Goal: Task Accomplishment & Management: Use online tool/utility

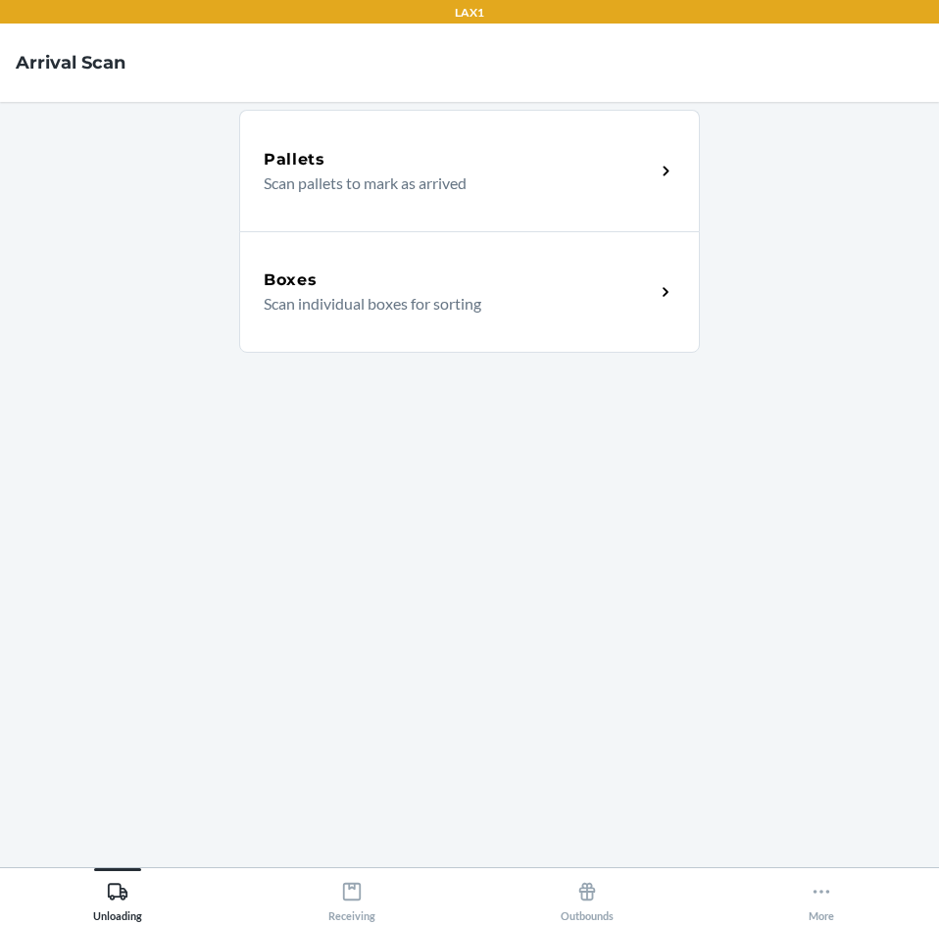
click at [731, 533] on main "Pallets Scan pallets to mark as arrived Boxes Scan individual boxes for sorting" at bounding box center [469, 484] width 939 height 765
click at [343, 898] on icon at bounding box center [352, 892] width 22 height 22
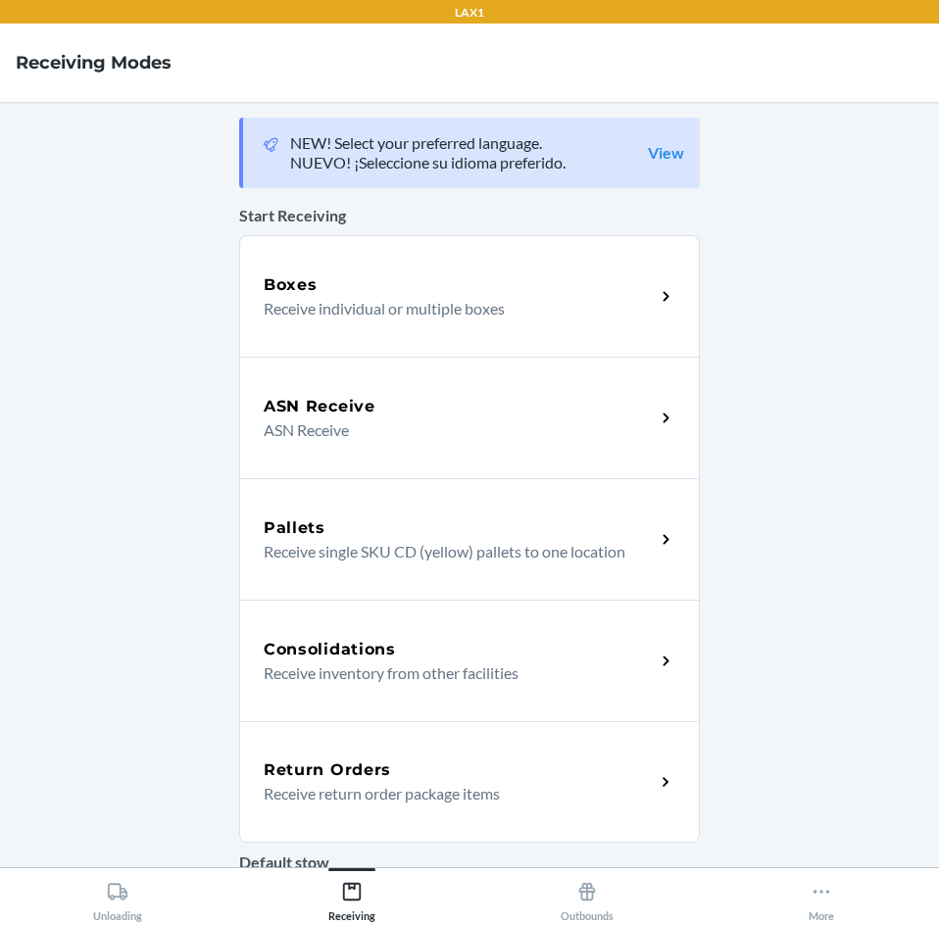
click at [375, 792] on p "Receive return order package items" at bounding box center [451, 794] width 375 height 24
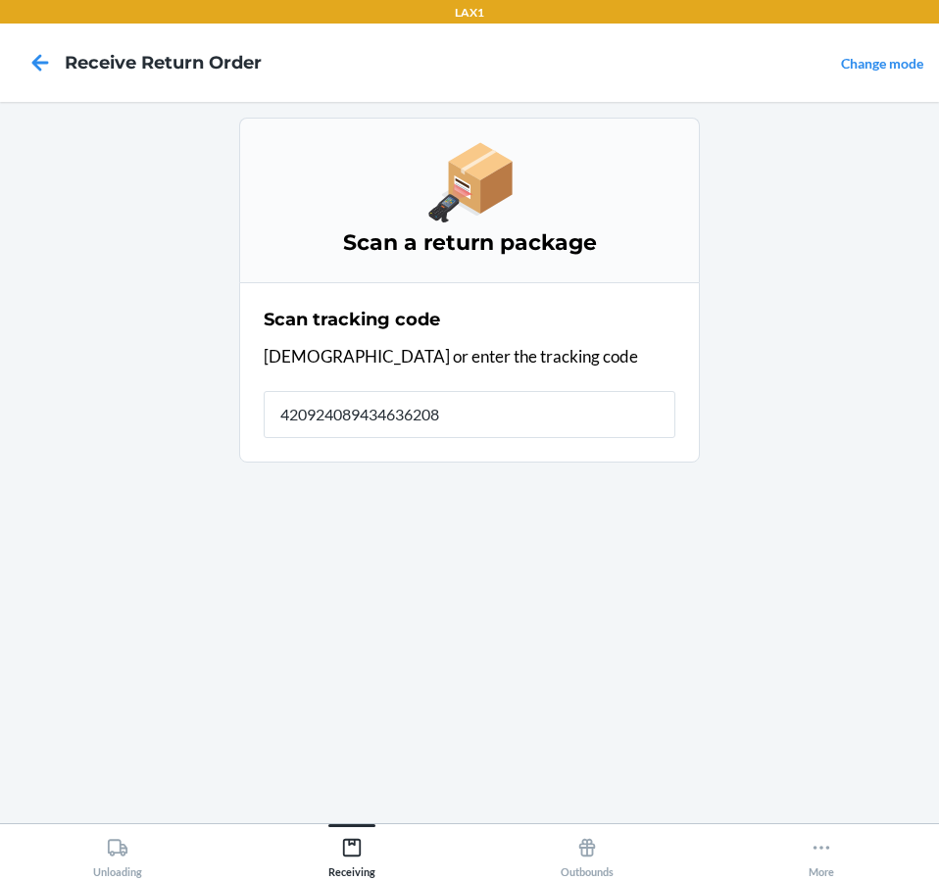
type input "4209240894346362083"
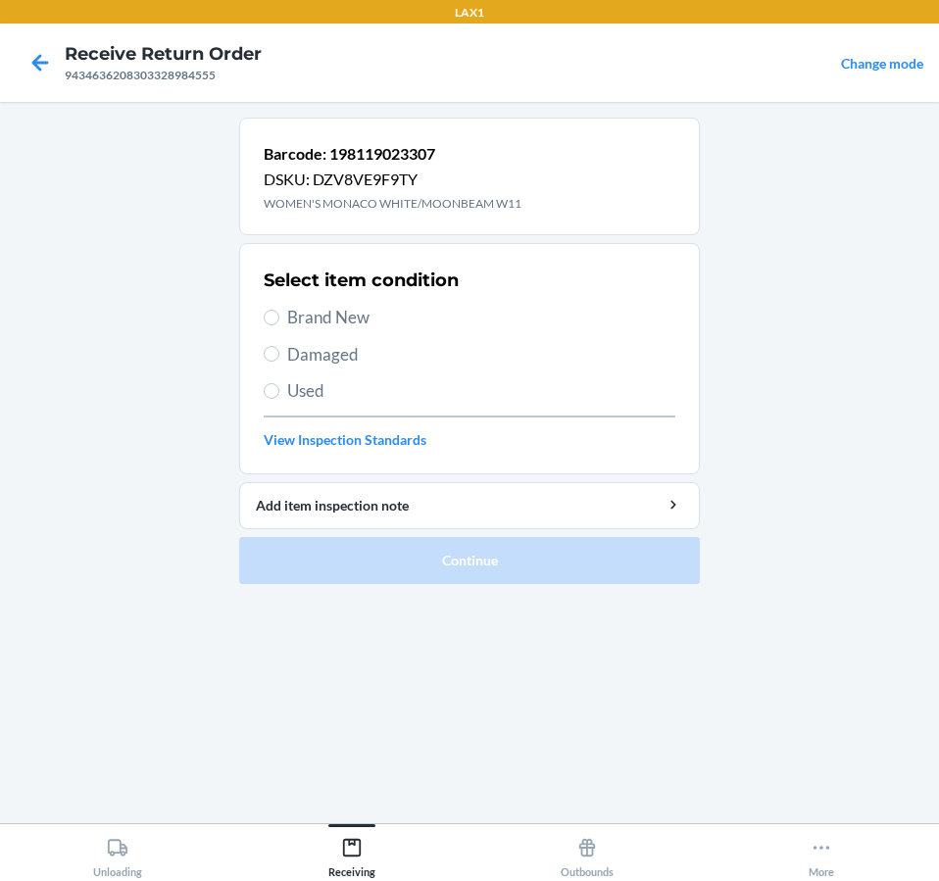
click at [304, 317] on span "Brand New" at bounding box center [481, 317] width 388 height 25
click at [279, 317] on input "Brand New" at bounding box center [272, 318] width 16 height 16
radio input "true"
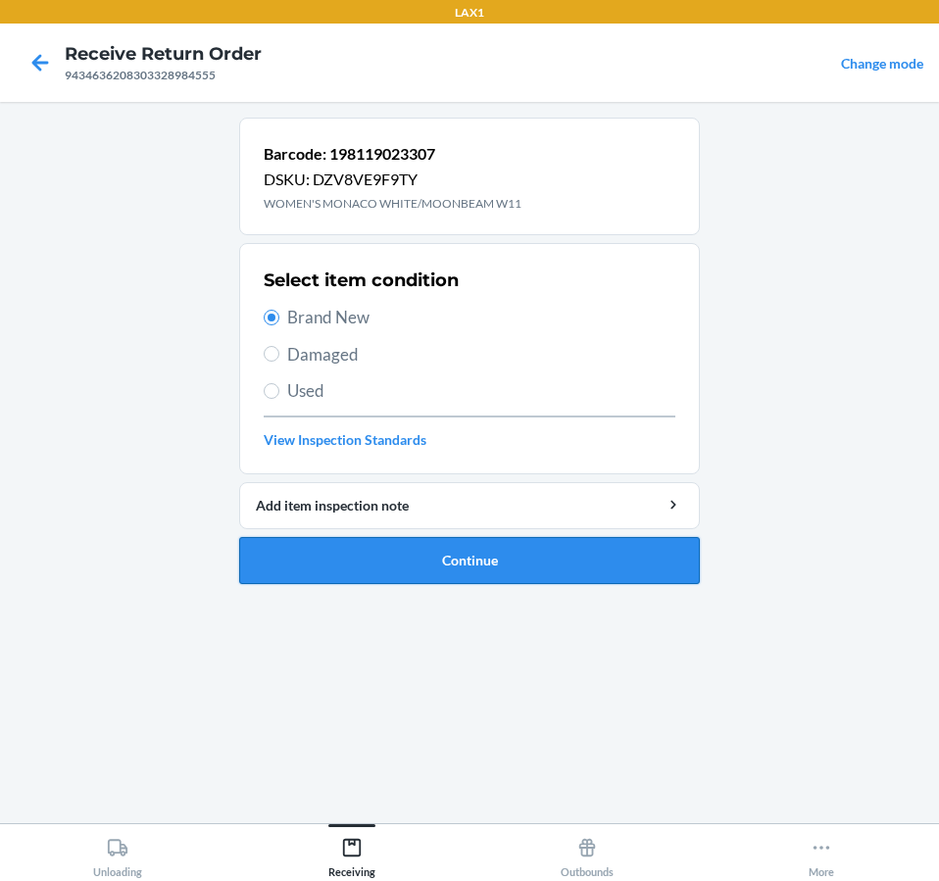
click at [405, 556] on button "Continue" at bounding box center [469, 560] width 460 height 47
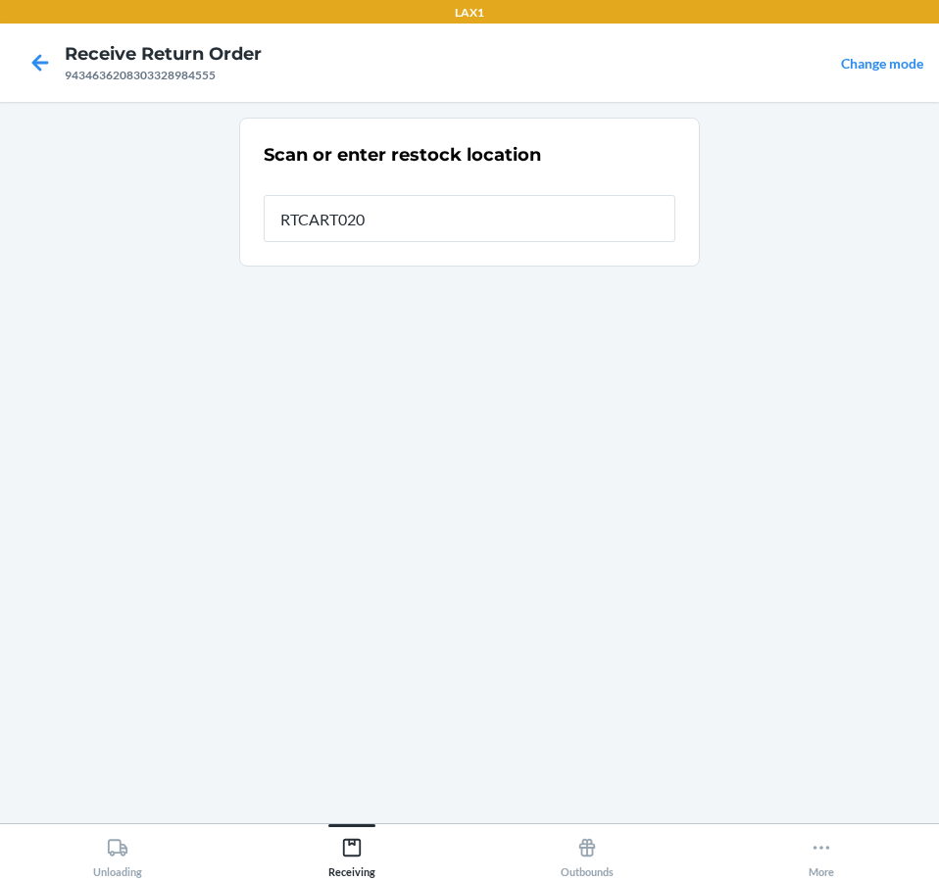
type input "RTCART020"
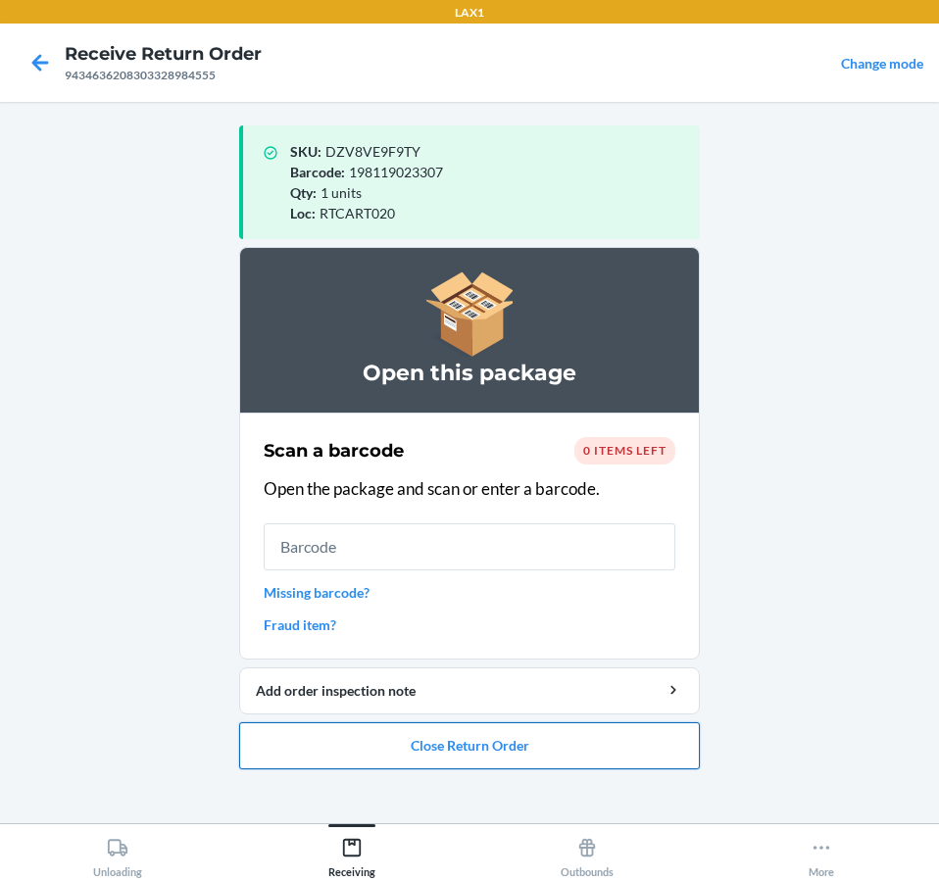
click at [542, 723] on button "Close Return Order" at bounding box center [469, 745] width 460 height 47
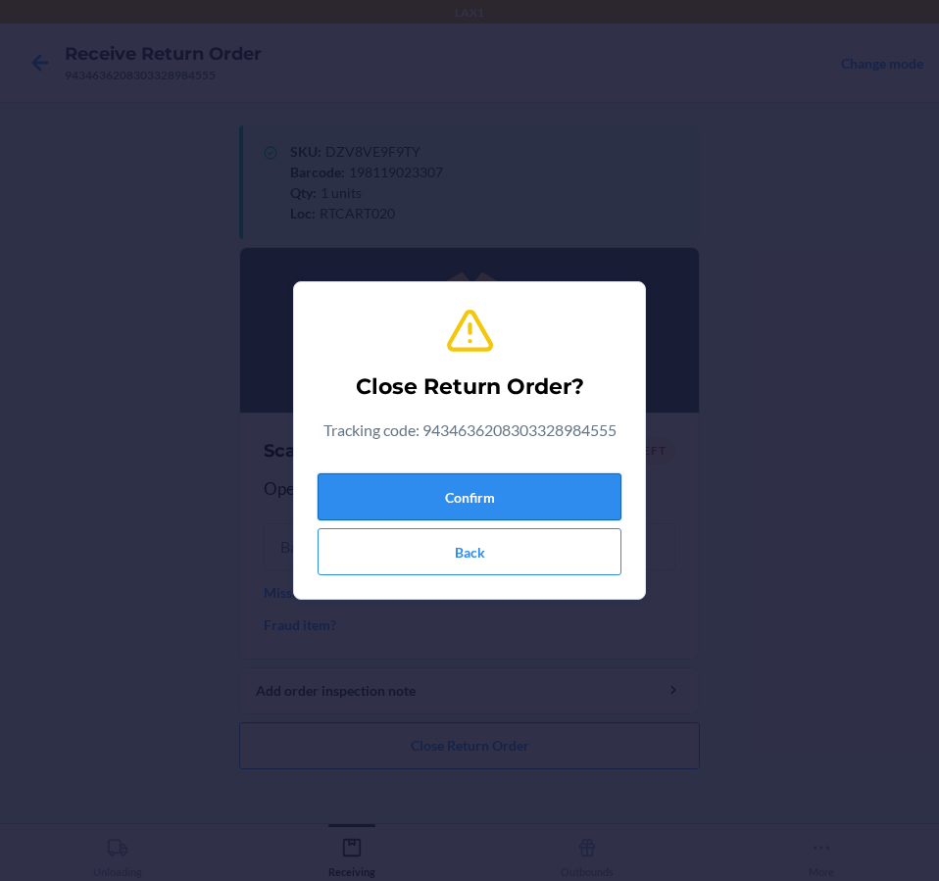
click at [469, 496] on button "Confirm" at bounding box center [469, 496] width 304 height 47
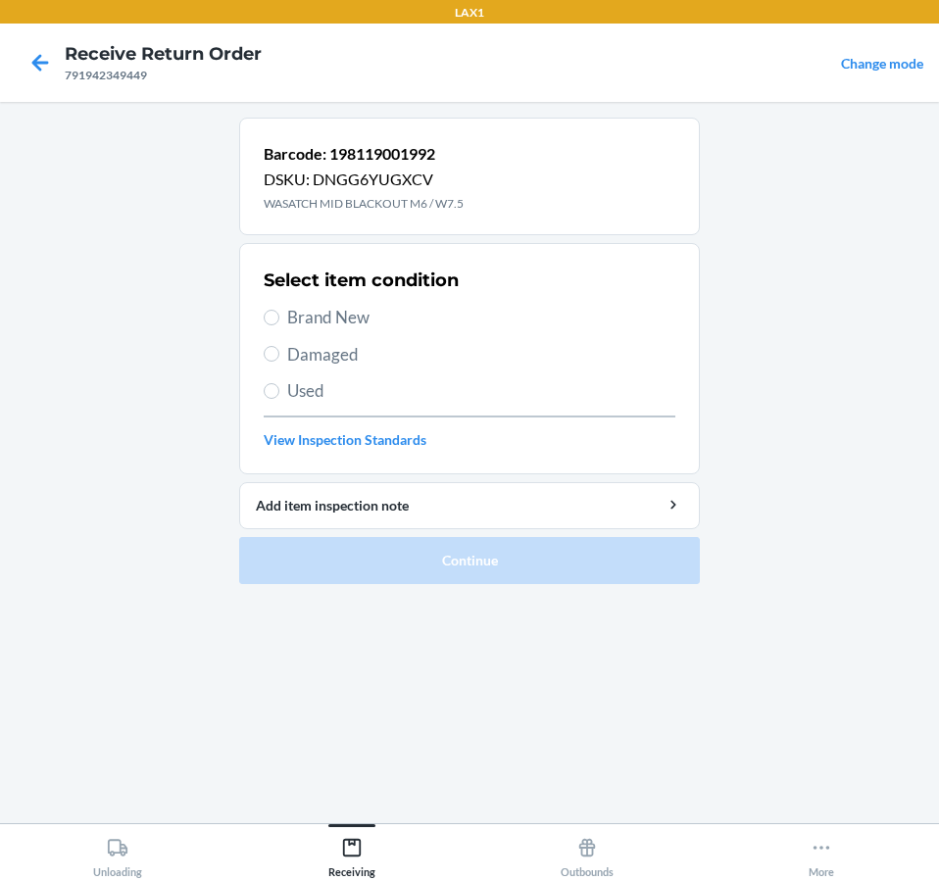
click at [349, 316] on span "Brand New" at bounding box center [481, 317] width 388 height 25
click at [279, 316] on input "Brand New" at bounding box center [272, 318] width 16 height 16
radio input "true"
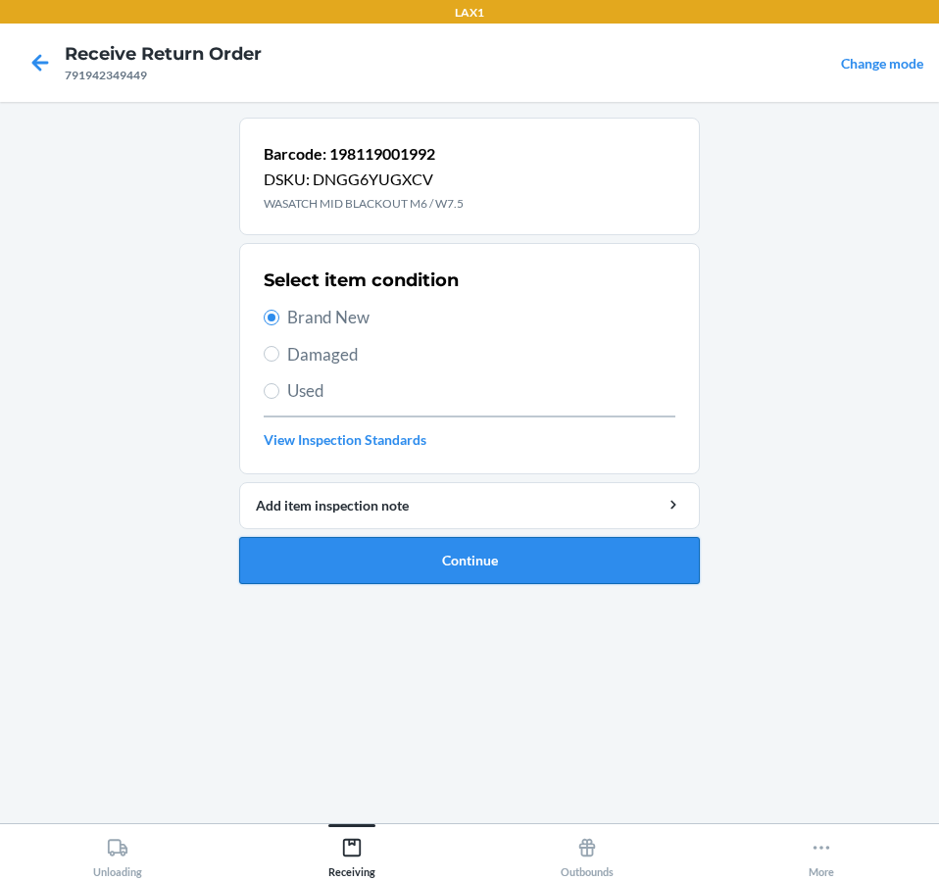
click at [510, 551] on button "Continue" at bounding box center [469, 560] width 460 height 47
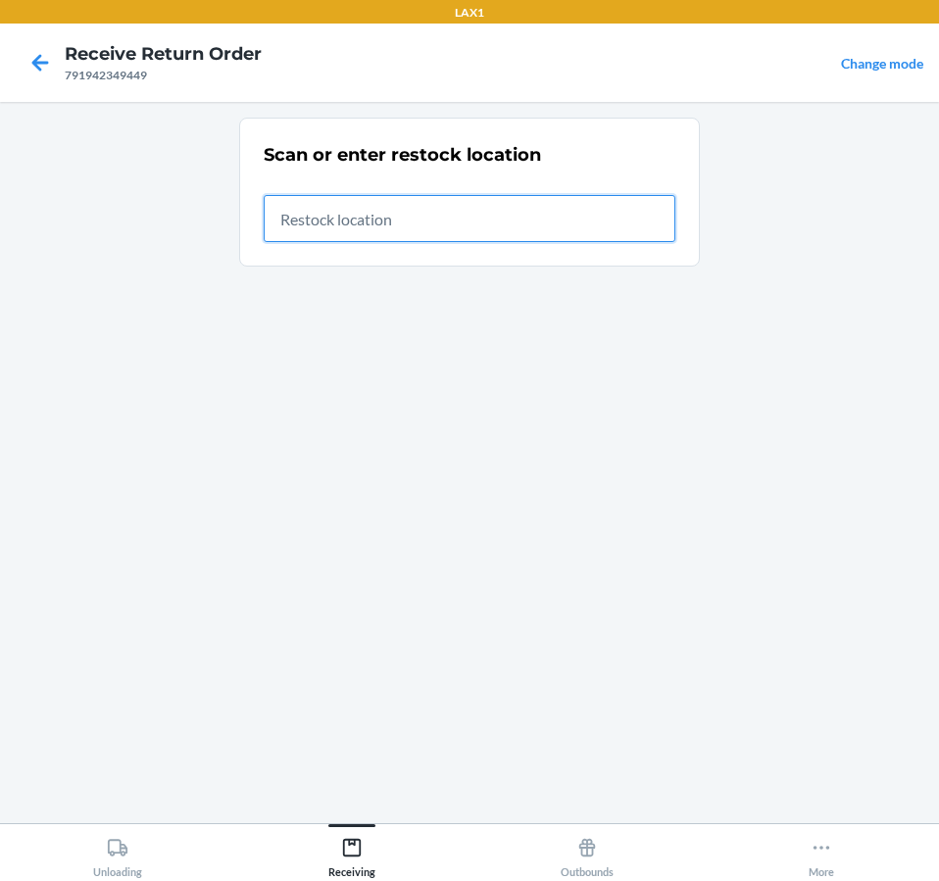
click at [351, 206] on input "text" at bounding box center [469, 218] width 411 height 47
type input "RTCART020"
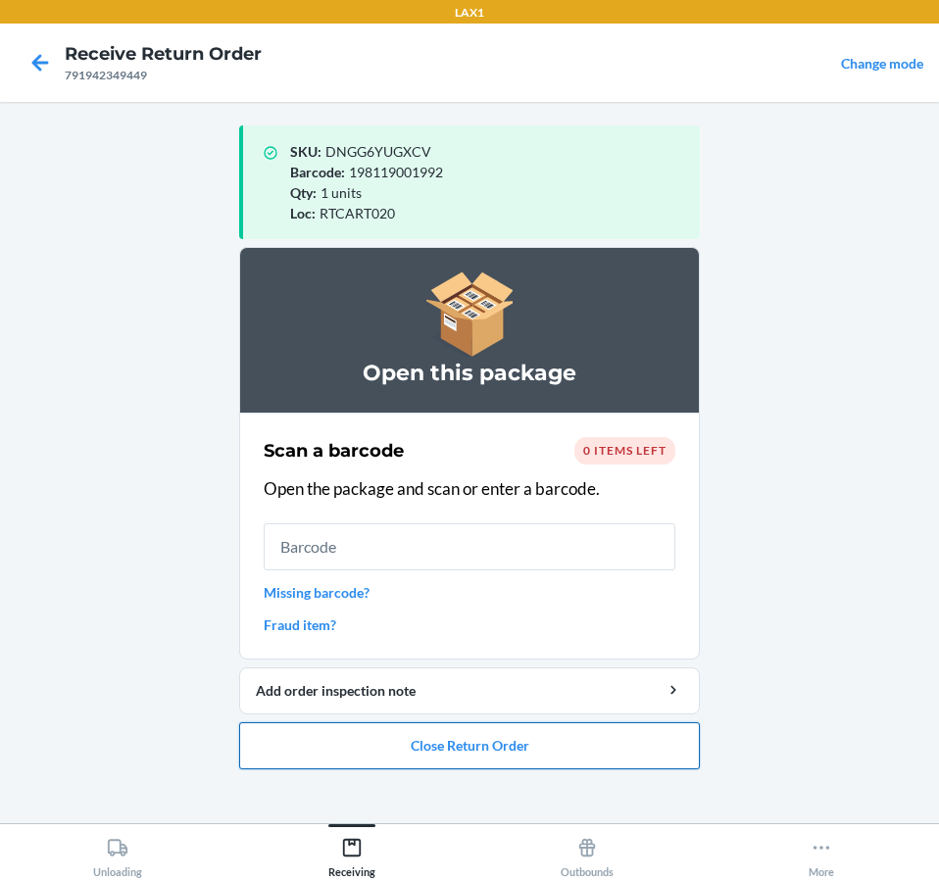
click at [524, 744] on button "Close Return Order" at bounding box center [469, 745] width 460 height 47
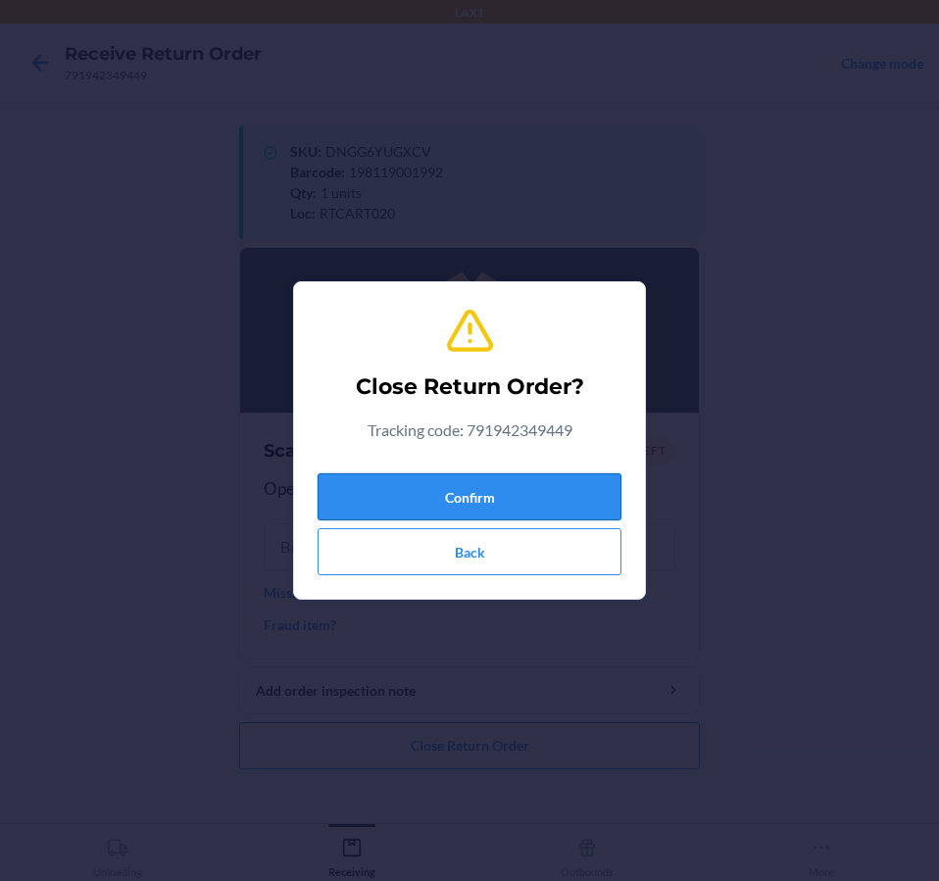
click at [544, 482] on button "Confirm" at bounding box center [469, 496] width 304 height 47
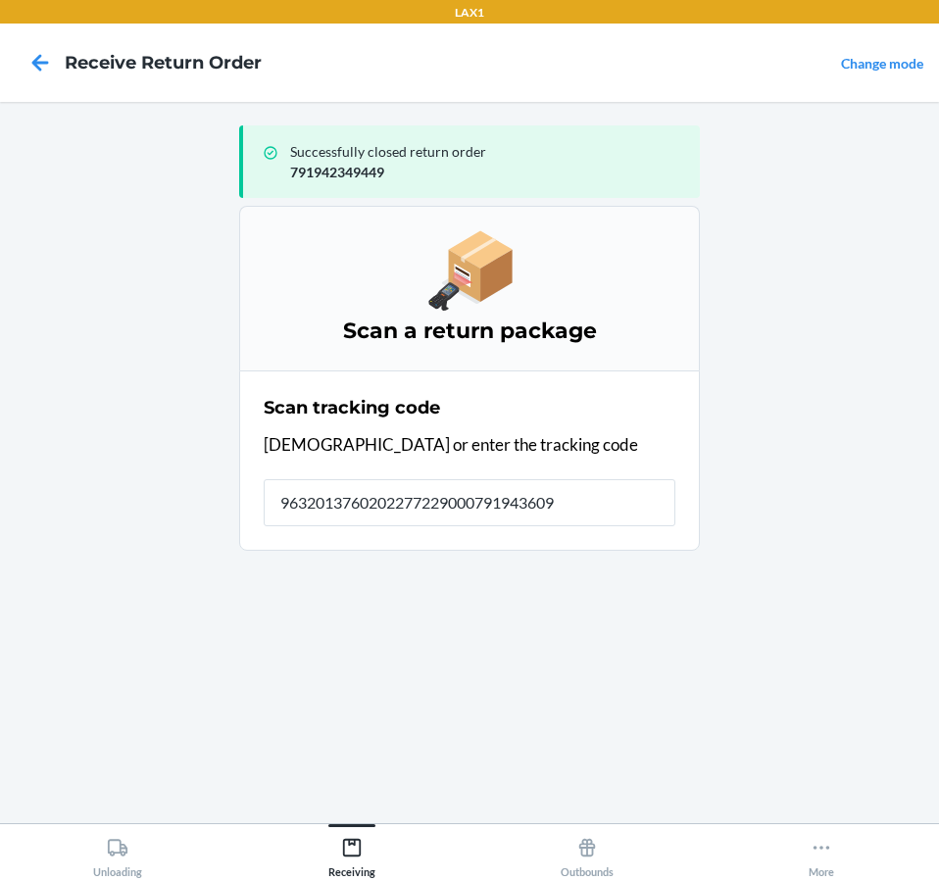
type input "96320137602022772290007919436095"
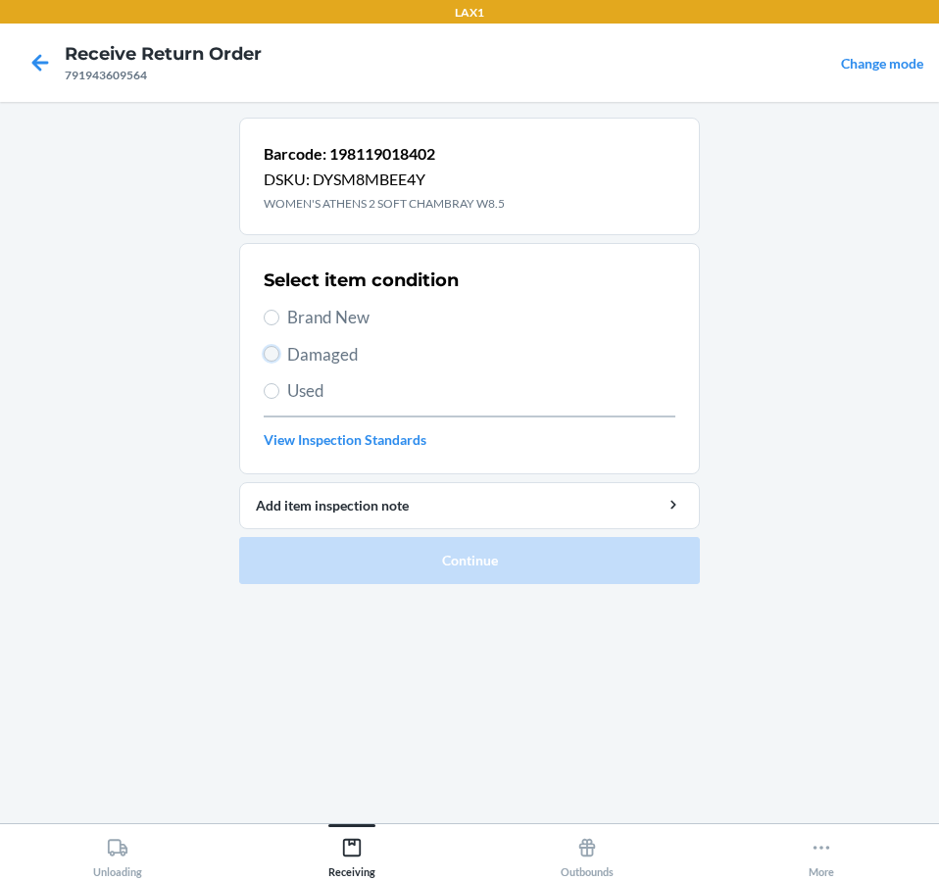
click at [277, 358] on input "Damaged" at bounding box center [272, 354] width 16 height 16
radio input "true"
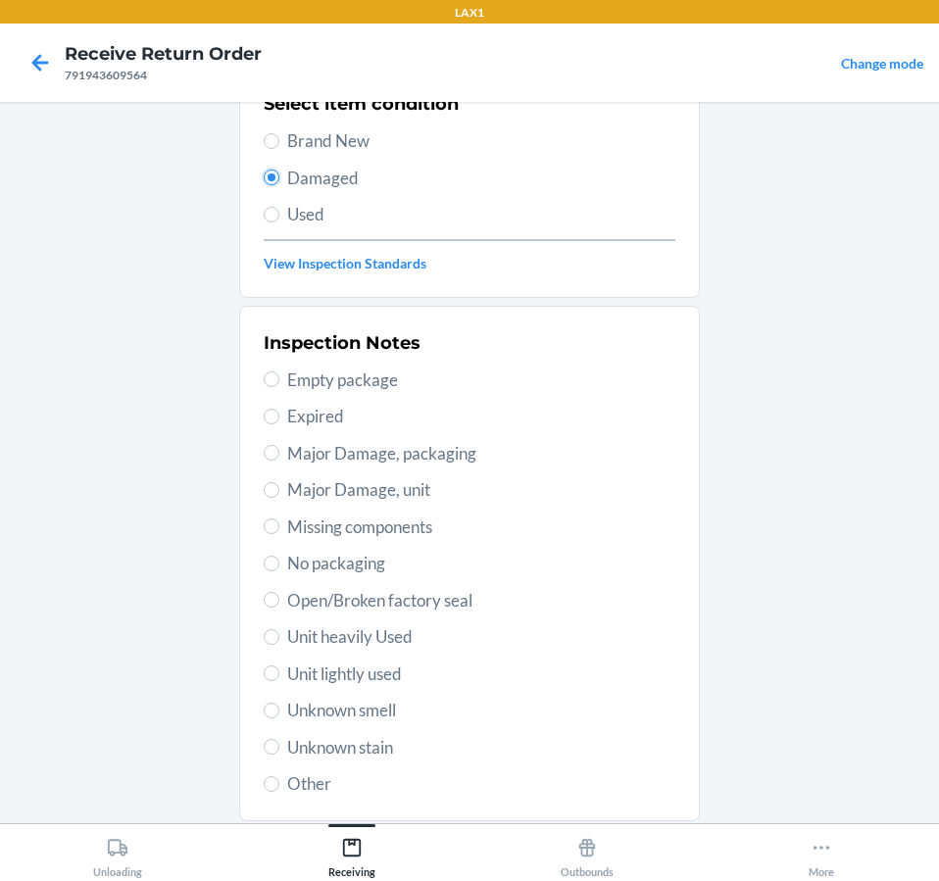
scroll to position [196, 0]
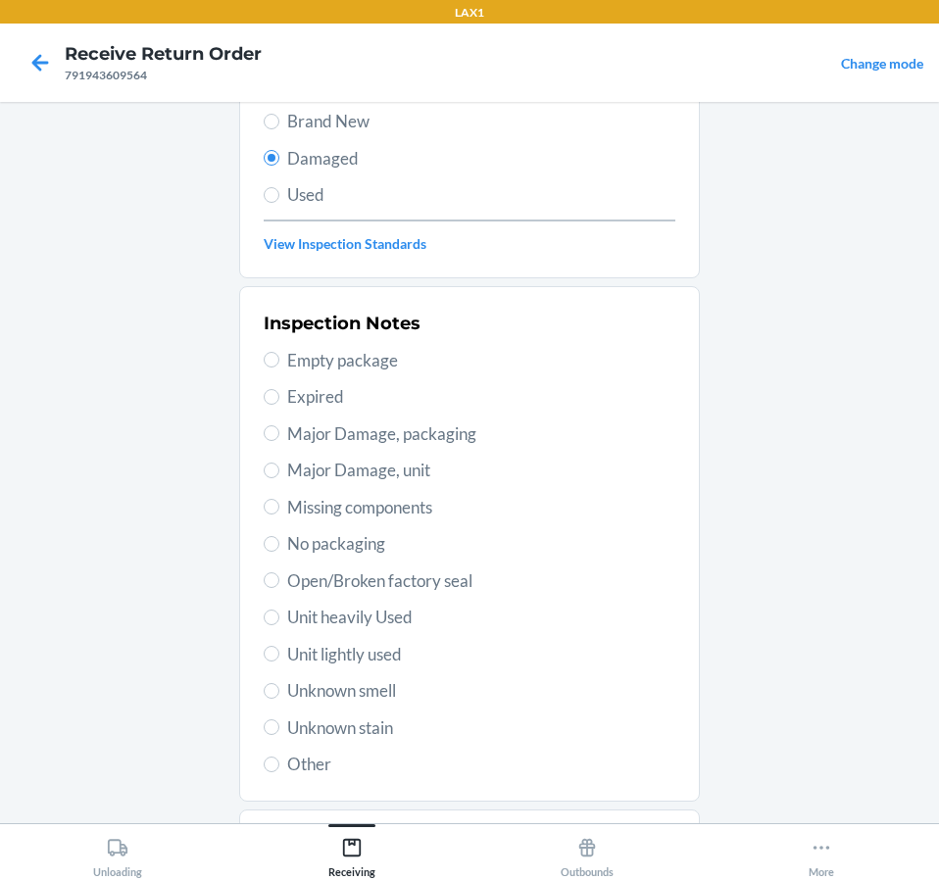
click at [329, 644] on span "Unit lightly used" at bounding box center [481, 654] width 388 height 25
click at [279, 646] on input "Unit lightly used" at bounding box center [272, 654] width 16 height 16
radio input "true"
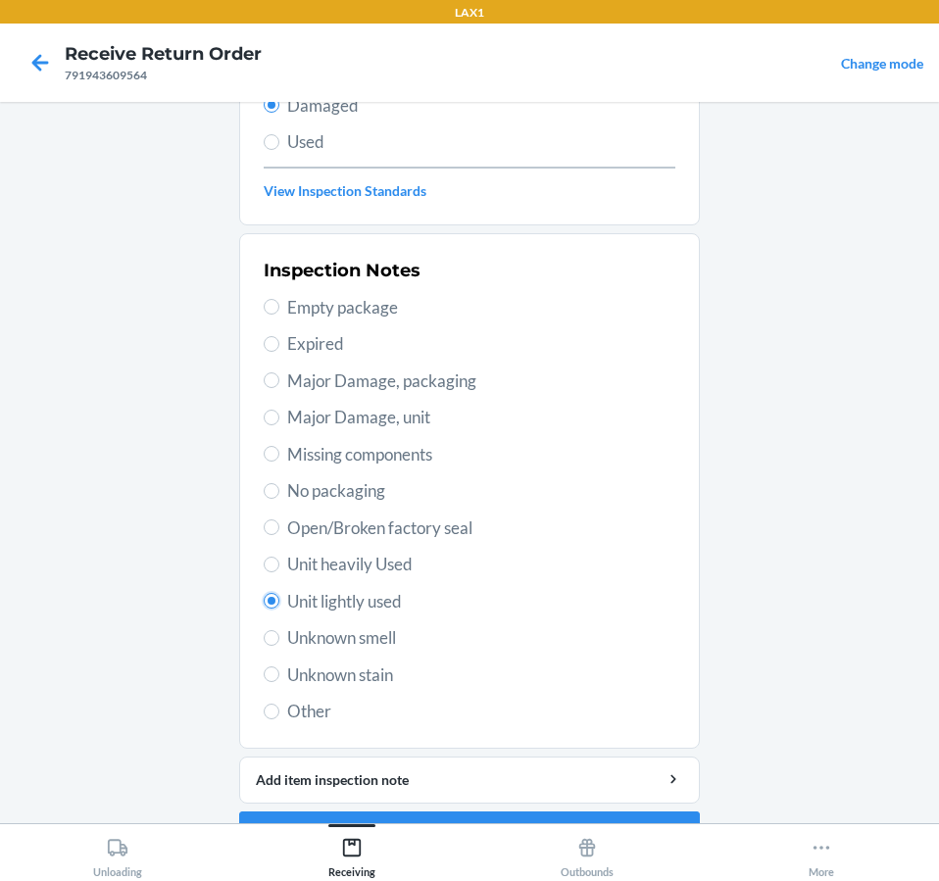
scroll to position [300, 0]
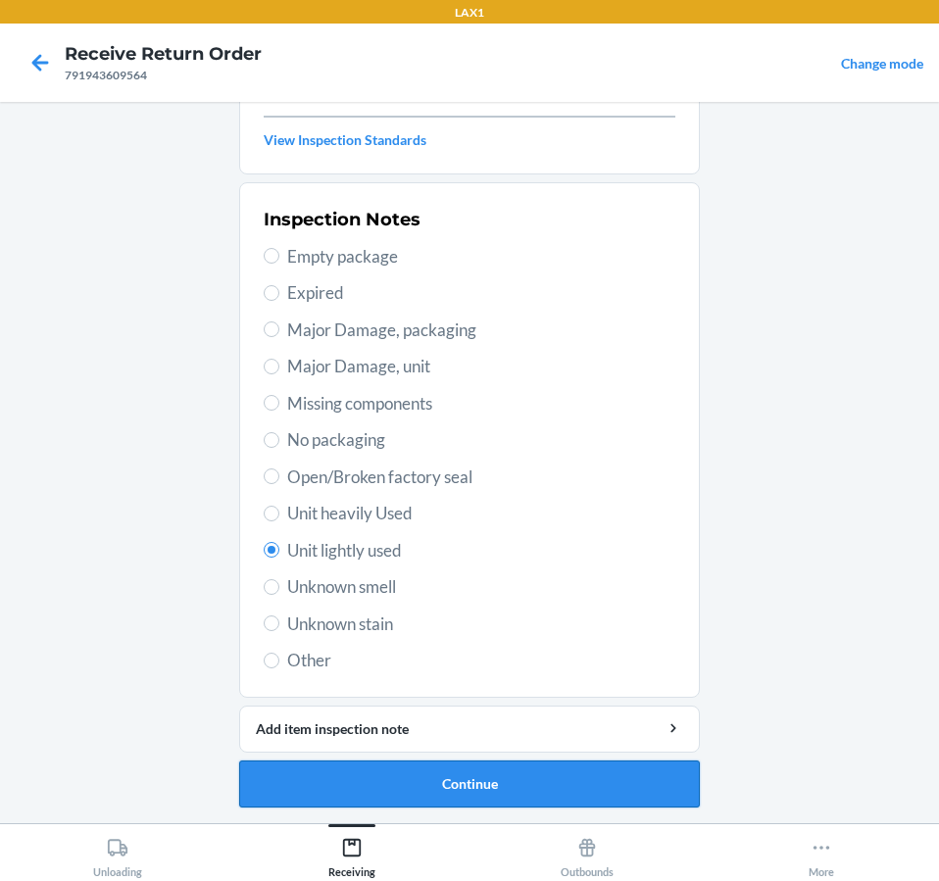
click at [640, 789] on button "Continue" at bounding box center [469, 783] width 460 height 47
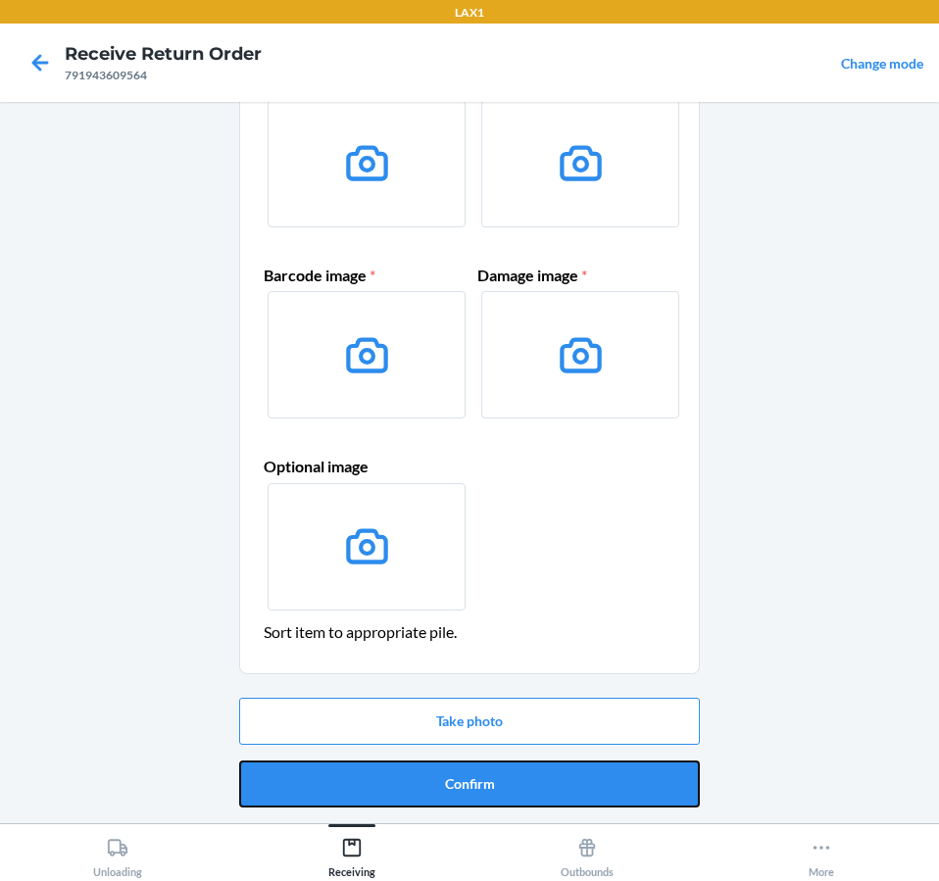
click at [640, 789] on button "Confirm" at bounding box center [469, 783] width 460 height 47
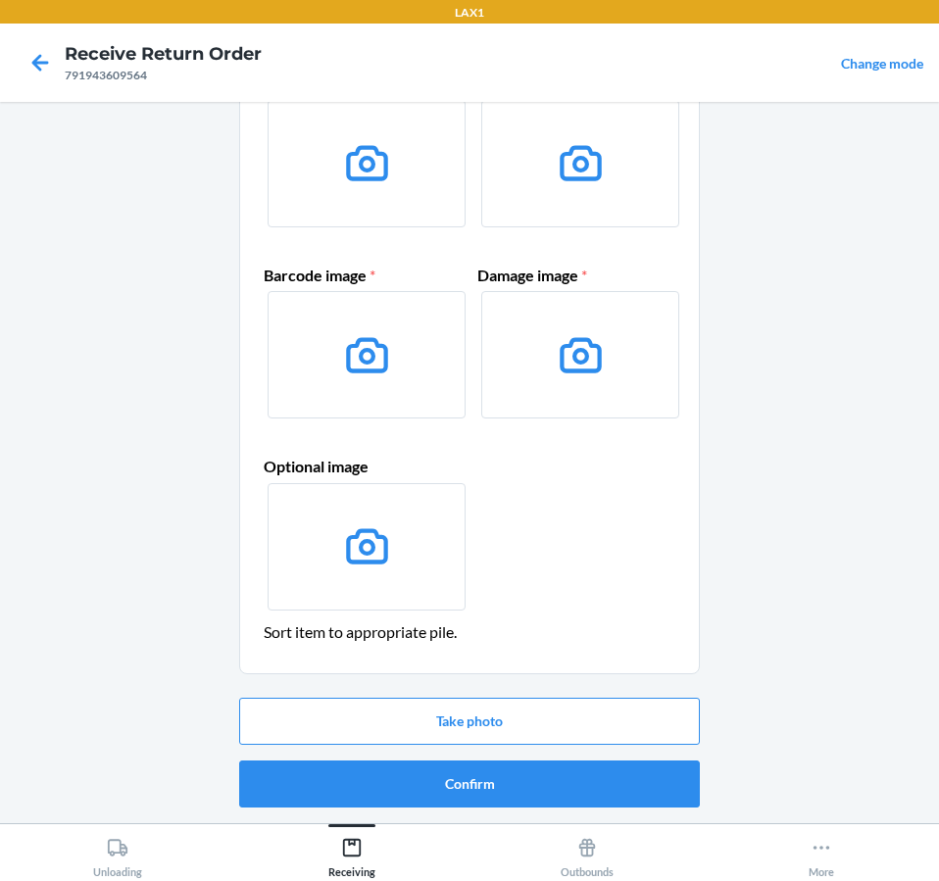
scroll to position [0, 0]
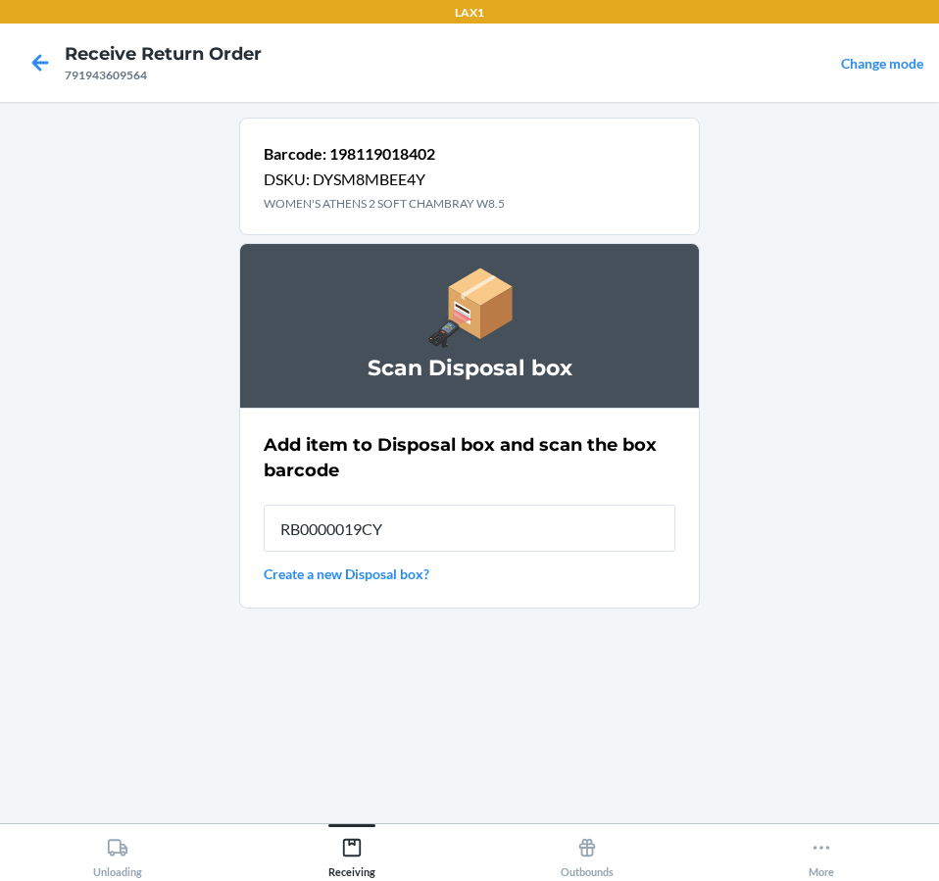
type input "RB0000019CY"
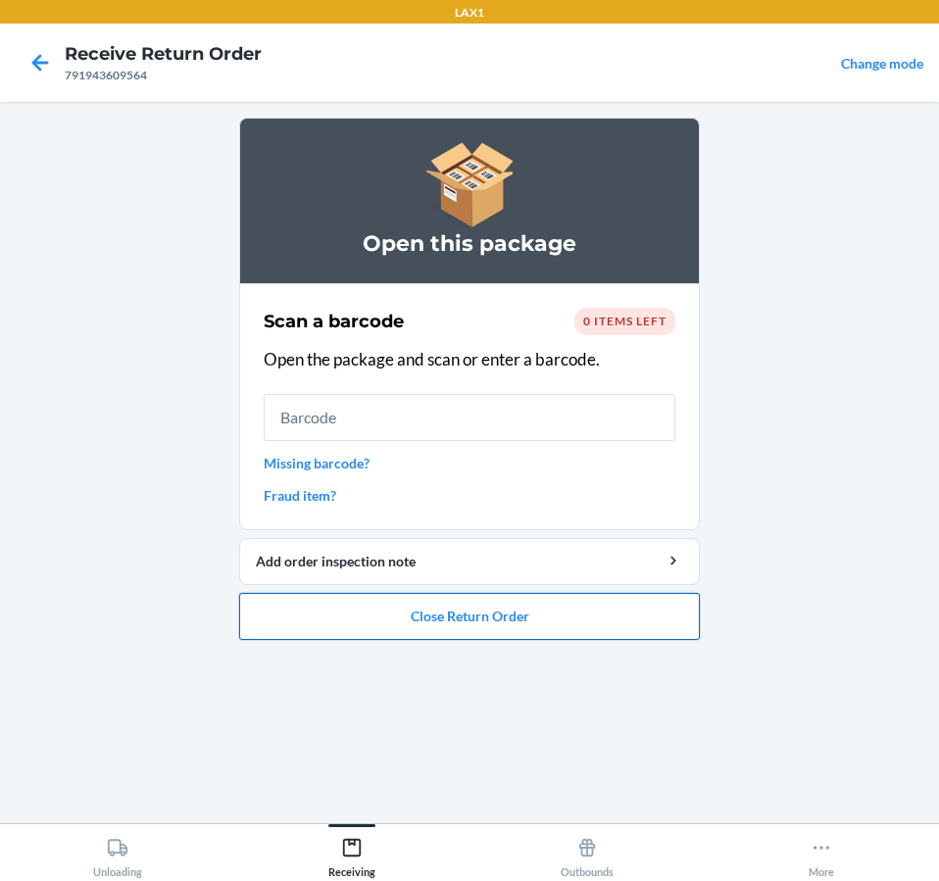
click at [661, 621] on button "Close Return Order" at bounding box center [469, 616] width 460 height 47
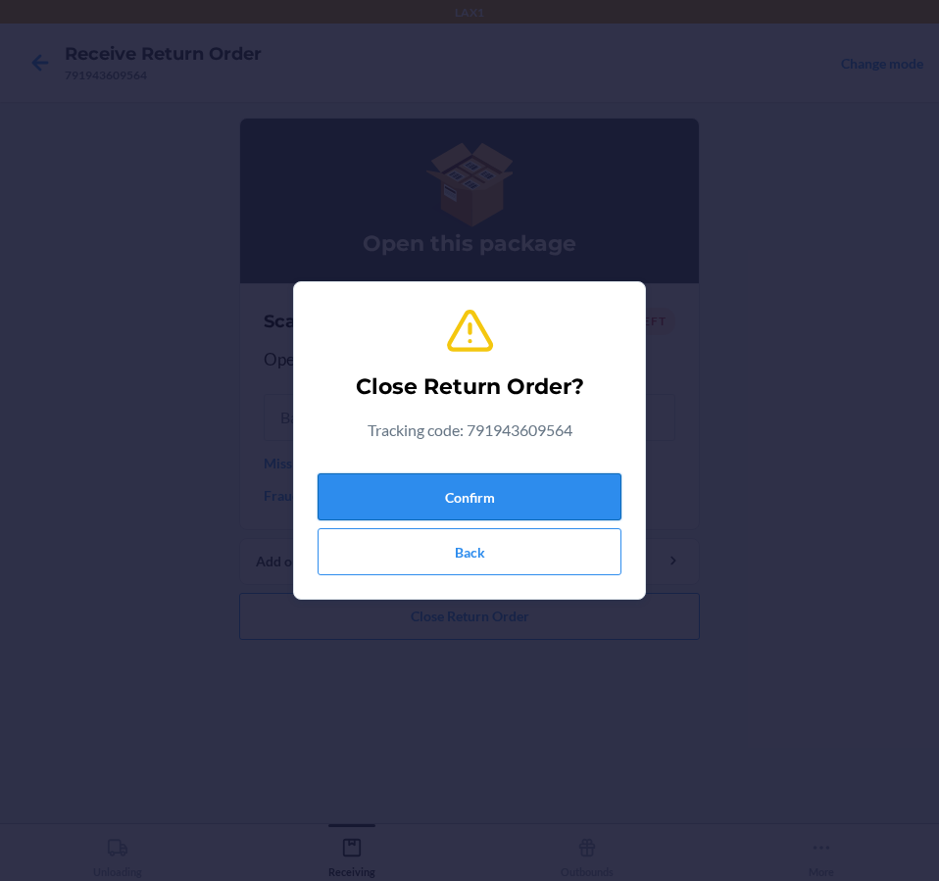
click at [519, 497] on button "Confirm" at bounding box center [469, 496] width 304 height 47
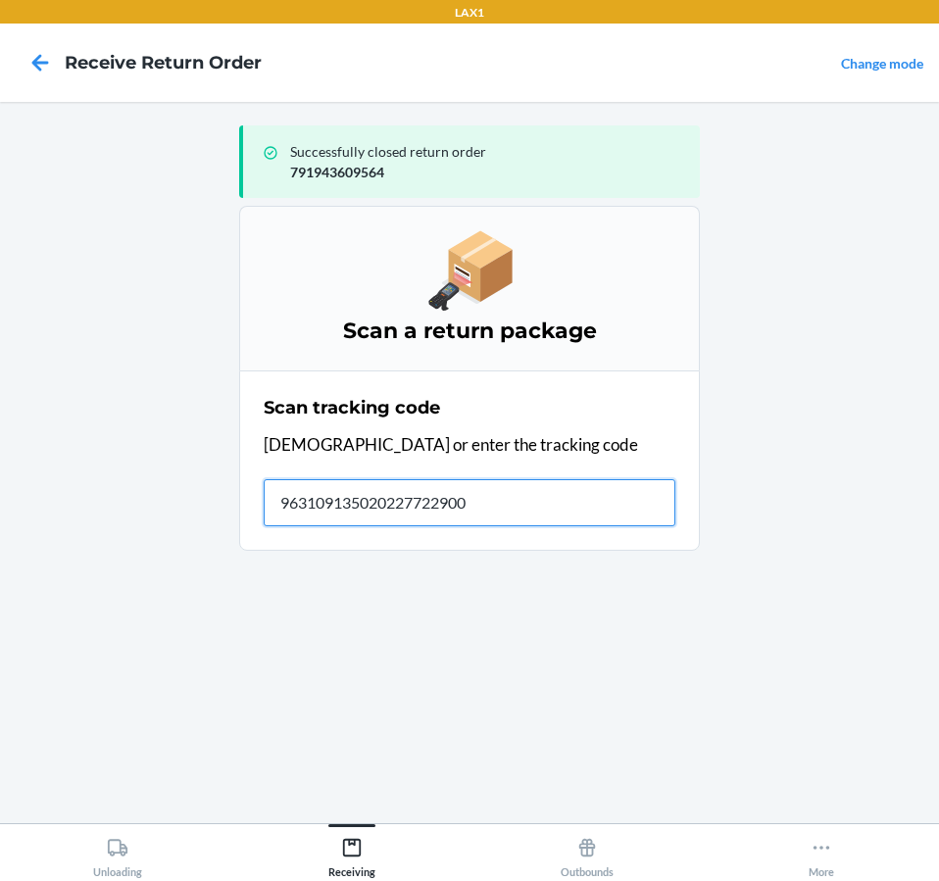
type input "9631091350202277229000"
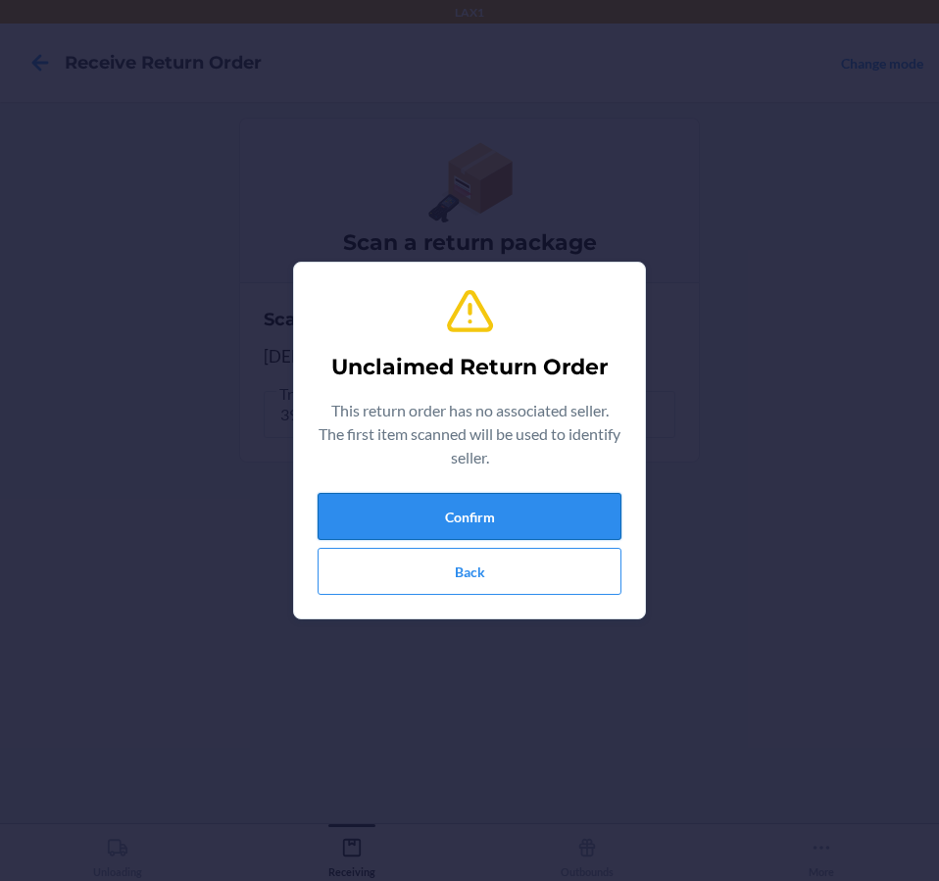
click at [517, 507] on button "Confirm" at bounding box center [469, 516] width 304 height 47
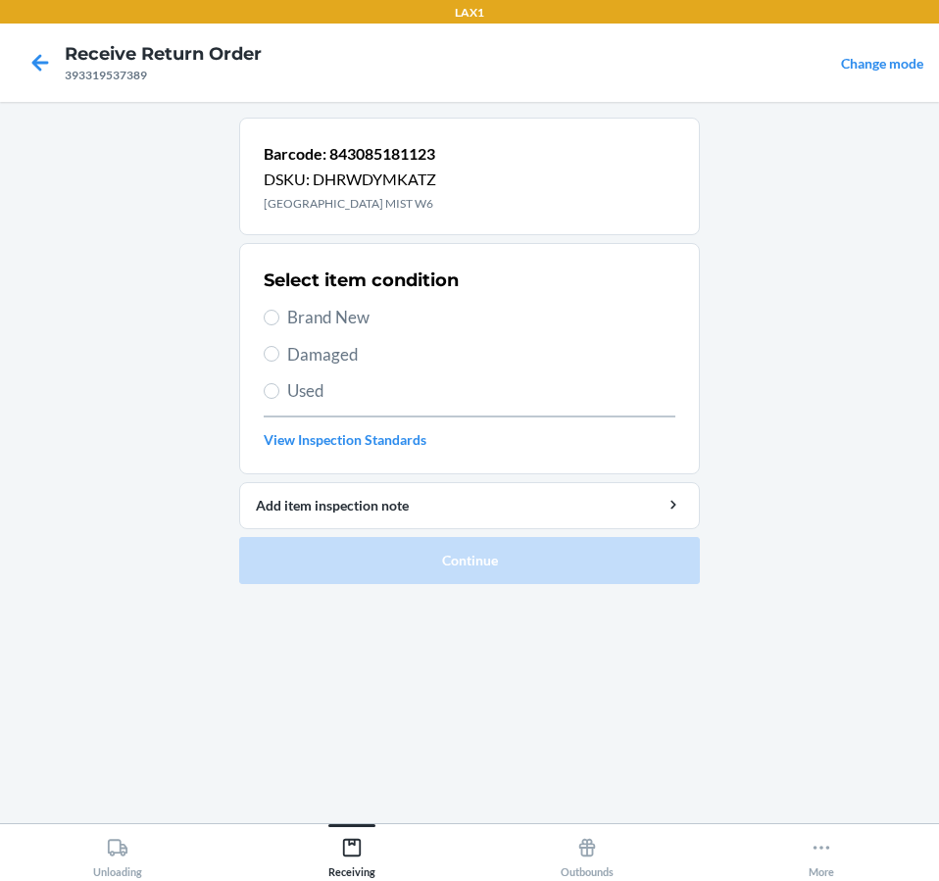
click at [302, 364] on span "Damaged" at bounding box center [481, 354] width 388 height 25
click at [279, 362] on input "Damaged" at bounding box center [272, 354] width 16 height 16
radio input "true"
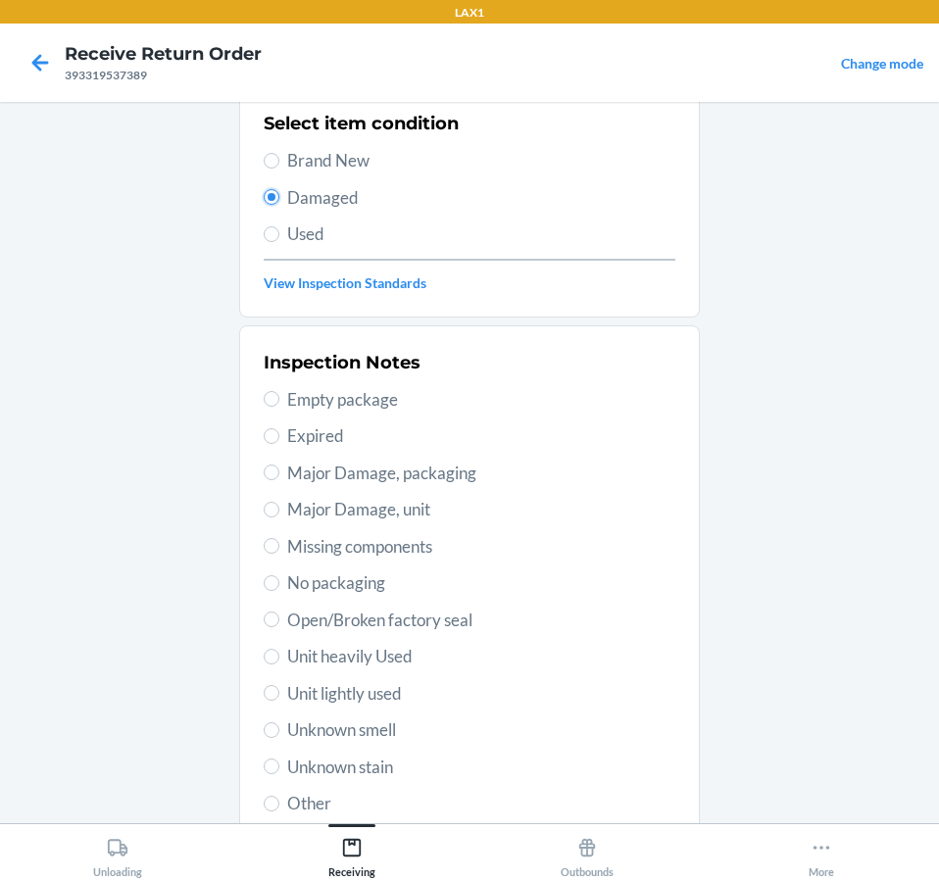
scroll to position [196, 0]
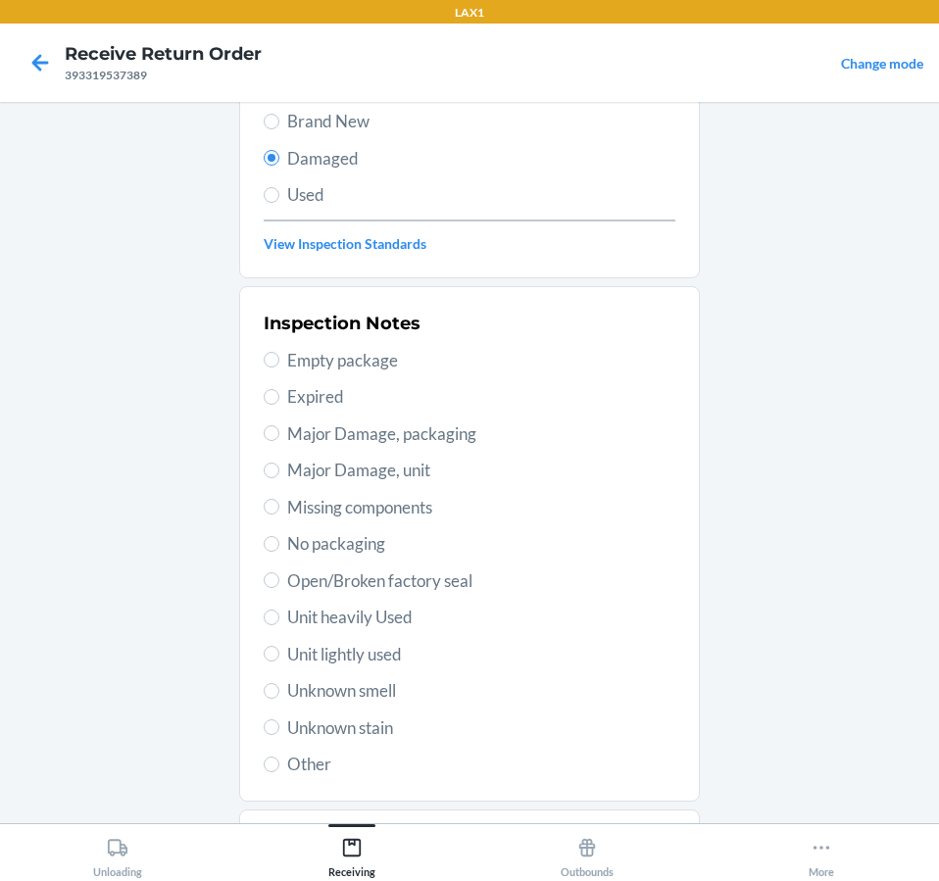
click at [323, 645] on span "Unit lightly used" at bounding box center [481, 654] width 388 height 25
click at [279, 646] on input "Unit lightly used" at bounding box center [272, 654] width 16 height 16
radio input "true"
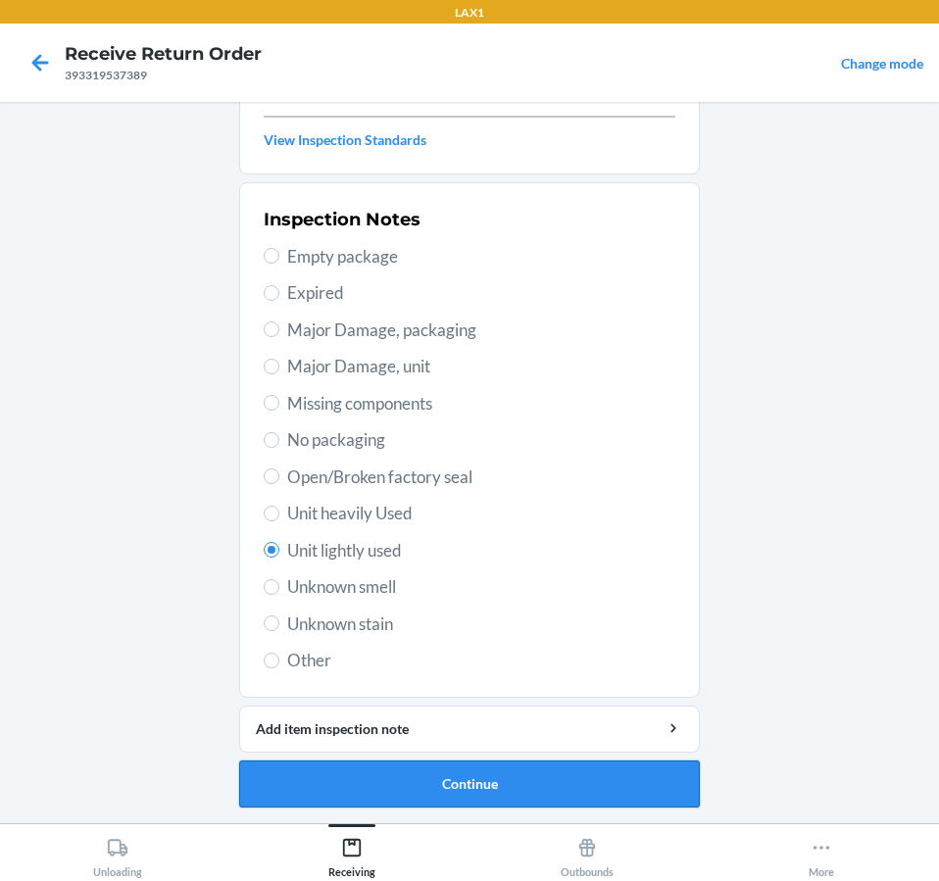
click at [394, 766] on button "Continue" at bounding box center [469, 783] width 460 height 47
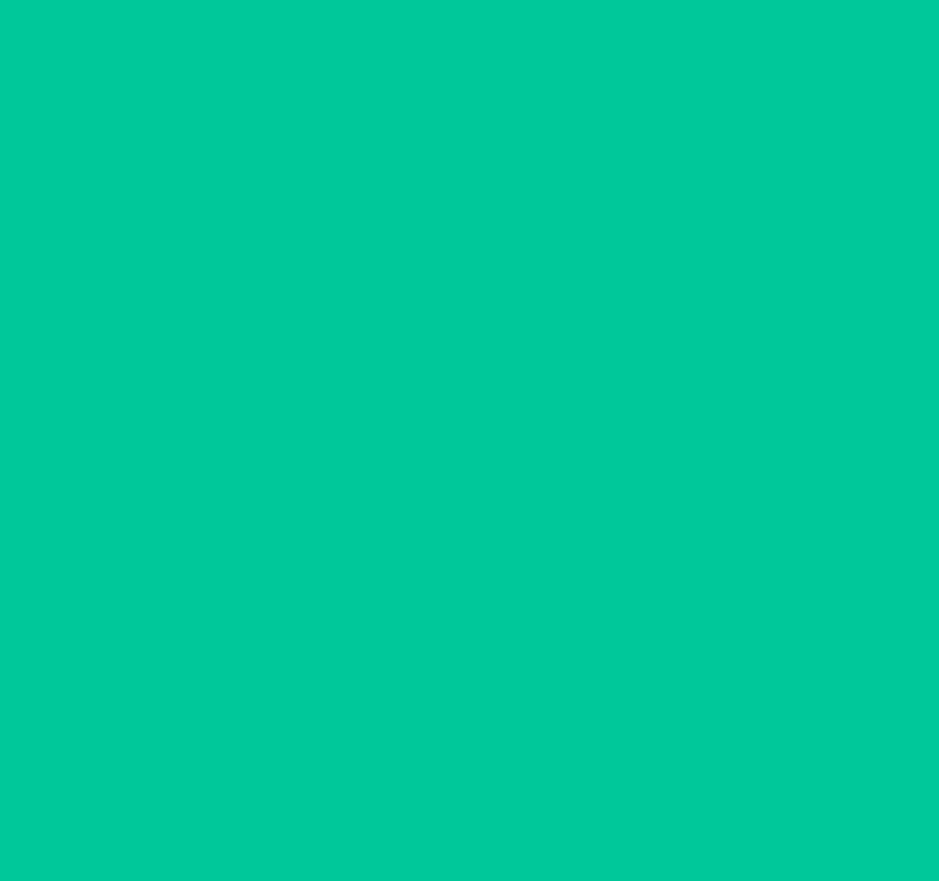
scroll to position [138, 0]
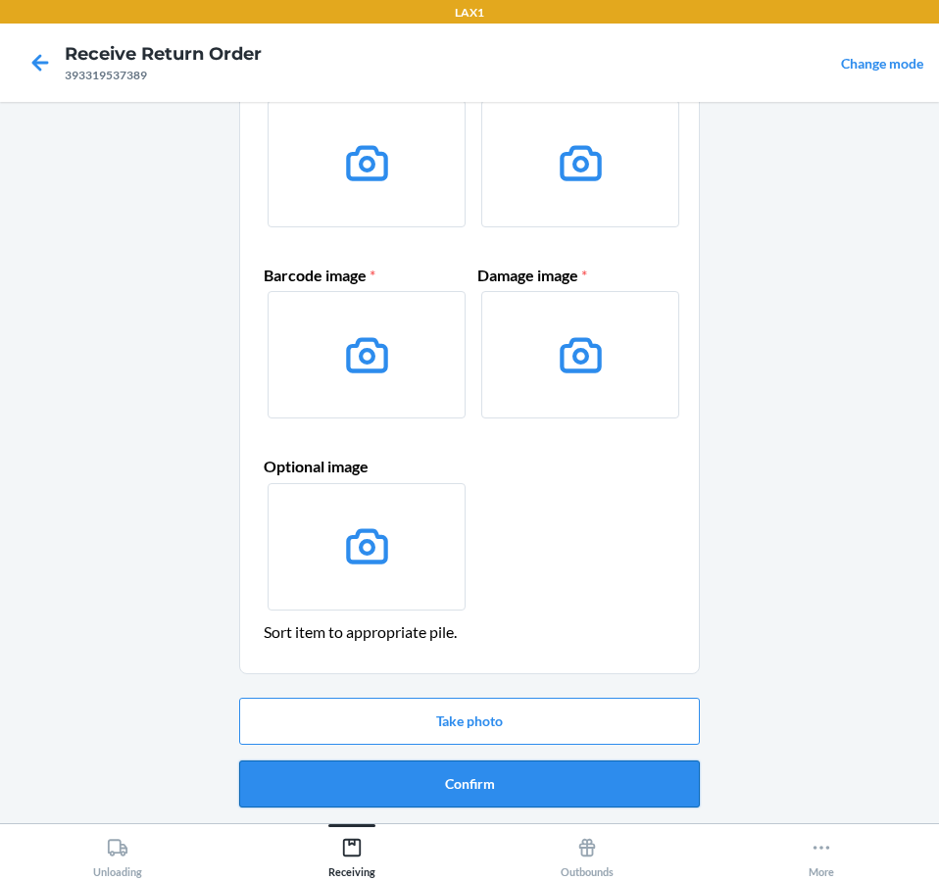
click at [487, 796] on button "Confirm" at bounding box center [469, 783] width 460 height 47
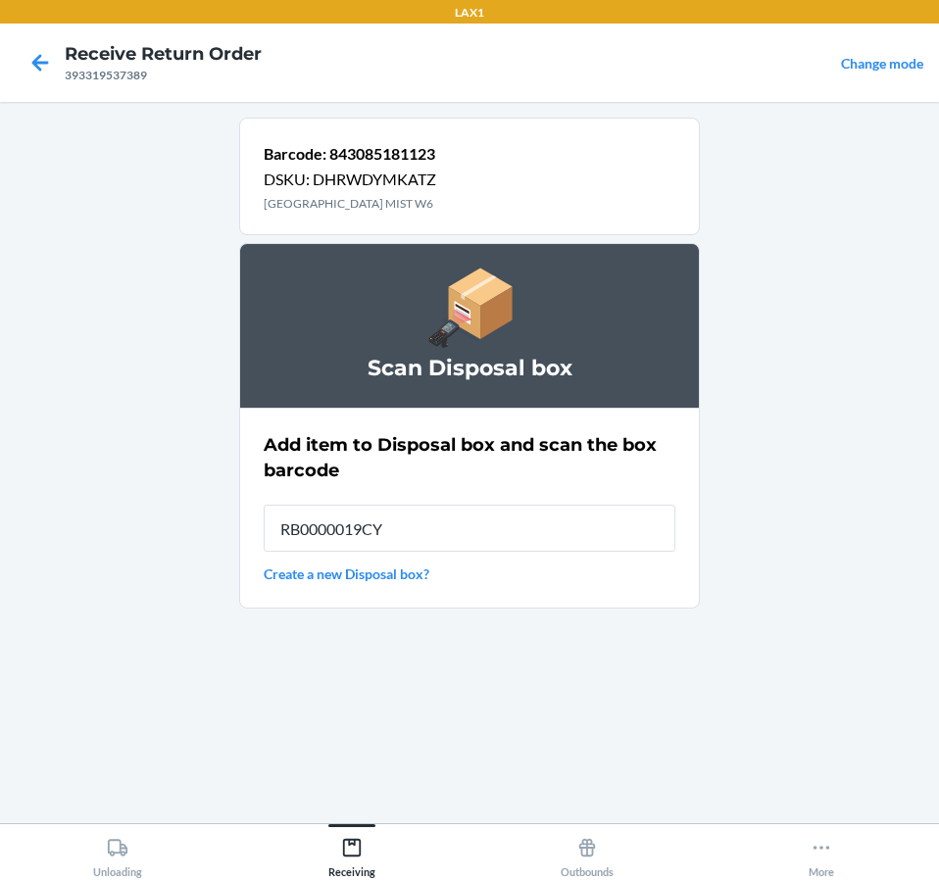
type input "RB0000019CY"
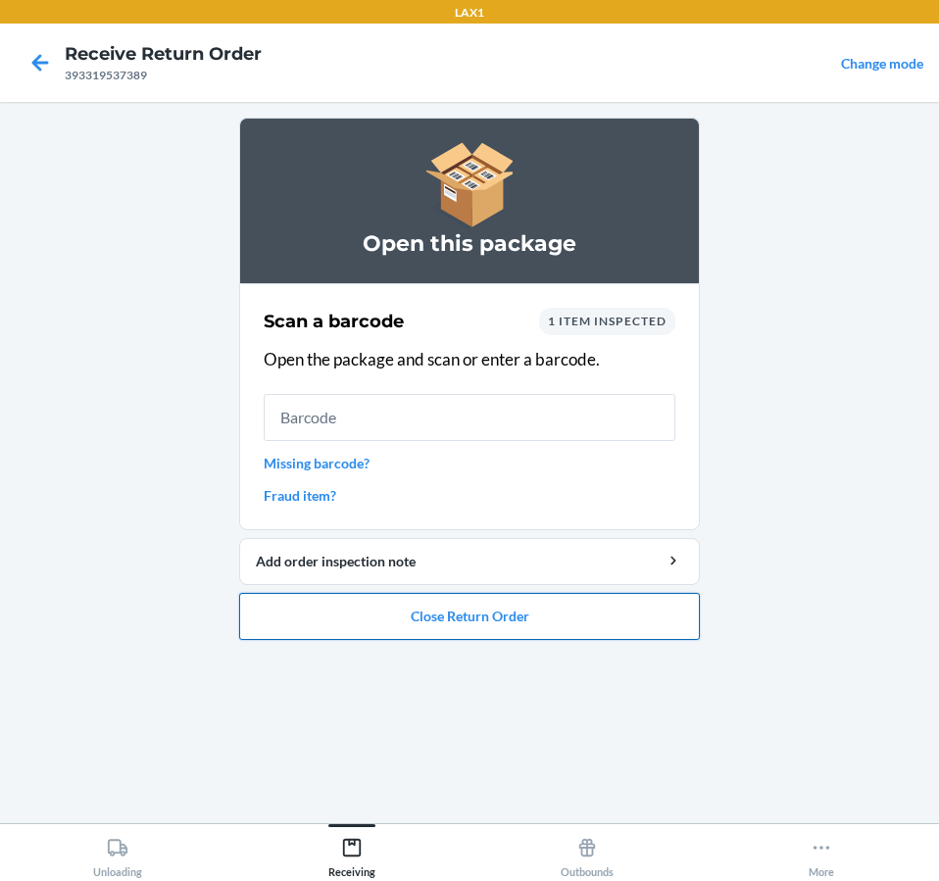
click at [463, 608] on button "Close Return Order" at bounding box center [469, 616] width 460 height 47
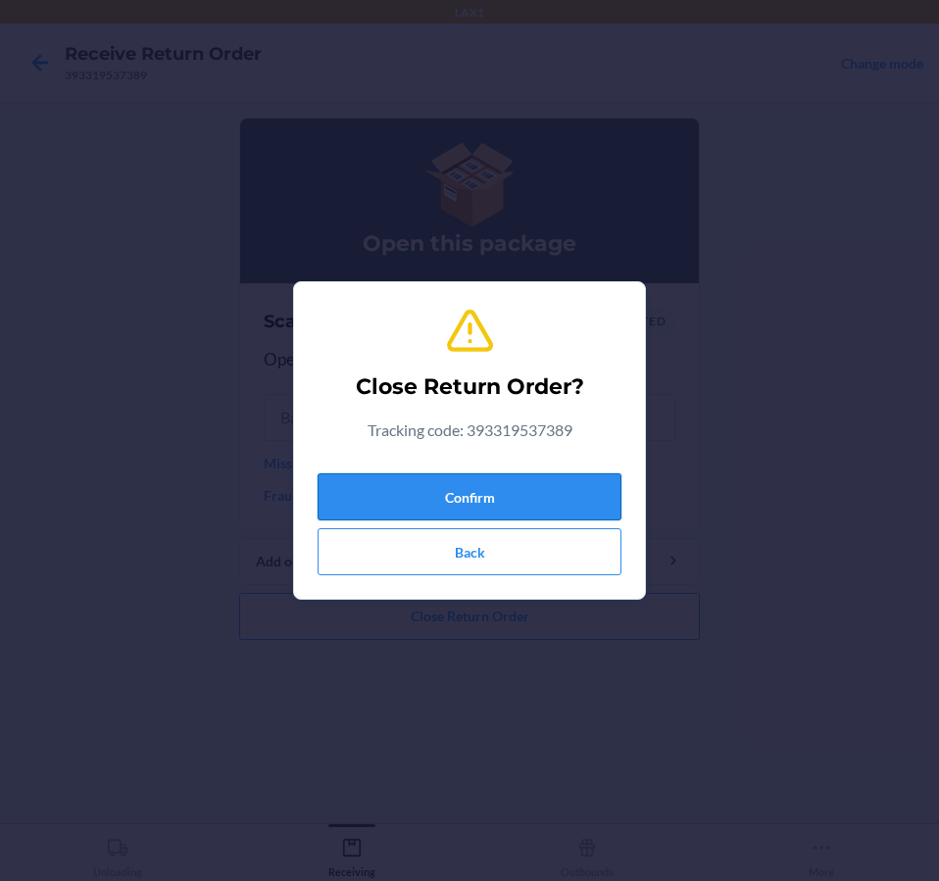
click at [501, 503] on button "Confirm" at bounding box center [469, 496] width 304 height 47
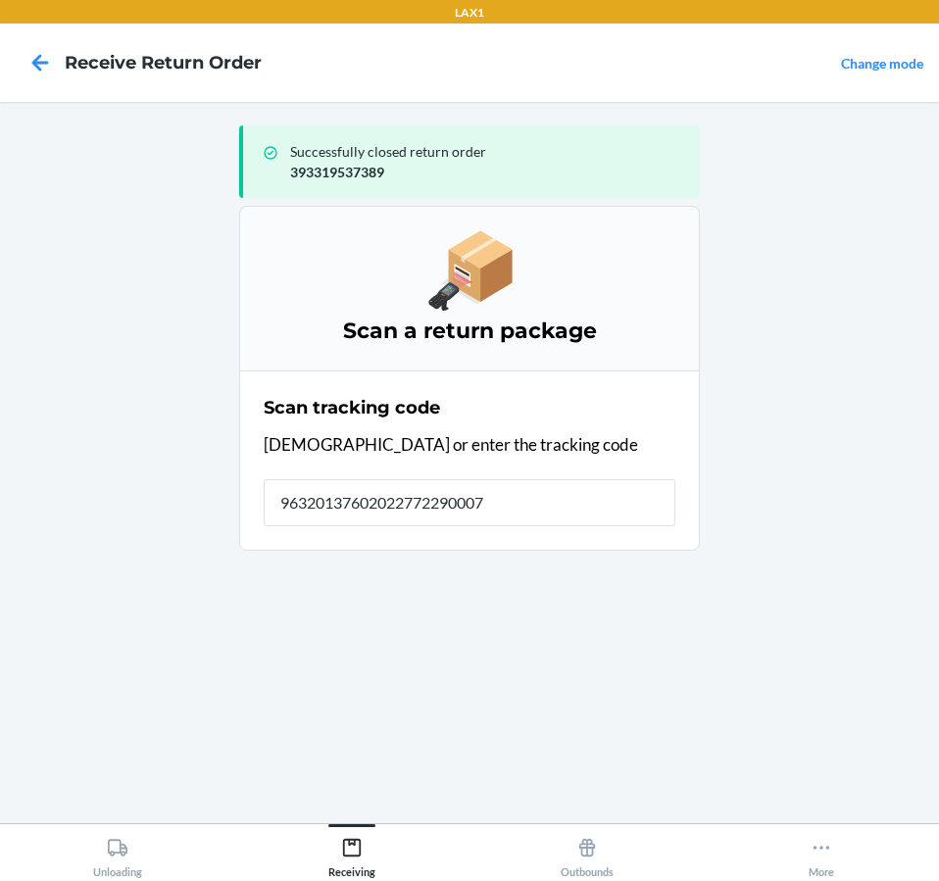
type input "963201376020227722900079"
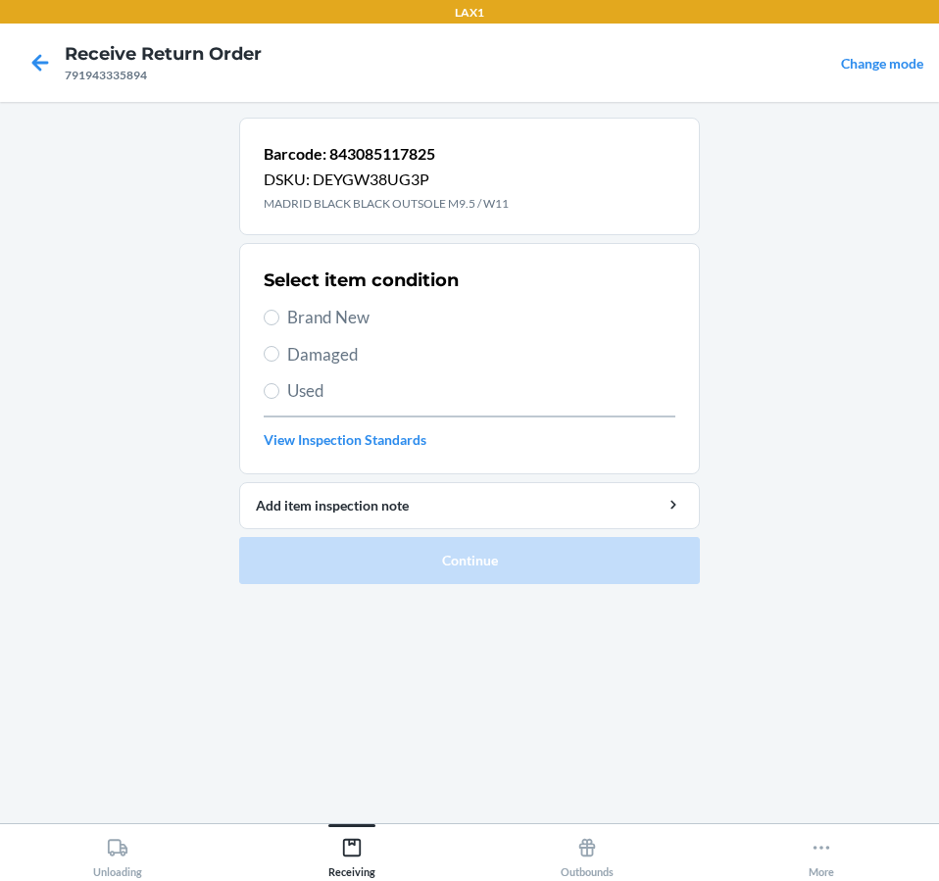
click at [368, 316] on span "Brand New" at bounding box center [481, 317] width 388 height 25
click at [279, 316] on input "Brand New" at bounding box center [272, 318] width 16 height 16
radio input "true"
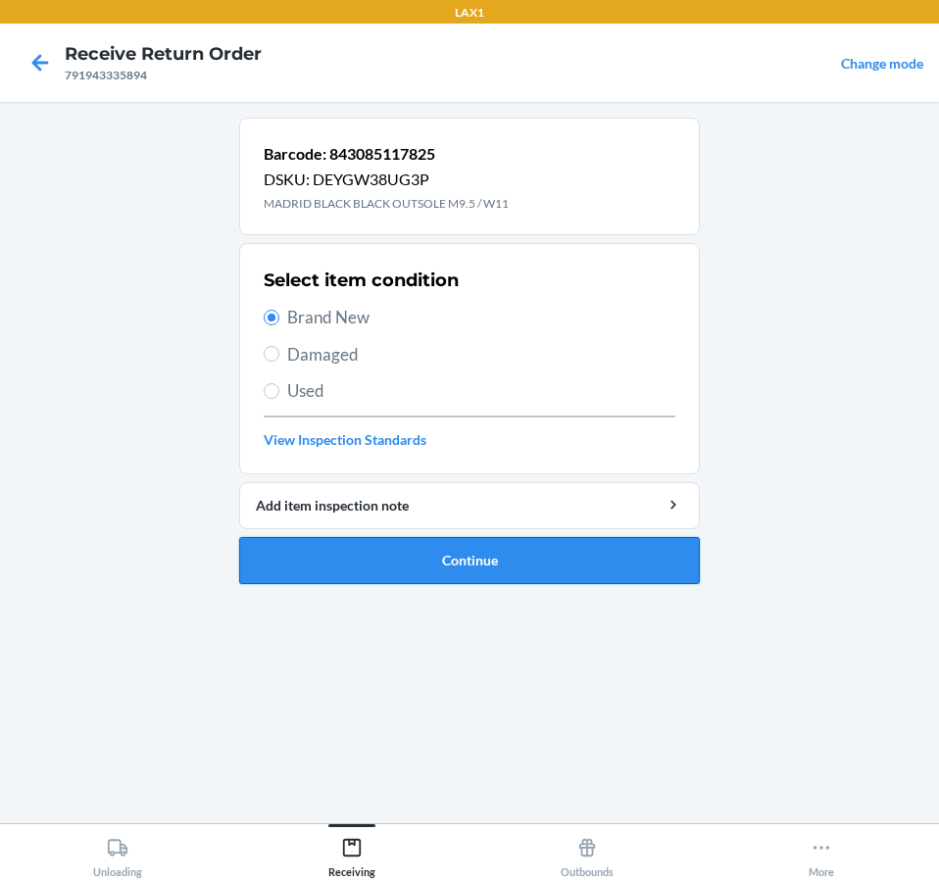
click at [445, 561] on button "Continue" at bounding box center [469, 560] width 460 height 47
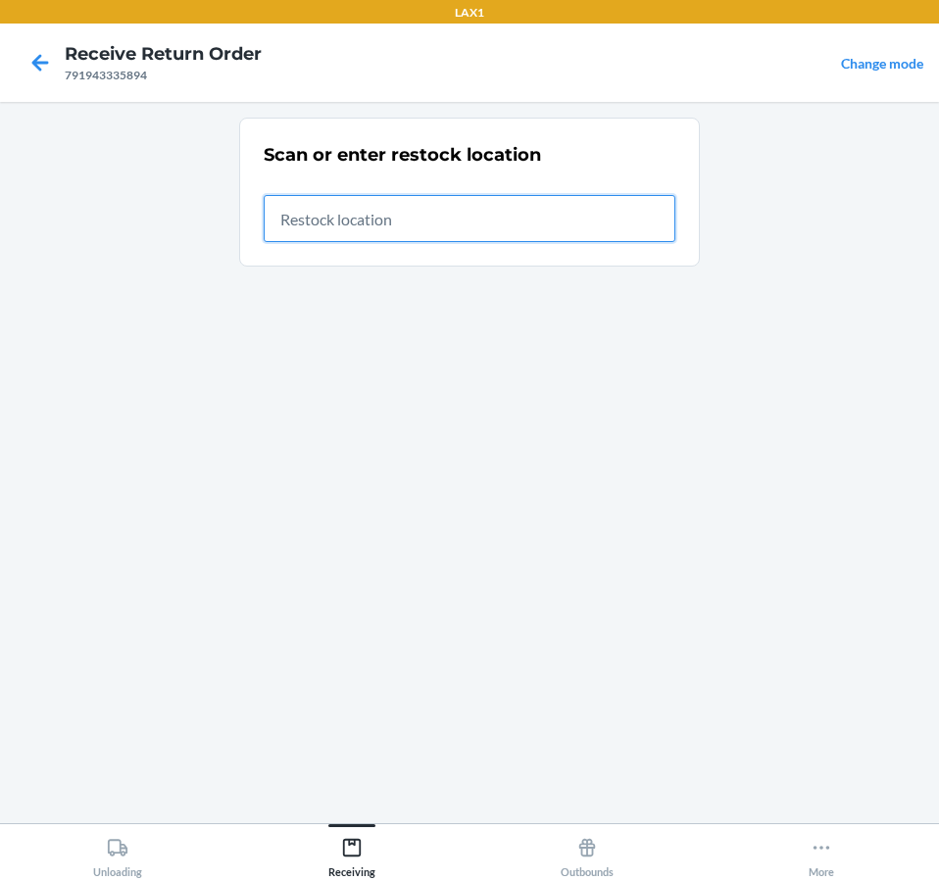
click at [663, 210] on input "text" at bounding box center [469, 218] width 411 height 47
type input "RTCART020"
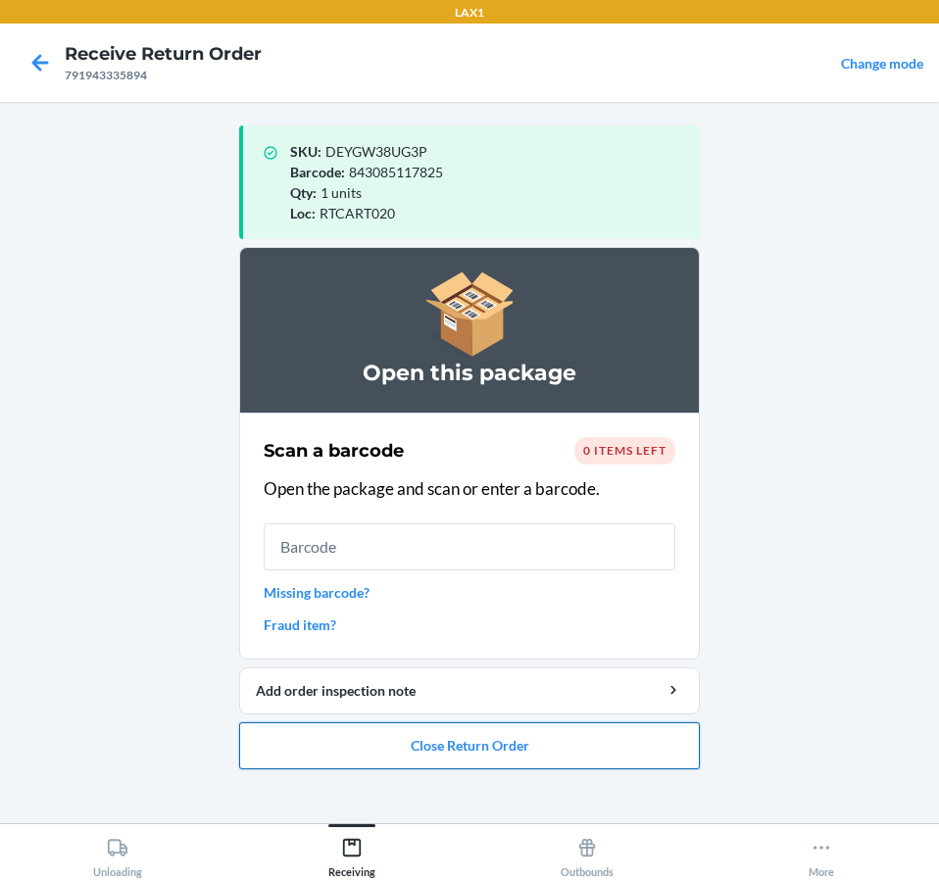
click at [534, 757] on button "Close Return Order" at bounding box center [469, 745] width 460 height 47
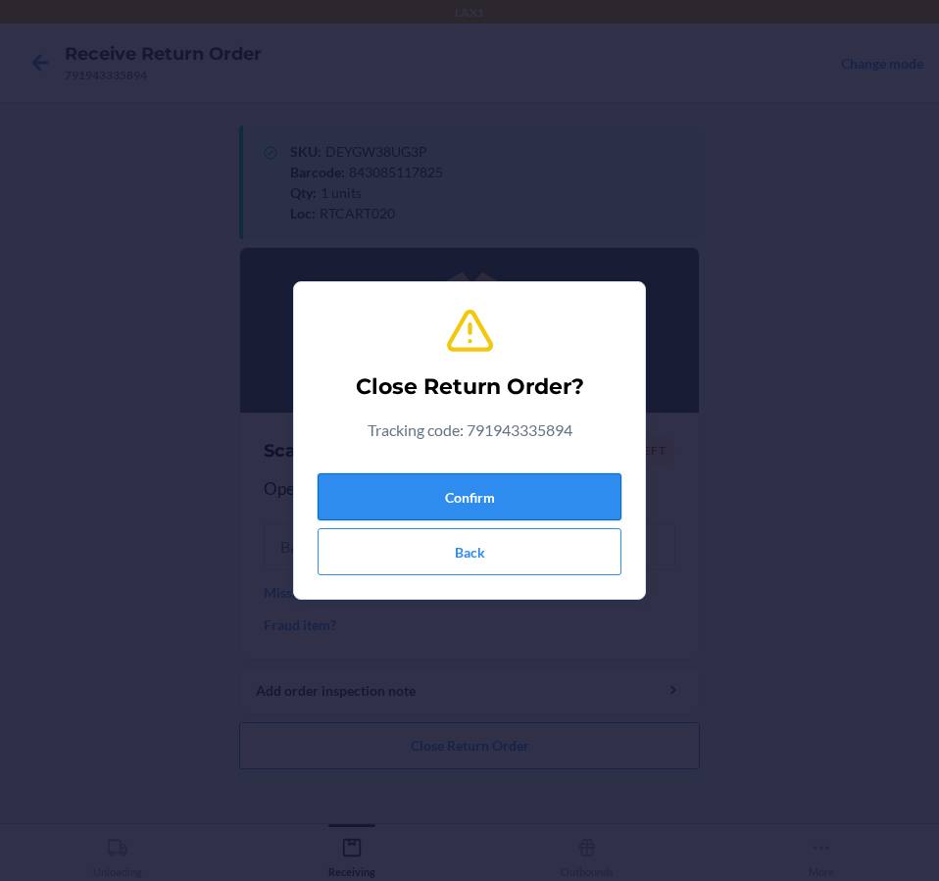
click at [546, 497] on button "Confirm" at bounding box center [469, 496] width 304 height 47
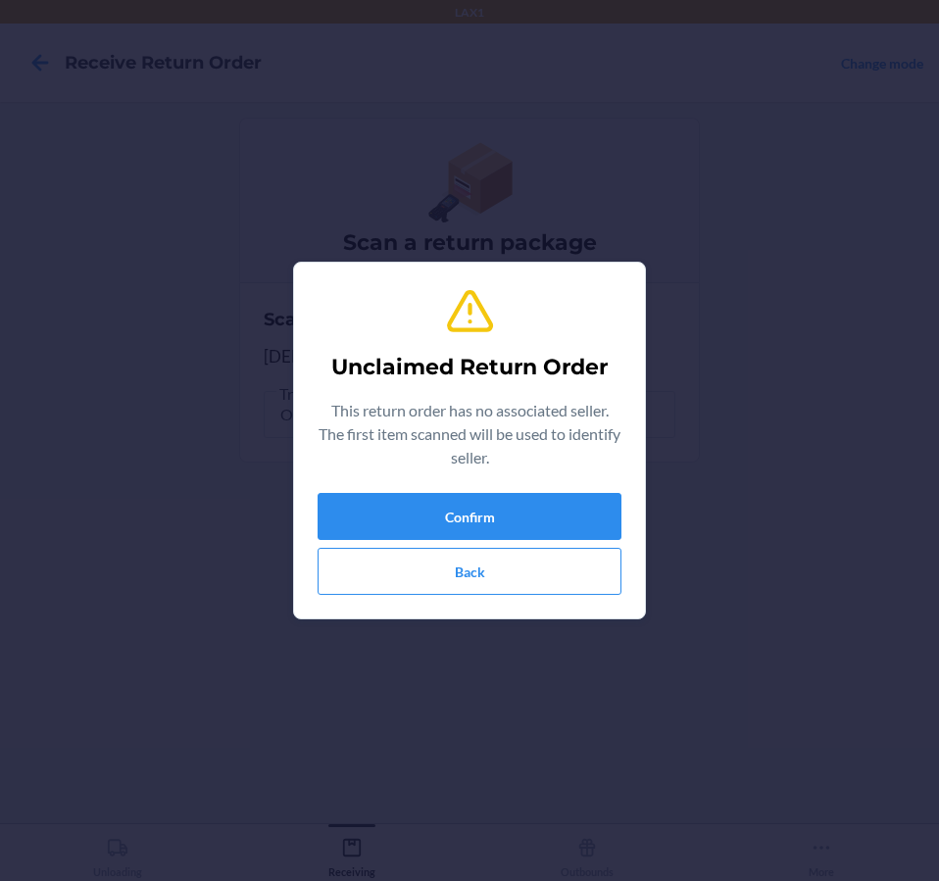
click at [549, 486] on div "Unclaimed Return Order This return order has no associated seller. The first it…" at bounding box center [469, 440] width 304 height 324
click at [550, 508] on button "Confirm" at bounding box center [469, 516] width 304 height 47
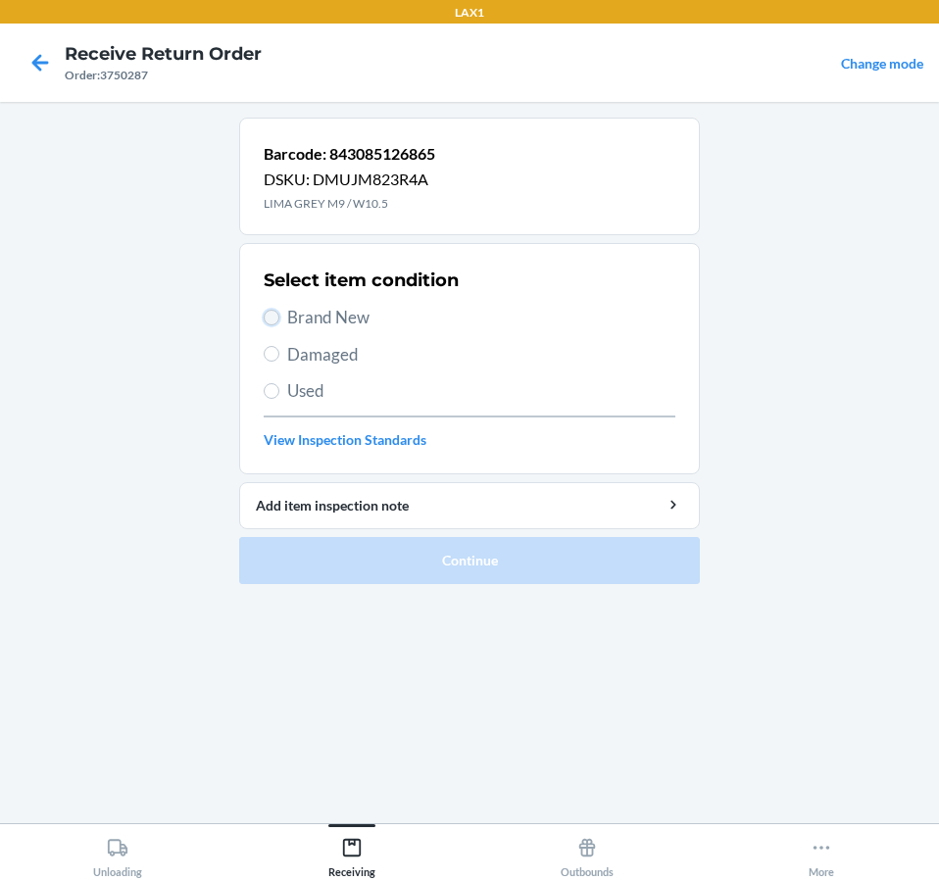
click at [274, 320] on input "Brand New" at bounding box center [272, 318] width 16 height 16
radio input "true"
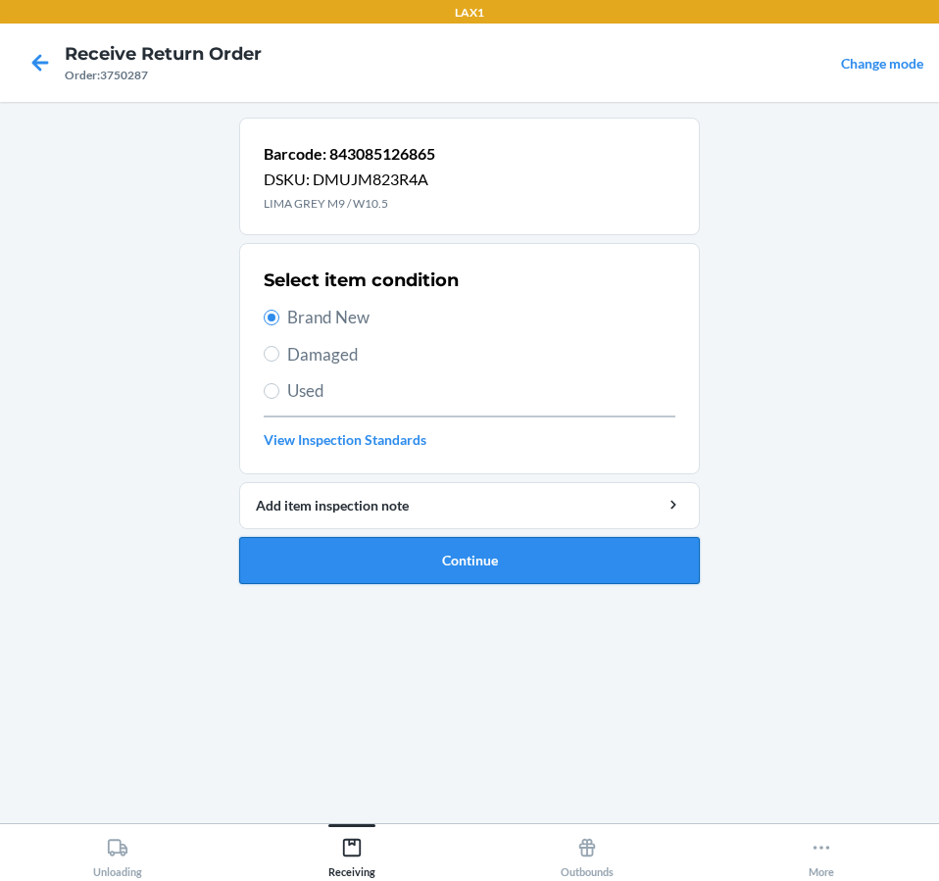
click at [406, 561] on button "Continue" at bounding box center [469, 560] width 460 height 47
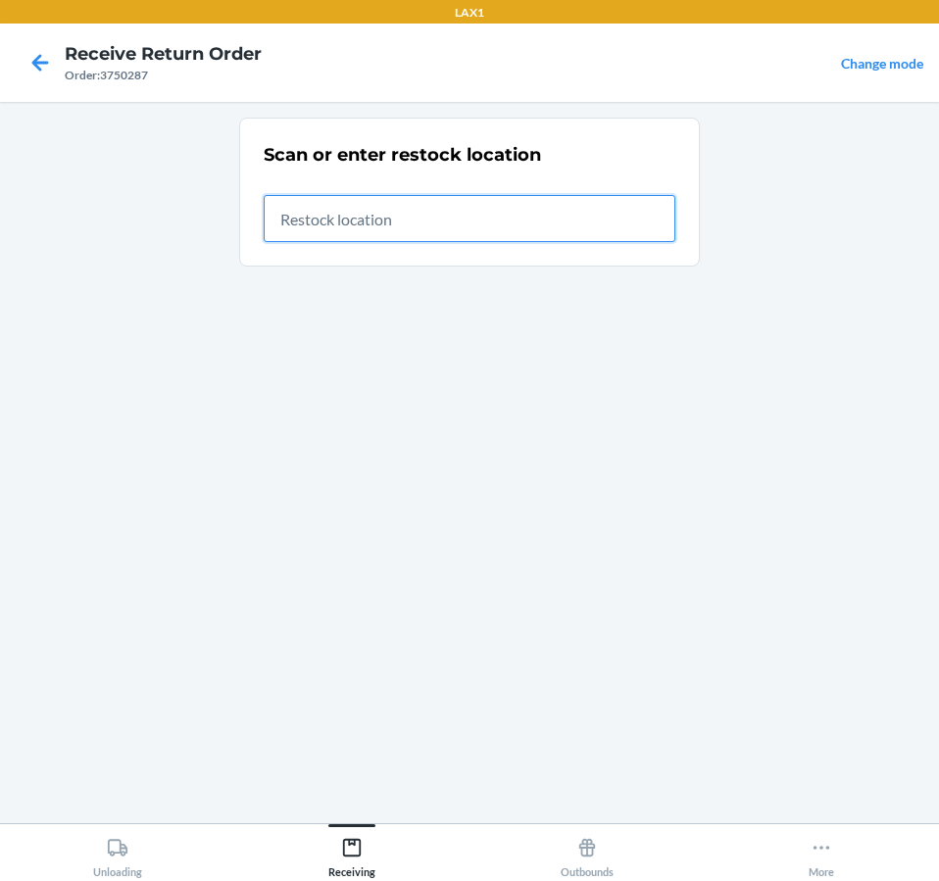
click at [529, 223] on input "text" at bounding box center [469, 218] width 411 height 47
type input "RTCART020"
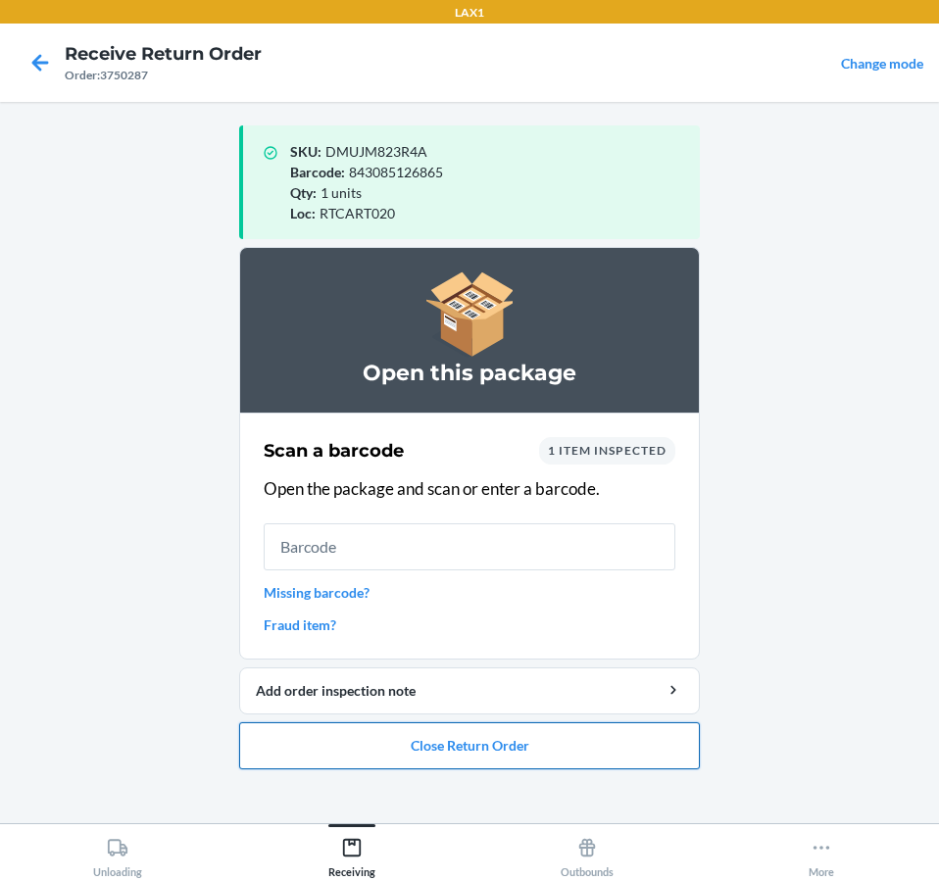
click at [656, 749] on button "Close Return Order" at bounding box center [469, 745] width 460 height 47
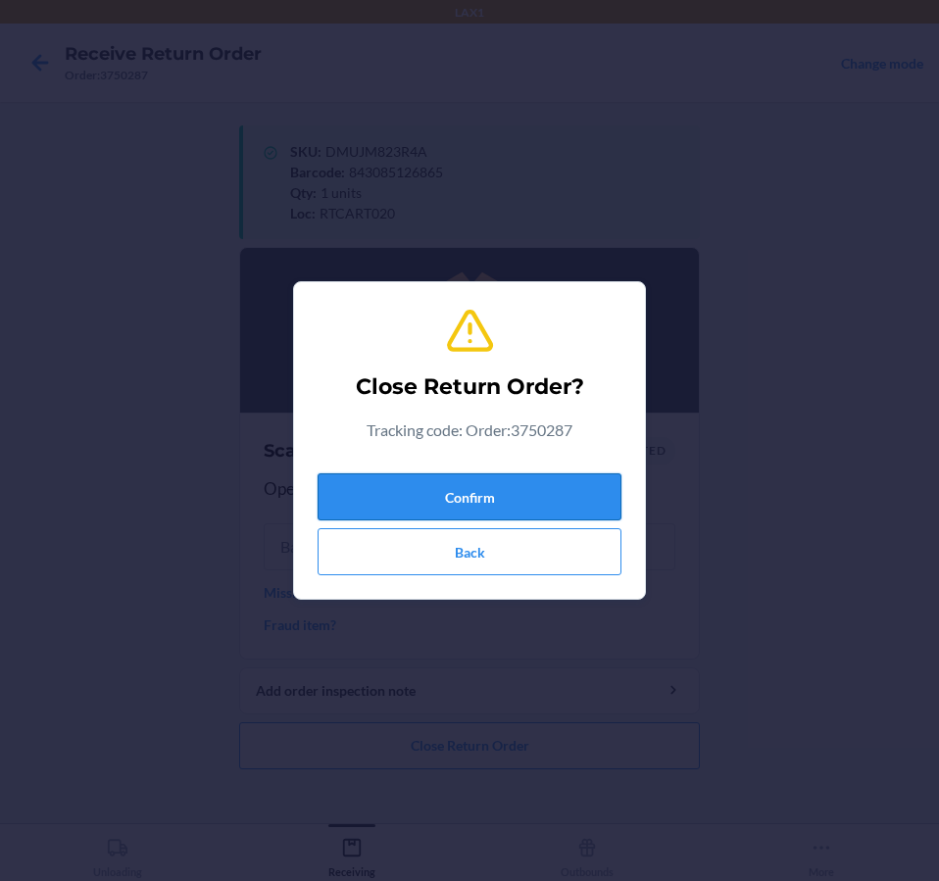
click at [441, 517] on button "Confirm" at bounding box center [469, 496] width 304 height 47
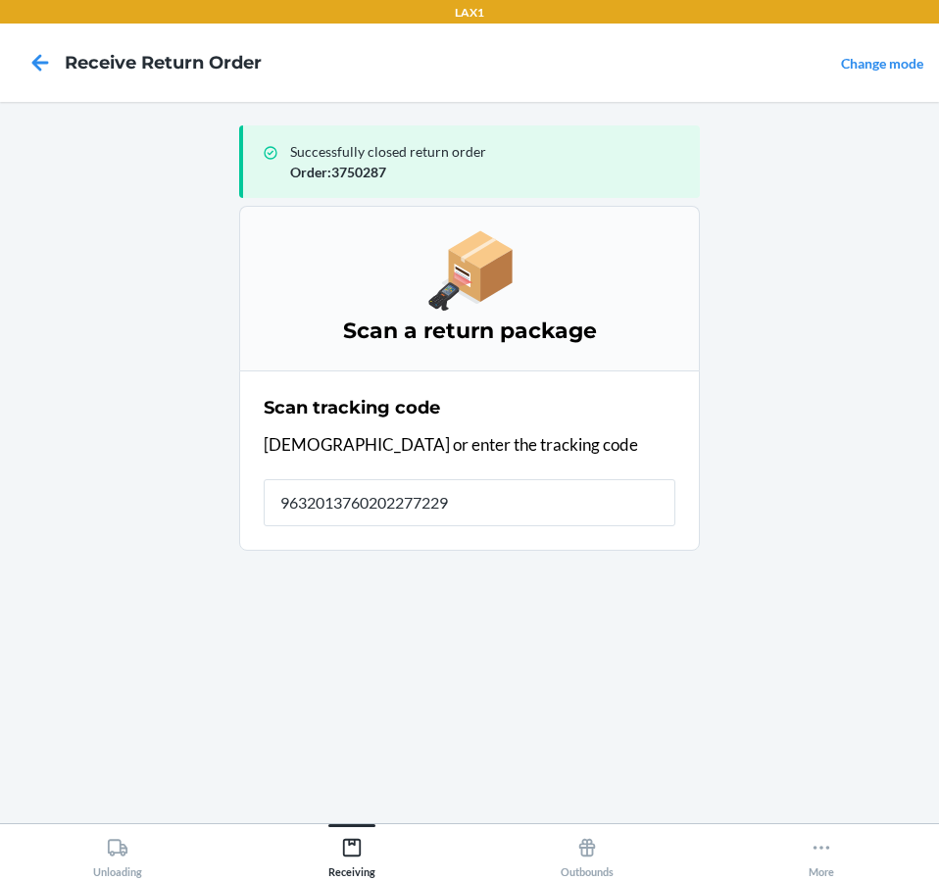
type input "96320137602022772290"
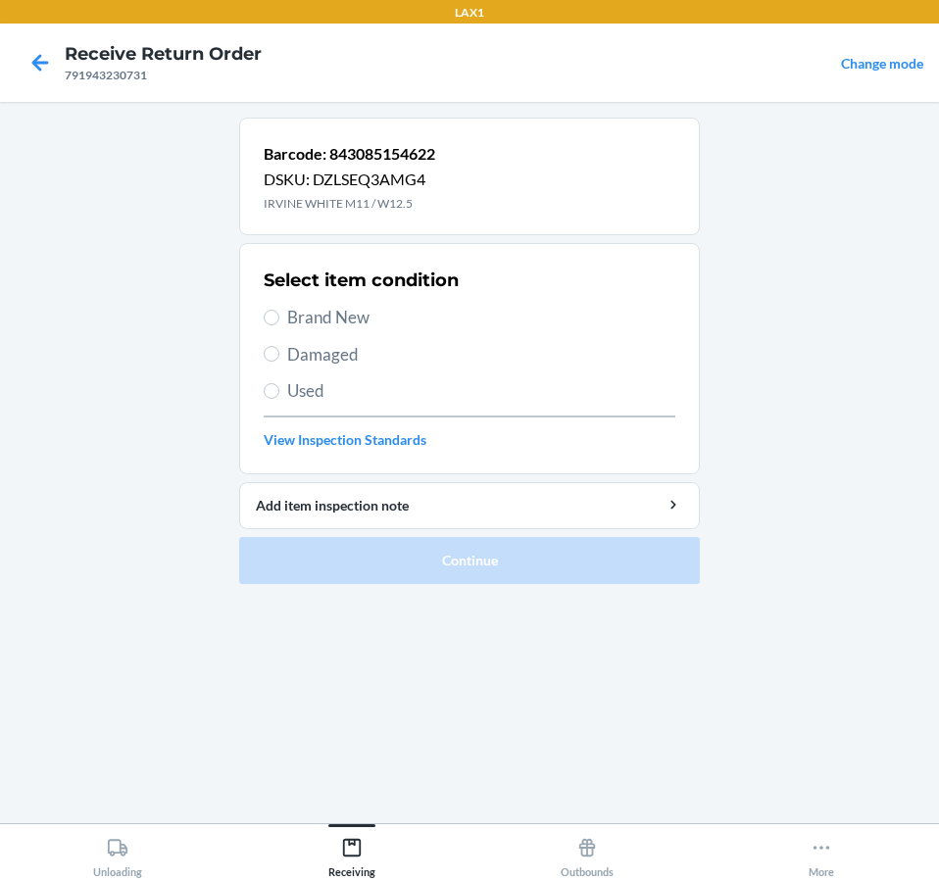
click at [274, 309] on label "Brand New" at bounding box center [469, 317] width 411 height 25
click at [274, 310] on input "Brand New" at bounding box center [272, 318] width 16 height 16
radio input "true"
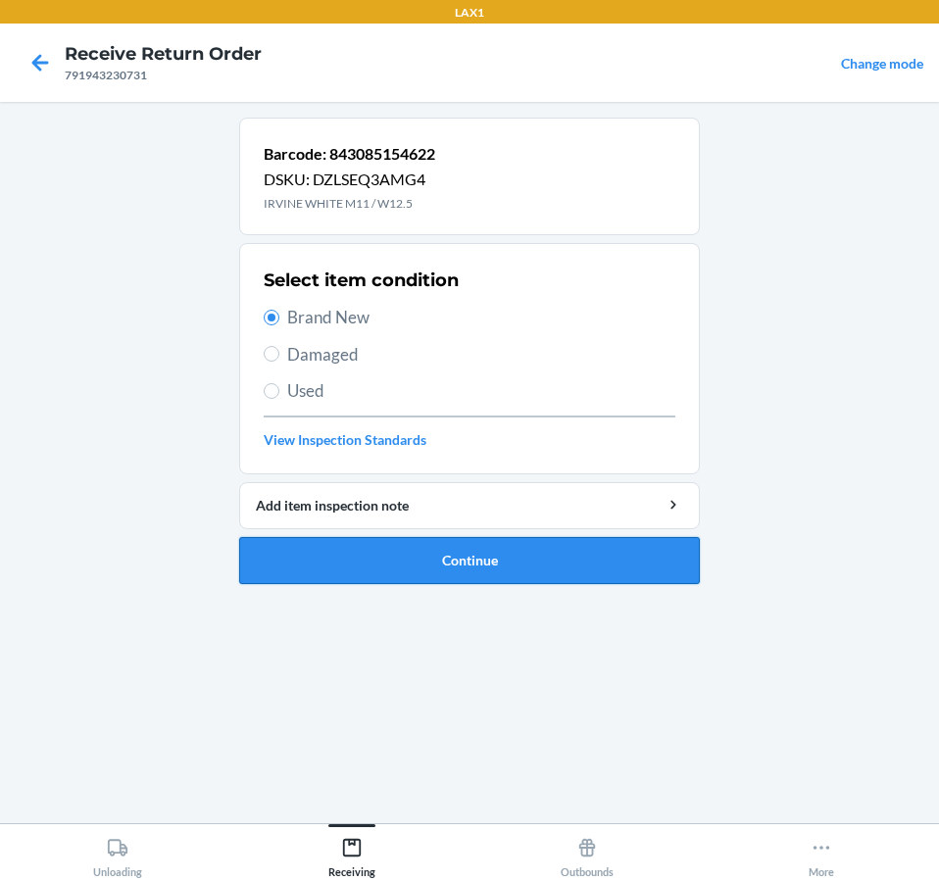
click at [361, 554] on button "Continue" at bounding box center [469, 560] width 460 height 47
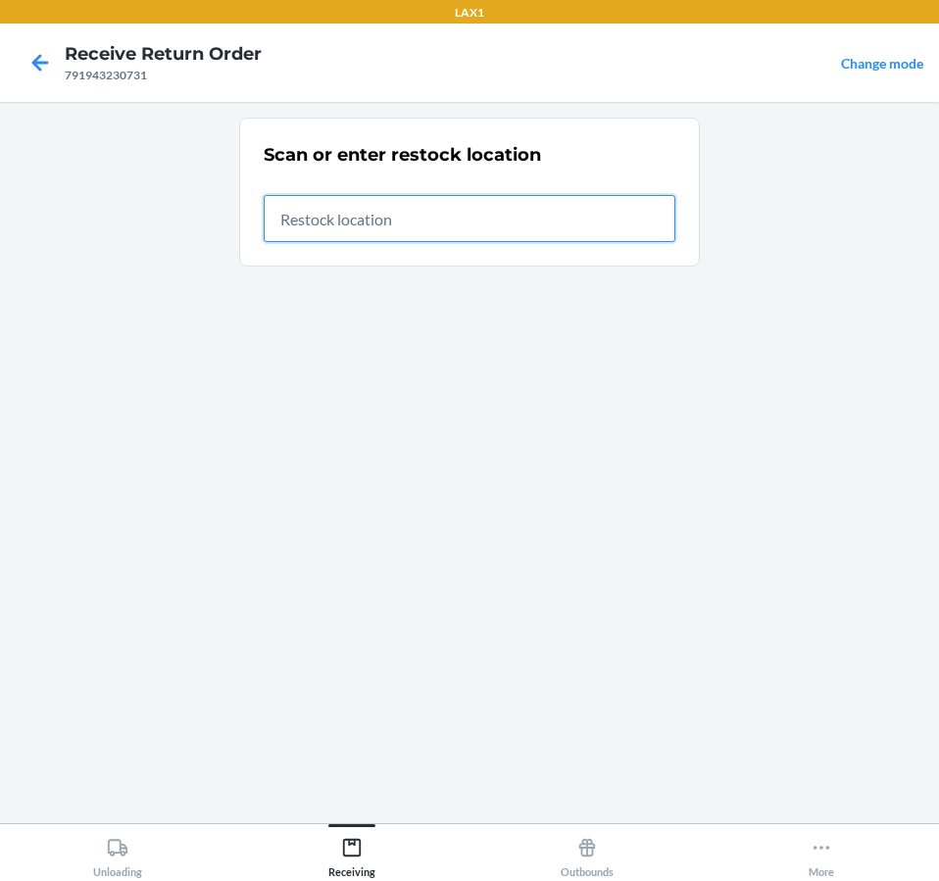
click at [284, 214] on input "text" at bounding box center [469, 218] width 411 height 47
type input "RTCART020"
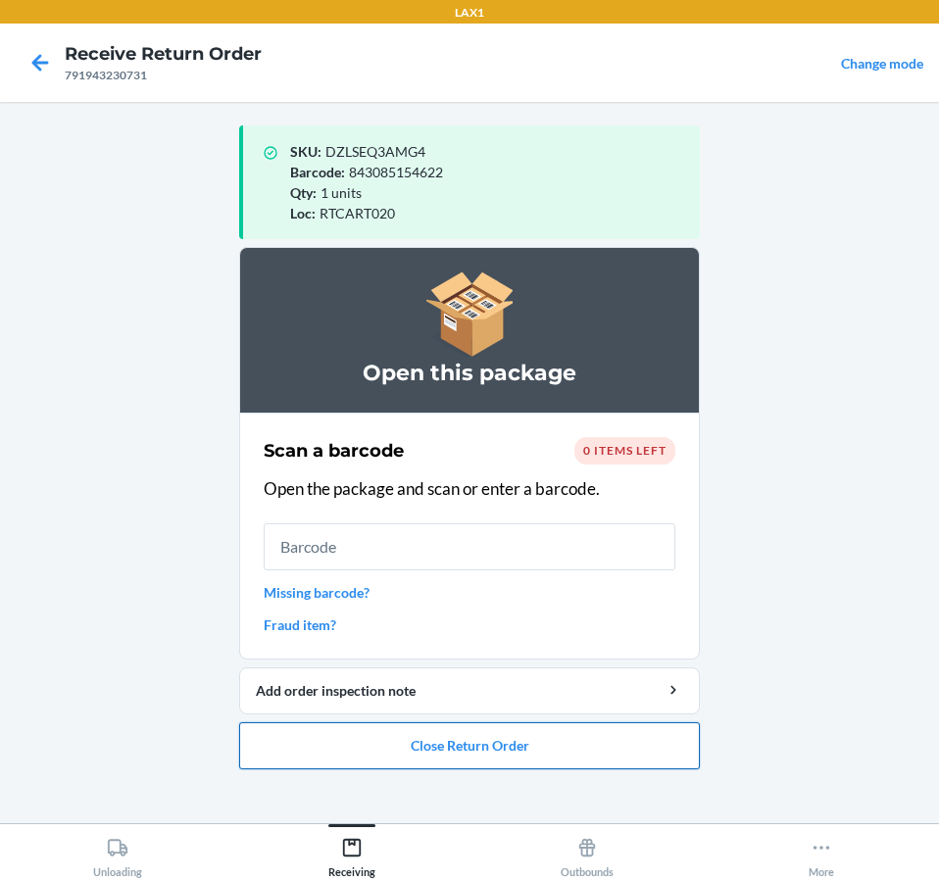
click at [555, 754] on button "Close Return Order" at bounding box center [469, 745] width 460 height 47
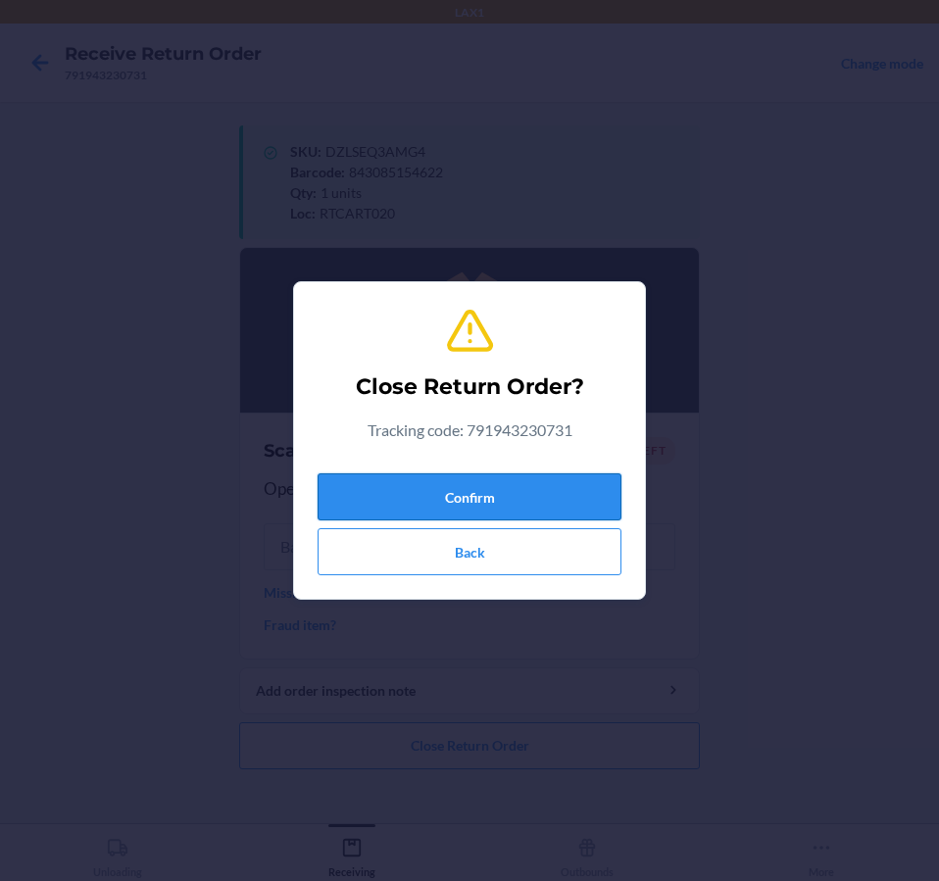
click at [535, 502] on button "Confirm" at bounding box center [469, 496] width 304 height 47
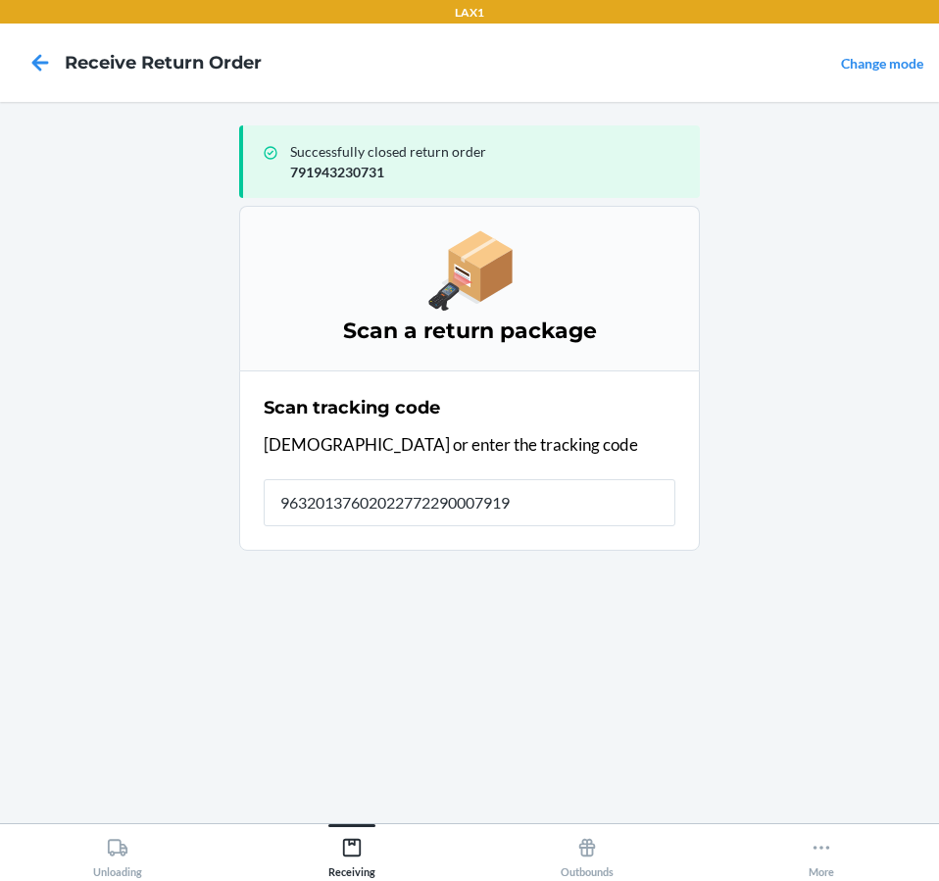
type input "963201376020227722900079194"
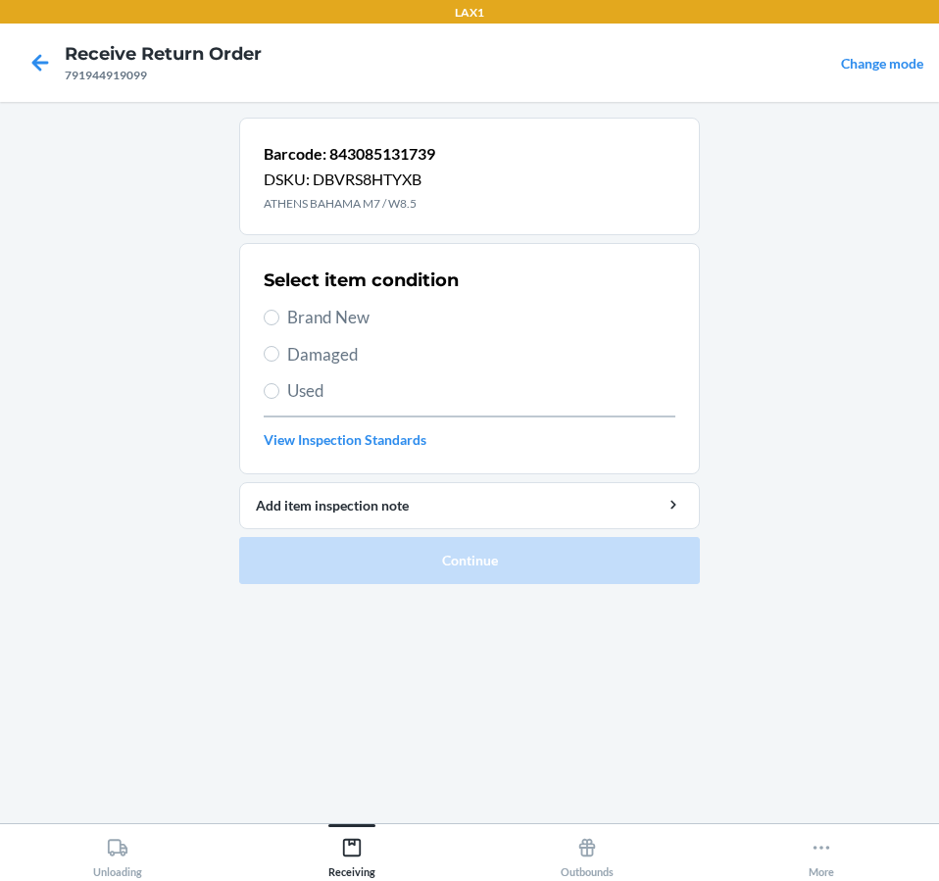
click at [333, 353] on span "Damaged" at bounding box center [481, 354] width 388 height 25
click at [279, 353] on input "Damaged" at bounding box center [272, 354] width 16 height 16
radio input "true"
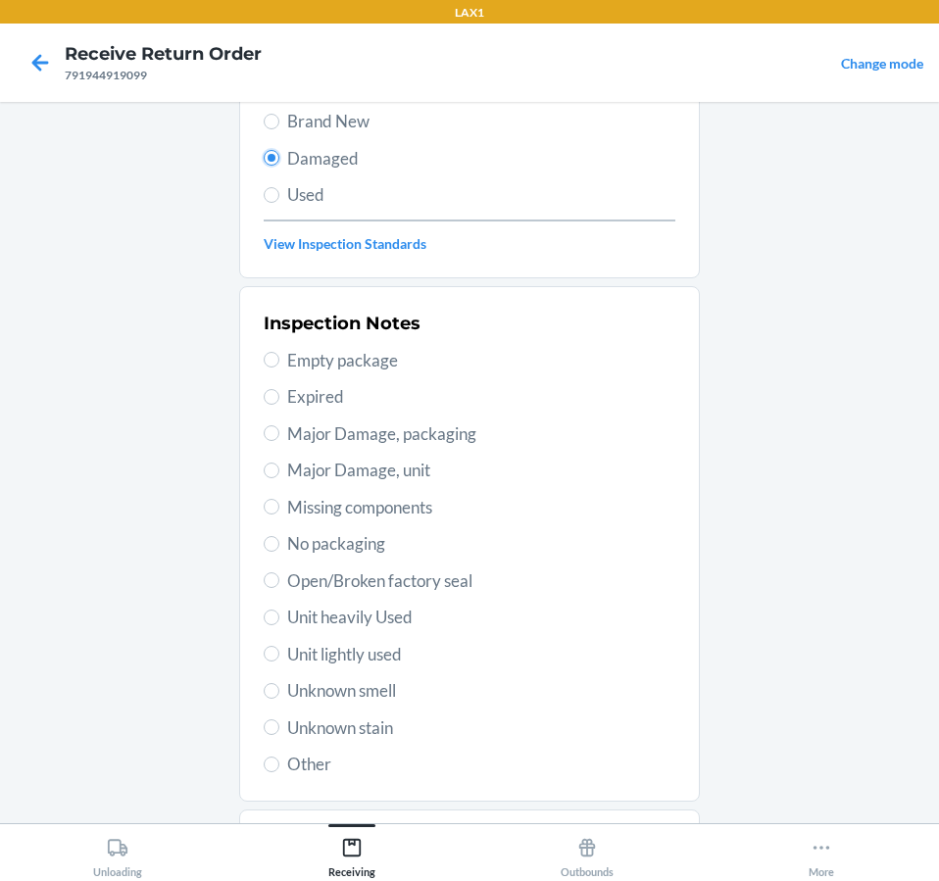
scroll to position [294, 0]
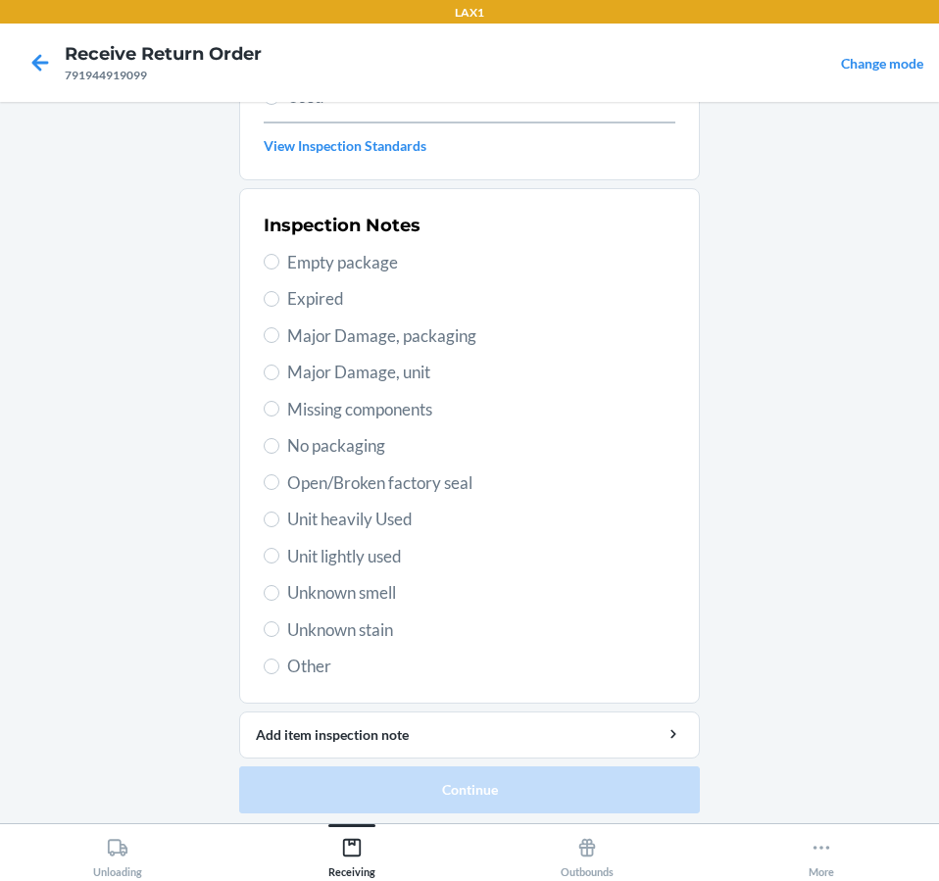
click at [363, 539] on div "Inspection Notes Empty package Expired Major Damage, packaging Major Damage, un…" at bounding box center [469, 446] width 411 height 478
click at [363, 551] on span "Unit lightly used" at bounding box center [481, 556] width 388 height 25
click at [279, 551] on input "Unit lightly used" at bounding box center [272, 556] width 16 height 16
radio input "true"
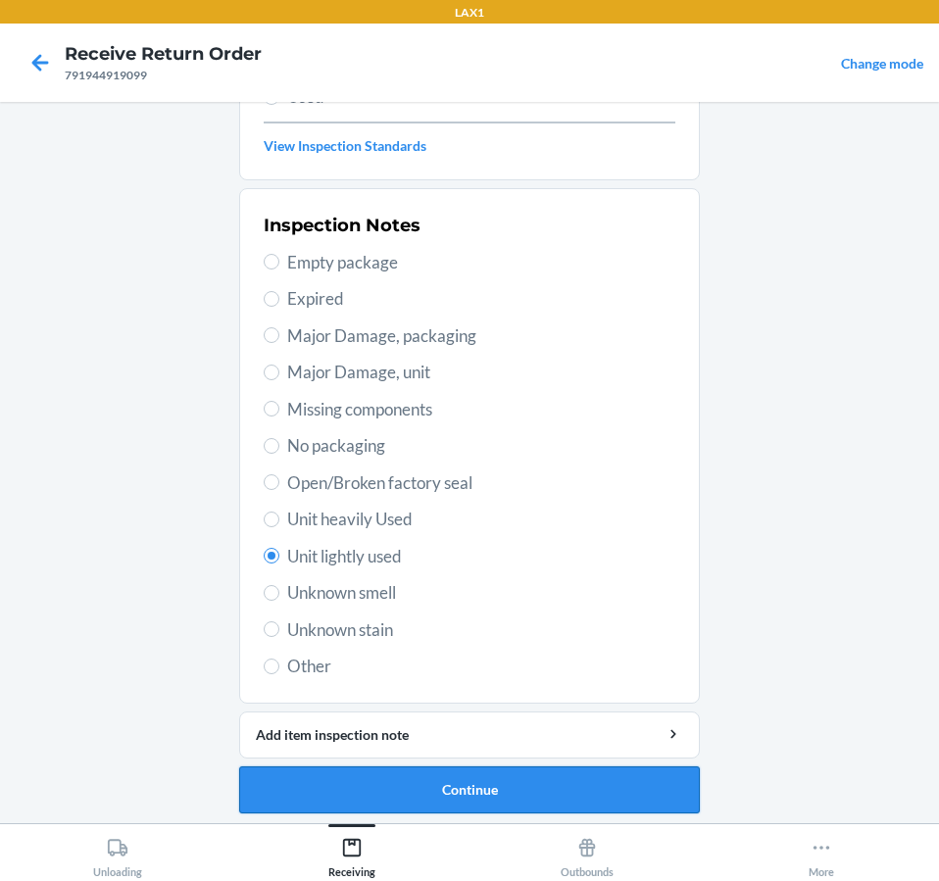
click at [382, 787] on button "Continue" at bounding box center [469, 789] width 460 height 47
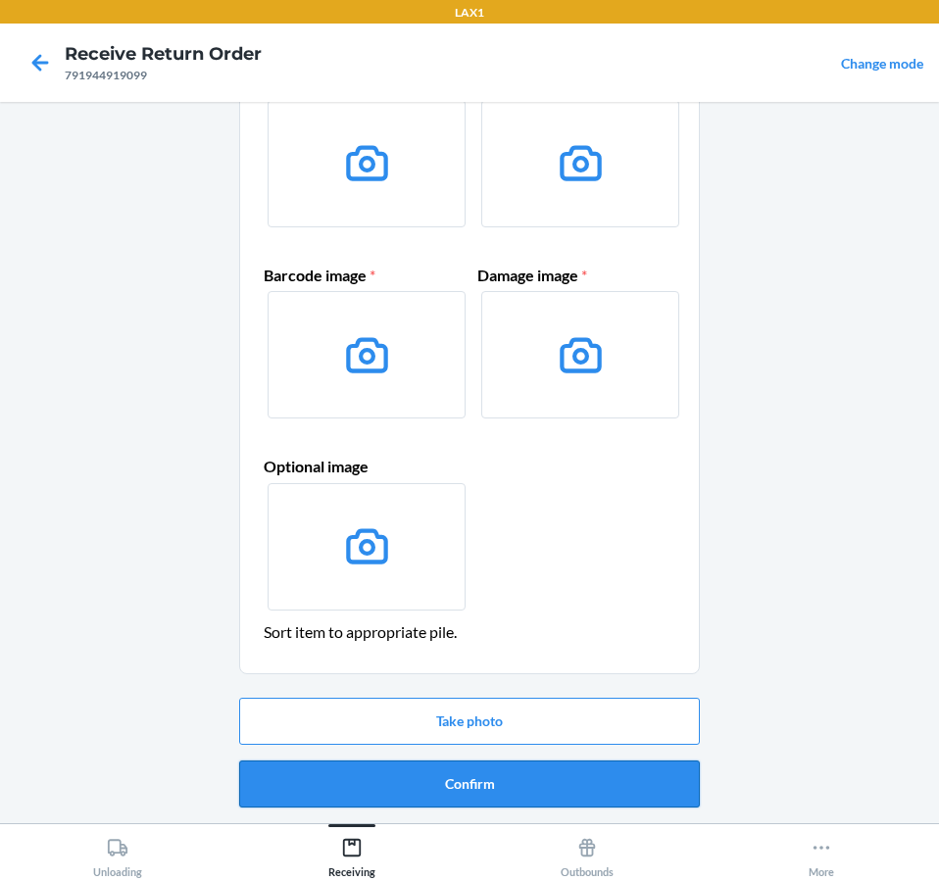
click at [493, 771] on button "Confirm" at bounding box center [469, 783] width 460 height 47
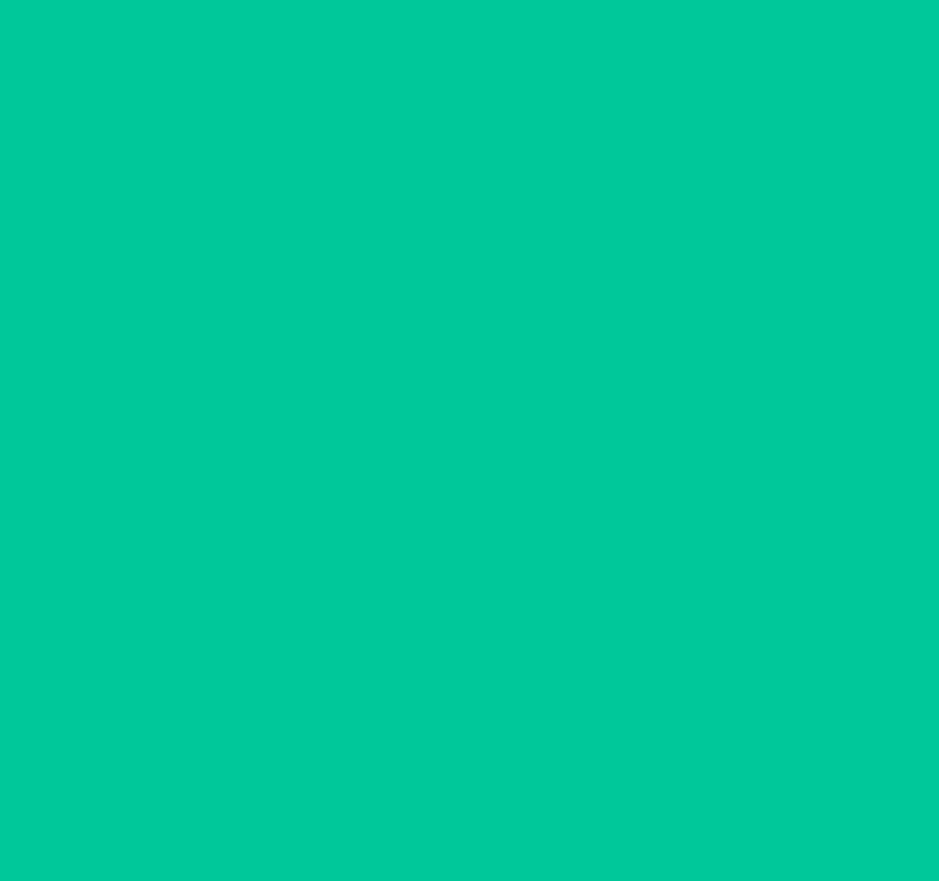
scroll to position [0, 0]
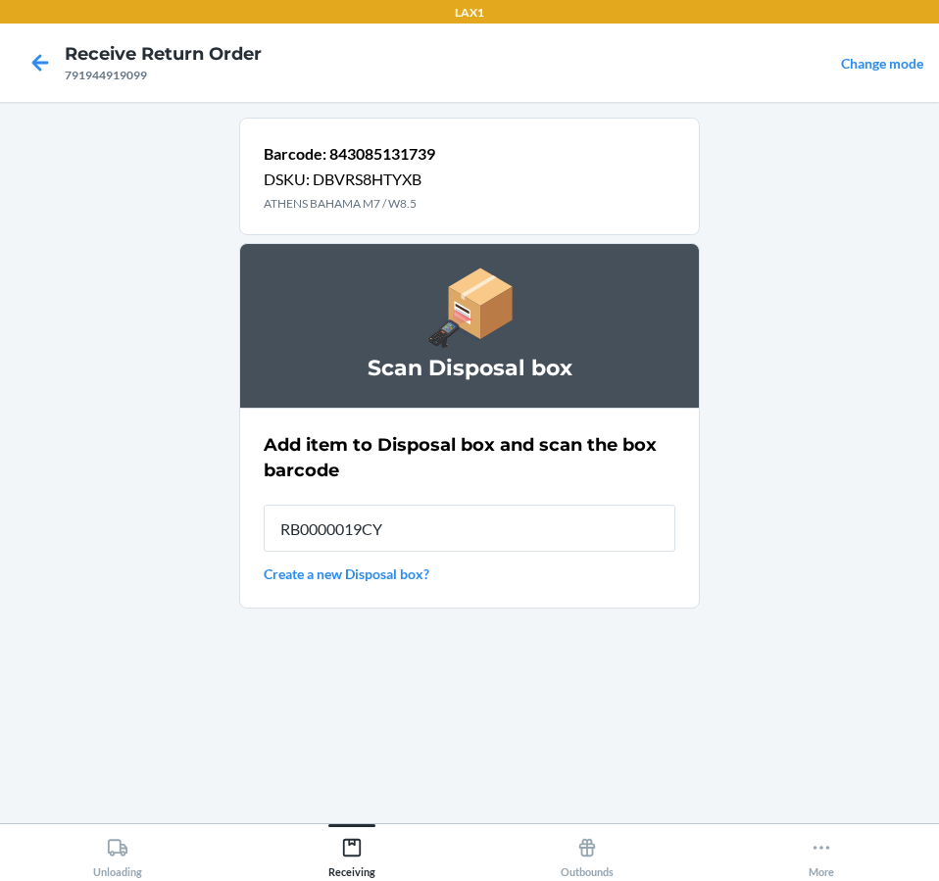
type input "RB0000019CY"
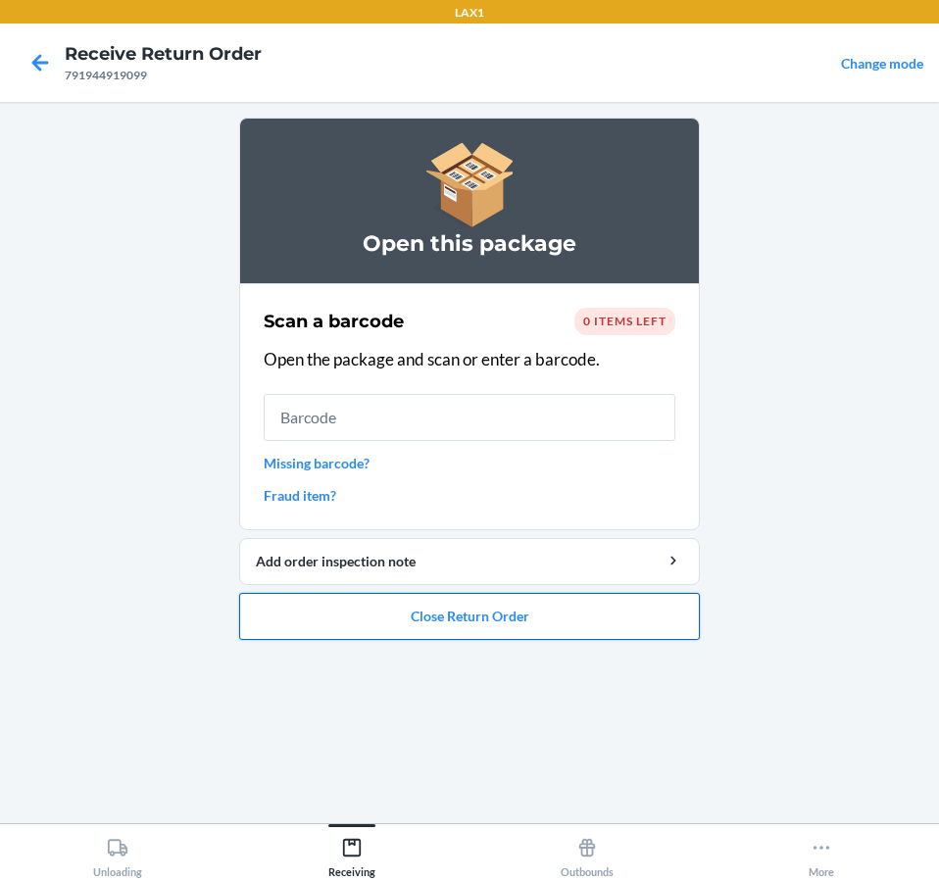
click at [538, 613] on button "Close Return Order" at bounding box center [469, 616] width 460 height 47
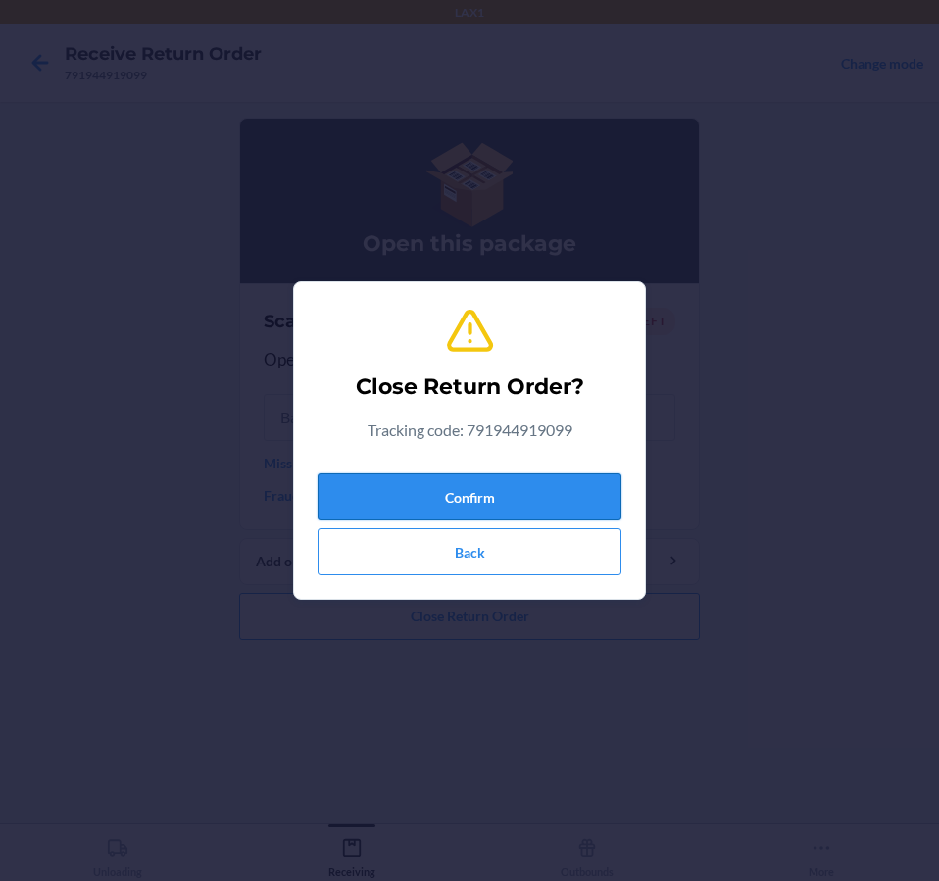
click at [543, 501] on button "Confirm" at bounding box center [469, 496] width 304 height 47
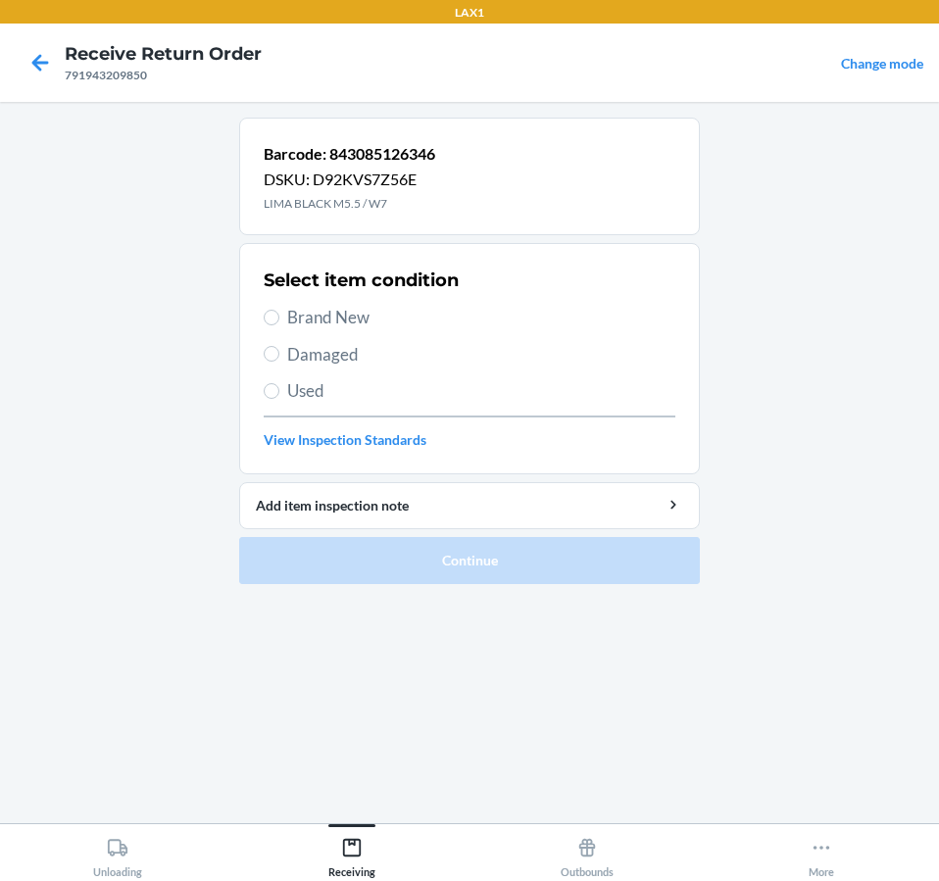
click at [345, 310] on span "Brand New" at bounding box center [481, 317] width 388 height 25
click at [279, 310] on input "Brand New" at bounding box center [272, 318] width 16 height 16
radio input "true"
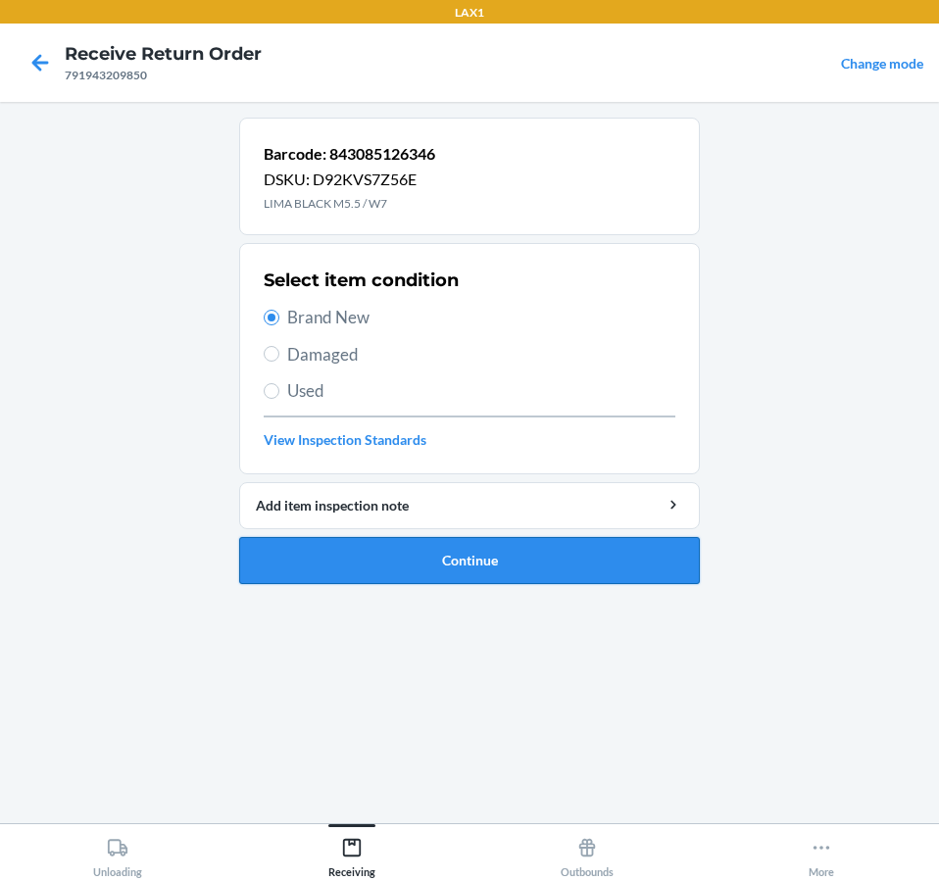
click at [437, 569] on button "Continue" at bounding box center [469, 560] width 460 height 47
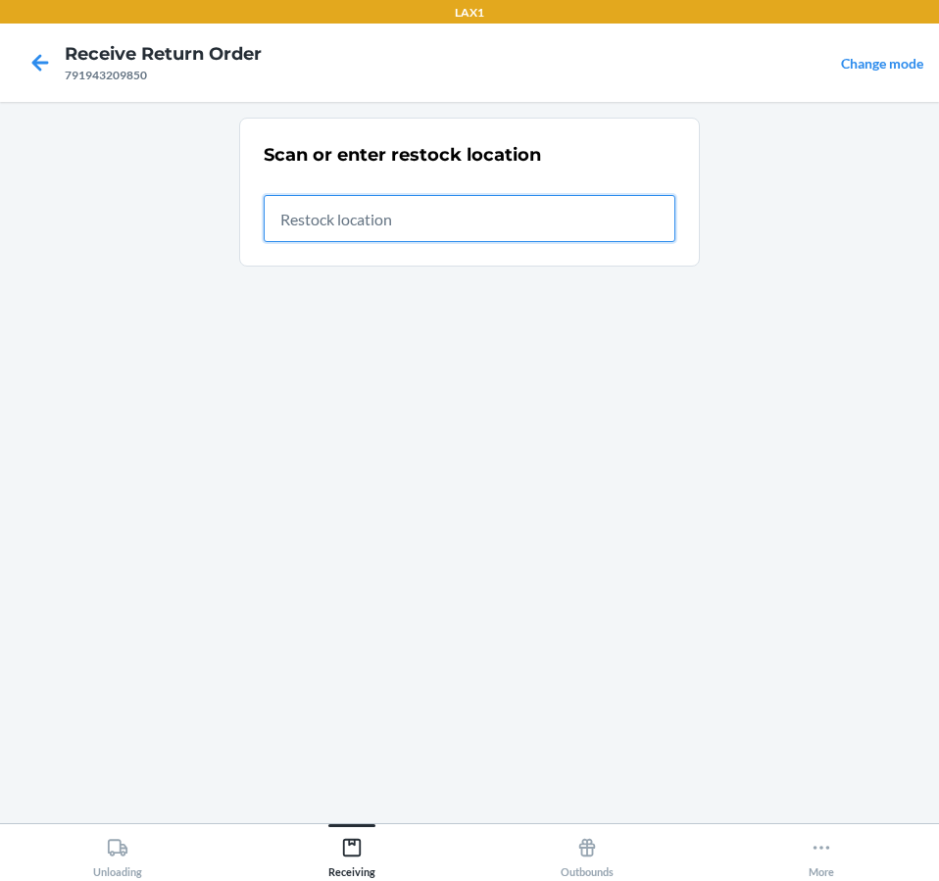
click at [388, 213] on input "text" at bounding box center [469, 218] width 411 height 47
type input "RTCART020"
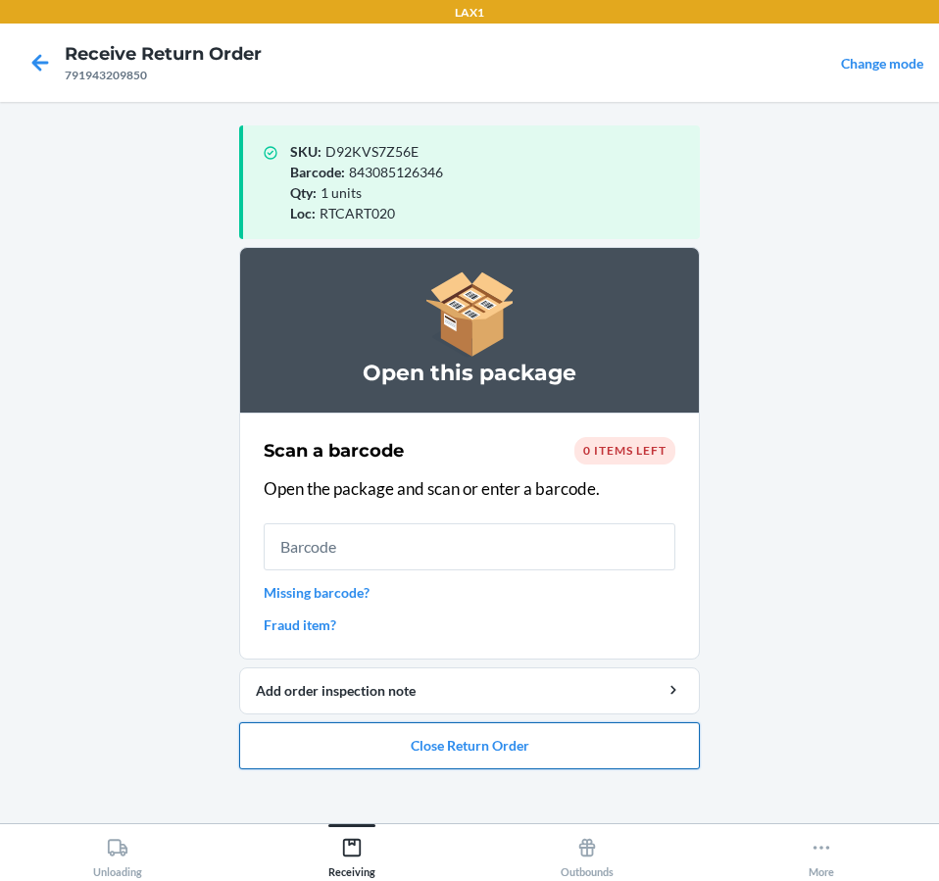
click at [584, 761] on button "Close Return Order" at bounding box center [469, 745] width 460 height 47
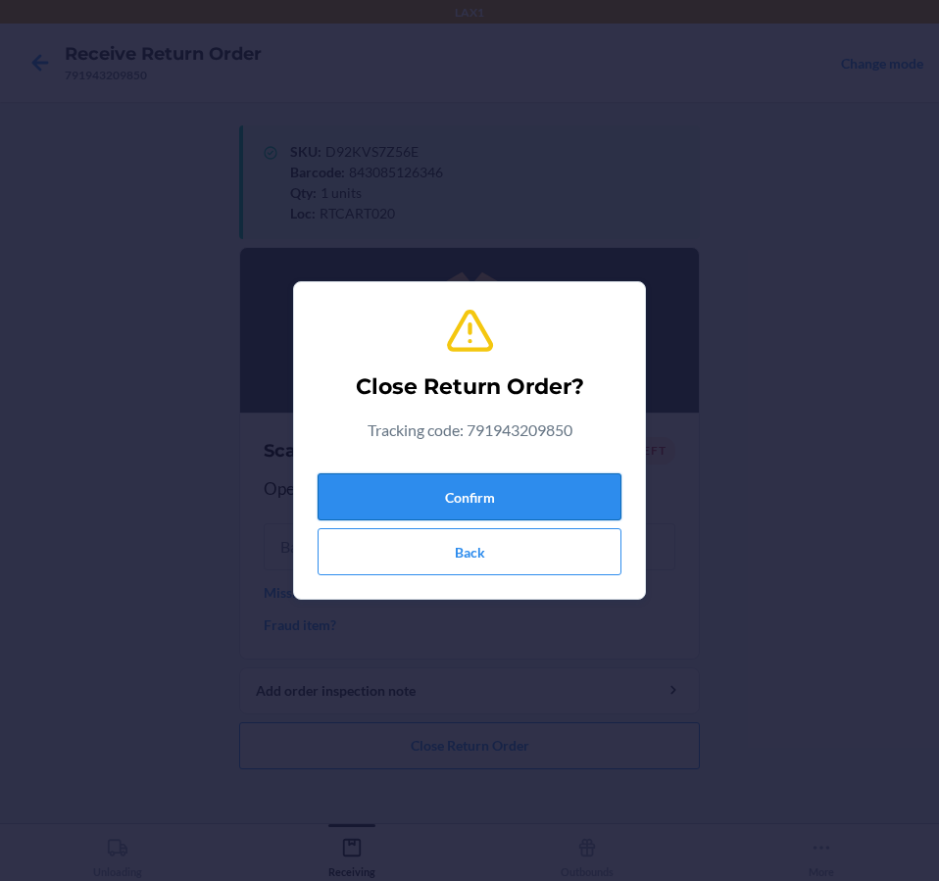
click at [577, 498] on button "Confirm" at bounding box center [469, 496] width 304 height 47
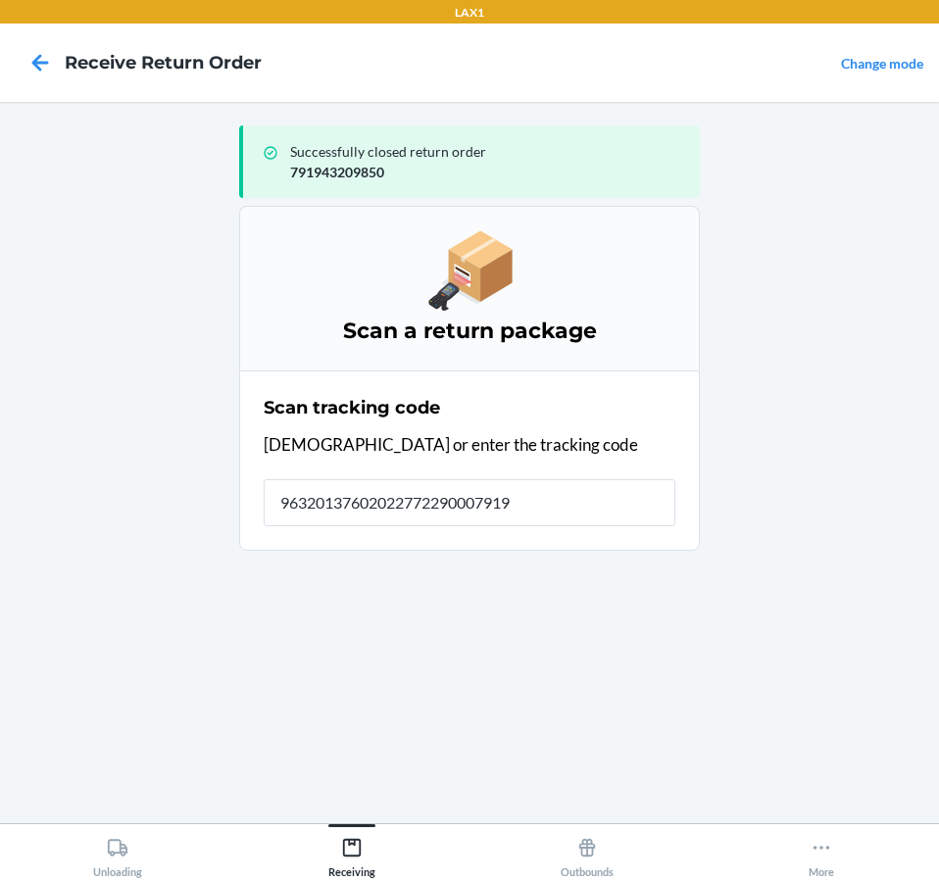
type input "963201376020227722900079194"
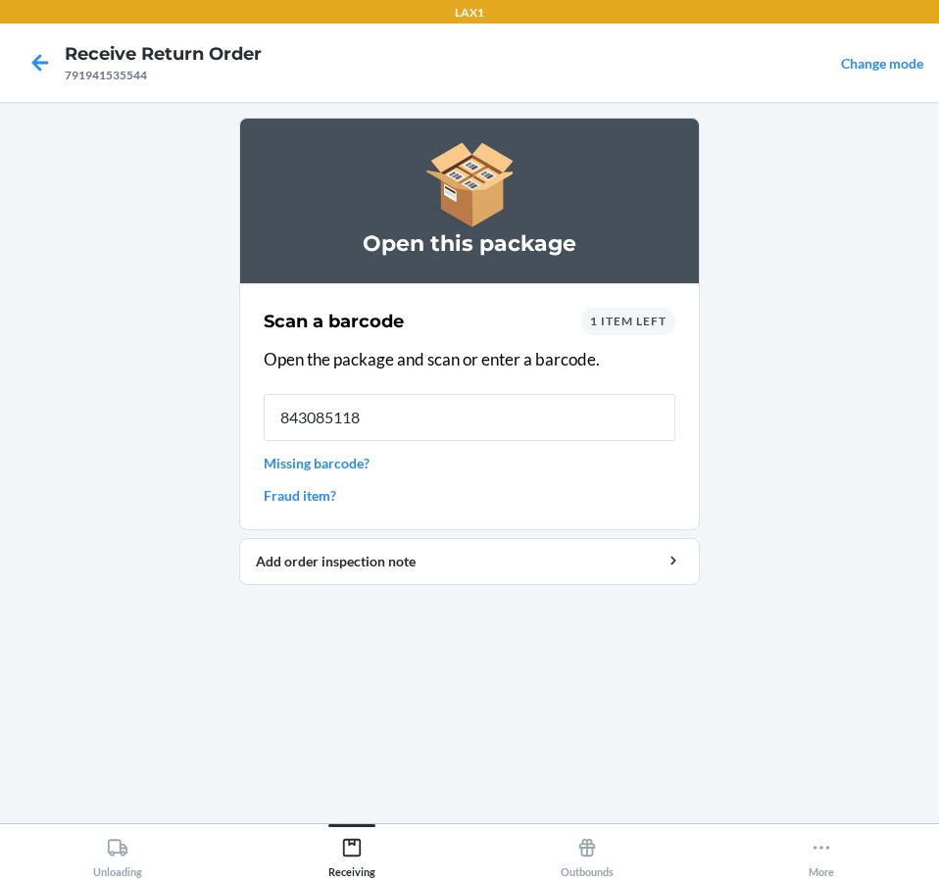
type input "8430851184"
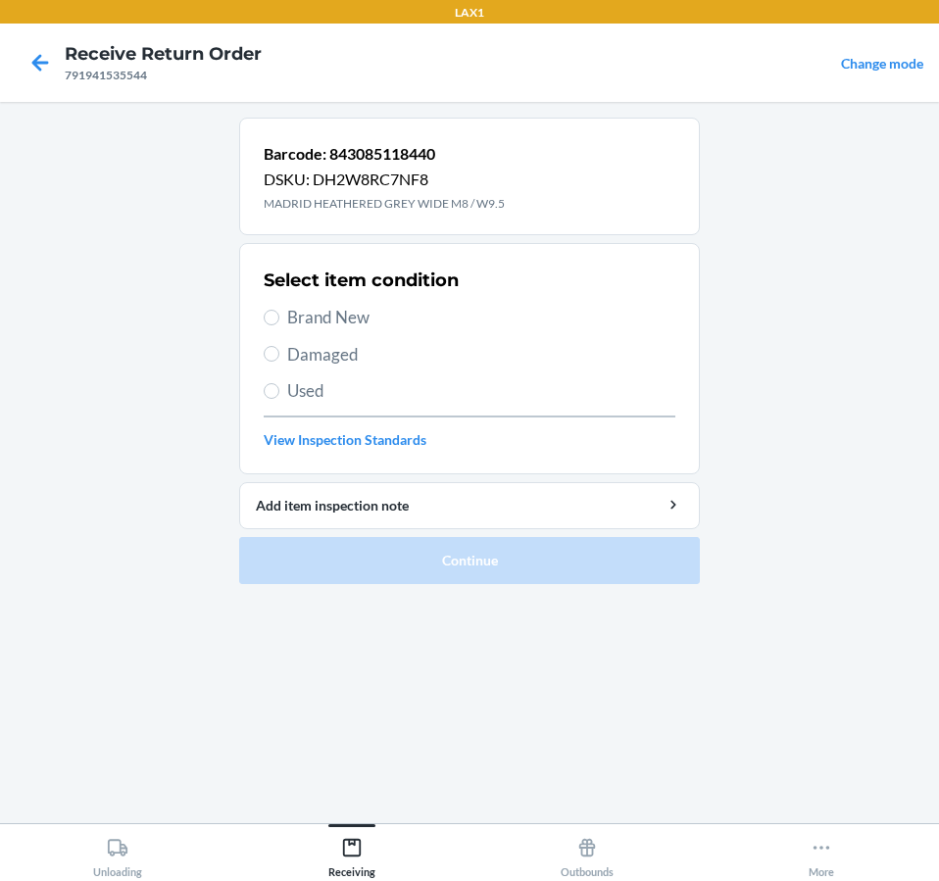
click at [335, 311] on span "Brand New" at bounding box center [481, 317] width 388 height 25
click at [279, 311] on input "Brand New" at bounding box center [272, 318] width 16 height 16
radio input "true"
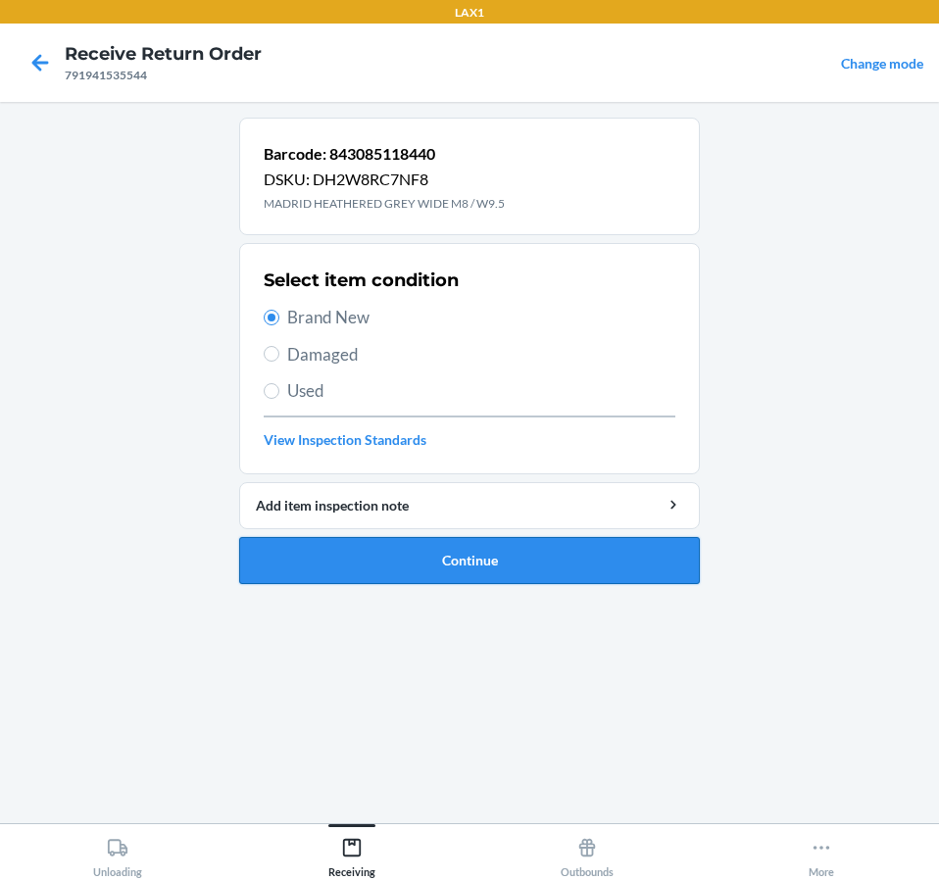
click at [472, 557] on button "Continue" at bounding box center [469, 560] width 460 height 47
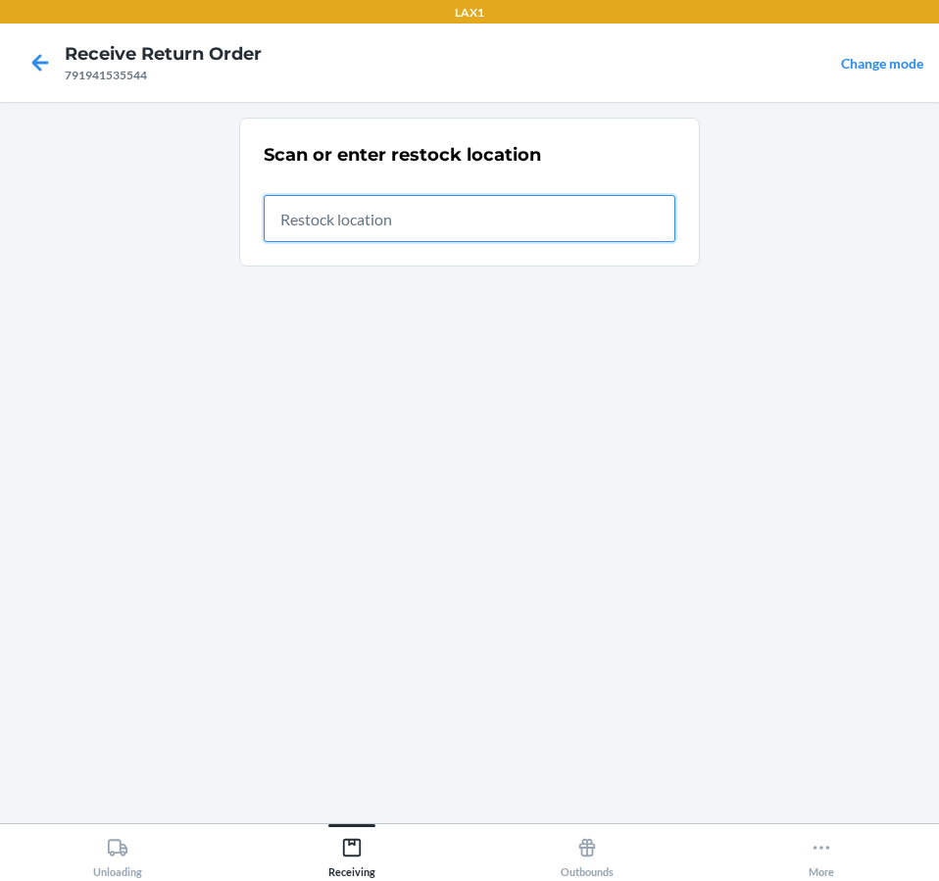
click at [479, 207] on input "text" at bounding box center [469, 218] width 411 height 47
type input "RTCART020"
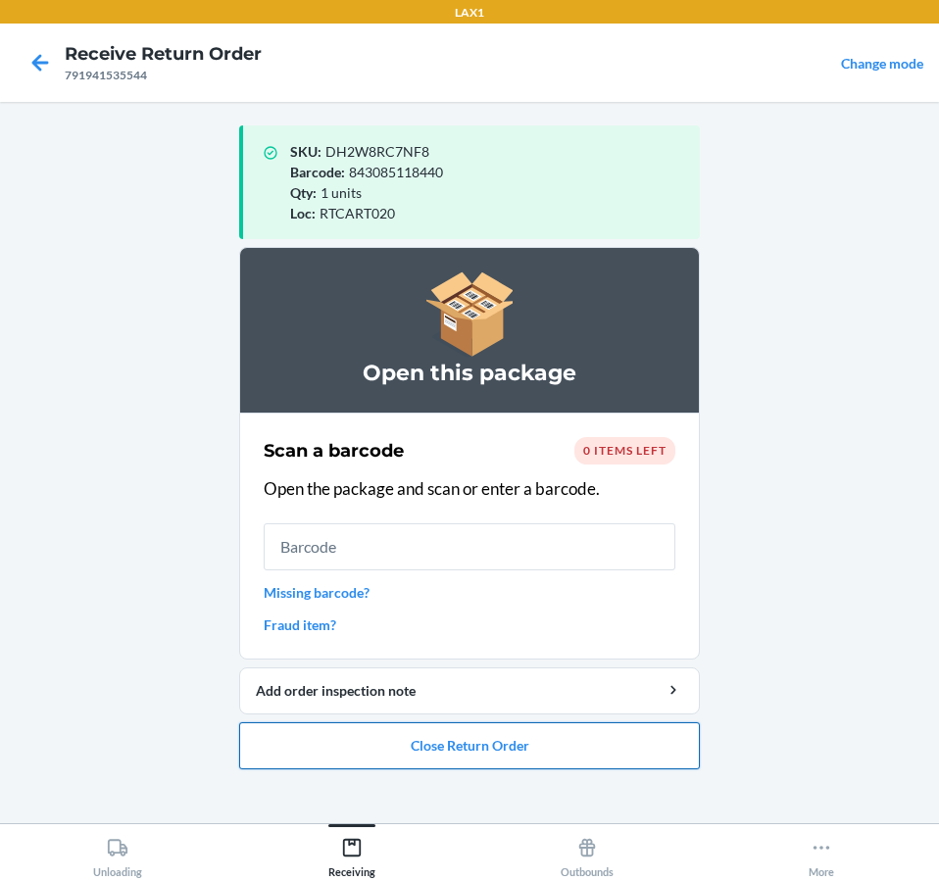
click at [512, 736] on button "Close Return Order" at bounding box center [469, 745] width 460 height 47
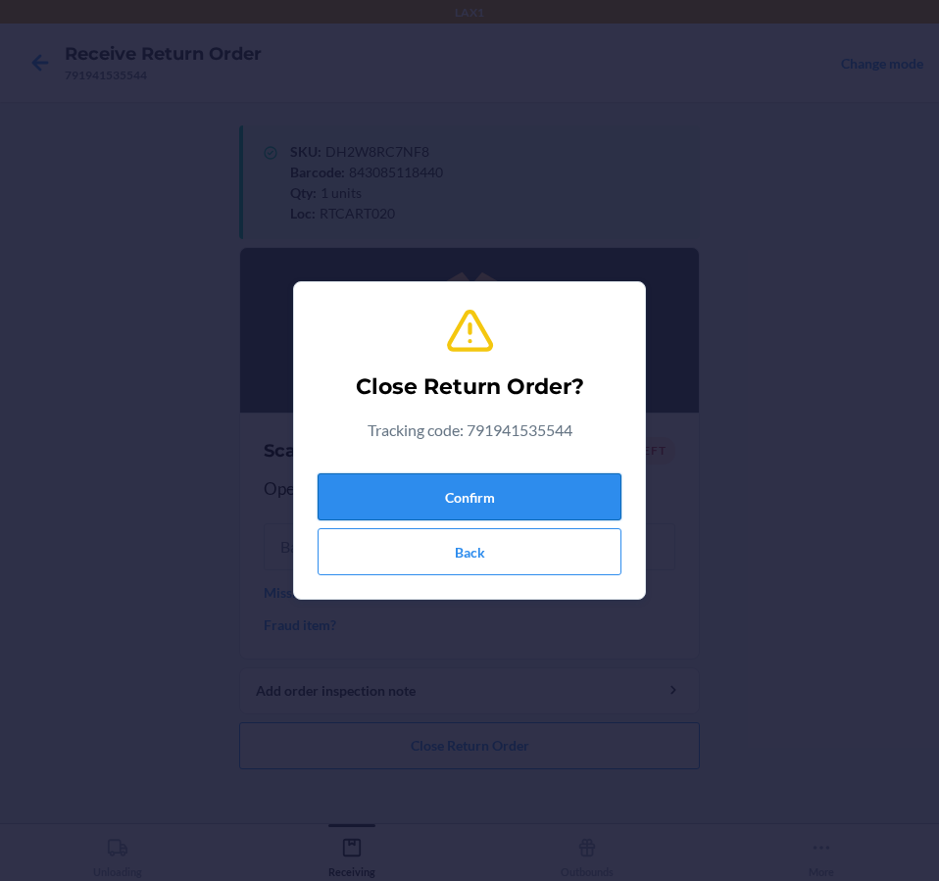
click at [552, 497] on button "Confirm" at bounding box center [469, 496] width 304 height 47
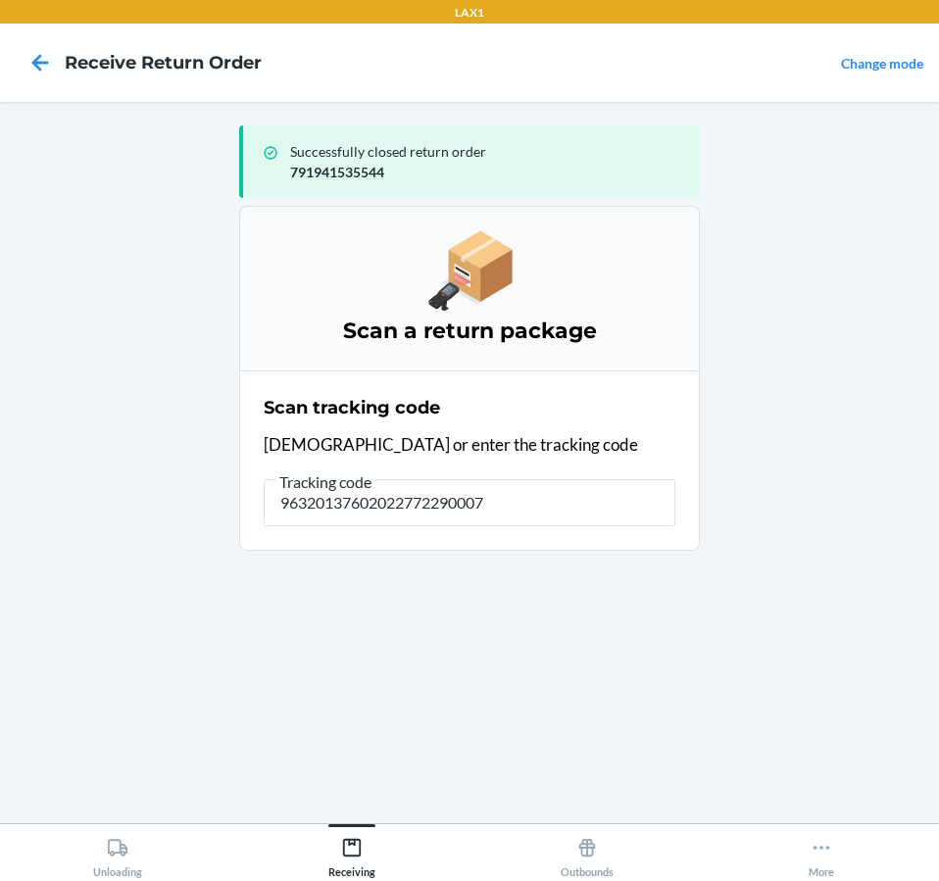
type input "963201376020227722900079"
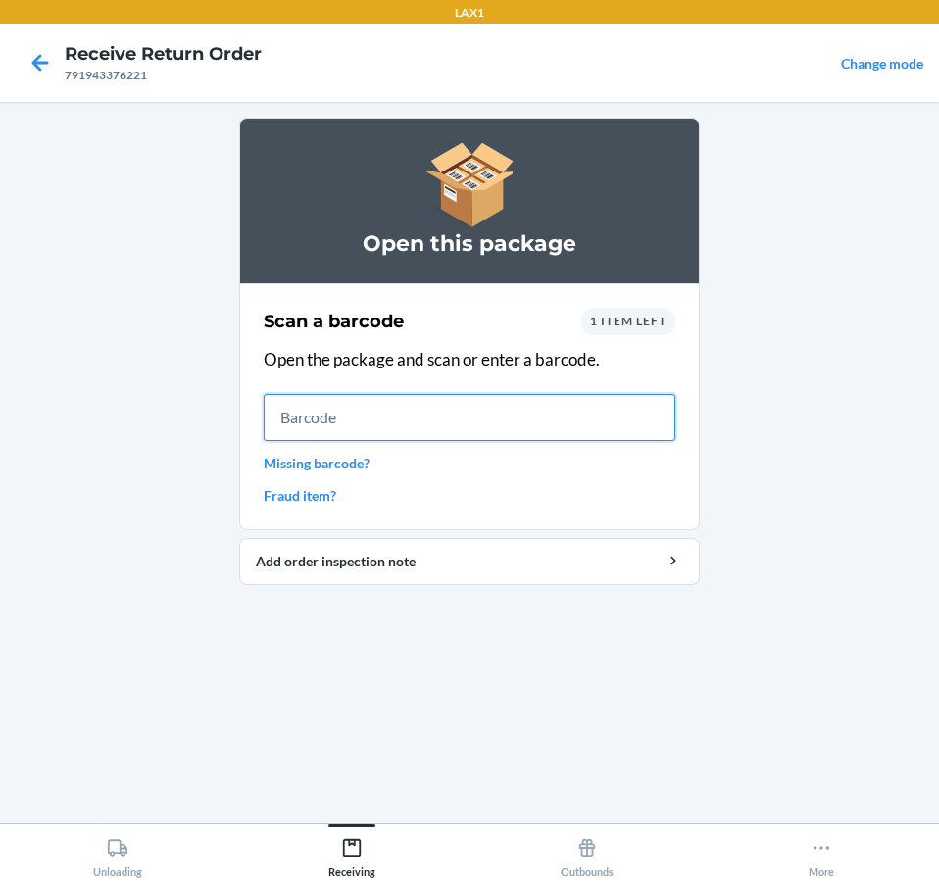
click at [454, 411] on input "text" at bounding box center [469, 417] width 411 height 47
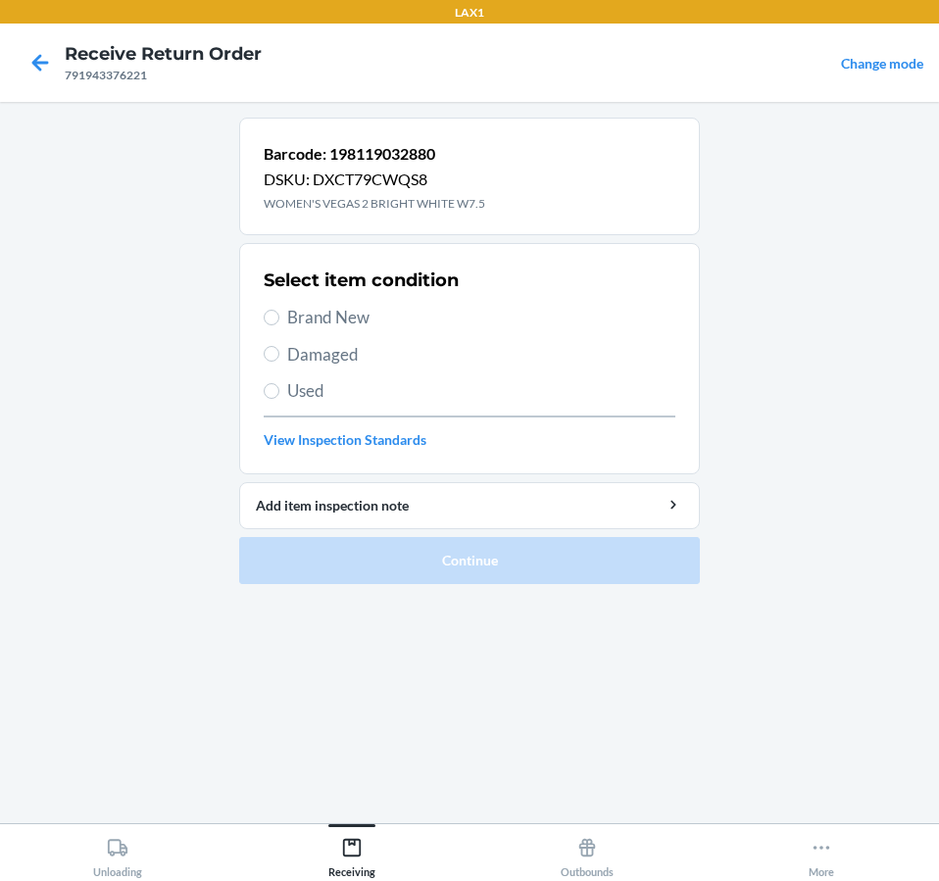
drag, startPoint x: 329, startPoint y: 336, endPoint x: 328, endPoint y: 356, distance: 19.6
click at [329, 342] on div "Select item condition Brand New Damaged Used View Inspection Standards" at bounding box center [469, 359] width 411 height 194
click at [327, 364] on span "Damaged" at bounding box center [481, 354] width 388 height 25
click at [279, 362] on input "Damaged" at bounding box center [272, 354] width 16 height 16
radio input "true"
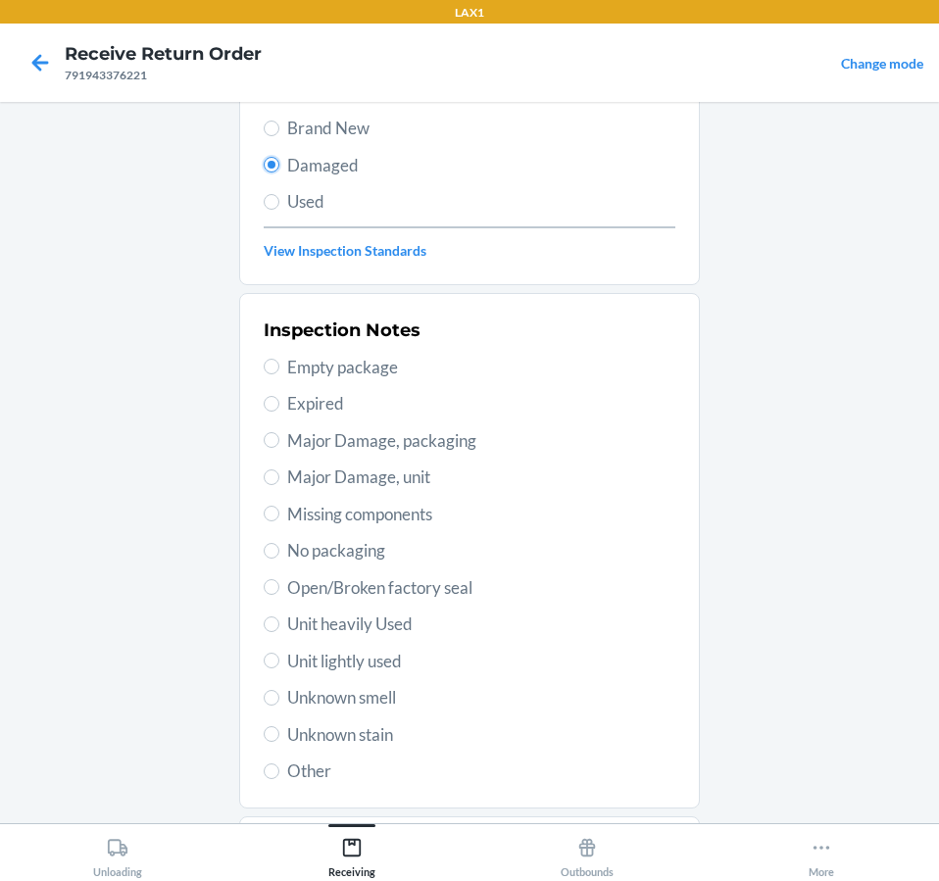
scroll to position [294, 0]
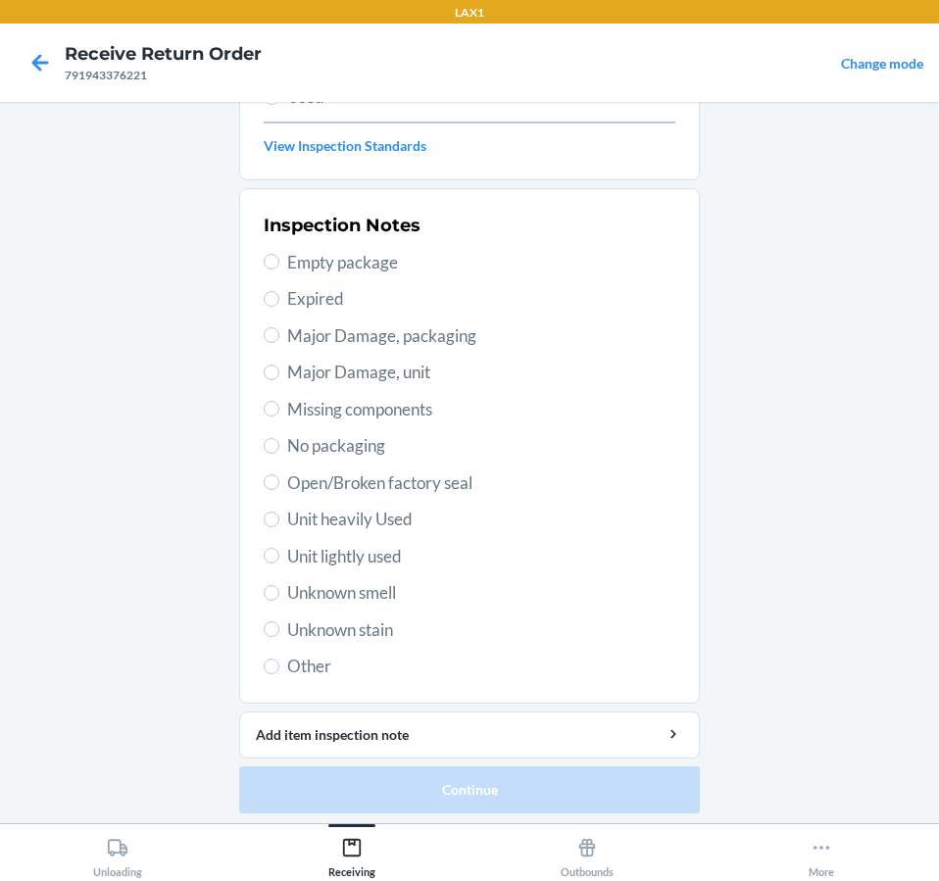
click at [342, 561] on span "Unit lightly used" at bounding box center [481, 556] width 388 height 25
click at [279, 561] on input "Unit lightly used" at bounding box center [272, 556] width 16 height 16
radio input "true"
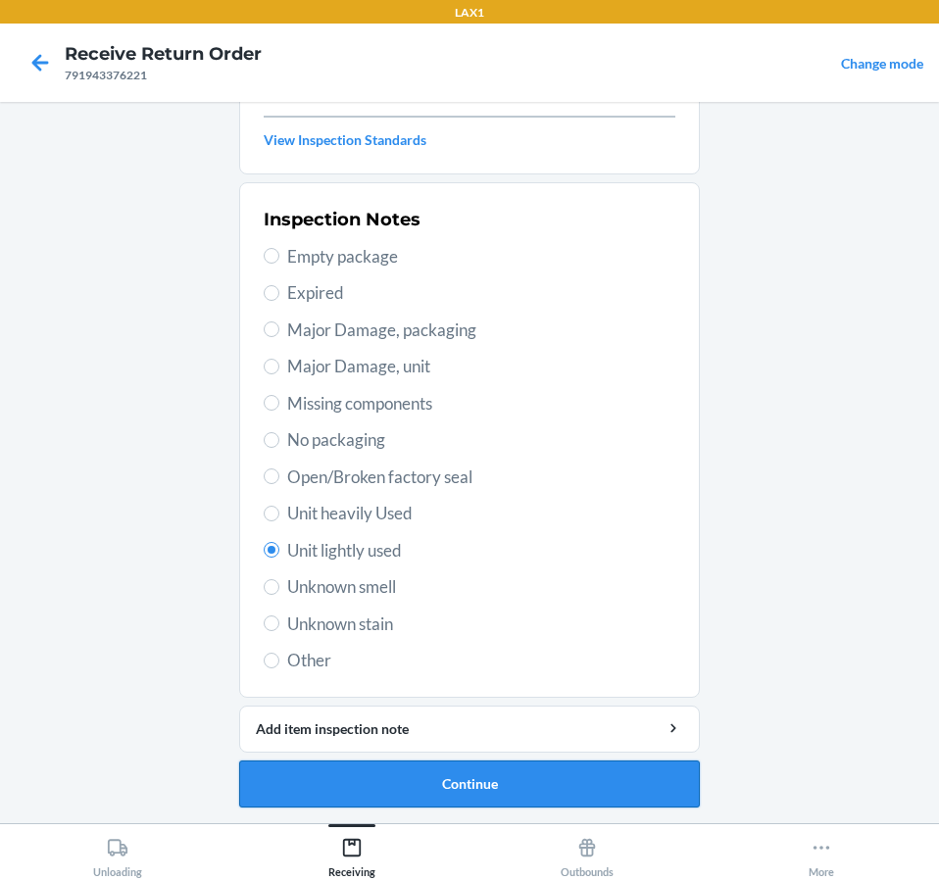
click at [351, 798] on button "Continue" at bounding box center [469, 783] width 460 height 47
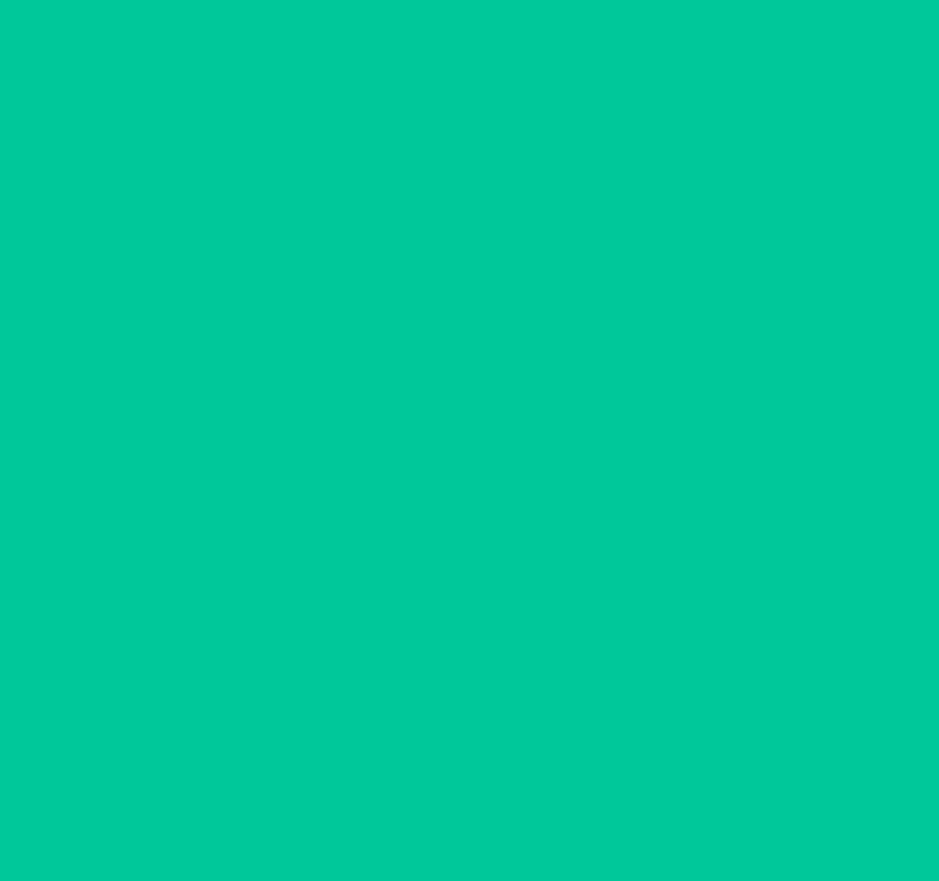
scroll to position [138, 0]
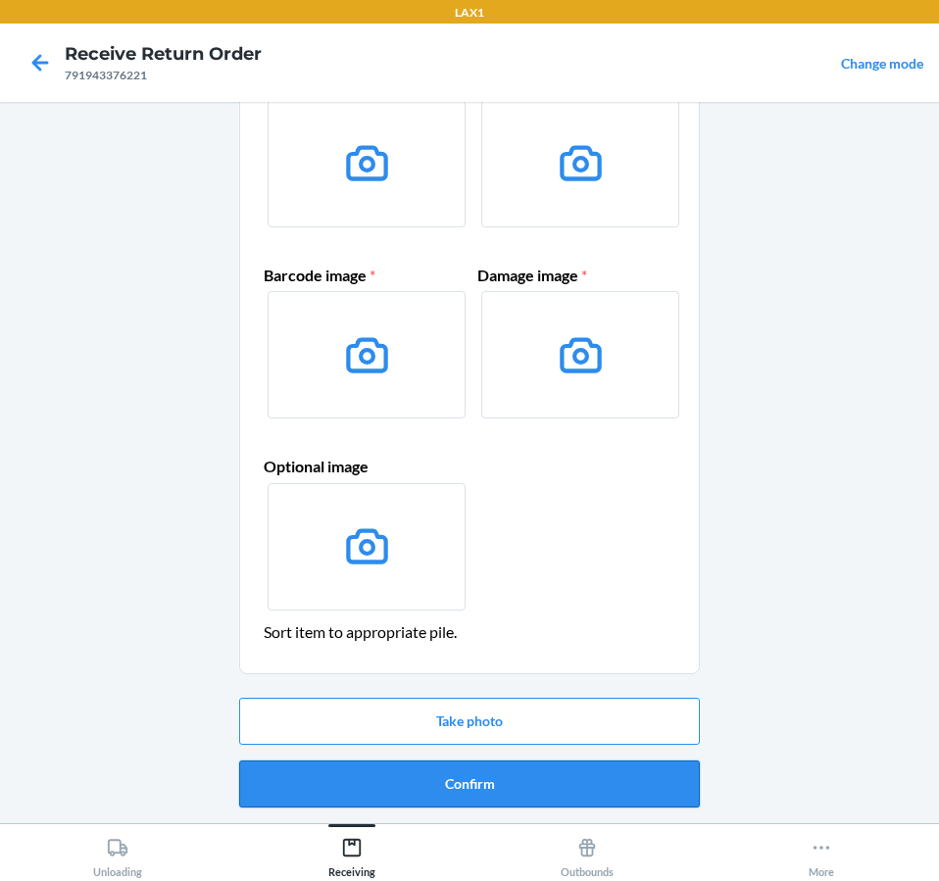
click at [392, 775] on button "Confirm" at bounding box center [469, 783] width 460 height 47
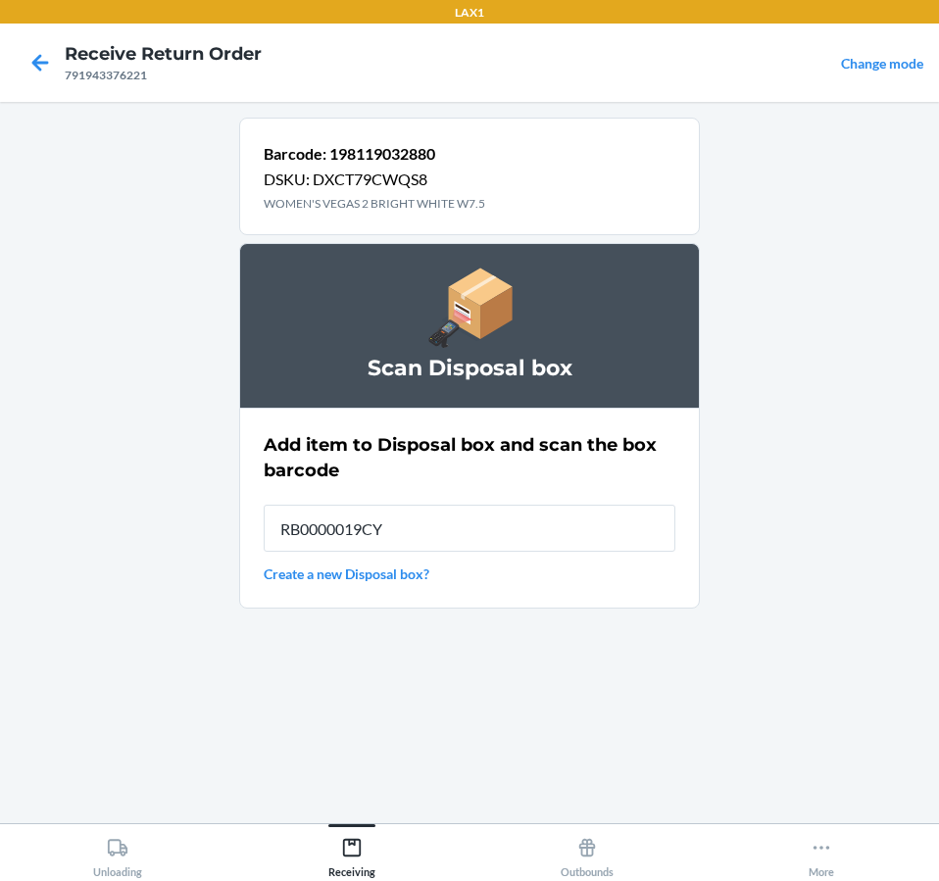
type input "RB0000019CY"
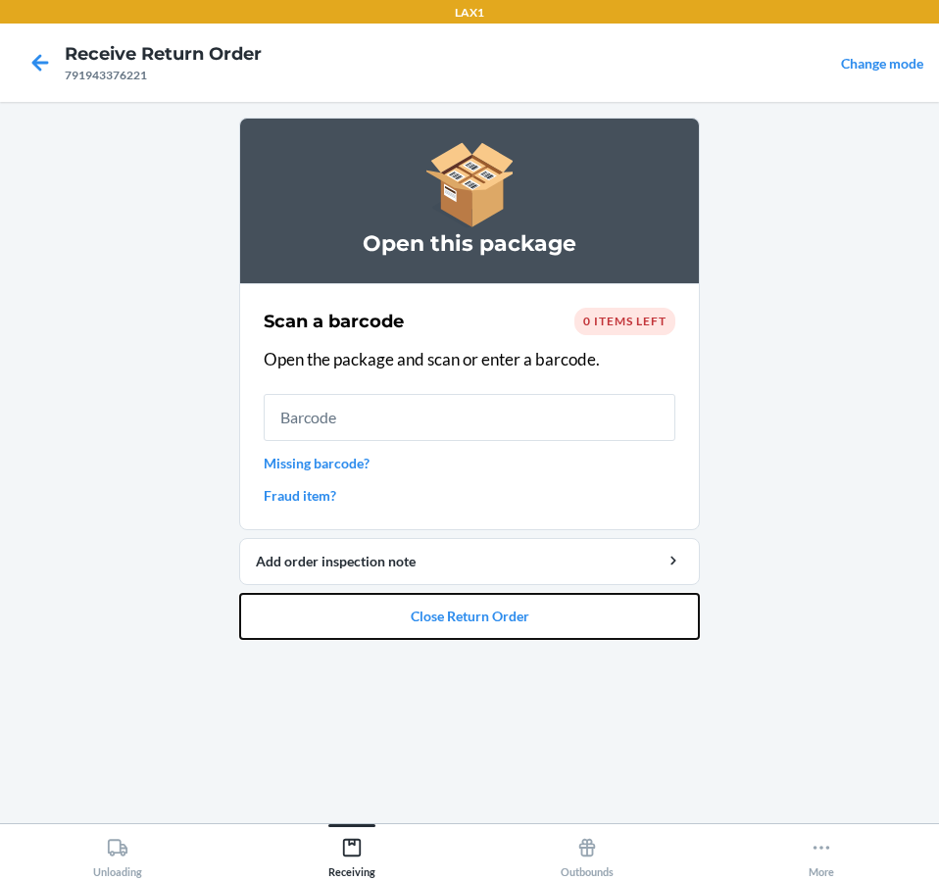
click at [474, 618] on button "Close Return Order" at bounding box center [469, 616] width 460 height 47
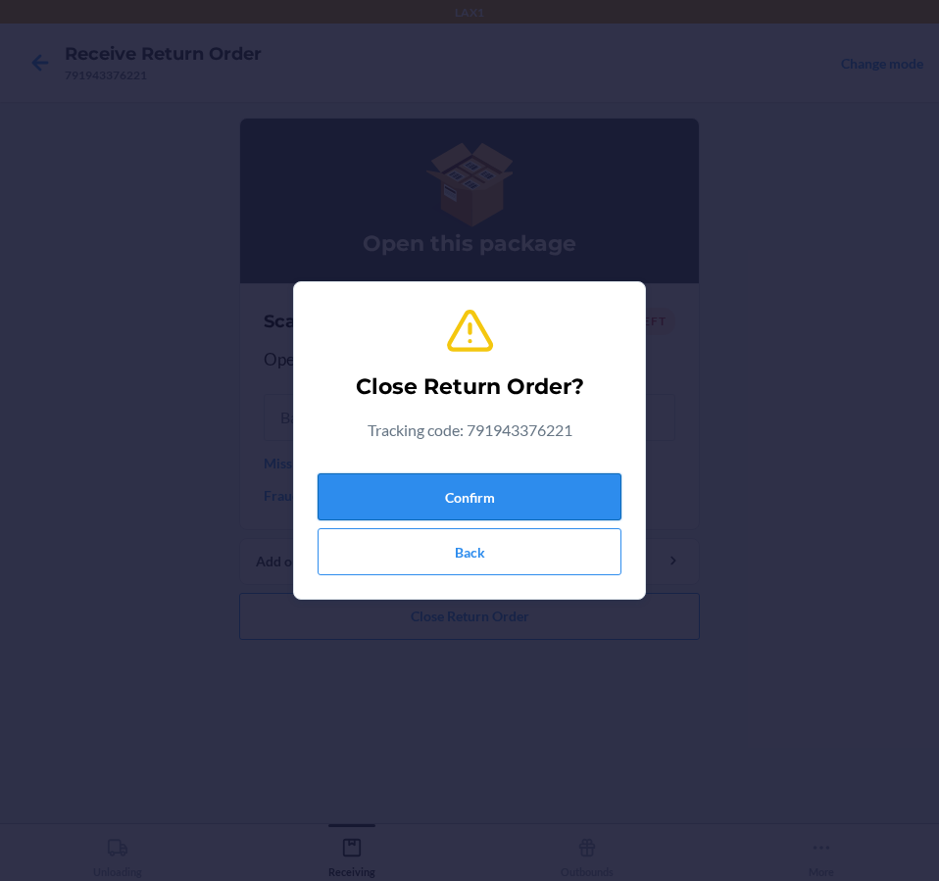
click at [485, 495] on button "Confirm" at bounding box center [469, 496] width 304 height 47
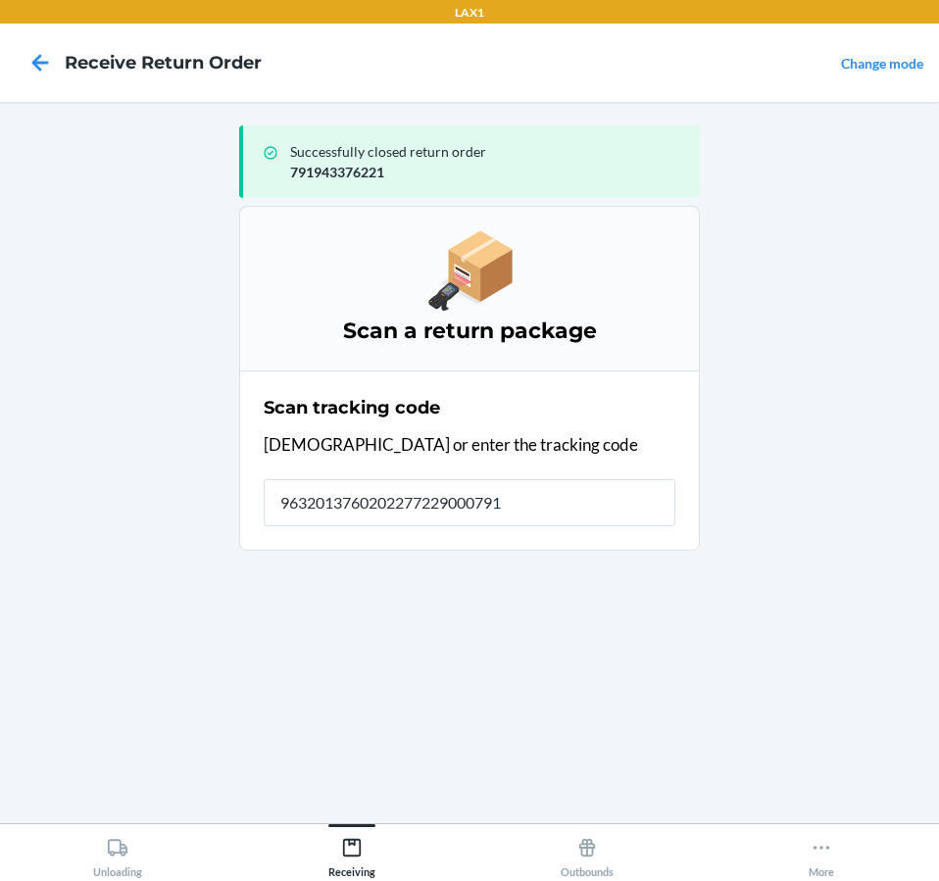
type input "96320137602022772290007919"
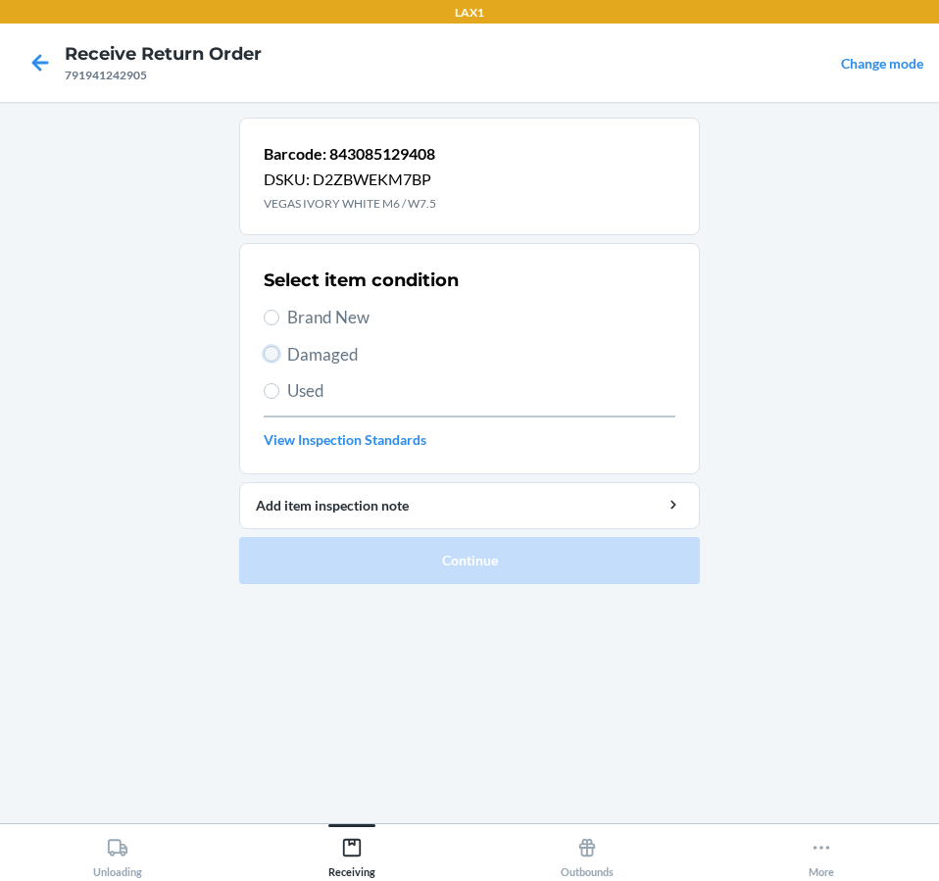
click at [265, 359] on input "Damaged" at bounding box center [272, 354] width 16 height 16
radio input "true"
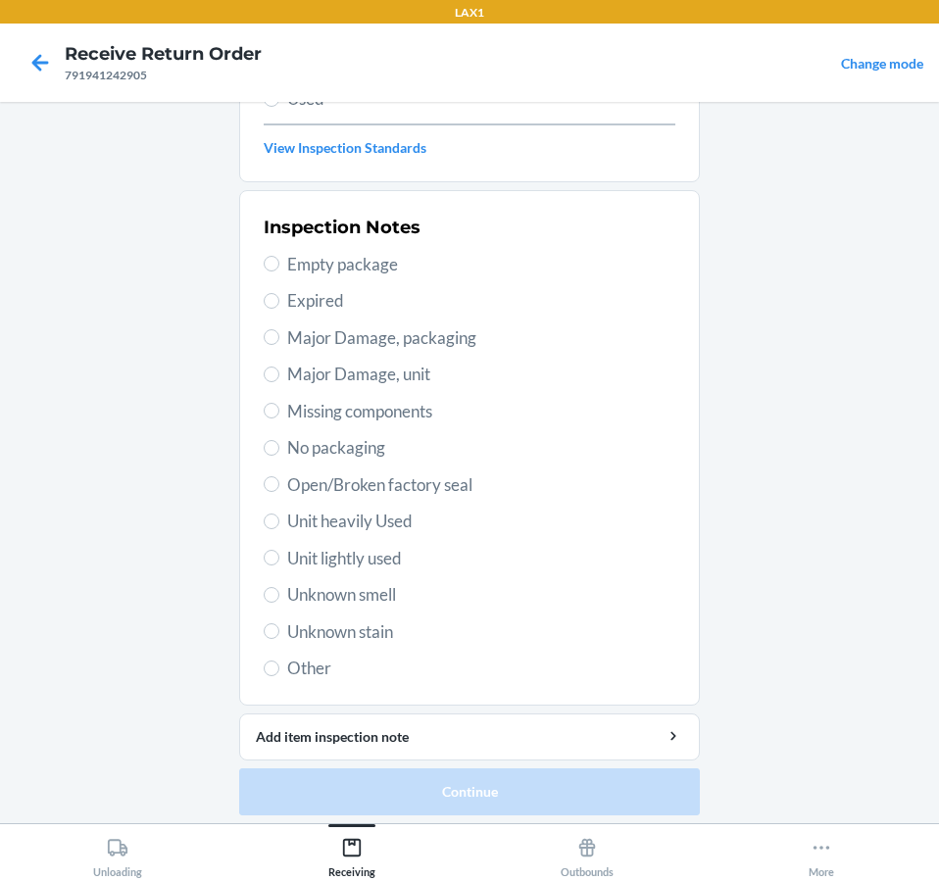
scroll to position [294, 0]
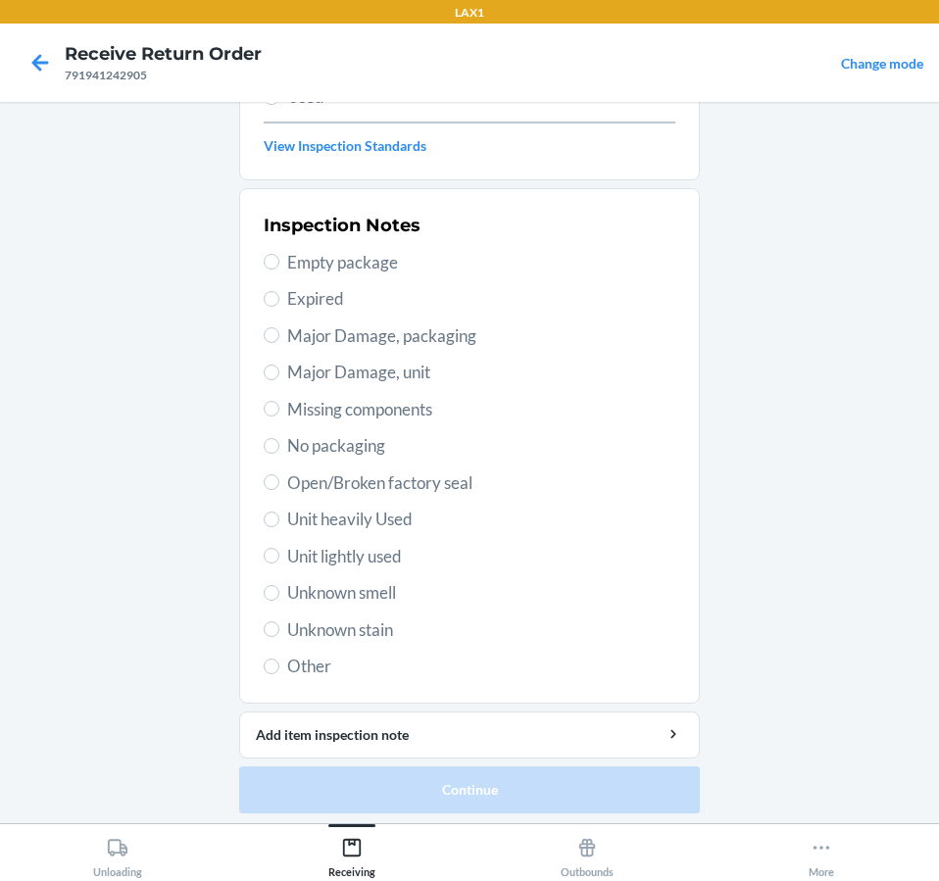
click at [341, 553] on span "Unit lightly used" at bounding box center [481, 556] width 388 height 25
click at [279, 553] on input "Unit lightly used" at bounding box center [272, 556] width 16 height 16
radio input "true"
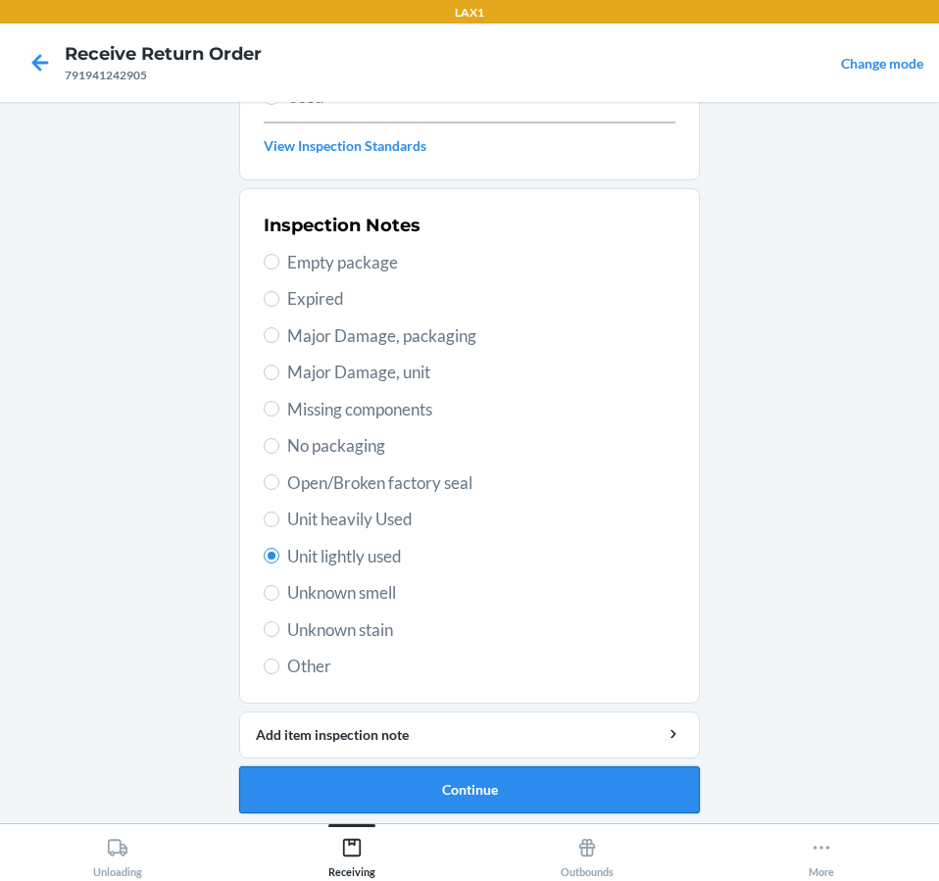
click at [459, 777] on button "Continue" at bounding box center [469, 789] width 460 height 47
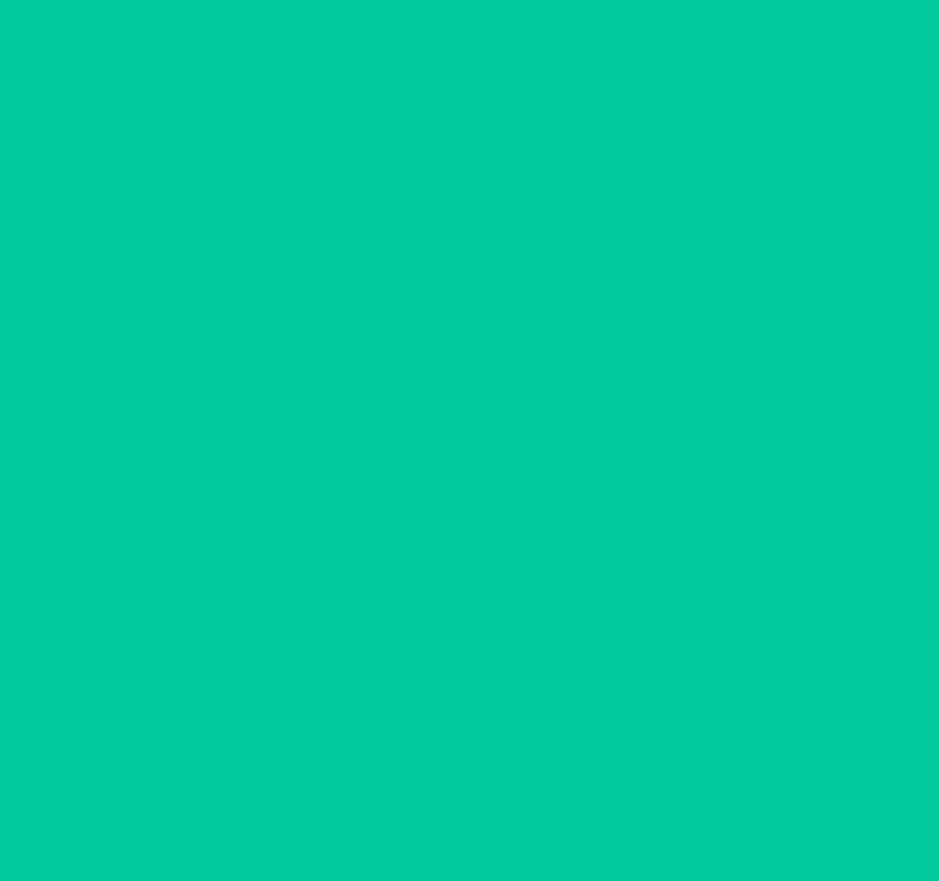
scroll to position [138, 0]
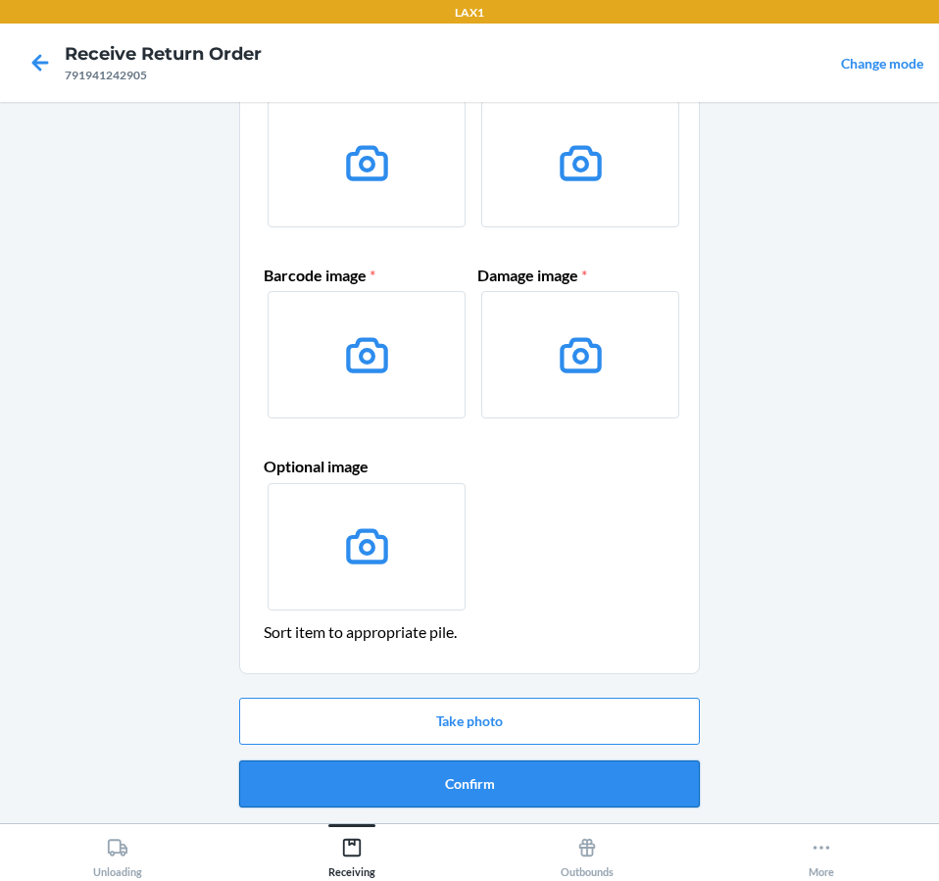
click at [482, 800] on button "Confirm" at bounding box center [469, 783] width 460 height 47
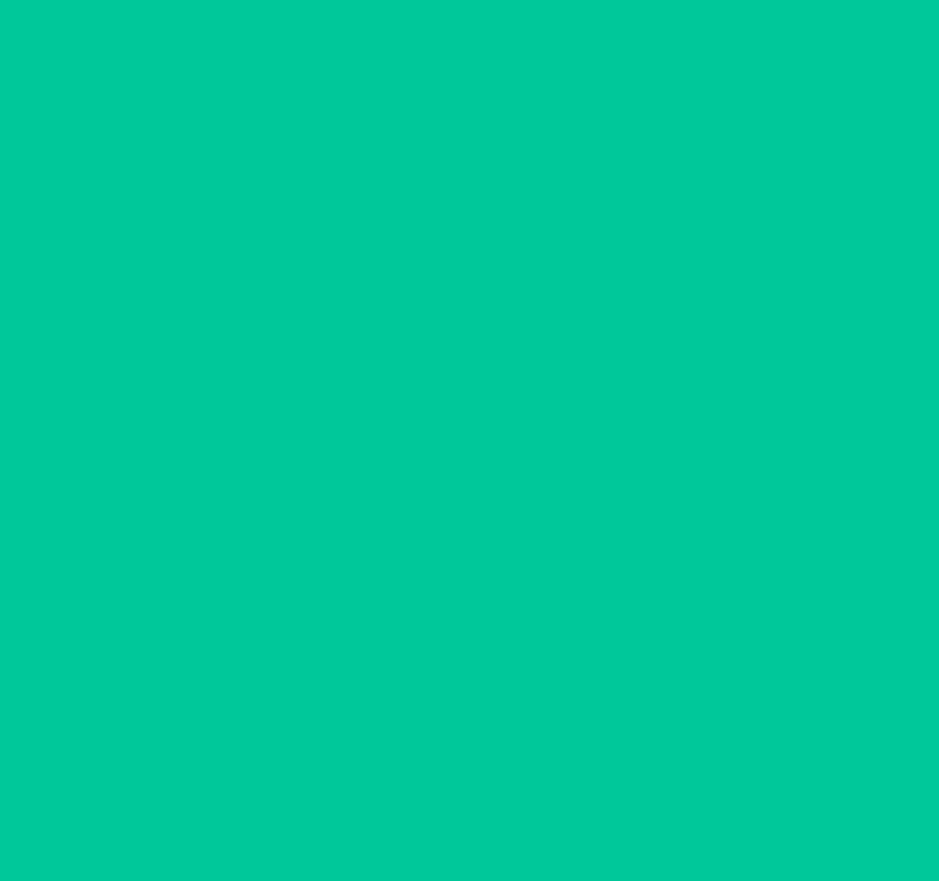
scroll to position [0, 0]
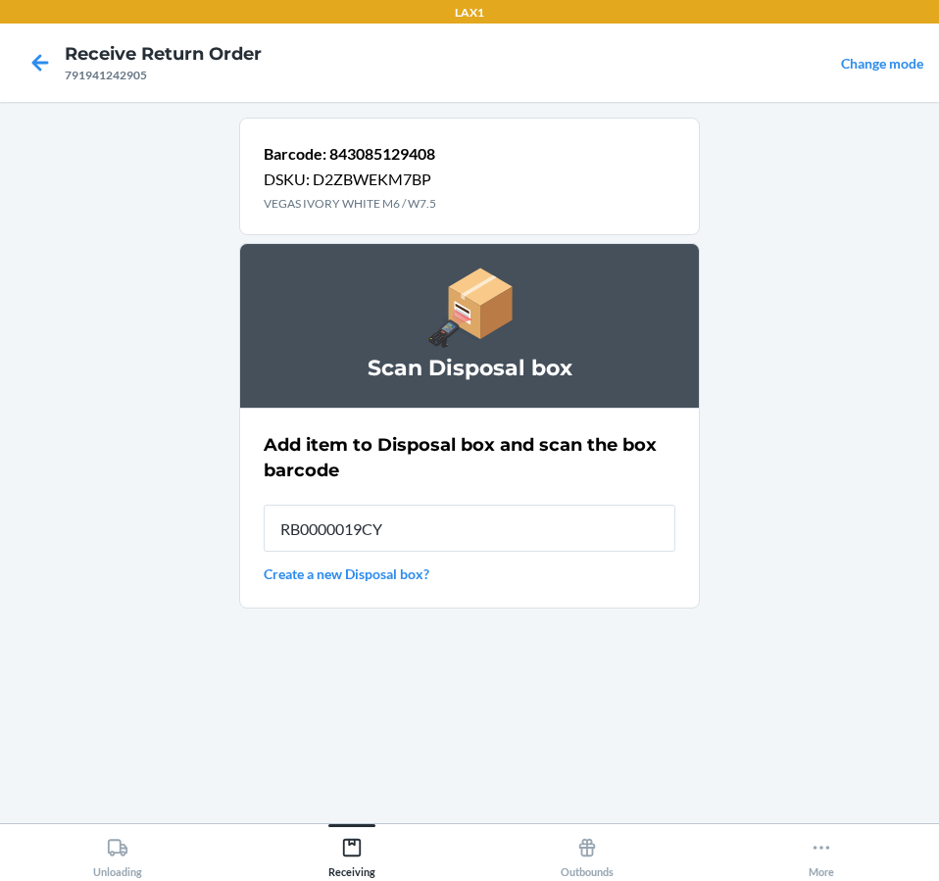
type input "RB0000019CY"
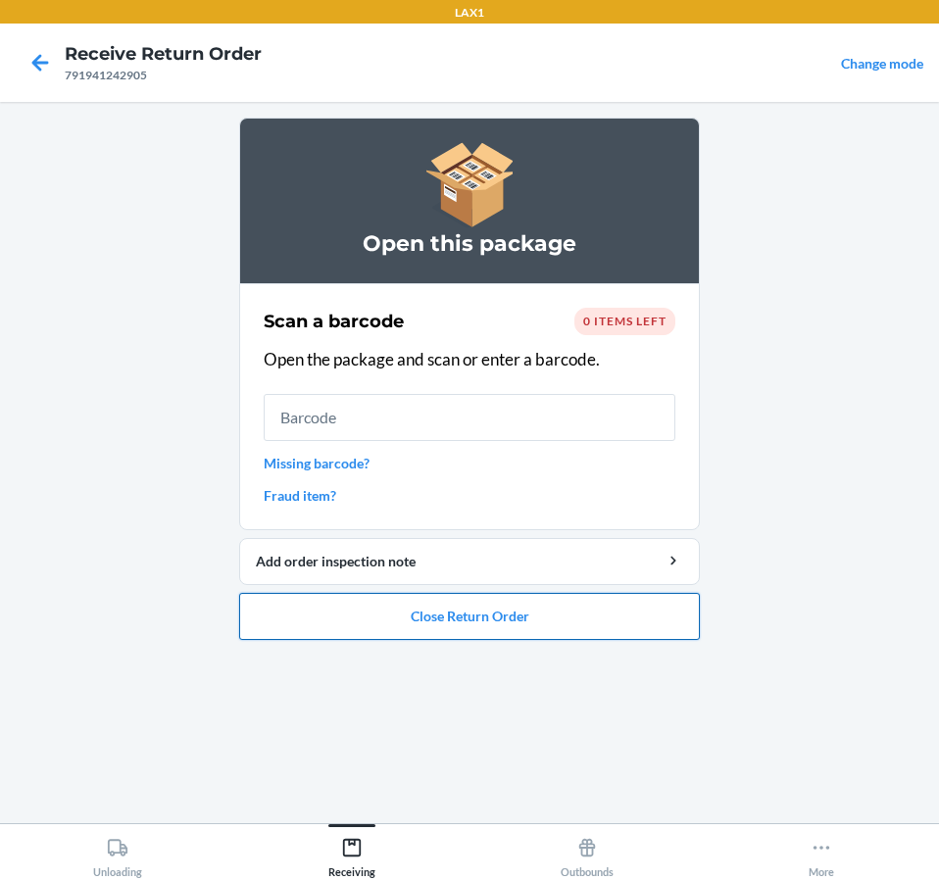
click at [542, 626] on button "Close Return Order" at bounding box center [469, 616] width 460 height 47
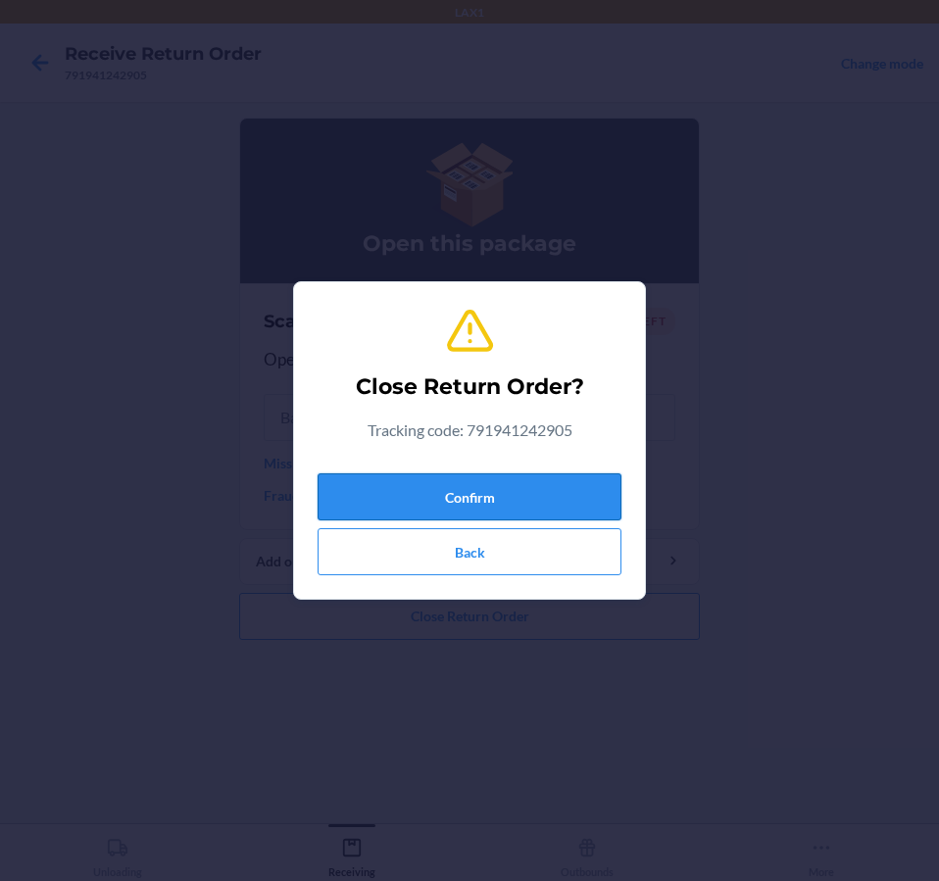
click at [542, 479] on button "Confirm" at bounding box center [469, 496] width 304 height 47
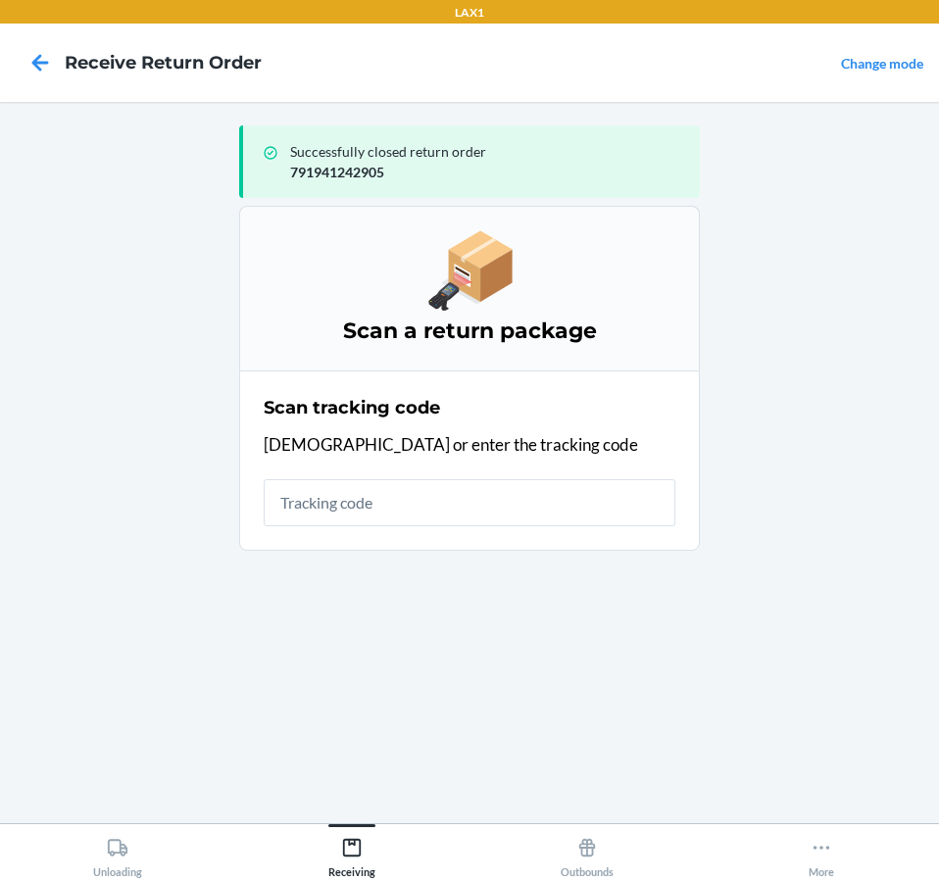
click at [487, 492] on input "text" at bounding box center [469, 502] width 411 height 47
type input "9632013760202277229"
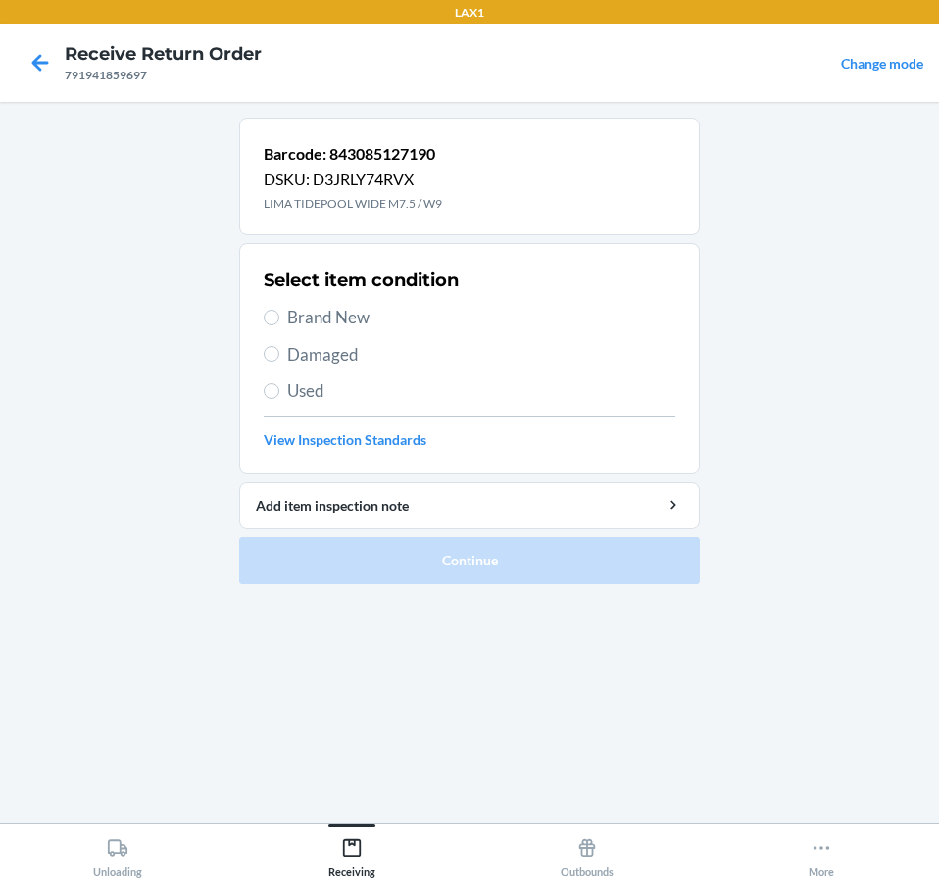
click at [802, 343] on main "Barcode: 843085127190 DSKU: D3JRLY74RVX LIMA TIDEPOOL WIDE M7.5 / W9 Select ite…" at bounding box center [469, 462] width 939 height 721
click at [257, 319] on section "Select item condition Brand New Damaged Used View Inspection Standards" at bounding box center [469, 358] width 460 height 231
click at [265, 316] on input "Brand New" at bounding box center [272, 318] width 16 height 16
radio input "true"
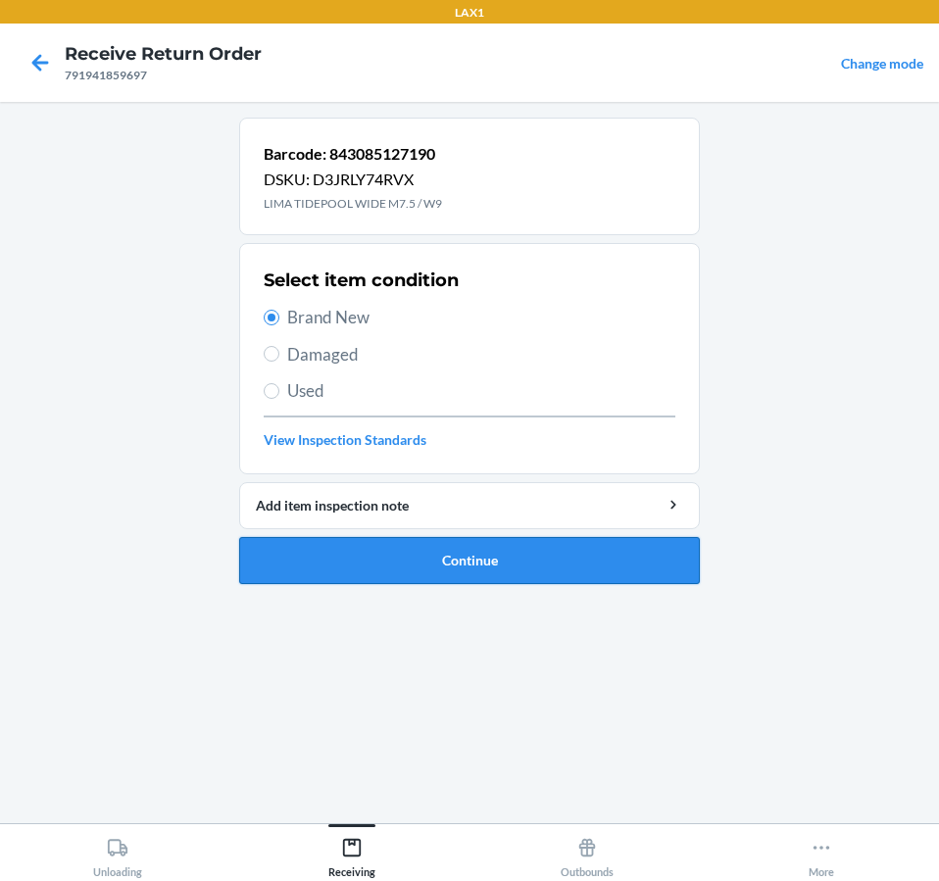
click at [595, 566] on button "Continue" at bounding box center [469, 560] width 460 height 47
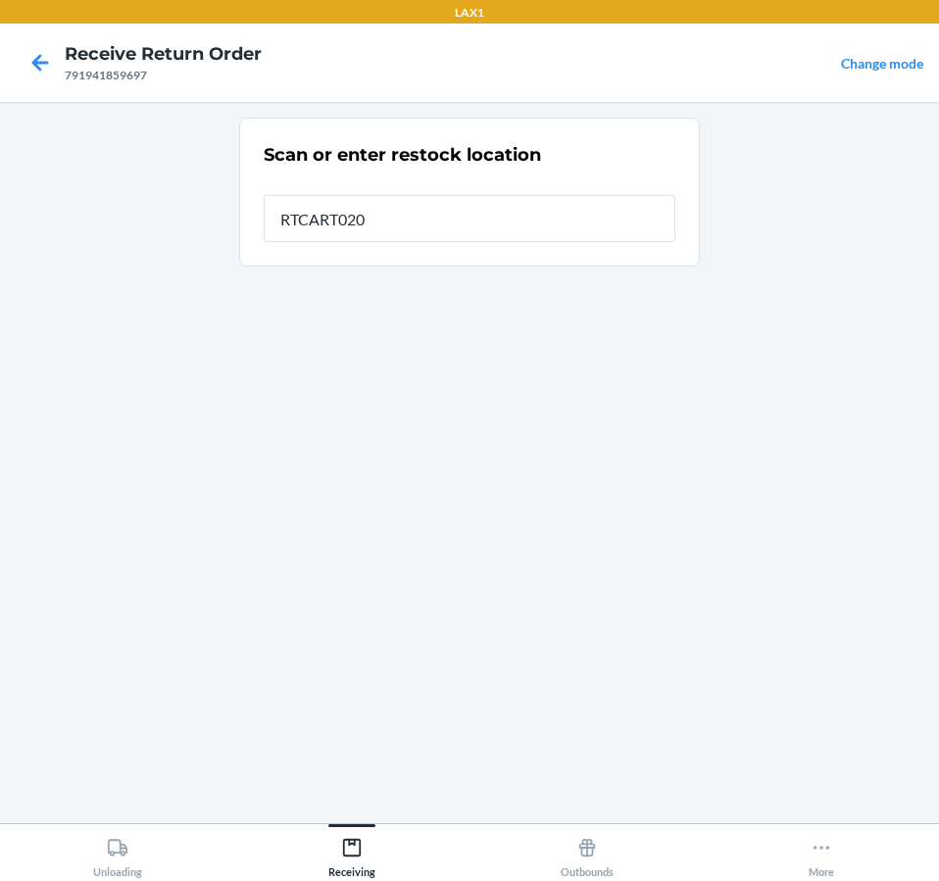
type input "RTCART020"
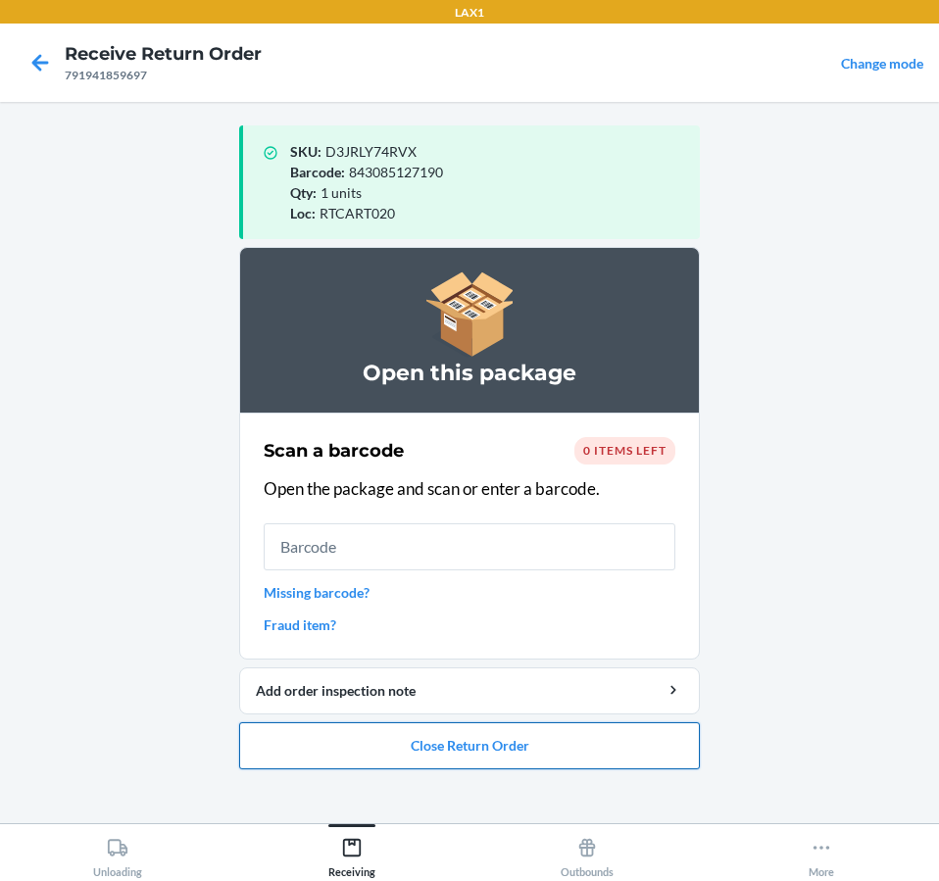
click at [624, 762] on button "Close Return Order" at bounding box center [469, 745] width 460 height 47
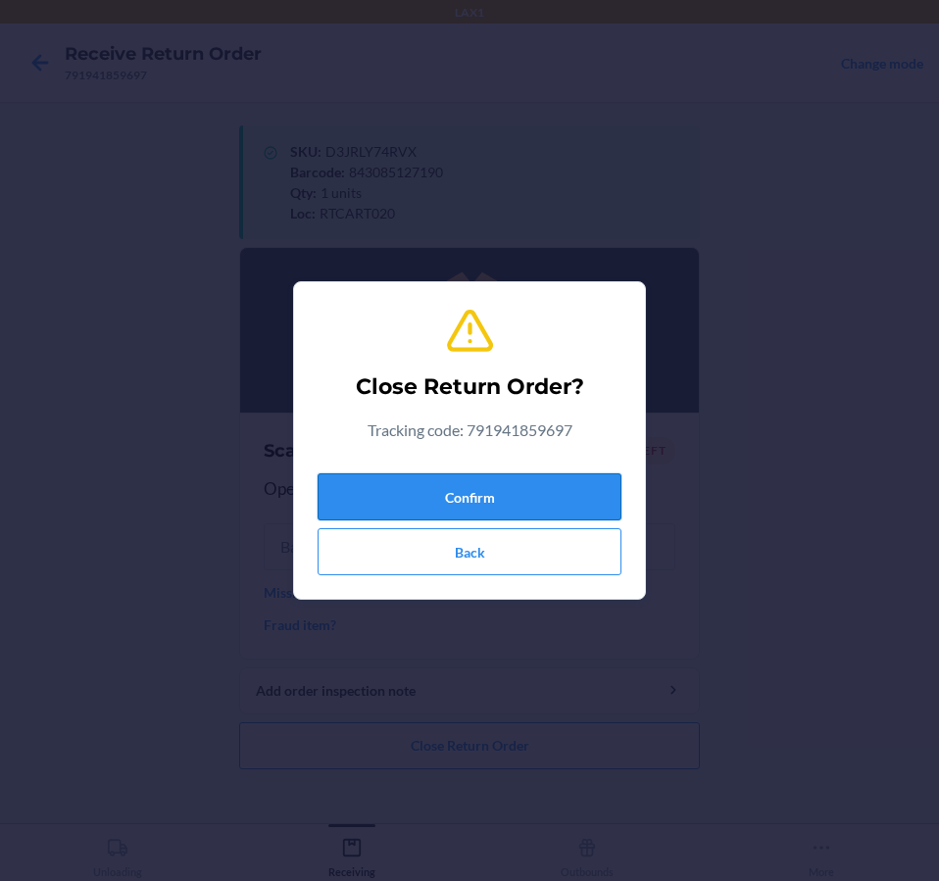
click at [529, 502] on button "Confirm" at bounding box center [469, 496] width 304 height 47
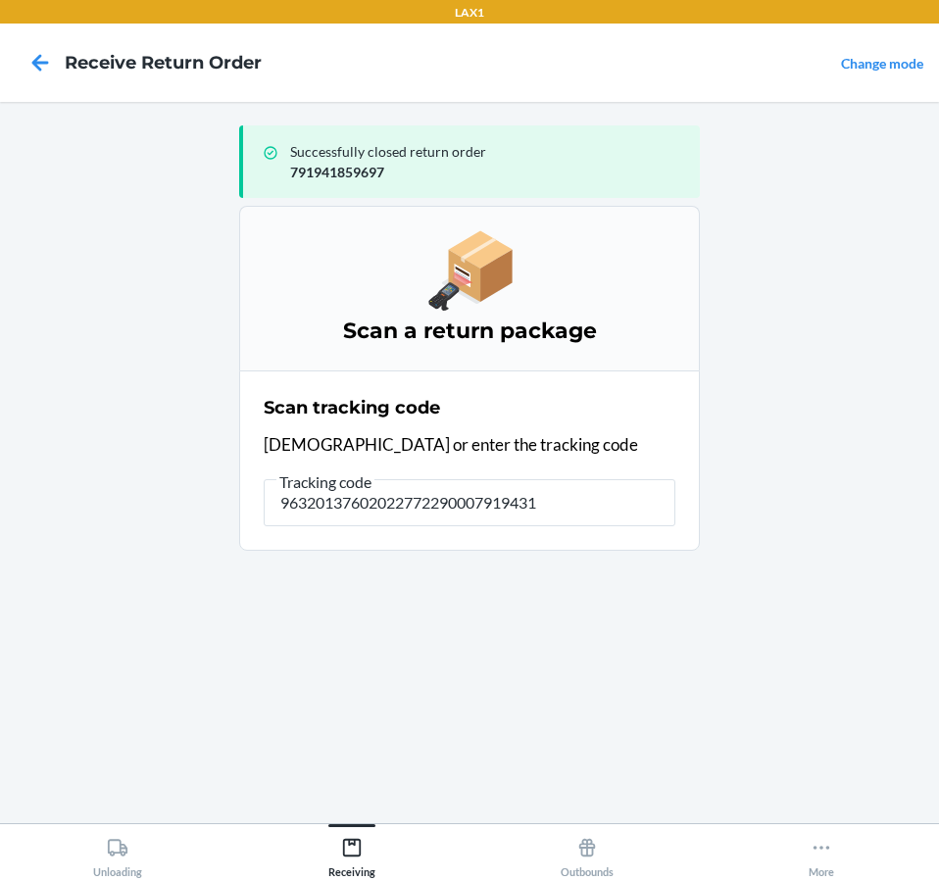
type input "963201376020227722900079194313"
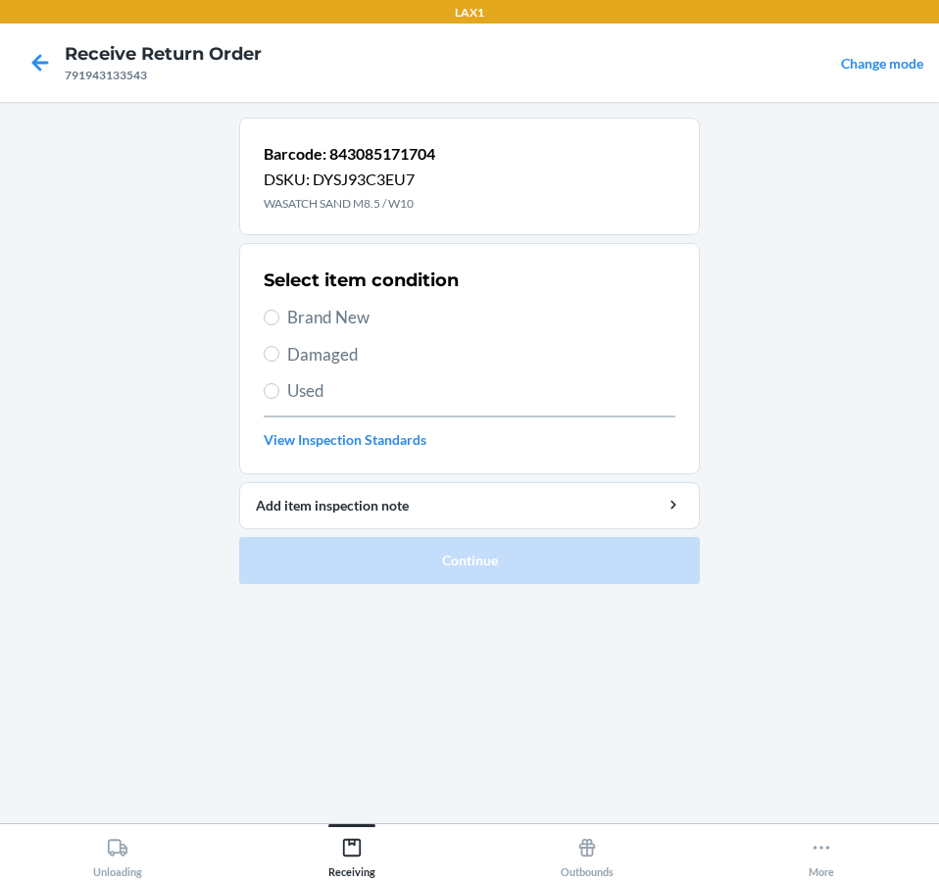
click at [302, 356] on span "Damaged" at bounding box center [481, 354] width 388 height 25
click at [279, 356] on input "Damaged" at bounding box center [272, 354] width 16 height 16
radio input "true"
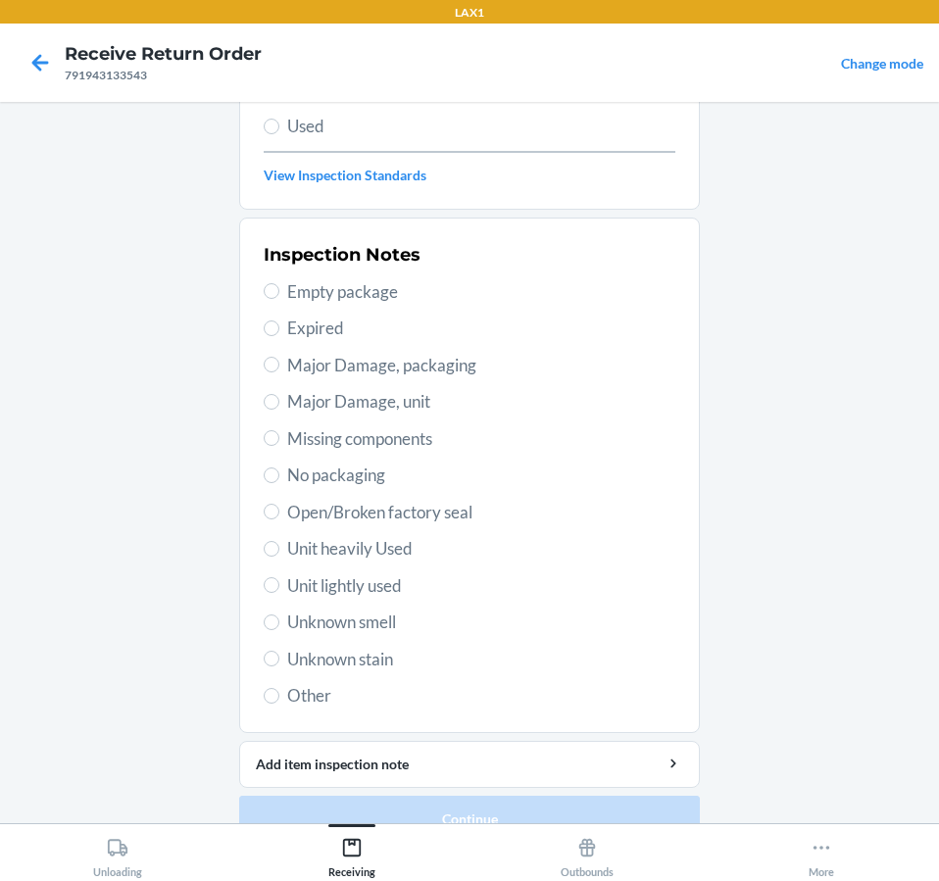
scroll to position [294, 0]
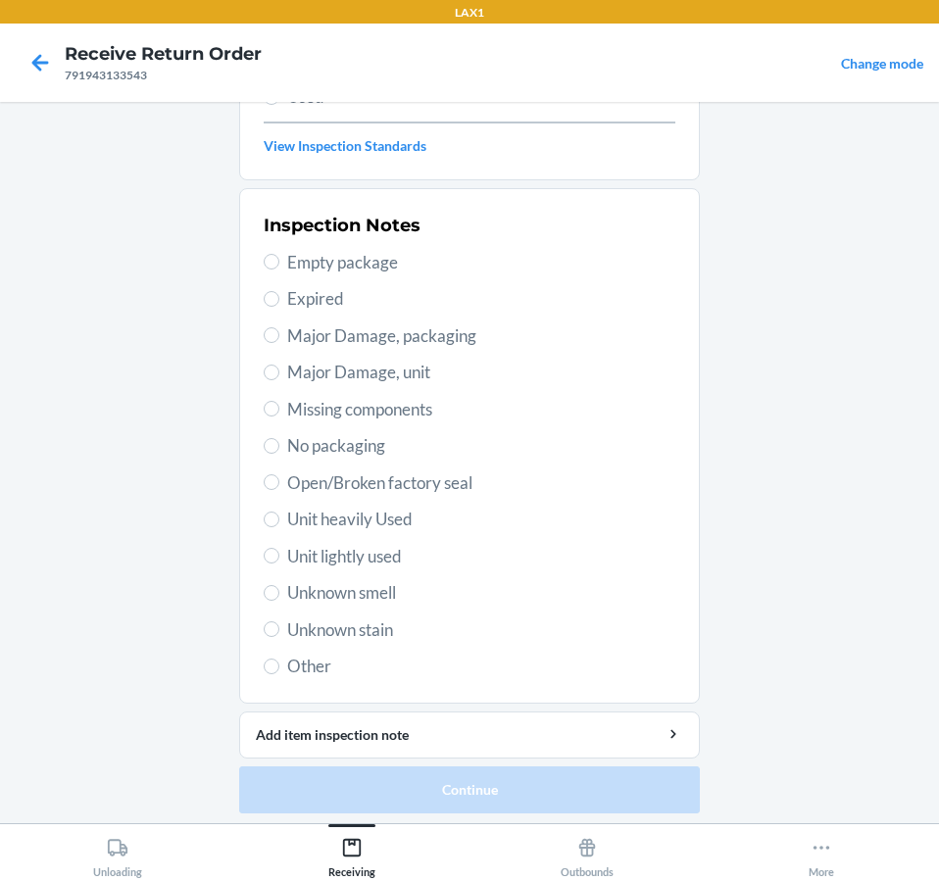
click at [345, 558] on span "Unit lightly used" at bounding box center [481, 556] width 388 height 25
click at [279, 558] on input "Unit lightly used" at bounding box center [272, 556] width 16 height 16
radio input "true"
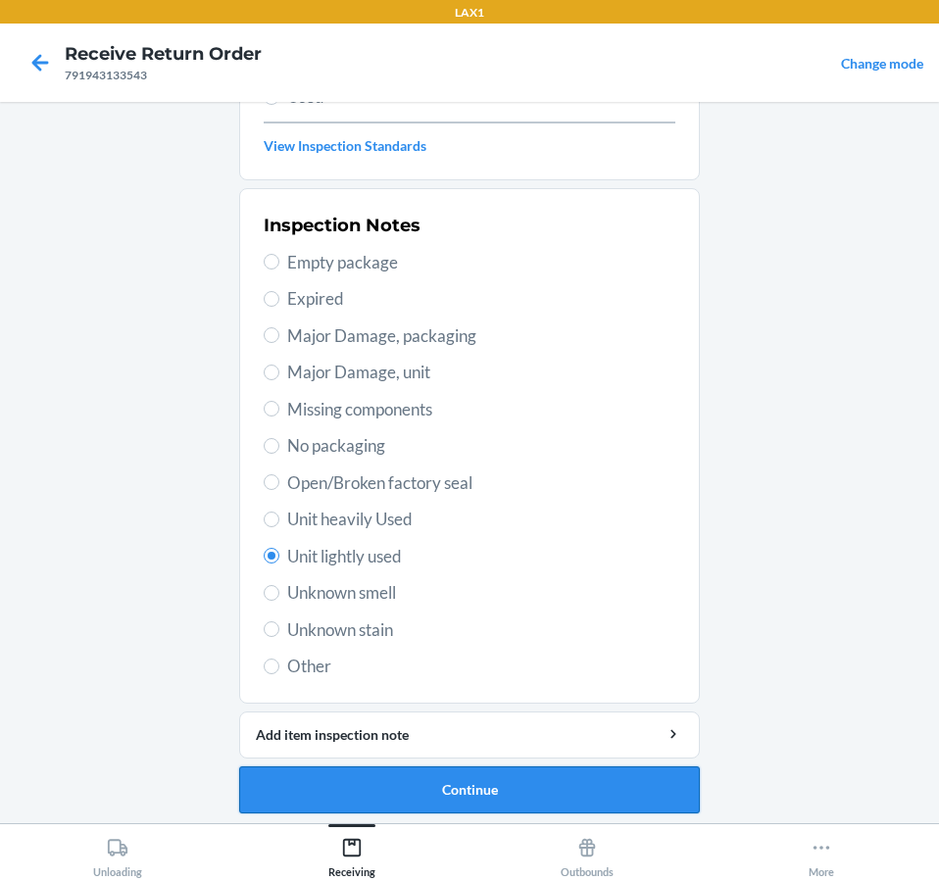
click at [425, 776] on button "Continue" at bounding box center [469, 789] width 460 height 47
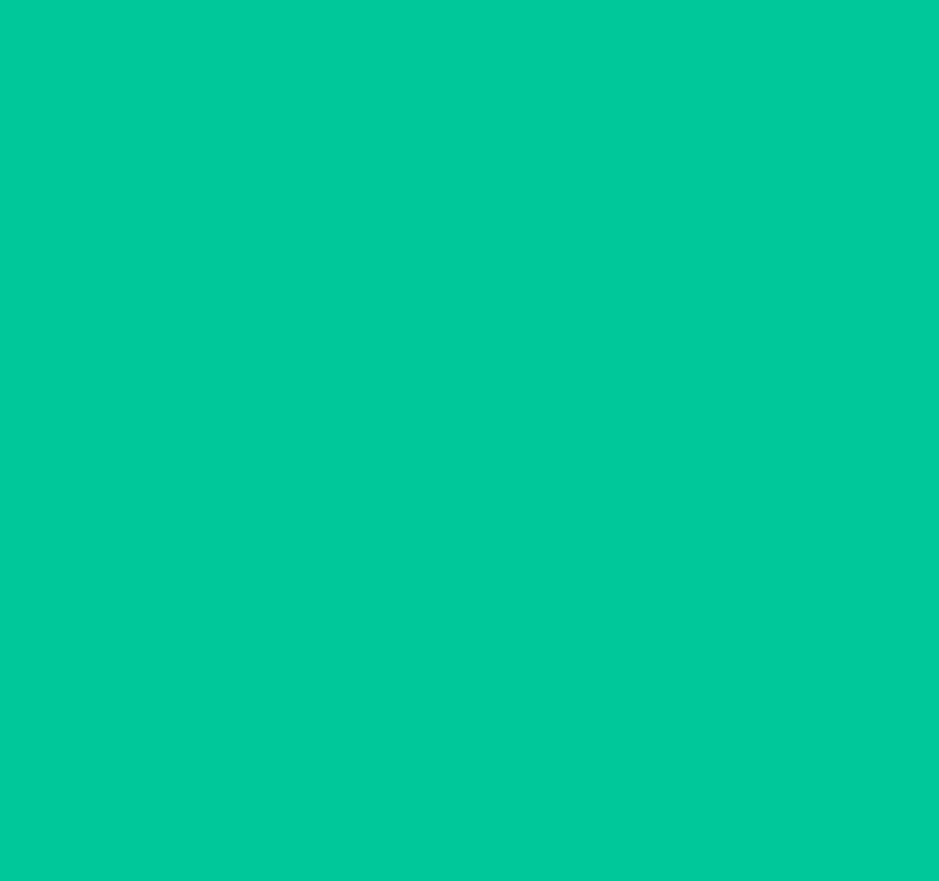
scroll to position [138, 0]
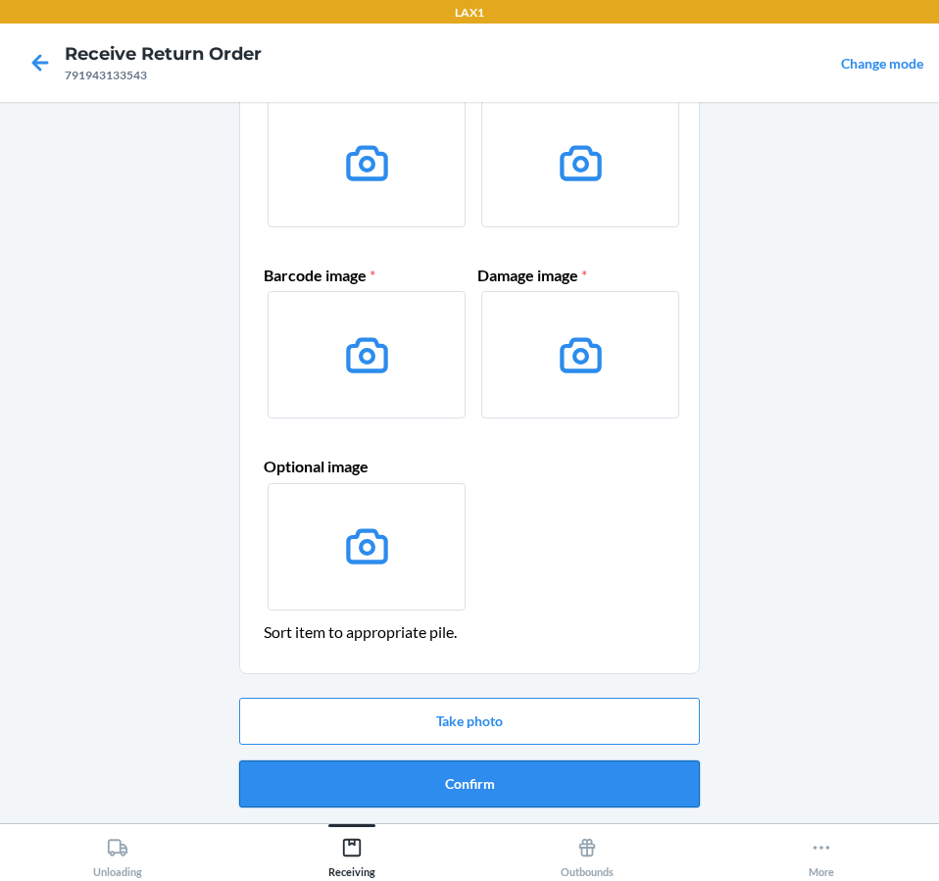
click at [529, 769] on button "Confirm" at bounding box center [469, 783] width 460 height 47
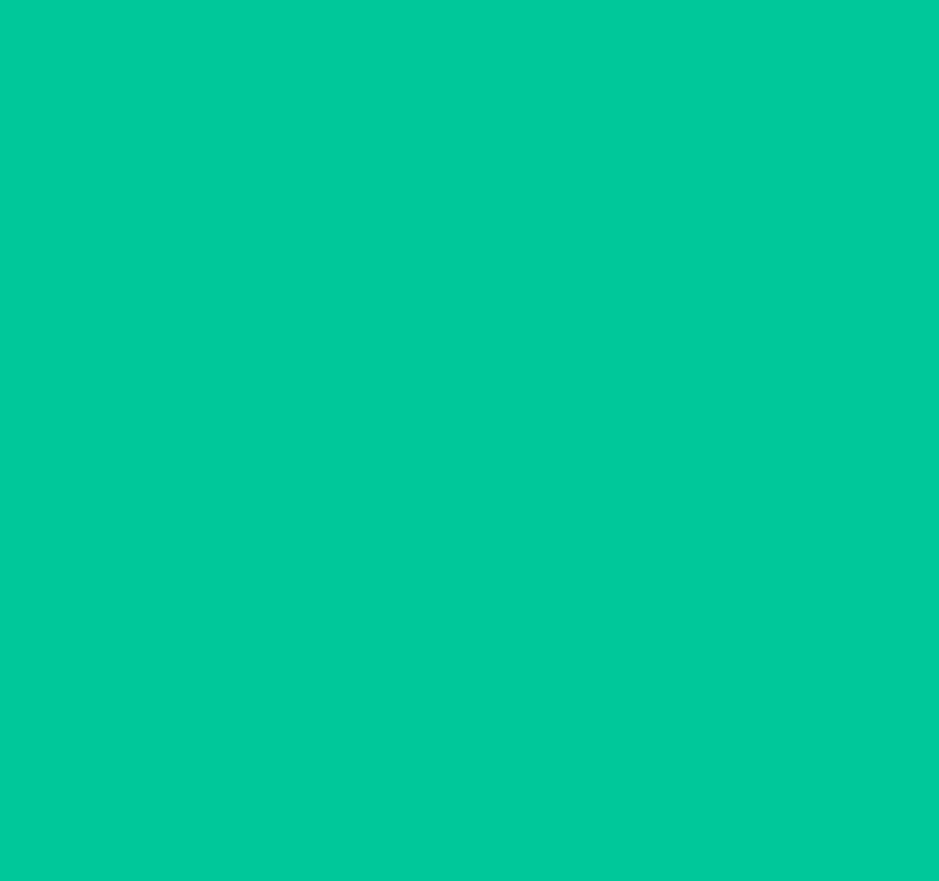
scroll to position [0, 0]
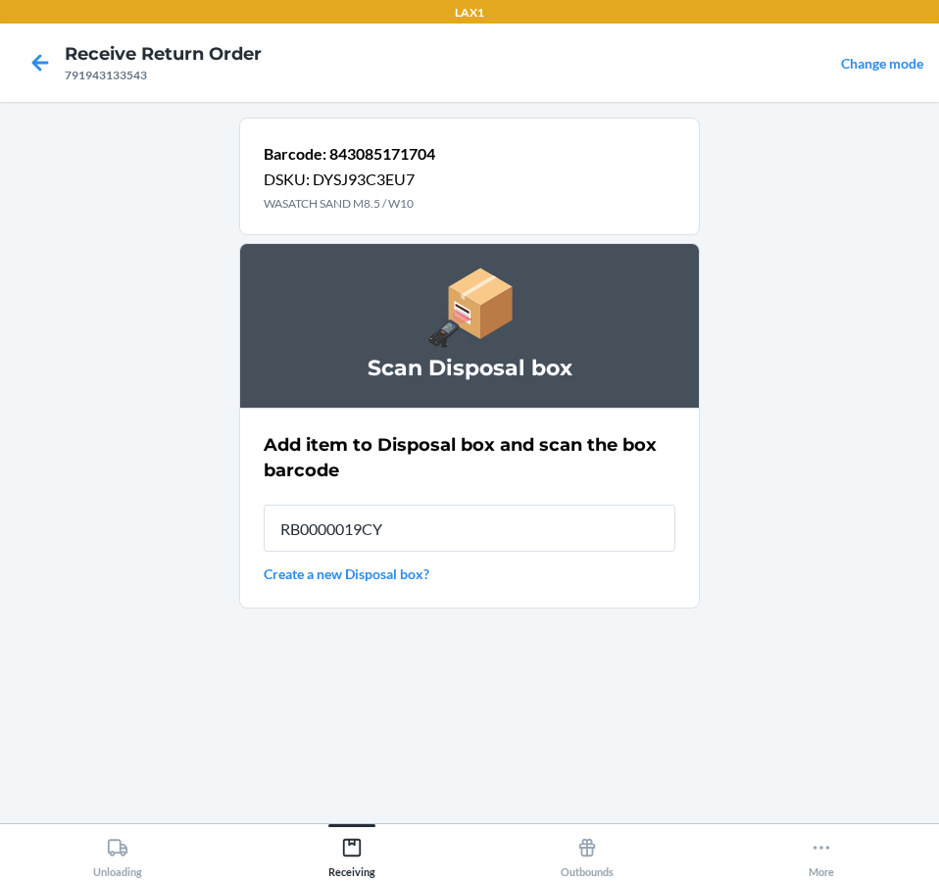
type input "RB0000019CY"
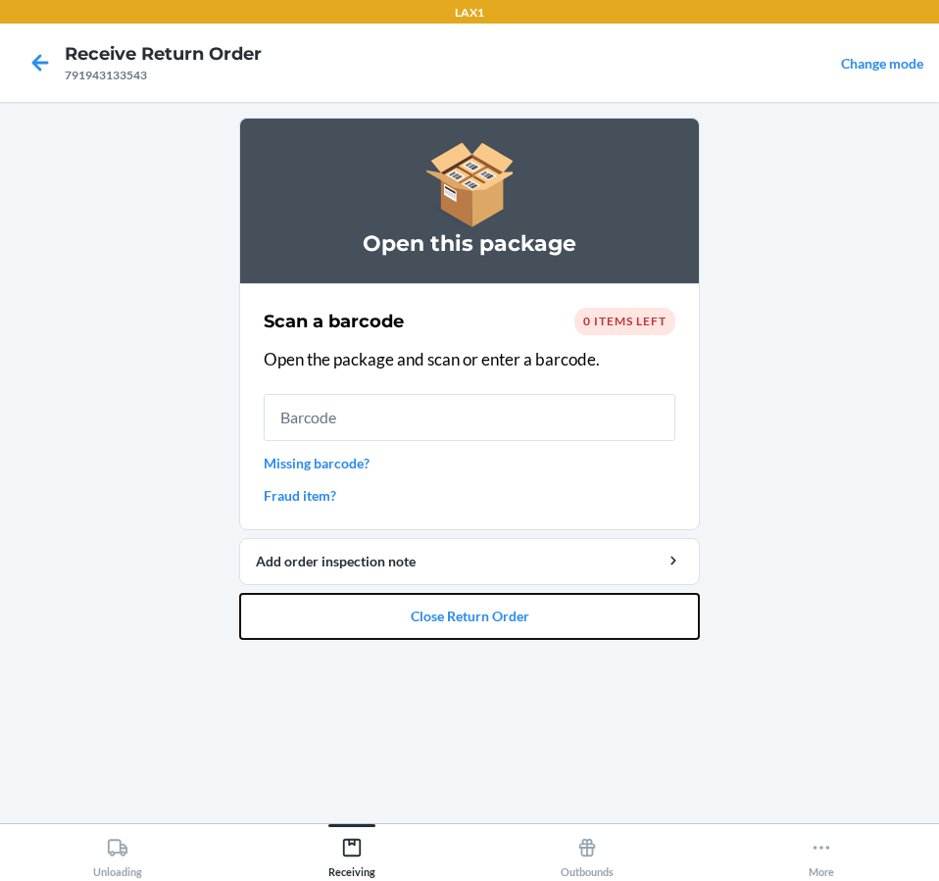
click at [547, 614] on button "Close Return Order" at bounding box center [469, 616] width 460 height 47
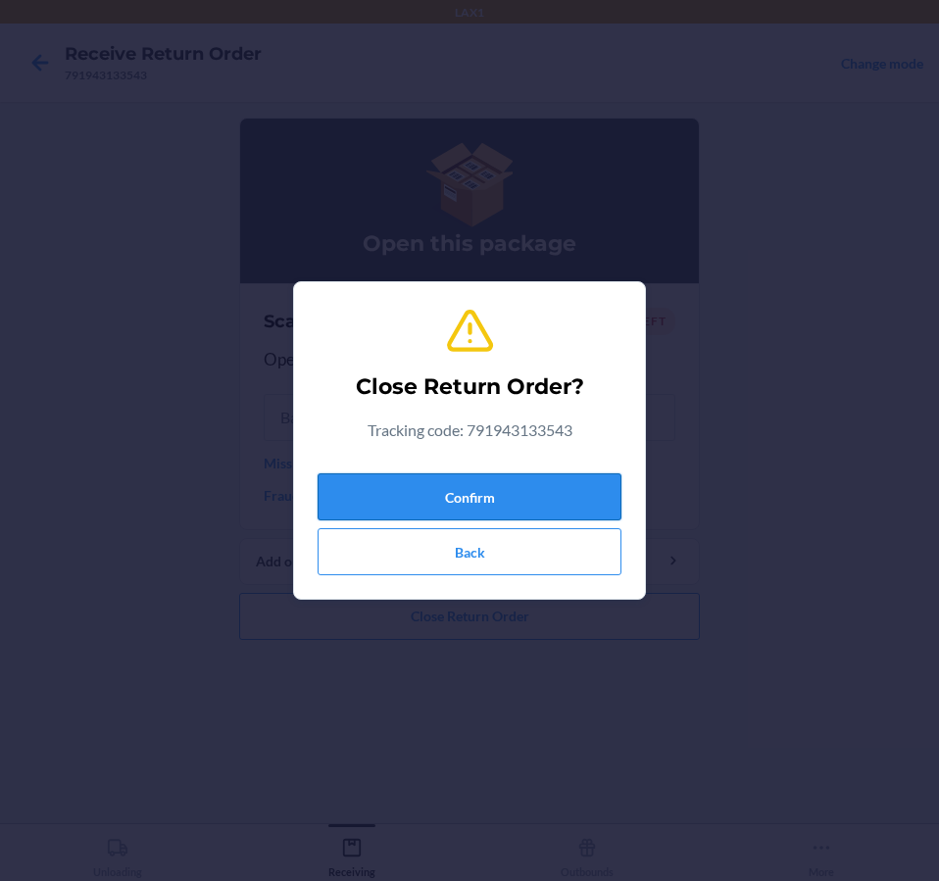
click at [543, 481] on button "Confirm" at bounding box center [469, 496] width 304 height 47
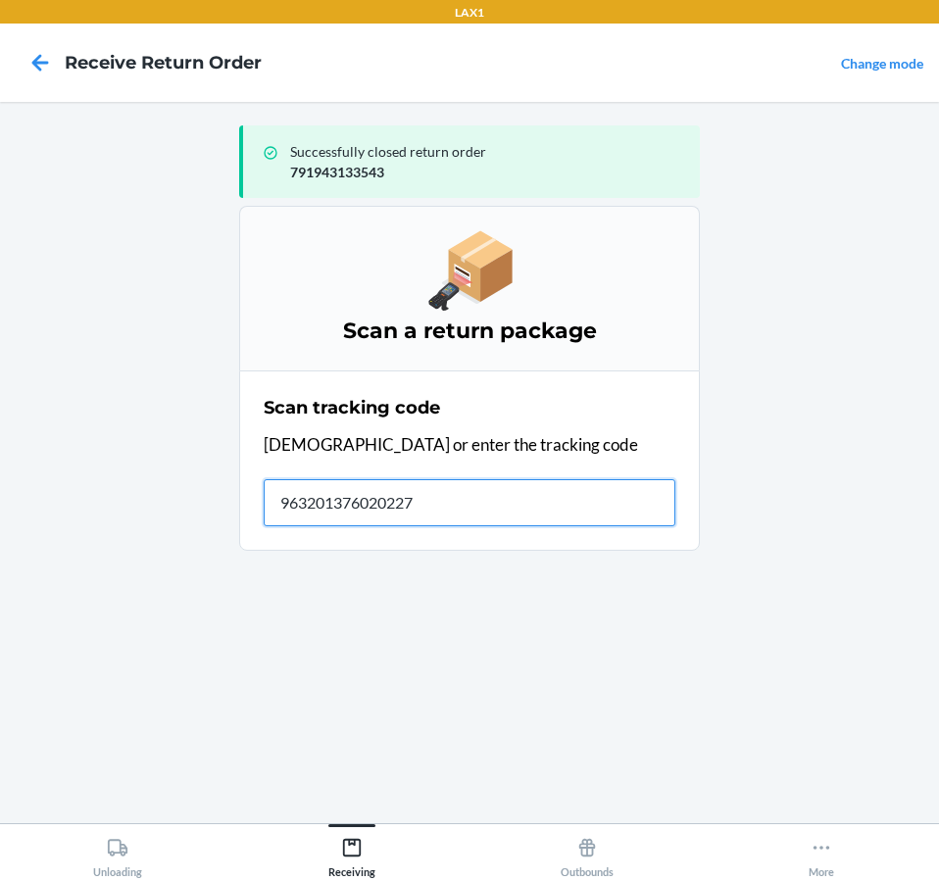
type input "9632013760202277"
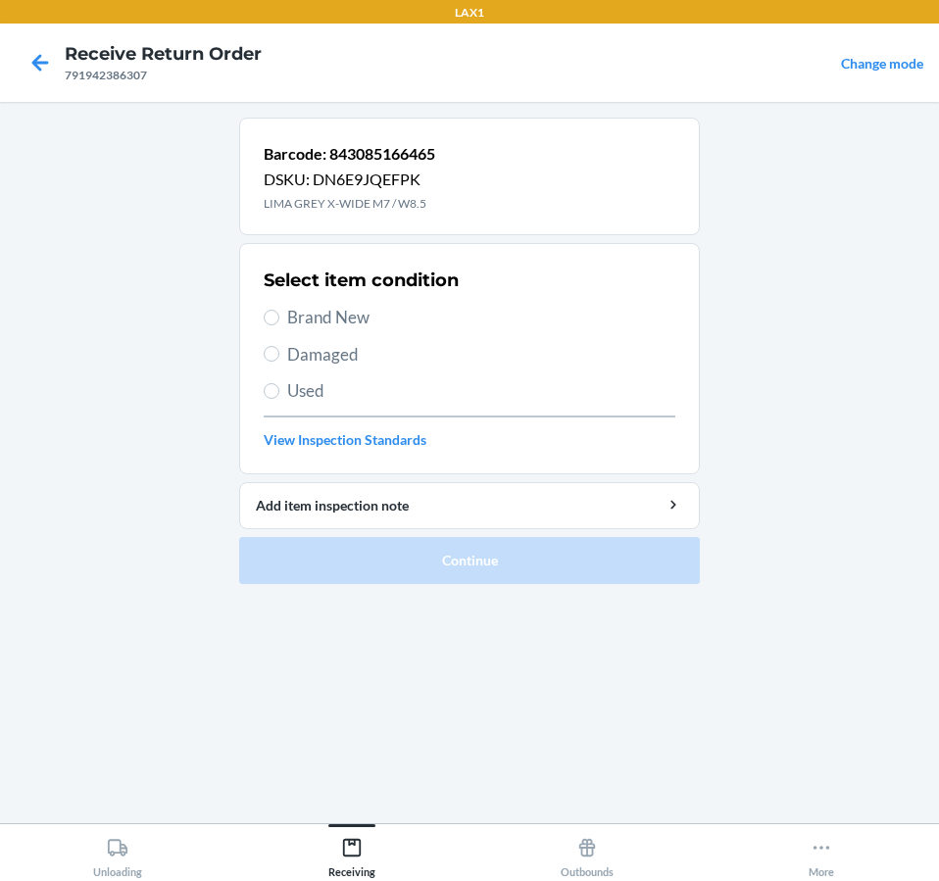
click at [363, 324] on span "Brand New" at bounding box center [481, 317] width 388 height 25
click at [279, 324] on input "Brand New" at bounding box center [272, 318] width 16 height 16
radio input "true"
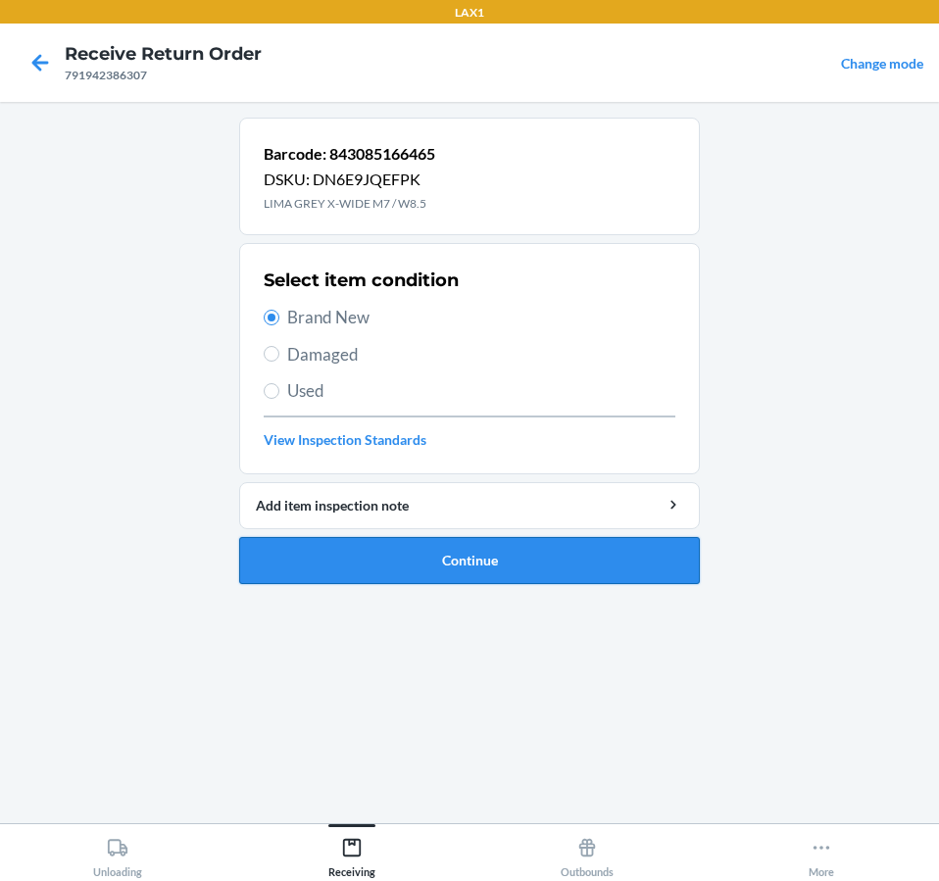
click at [641, 574] on button "Continue" at bounding box center [469, 560] width 460 height 47
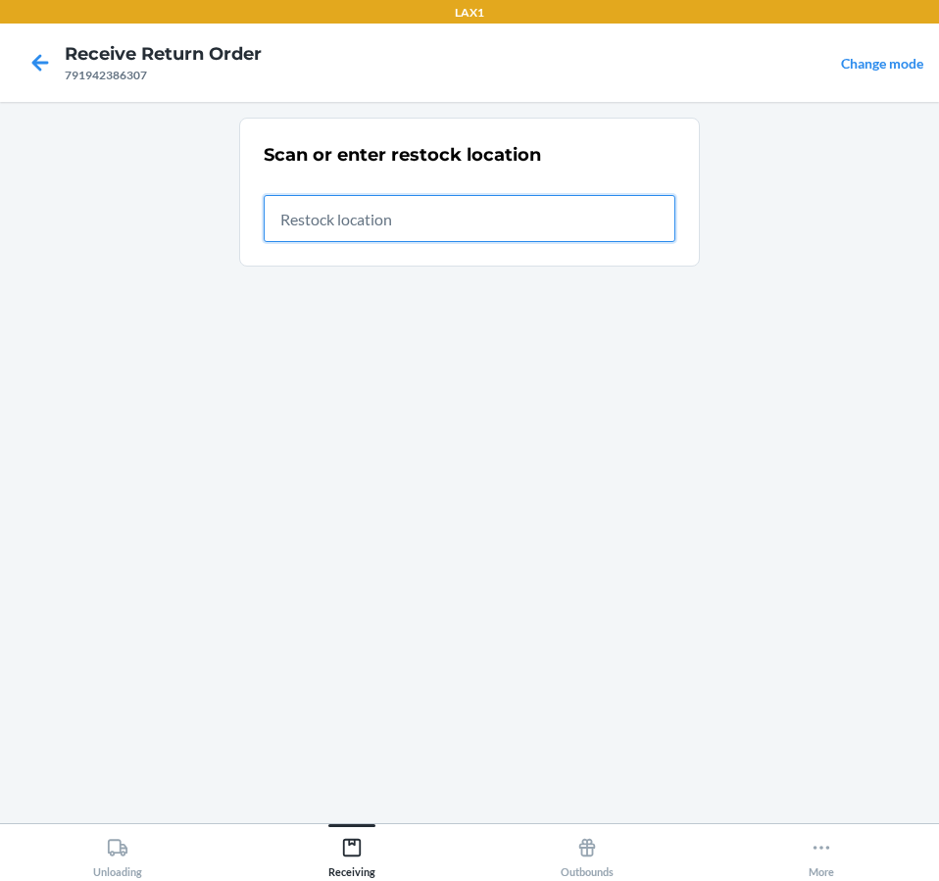
click at [383, 226] on input "text" at bounding box center [469, 218] width 411 height 47
type input "RTCART020"
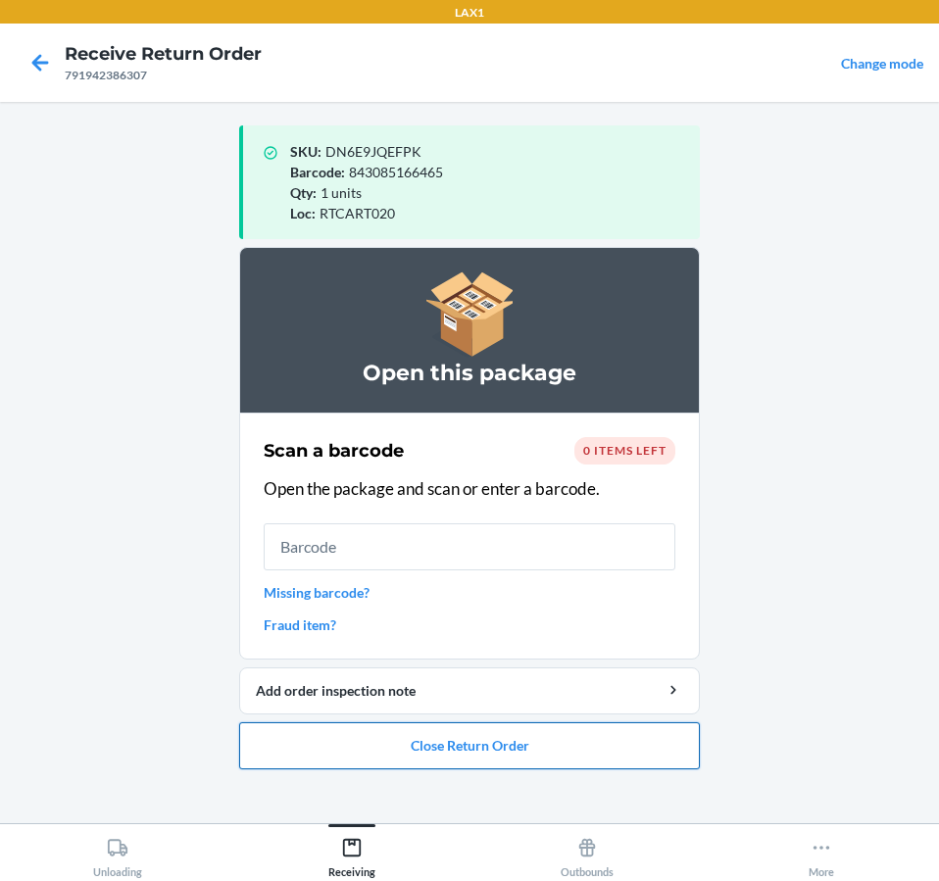
click at [572, 757] on button "Close Return Order" at bounding box center [469, 745] width 460 height 47
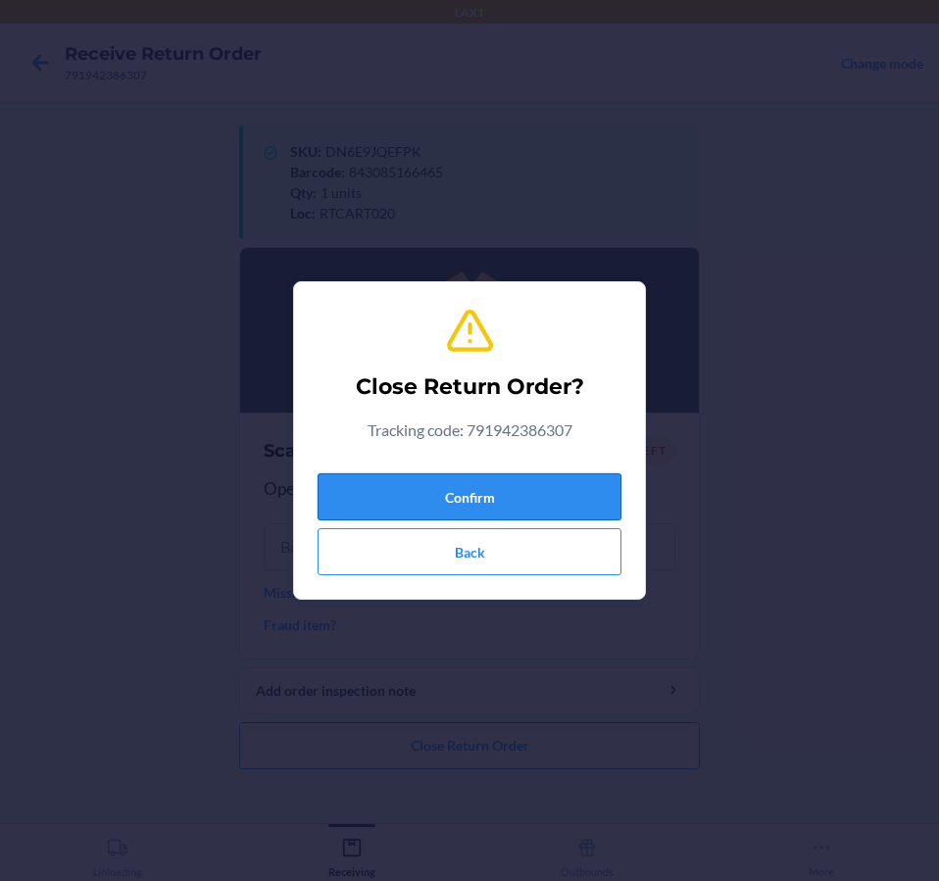
click at [570, 504] on button "Confirm" at bounding box center [469, 496] width 304 height 47
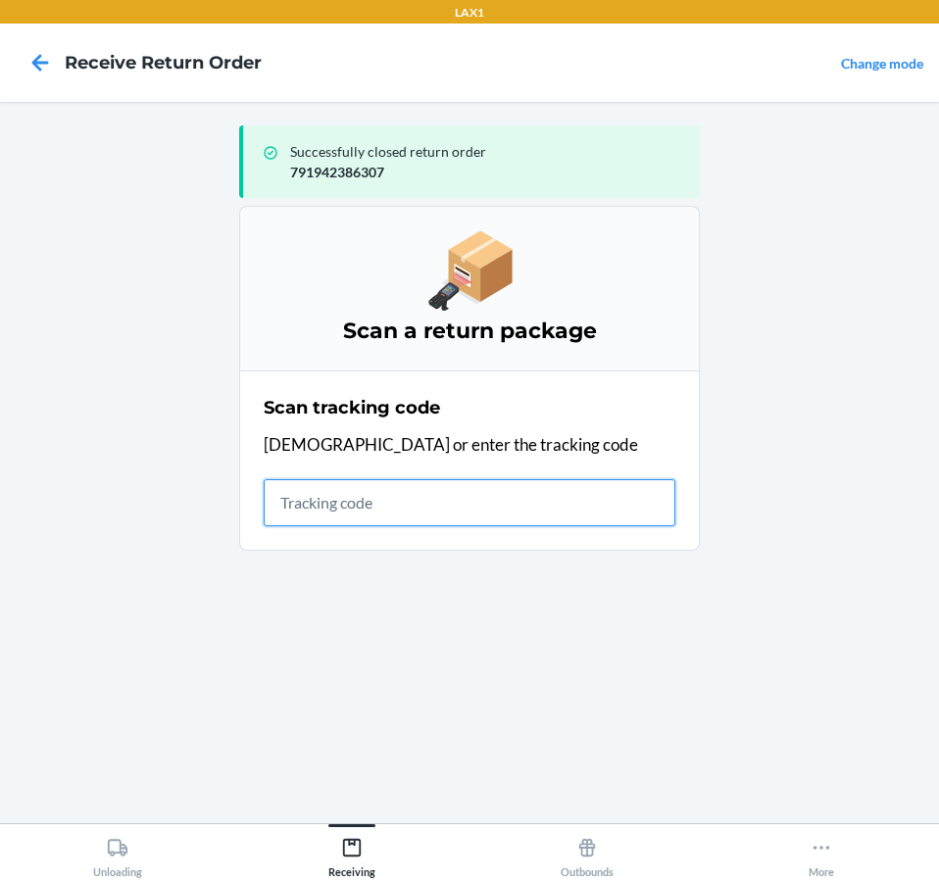
click at [441, 504] on input "text" at bounding box center [469, 502] width 411 height 47
click at [541, 495] on input "text" at bounding box center [469, 502] width 411 height 47
type input "96320137602022772290007919"
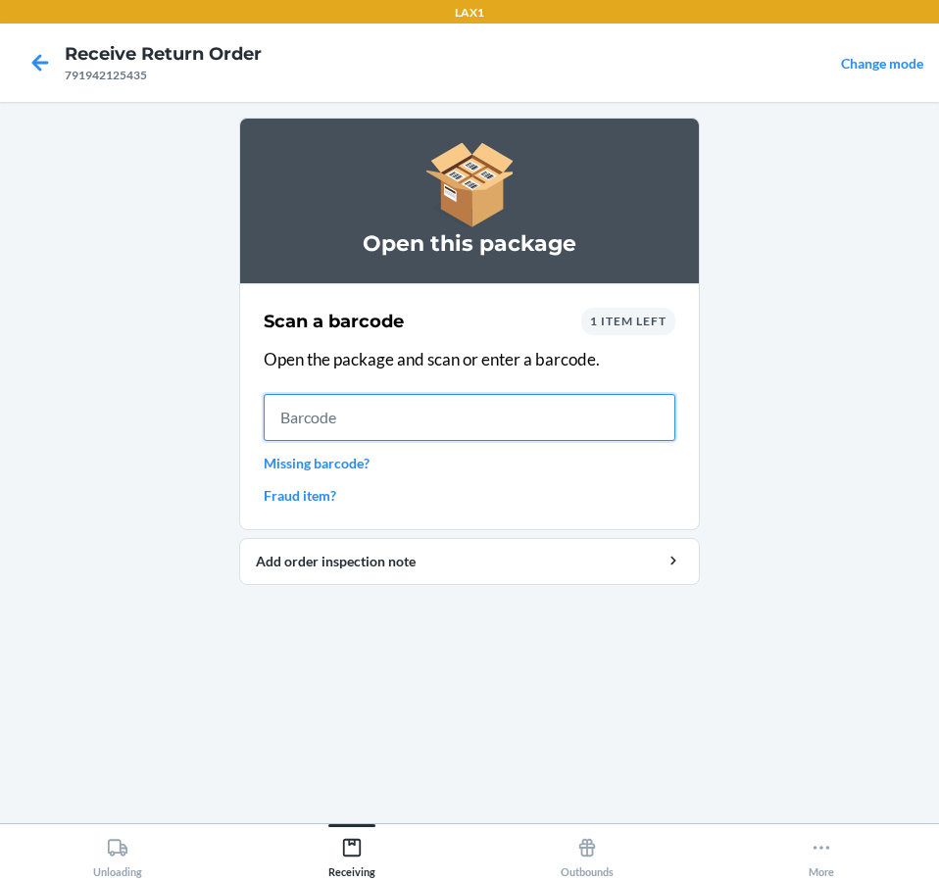
click at [614, 424] on input "text" at bounding box center [469, 417] width 411 height 47
type input "84308513"
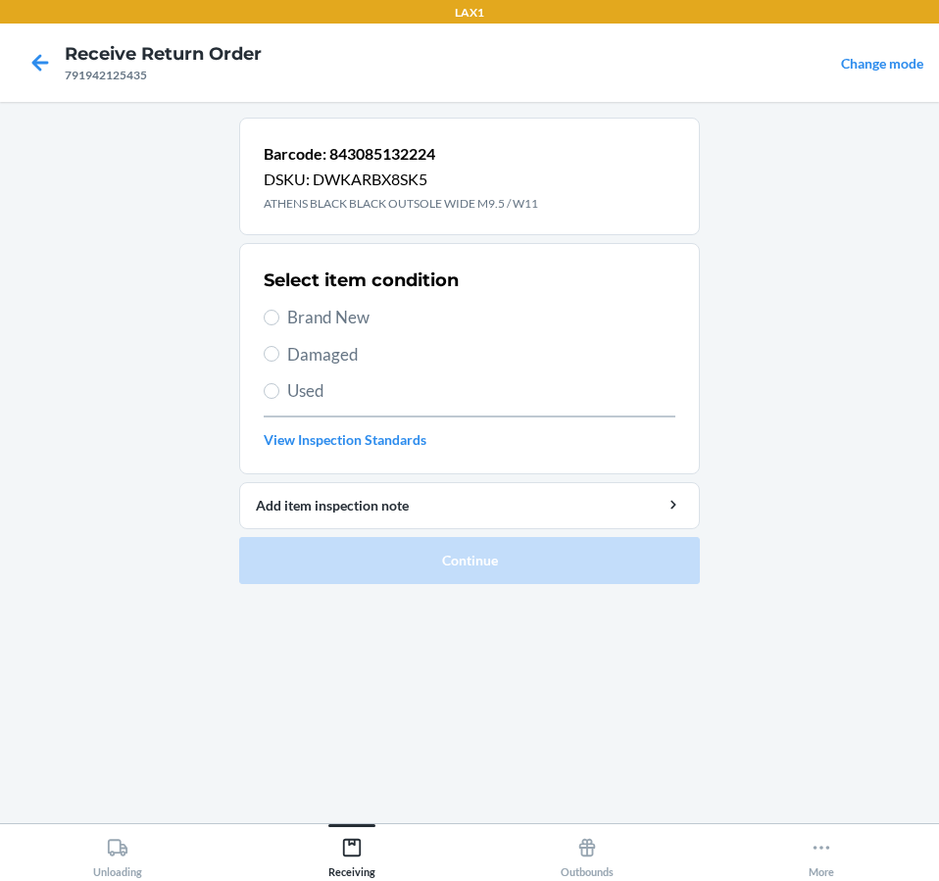
click at [285, 317] on label "Brand New" at bounding box center [469, 317] width 411 height 25
click at [279, 317] on input "Brand New" at bounding box center [272, 318] width 16 height 16
radio input "true"
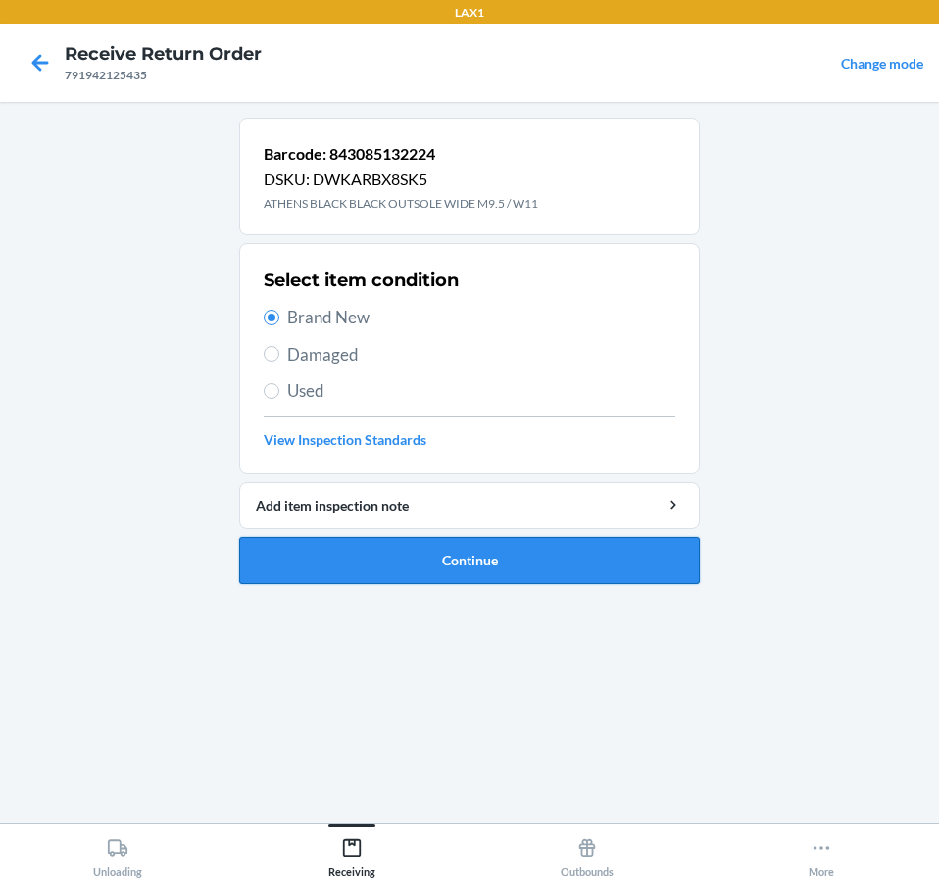
click at [357, 571] on button "Continue" at bounding box center [469, 560] width 460 height 47
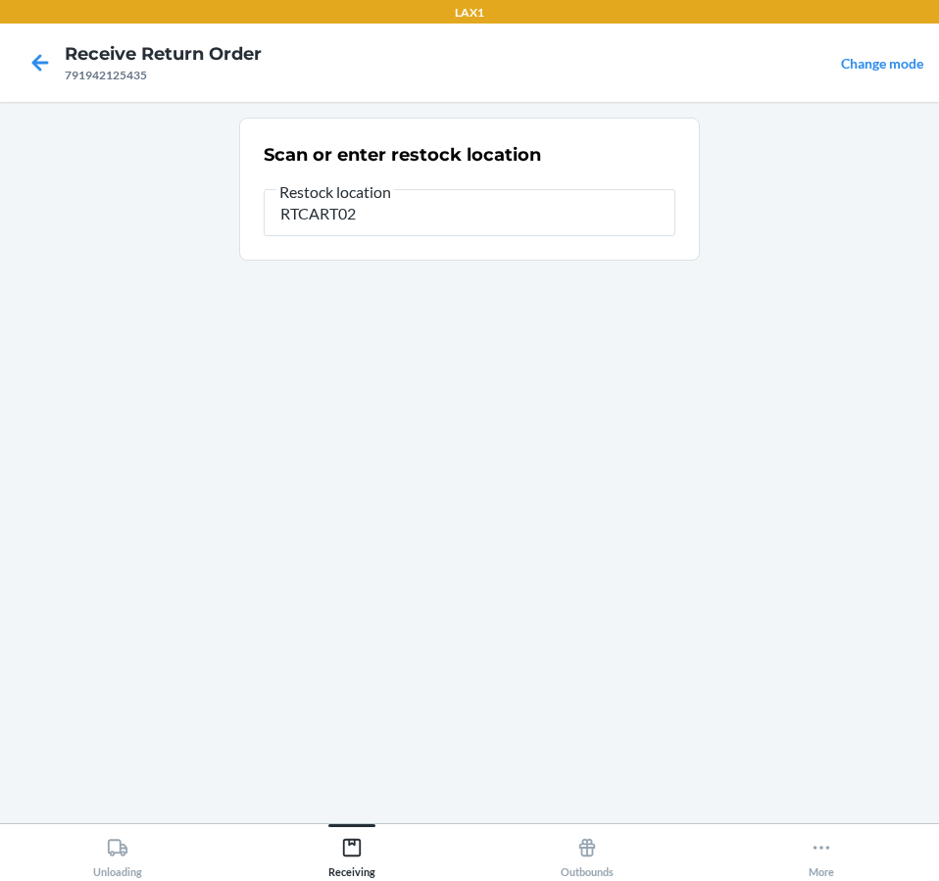
type input "RTCART020"
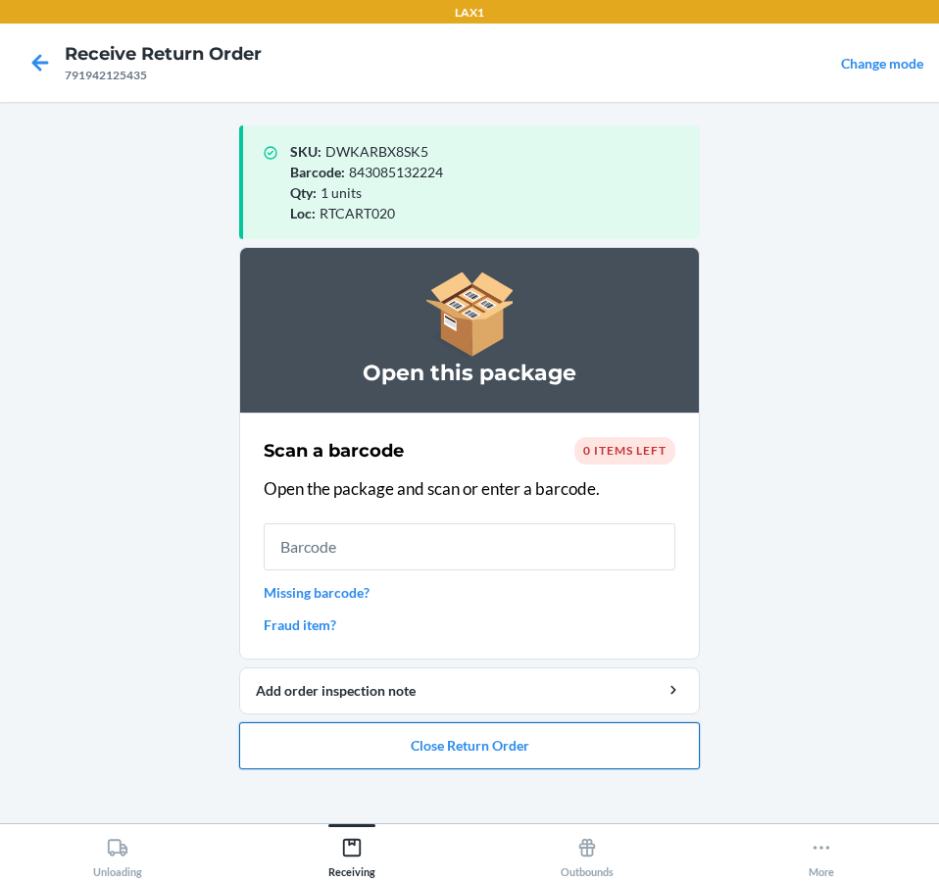
click at [394, 746] on button "Close Return Order" at bounding box center [469, 745] width 460 height 47
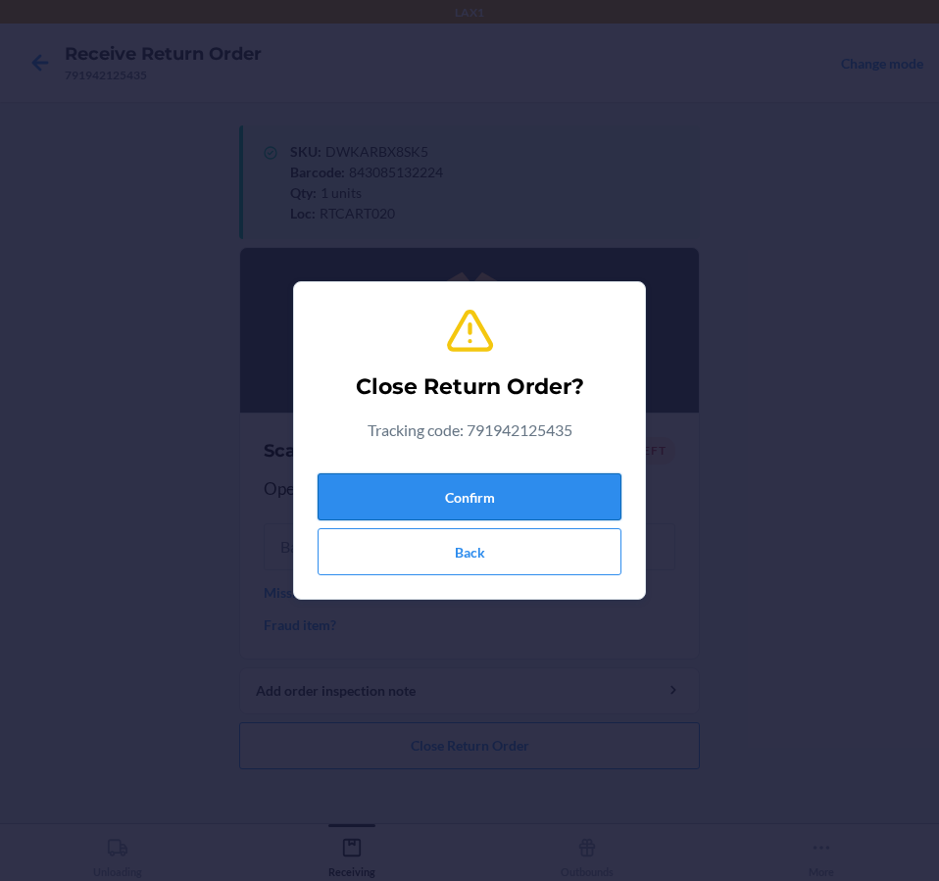
click at [416, 482] on button "Confirm" at bounding box center [469, 496] width 304 height 47
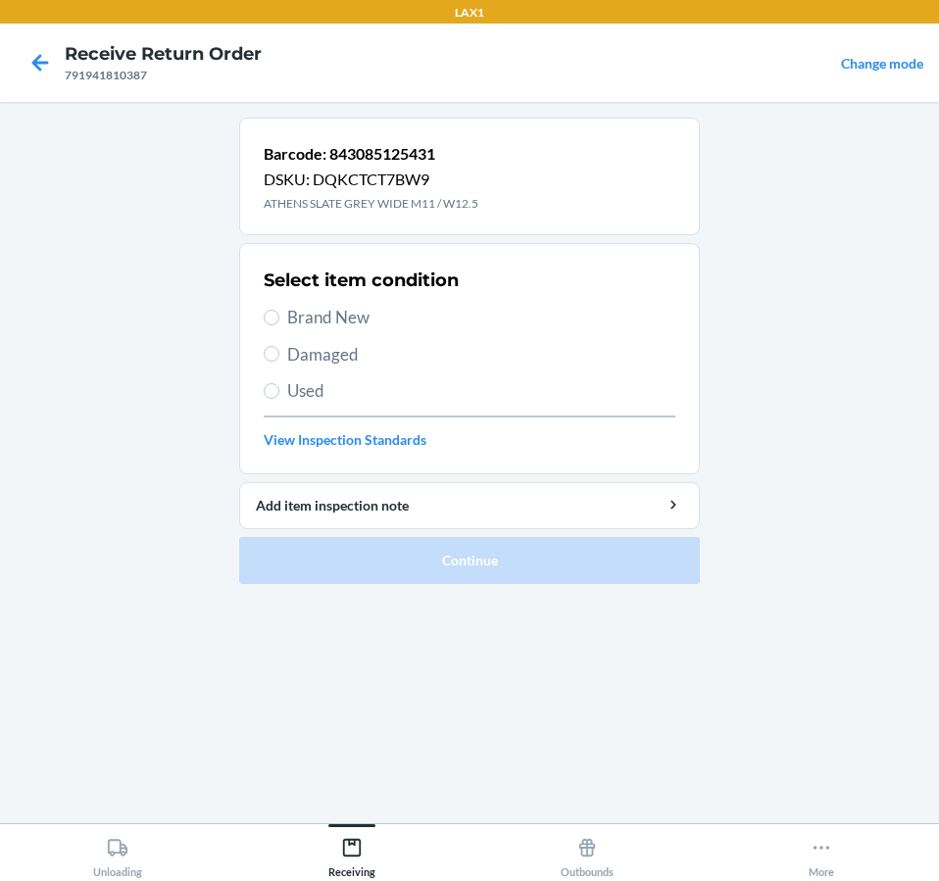
click at [310, 348] on span "Damaged" at bounding box center [481, 354] width 388 height 25
click at [279, 348] on input "Damaged" at bounding box center [272, 354] width 16 height 16
radio input "true"
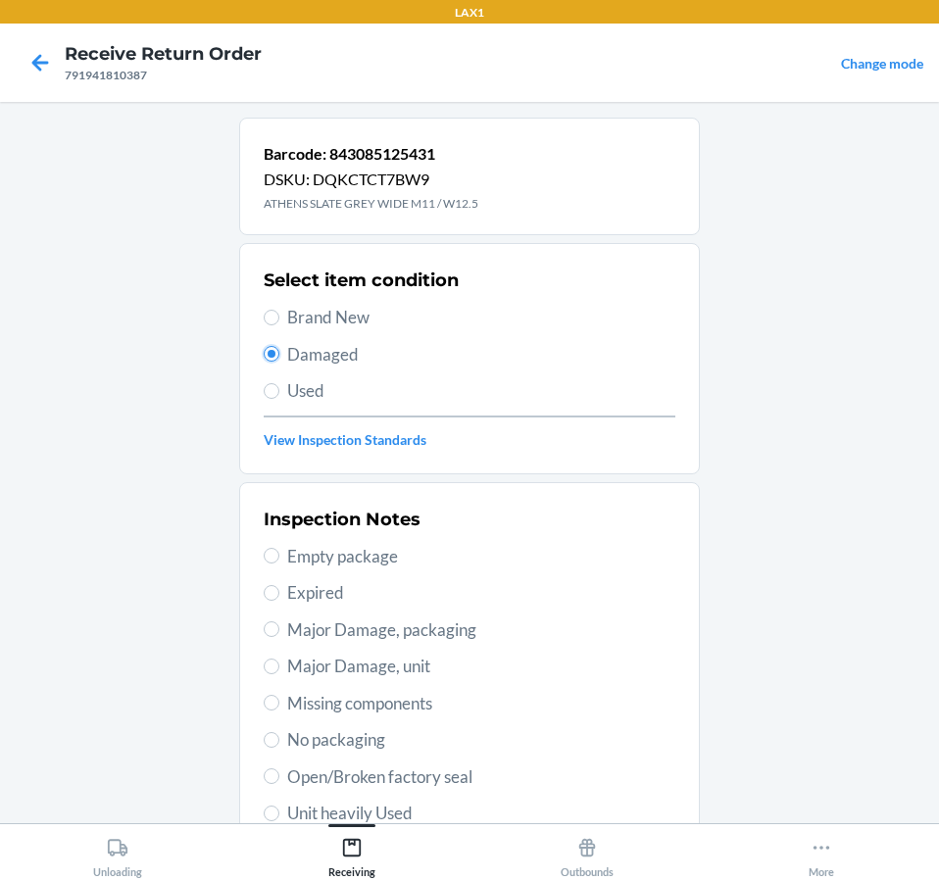
scroll to position [300, 0]
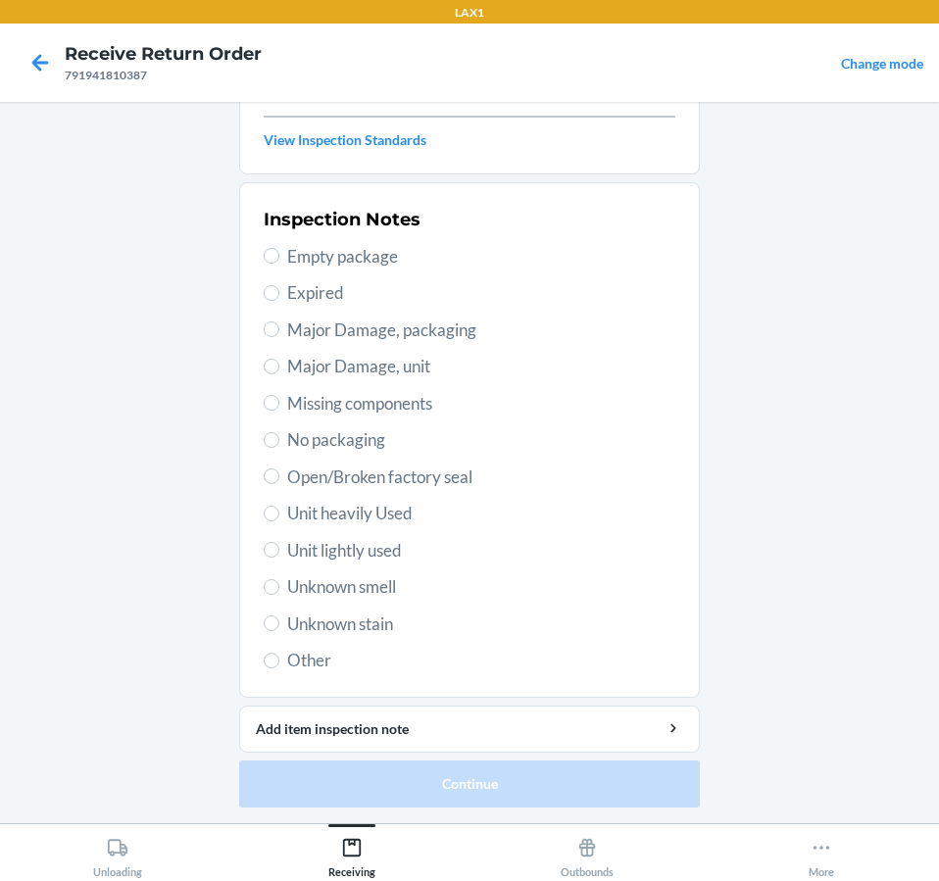
click at [319, 557] on span "Unit lightly used" at bounding box center [481, 550] width 388 height 25
click at [279, 557] on input "Unit lightly used" at bounding box center [272, 550] width 16 height 16
radio input "true"
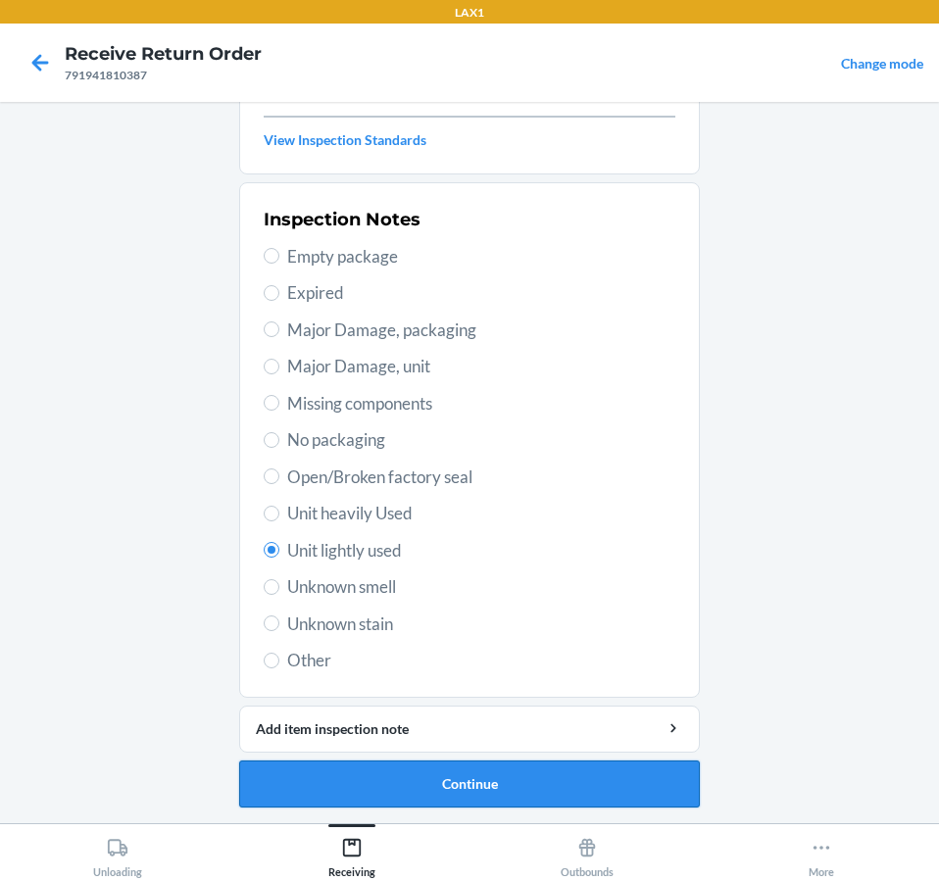
click at [456, 798] on button "Continue" at bounding box center [469, 783] width 460 height 47
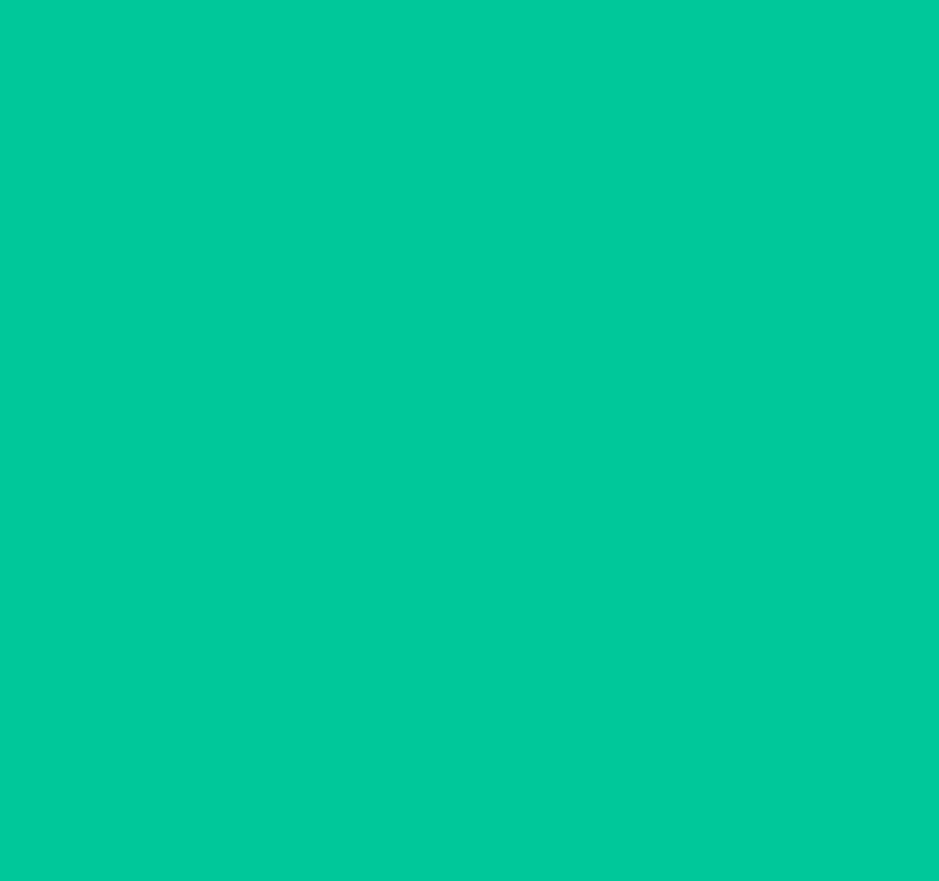
scroll to position [138, 0]
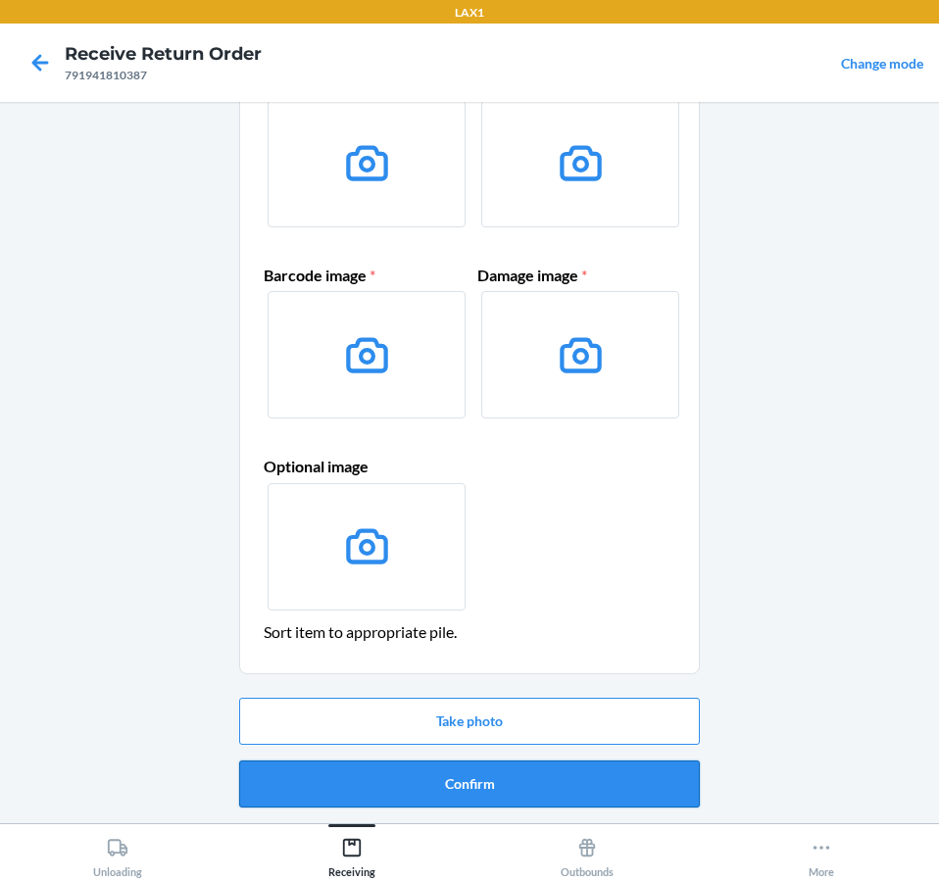
click at [468, 785] on button "Confirm" at bounding box center [469, 783] width 460 height 47
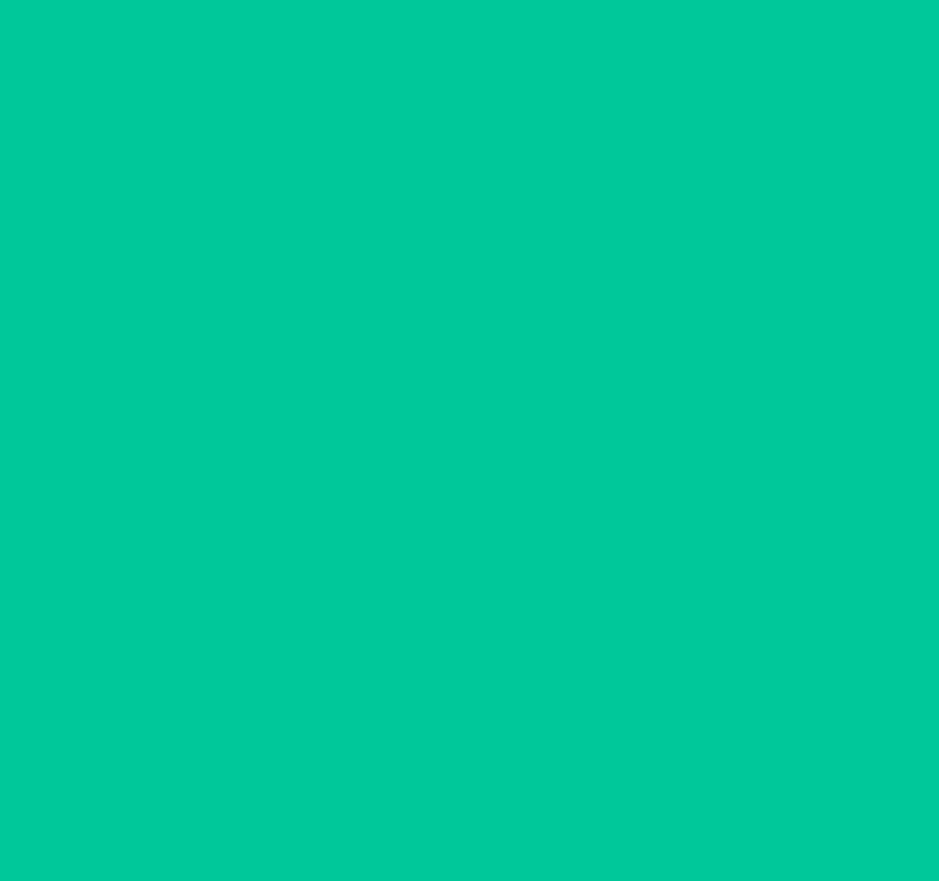
scroll to position [0, 0]
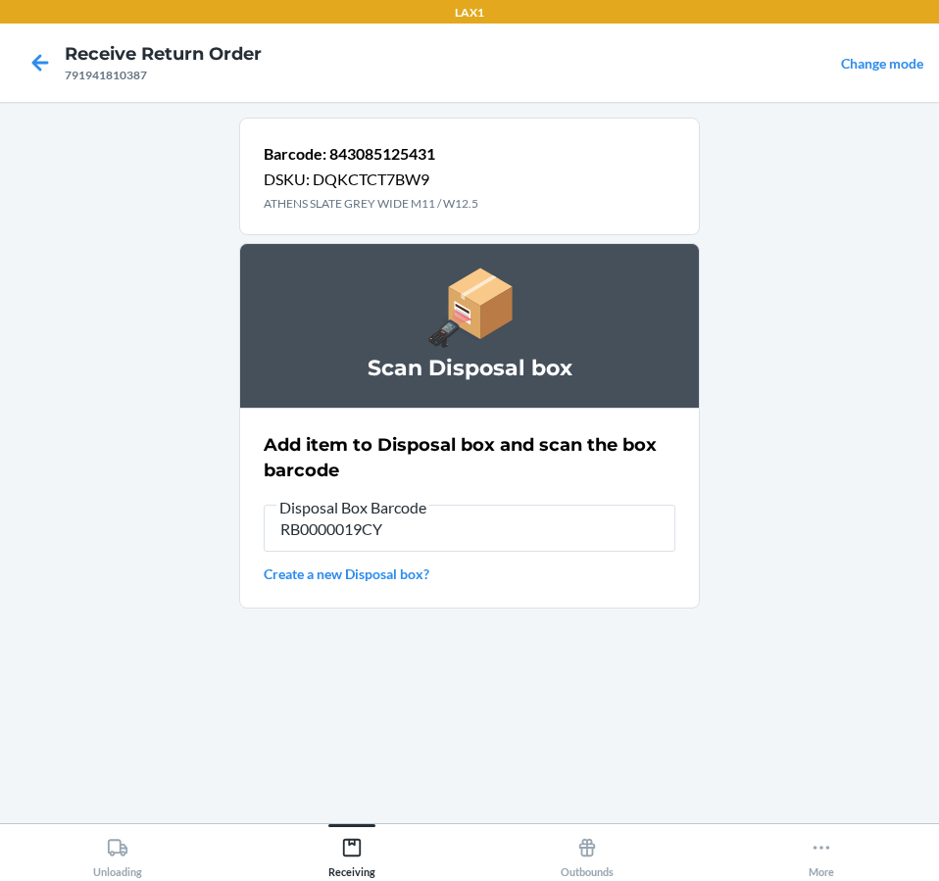
type input "RB0000019CY"
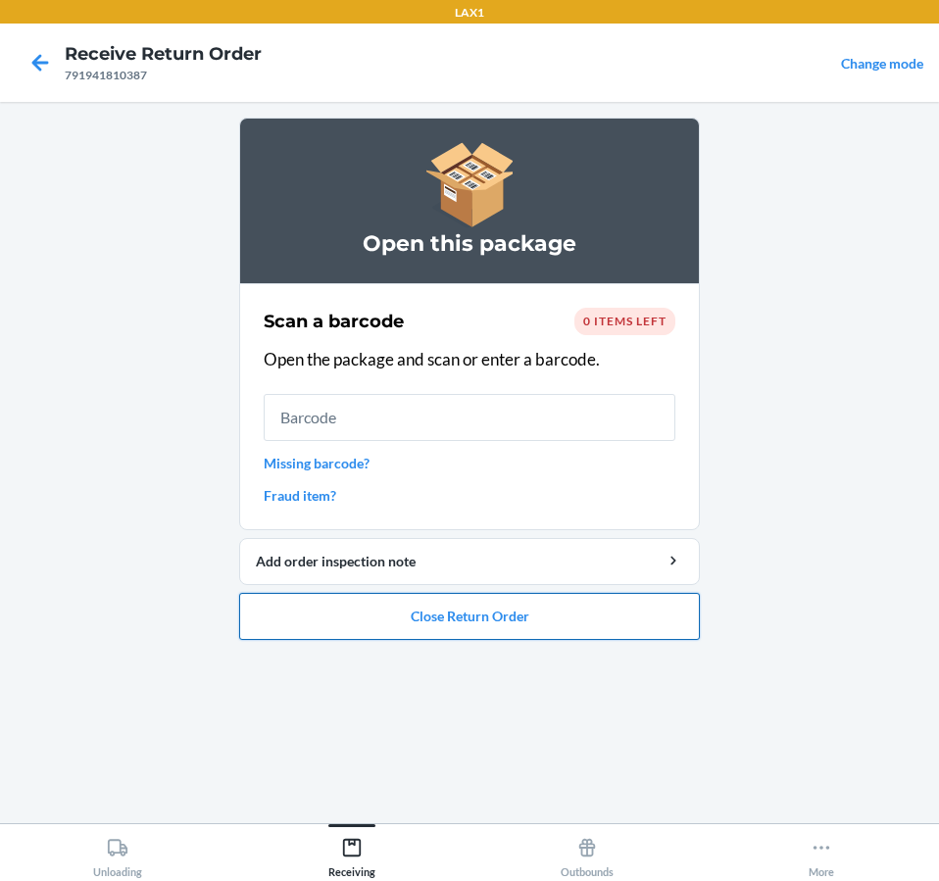
click at [658, 639] on button "Close Return Order" at bounding box center [469, 616] width 460 height 47
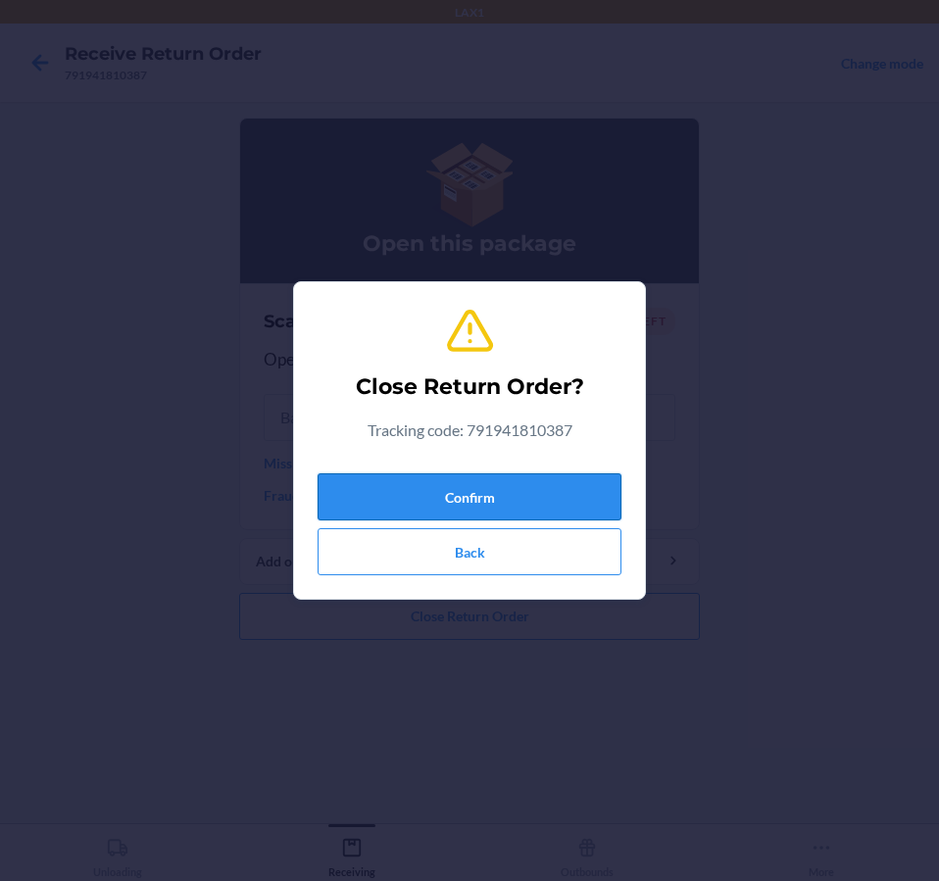
click at [497, 483] on button "Confirm" at bounding box center [469, 496] width 304 height 47
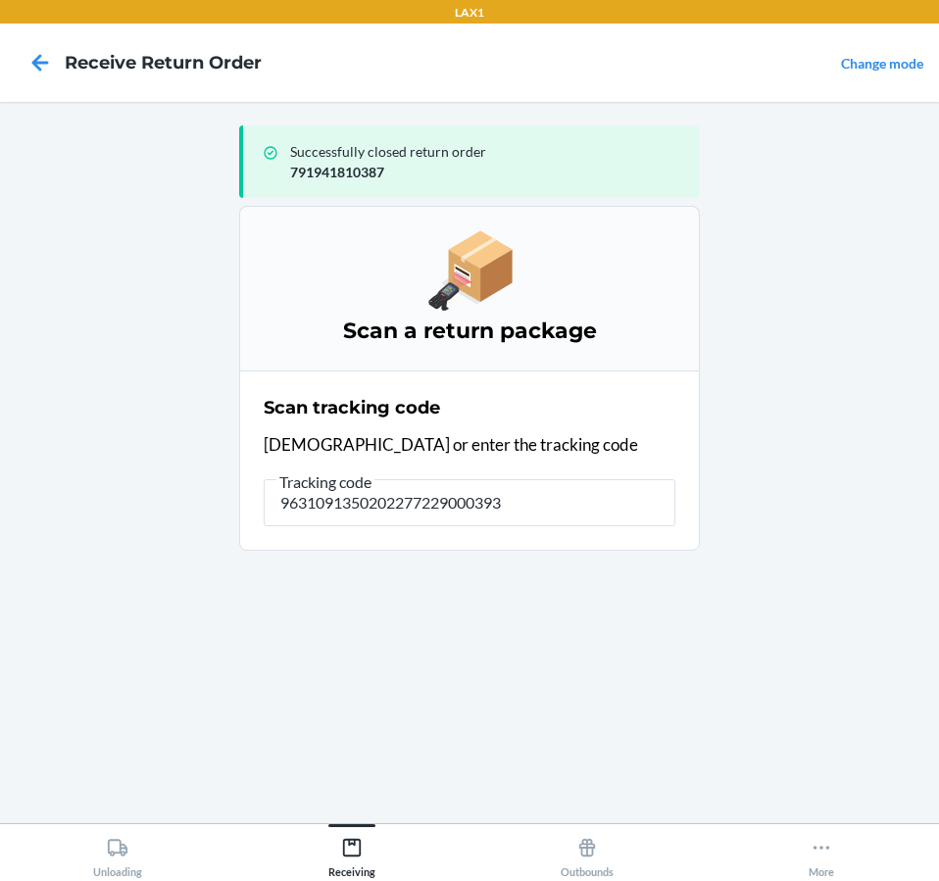
type input "96310913502022772290003932"
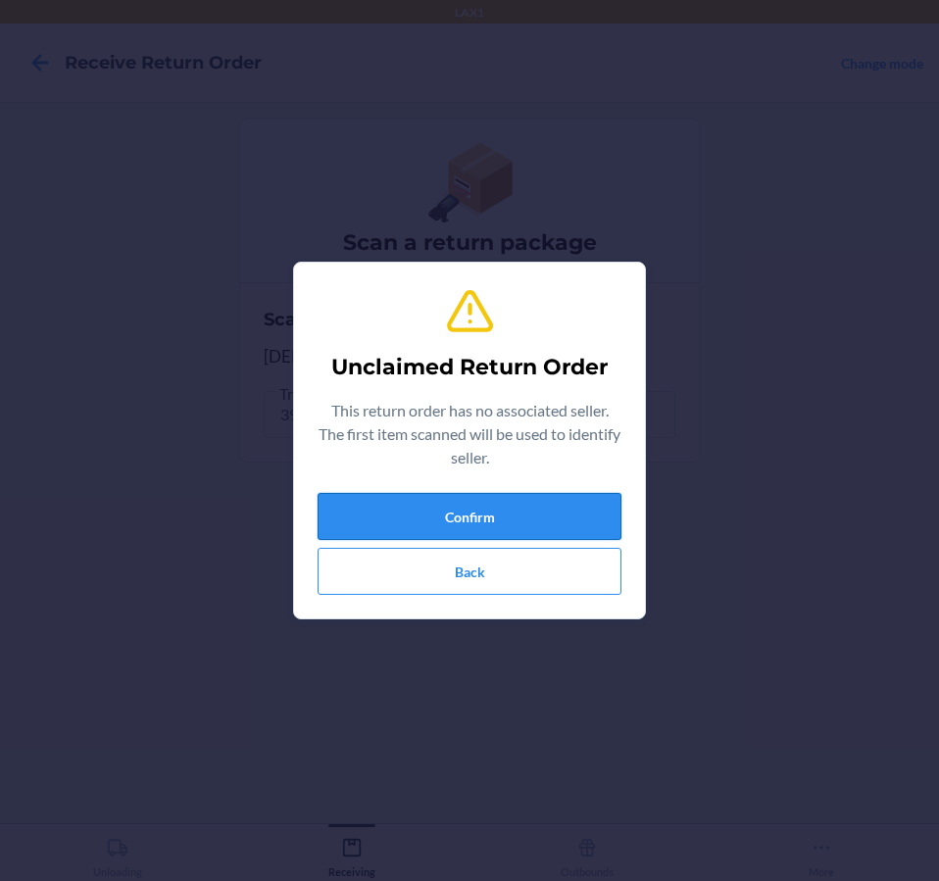
click at [534, 518] on button "Confirm" at bounding box center [469, 516] width 304 height 47
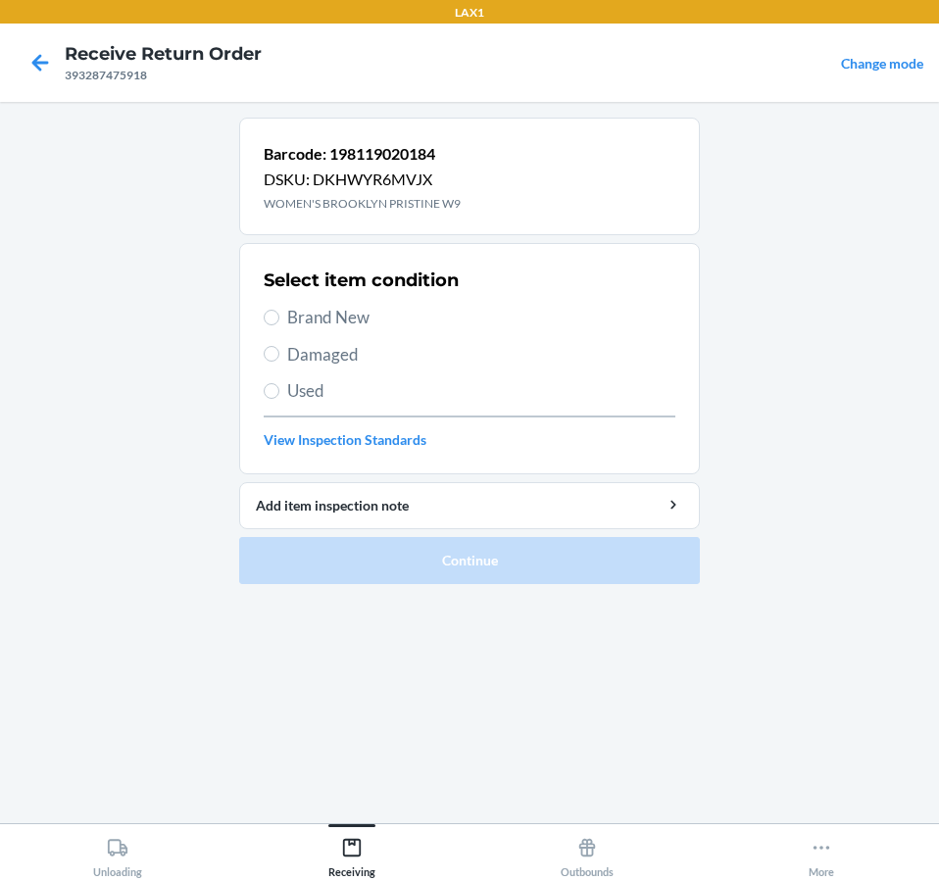
click at [328, 329] on span "Brand New" at bounding box center [481, 317] width 388 height 25
click at [279, 325] on input "Brand New" at bounding box center [272, 318] width 16 height 16
radio input "true"
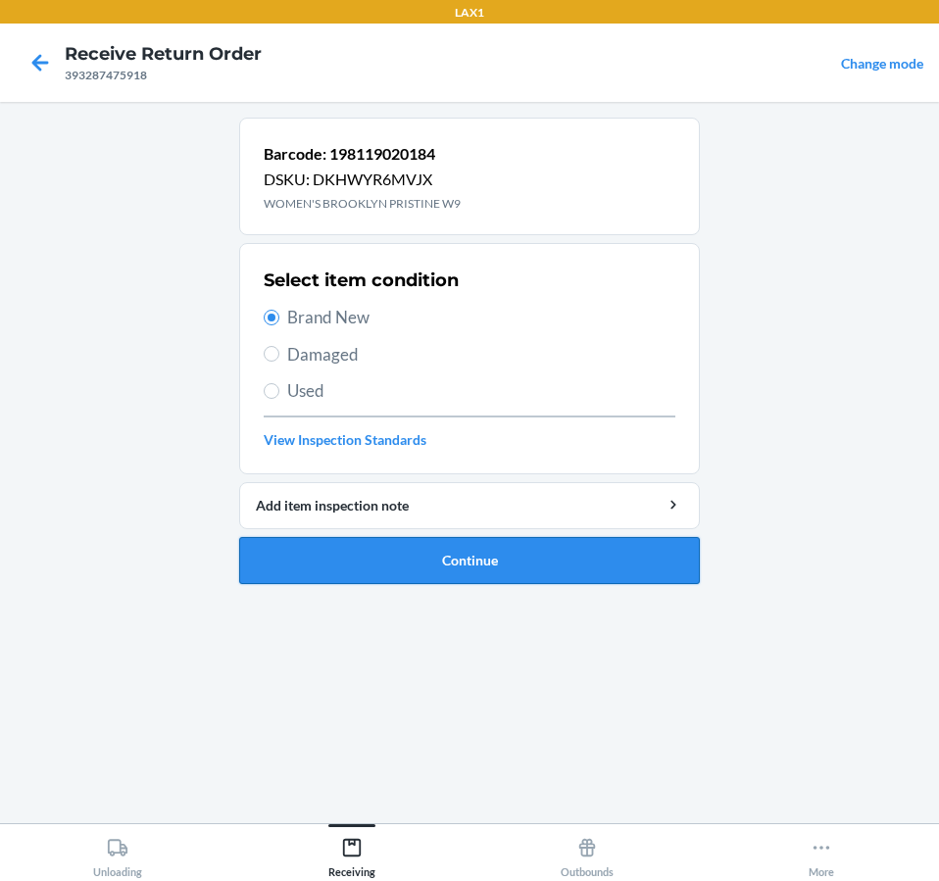
click at [476, 570] on button "Continue" at bounding box center [469, 560] width 460 height 47
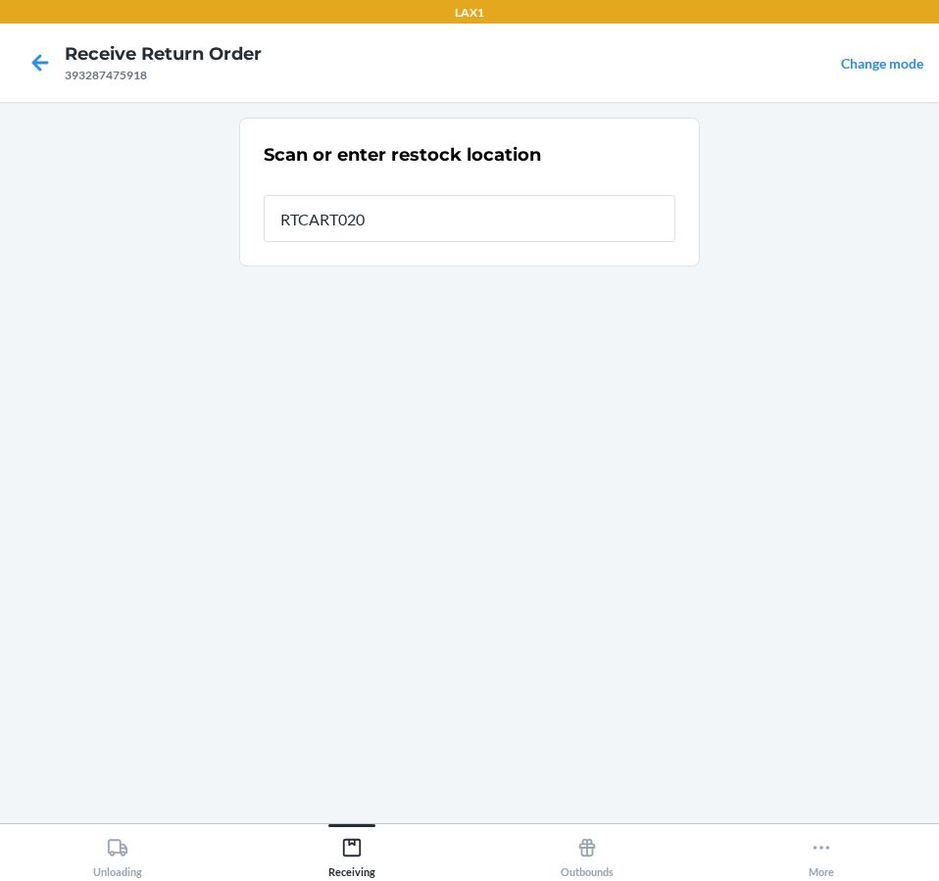
type input "RTCART020"
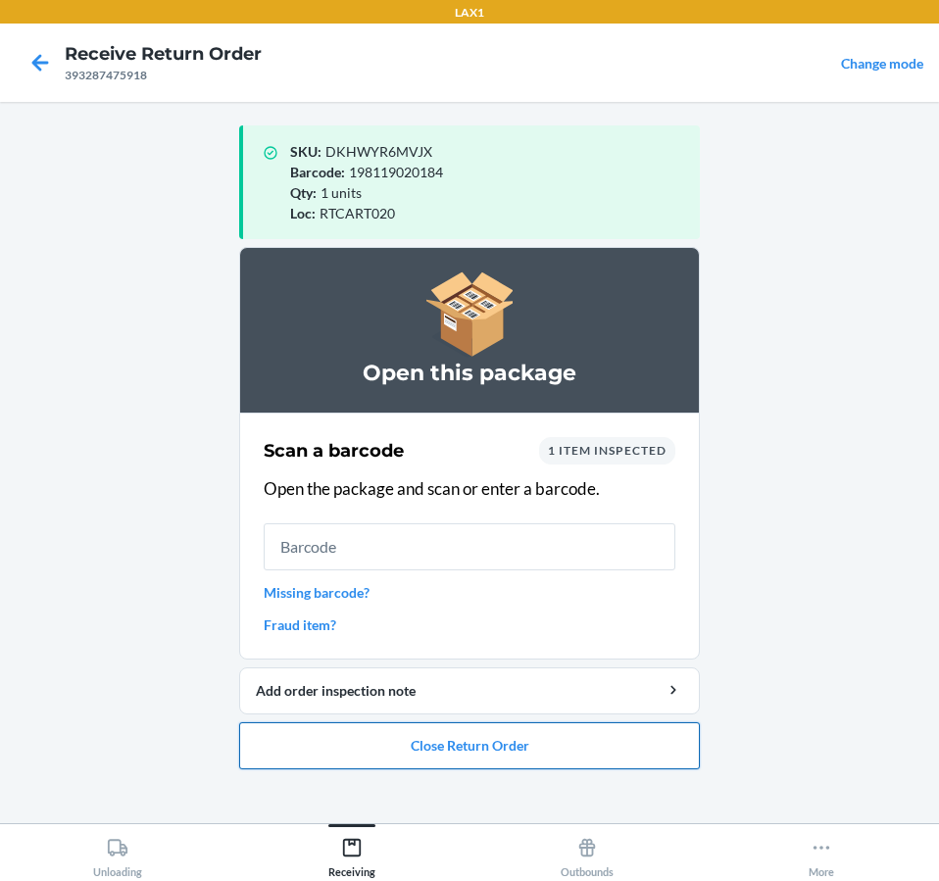
click at [626, 733] on button "Close Return Order" at bounding box center [469, 745] width 460 height 47
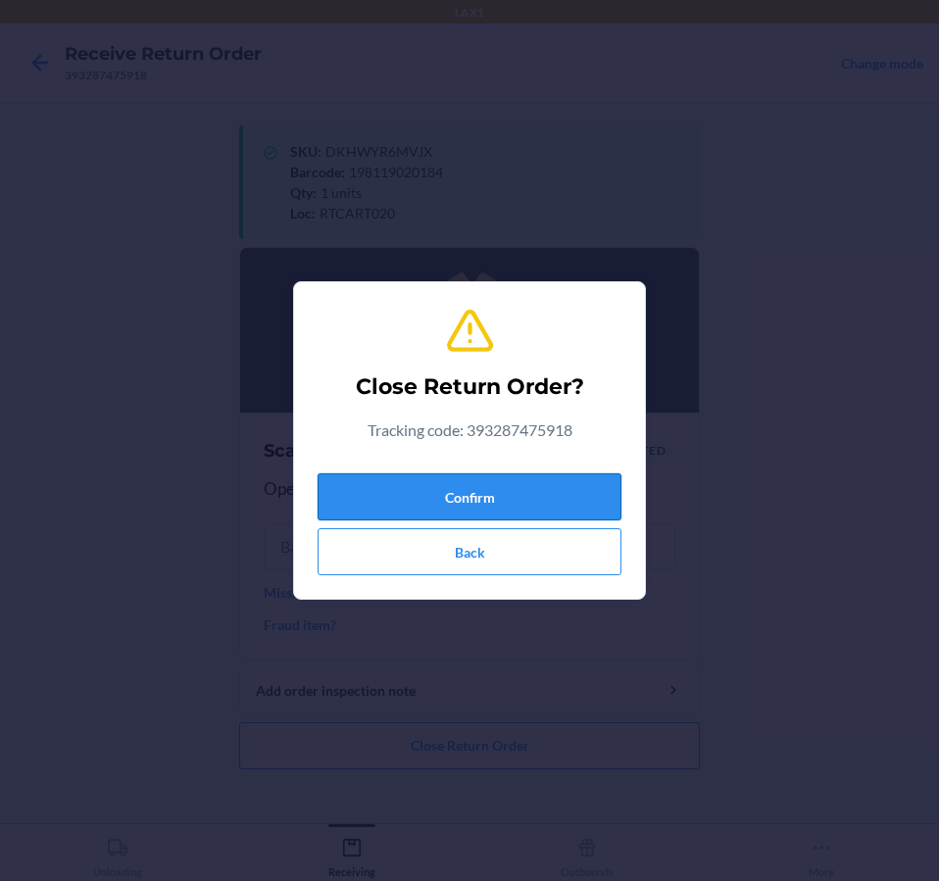
click at [556, 488] on button "Confirm" at bounding box center [469, 496] width 304 height 47
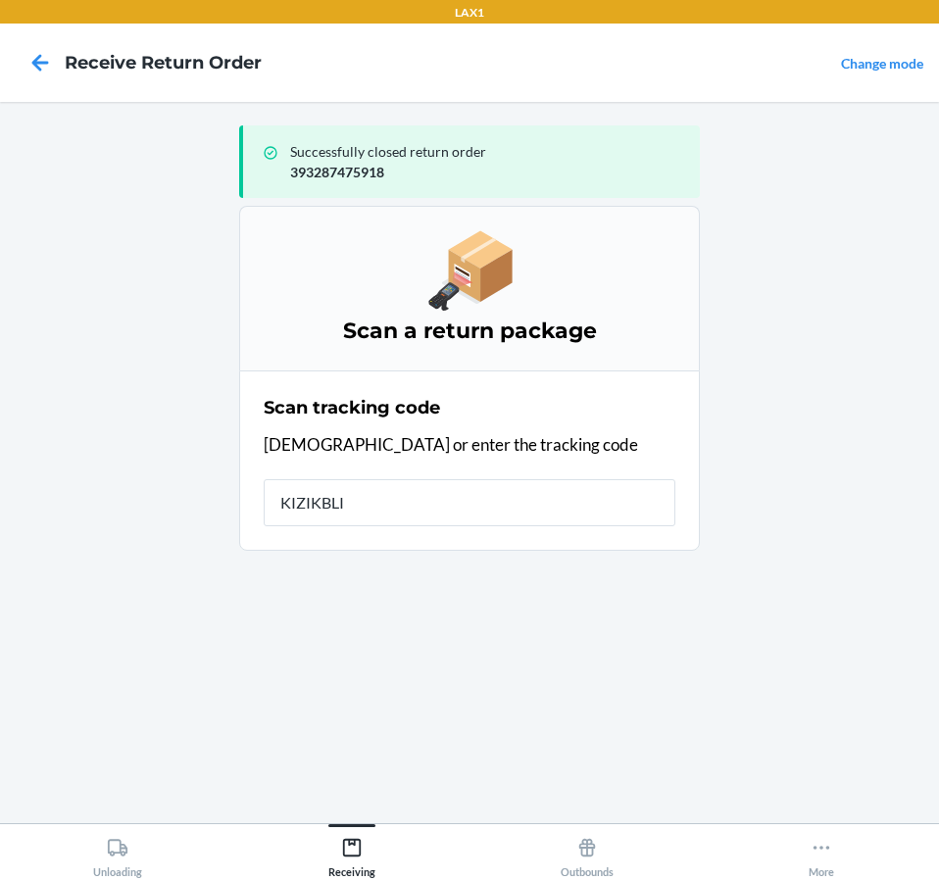
type input "KIZIKBLIN"
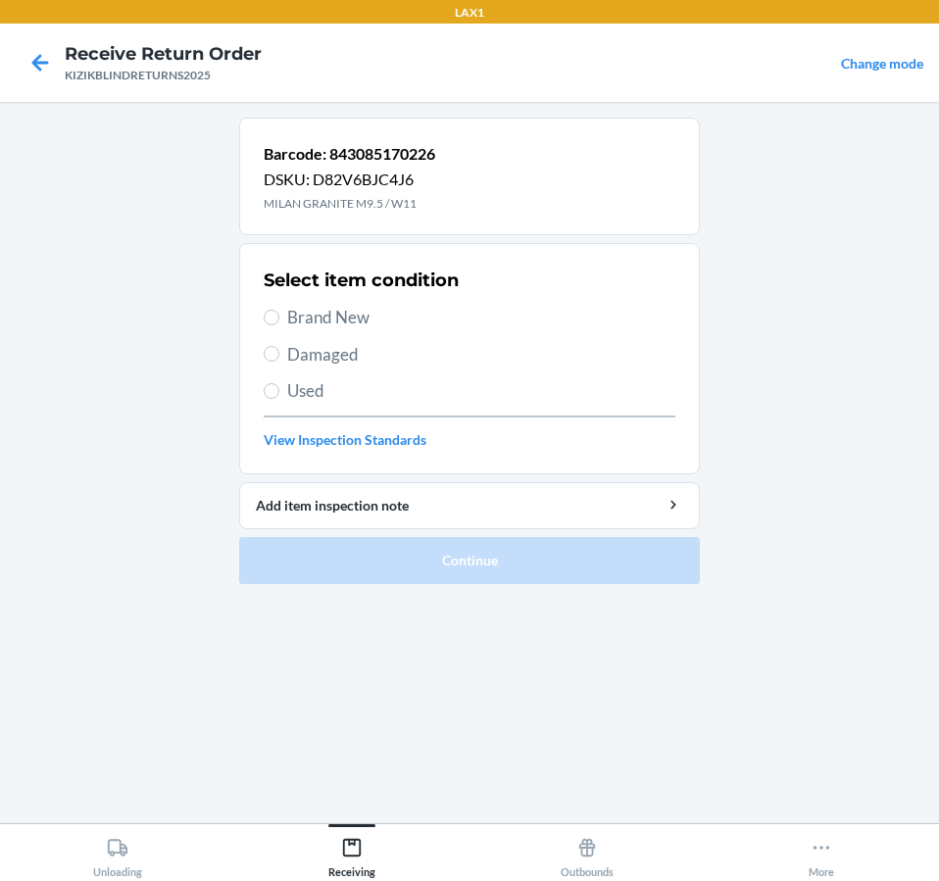
click at [287, 315] on span "Brand New" at bounding box center [481, 317] width 388 height 25
click at [279, 315] on input "Brand New" at bounding box center [272, 318] width 16 height 16
radio input "true"
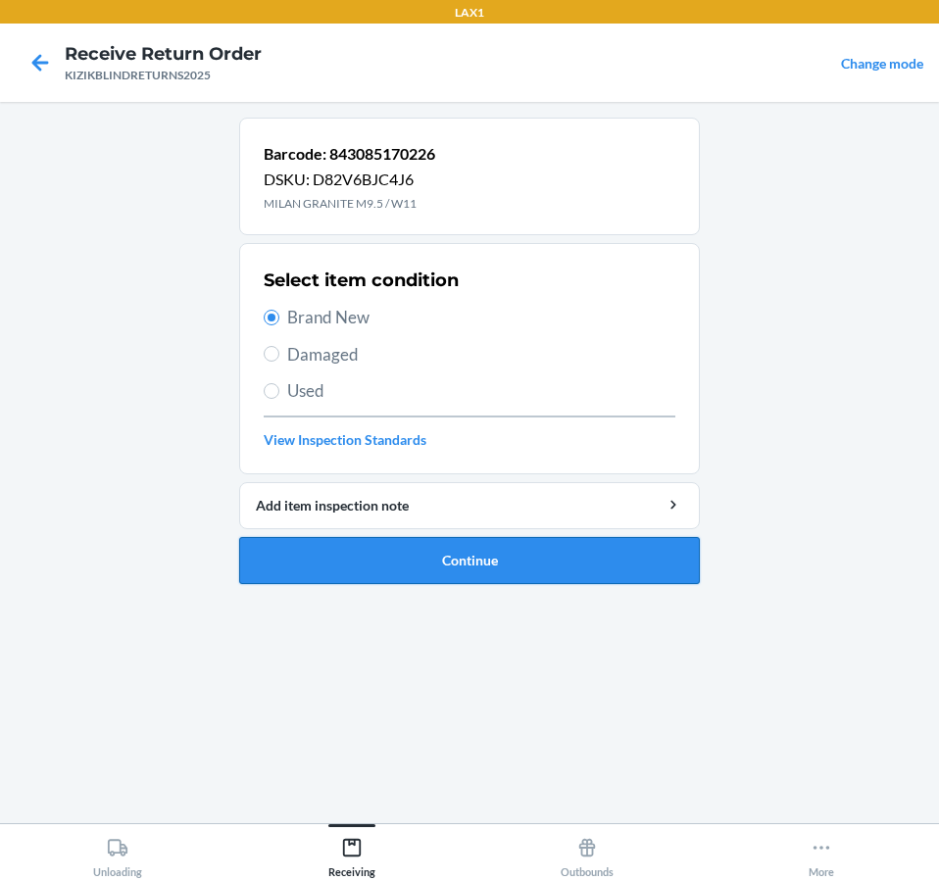
click at [393, 548] on button "Continue" at bounding box center [469, 560] width 460 height 47
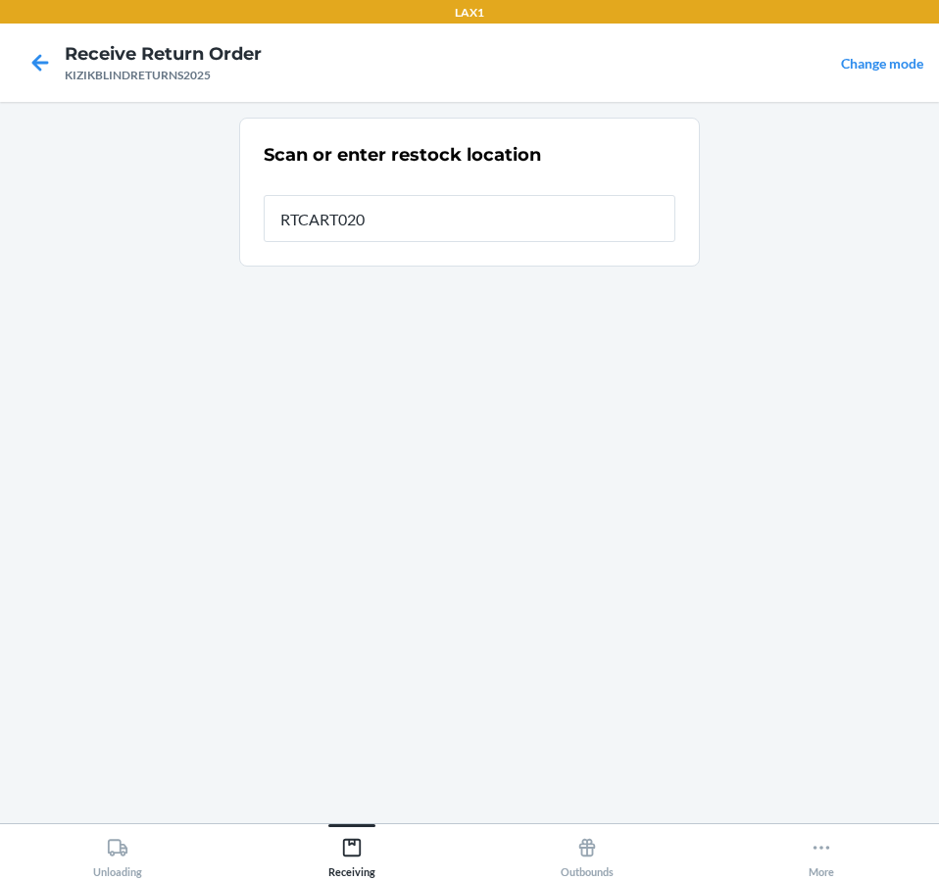
type input "RTCART020"
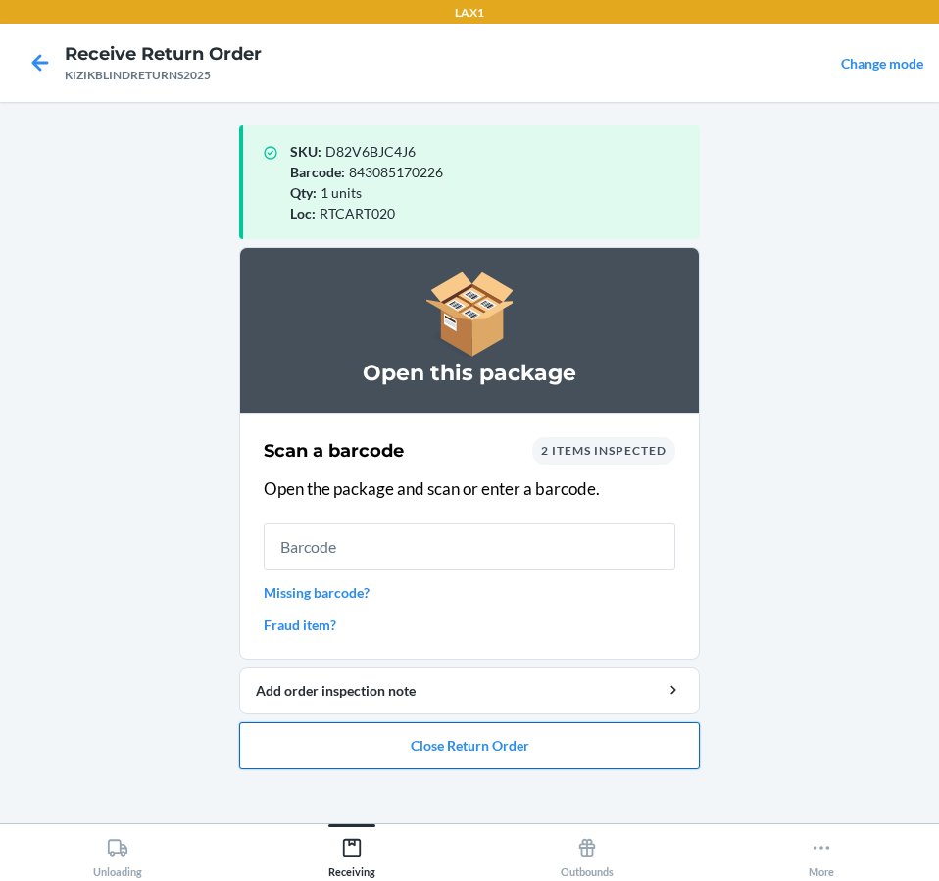
click at [604, 727] on button "Close Return Order" at bounding box center [469, 745] width 460 height 47
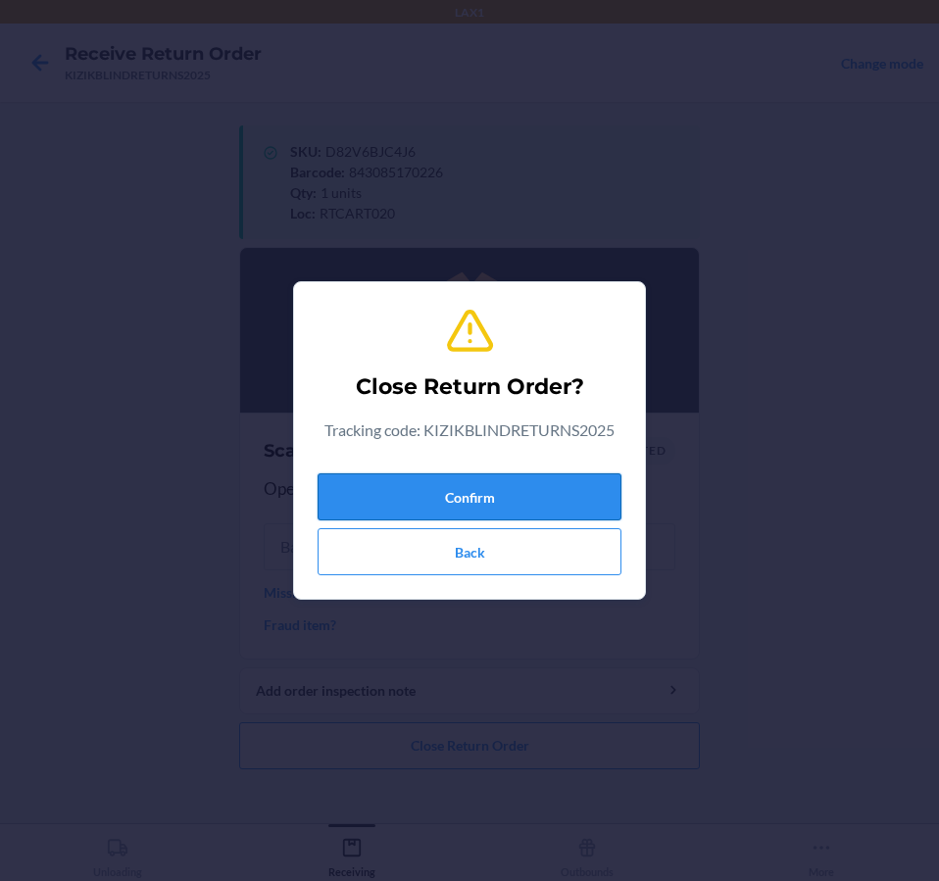
click at [527, 474] on button "Confirm" at bounding box center [469, 496] width 304 height 47
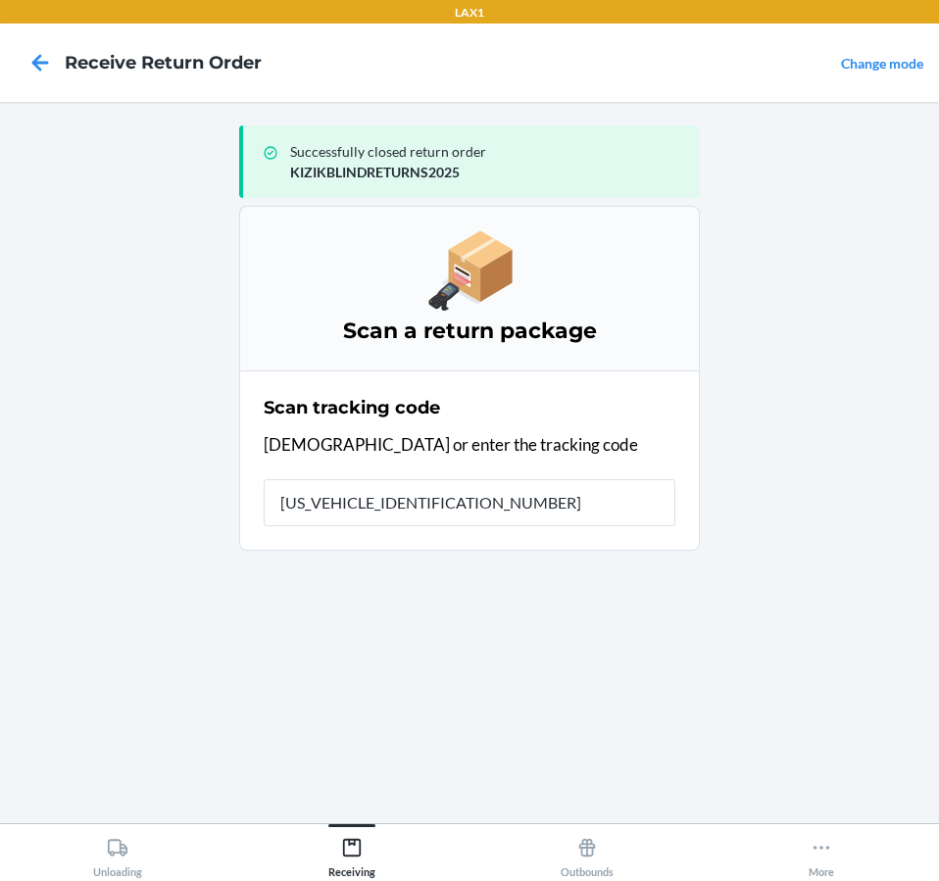
type input "1ZJ74J529034264682"
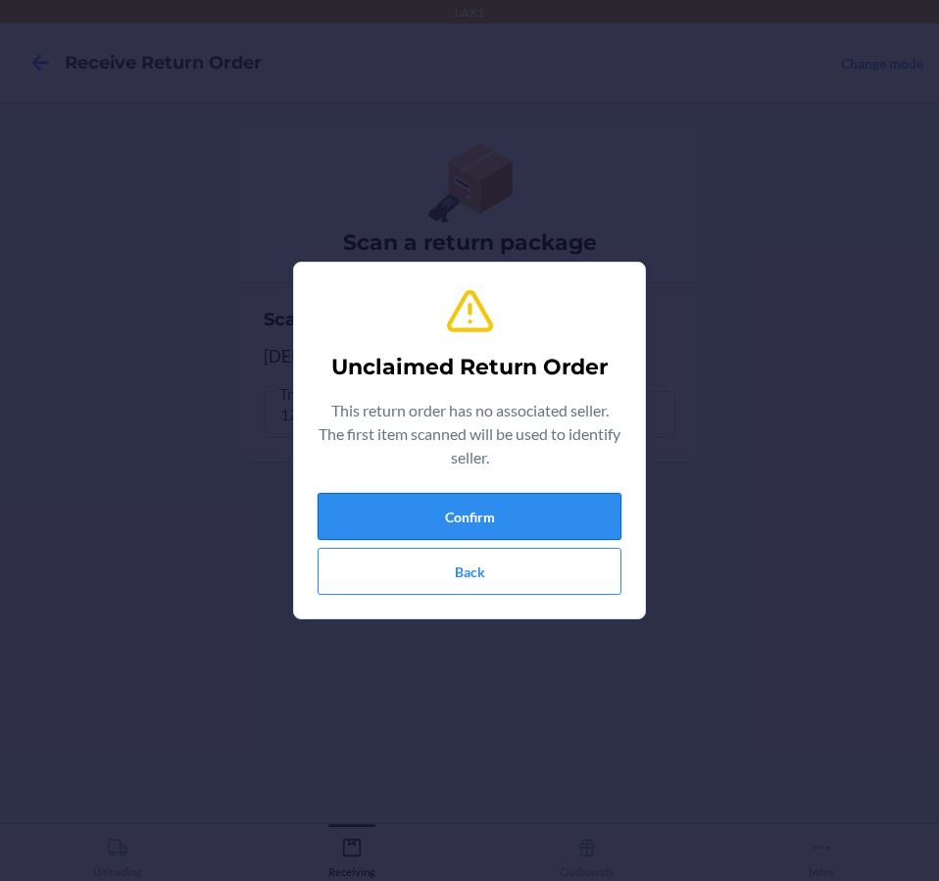
click at [334, 494] on button "Confirm" at bounding box center [469, 516] width 304 height 47
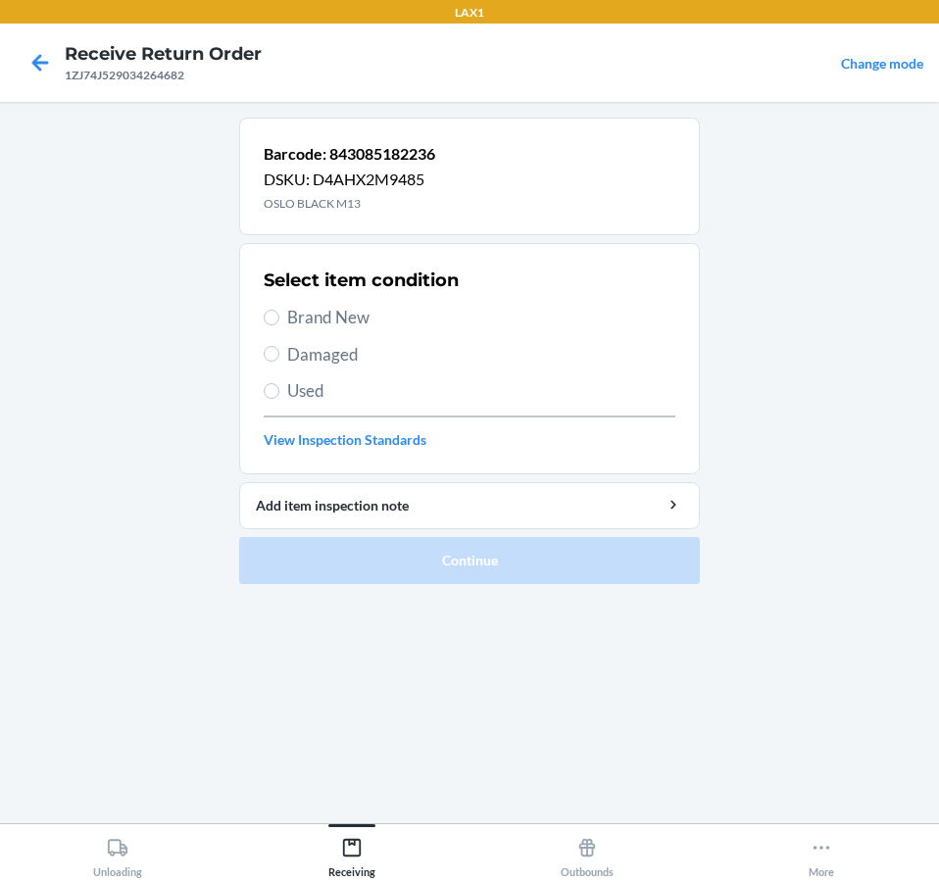
click at [297, 315] on span "Brand New" at bounding box center [481, 317] width 388 height 25
click at [279, 315] on input "Brand New" at bounding box center [272, 318] width 16 height 16
radio input "true"
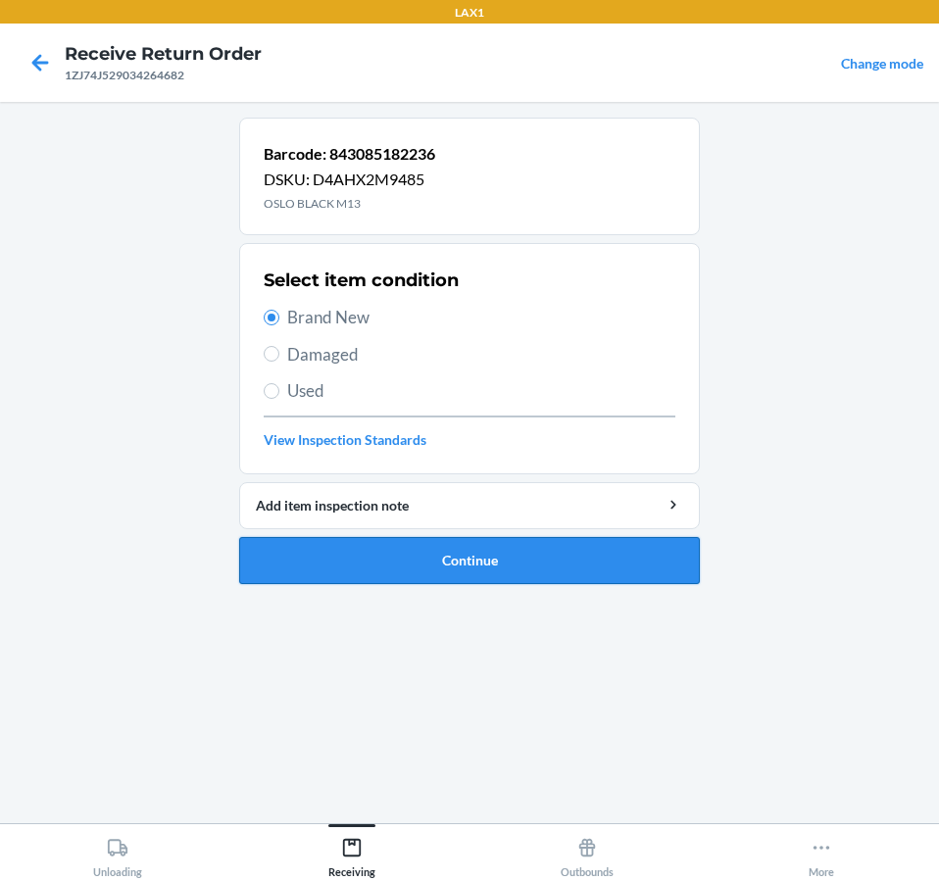
click at [524, 568] on button "Continue" at bounding box center [469, 560] width 460 height 47
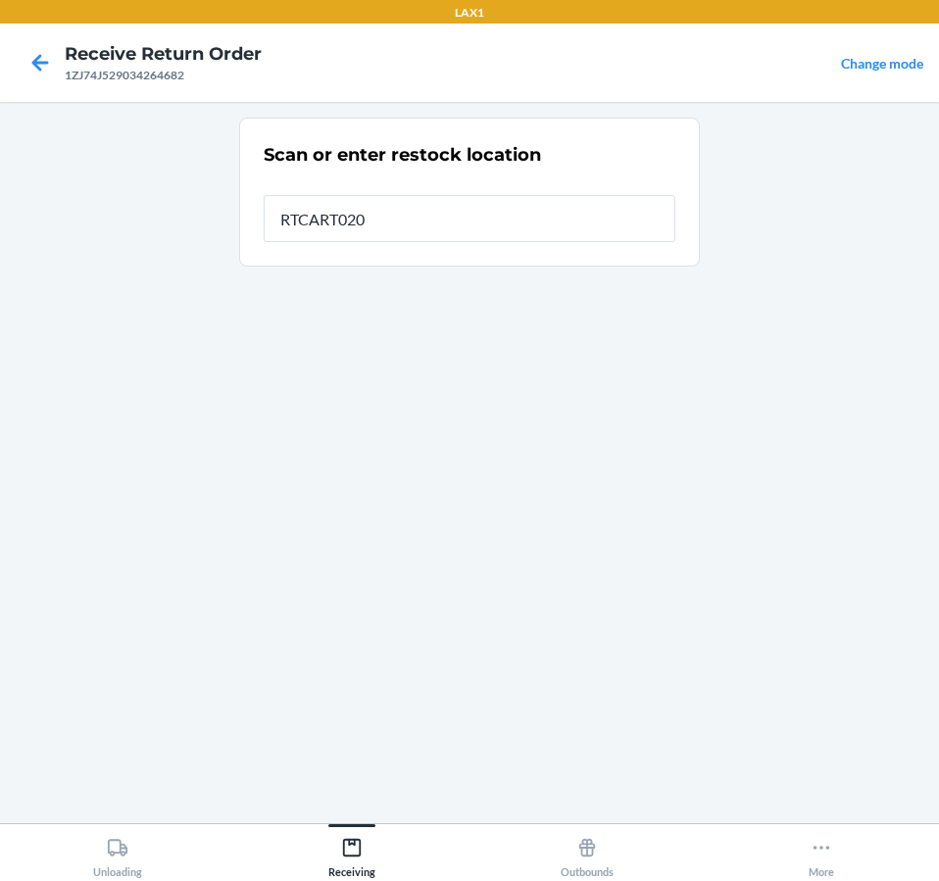
type input "RTCART020"
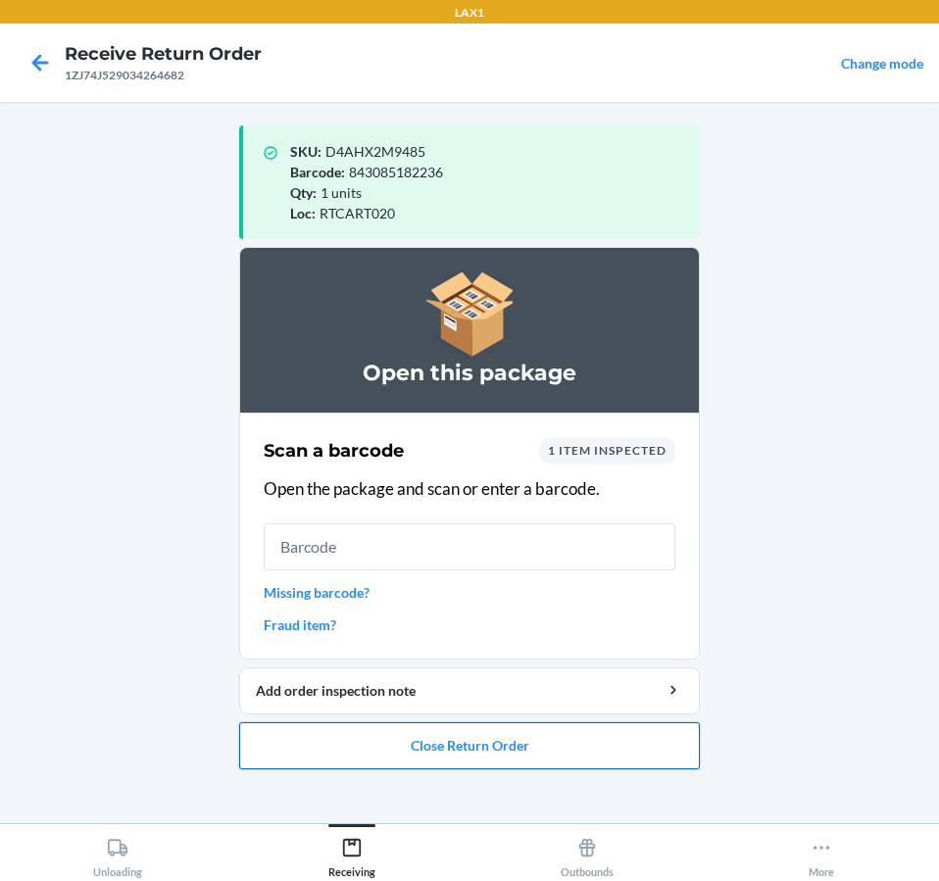
click at [592, 757] on button "Close Return Order" at bounding box center [469, 745] width 460 height 47
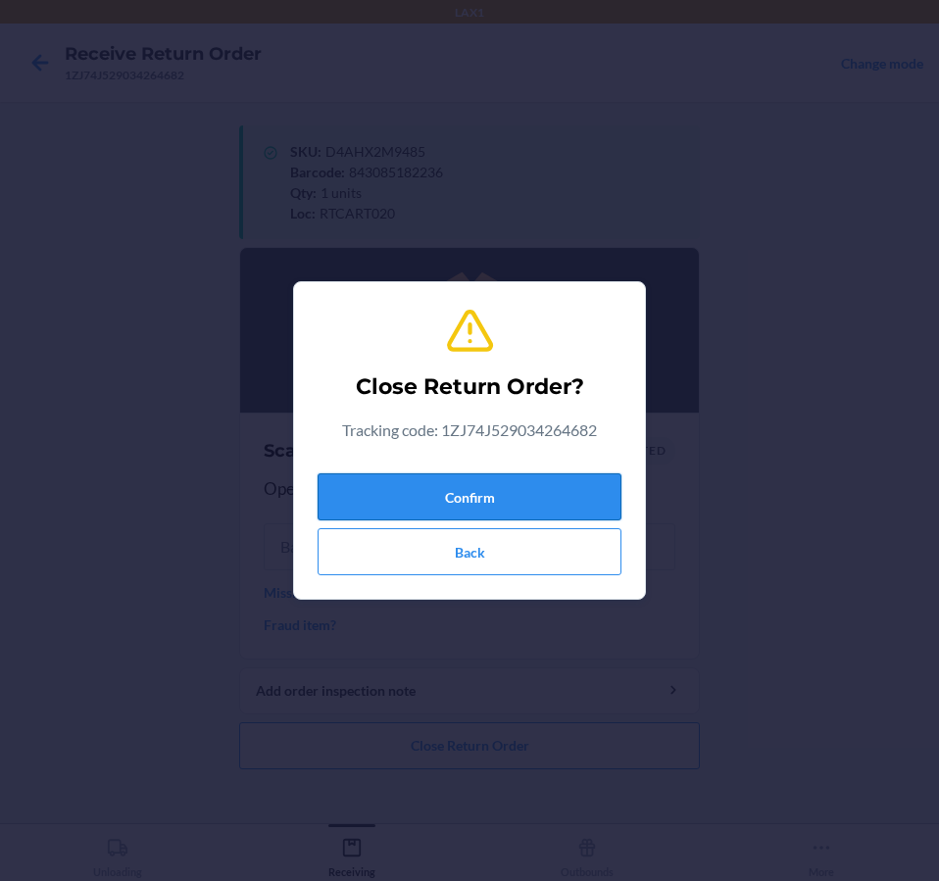
click at [552, 504] on button "Confirm" at bounding box center [469, 496] width 304 height 47
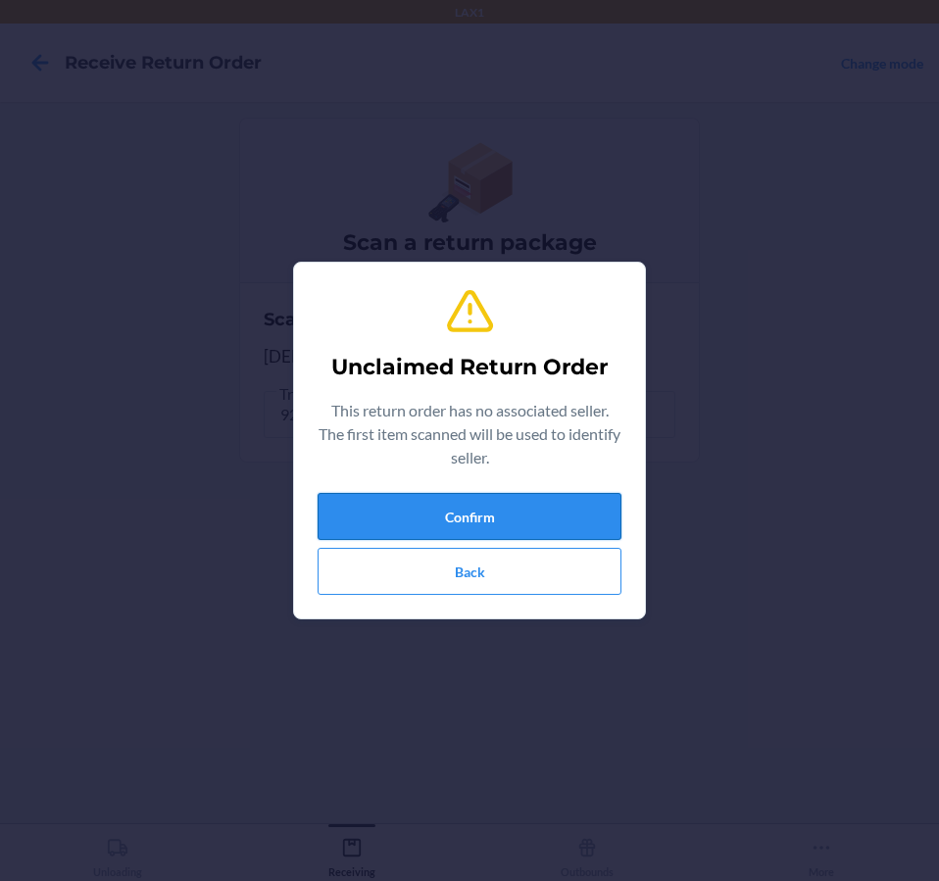
click at [474, 517] on button "Confirm" at bounding box center [469, 516] width 304 height 47
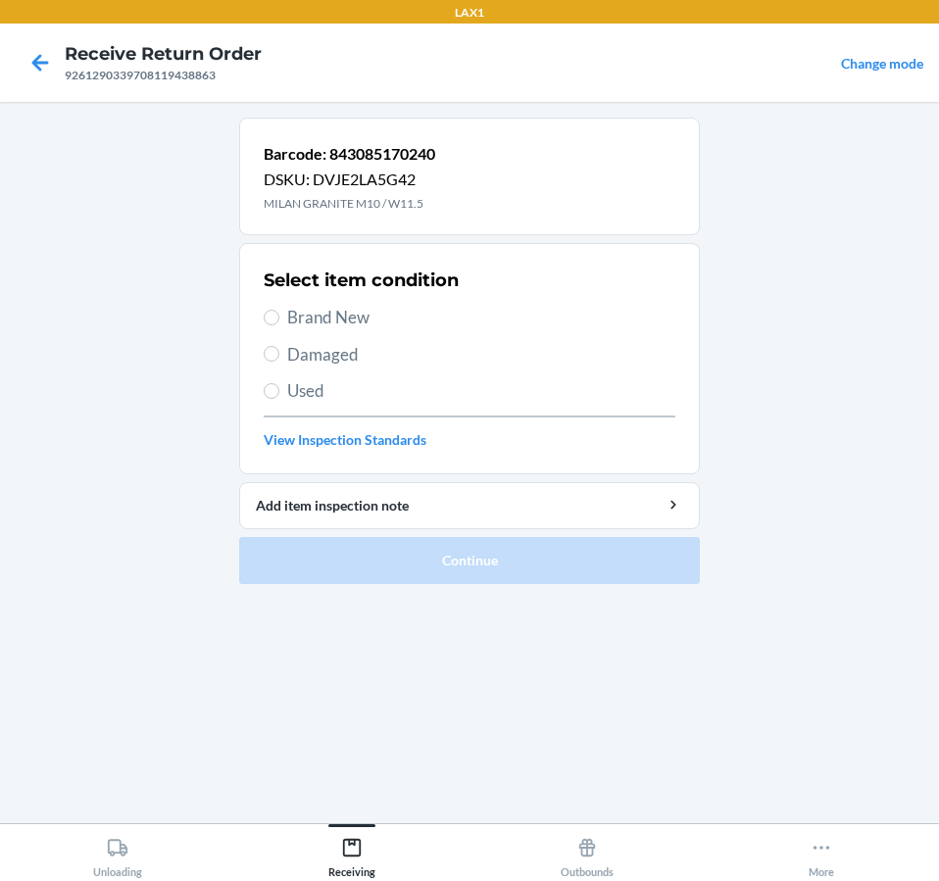
click at [313, 308] on span "Brand New" at bounding box center [481, 317] width 388 height 25
click at [279, 310] on input "Brand New" at bounding box center [272, 318] width 16 height 16
radio input "true"
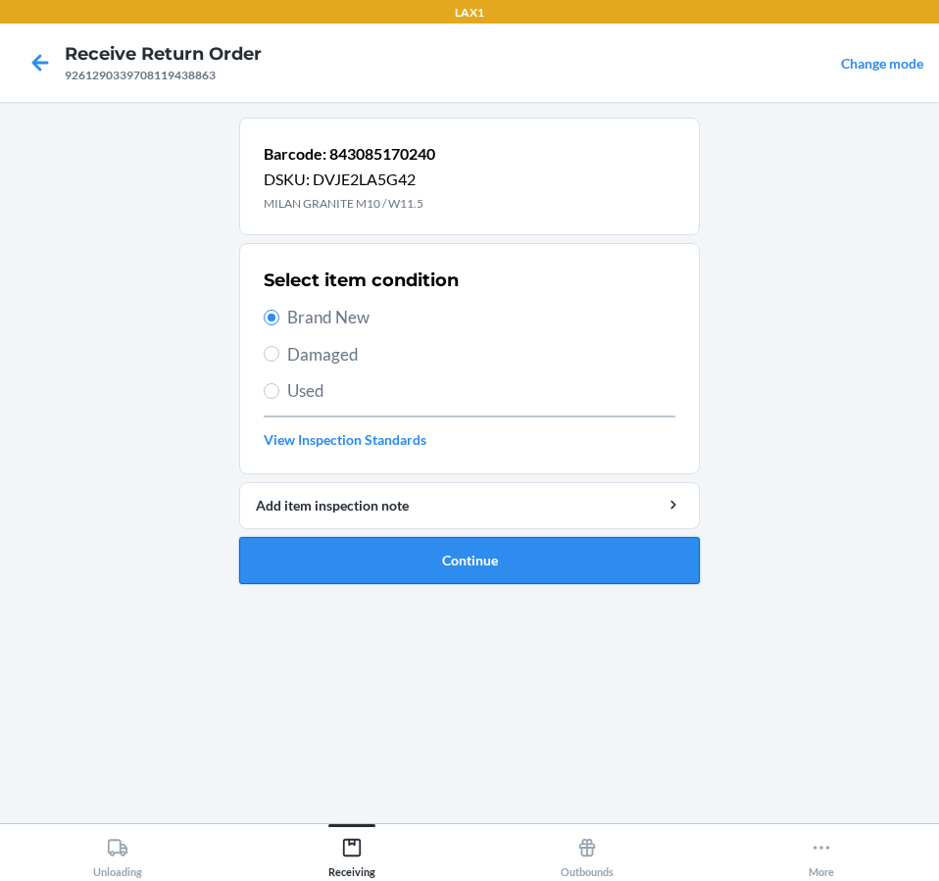
click at [409, 574] on button "Continue" at bounding box center [469, 560] width 460 height 47
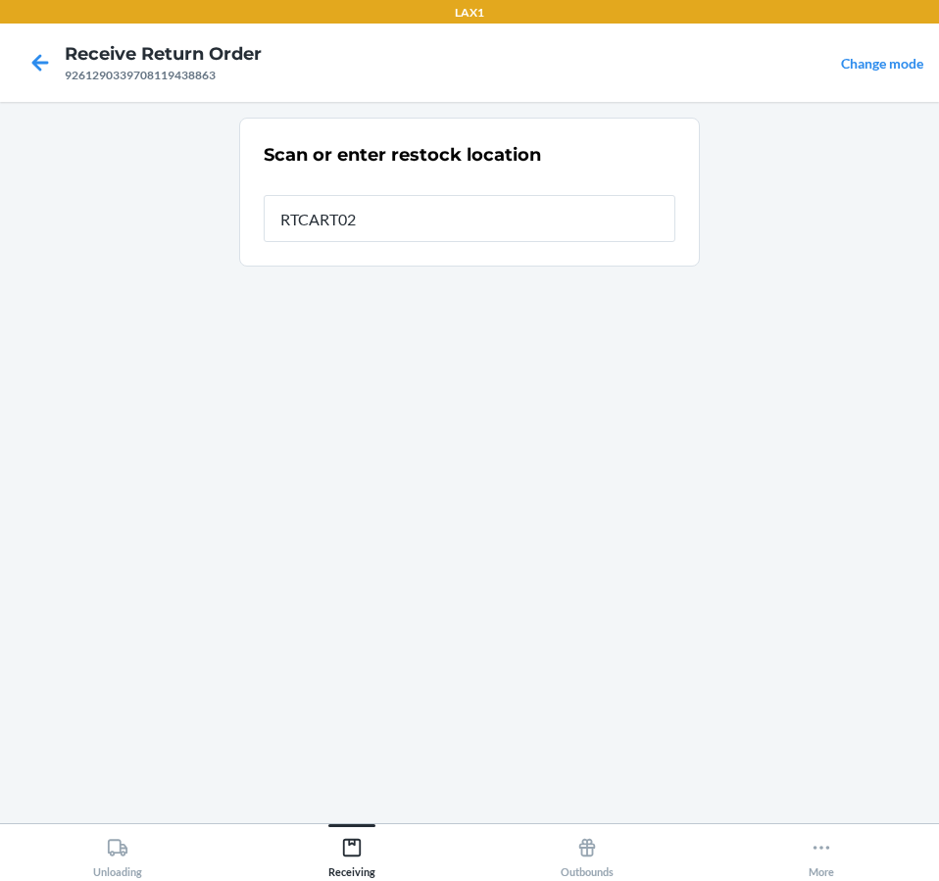
type input "RTCART020"
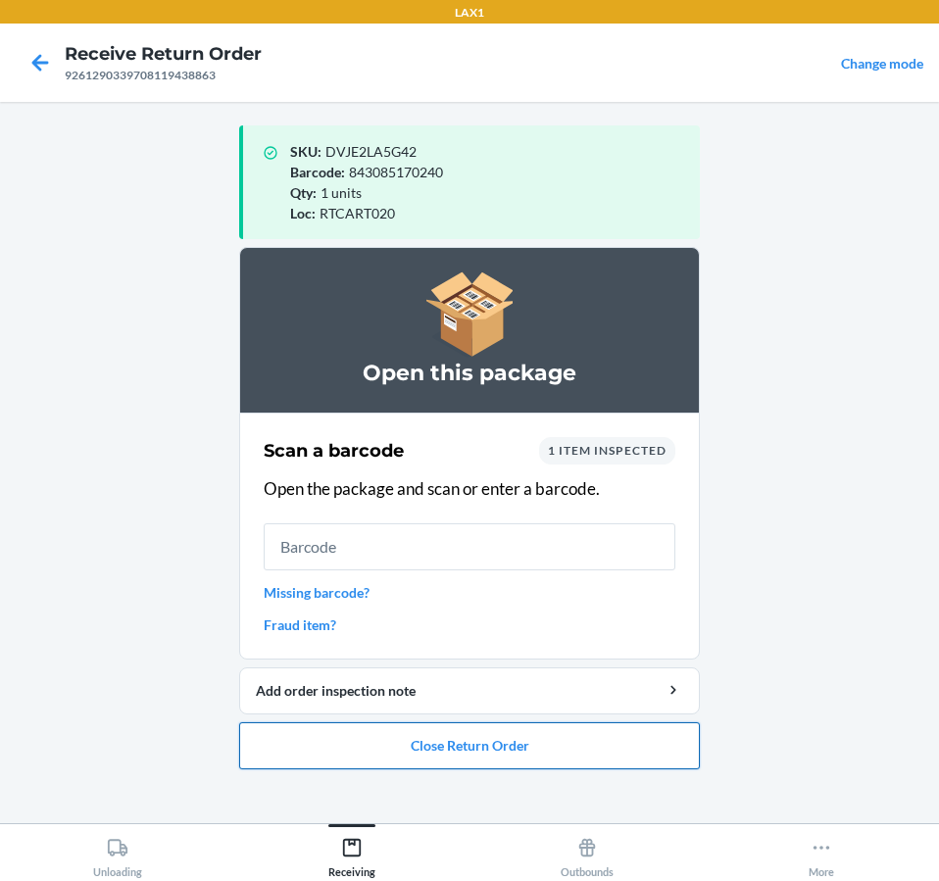
click at [692, 756] on button "Close Return Order" at bounding box center [469, 745] width 460 height 47
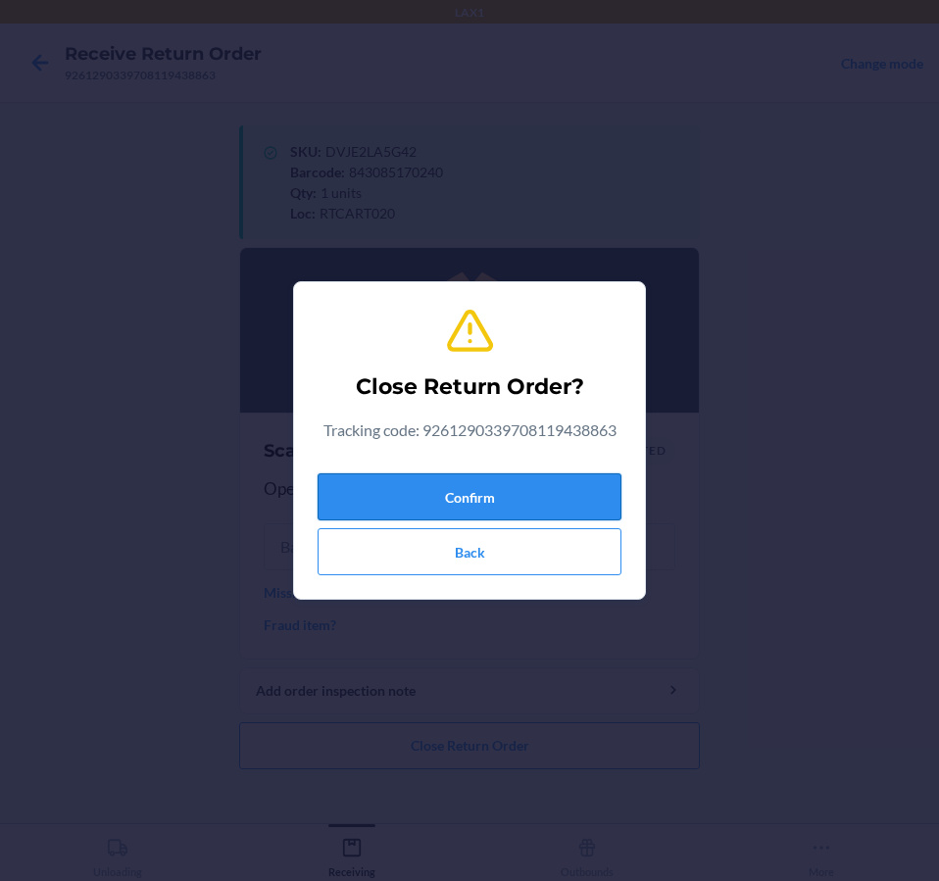
click at [537, 481] on button "Confirm" at bounding box center [469, 496] width 304 height 47
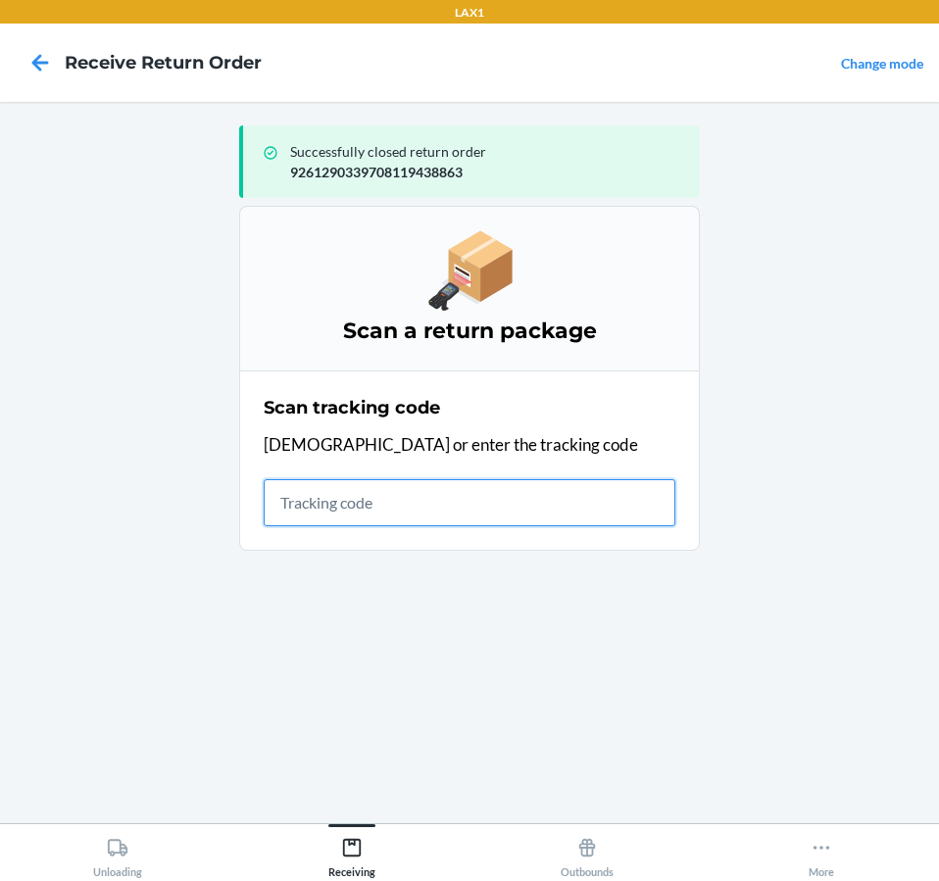
click at [428, 482] on input "text" at bounding box center [469, 502] width 411 height 47
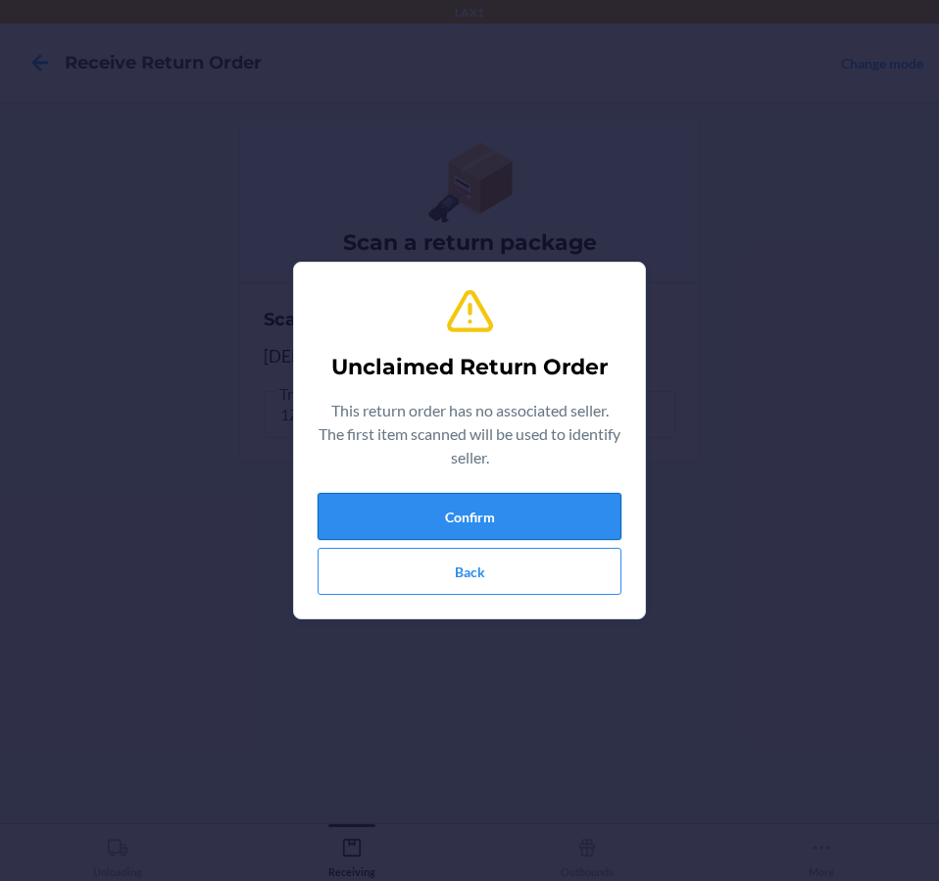
click at [385, 504] on button "Confirm" at bounding box center [469, 516] width 304 height 47
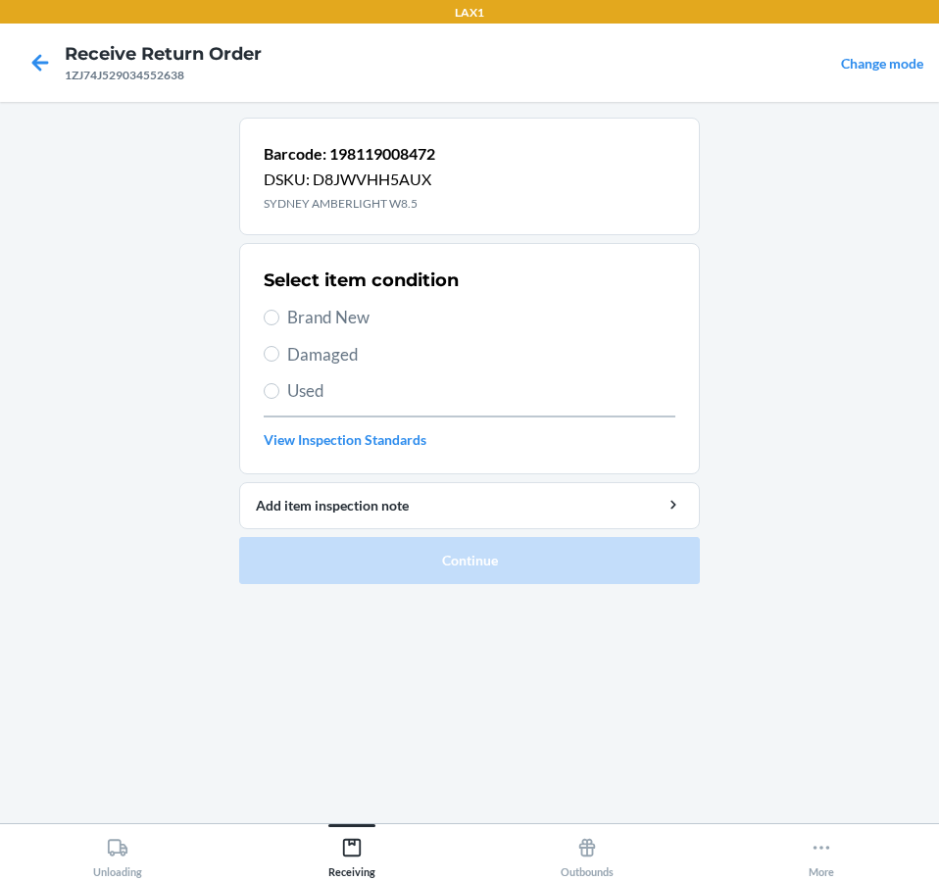
click at [301, 342] on span "Damaged" at bounding box center [481, 354] width 388 height 25
click at [279, 346] on input "Damaged" at bounding box center [272, 354] width 16 height 16
radio input "true"
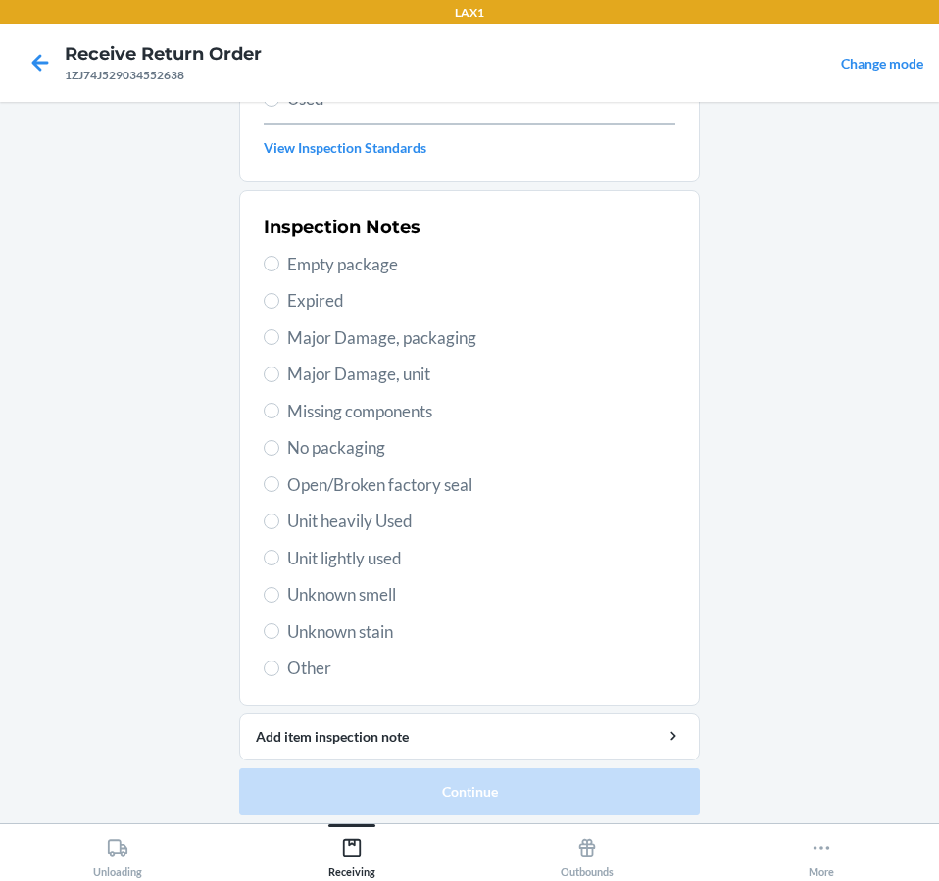
scroll to position [294, 0]
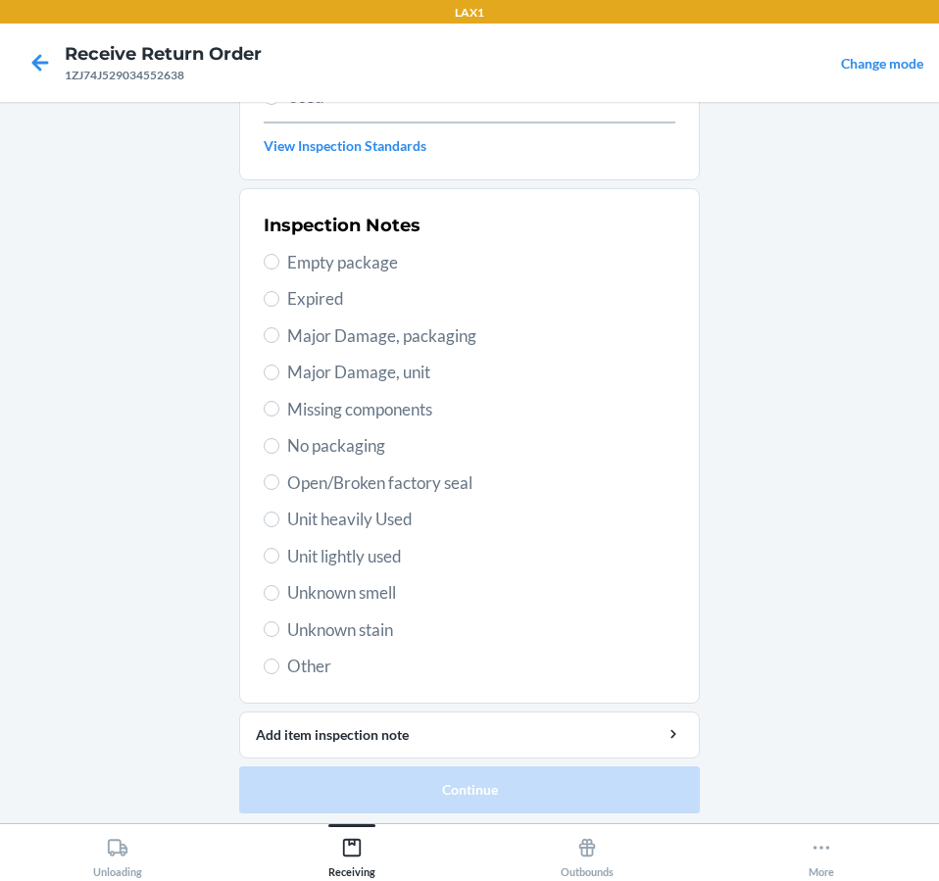
click at [357, 544] on span "Unit lightly used" at bounding box center [481, 556] width 388 height 25
click at [279, 548] on input "Unit lightly used" at bounding box center [272, 556] width 16 height 16
radio input "true"
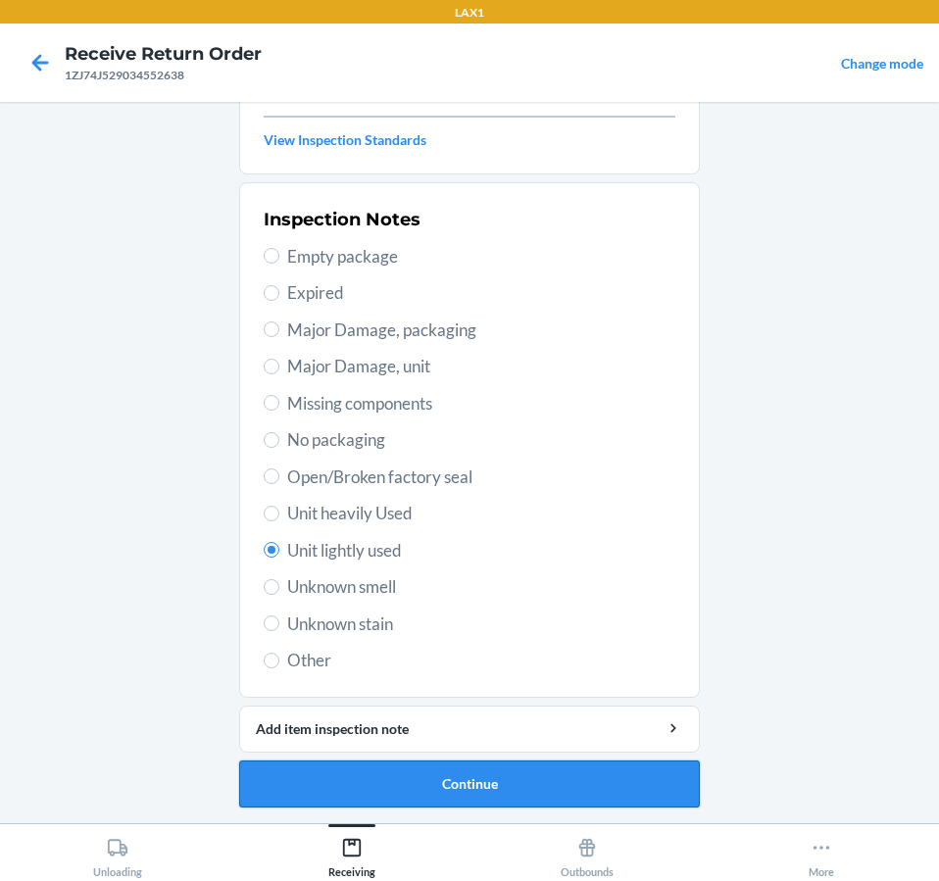
click at [510, 781] on button "Continue" at bounding box center [469, 783] width 460 height 47
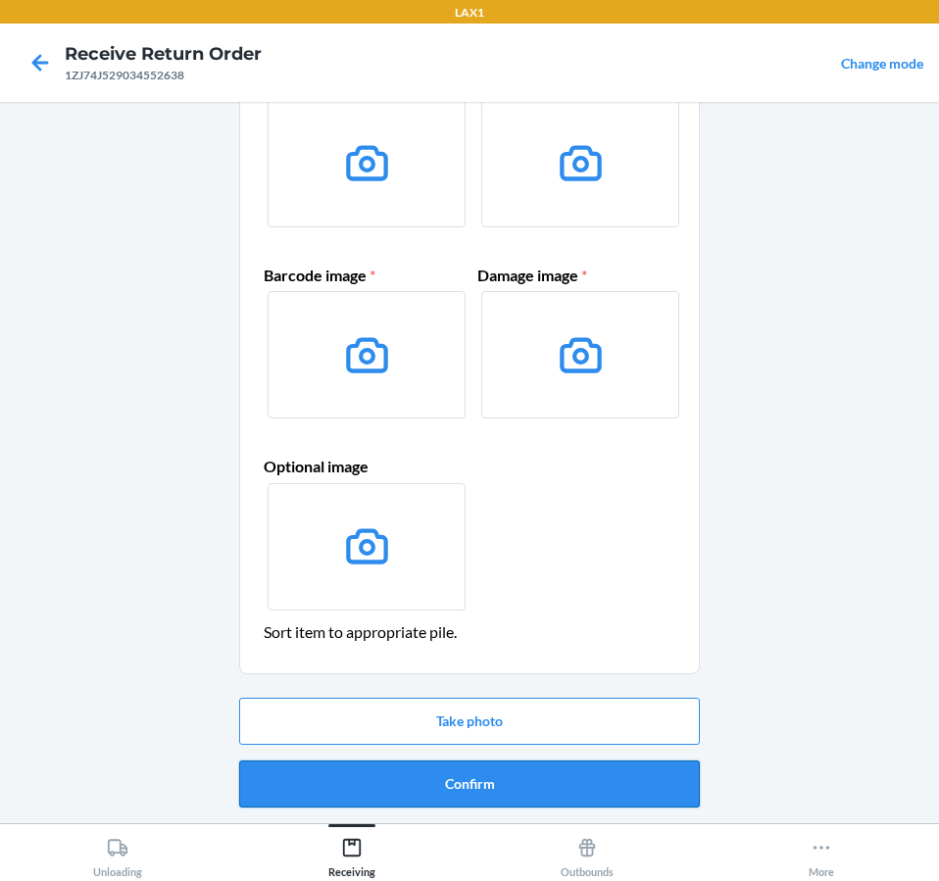
click at [673, 782] on button "Confirm" at bounding box center [469, 783] width 460 height 47
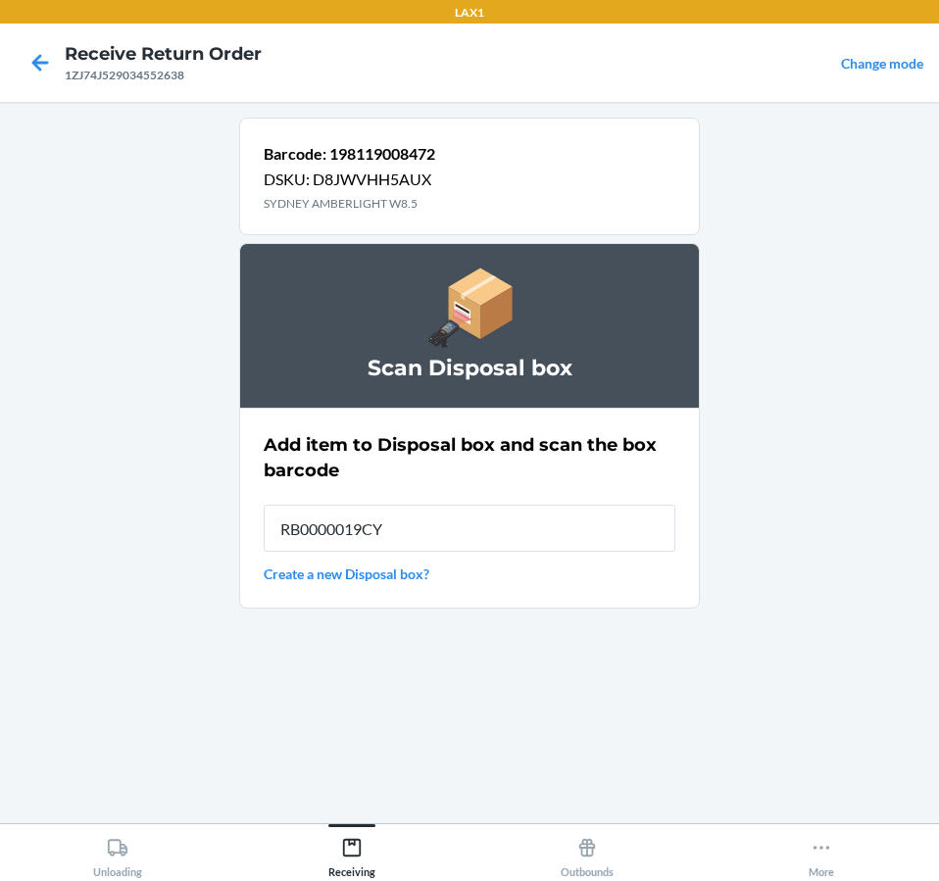
type input "RB0000019CY"
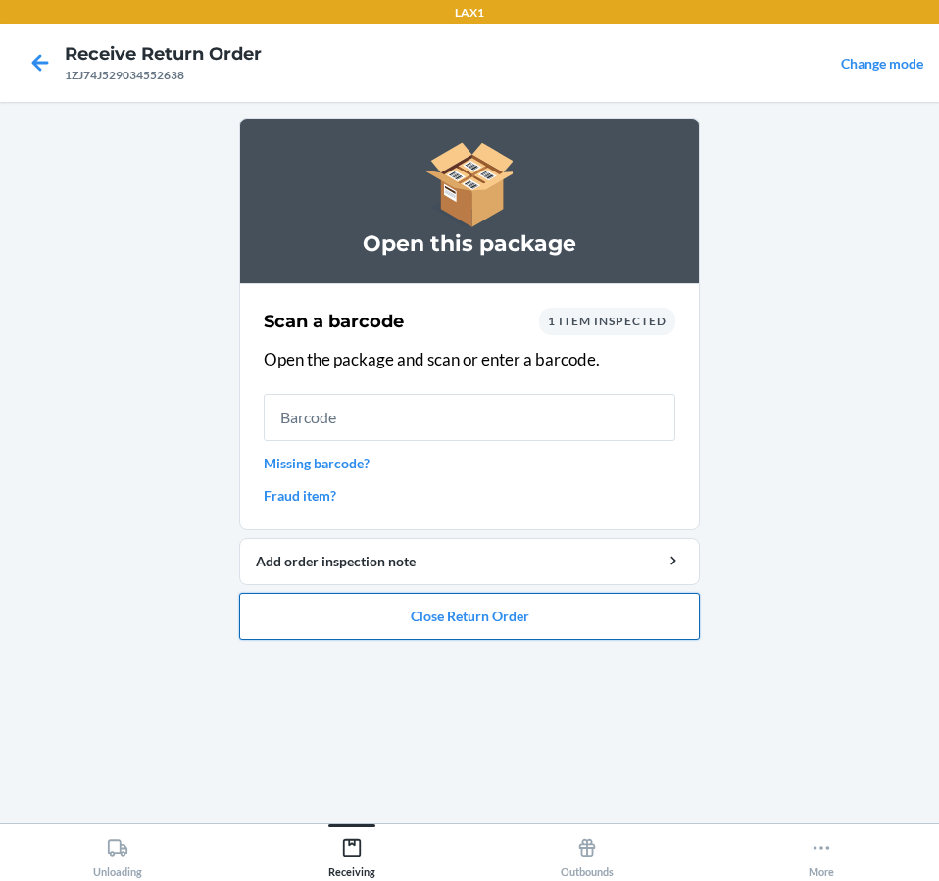
click at [590, 628] on button "Close Return Order" at bounding box center [469, 616] width 460 height 47
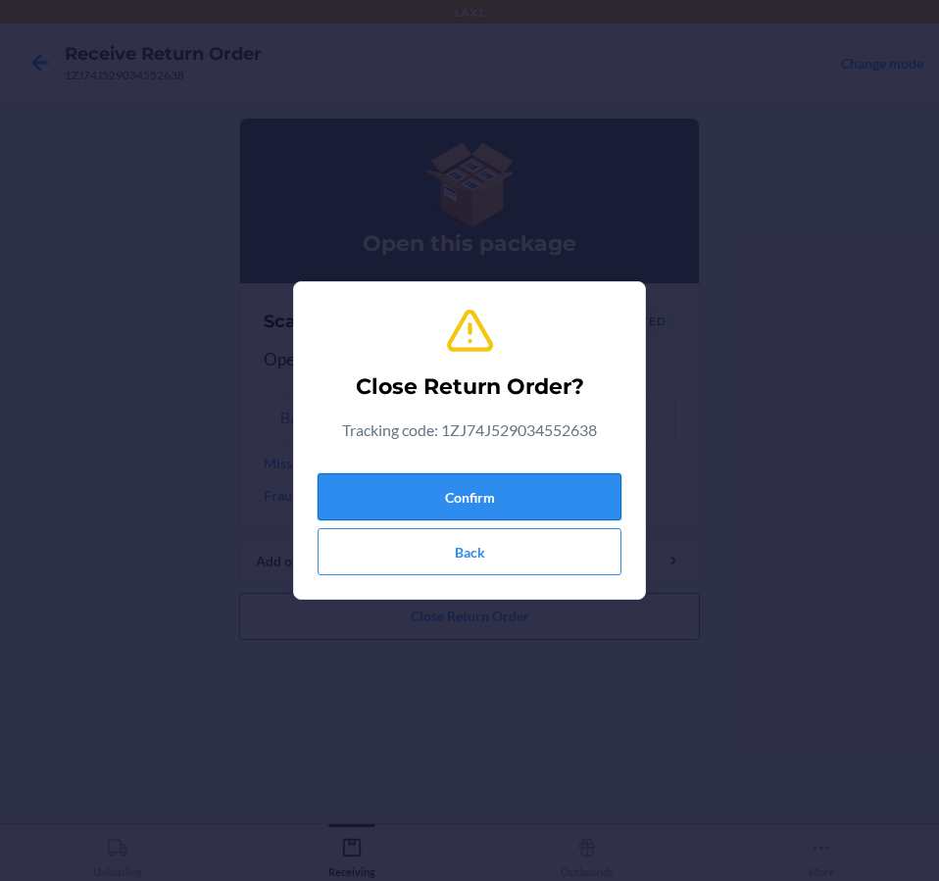
click at [481, 487] on button "Confirm" at bounding box center [469, 496] width 304 height 47
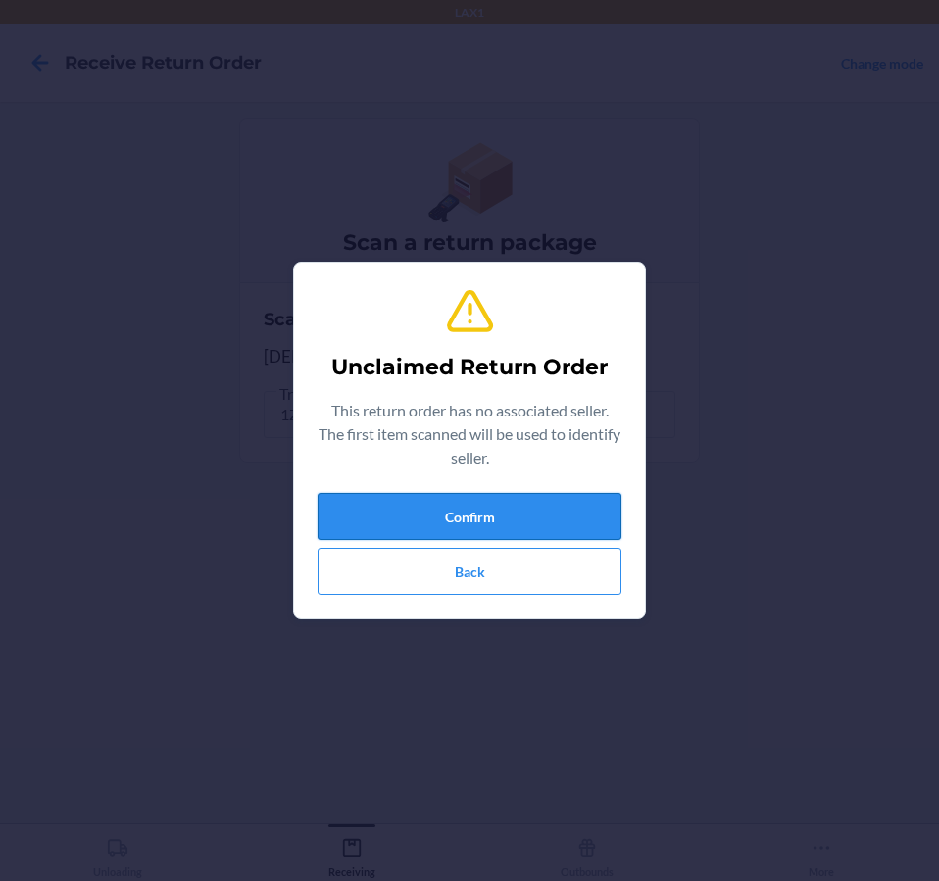
click at [419, 495] on button "Confirm" at bounding box center [469, 516] width 304 height 47
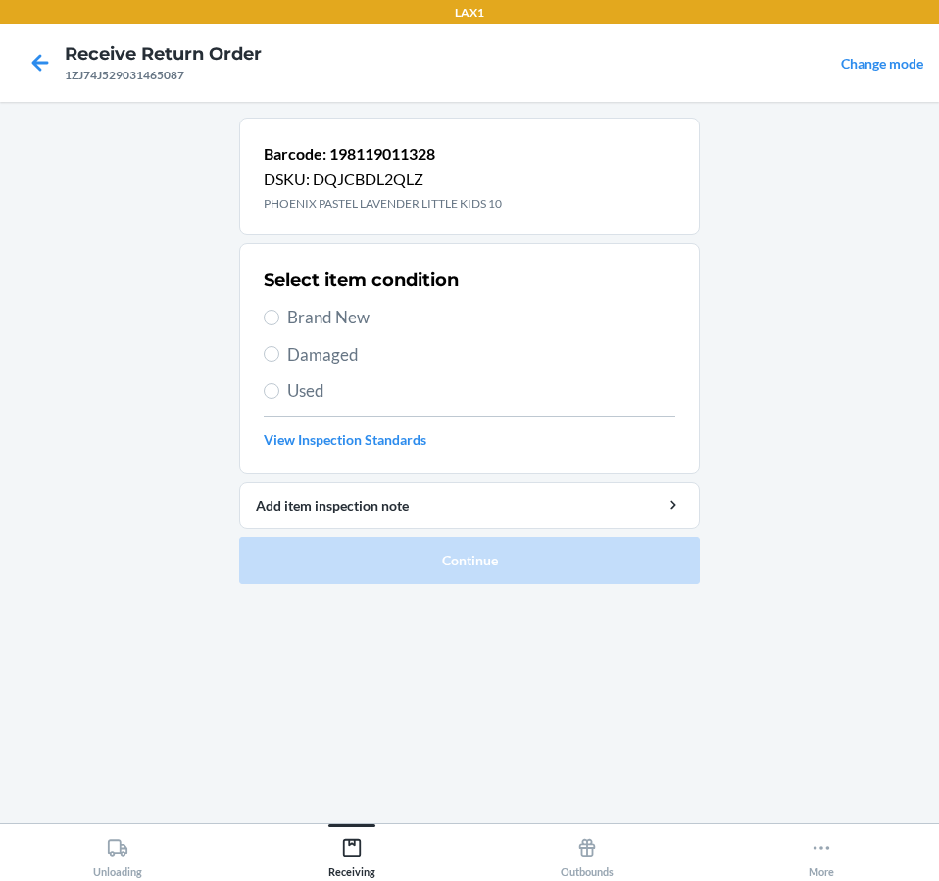
click at [355, 356] on span "Damaged" at bounding box center [481, 354] width 388 height 25
click at [279, 356] on input "Damaged" at bounding box center [272, 354] width 16 height 16
radio input "true"
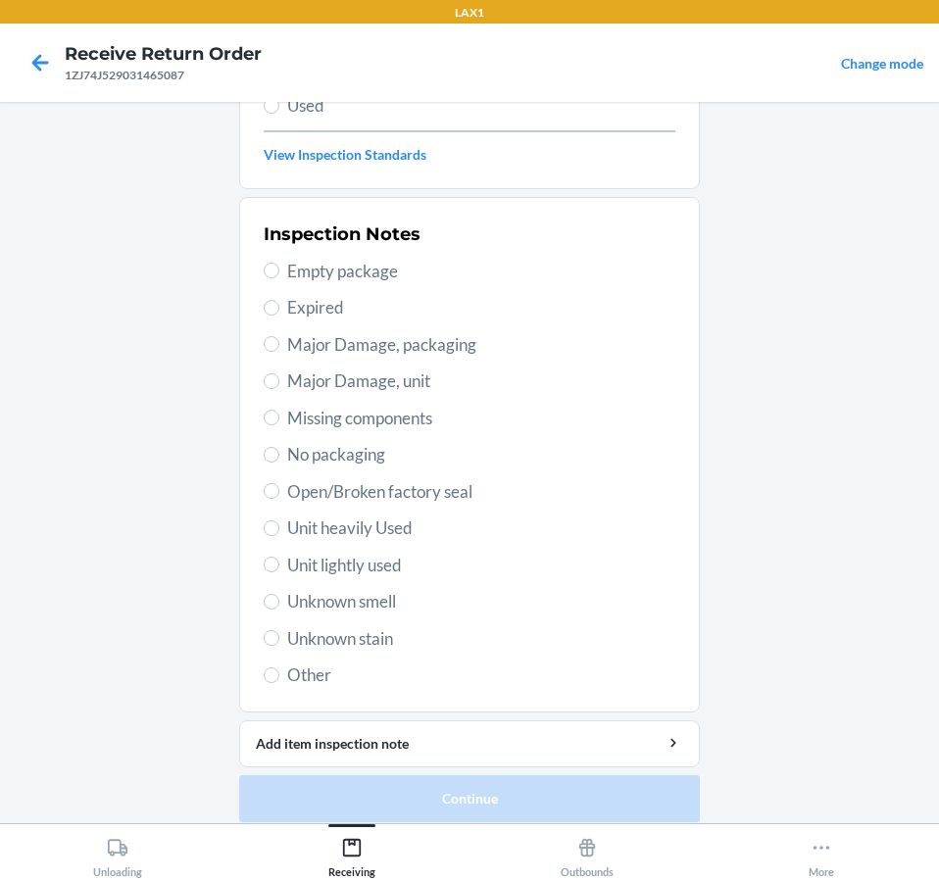
scroll to position [300, 0]
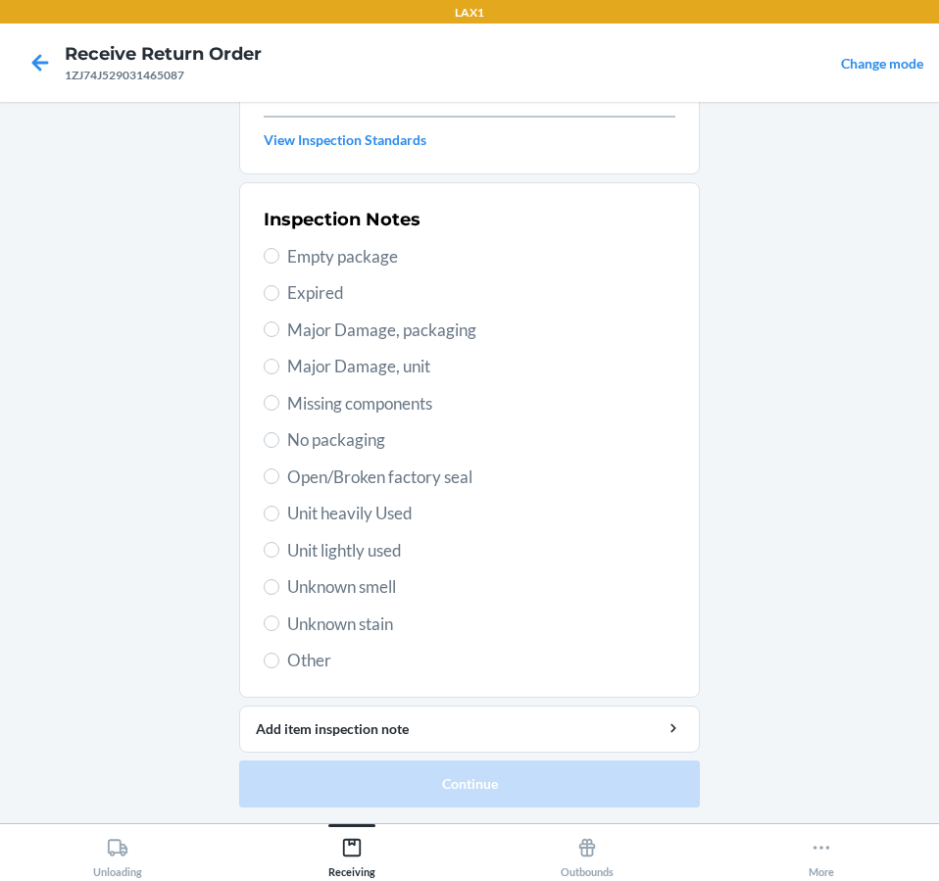
click at [364, 560] on span "Unit lightly used" at bounding box center [481, 550] width 388 height 25
click at [279, 557] on input "Unit lightly used" at bounding box center [272, 550] width 16 height 16
radio input "true"
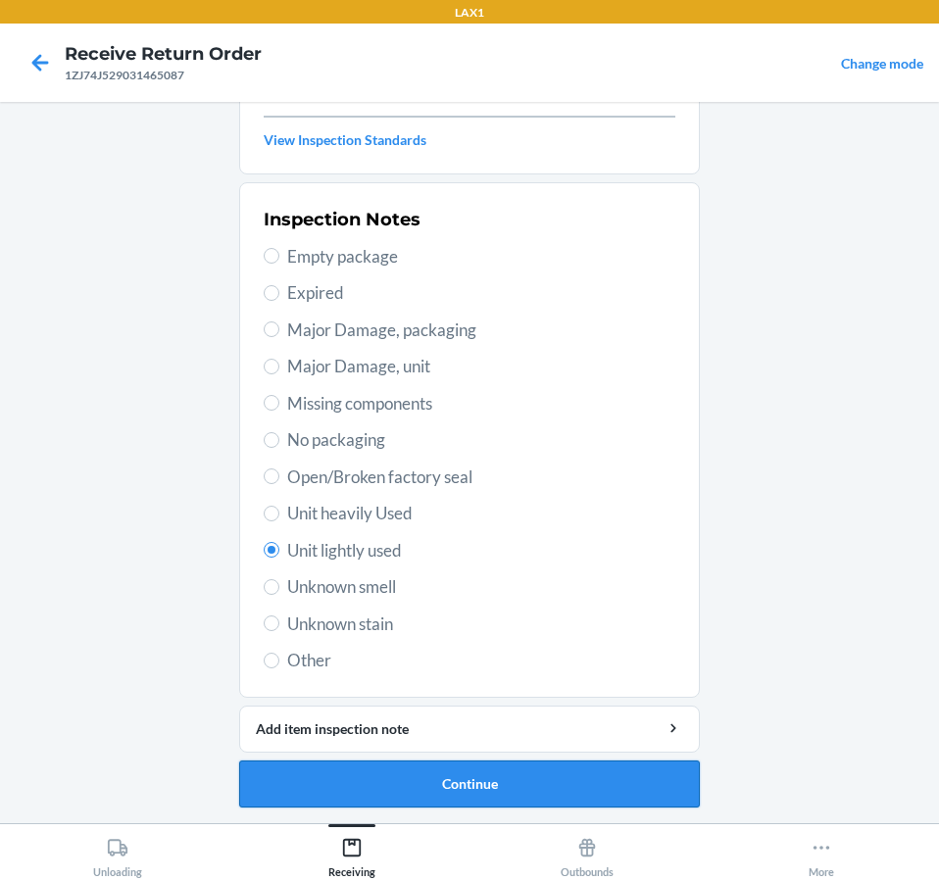
click at [435, 781] on button "Continue" at bounding box center [469, 783] width 460 height 47
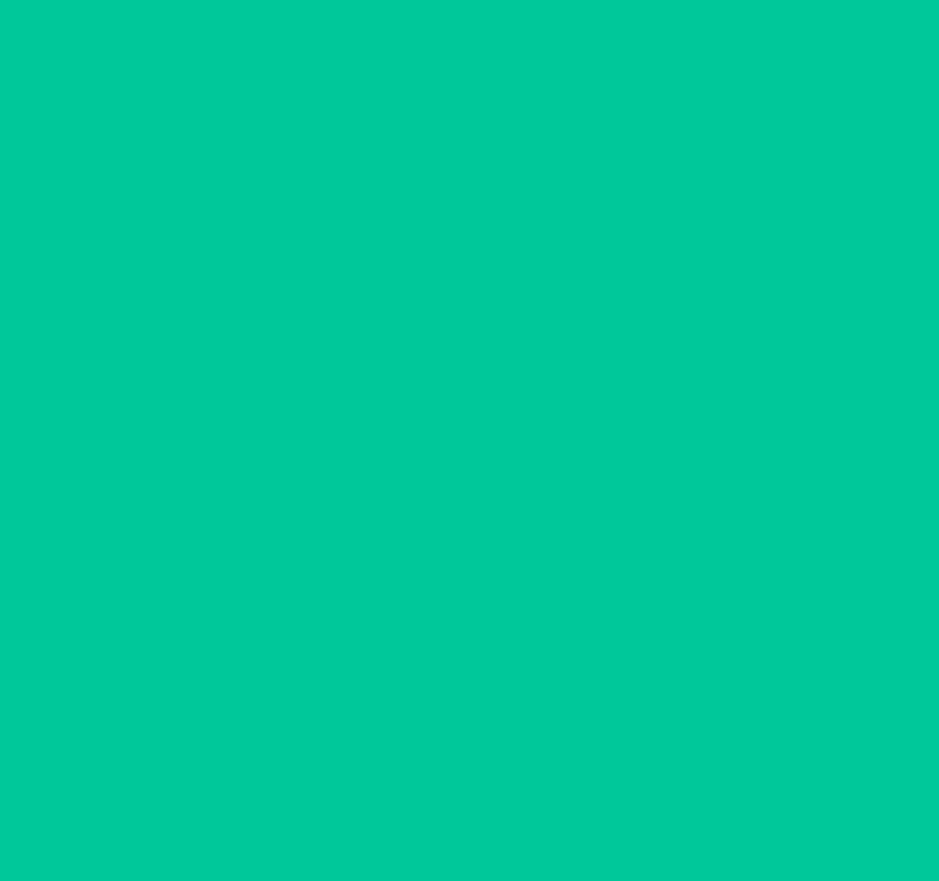
scroll to position [138, 0]
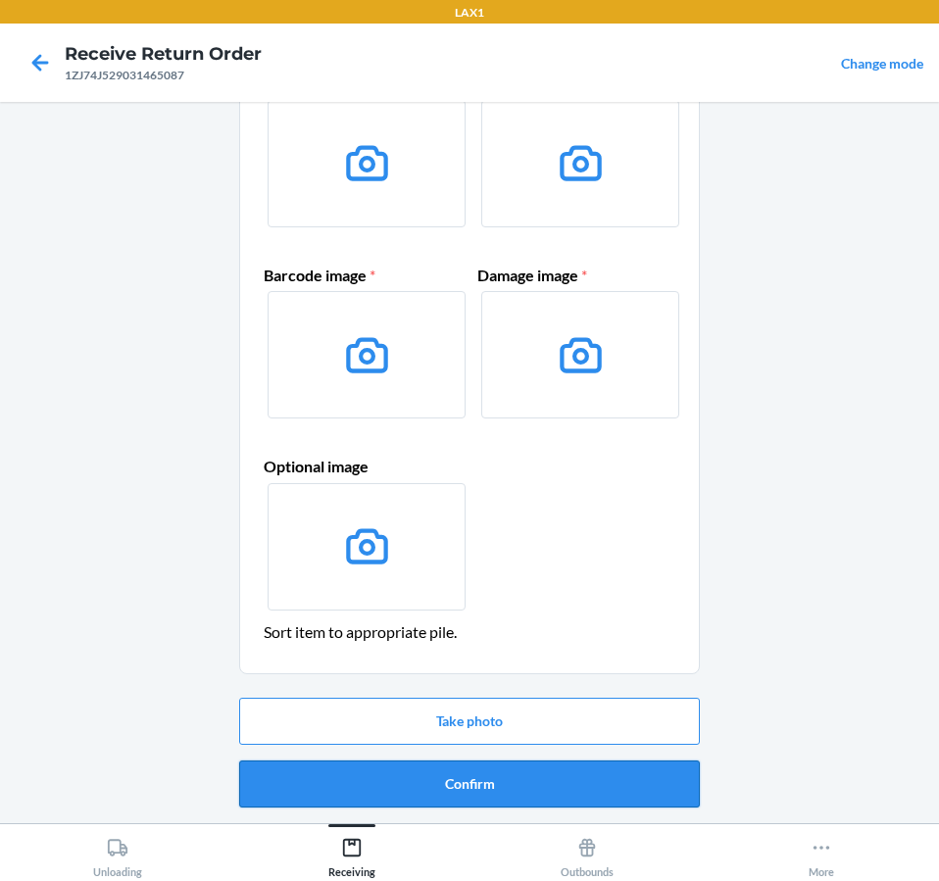
click at [518, 782] on button "Confirm" at bounding box center [469, 783] width 460 height 47
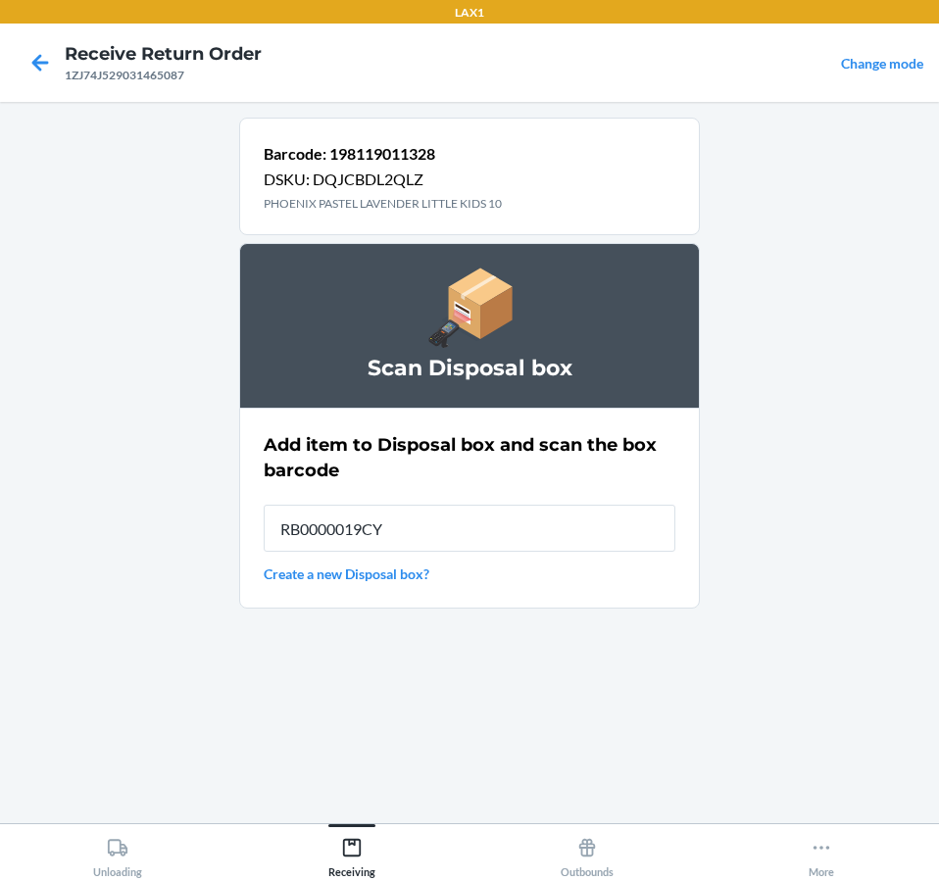
type input "RB0000019CY"
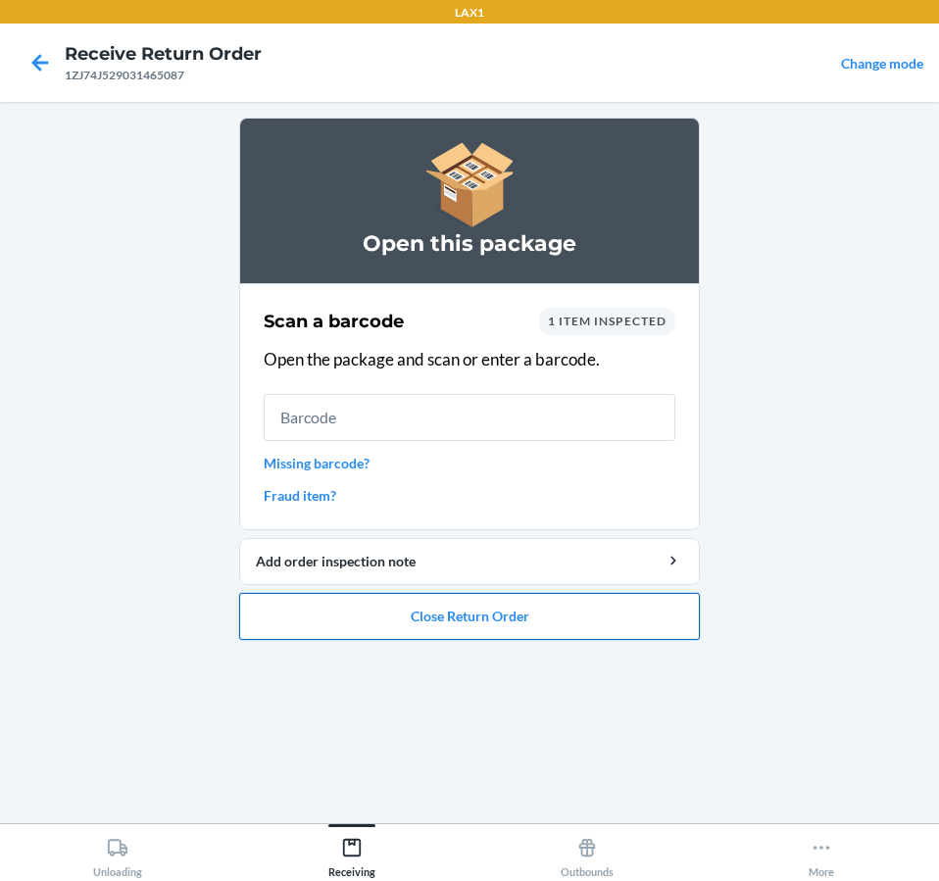
click at [556, 611] on button "Close Return Order" at bounding box center [469, 616] width 460 height 47
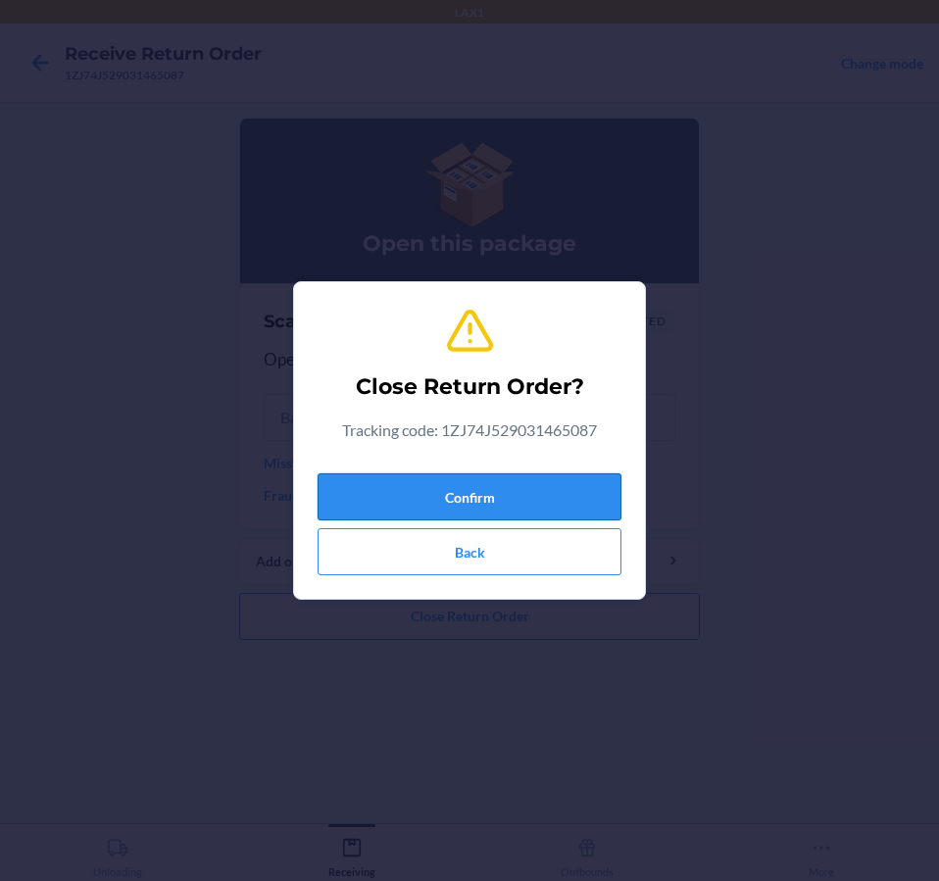
click at [524, 506] on button "Confirm" at bounding box center [469, 496] width 304 height 47
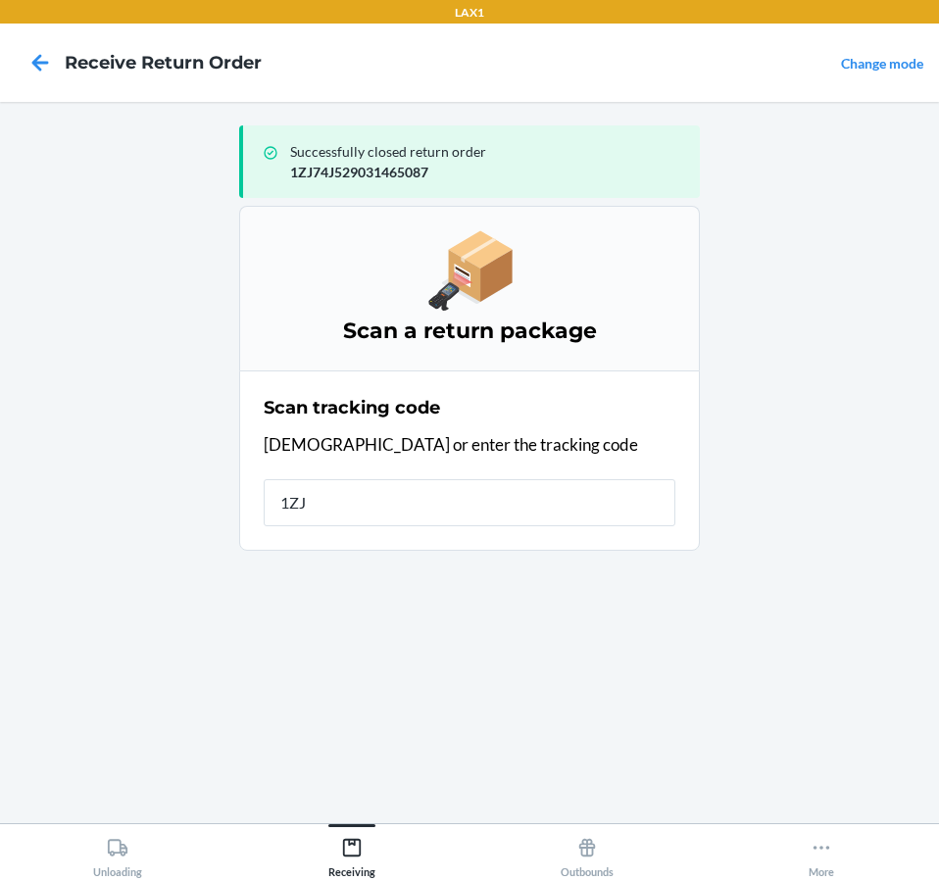
type input "1ZJ7"
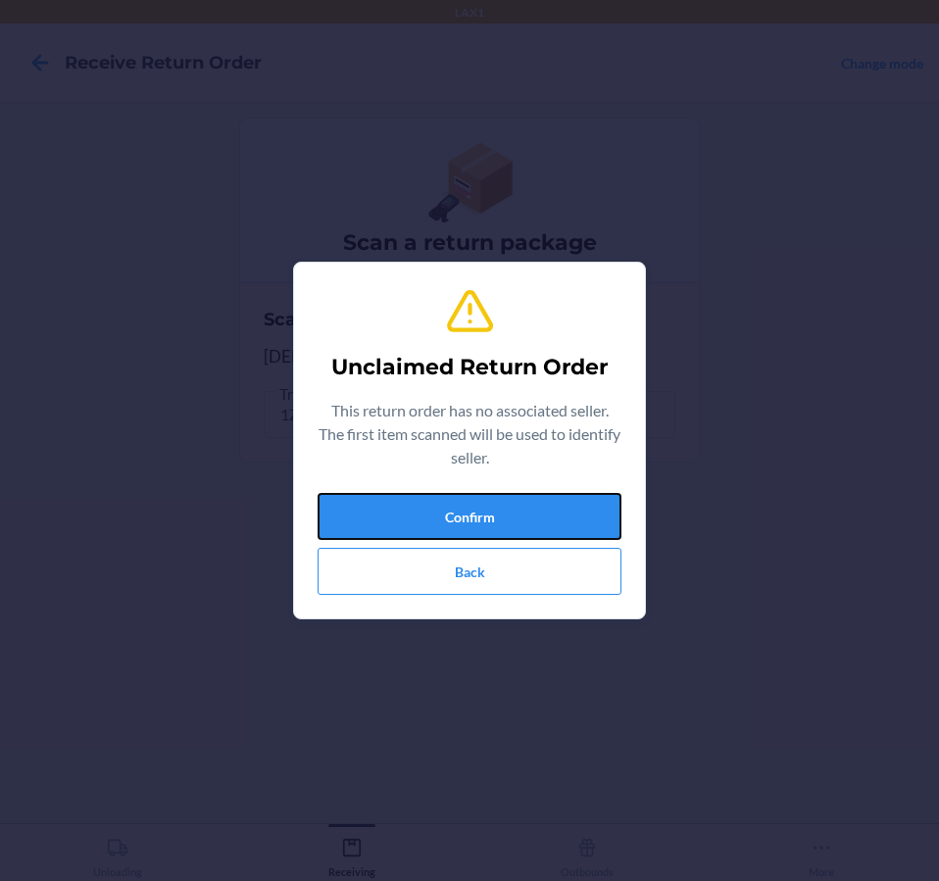
click at [524, 506] on button "Confirm" at bounding box center [469, 516] width 304 height 47
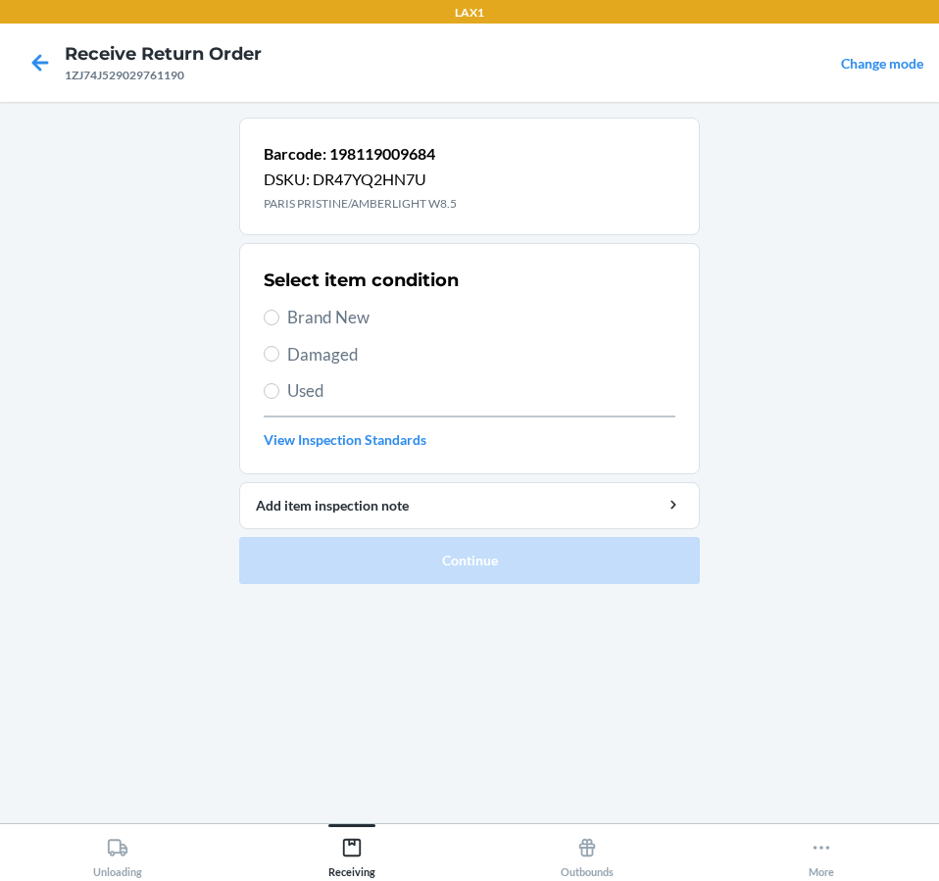
click at [314, 357] on span "Damaged" at bounding box center [481, 354] width 388 height 25
click at [279, 357] on input "Damaged" at bounding box center [272, 354] width 16 height 16
radio input "true"
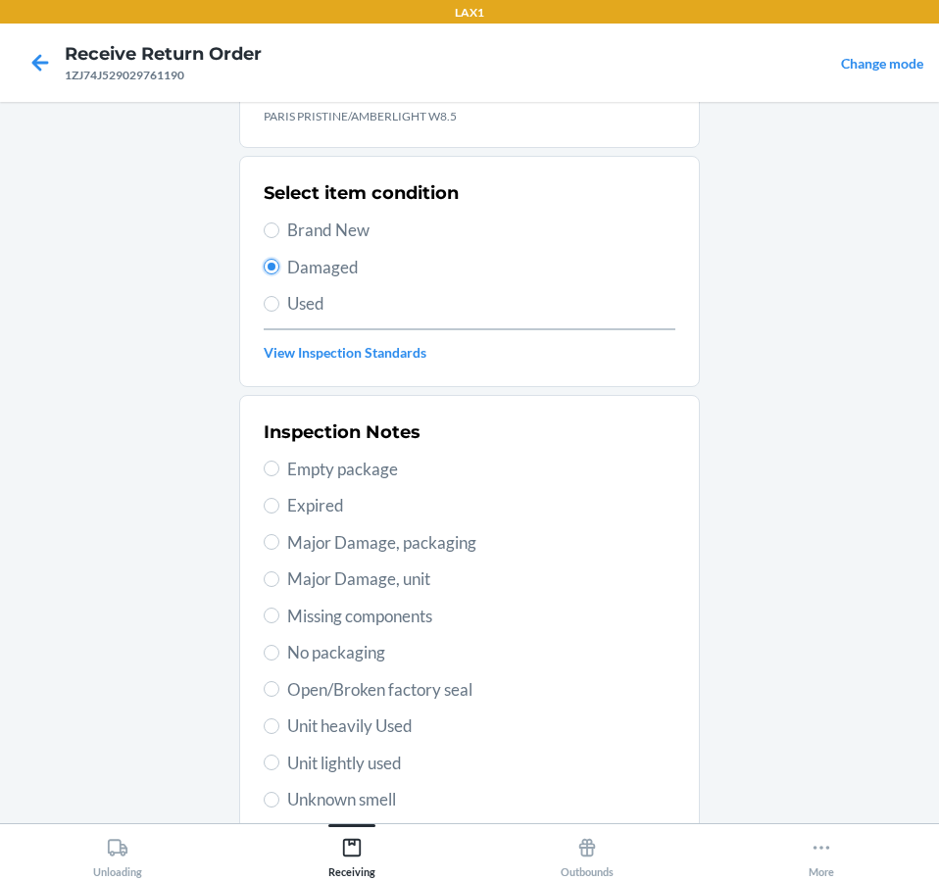
scroll to position [196, 0]
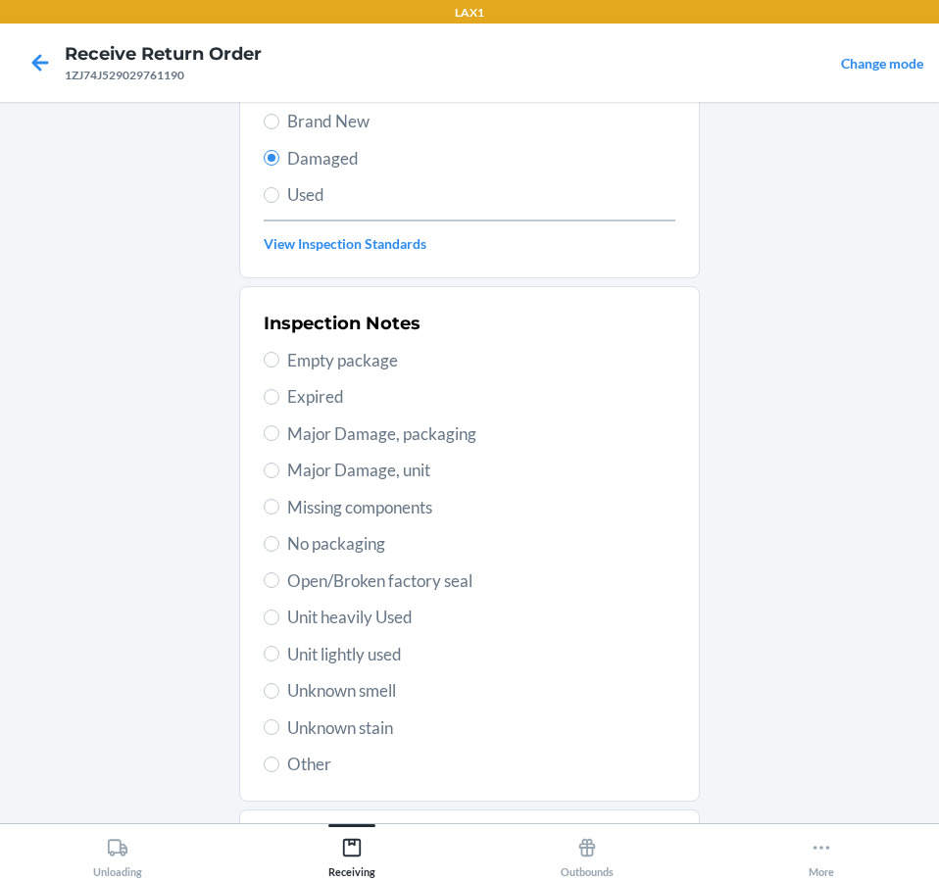
click at [374, 639] on div "Inspection Notes Empty package Expired Major Damage, packaging Major Damage, un…" at bounding box center [469, 544] width 411 height 478
click at [374, 653] on span "Unit lightly used" at bounding box center [481, 654] width 388 height 25
click at [279, 653] on input "Unit lightly used" at bounding box center [272, 654] width 16 height 16
radio input "true"
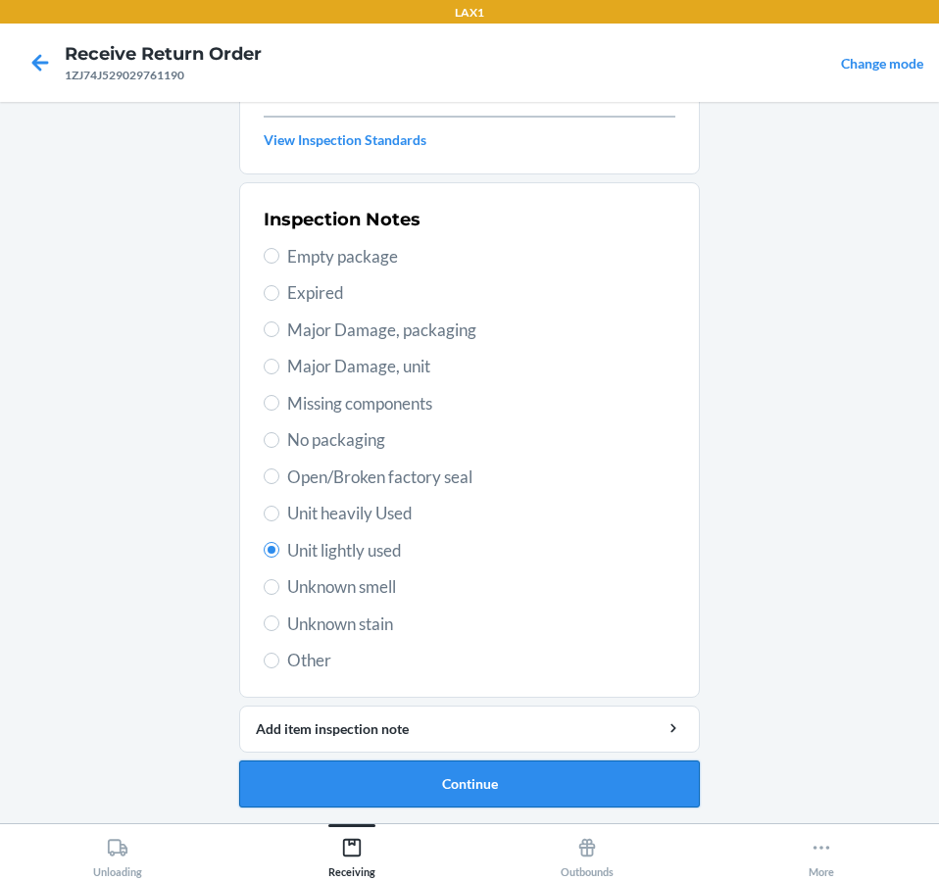
click at [430, 791] on button "Continue" at bounding box center [469, 783] width 460 height 47
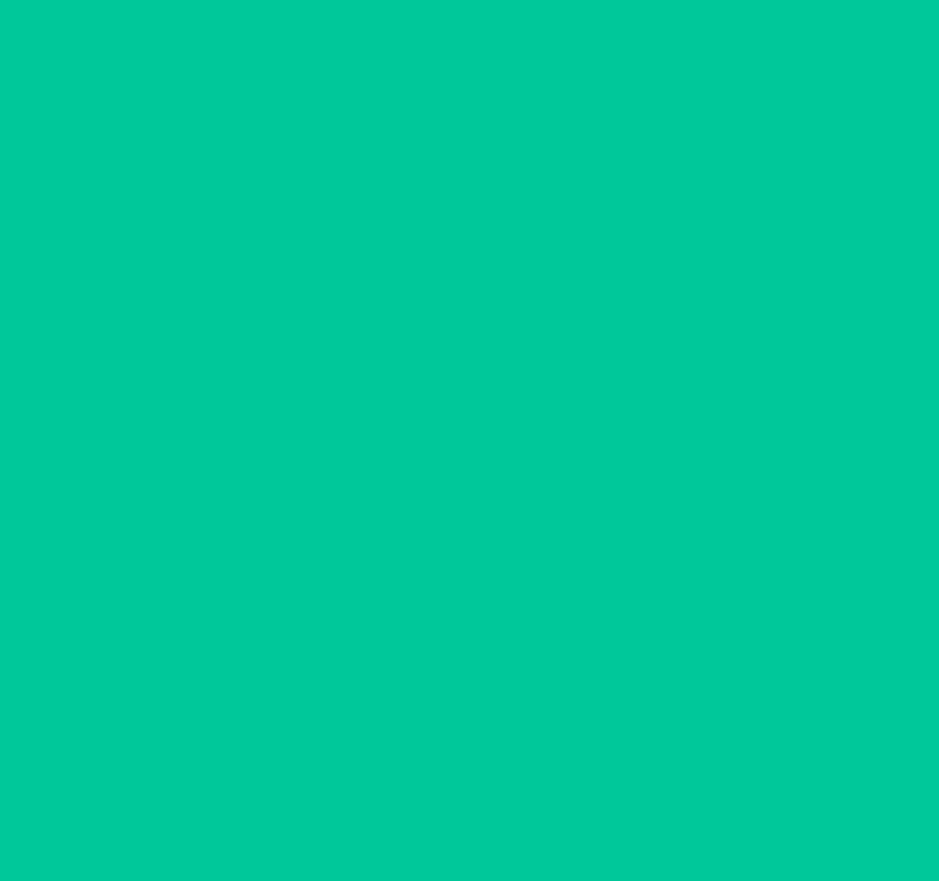
scroll to position [138, 0]
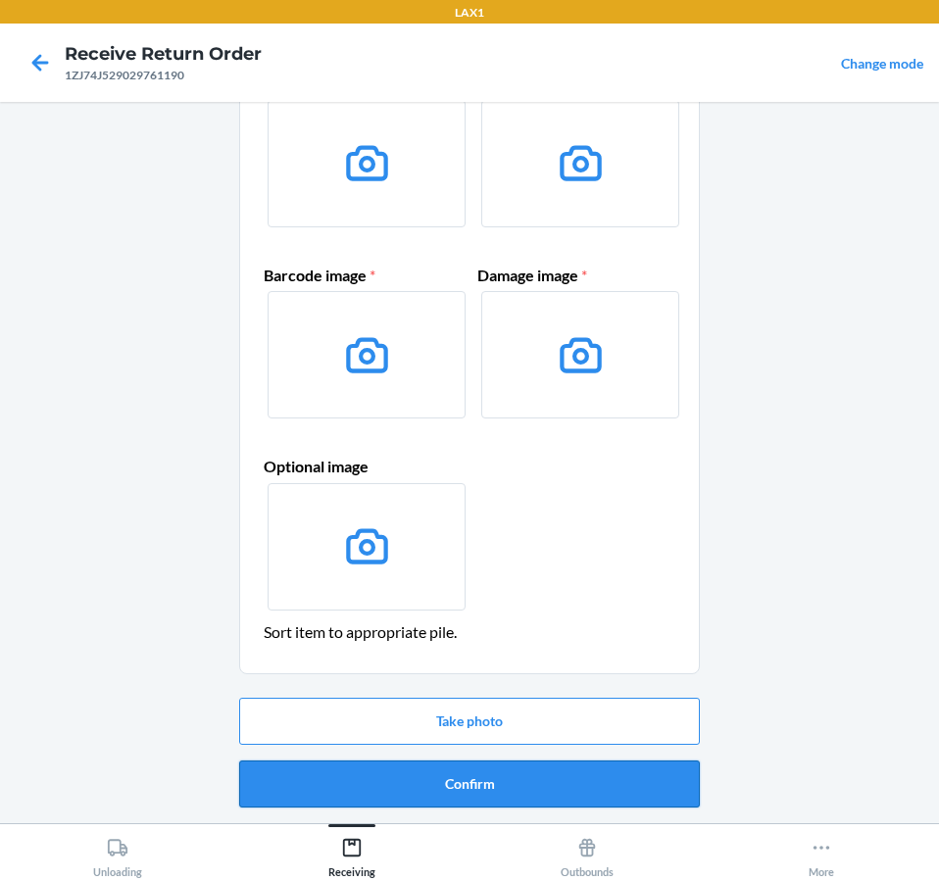
click at [489, 792] on button "Confirm" at bounding box center [469, 783] width 460 height 47
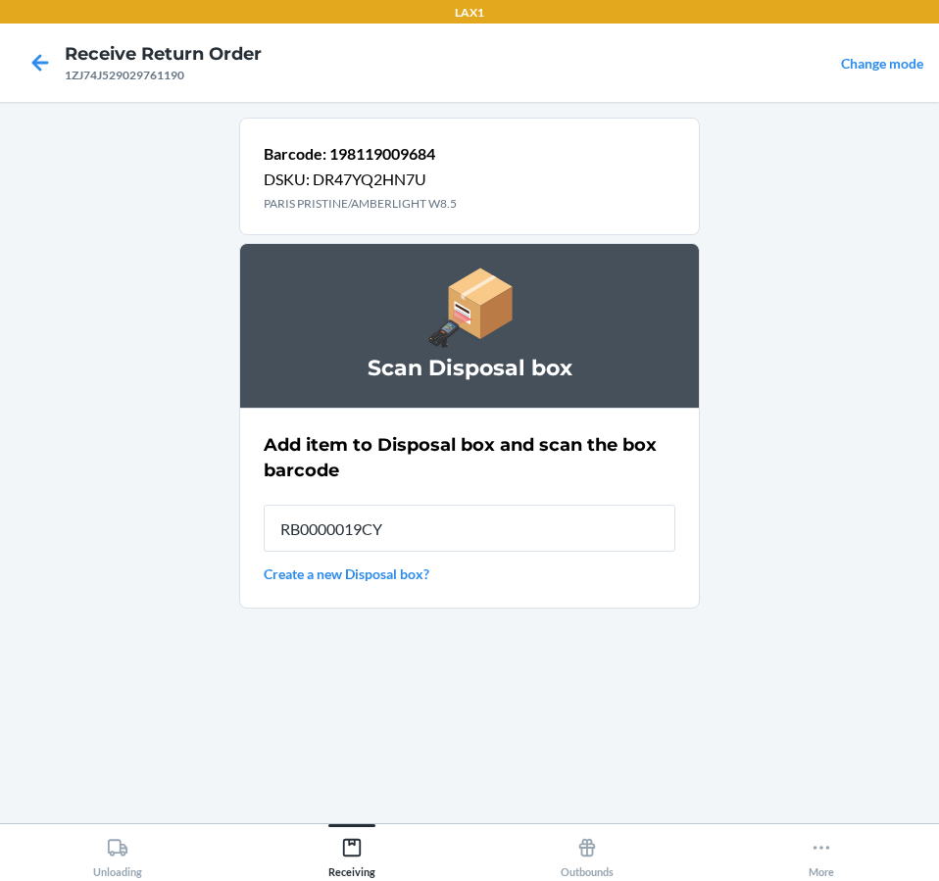
type input "RB0000019CY"
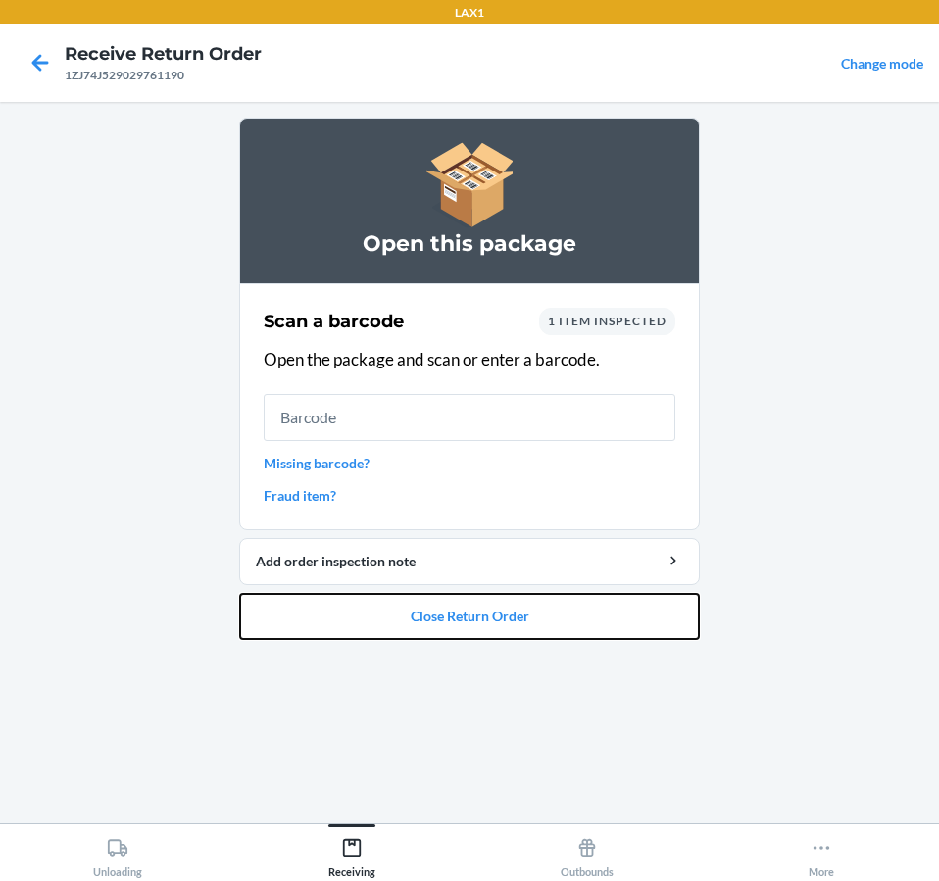
click at [537, 632] on button "Close Return Order" at bounding box center [469, 616] width 460 height 47
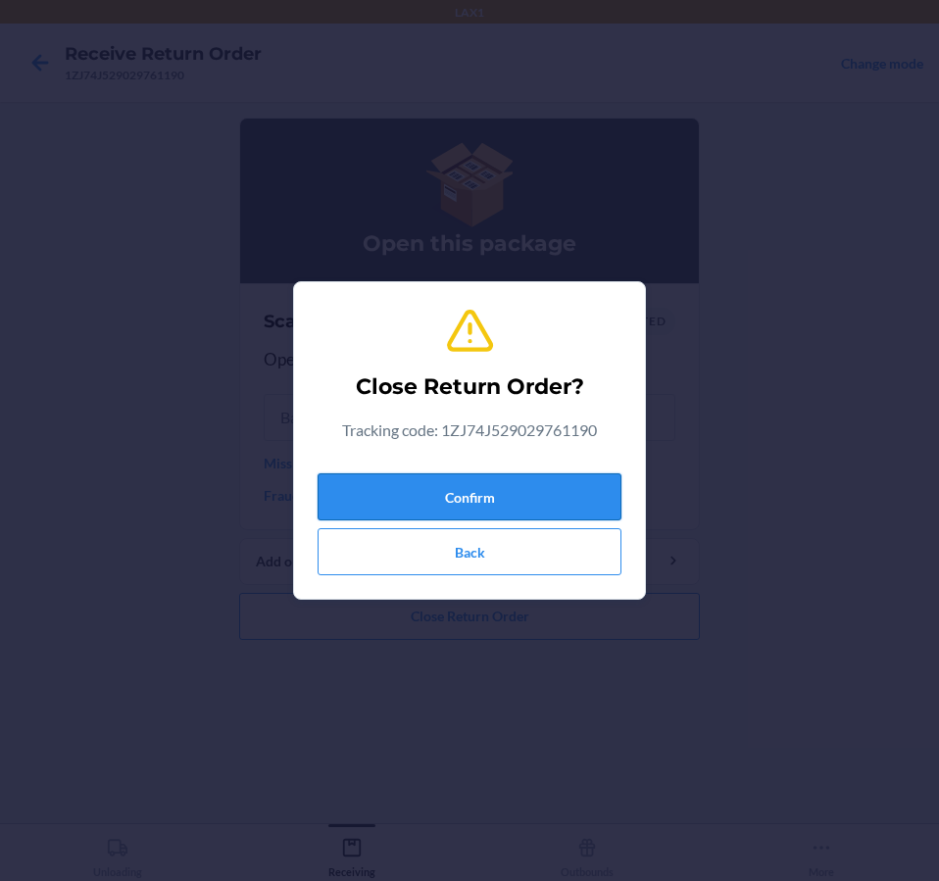
click at [507, 498] on button "Confirm" at bounding box center [469, 496] width 304 height 47
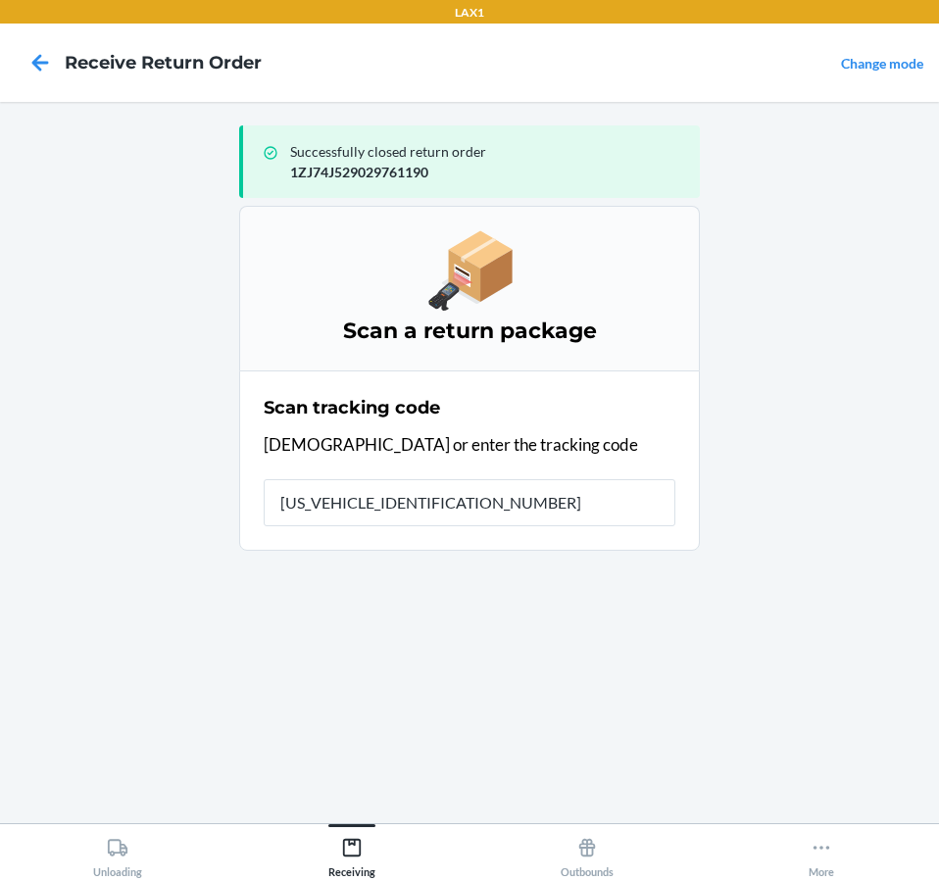
type input "1ZJ74J529033864722"
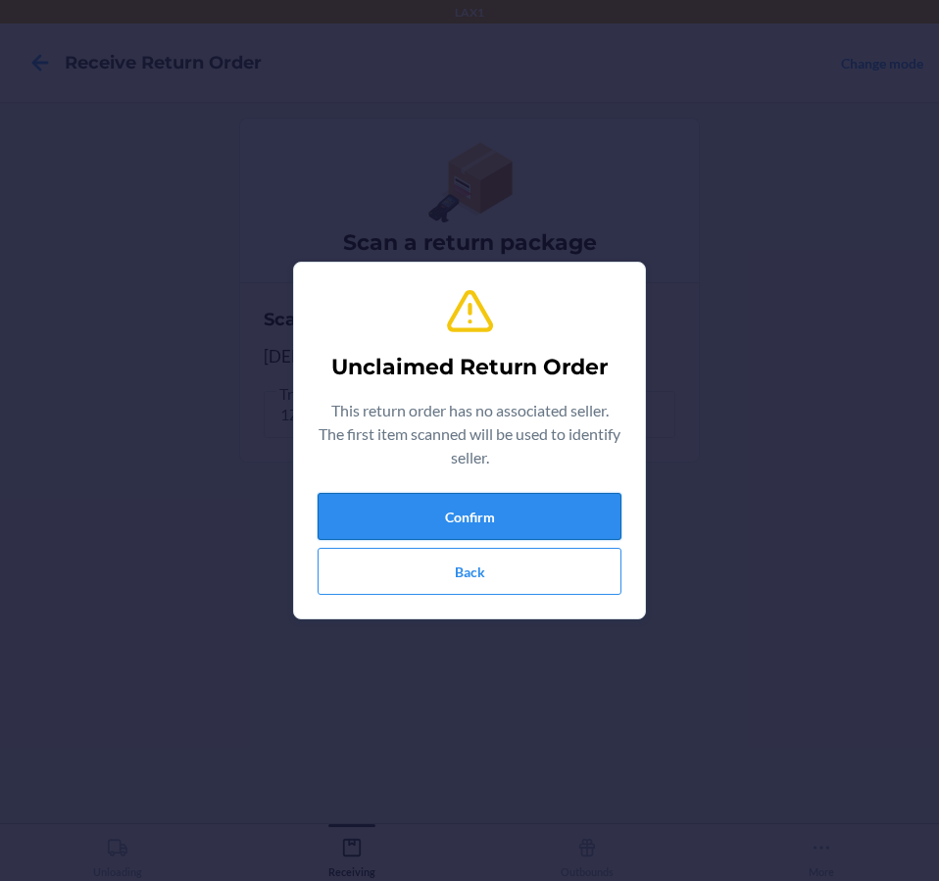
click at [593, 522] on button "Confirm" at bounding box center [469, 516] width 304 height 47
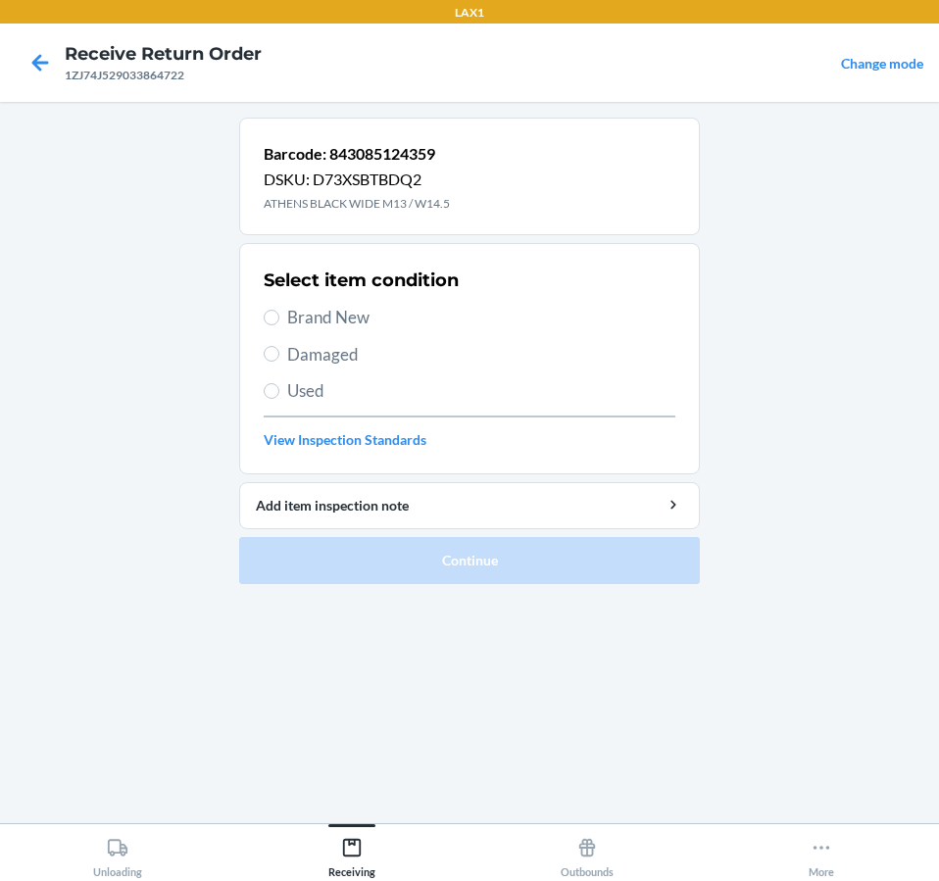
click at [305, 312] on span "Brand New" at bounding box center [481, 317] width 388 height 25
click at [279, 312] on input "Brand New" at bounding box center [272, 318] width 16 height 16
radio input "true"
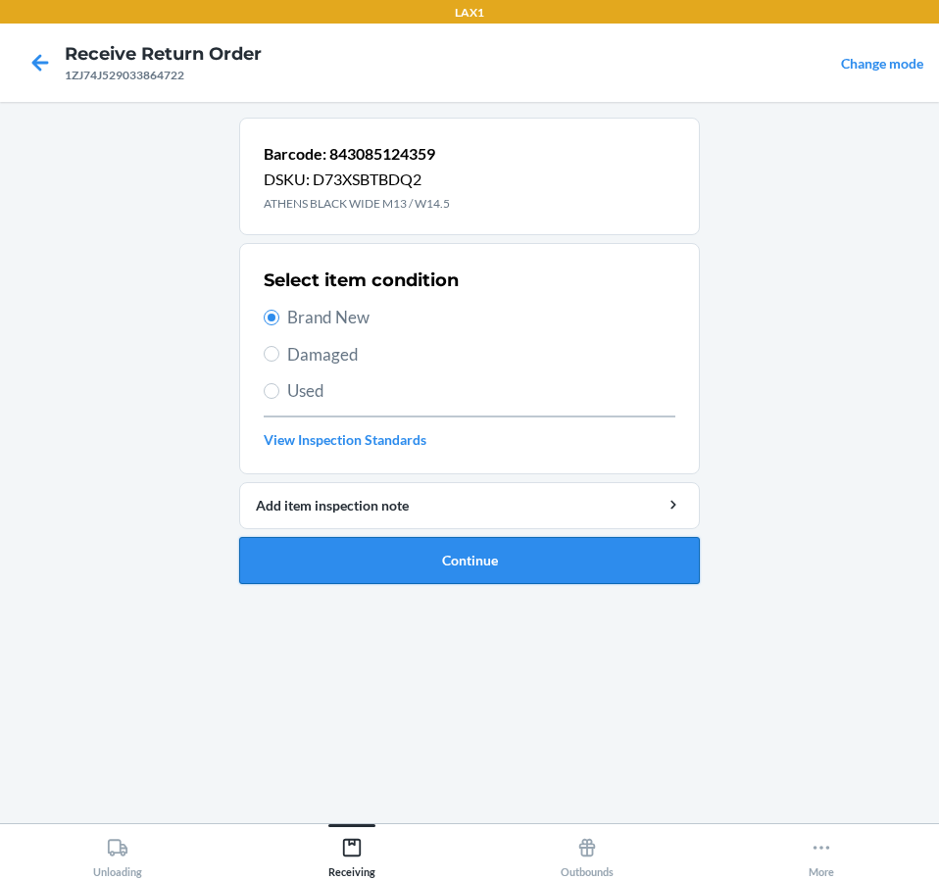
click at [631, 556] on button "Continue" at bounding box center [469, 560] width 460 height 47
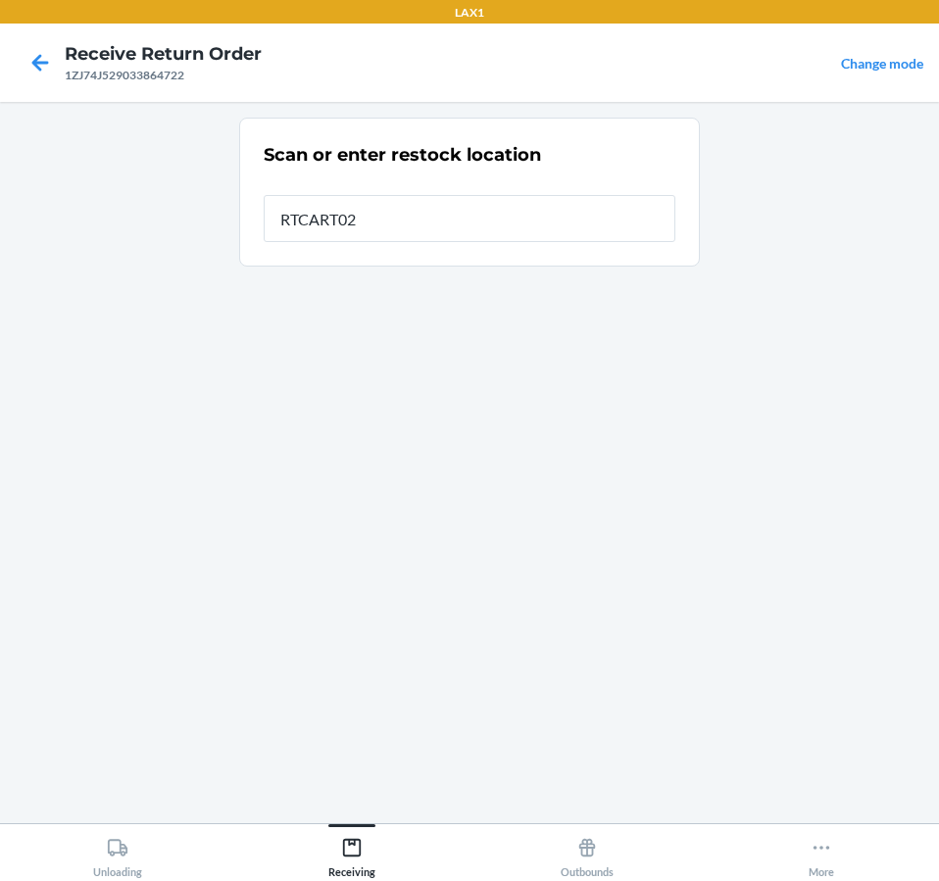
type input "RTCART020"
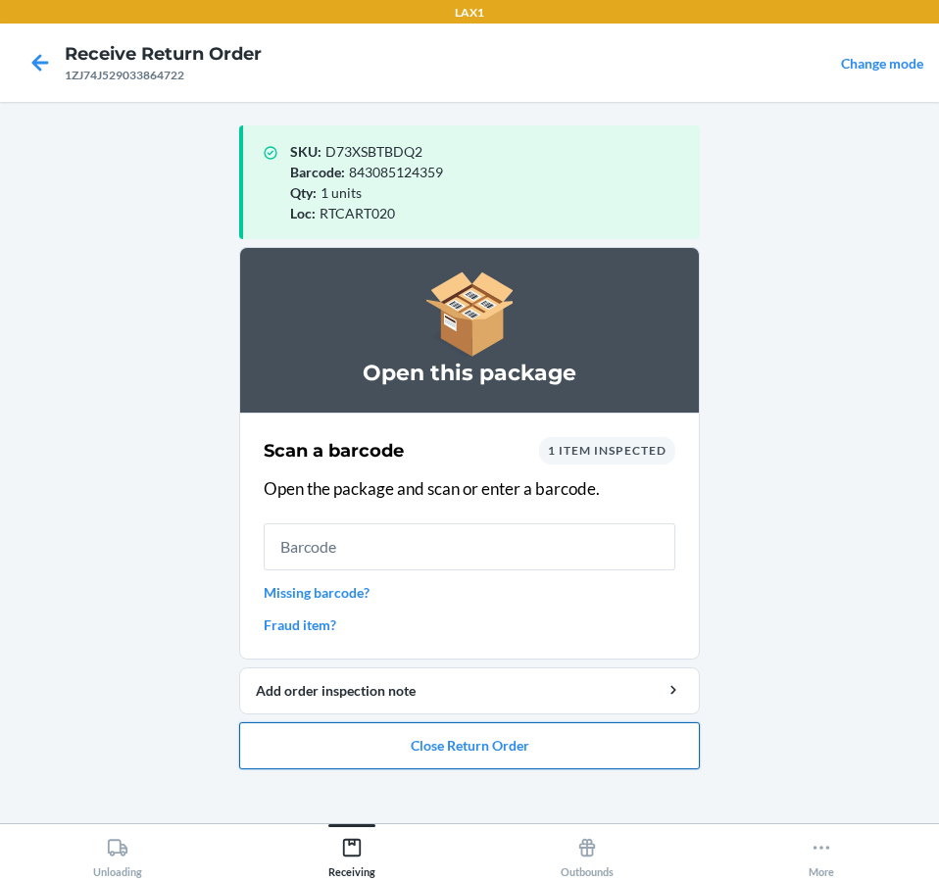
click at [609, 761] on button "Close Return Order" at bounding box center [469, 745] width 460 height 47
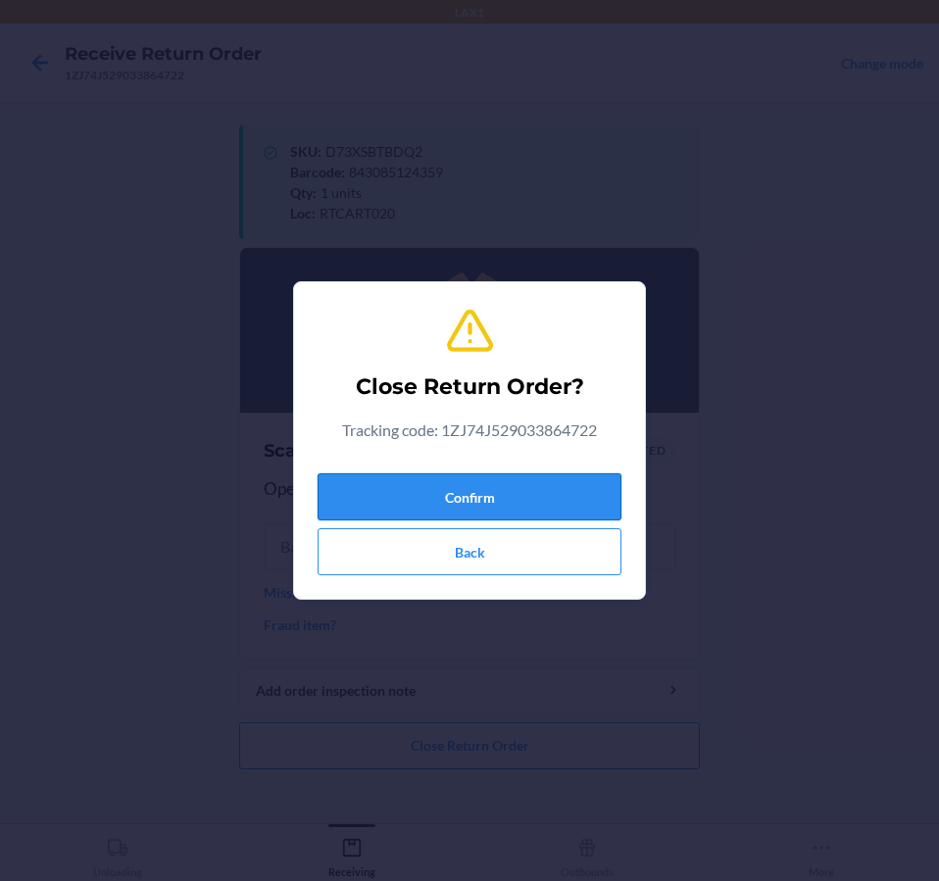
click at [532, 476] on button "Confirm" at bounding box center [469, 496] width 304 height 47
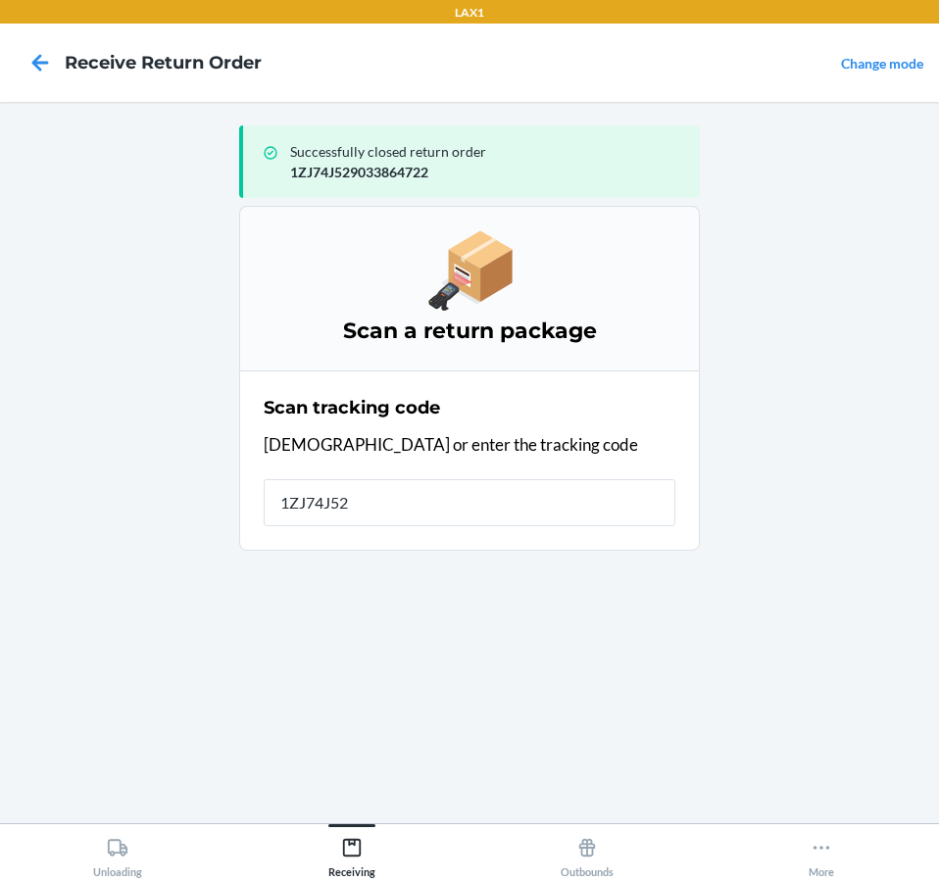
type input "1ZJ74J529"
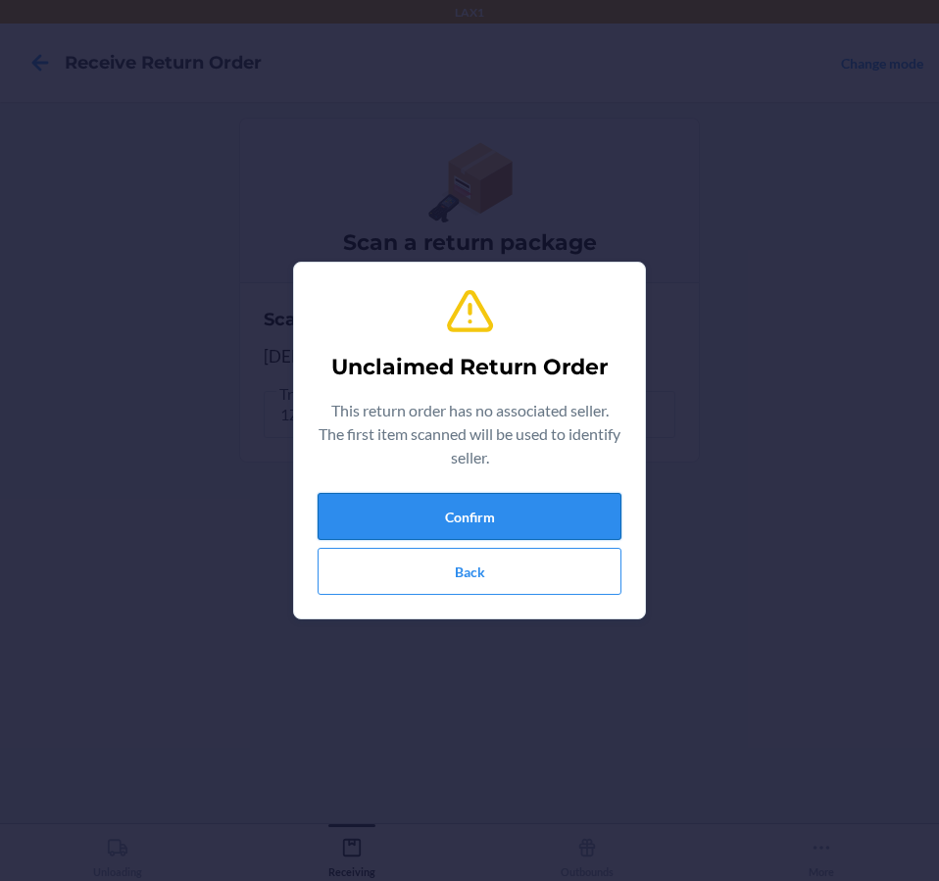
click at [508, 510] on button "Confirm" at bounding box center [469, 516] width 304 height 47
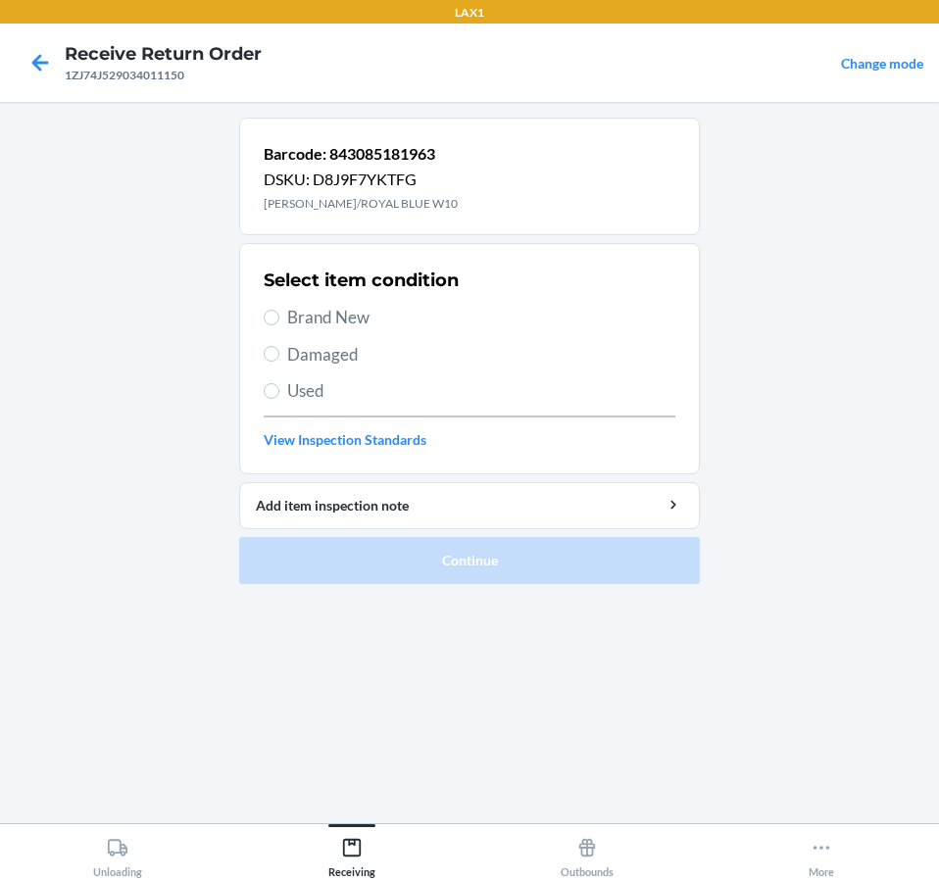
click at [313, 351] on span "Damaged" at bounding box center [481, 354] width 388 height 25
click at [279, 351] on input "Damaged" at bounding box center [272, 354] width 16 height 16
radio input "true"
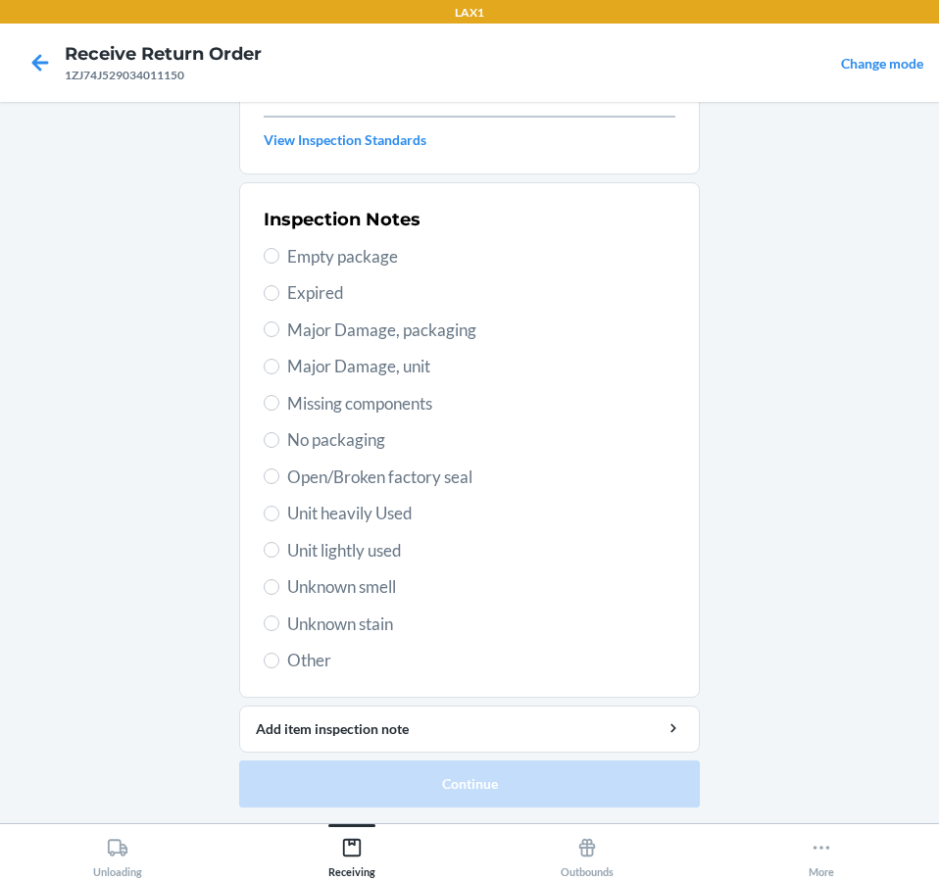
click at [350, 548] on span "Unit lightly used" at bounding box center [481, 550] width 388 height 25
click at [279, 548] on input "Unit lightly used" at bounding box center [272, 550] width 16 height 16
radio input "true"
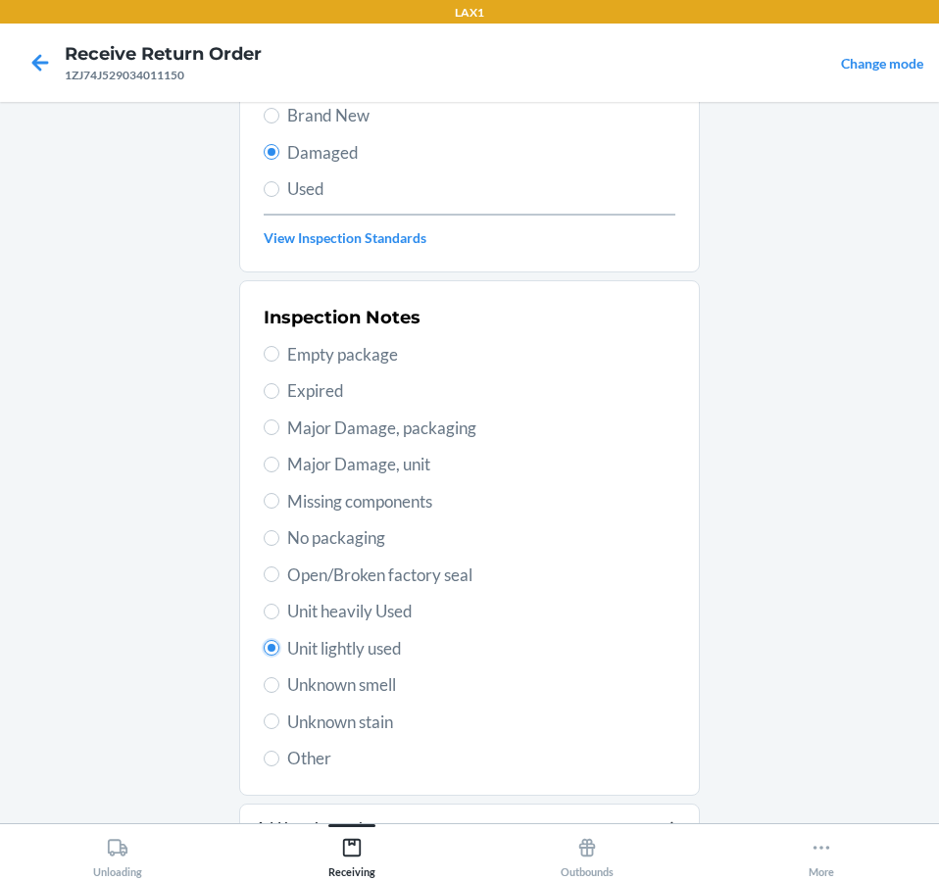
scroll to position [300, 0]
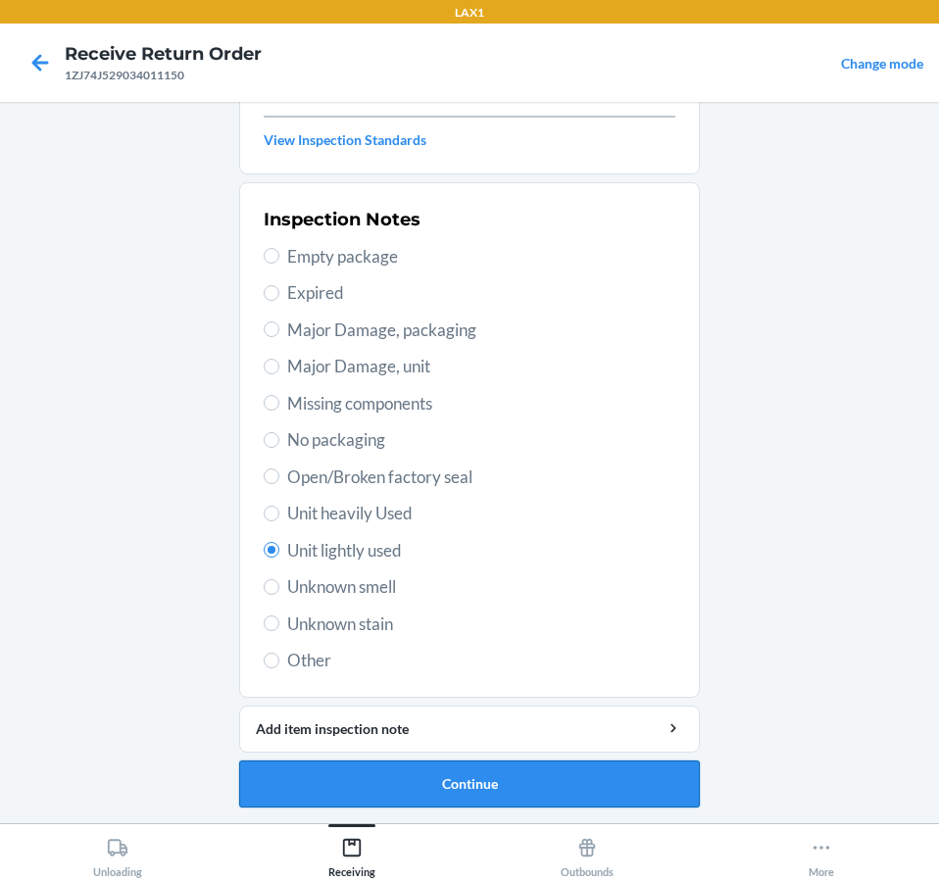
click at [382, 786] on button "Continue" at bounding box center [469, 783] width 460 height 47
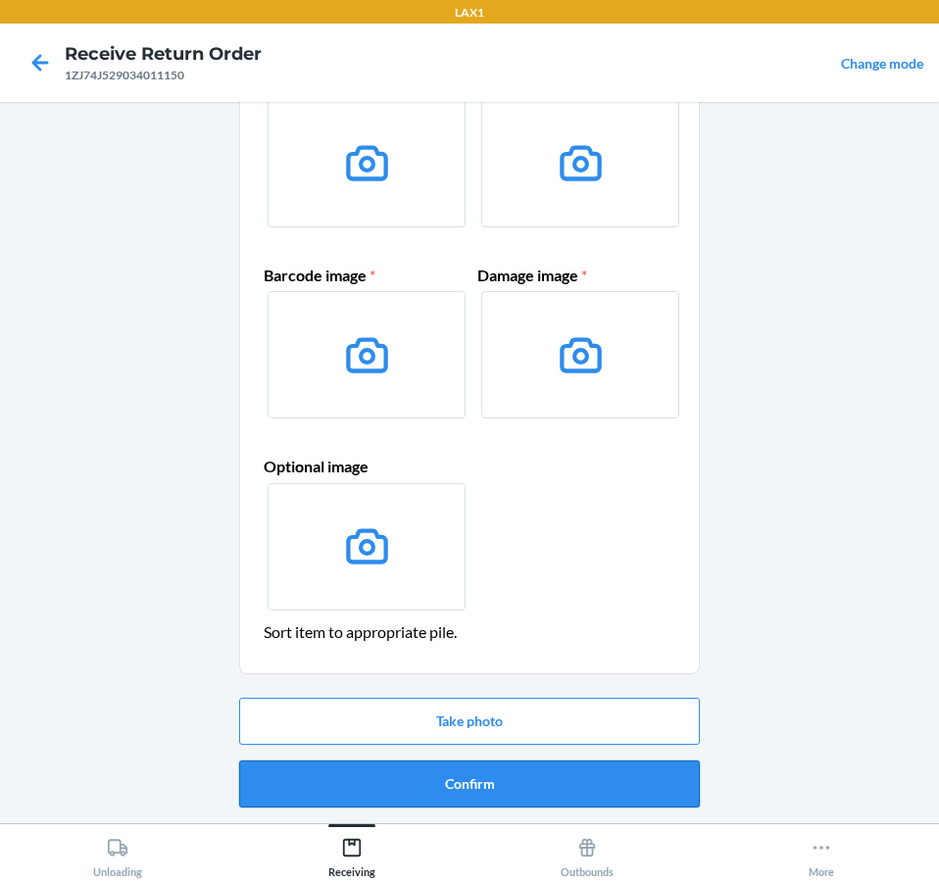
click at [482, 797] on button "Confirm" at bounding box center [469, 783] width 460 height 47
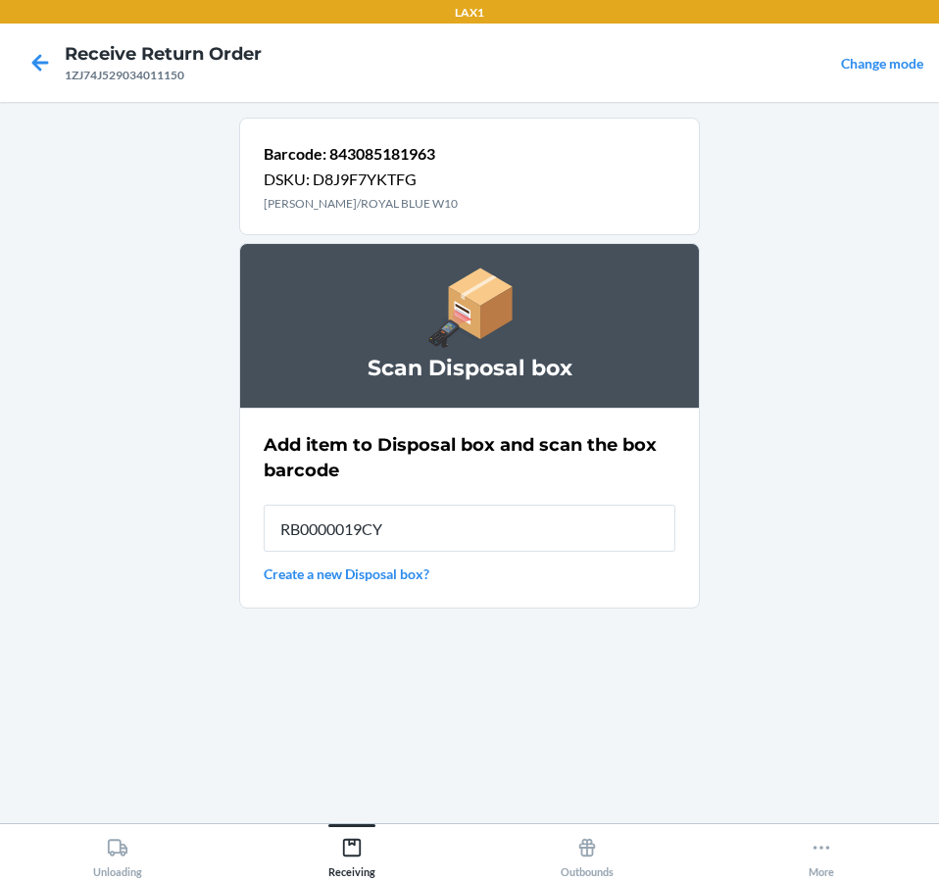
type input "RB0000019CY"
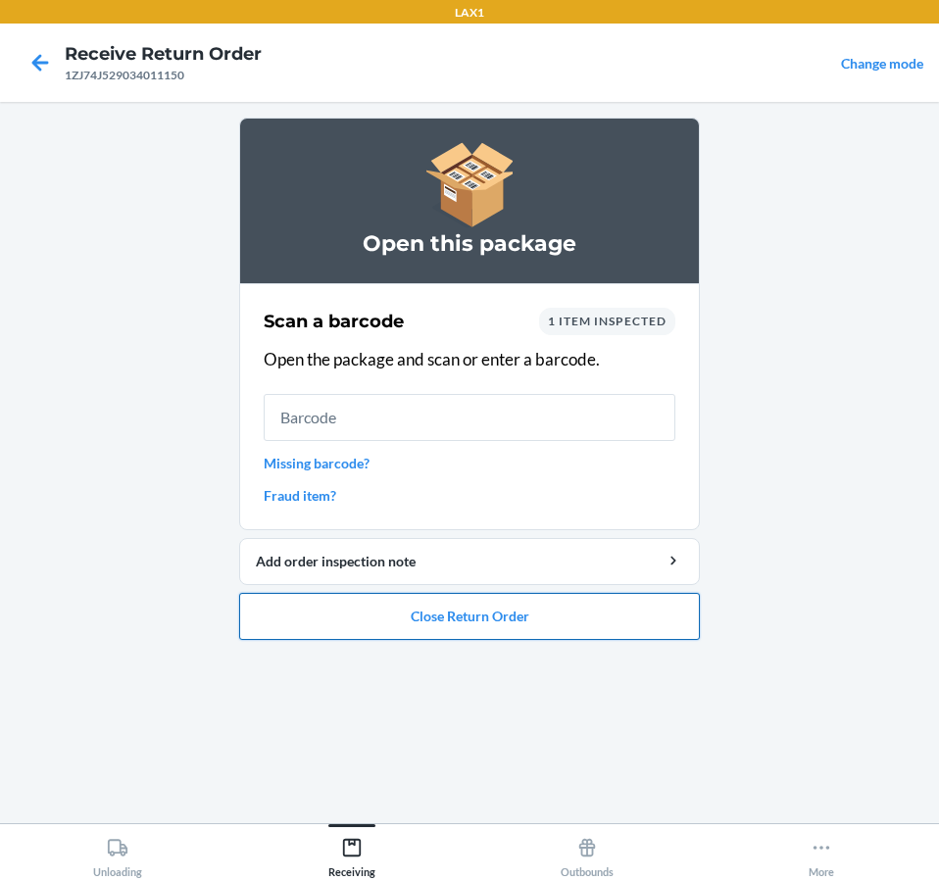
click at [661, 598] on button "Close Return Order" at bounding box center [469, 616] width 460 height 47
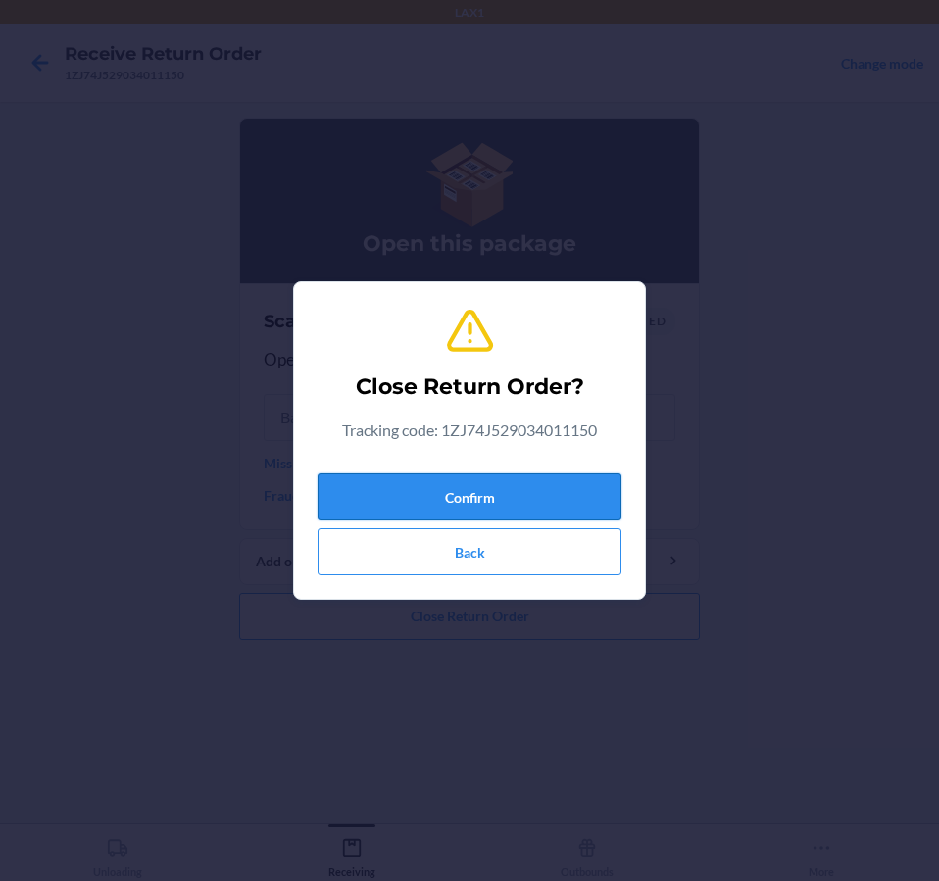
click at [605, 498] on button "Confirm" at bounding box center [469, 496] width 304 height 47
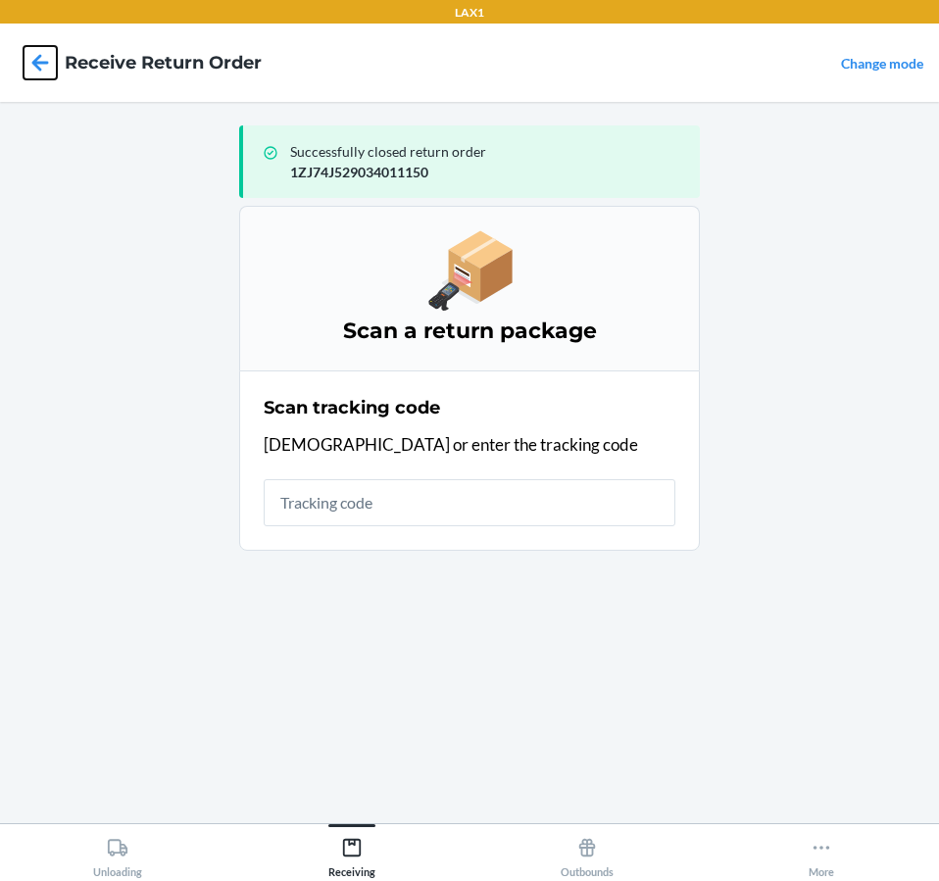
click at [24, 62] on icon at bounding box center [40, 62] width 33 height 33
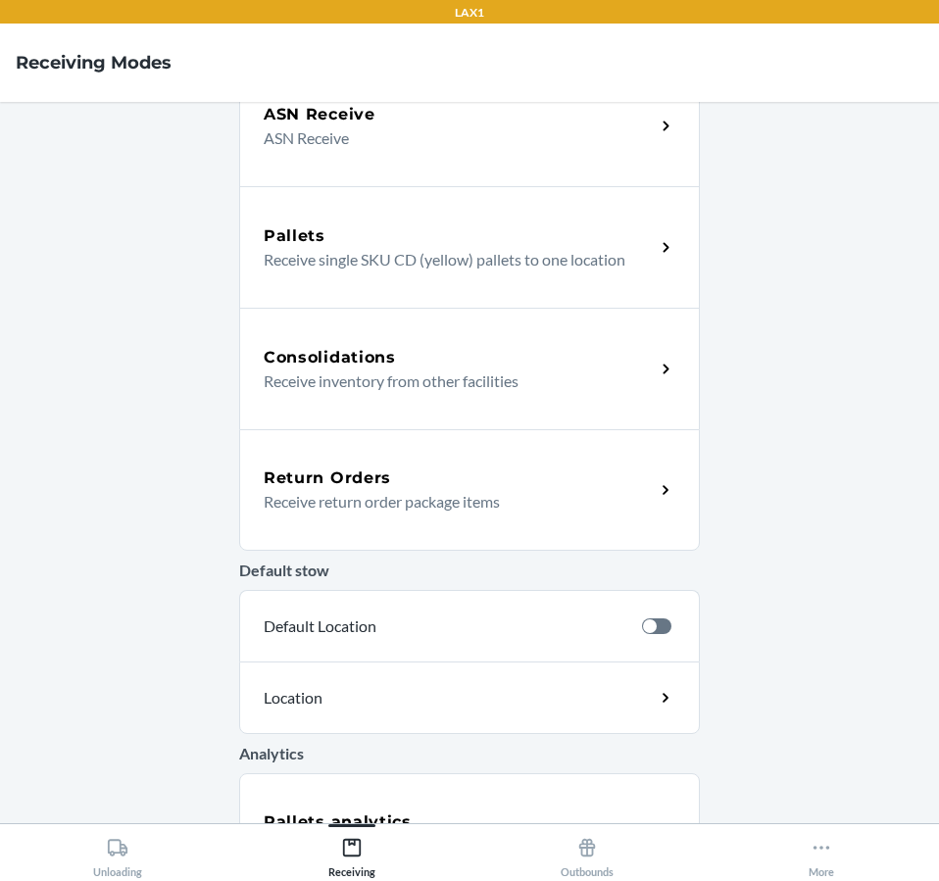
scroll to position [294, 0]
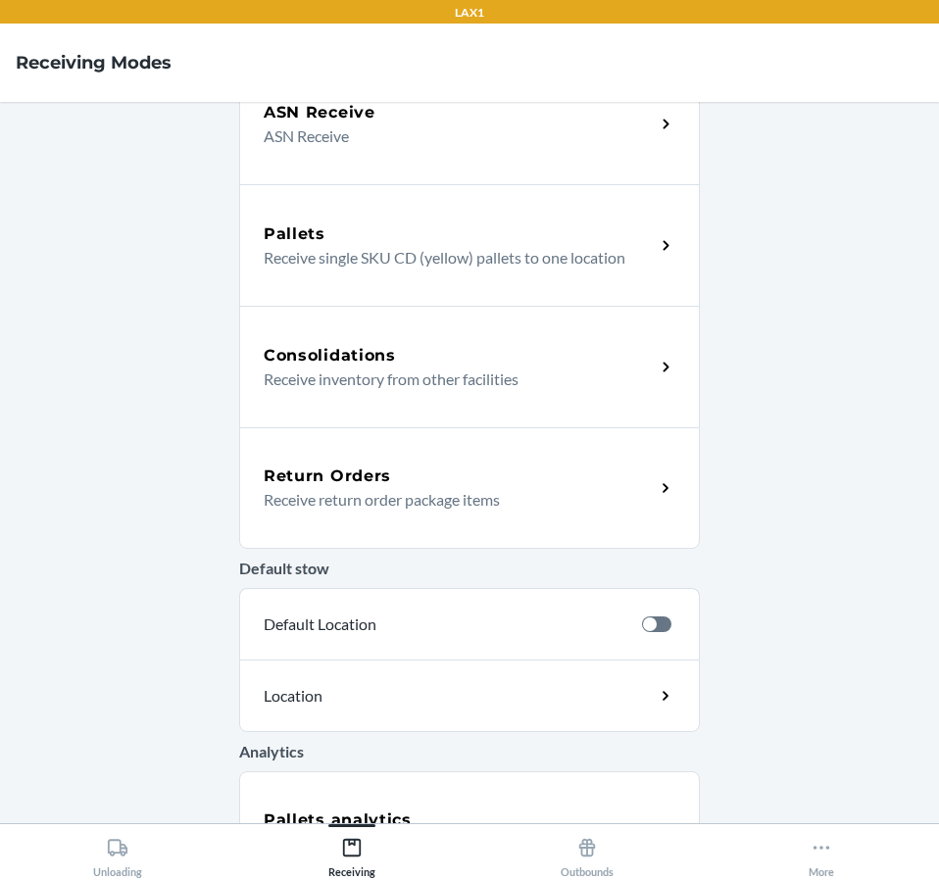
click at [601, 481] on div "Return Orders" at bounding box center [459, 476] width 391 height 24
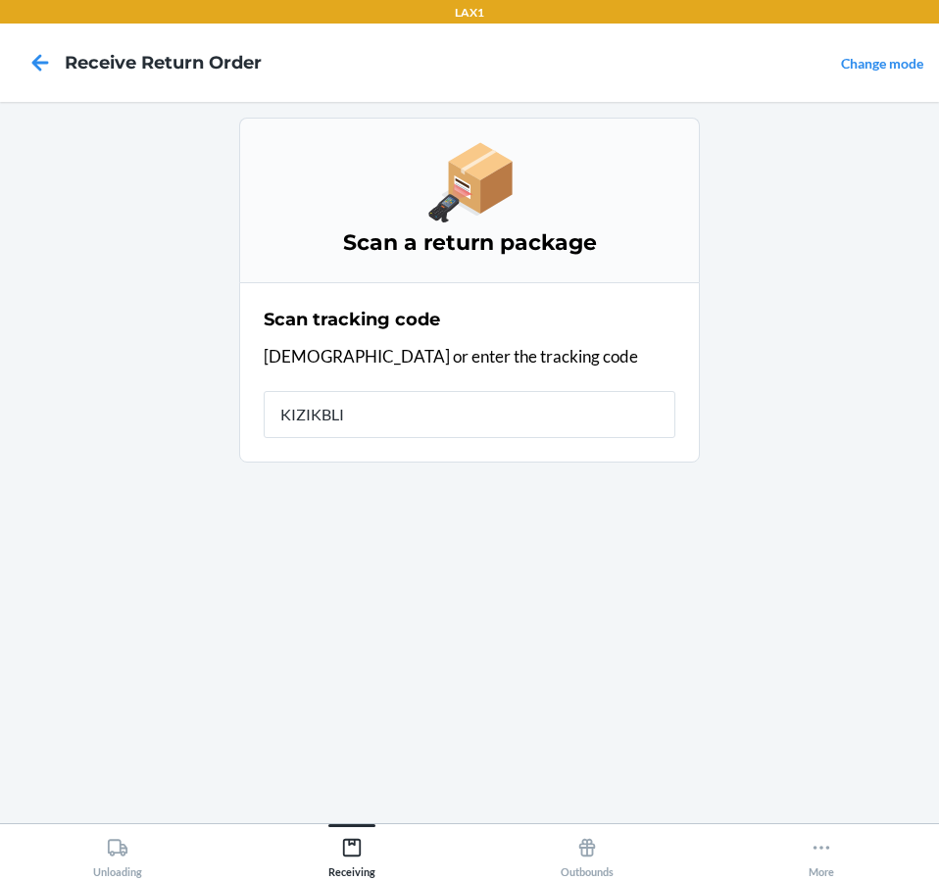
type input "KIZIKBLIN"
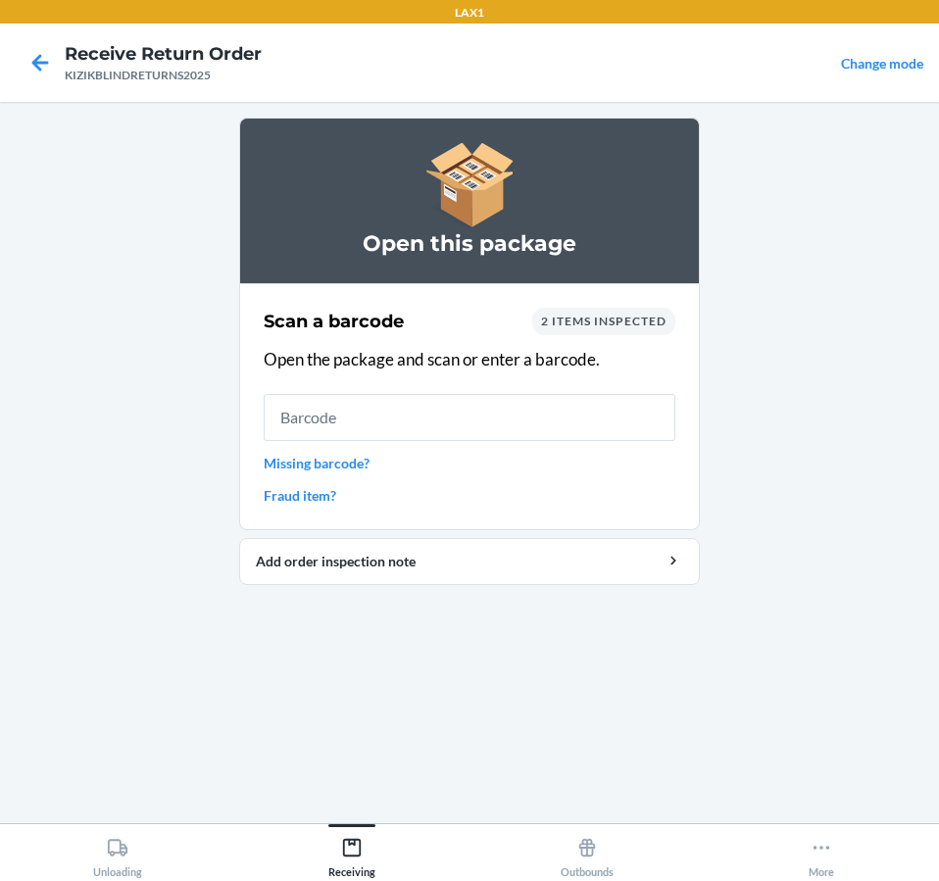
click at [355, 463] on link "Missing barcode?" at bounding box center [469, 463] width 411 height 21
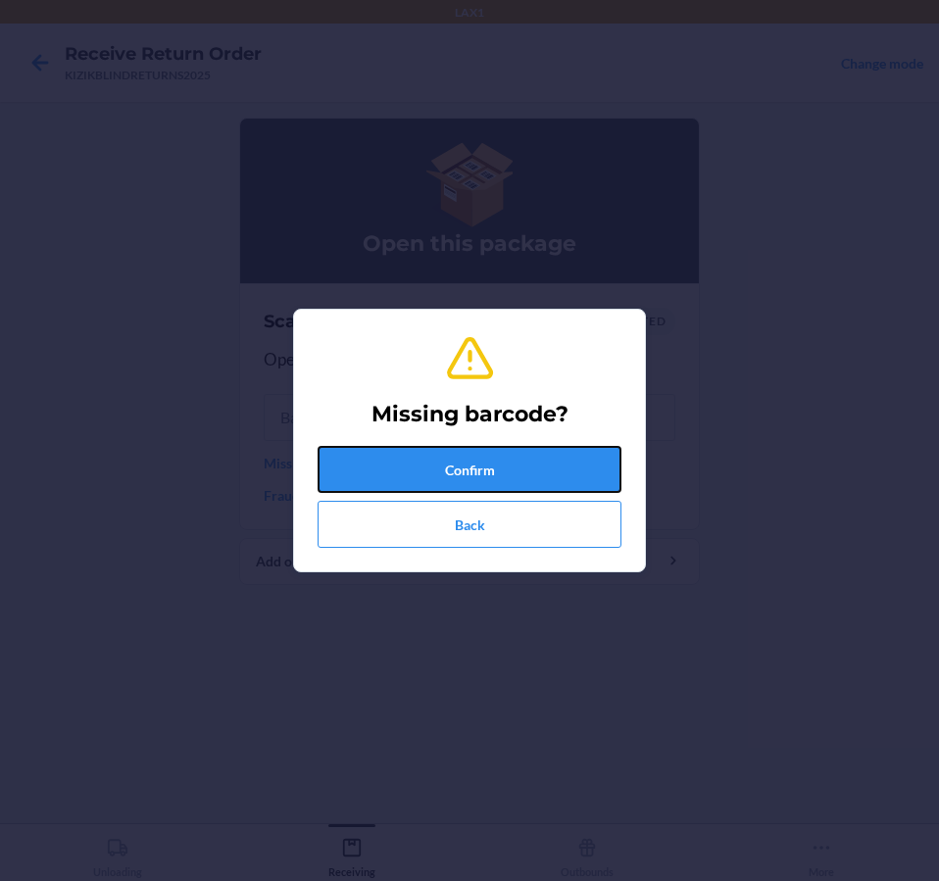
click at [355, 463] on button "Confirm" at bounding box center [469, 469] width 304 height 47
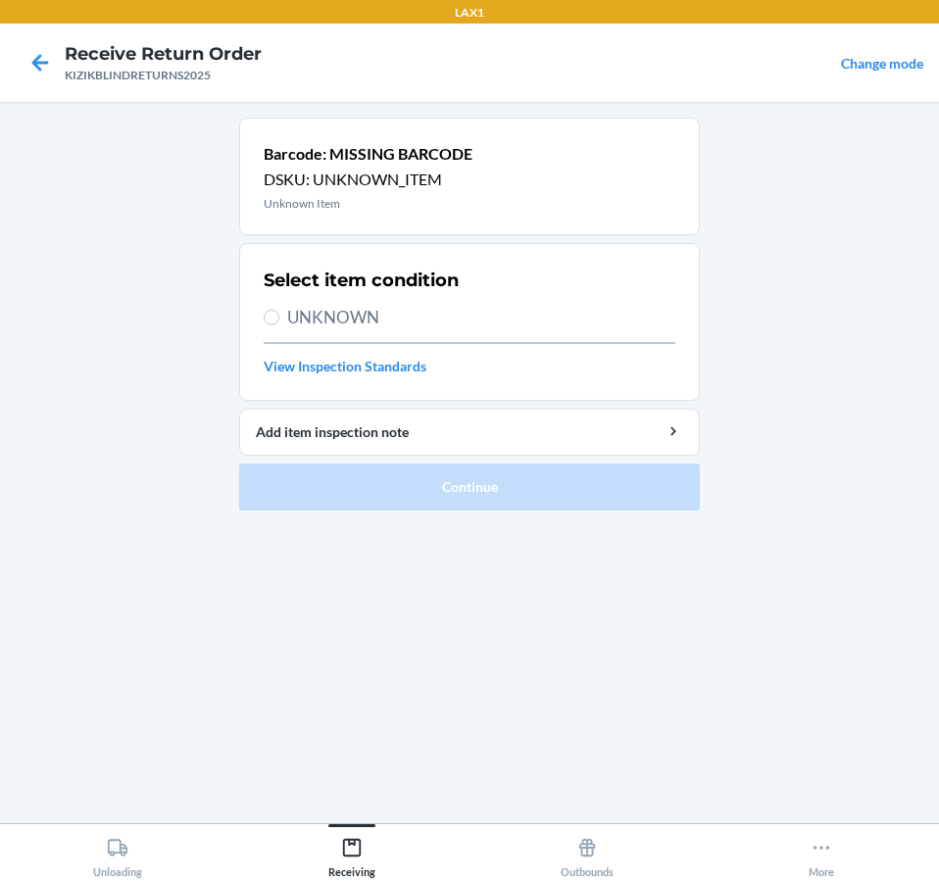
click at [372, 312] on span "UNKNOWN" at bounding box center [481, 317] width 388 height 25
click at [279, 312] on input "UNKNOWN" at bounding box center [272, 318] width 16 height 16
radio input "true"
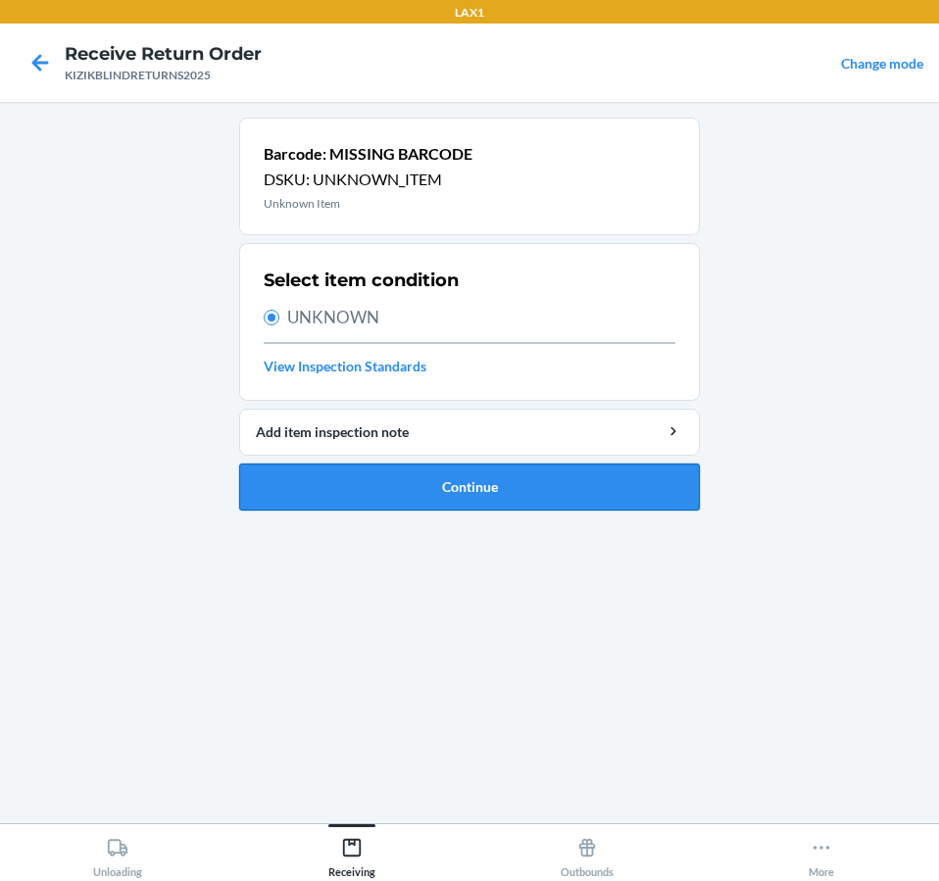
click at [378, 488] on button "Continue" at bounding box center [469, 486] width 460 height 47
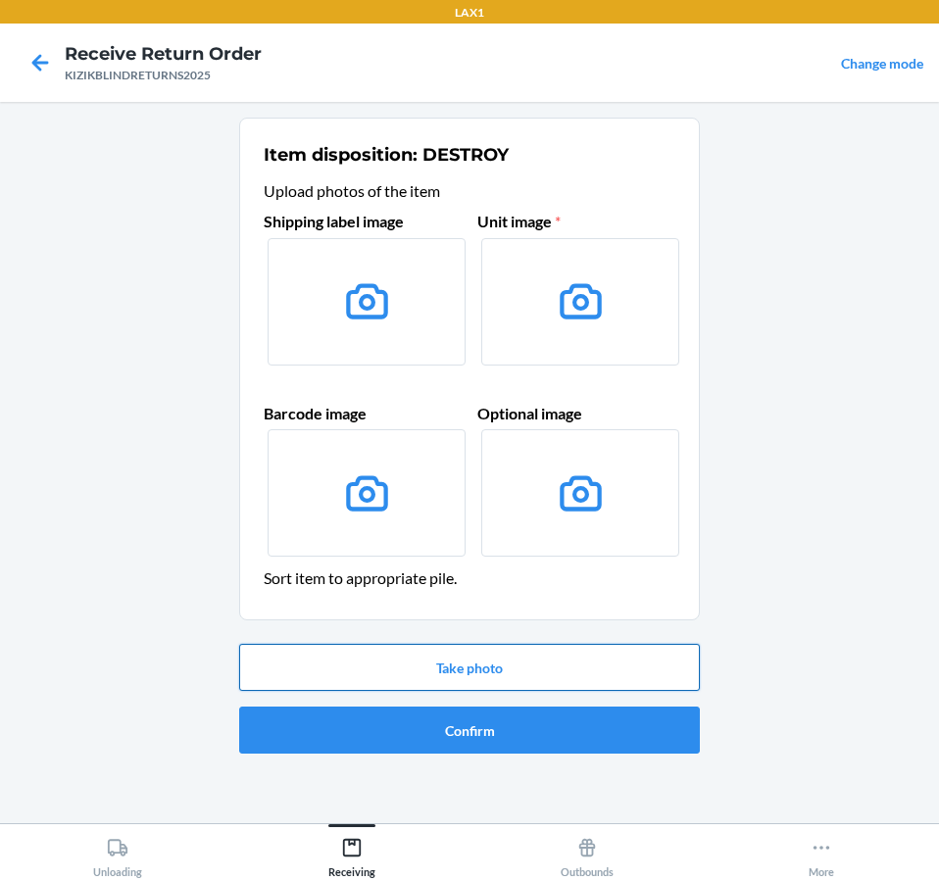
click at [499, 665] on button "Take photo" at bounding box center [469, 667] width 460 height 47
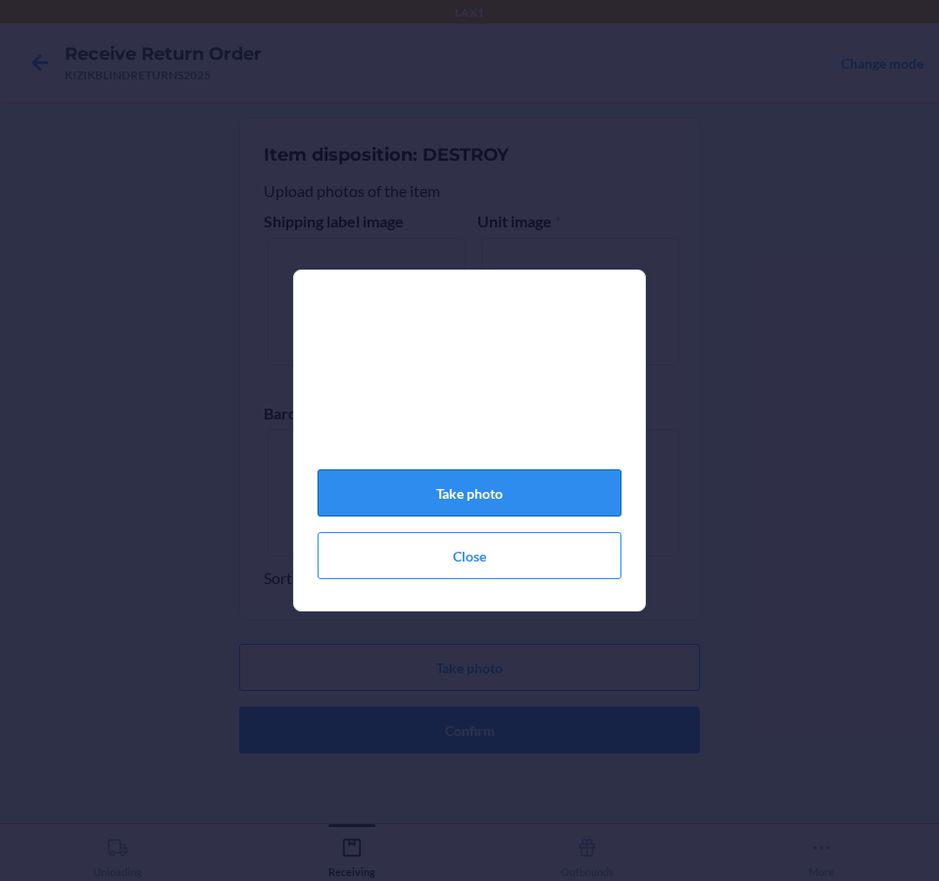
click at [562, 503] on button "Take photo" at bounding box center [469, 492] width 304 height 47
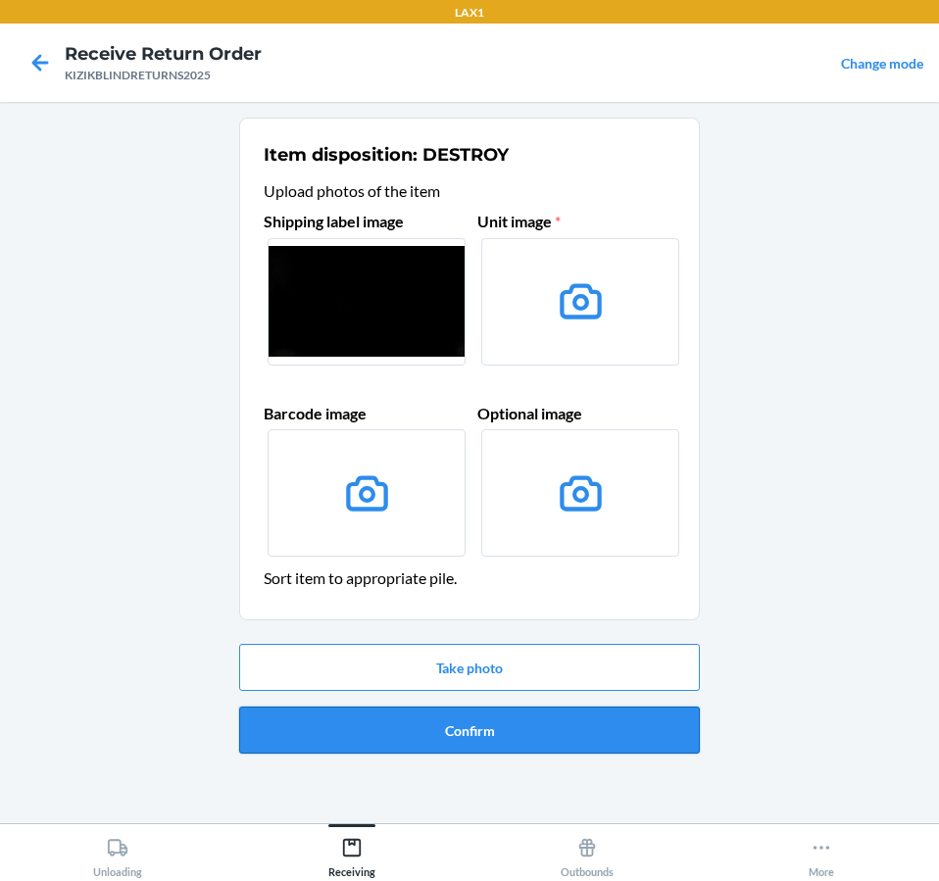
click at [552, 724] on button "Confirm" at bounding box center [469, 729] width 460 height 47
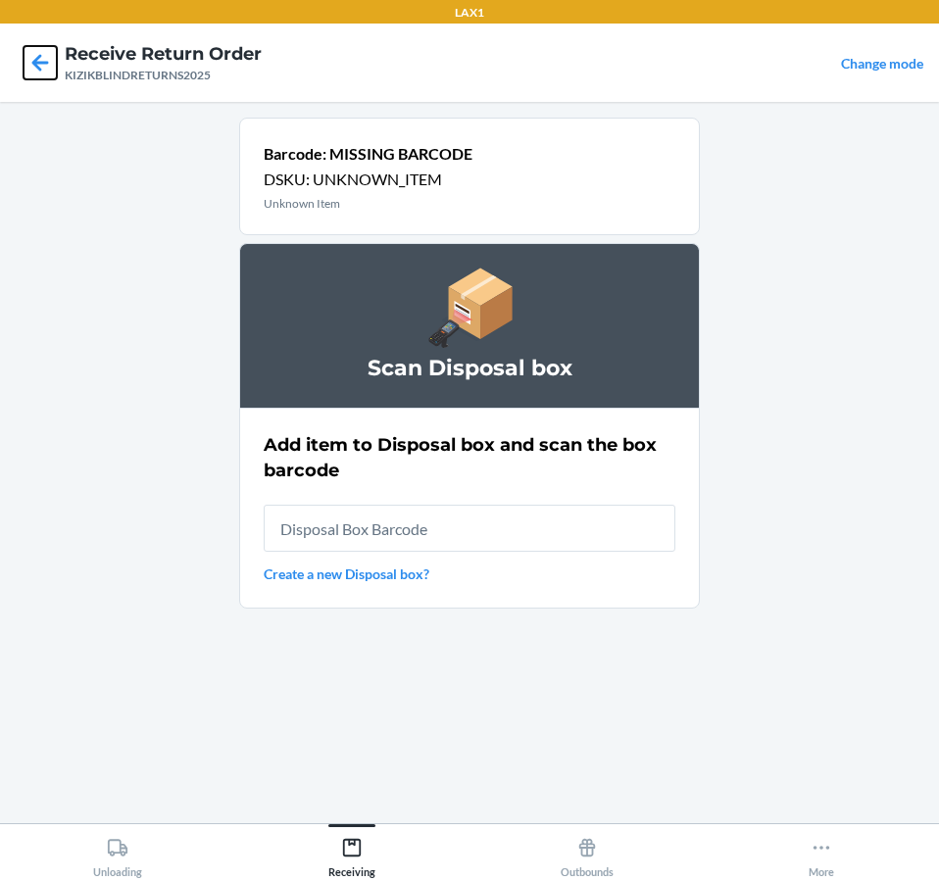
click at [51, 53] on icon at bounding box center [40, 62] width 33 height 33
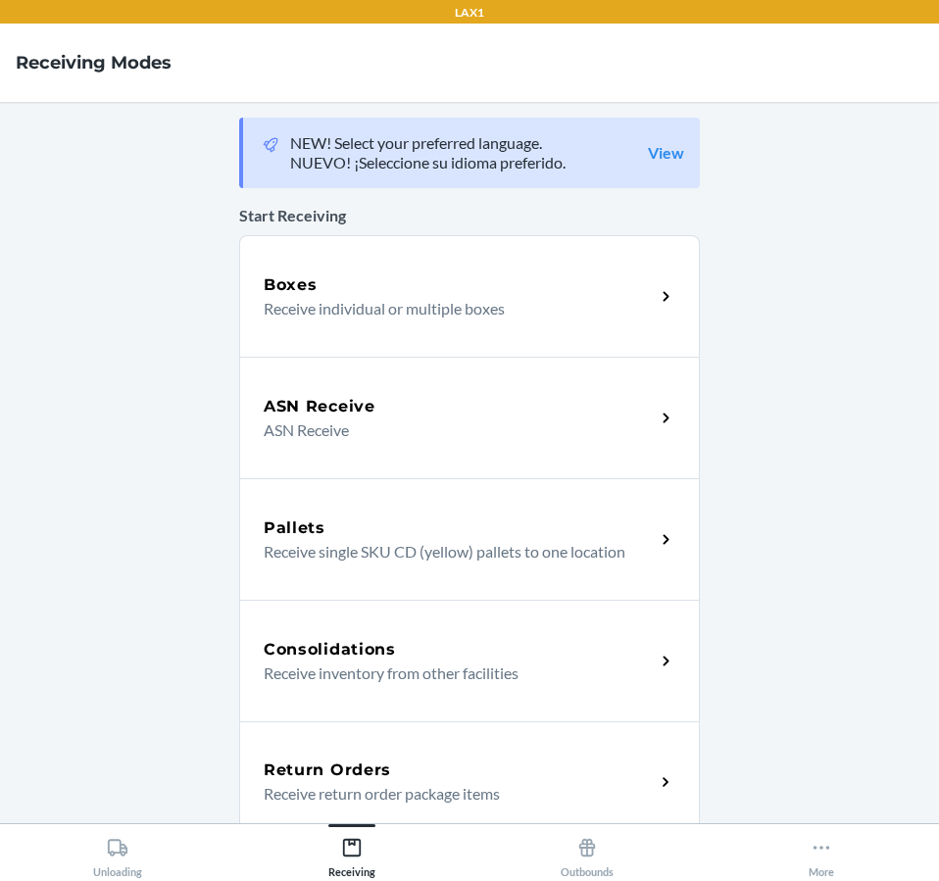
click at [508, 770] on div "Return Orders" at bounding box center [459, 770] width 391 height 24
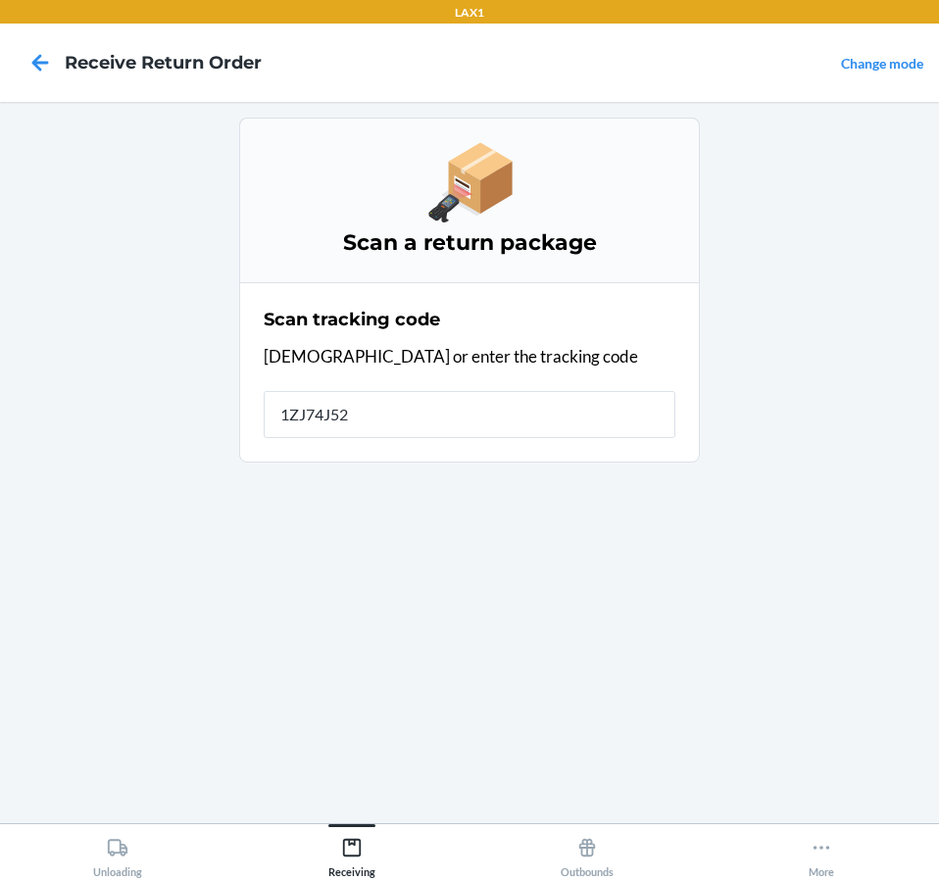
type input "1ZJ74J529"
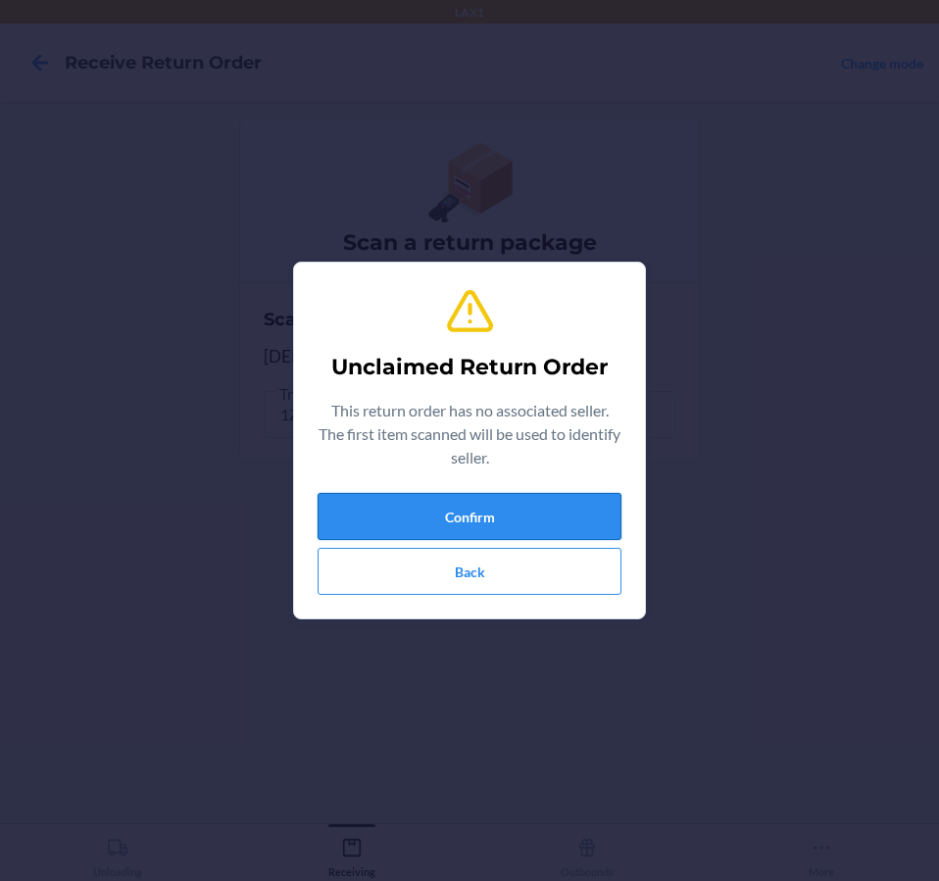
click at [497, 500] on button "Confirm" at bounding box center [469, 516] width 304 height 47
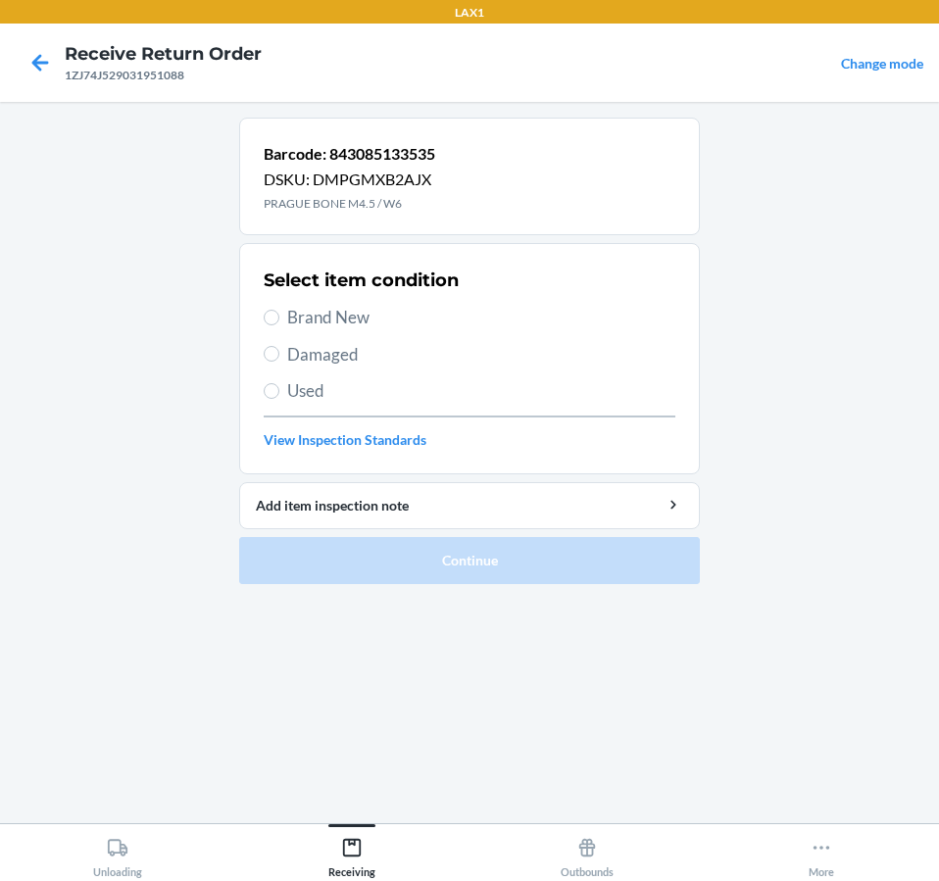
click at [297, 316] on span "Brand New" at bounding box center [481, 317] width 388 height 25
click at [279, 316] on input "Brand New" at bounding box center [272, 318] width 16 height 16
radio input "true"
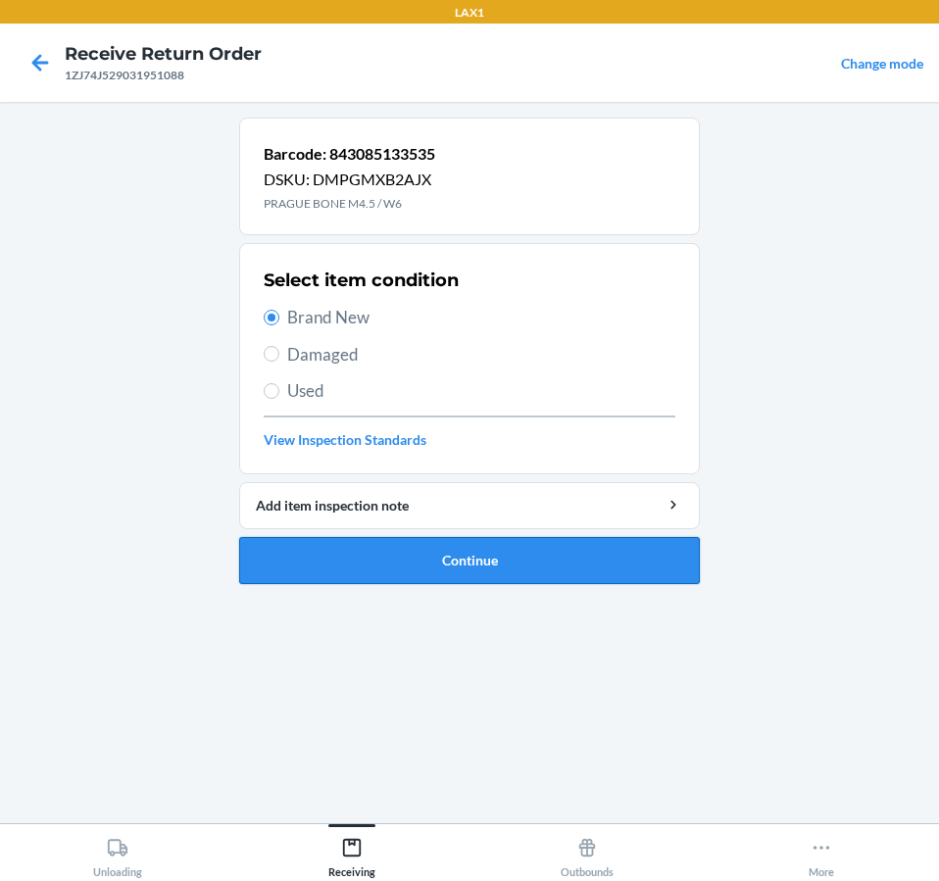
click at [407, 558] on button "Continue" at bounding box center [469, 560] width 460 height 47
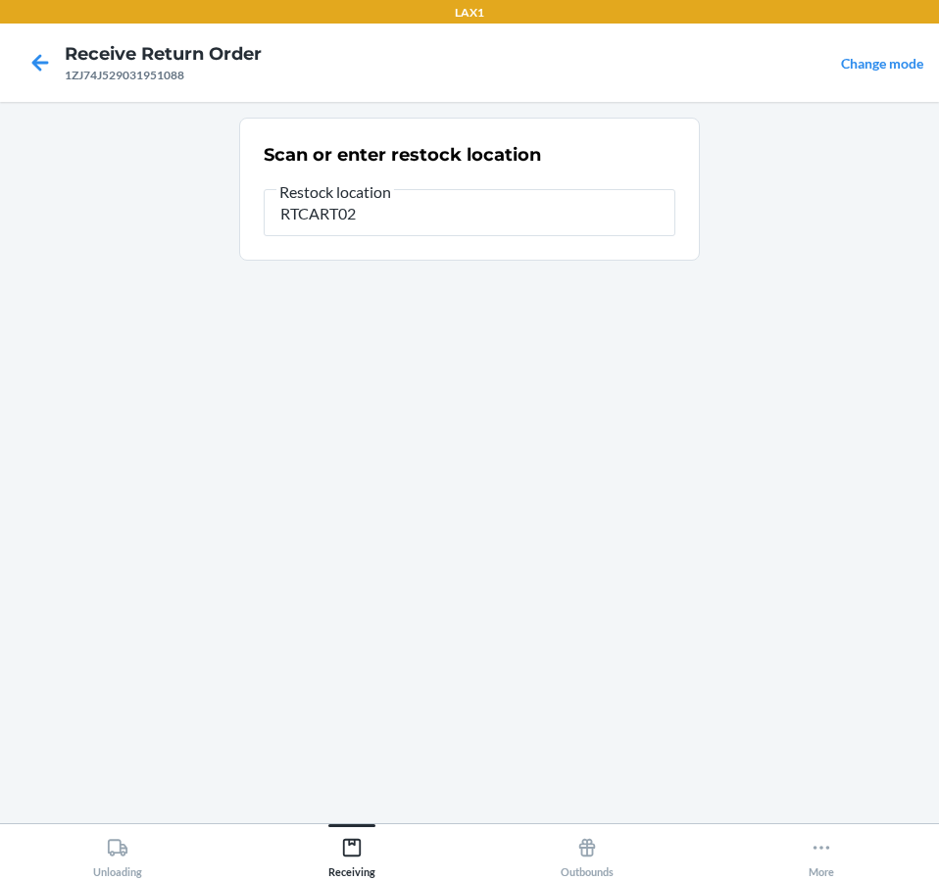
type input "RTCART020"
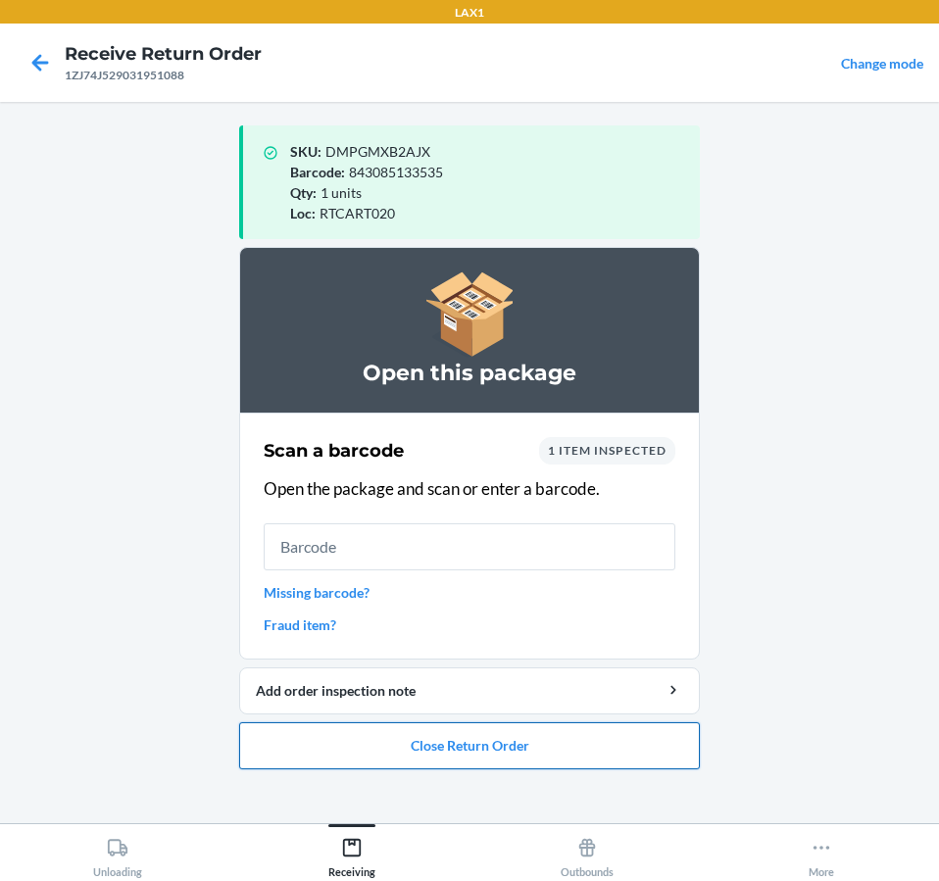
click at [512, 741] on button "Close Return Order" at bounding box center [469, 745] width 460 height 47
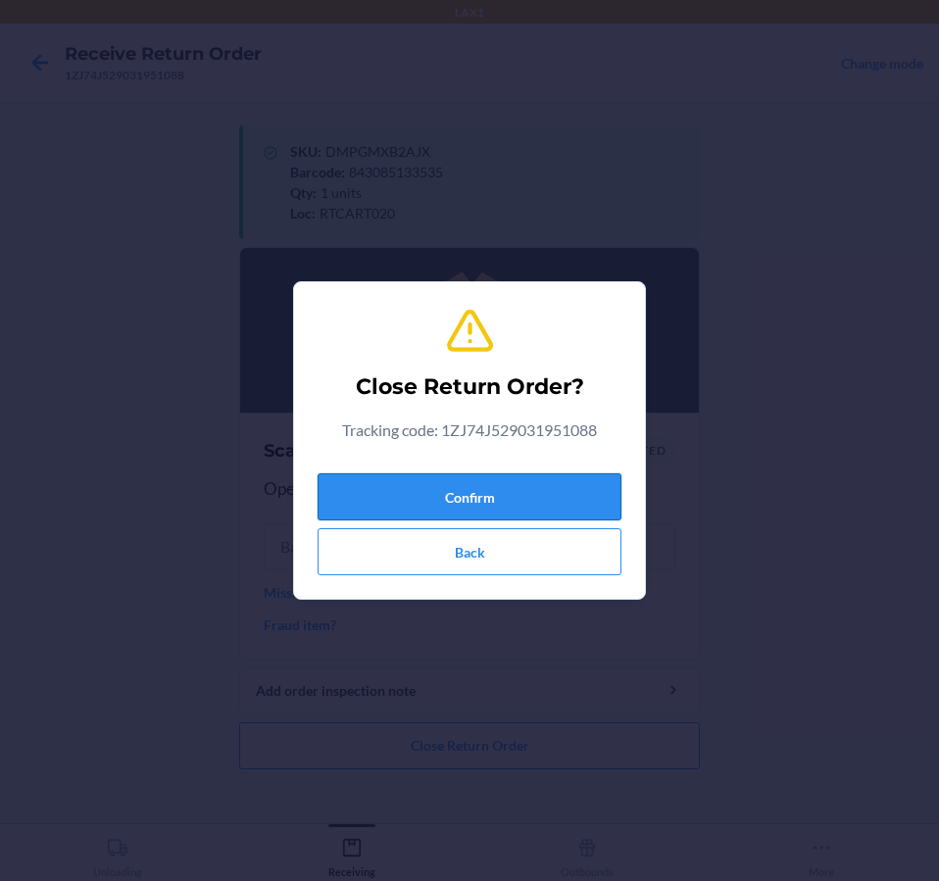
click at [401, 493] on button "Confirm" at bounding box center [469, 496] width 304 height 47
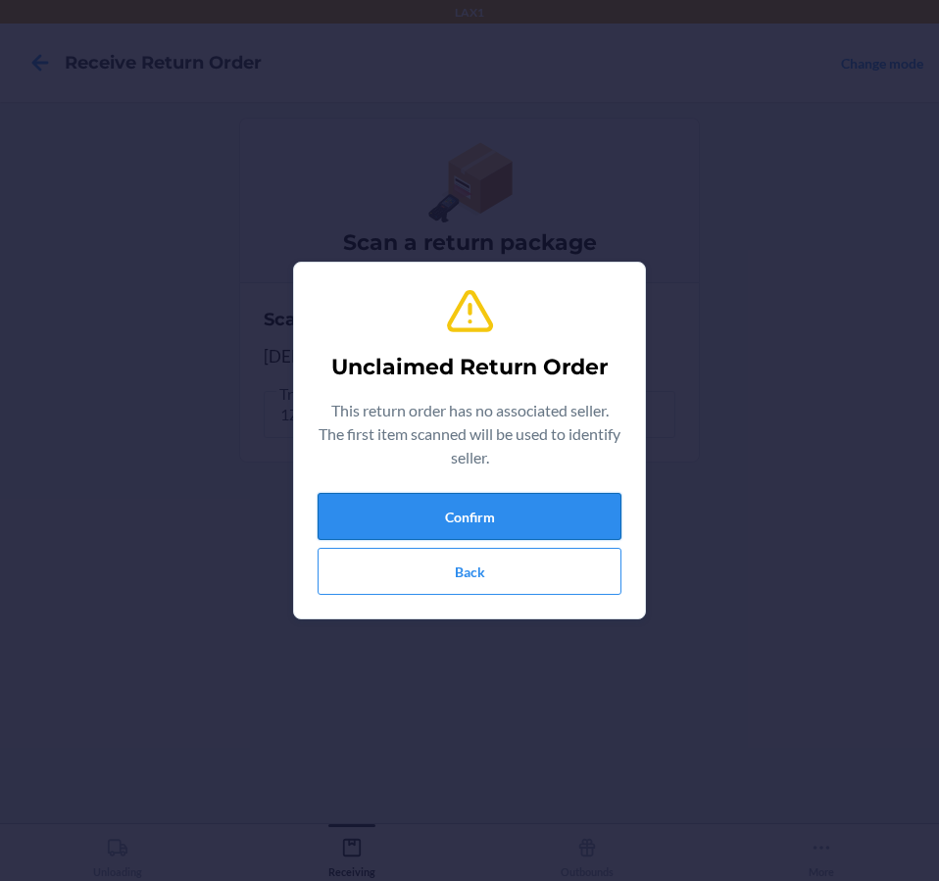
click at [449, 522] on button "Confirm" at bounding box center [469, 516] width 304 height 47
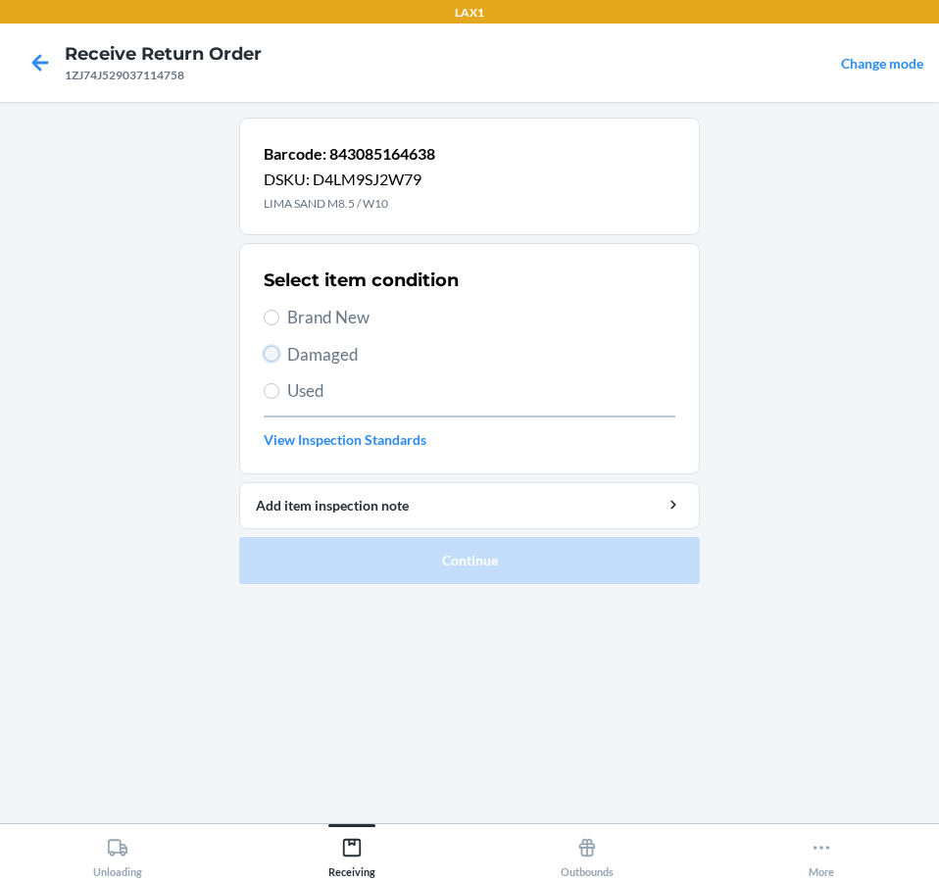
click at [264, 353] on input "Damaged" at bounding box center [272, 354] width 16 height 16
radio input "true"
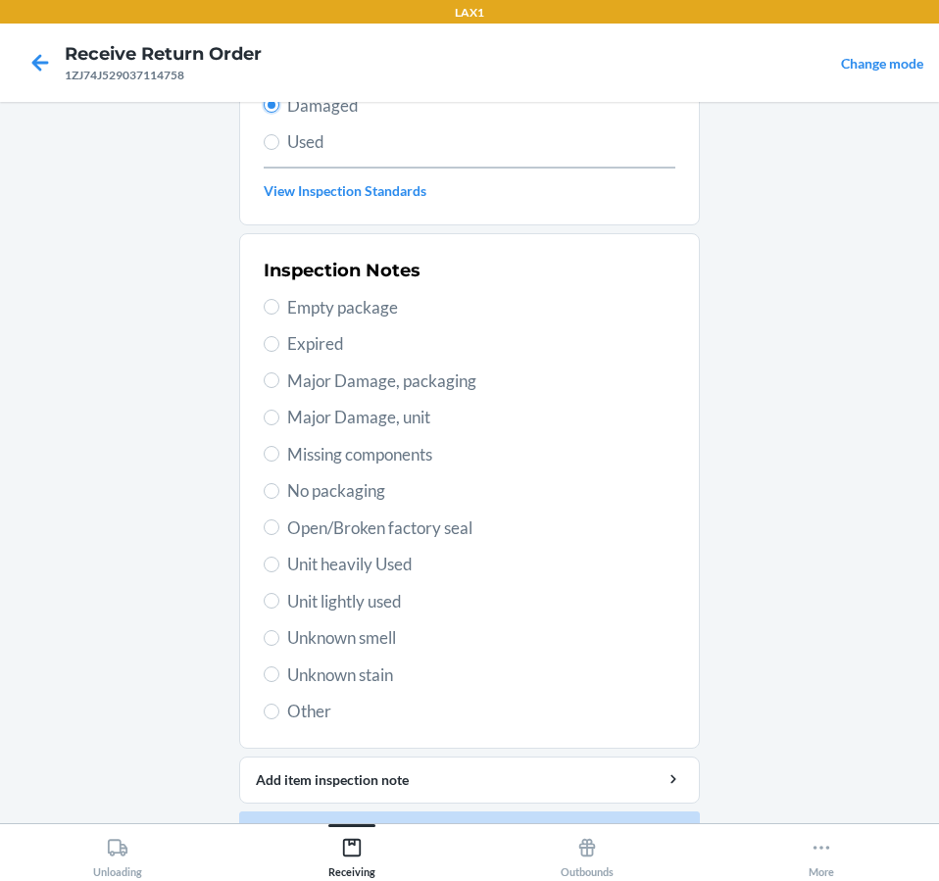
scroll to position [300, 0]
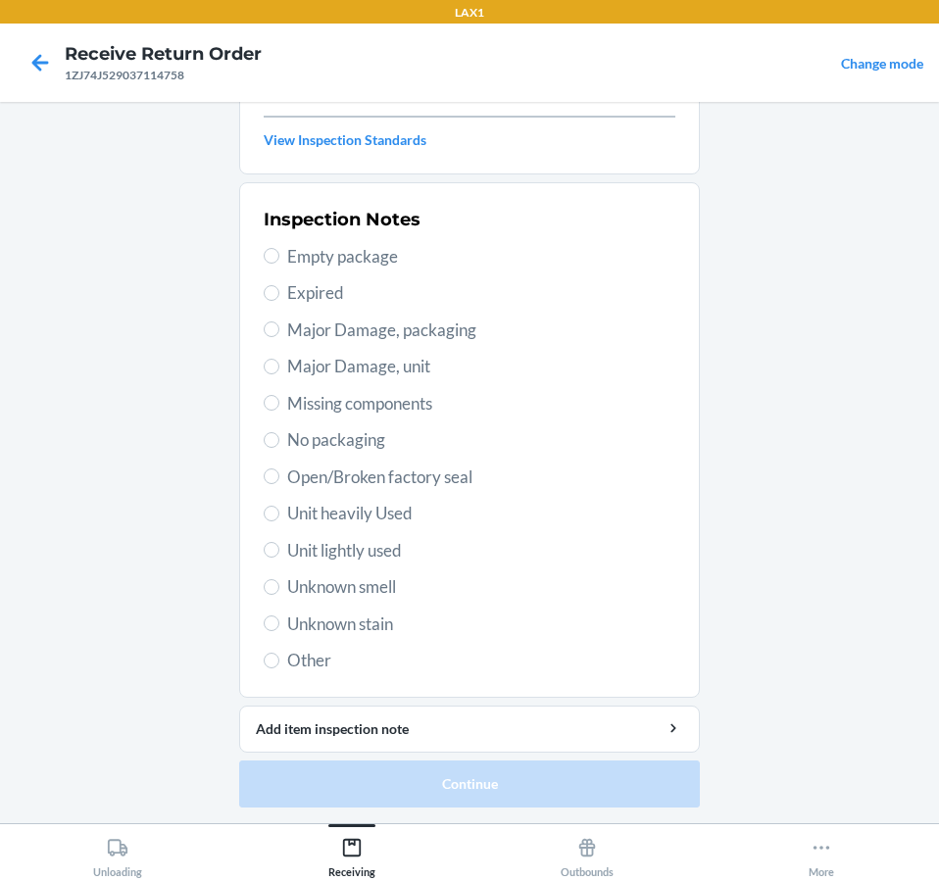
click at [382, 555] on span "Unit lightly used" at bounding box center [481, 550] width 388 height 25
click at [279, 555] on input "Unit lightly used" at bounding box center [272, 550] width 16 height 16
radio input "true"
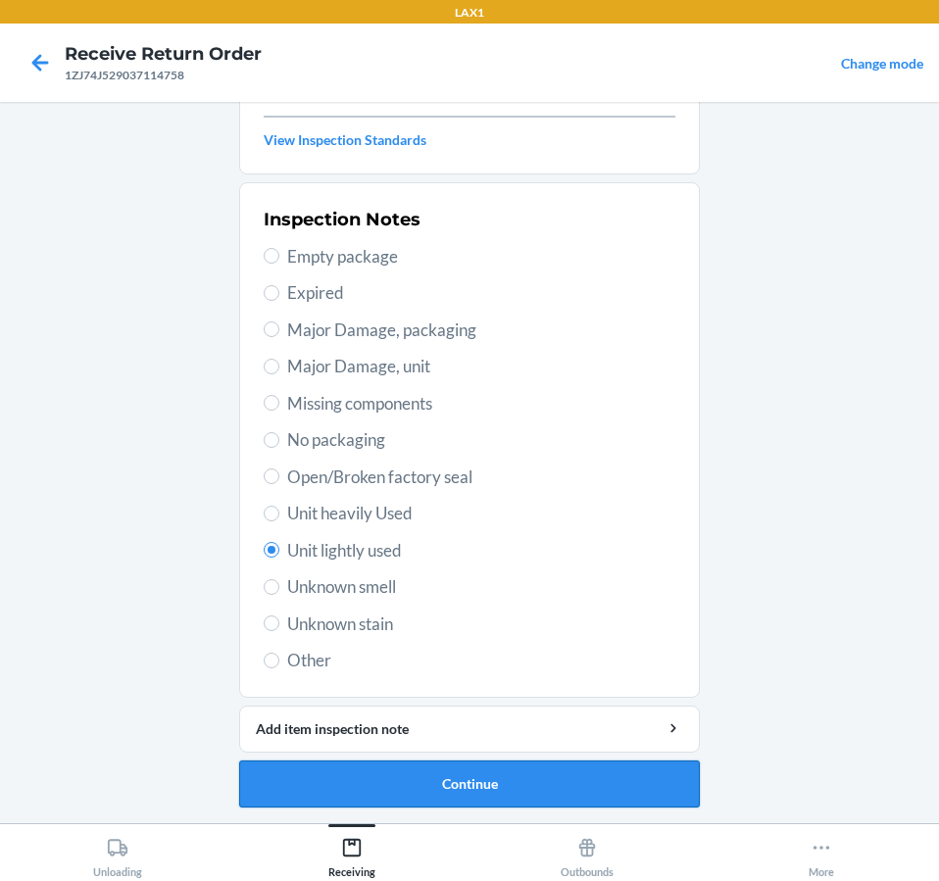
click at [416, 776] on button "Continue" at bounding box center [469, 783] width 460 height 47
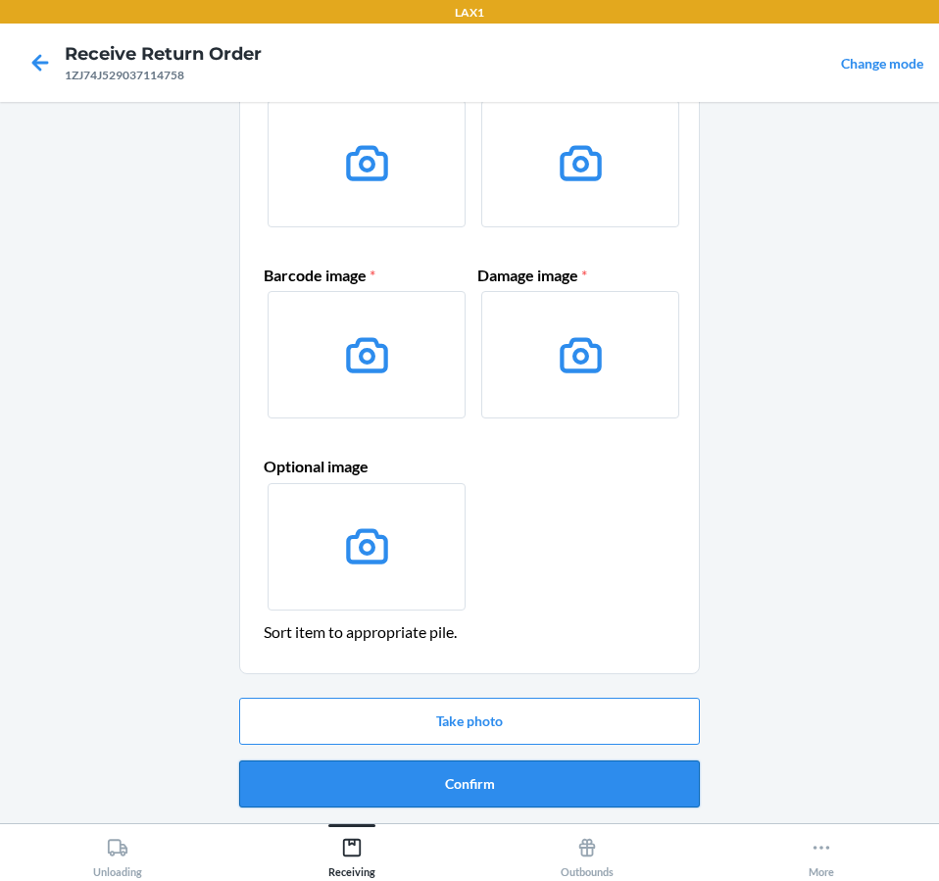
click at [628, 785] on button "Confirm" at bounding box center [469, 783] width 460 height 47
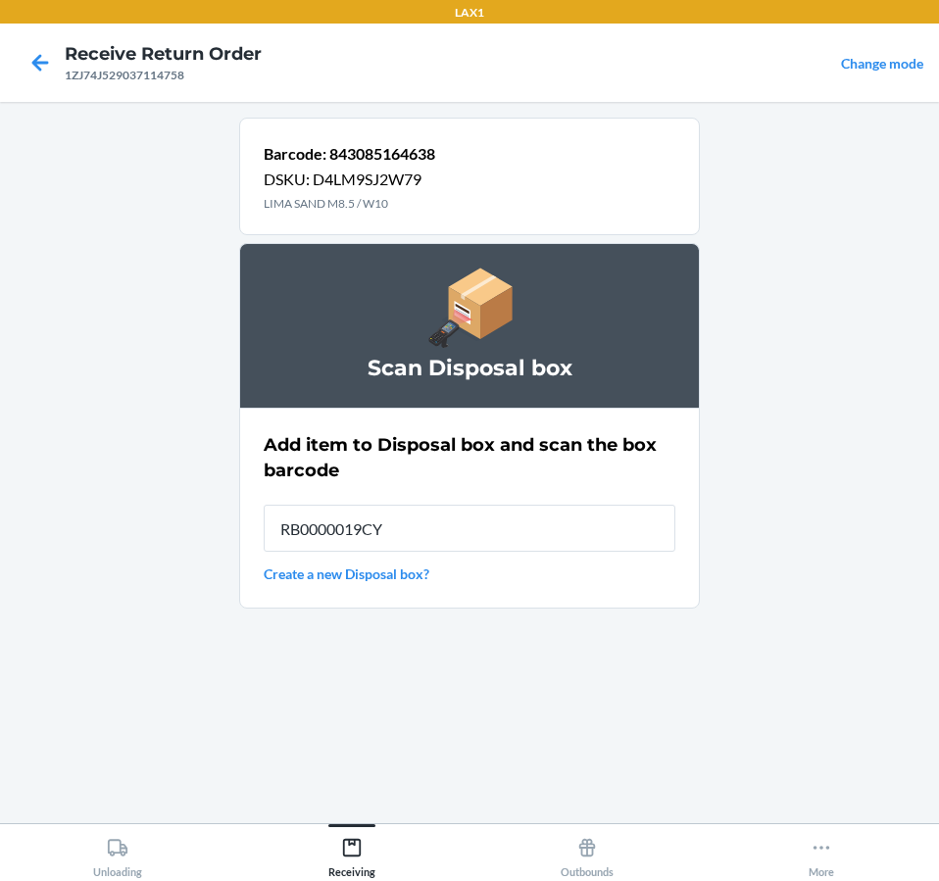
type input "RB0000019CY"
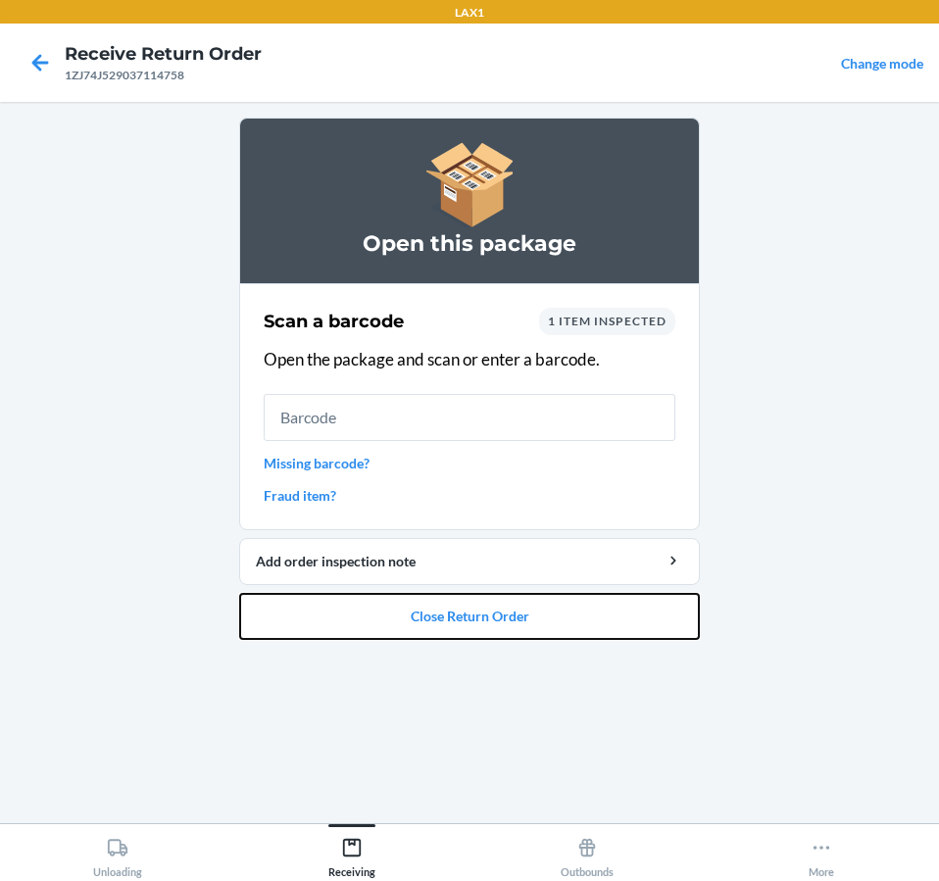
click at [590, 616] on button "Close Return Order" at bounding box center [469, 616] width 460 height 47
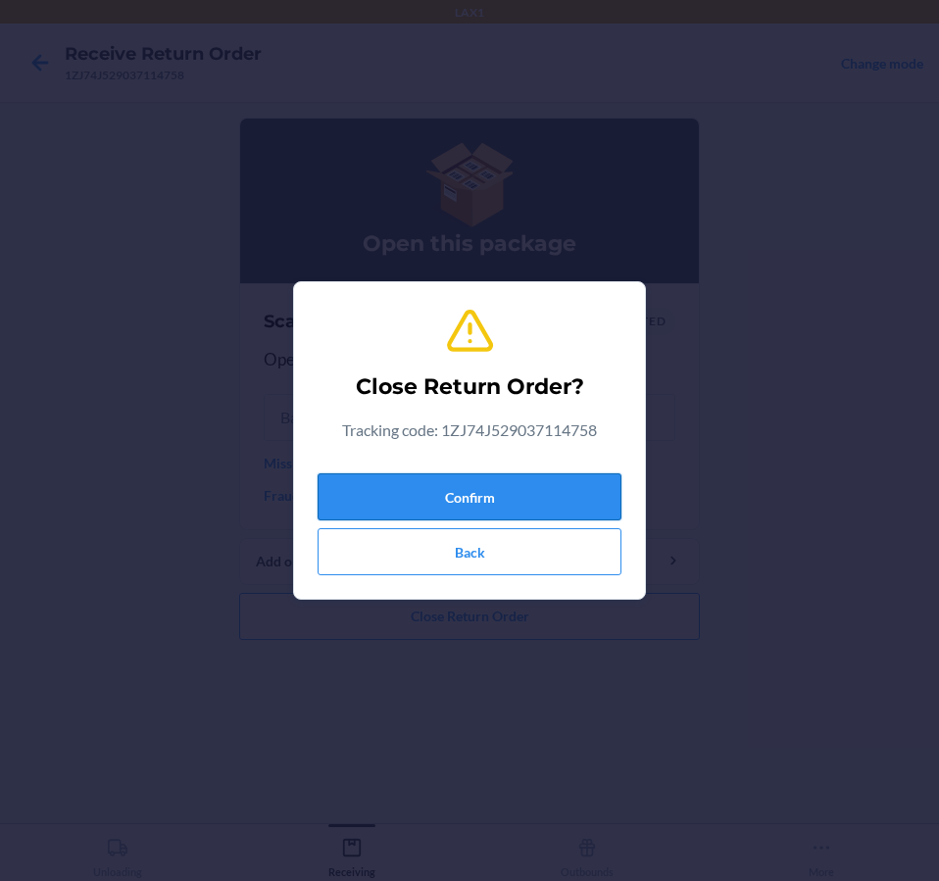
click at [571, 506] on button "Confirm" at bounding box center [469, 496] width 304 height 47
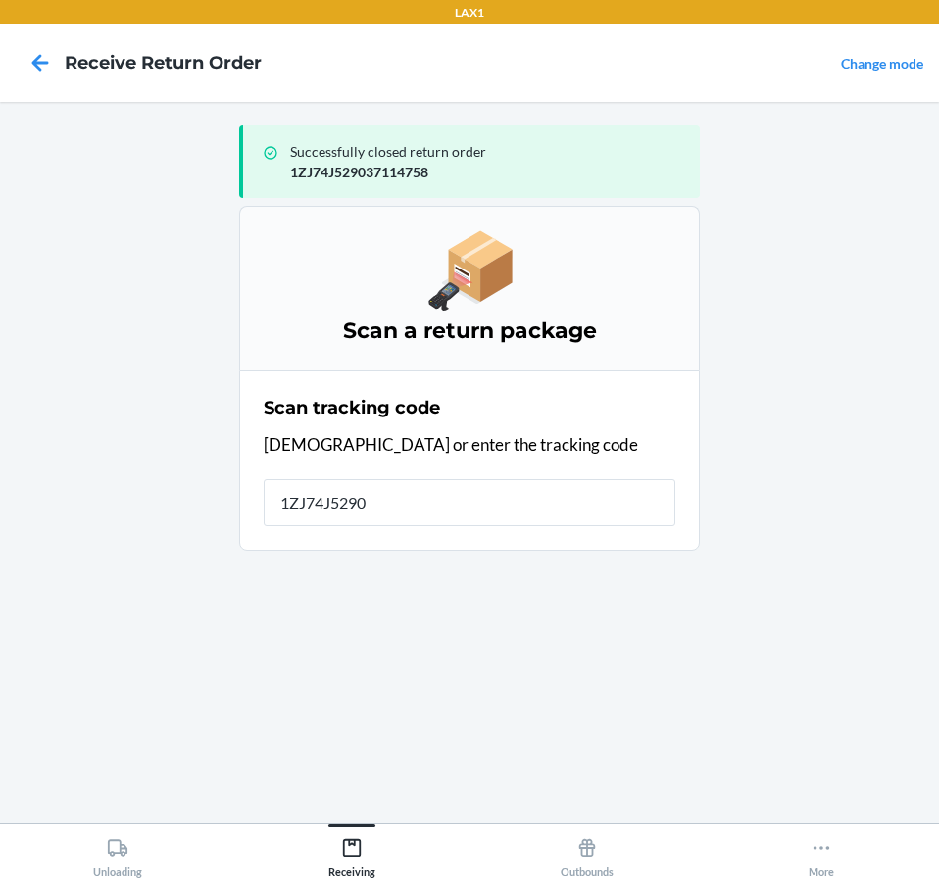
type input "1ZJ74J52903"
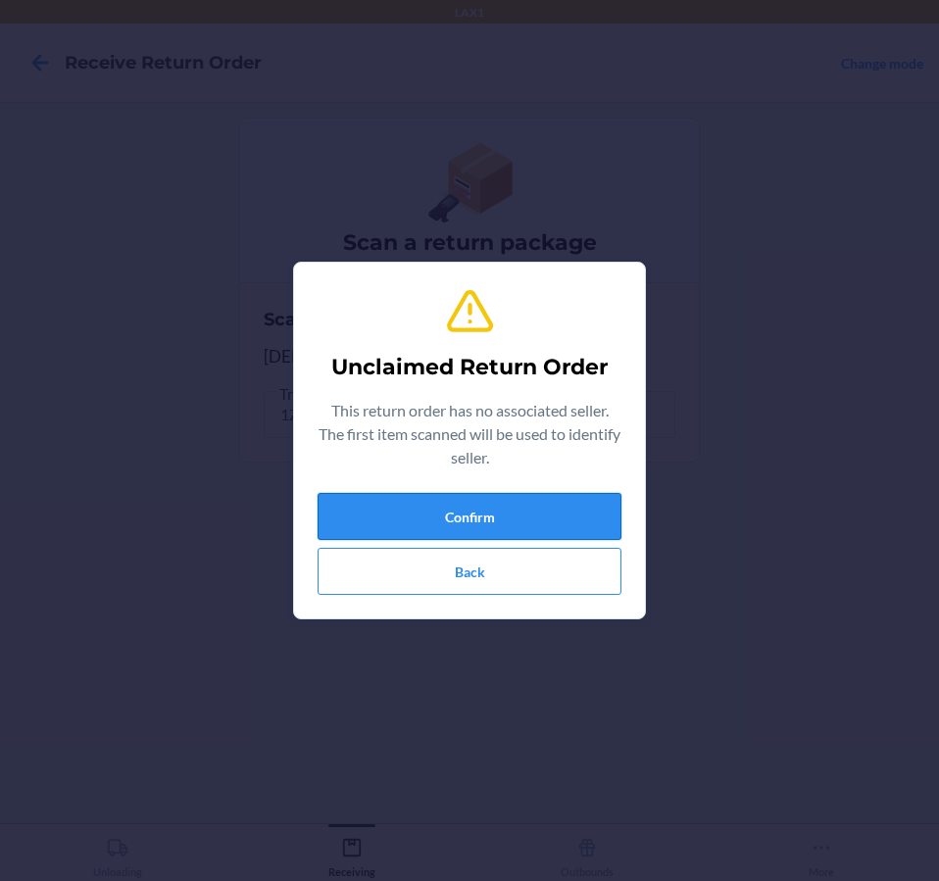
click at [583, 504] on button "Confirm" at bounding box center [469, 516] width 304 height 47
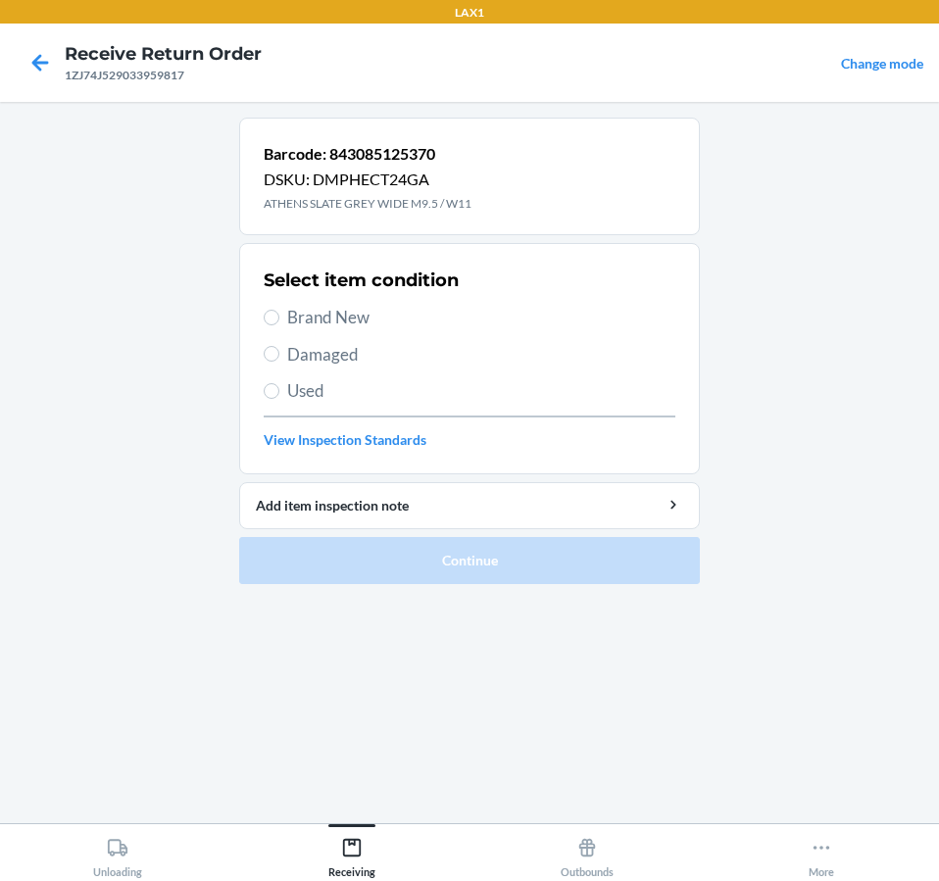
click at [367, 353] on span "Damaged" at bounding box center [481, 354] width 388 height 25
click at [279, 353] on input "Damaged" at bounding box center [272, 354] width 16 height 16
radio input "true"
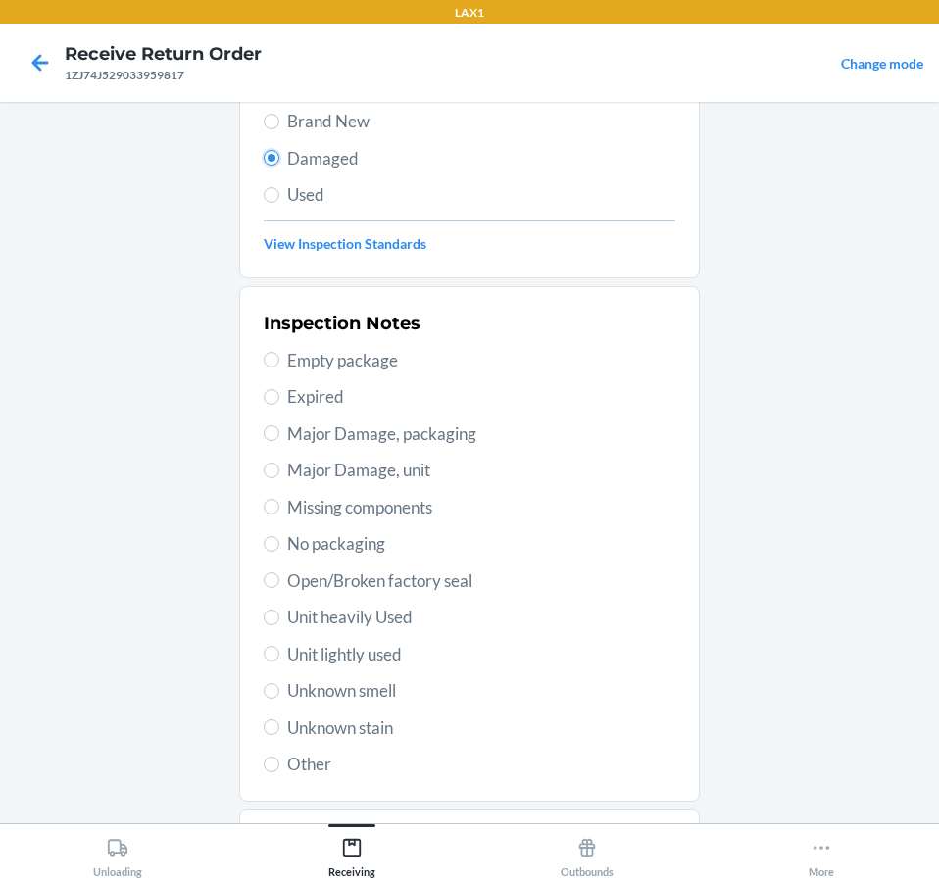
scroll to position [300, 0]
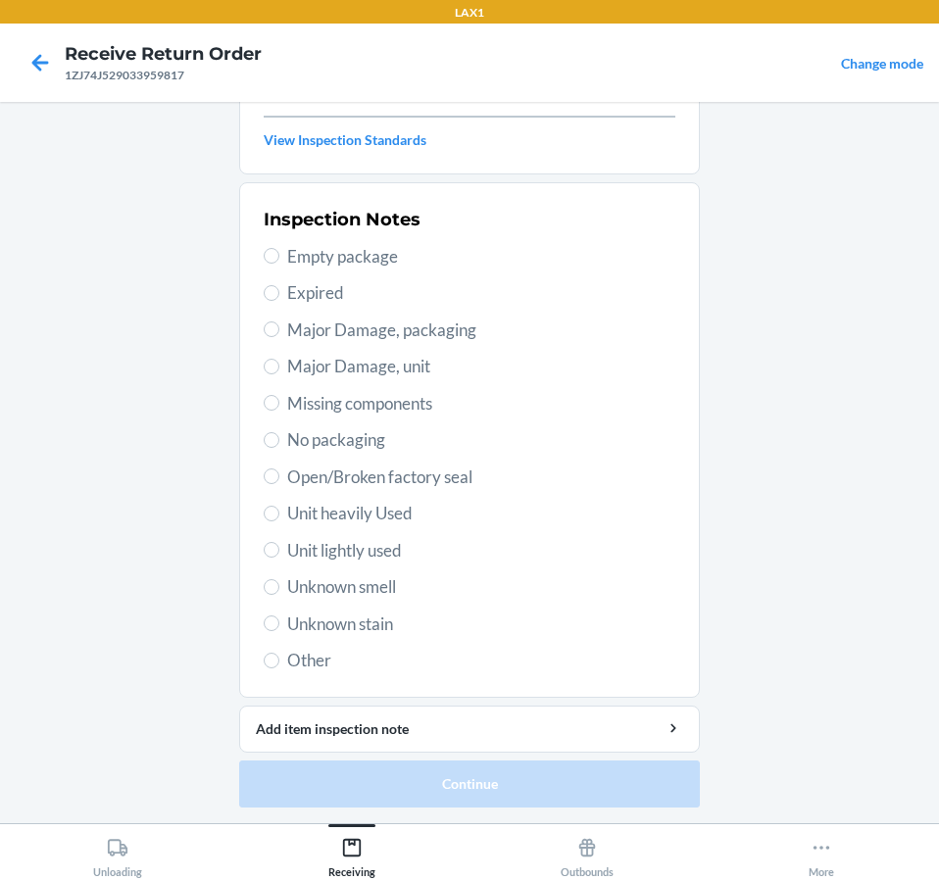
click at [370, 558] on span "Unit lightly used" at bounding box center [481, 550] width 388 height 25
click at [279, 557] on input "Unit lightly used" at bounding box center [272, 550] width 16 height 16
radio input "true"
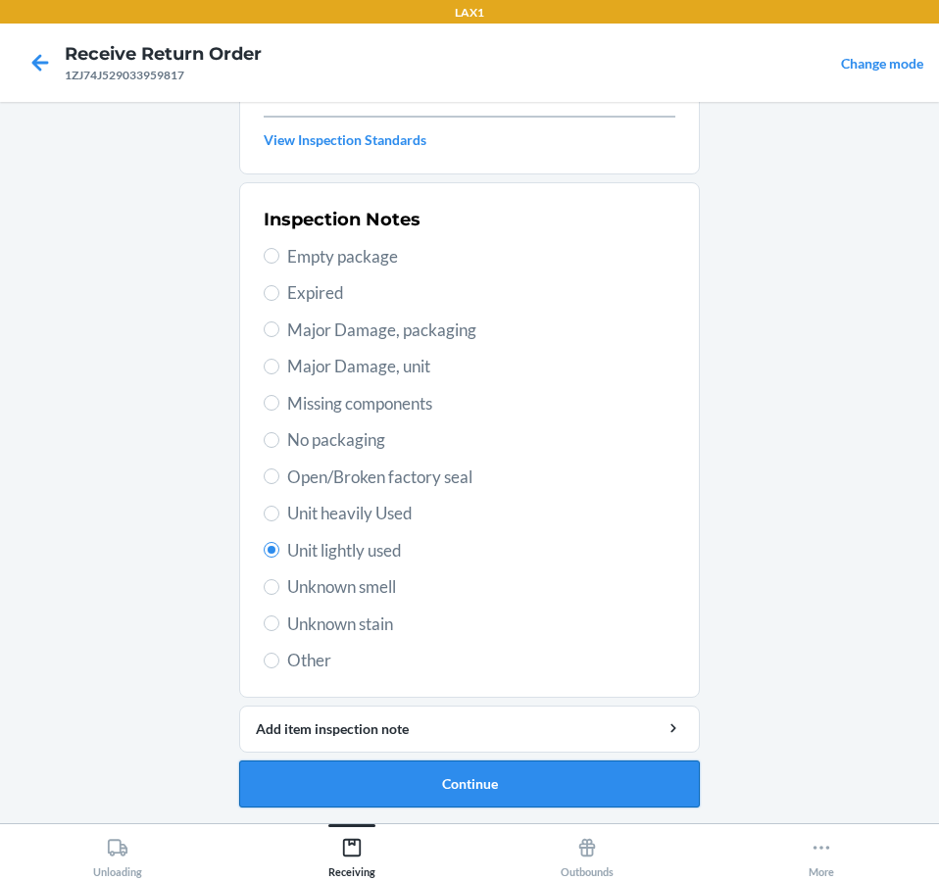
click at [653, 791] on button "Continue" at bounding box center [469, 783] width 460 height 47
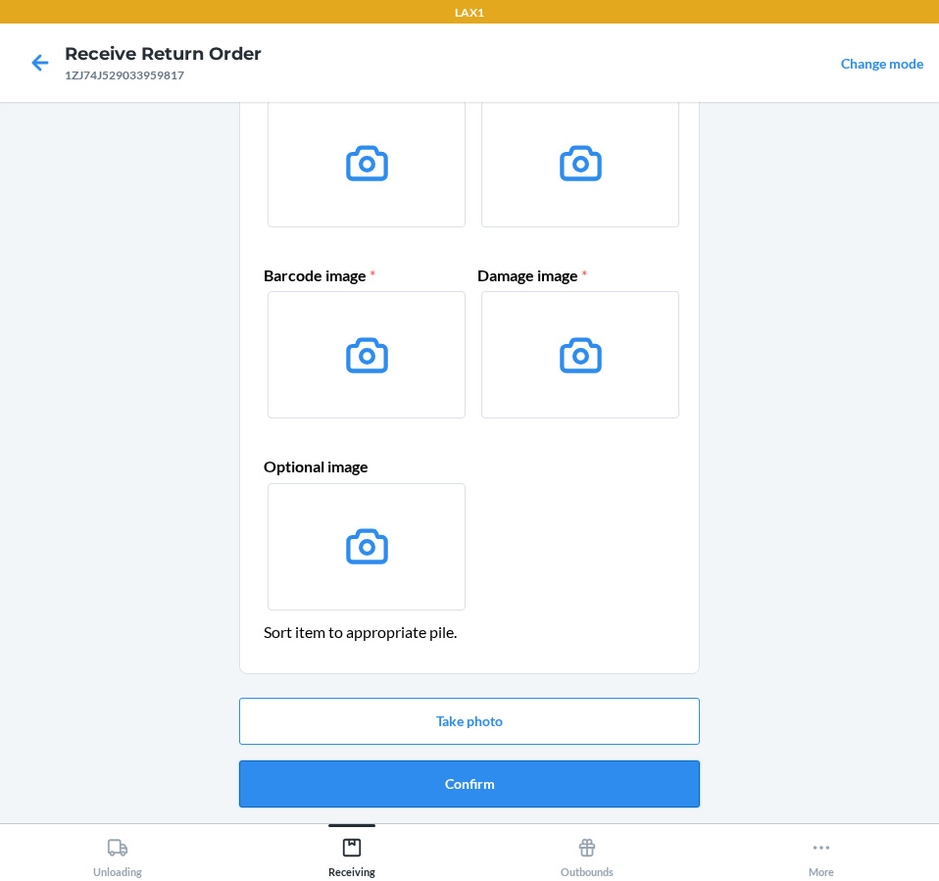
click at [643, 769] on button "Confirm" at bounding box center [469, 783] width 460 height 47
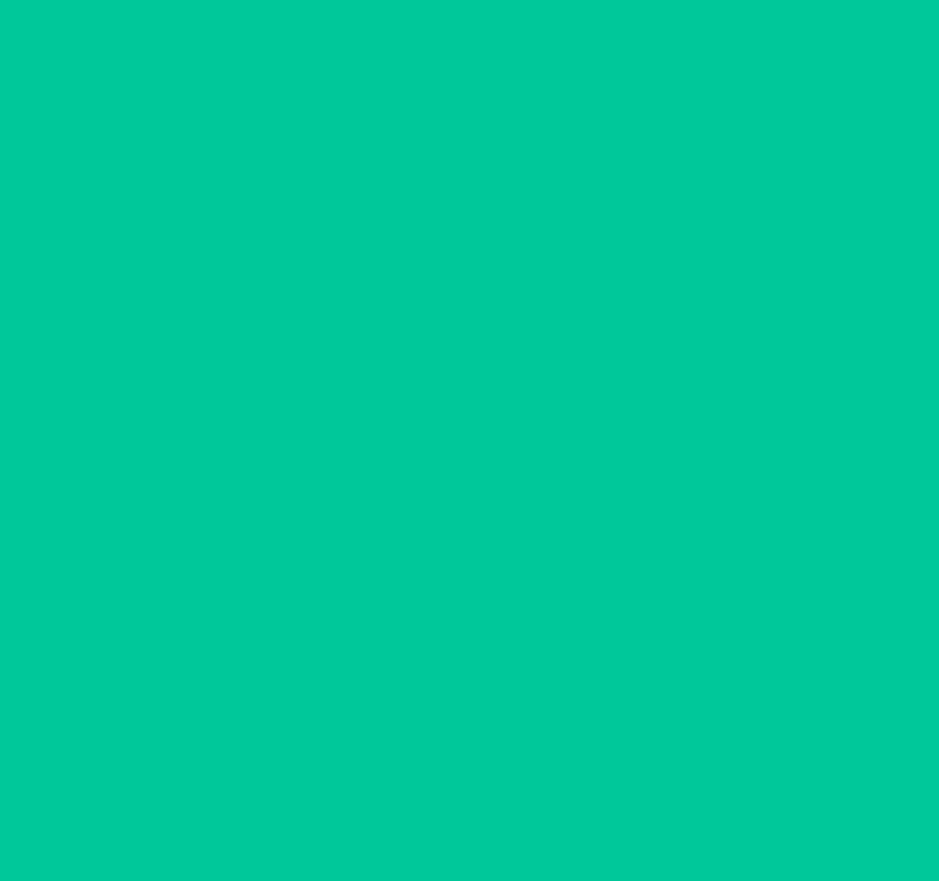
scroll to position [0, 0]
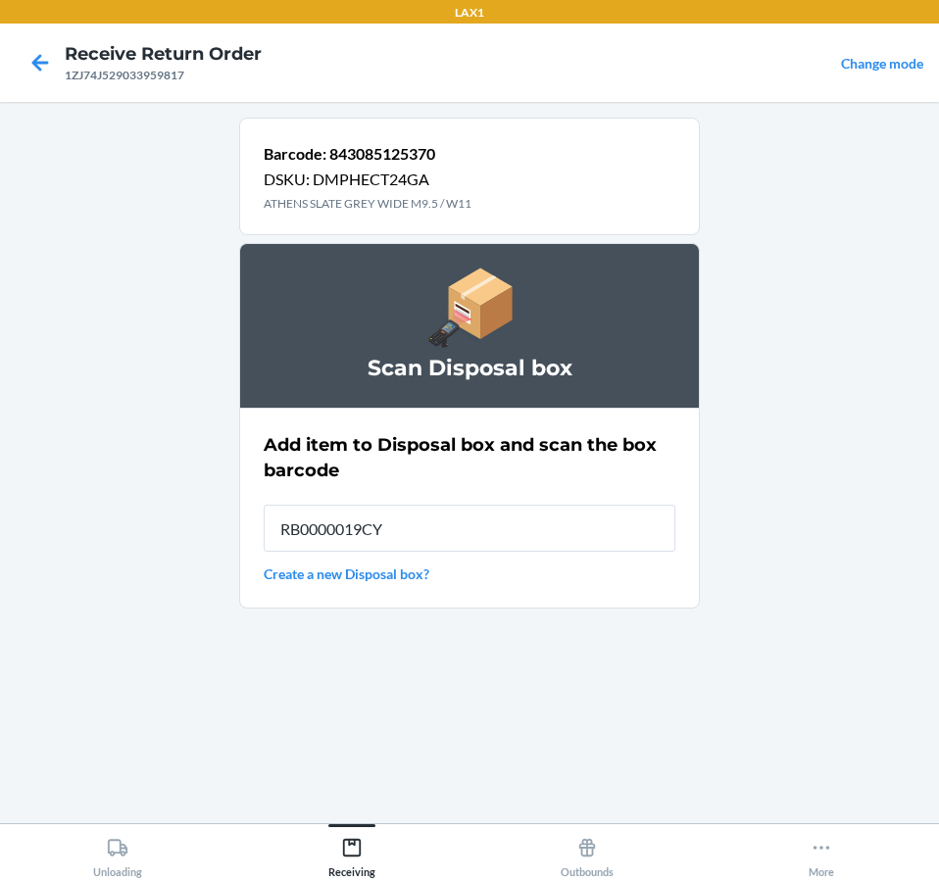
type input "RB0000019CY"
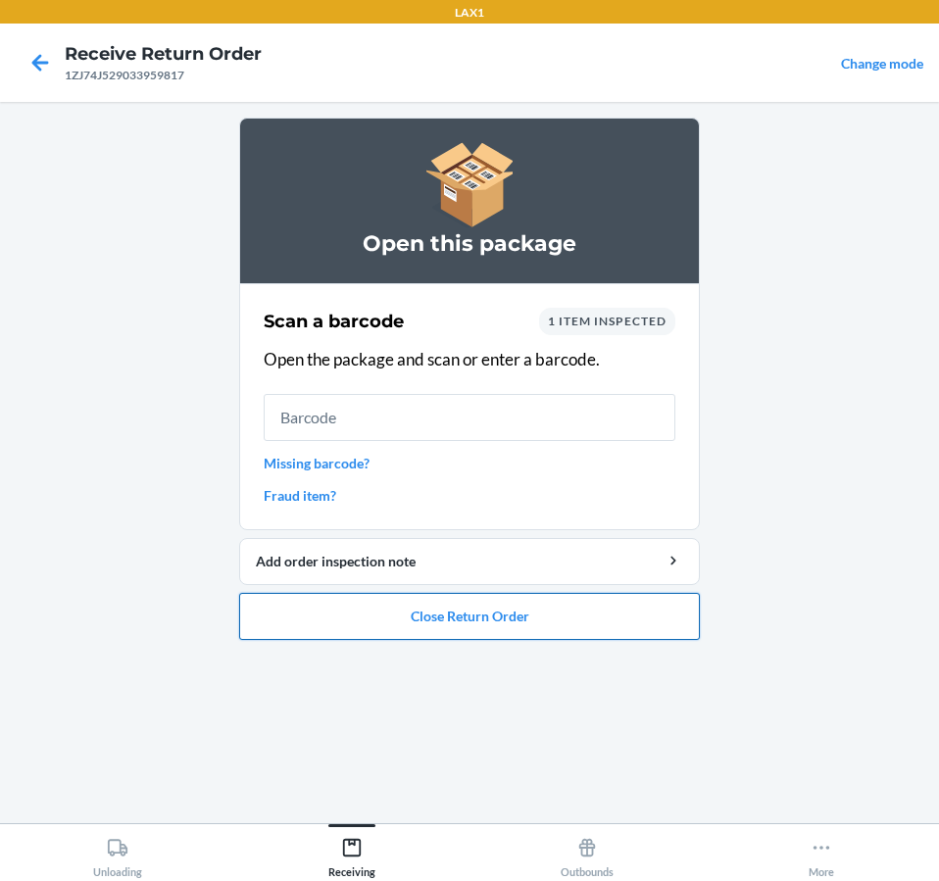
click at [627, 632] on button "Close Return Order" at bounding box center [469, 616] width 460 height 47
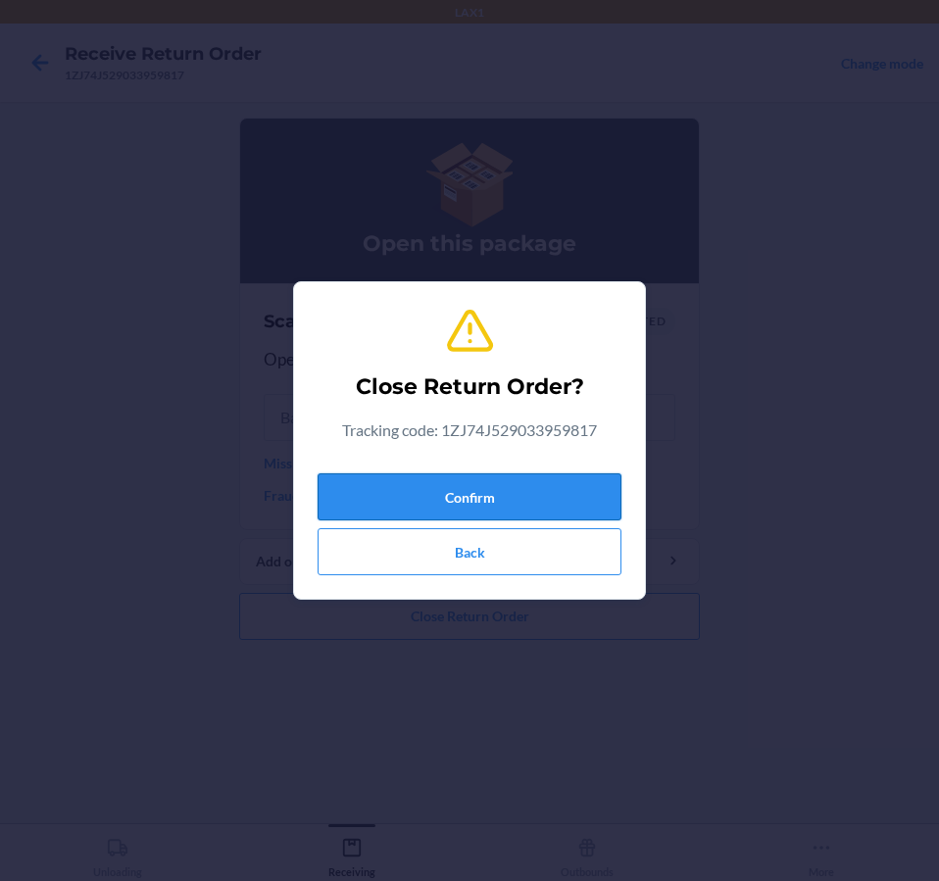
click at [565, 491] on button "Confirm" at bounding box center [469, 496] width 304 height 47
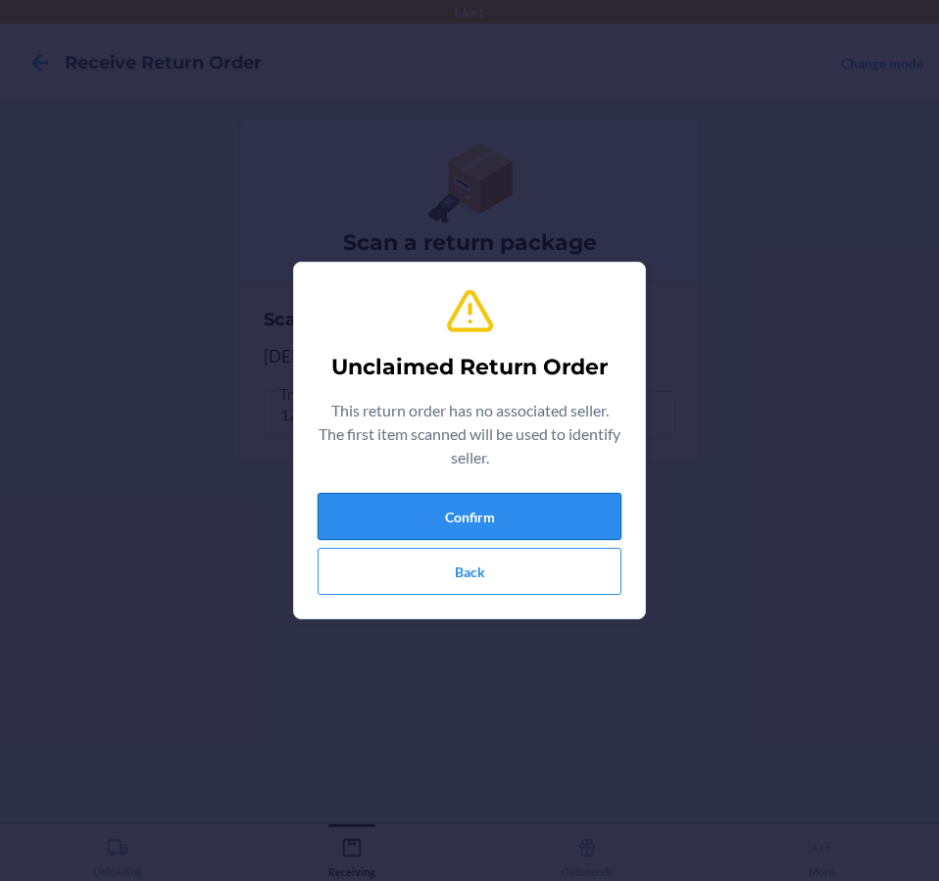
click at [543, 521] on button "Confirm" at bounding box center [469, 516] width 304 height 47
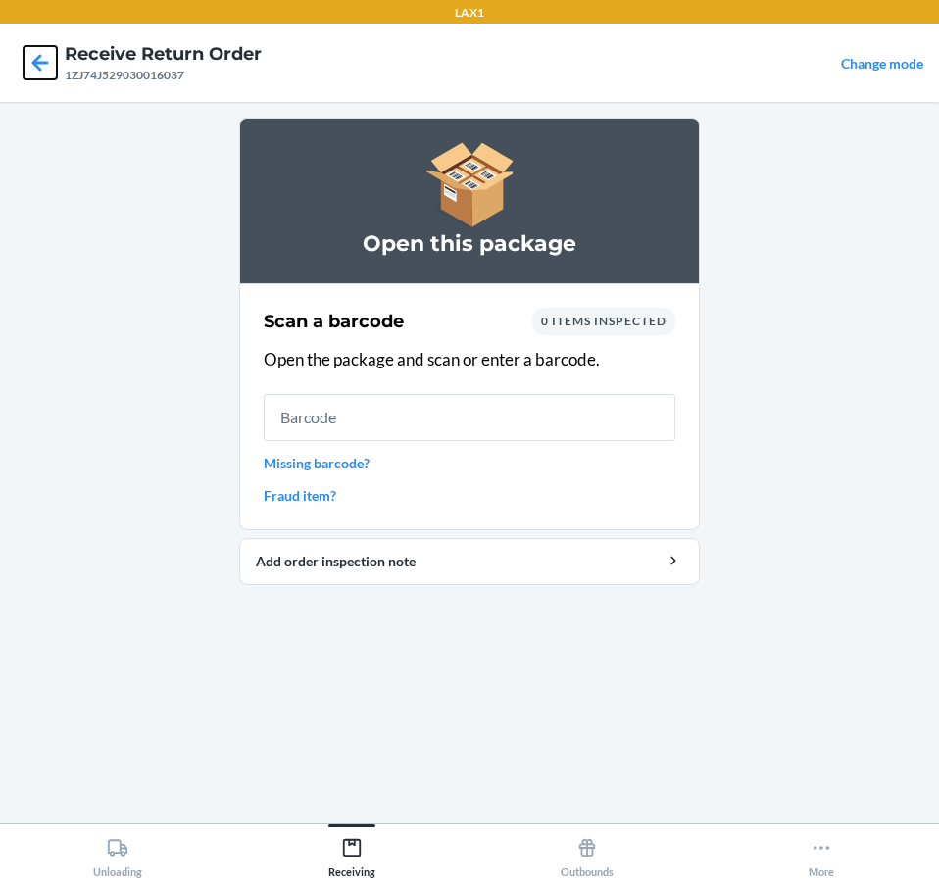
click at [52, 69] on icon at bounding box center [40, 62] width 33 height 33
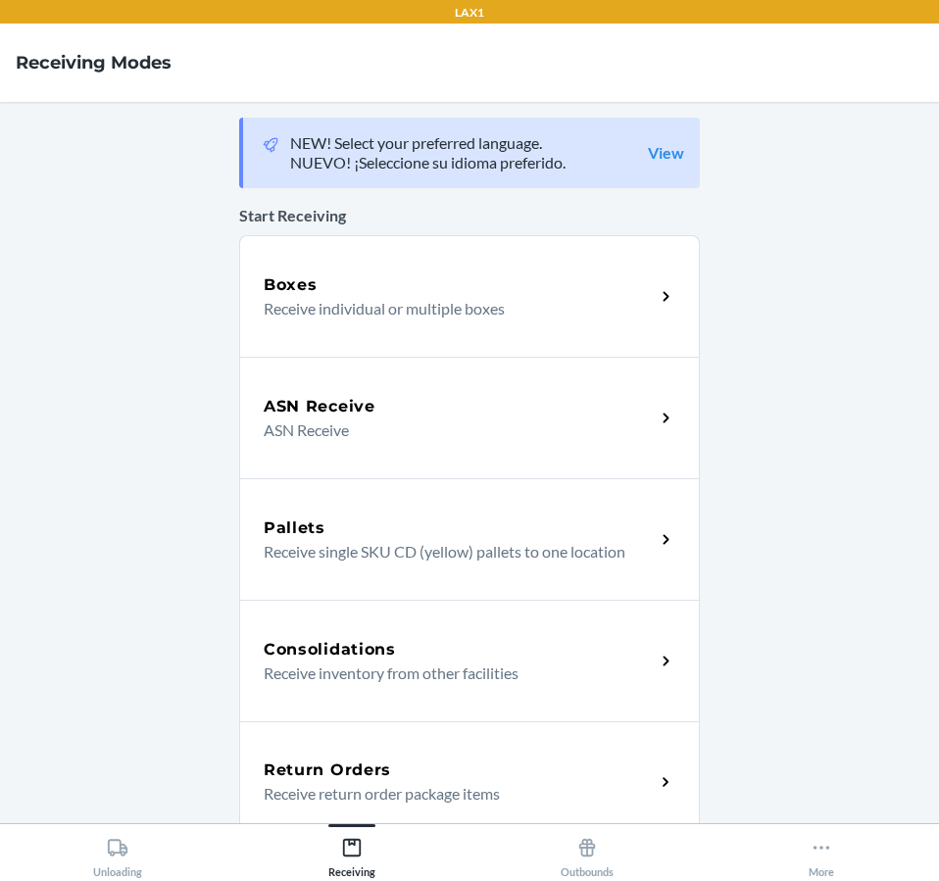
click at [654, 777] on icon at bounding box center [665, 782] width 23 height 23
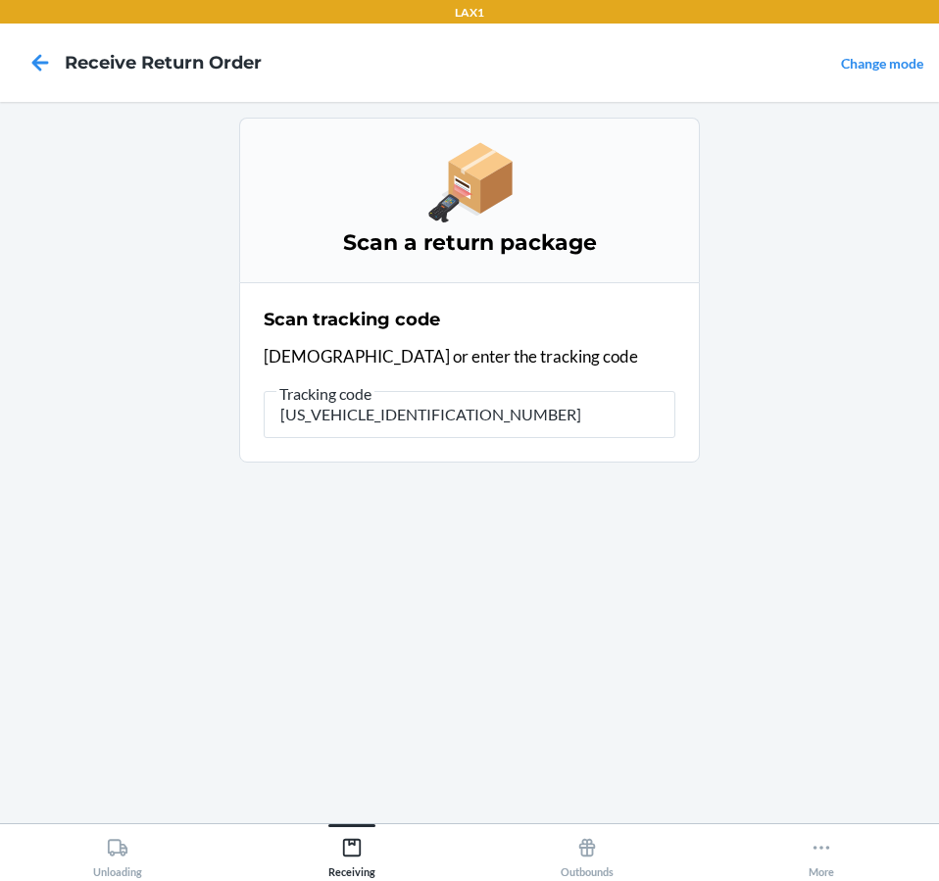
type input "1ZJ74J529033074120"
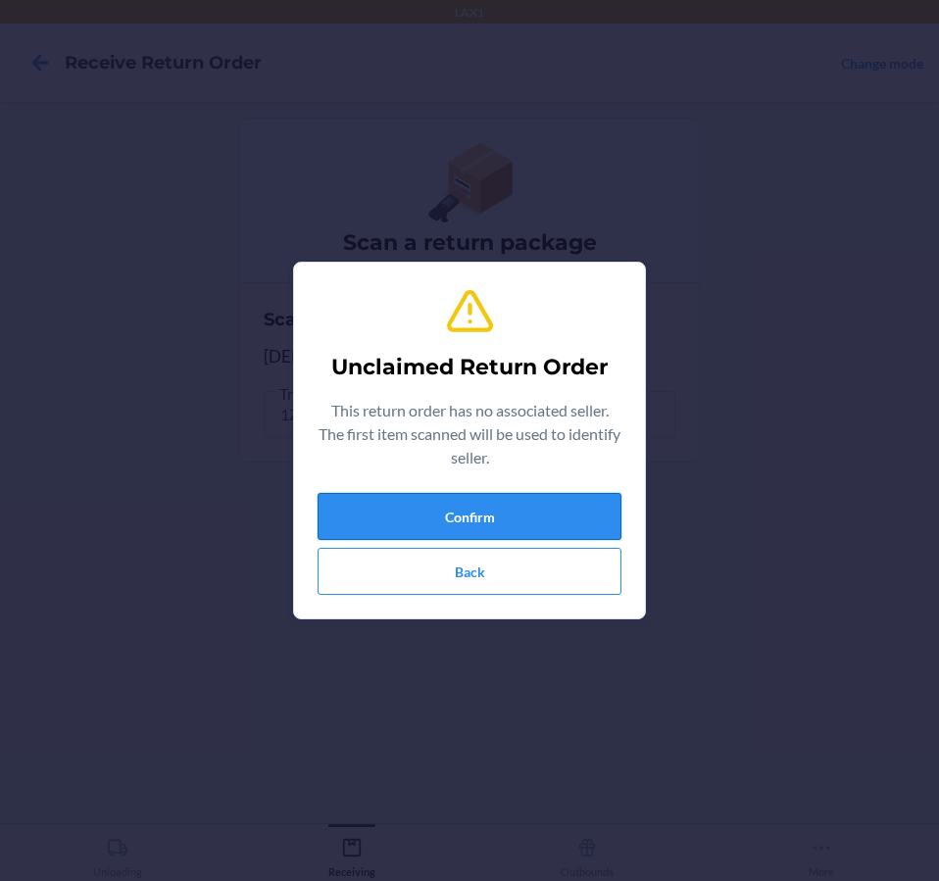
click at [401, 506] on button "Confirm" at bounding box center [469, 516] width 304 height 47
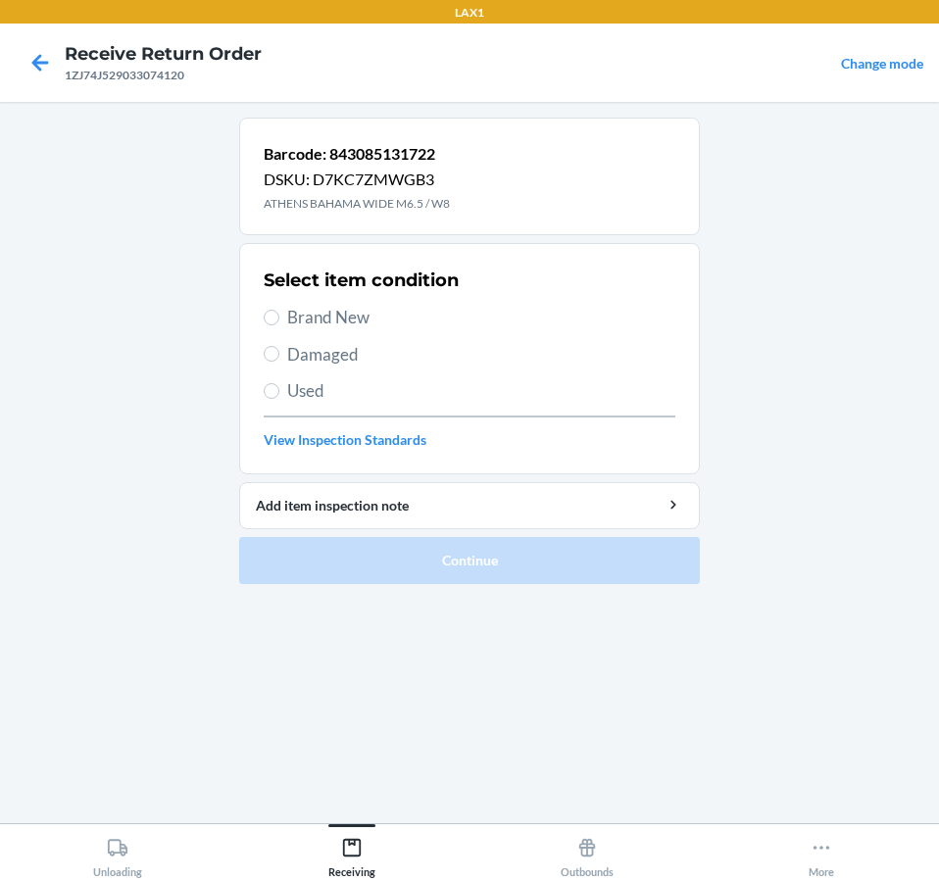
click at [300, 315] on span "Brand New" at bounding box center [481, 317] width 388 height 25
click at [279, 315] on input "Brand New" at bounding box center [272, 318] width 16 height 16
radio input "true"
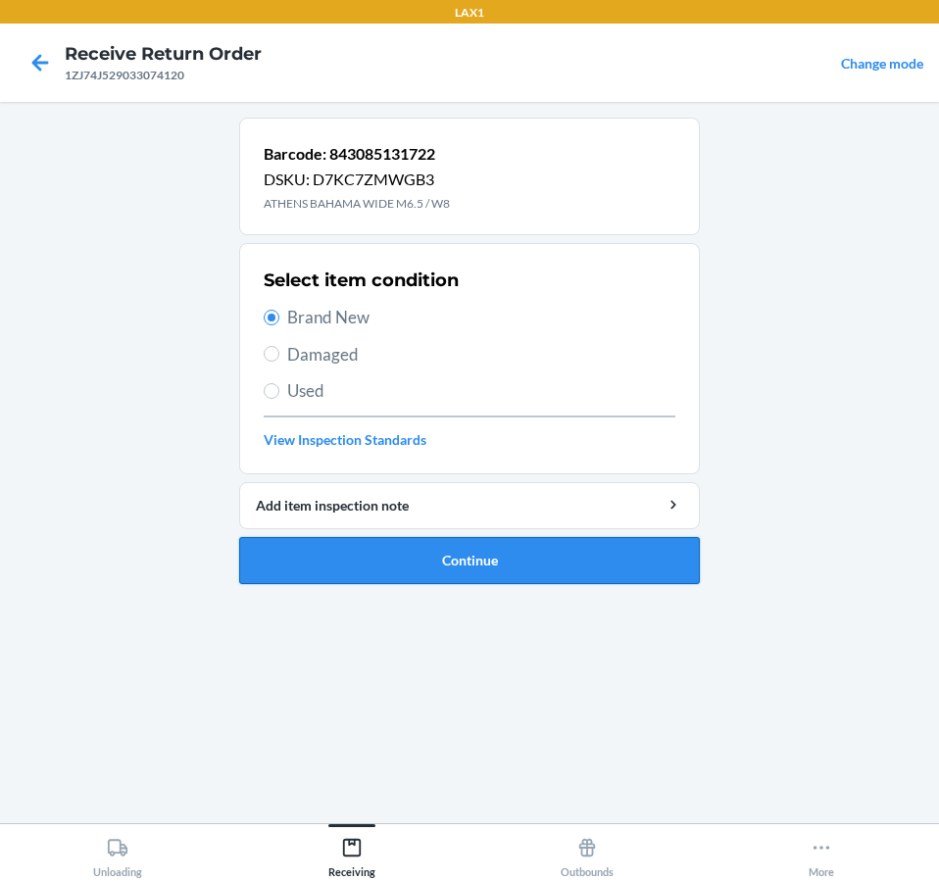
click at [388, 555] on button "Continue" at bounding box center [469, 560] width 460 height 47
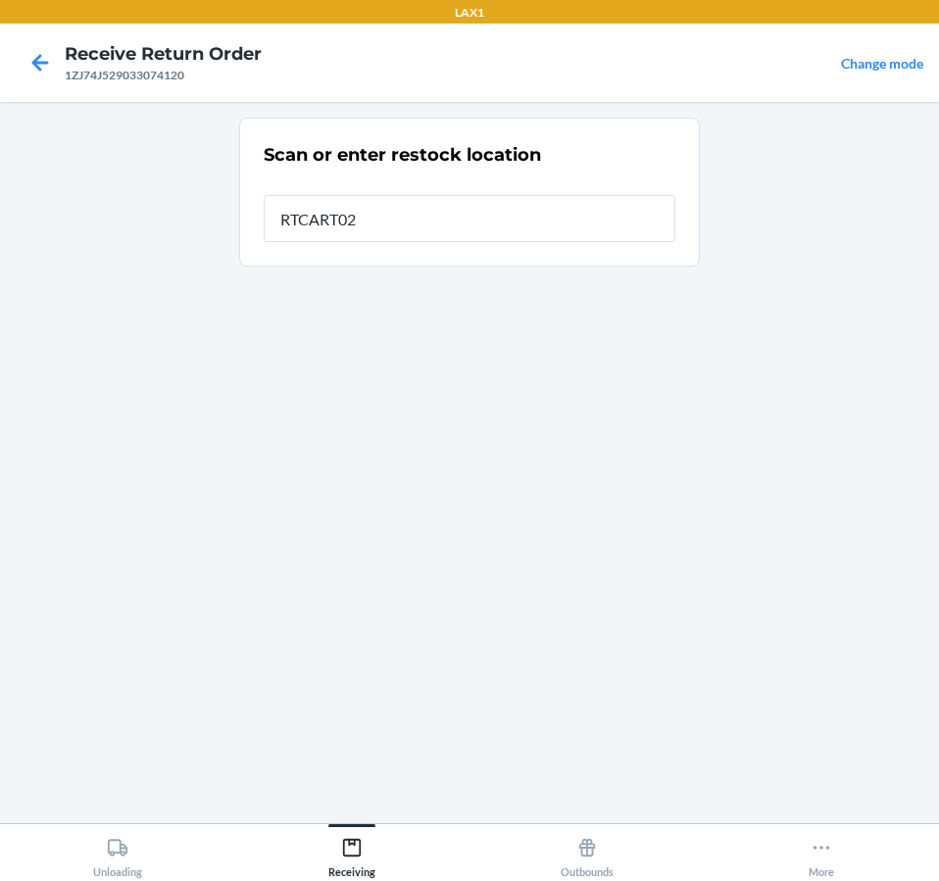
type input "RTCART020"
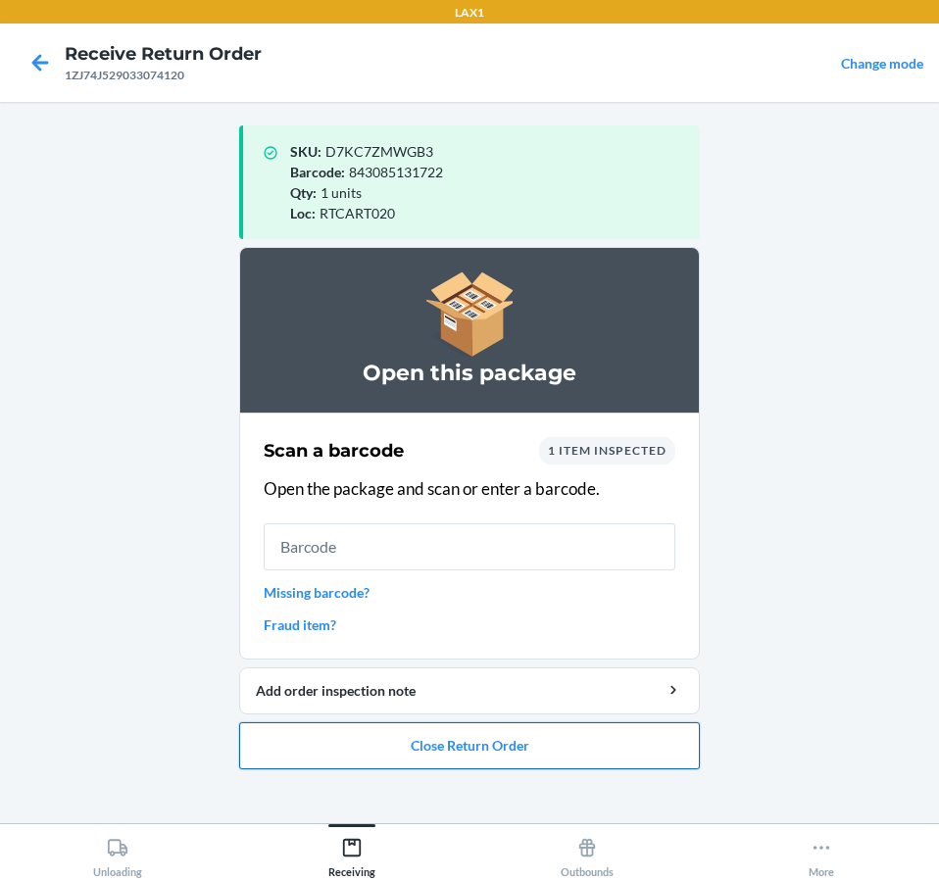
click at [438, 740] on button "Close Return Order" at bounding box center [469, 745] width 460 height 47
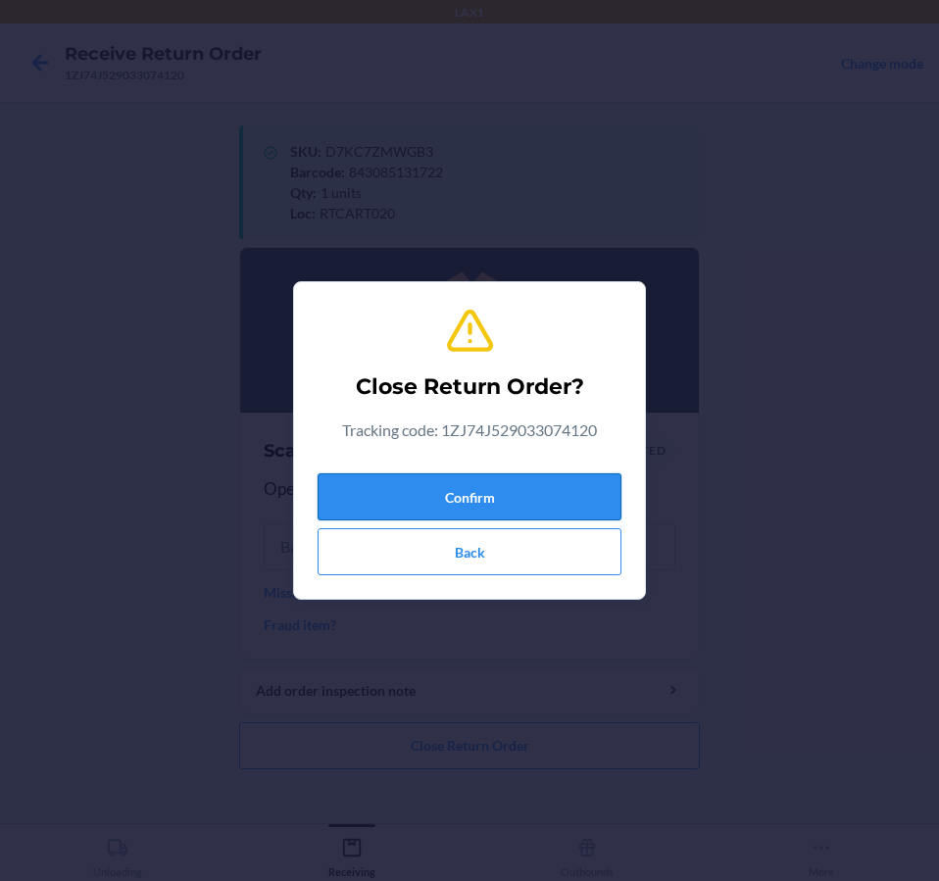
click at [338, 483] on button "Confirm" at bounding box center [469, 496] width 304 height 47
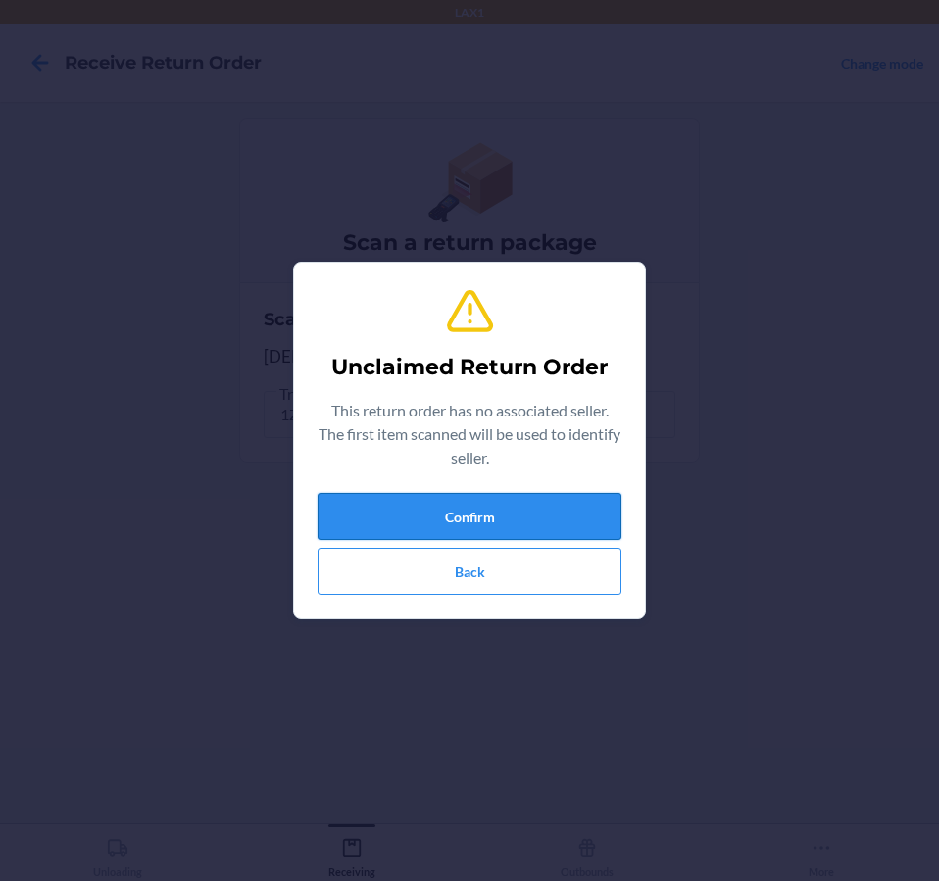
click at [396, 498] on button "Confirm" at bounding box center [469, 516] width 304 height 47
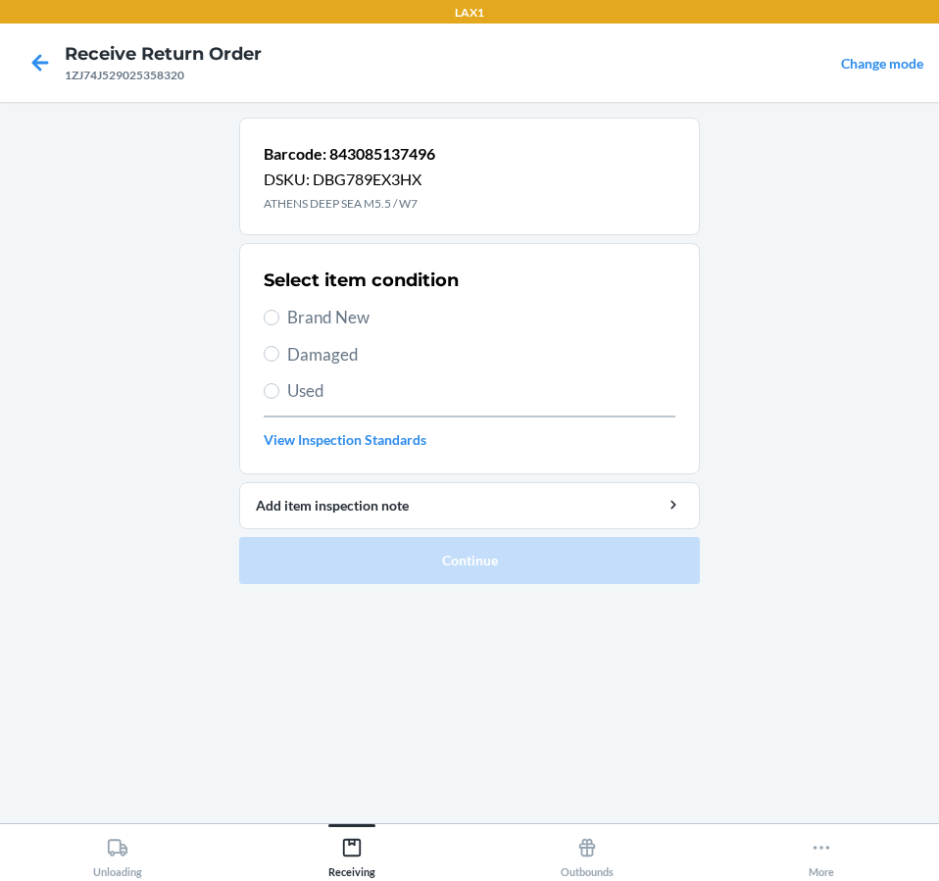
click at [348, 363] on span "Damaged" at bounding box center [481, 354] width 388 height 25
click at [279, 362] on input "Damaged" at bounding box center [272, 354] width 16 height 16
radio input "true"
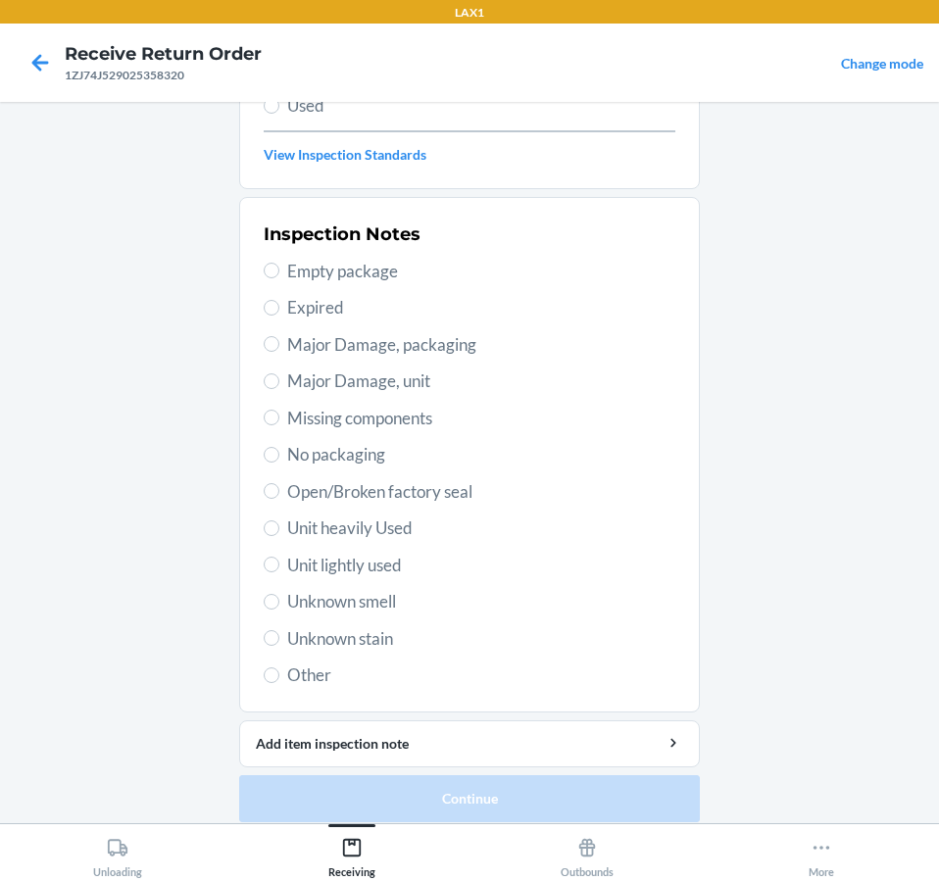
scroll to position [294, 0]
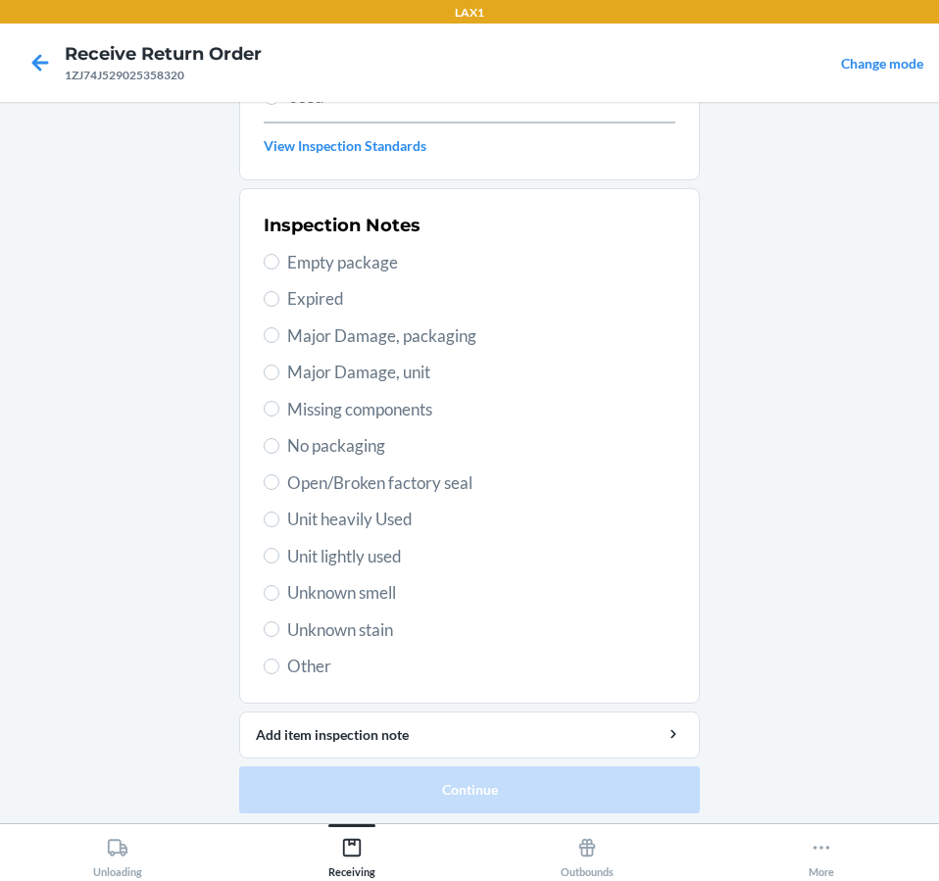
click at [374, 560] on span "Unit lightly used" at bounding box center [481, 556] width 388 height 25
click at [279, 560] on input "Unit lightly used" at bounding box center [272, 556] width 16 height 16
radio input "true"
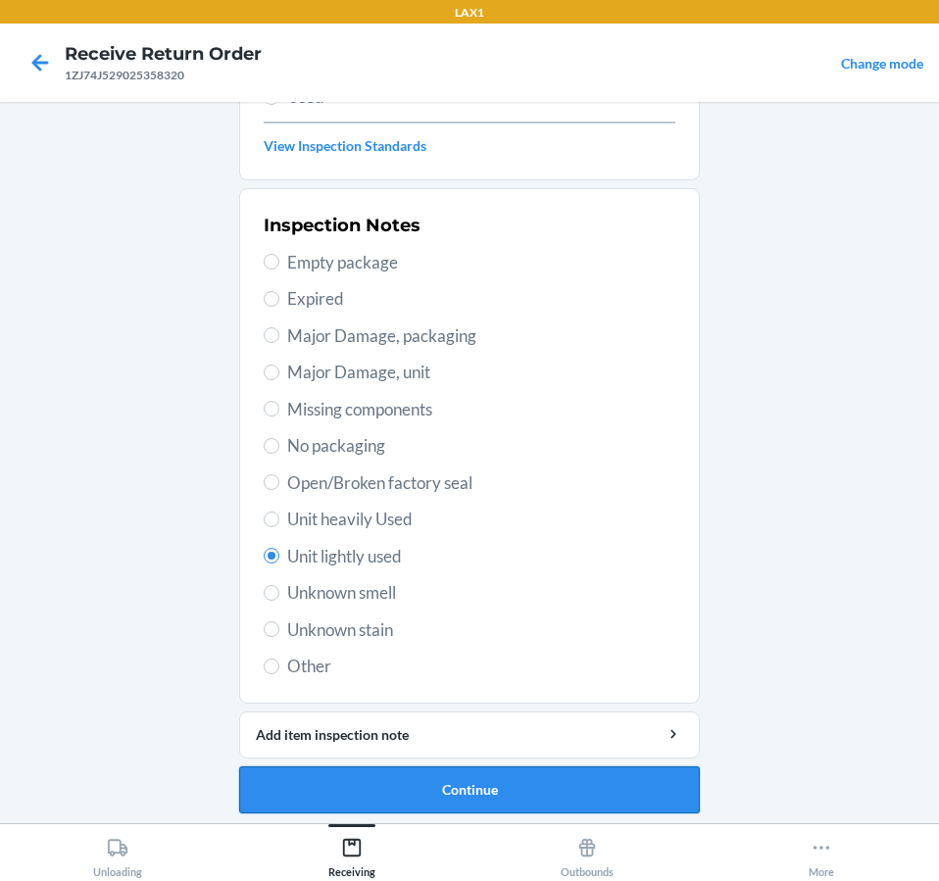
click at [526, 807] on button "Continue" at bounding box center [469, 789] width 460 height 47
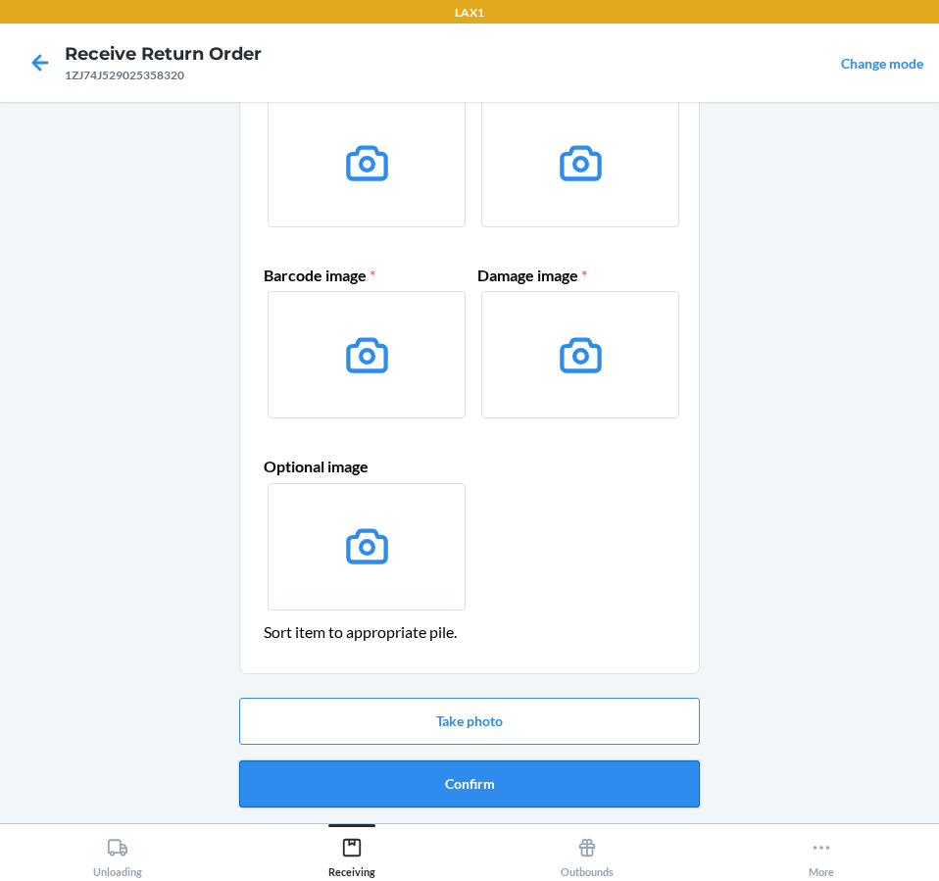
click at [565, 793] on button "Confirm" at bounding box center [469, 783] width 460 height 47
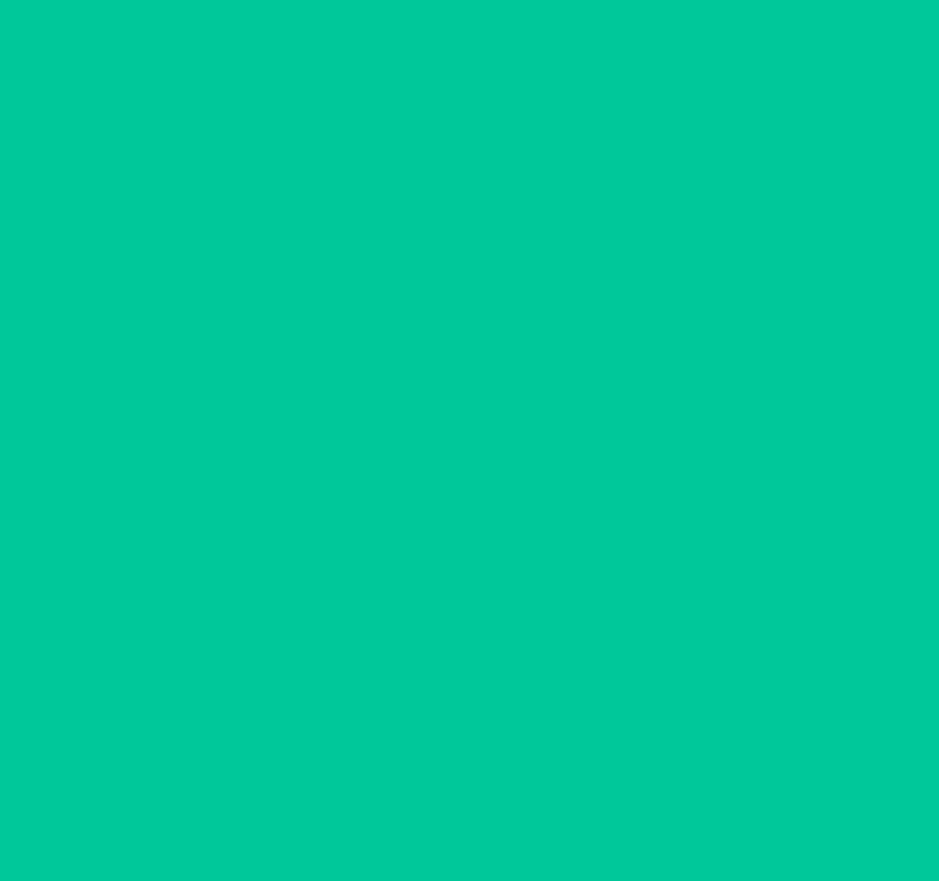
scroll to position [0, 0]
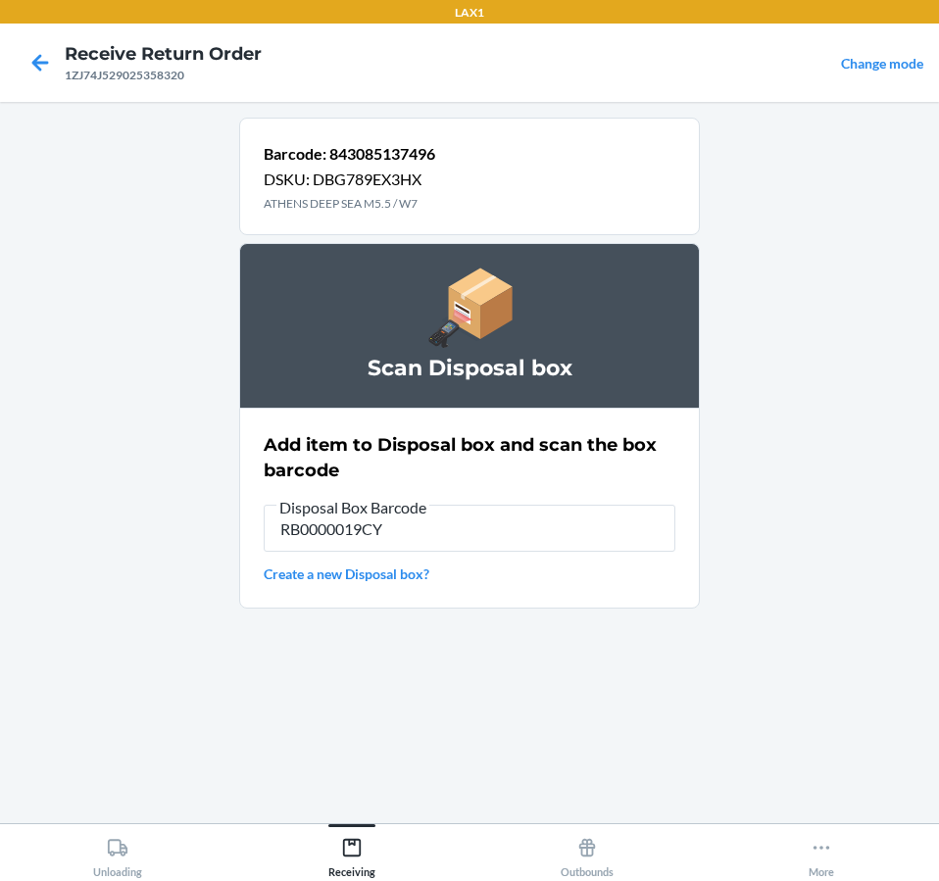
type input "RB0000019CY"
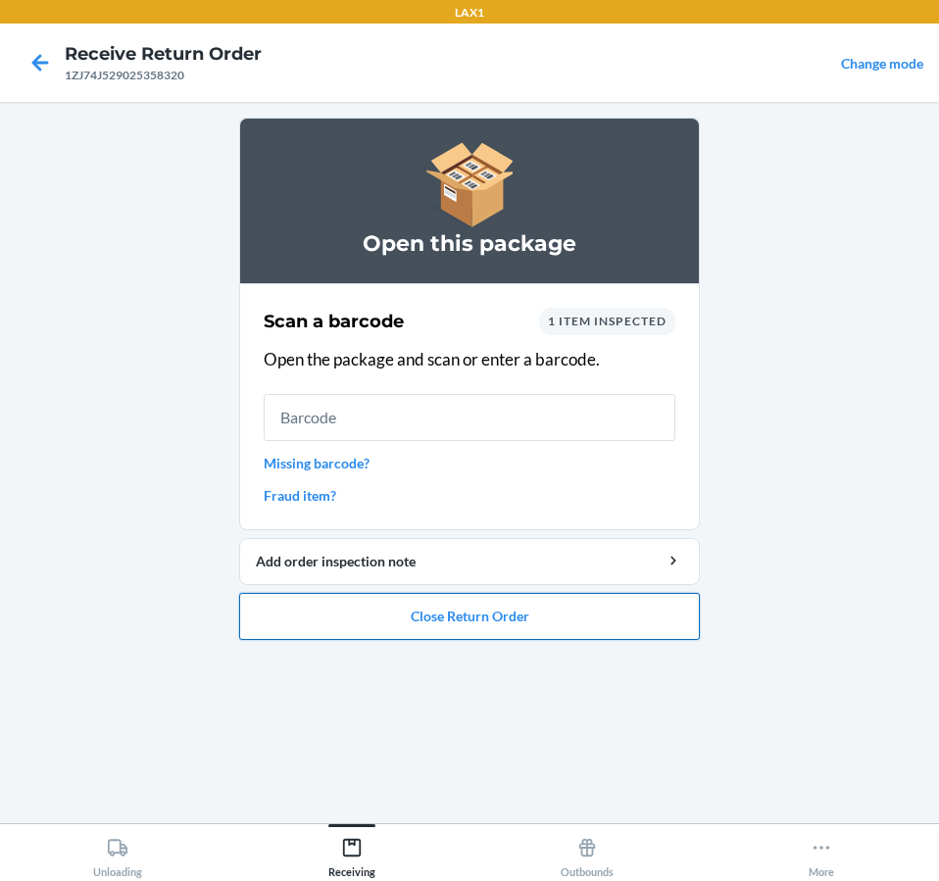
click at [577, 623] on button "Close Return Order" at bounding box center [469, 616] width 460 height 47
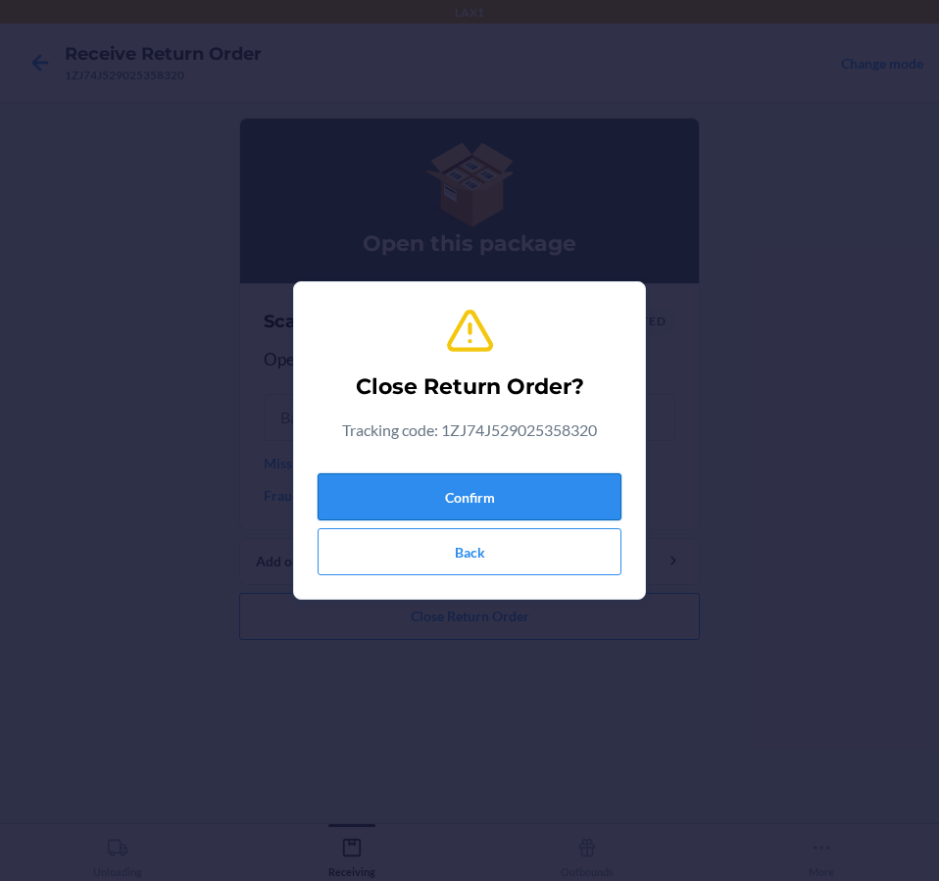
click at [561, 497] on button "Confirm" at bounding box center [469, 496] width 304 height 47
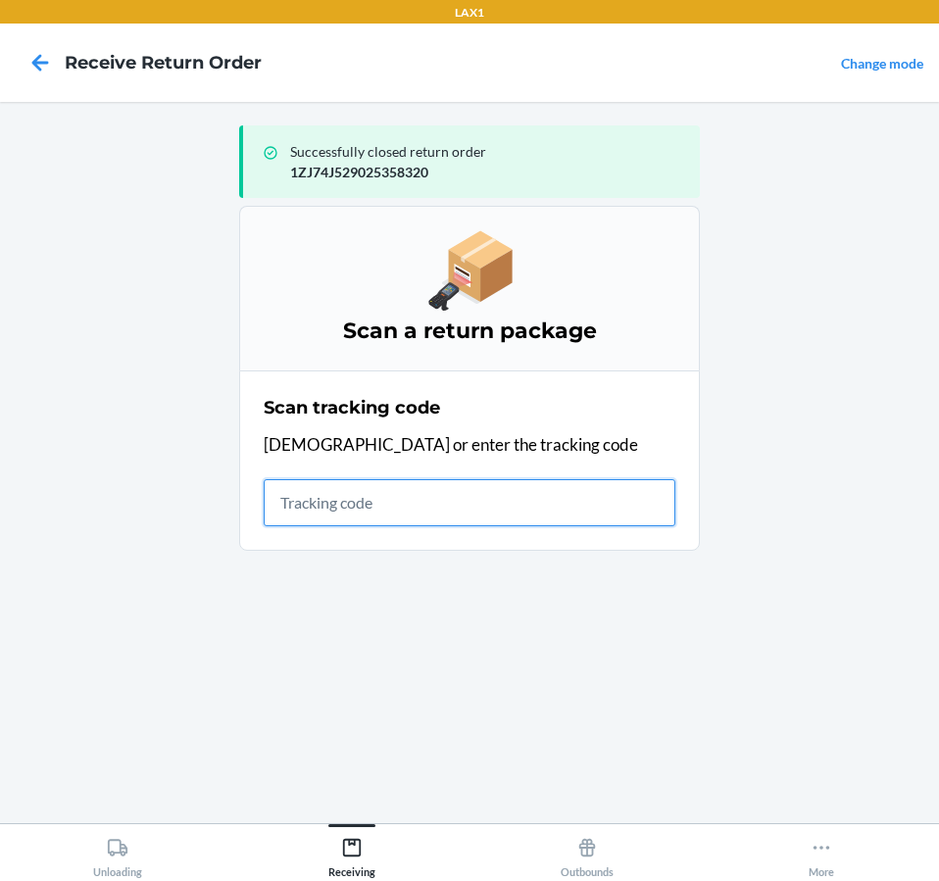
click at [600, 507] on input "text" at bounding box center [469, 502] width 411 height 47
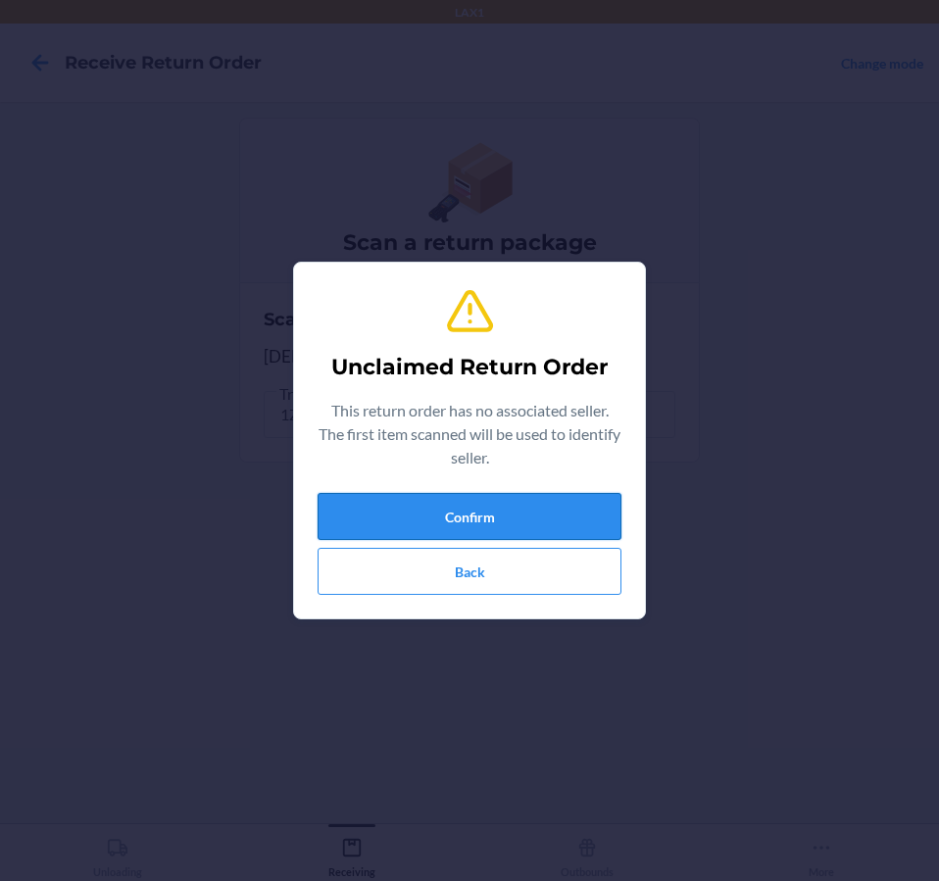
click at [557, 508] on button "Confirm" at bounding box center [469, 516] width 304 height 47
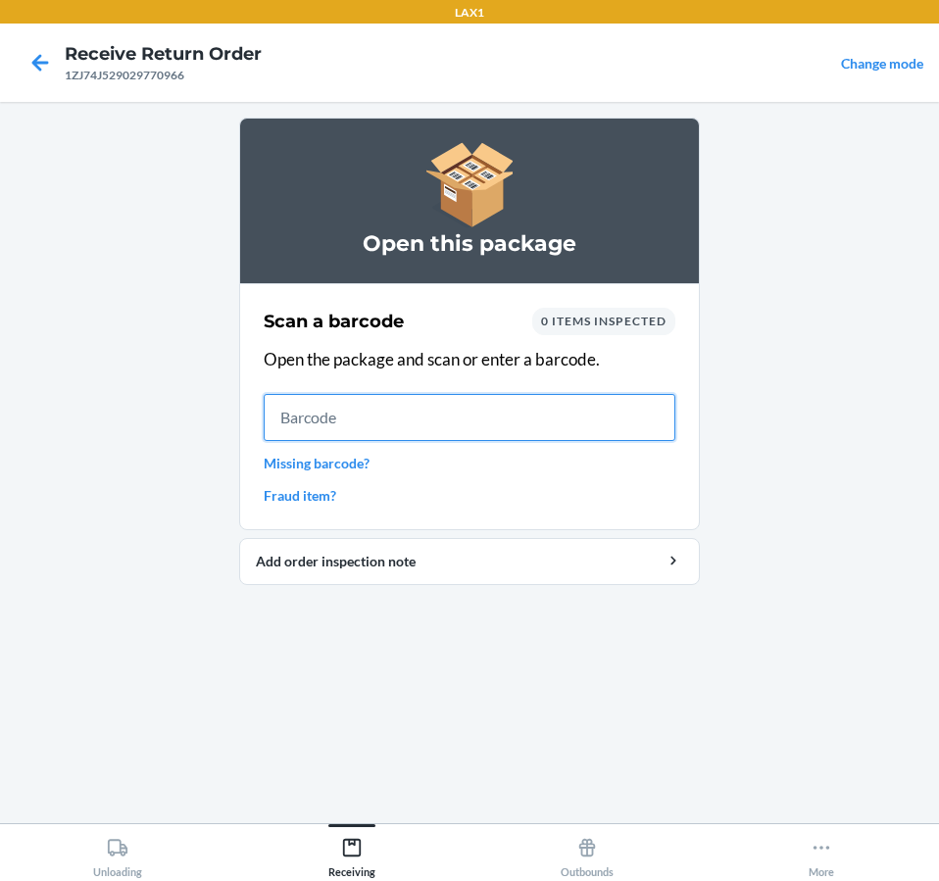
click at [556, 435] on input "text" at bounding box center [469, 417] width 411 height 47
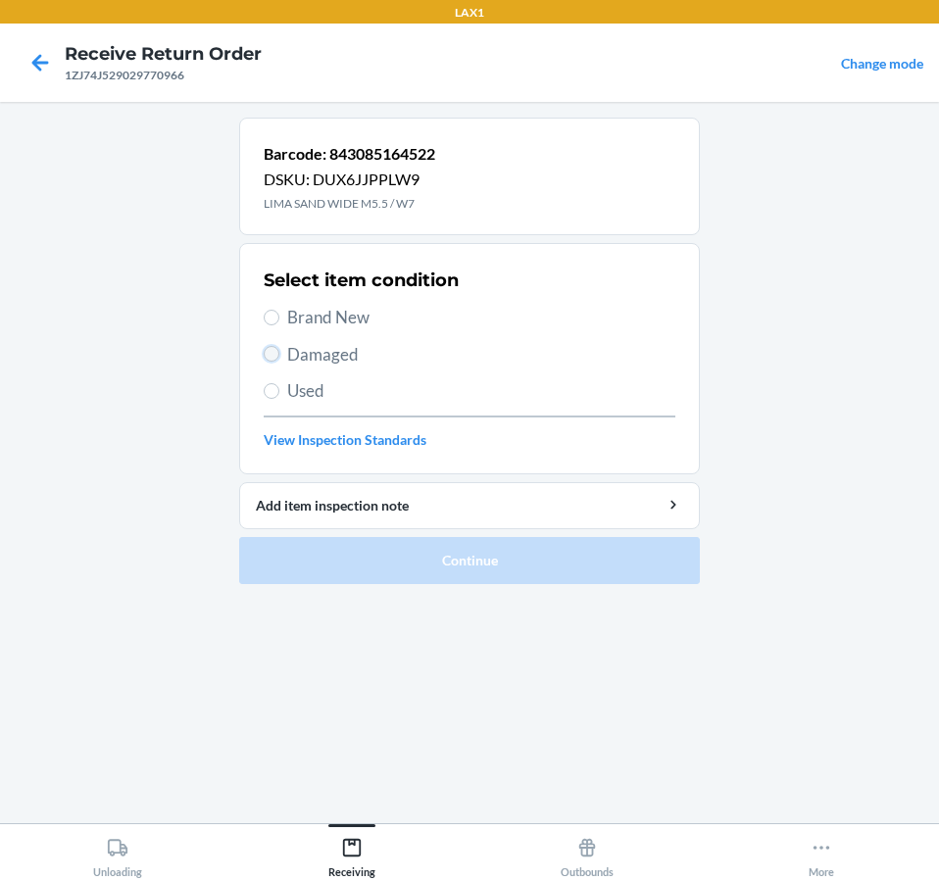
click at [271, 358] on input "Damaged" at bounding box center [272, 354] width 16 height 16
radio input "true"
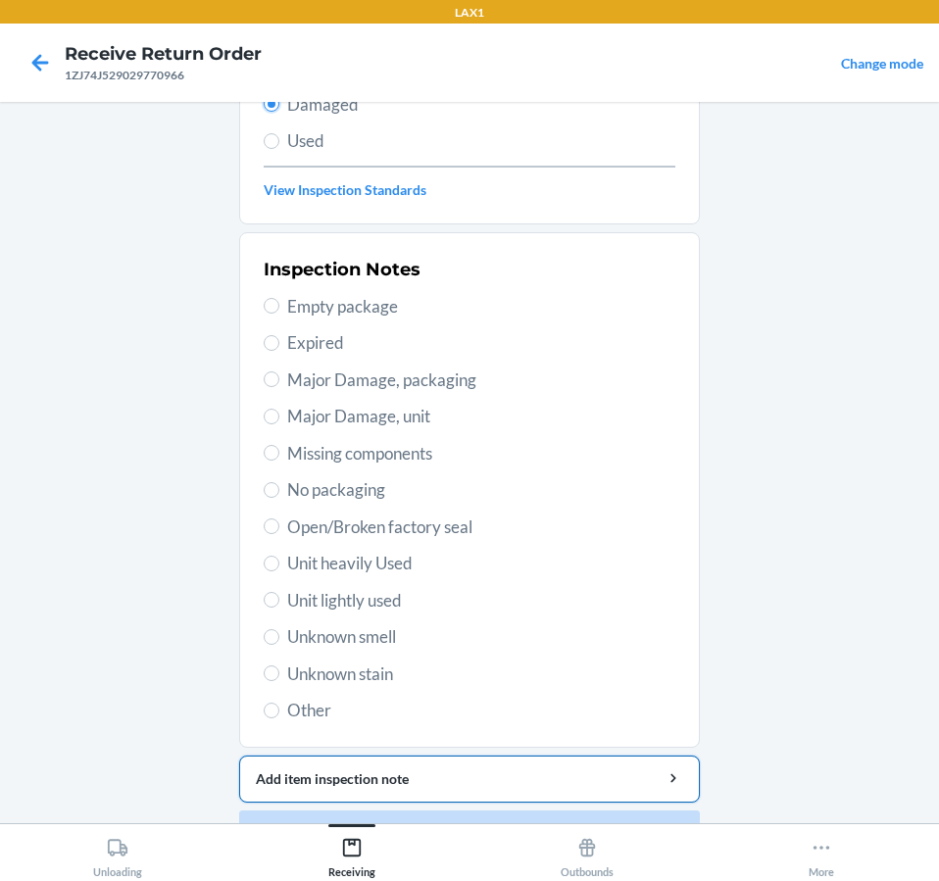
scroll to position [300, 0]
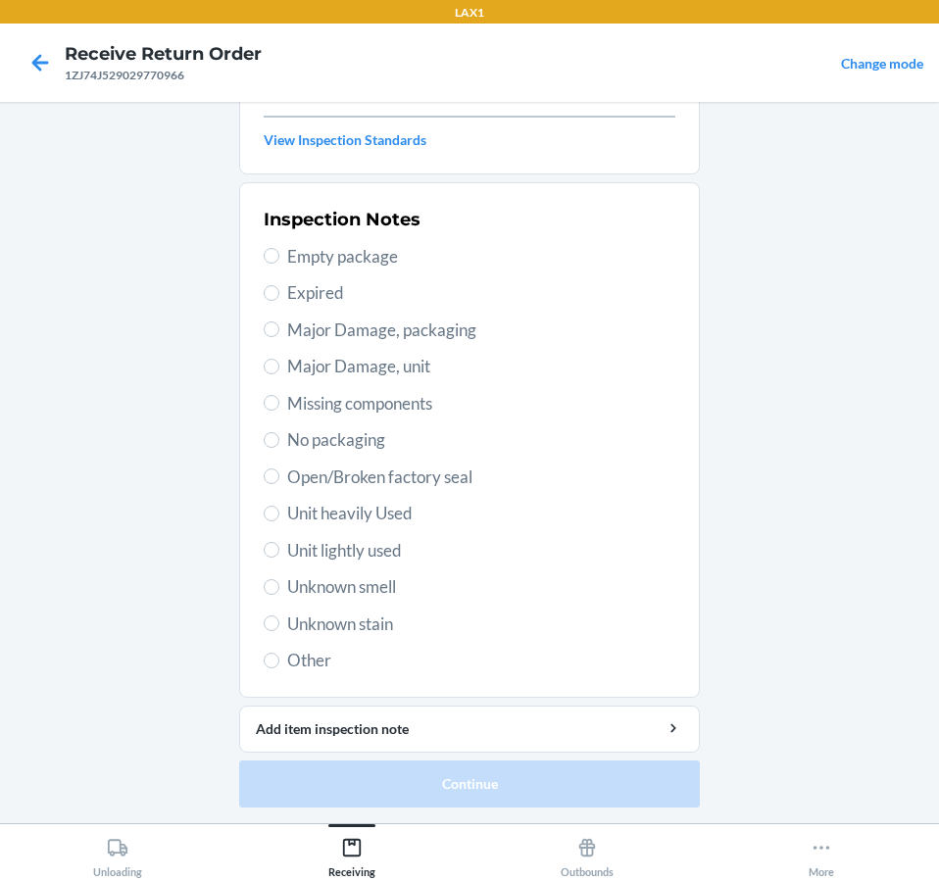
click at [360, 548] on span "Unit lightly used" at bounding box center [481, 550] width 388 height 25
click at [279, 548] on input "Unit lightly used" at bounding box center [272, 550] width 16 height 16
radio input "true"
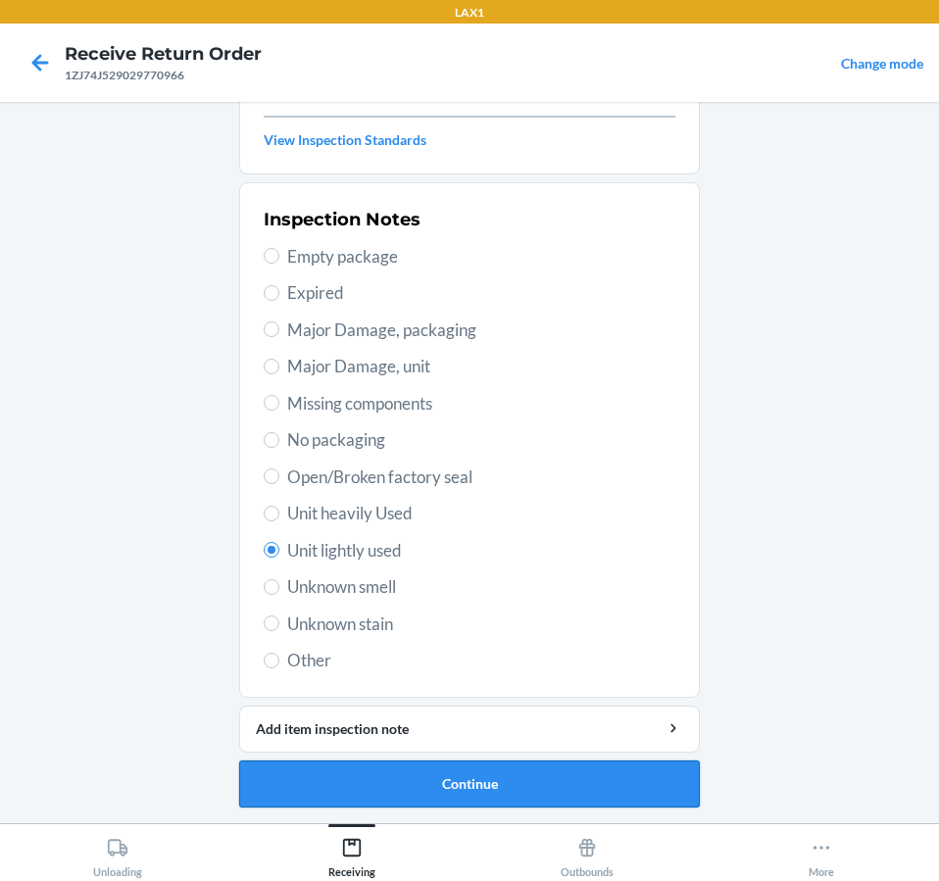
click at [563, 796] on button "Continue" at bounding box center [469, 783] width 460 height 47
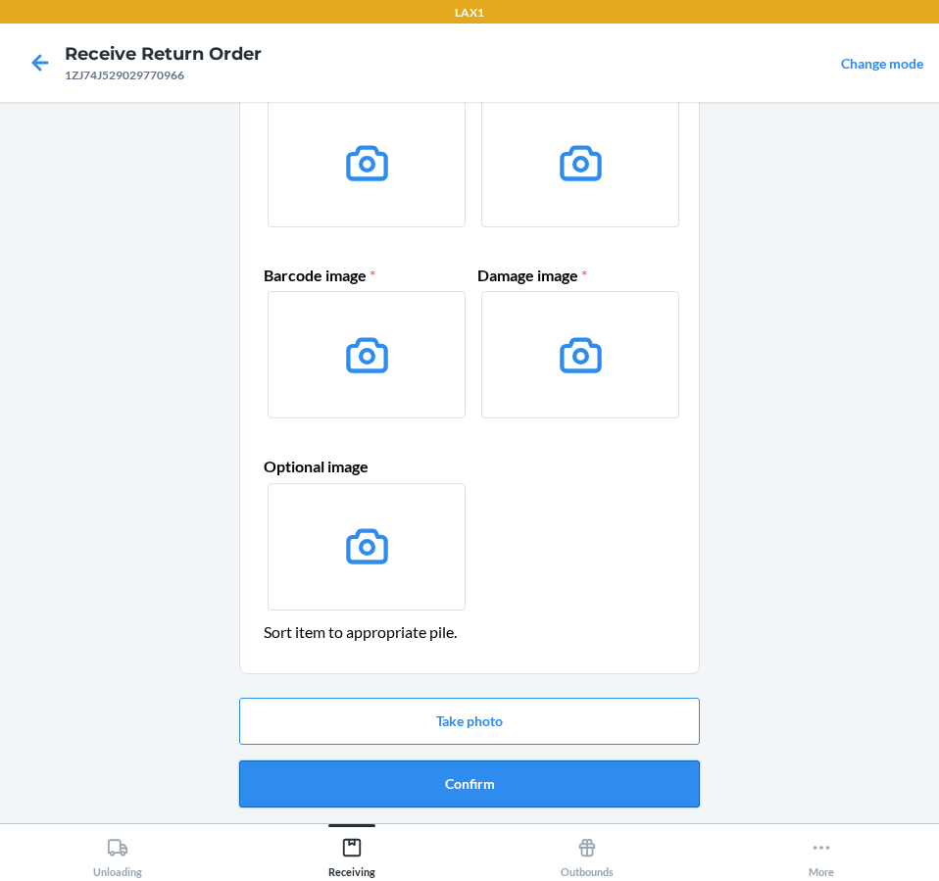
click at [532, 760] on button "Confirm" at bounding box center [469, 783] width 460 height 47
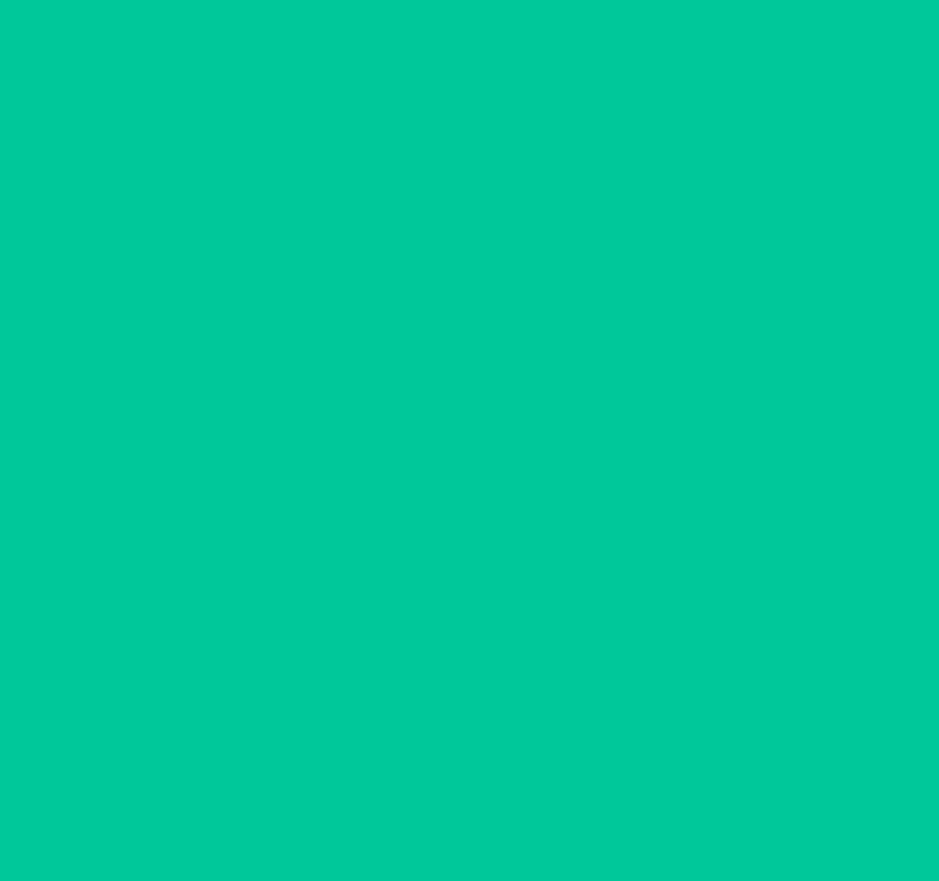
scroll to position [0, 0]
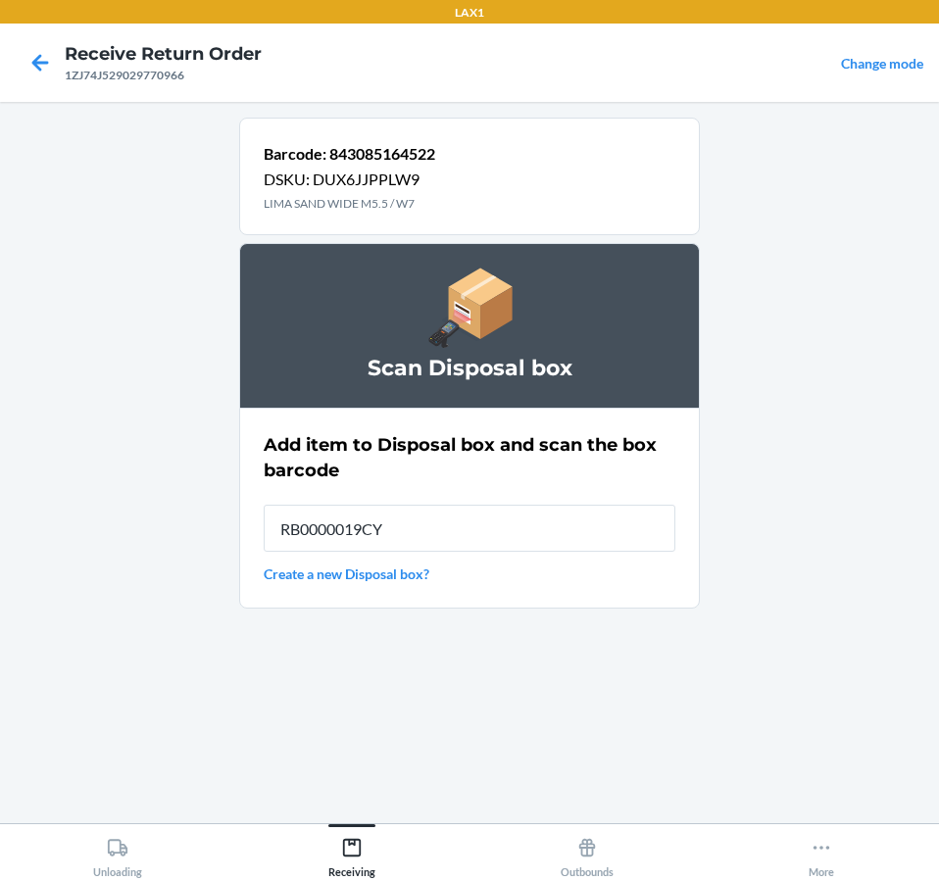
type input "RB0000019CY"
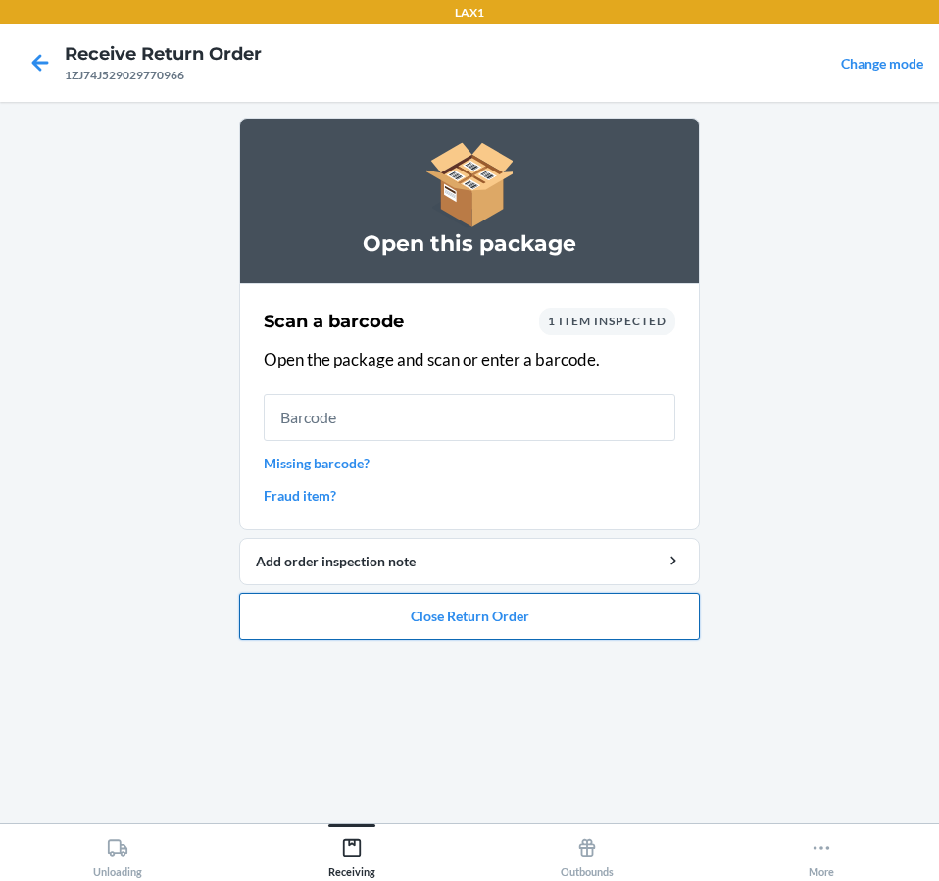
click at [316, 638] on button "Close Return Order" at bounding box center [469, 616] width 460 height 47
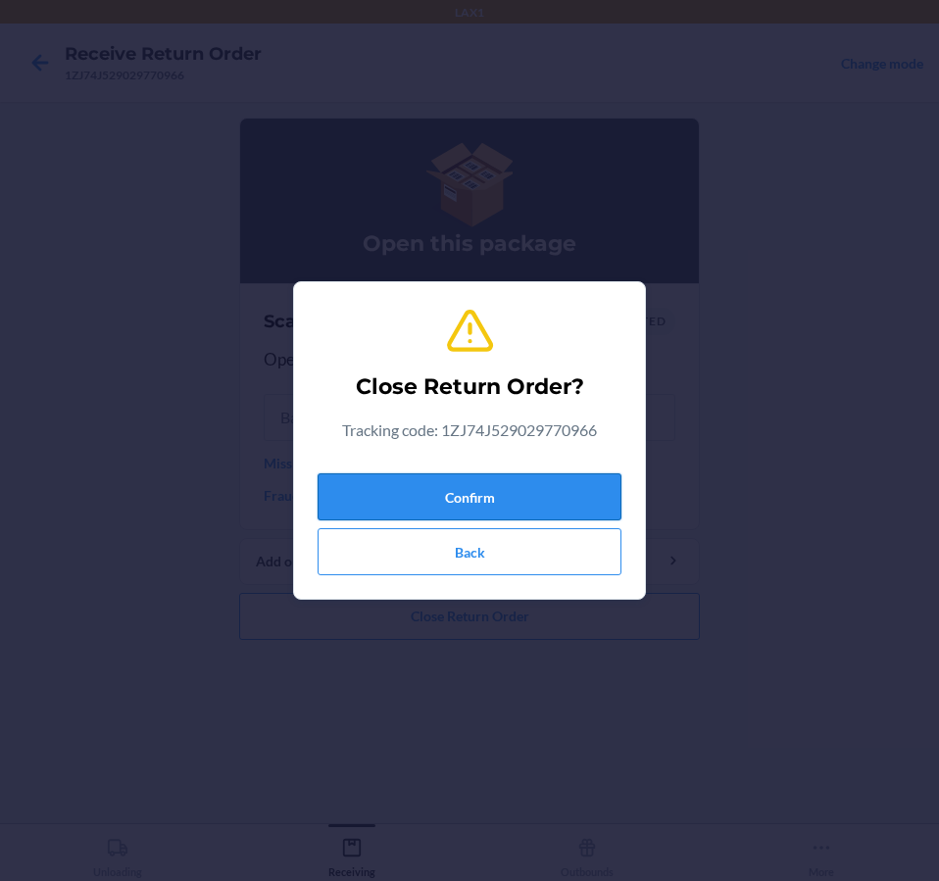
click at [423, 492] on button "Confirm" at bounding box center [469, 496] width 304 height 47
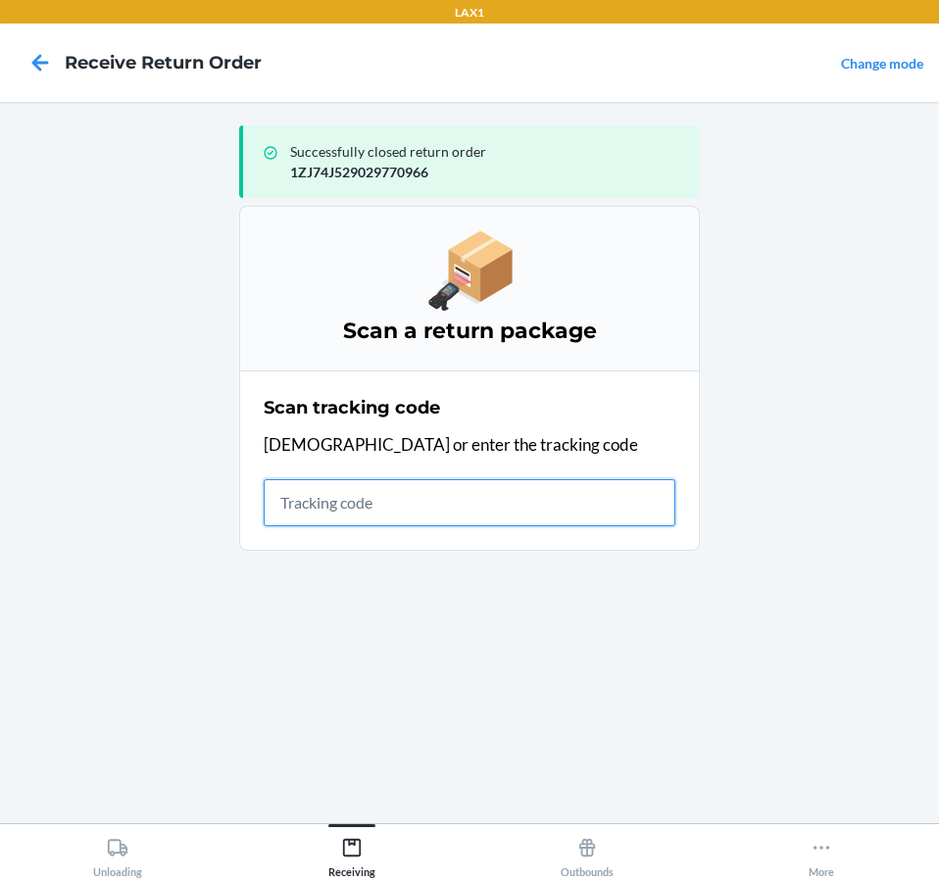
click at [549, 503] on input "text" at bounding box center [469, 502] width 411 height 47
type input "KIZIKBLINDRETUR"
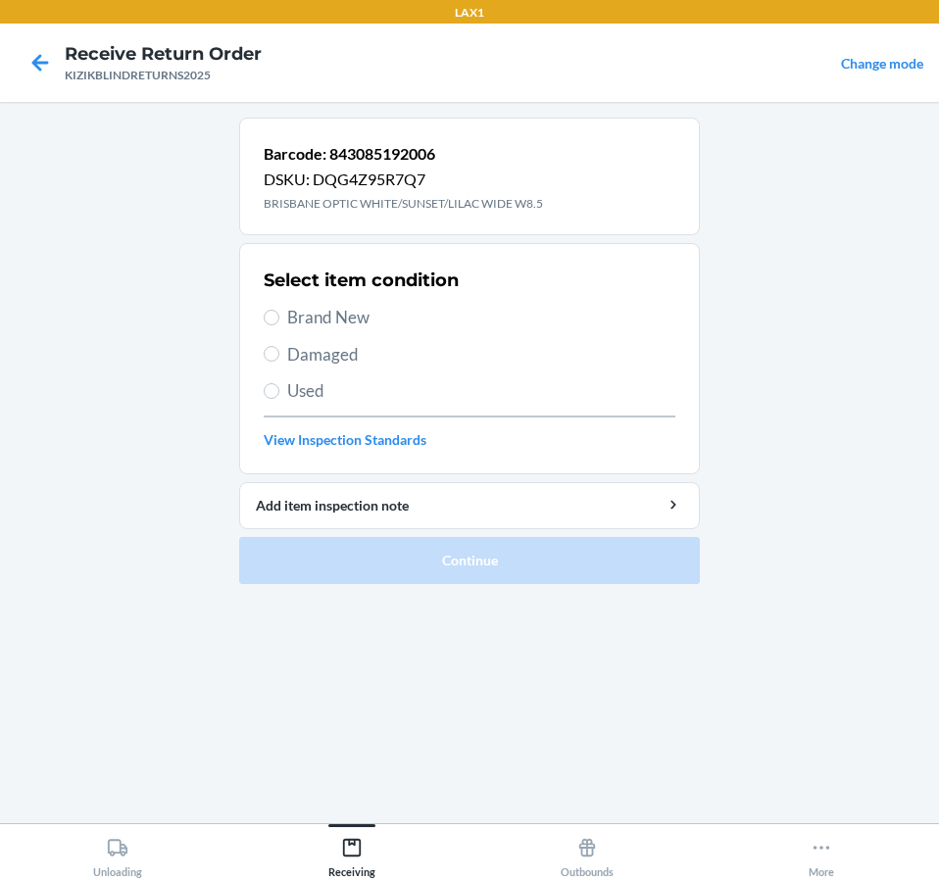
click at [321, 313] on span "Brand New" at bounding box center [481, 317] width 388 height 25
click at [279, 313] on input "Brand New" at bounding box center [272, 318] width 16 height 16
radio input "true"
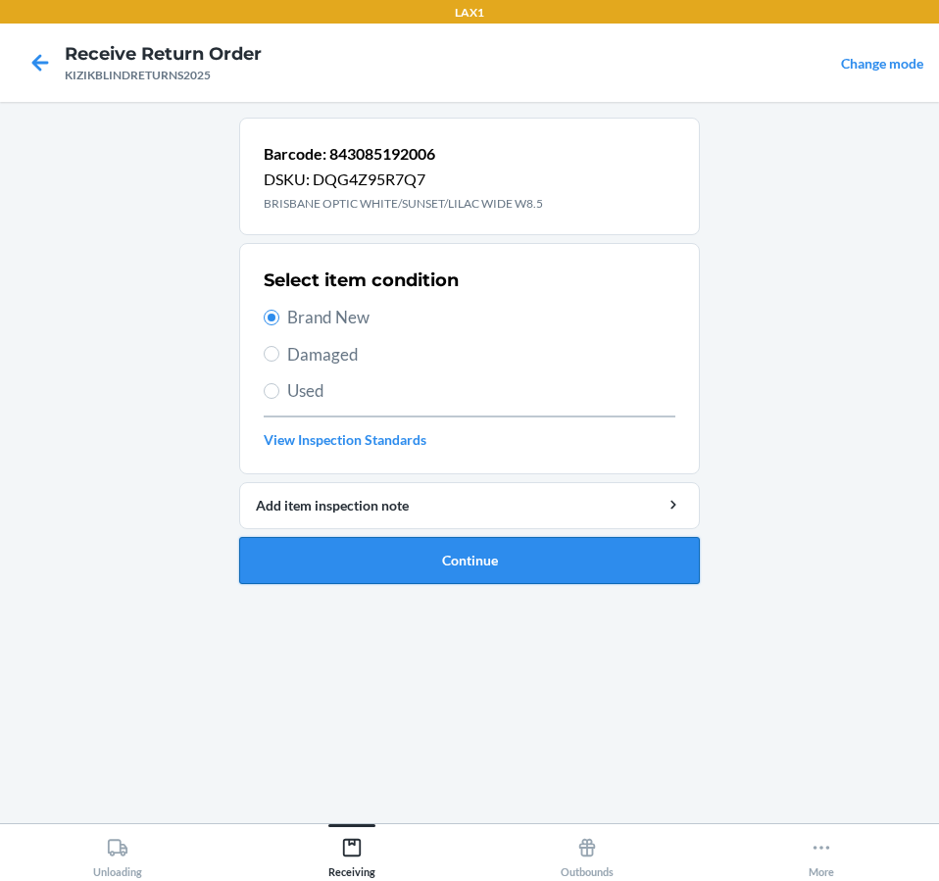
click at [363, 559] on button "Continue" at bounding box center [469, 560] width 460 height 47
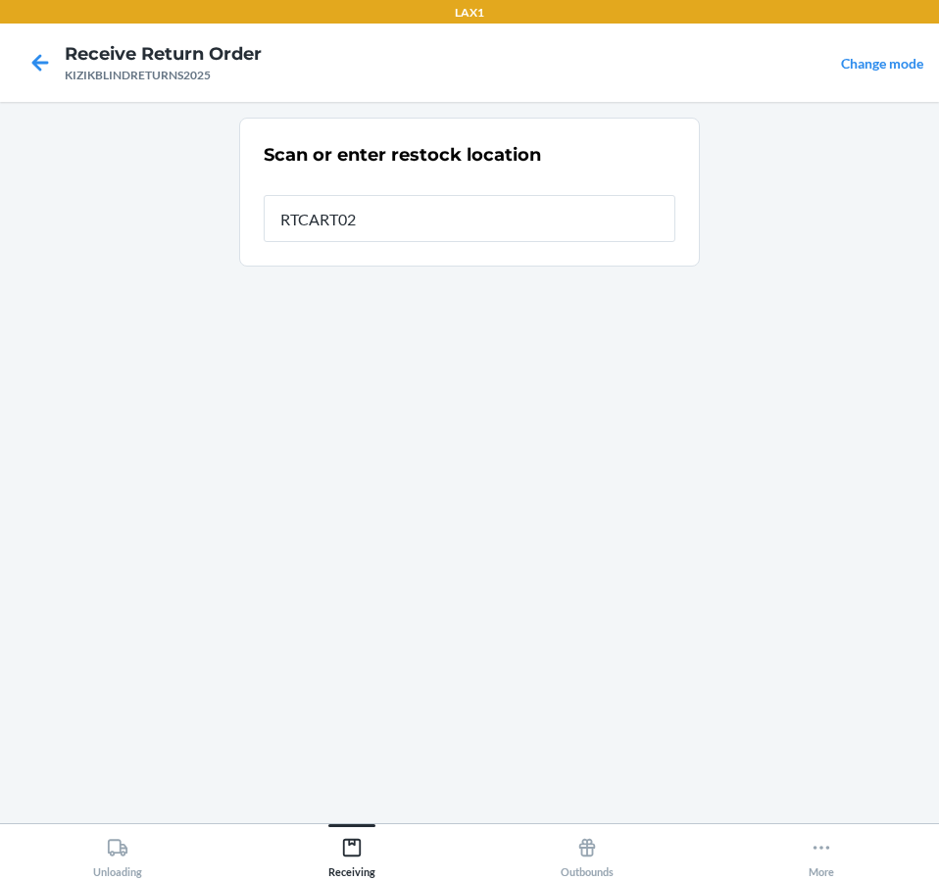
type input "RTCART020"
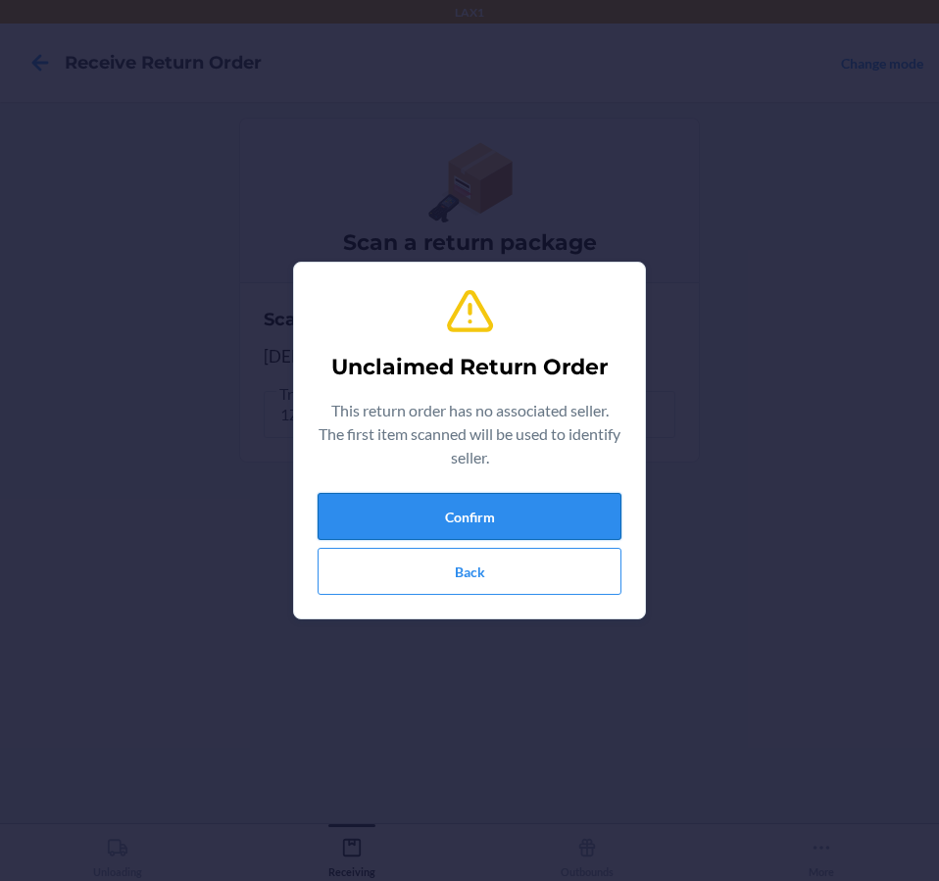
click at [565, 503] on button "Confirm" at bounding box center [469, 516] width 304 height 47
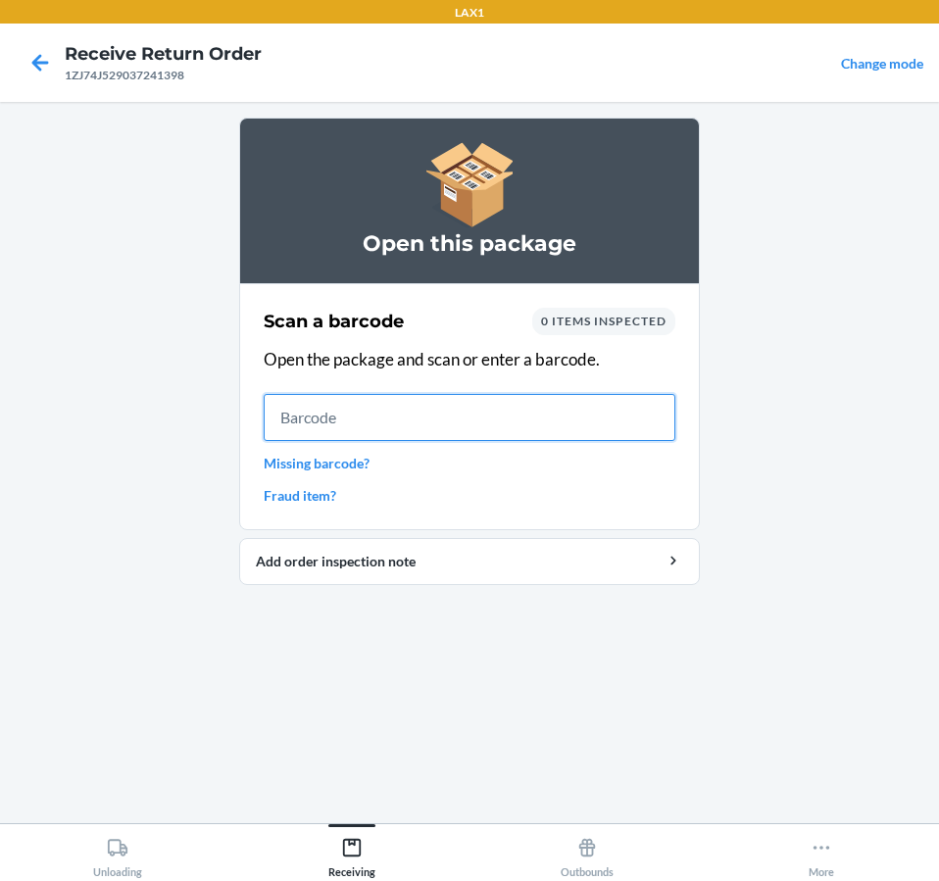
click at [645, 425] on input "text" at bounding box center [469, 417] width 411 height 47
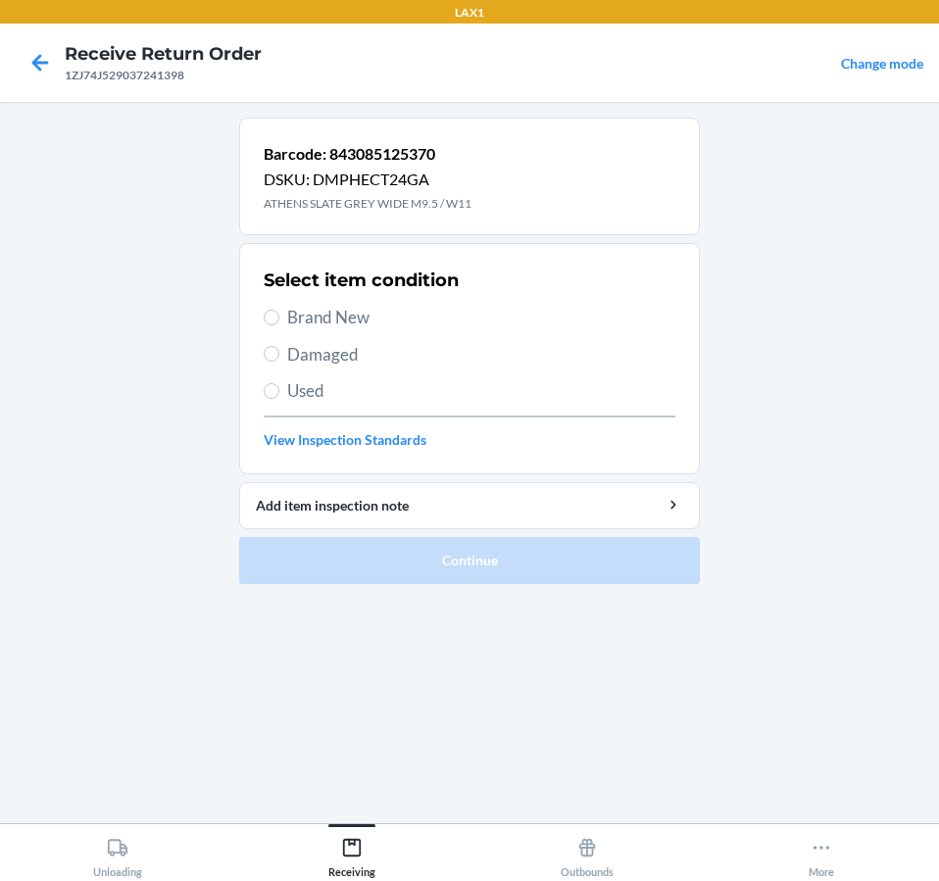
click at [323, 362] on span "Damaged" at bounding box center [481, 354] width 388 height 25
click at [279, 362] on input "Damaged" at bounding box center [272, 354] width 16 height 16
radio input "true"
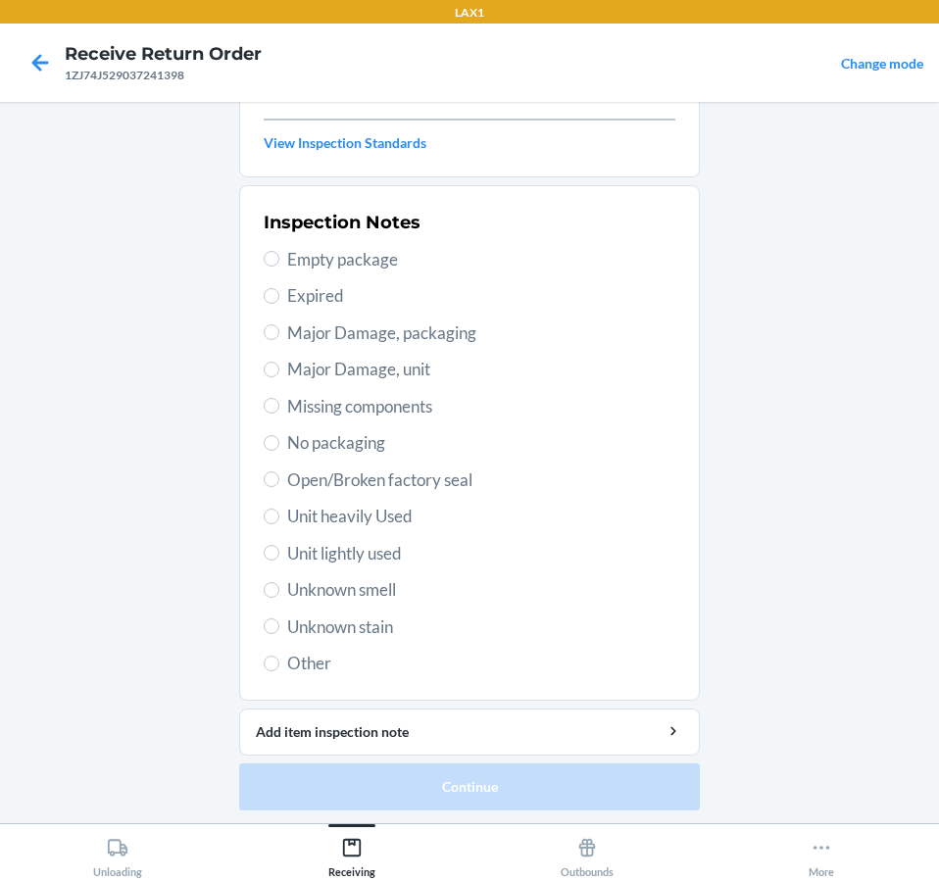
scroll to position [300, 0]
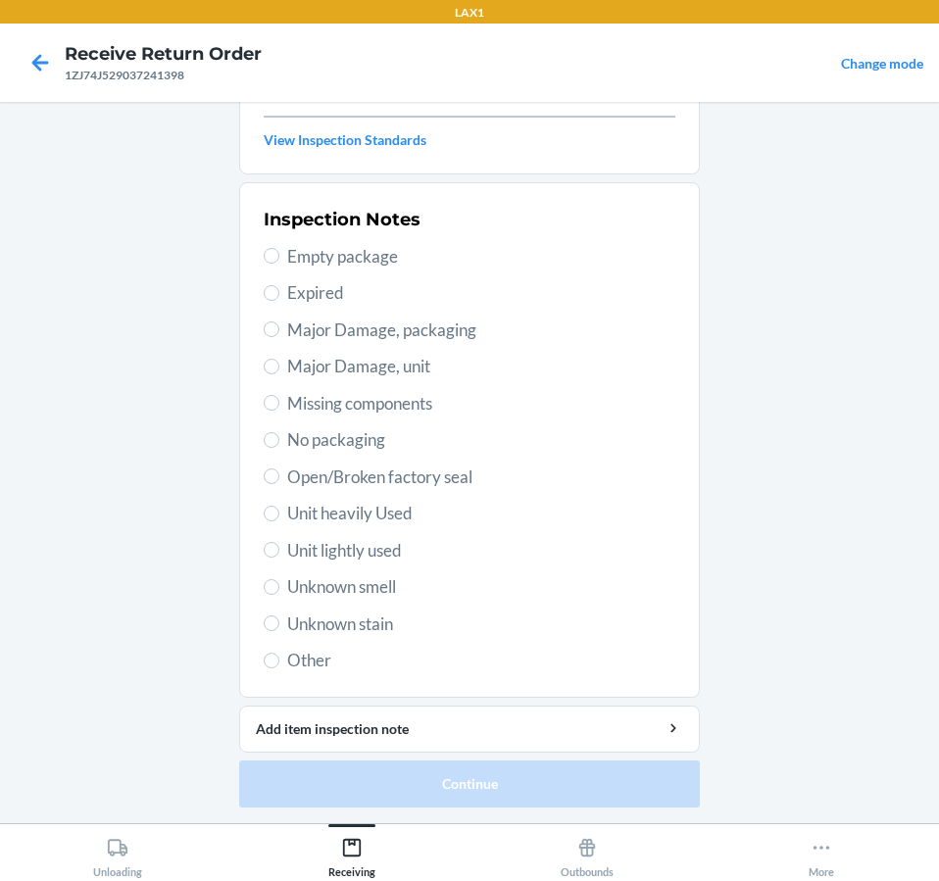
click at [338, 549] on span "Unit lightly used" at bounding box center [481, 550] width 388 height 25
click at [279, 549] on input "Unit lightly used" at bounding box center [272, 550] width 16 height 16
radio input "true"
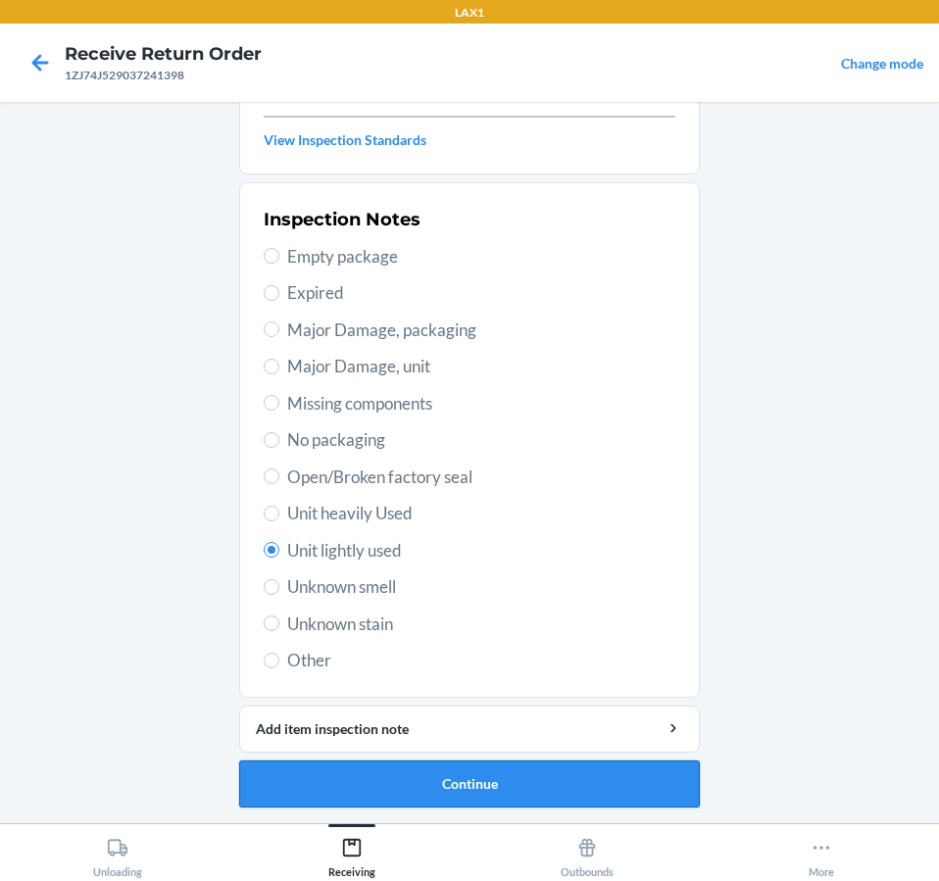
click at [417, 770] on button "Continue" at bounding box center [469, 783] width 460 height 47
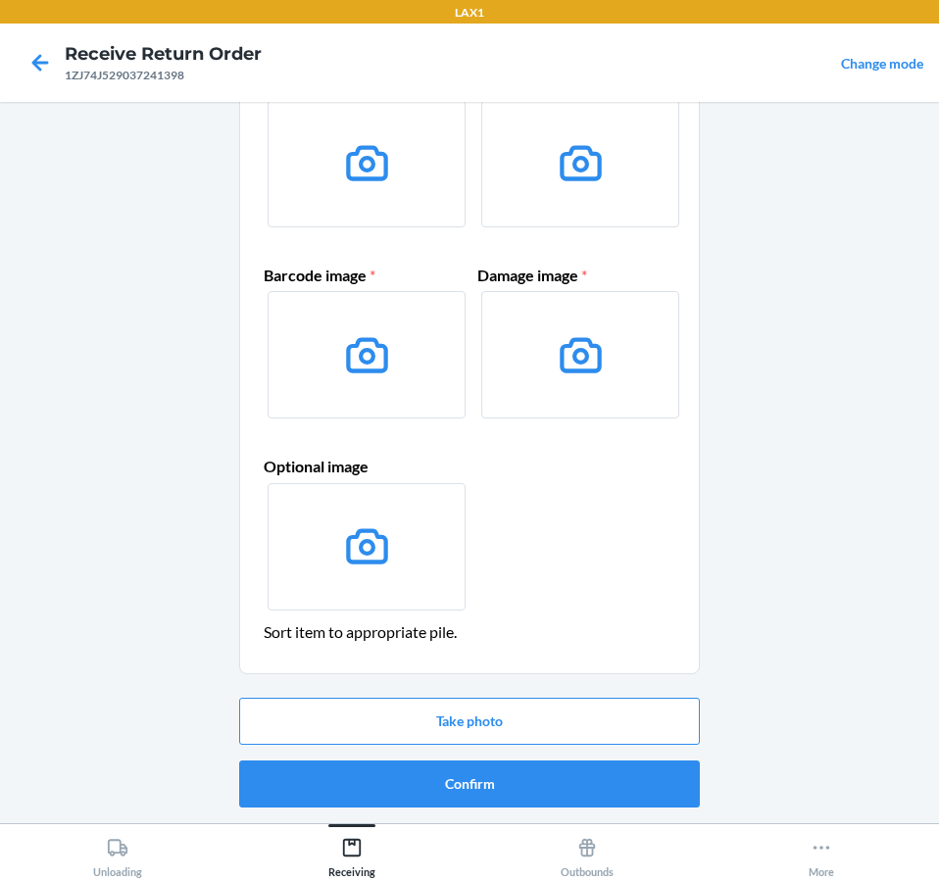
click at [435, 807] on div "Take photo Confirm" at bounding box center [469, 752] width 460 height 125
click at [435, 794] on button "Confirm" at bounding box center [469, 783] width 460 height 47
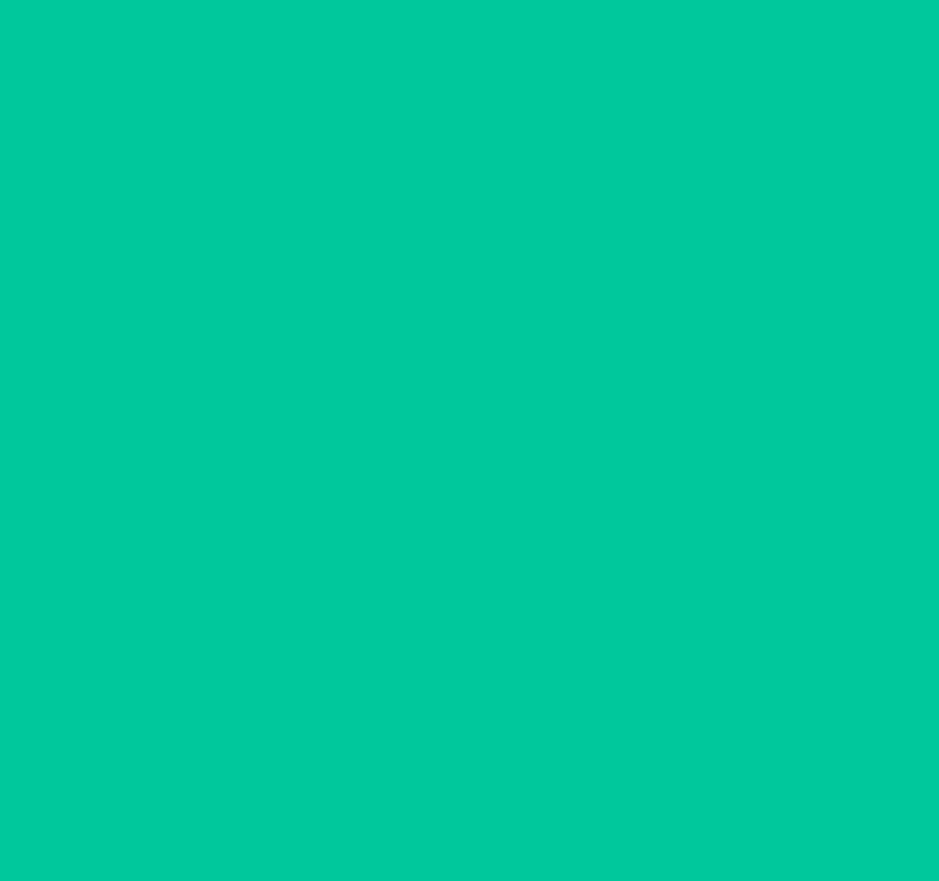
scroll to position [0, 0]
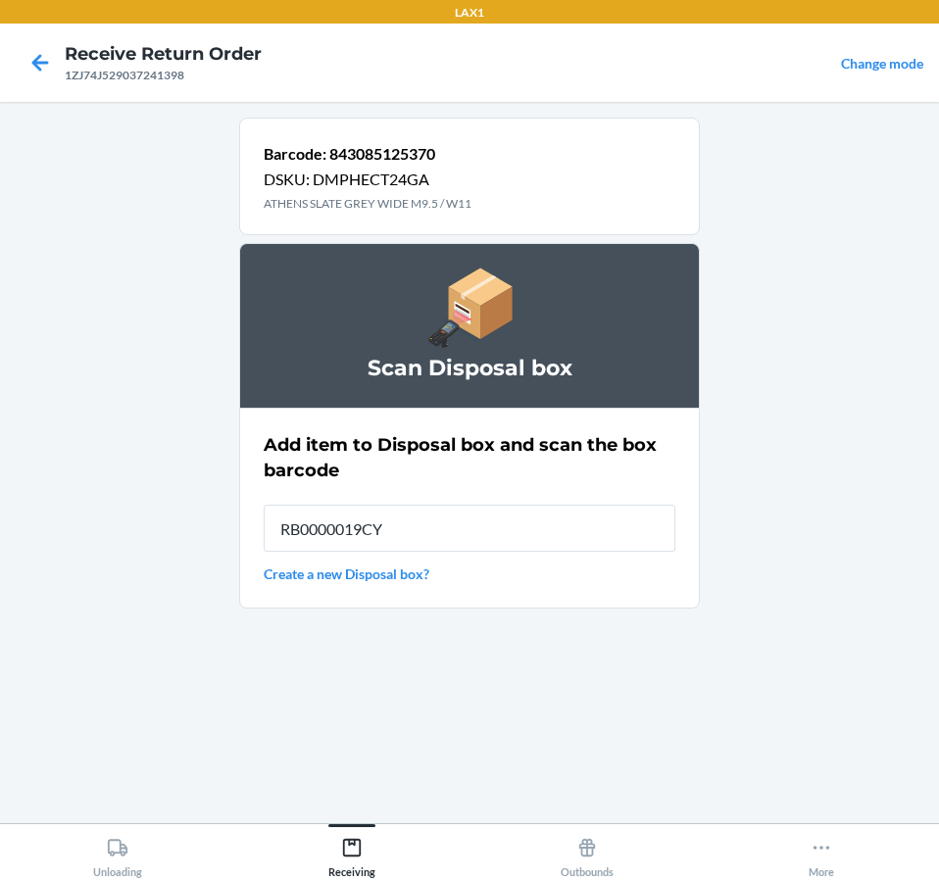
type input "RB0000019CY"
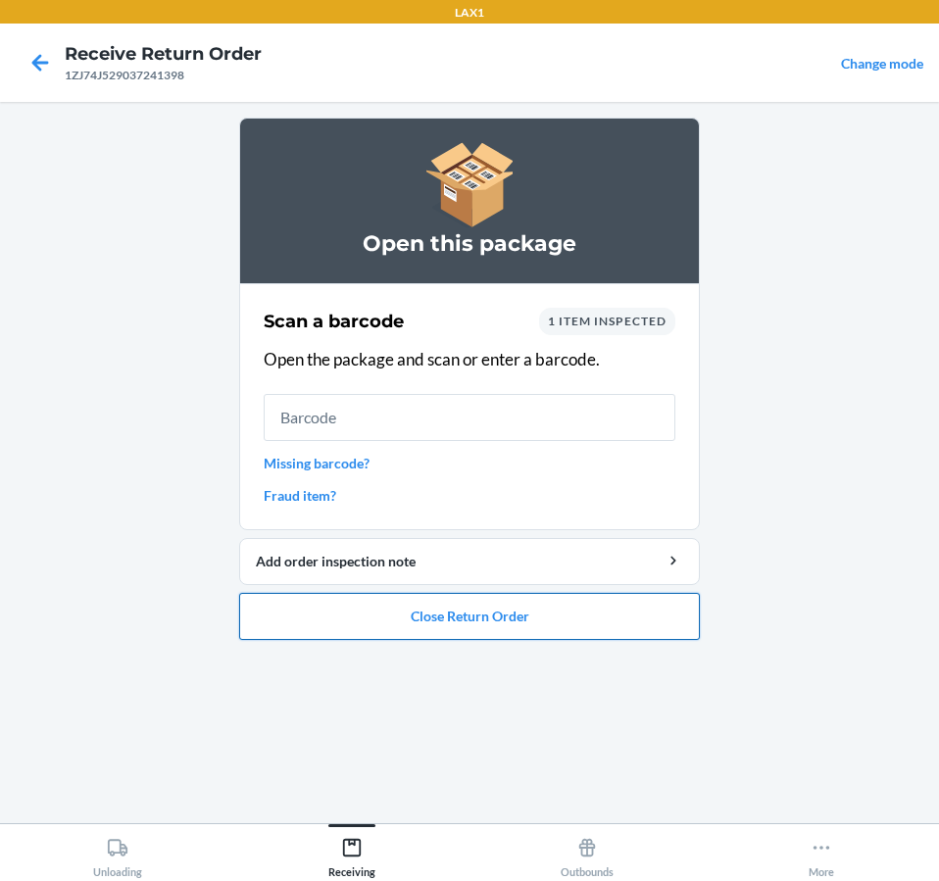
click at [496, 597] on button "Close Return Order" at bounding box center [469, 616] width 460 height 47
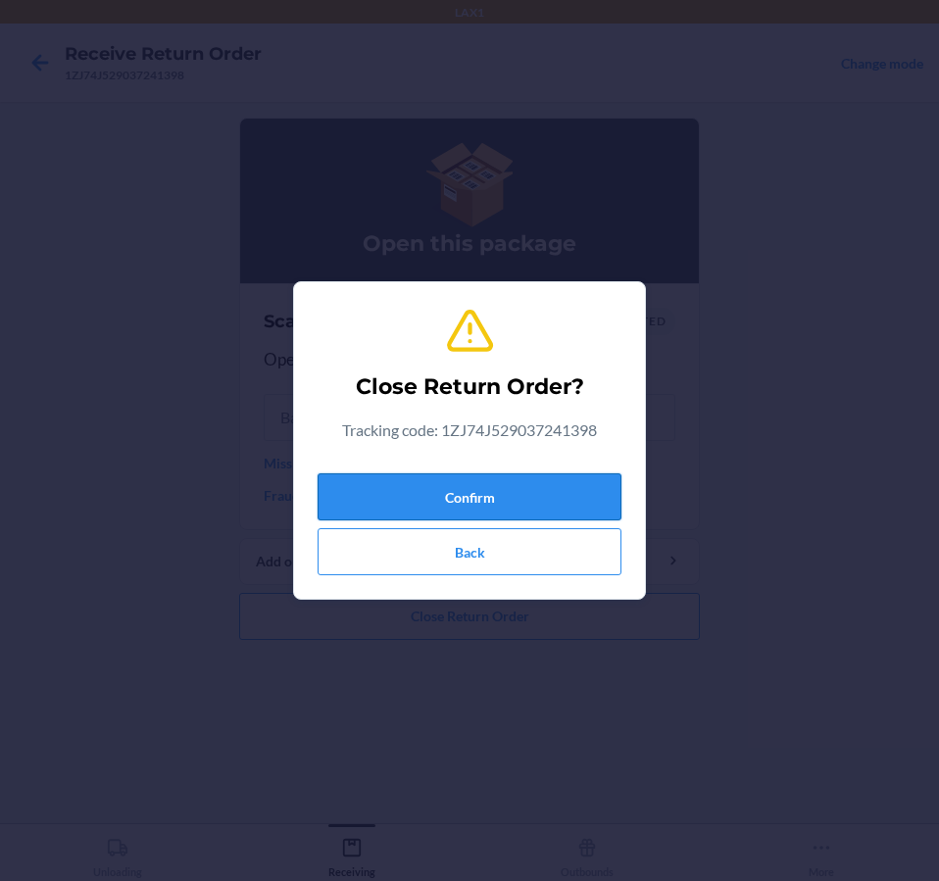
click at [497, 504] on button "Confirm" at bounding box center [469, 496] width 304 height 47
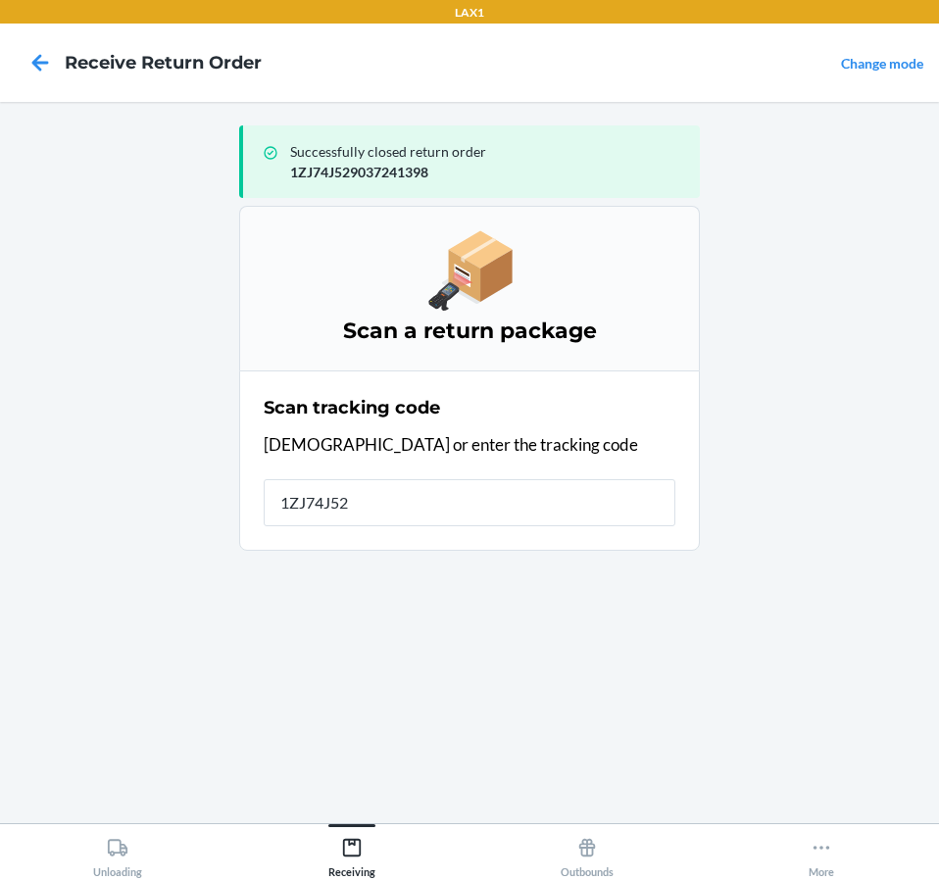
type input "1ZJ74J529"
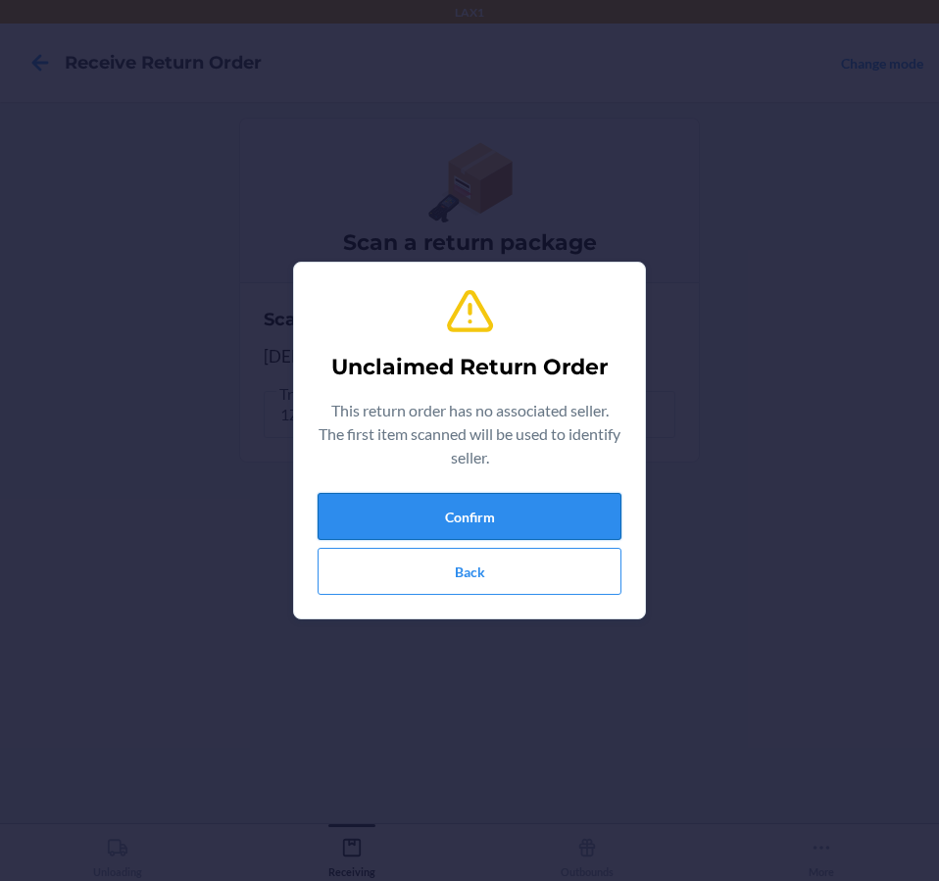
click at [581, 518] on button "Confirm" at bounding box center [469, 516] width 304 height 47
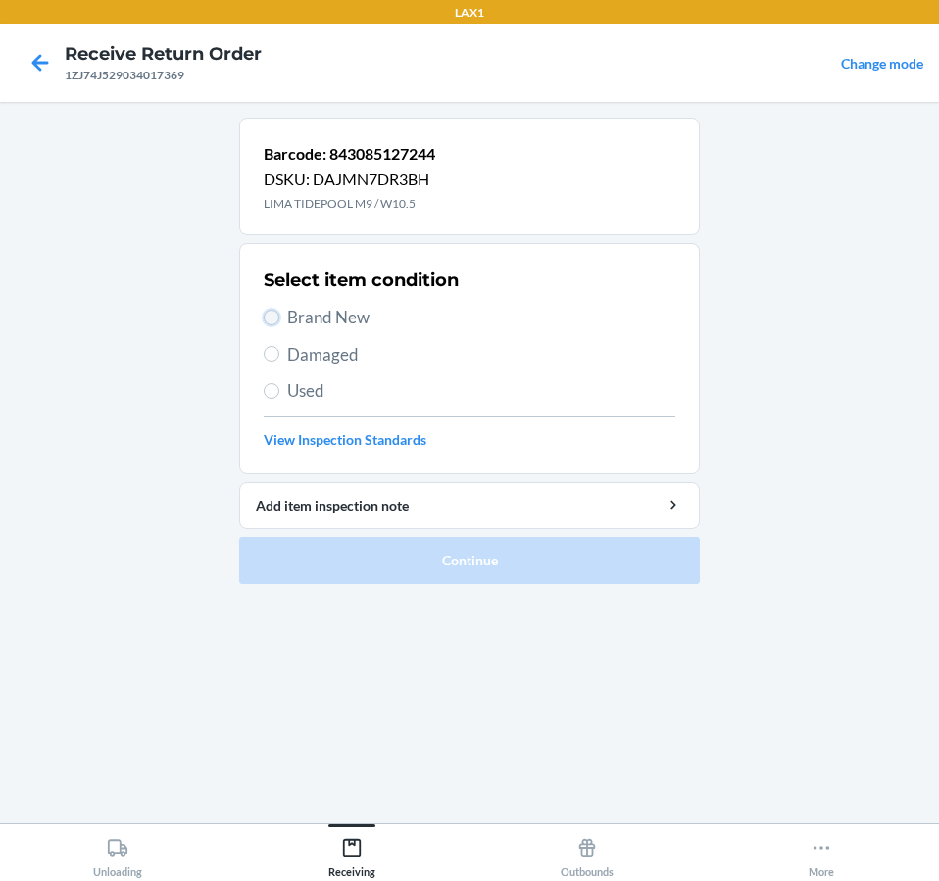
click at [276, 319] on input "Brand New" at bounding box center [272, 318] width 16 height 16
radio input "true"
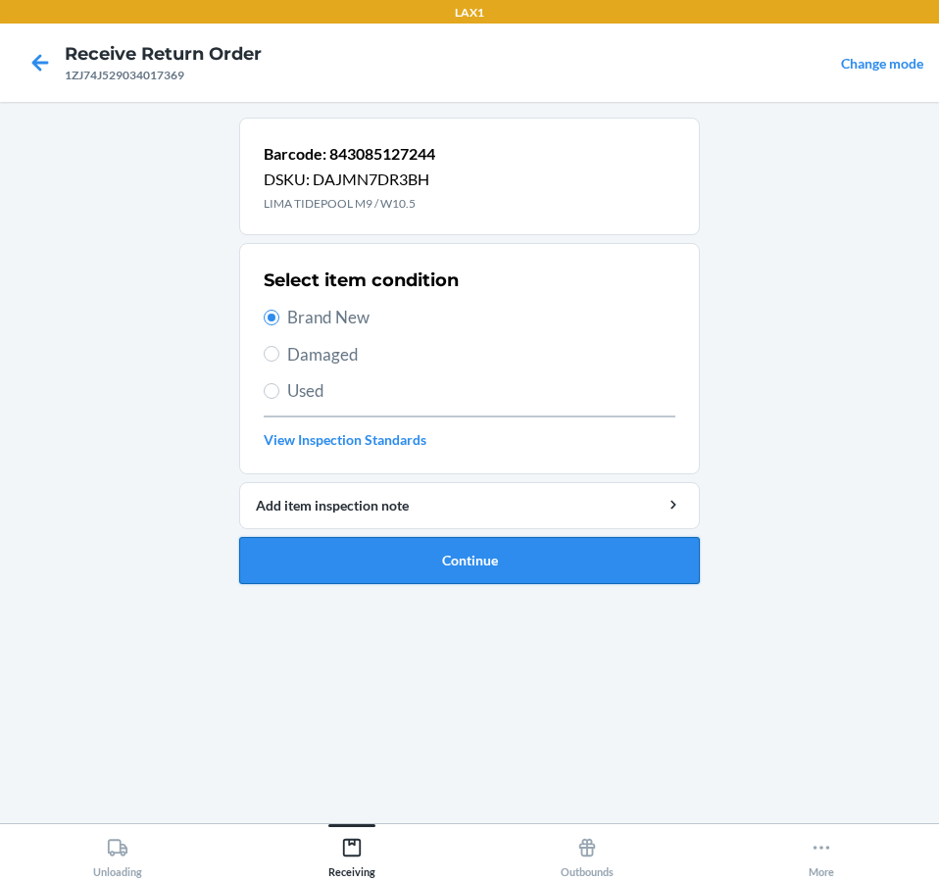
click at [666, 574] on button "Continue" at bounding box center [469, 560] width 460 height 47
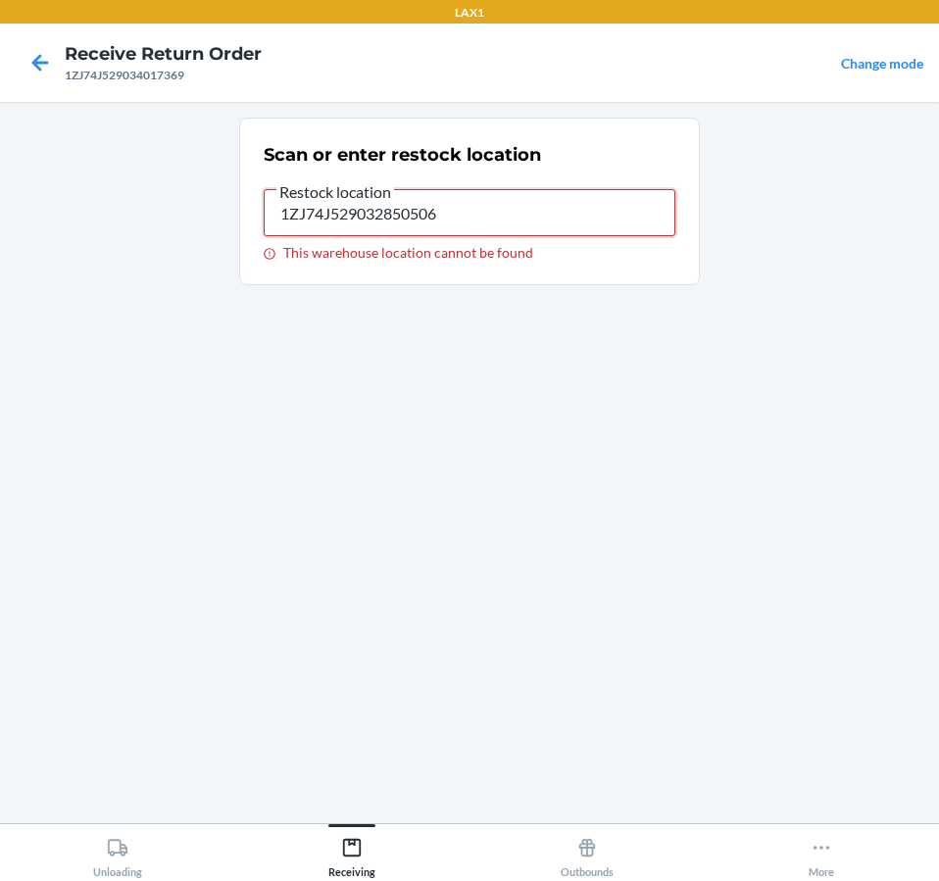
click at [569, 206] on input "1ZJ74J529032850506" at bounding box center [469, 212] width 411 height 47
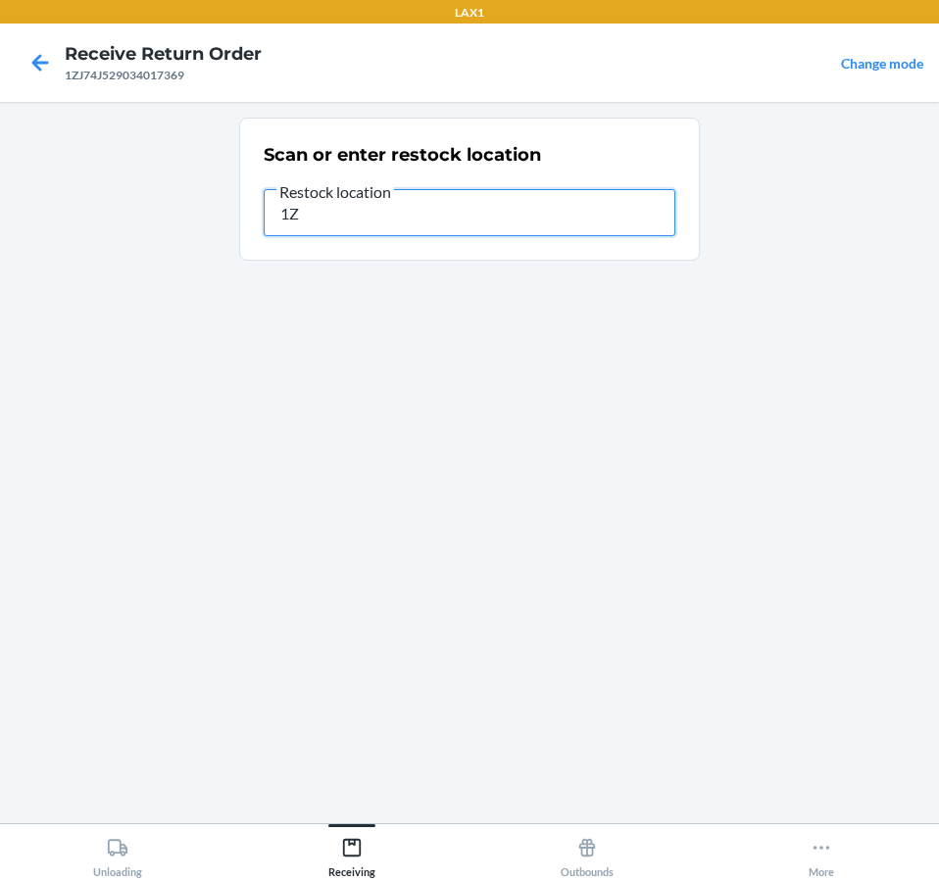
type input "1"
type input "RTCART020"
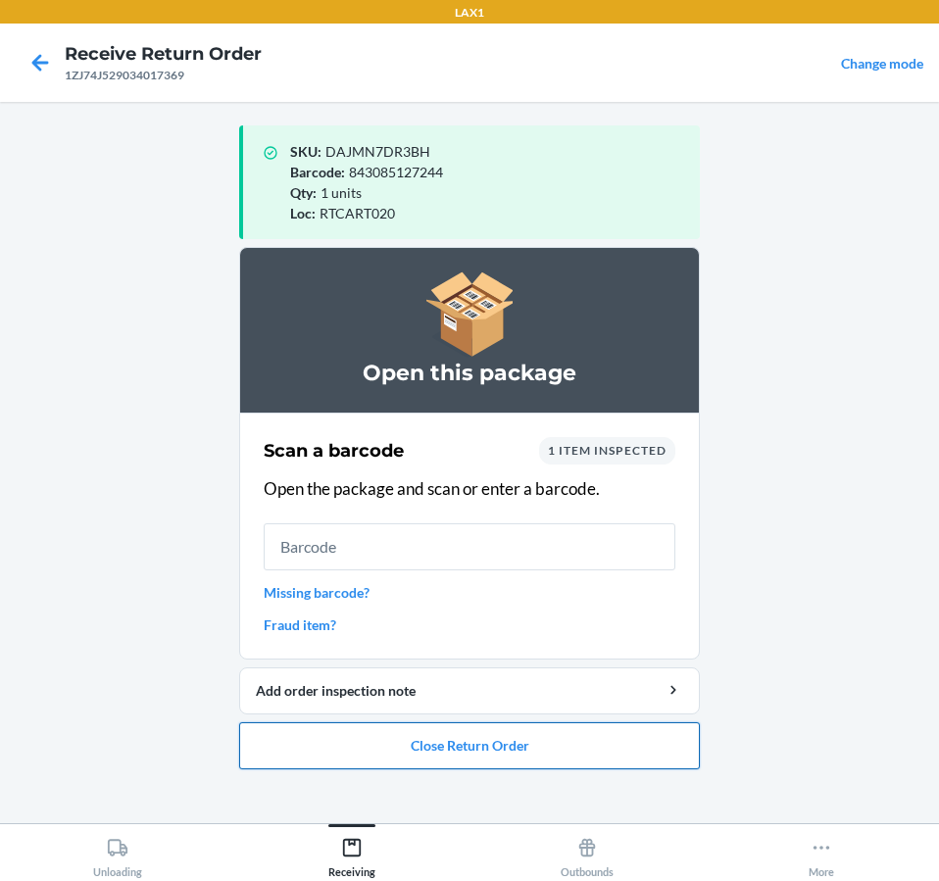
click at [687, 746] on button "Close Return Order" at bounding box center [469, 745] width 460 height 47
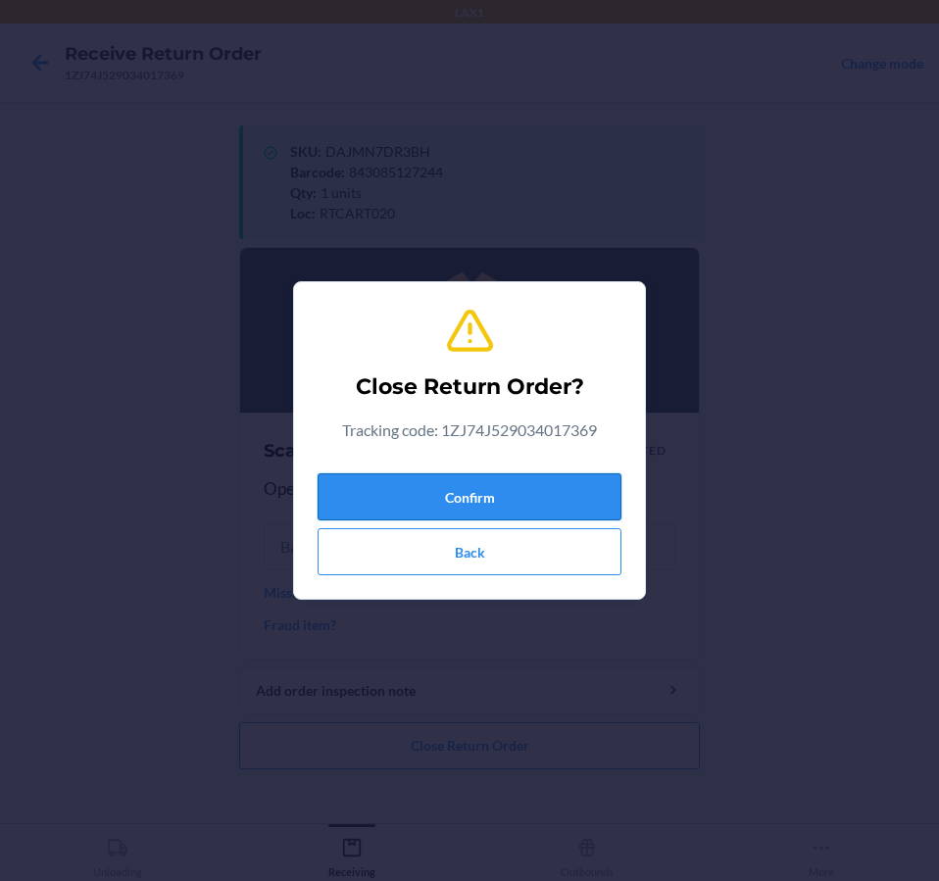
click at [460, 508] on button "Confirm" at bounding box center [469, 496] width 304 height 47
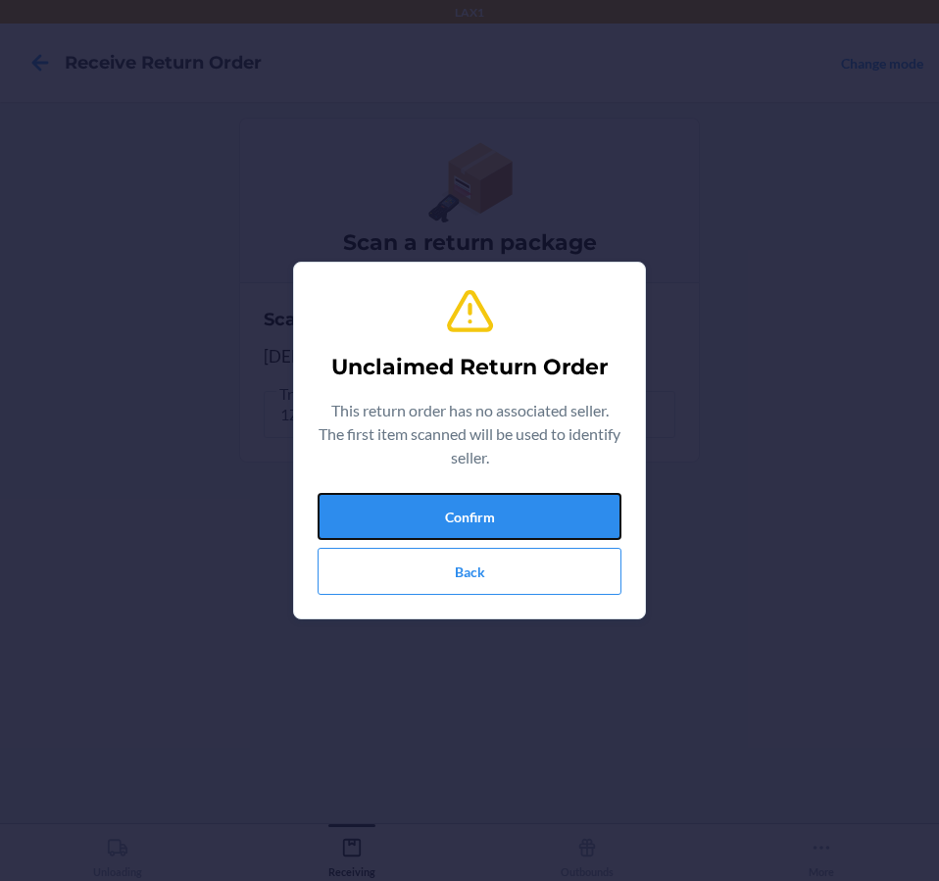
click at [449, 513] on button "Confirm" at bounding box center [469, 516] width 304 height 47
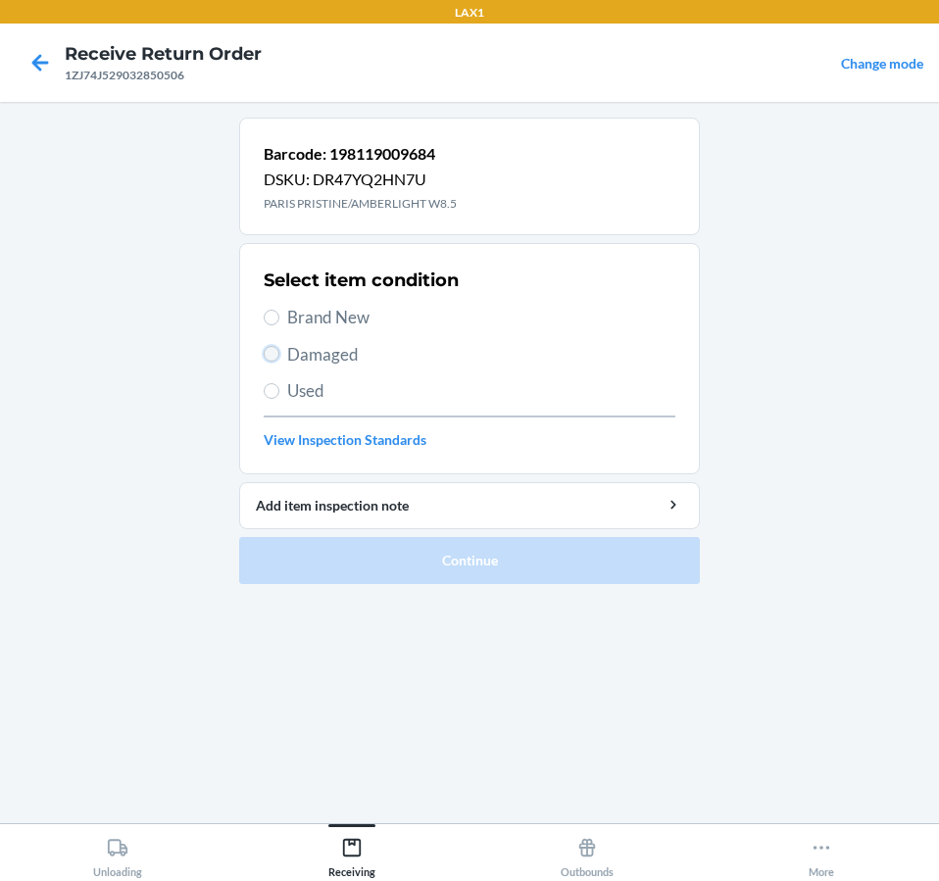
click at [276, 358] on input "Damaged" at bounding box center [272, 354] width 16 height 16
radio input "true"
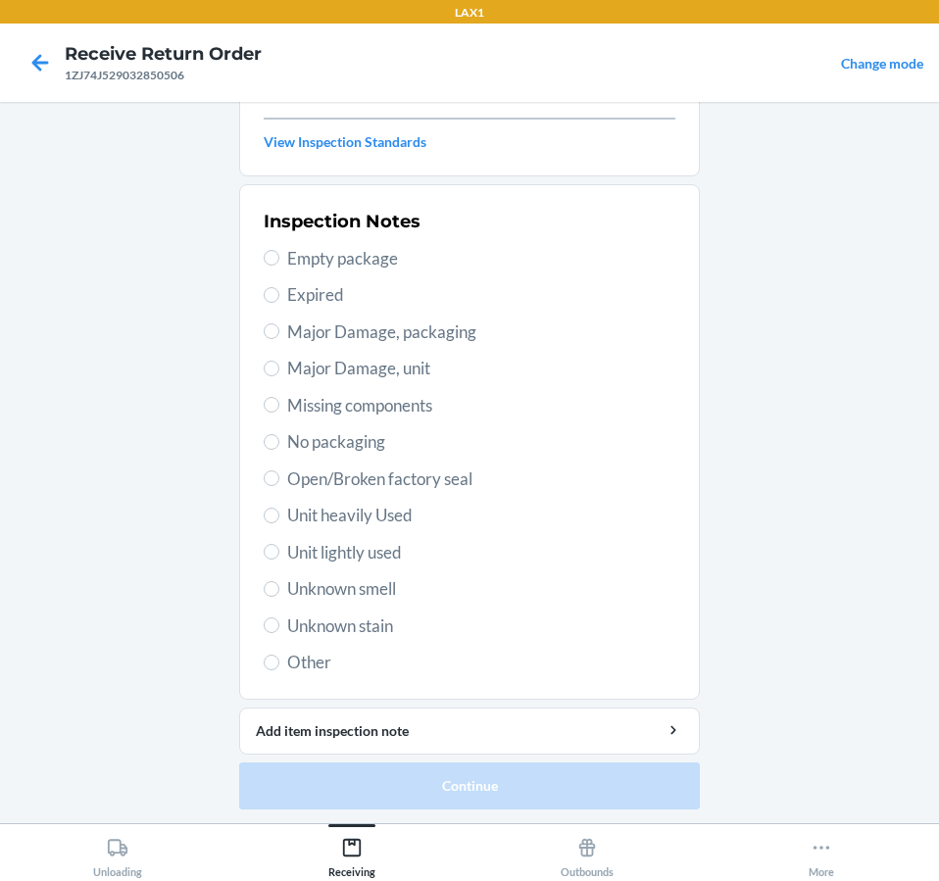
scroll to position [300, 0]
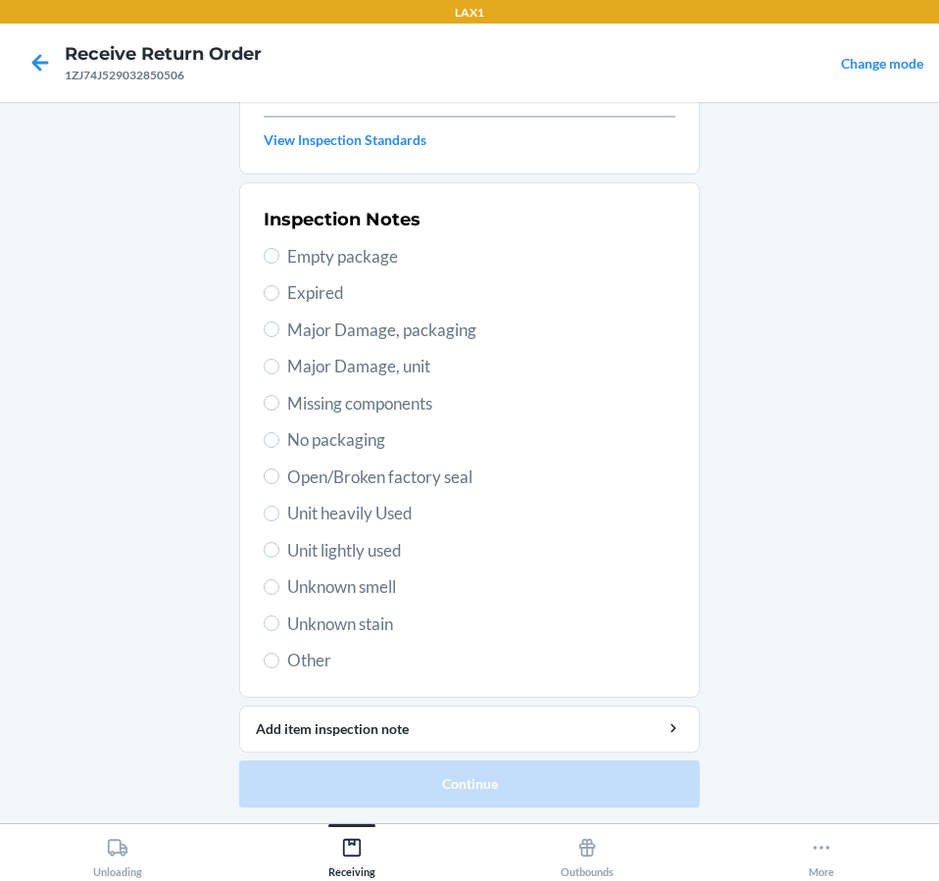
click at [340, 546] on span "Unit lightly used" at bounding box center [481, 550] width 388 height 25
click at [279, 546] on input "Unit lightly used" at bounding box center [272, 550] width 16 height 16
radio input "true"
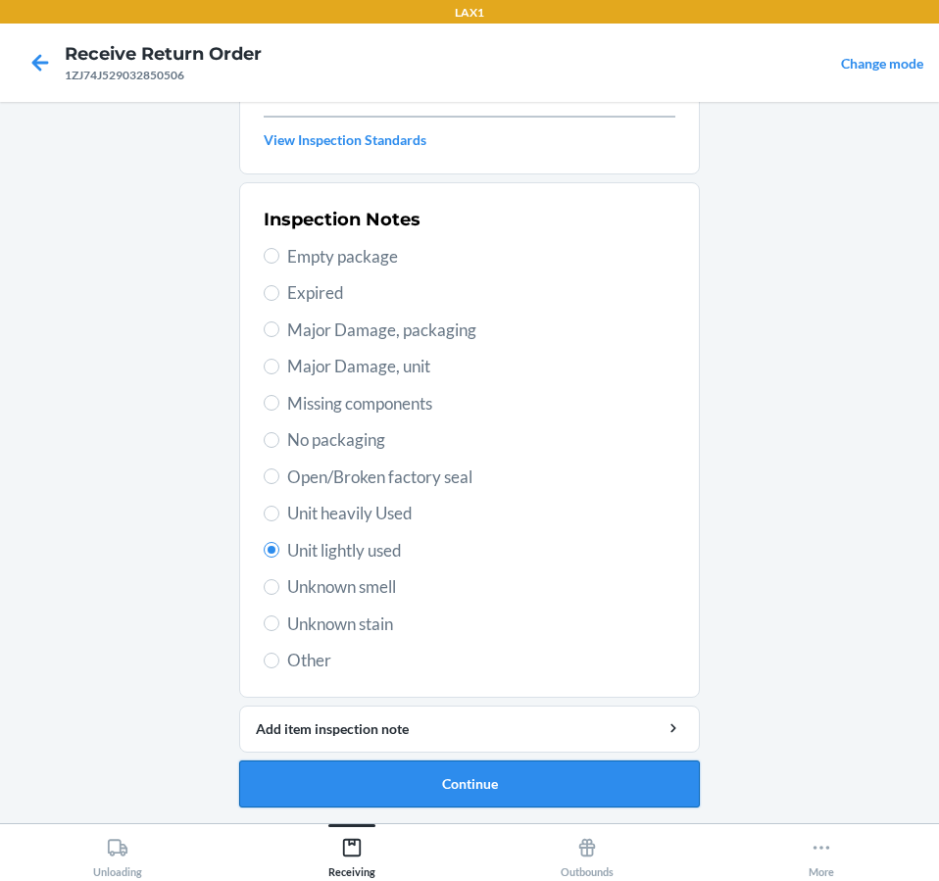
click at [452, 784] on button "Continue" at bounding box center [469, 783] width 460 height 47
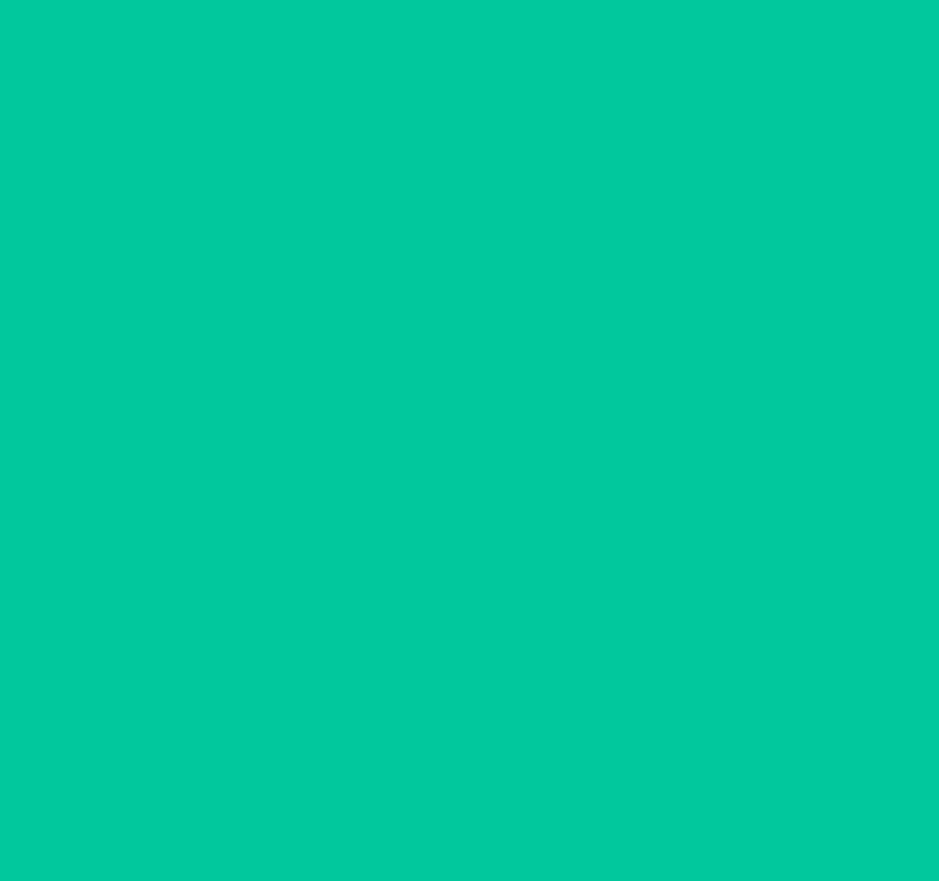
scroll to position [138, 0]
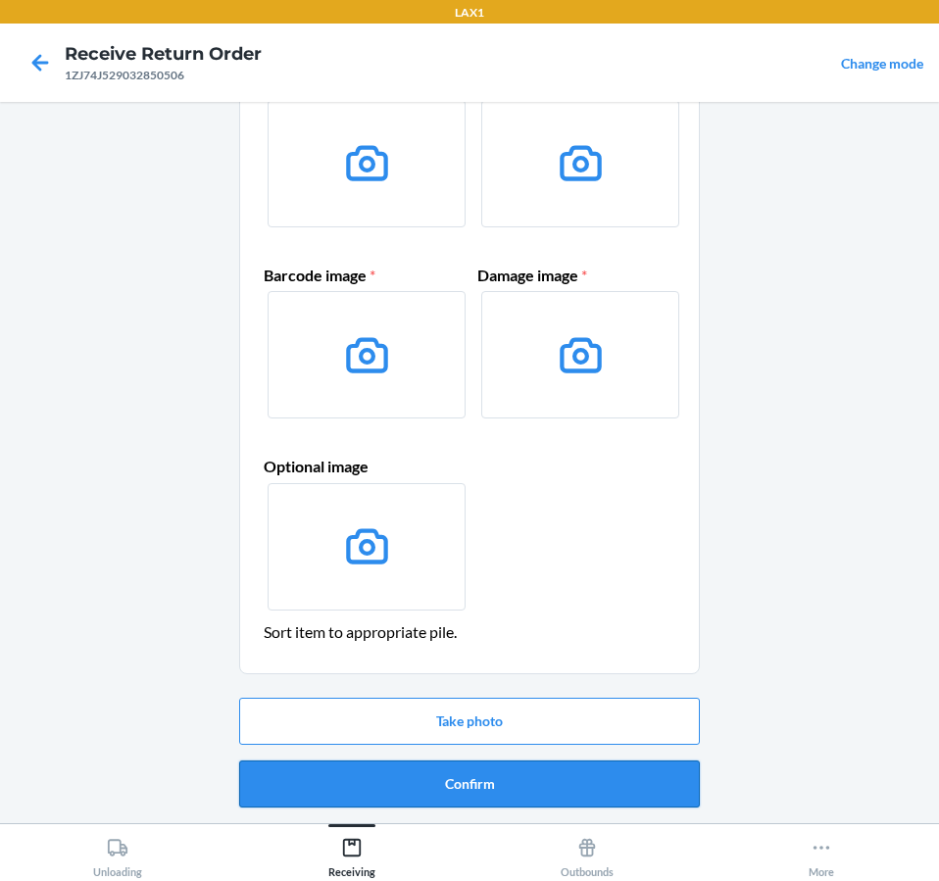
click at [459, 777] on button "Confirm" at bounding box center [469, 783] width 460 height 47
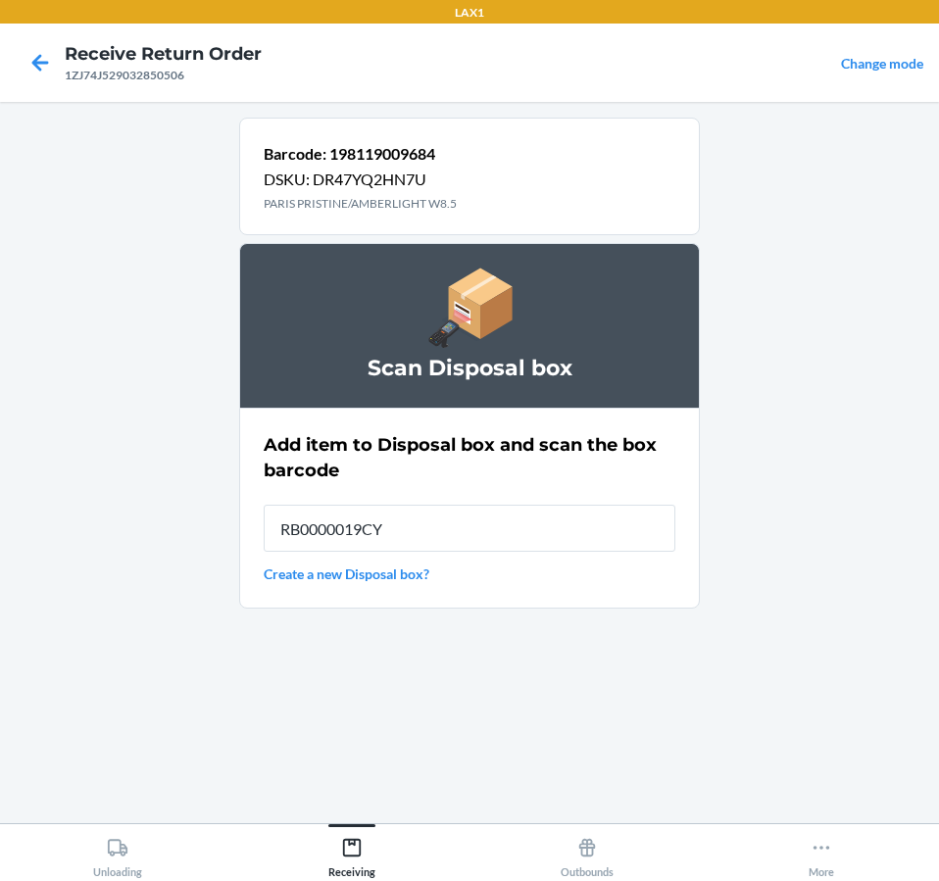
type input "RB0000019CY"
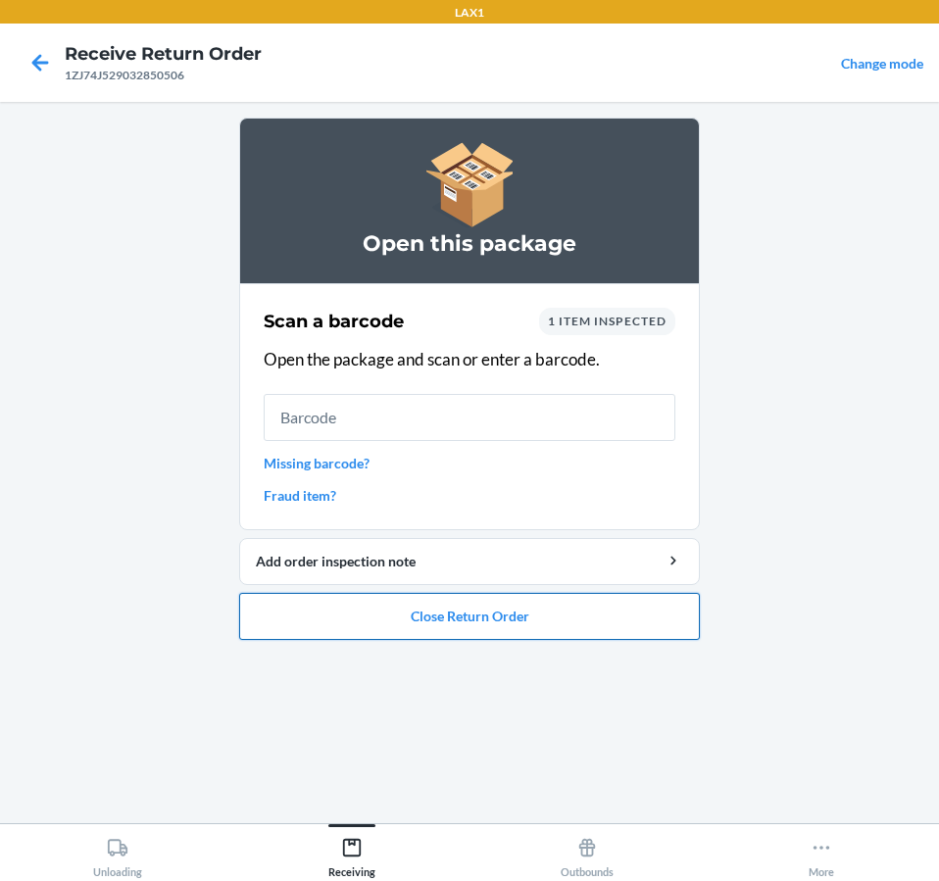
click at [580, 629] on button "Close Return Order" at bounding box center [469, 616] width 460 height 47
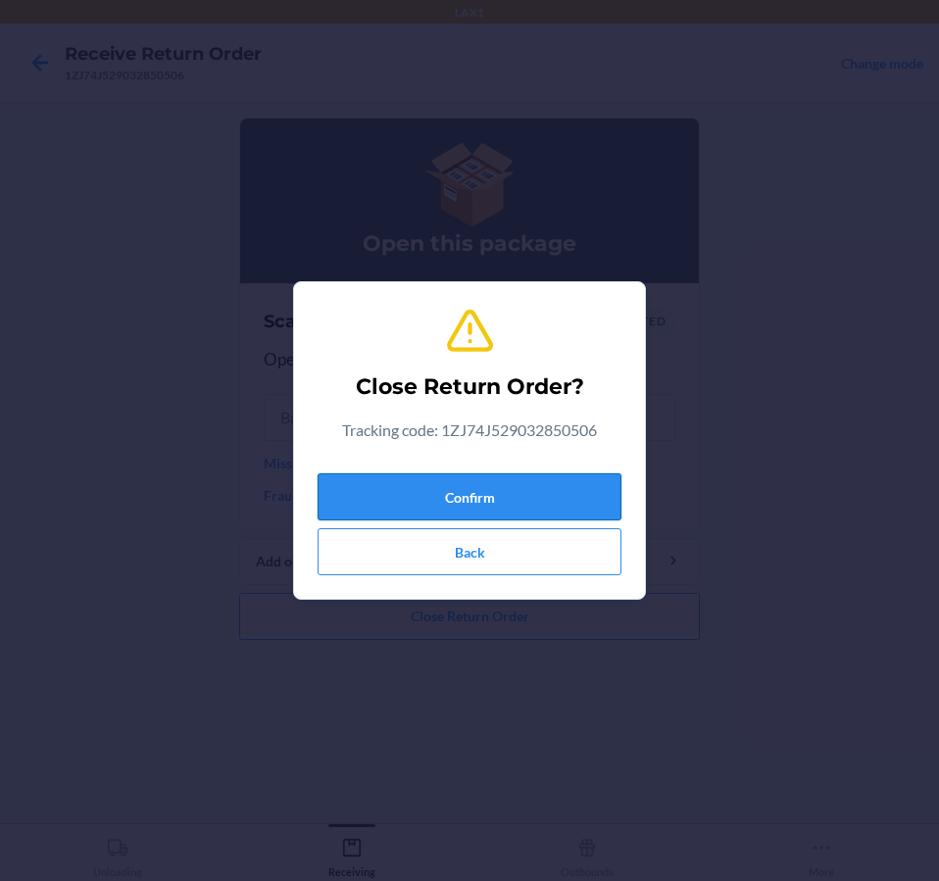
click at [563, 506] on button "Confirm" at bounding box center [469, 496] width 304 height 47
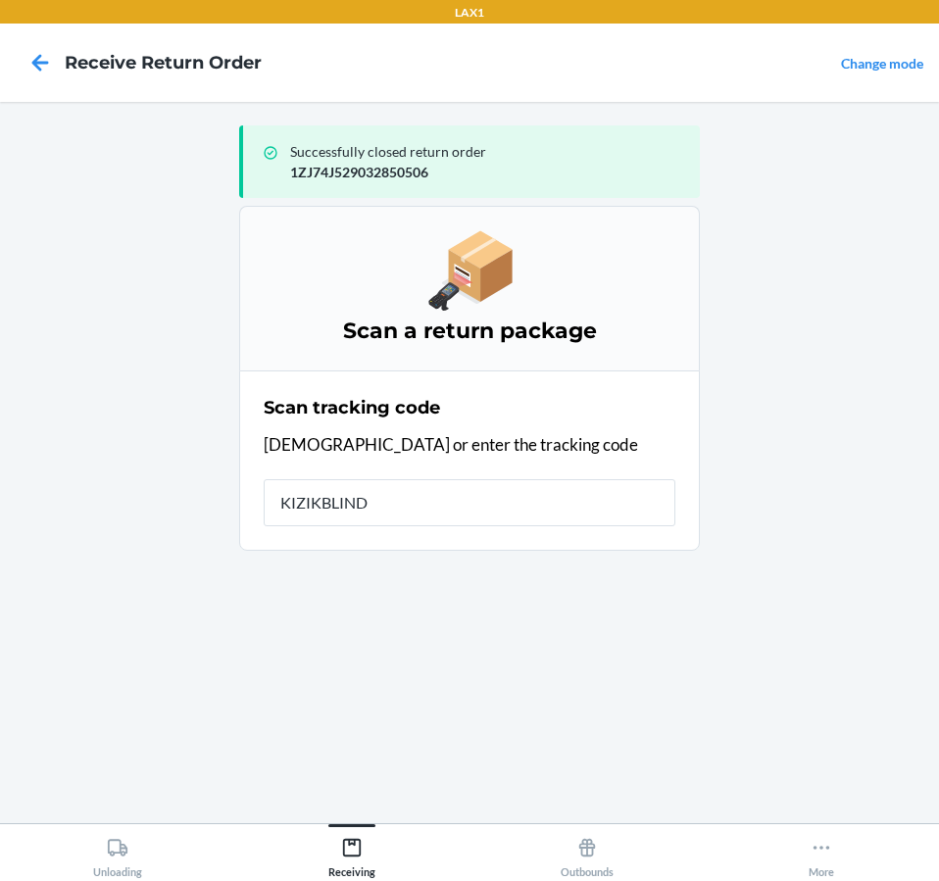
type input "KIZIKBLINDR"
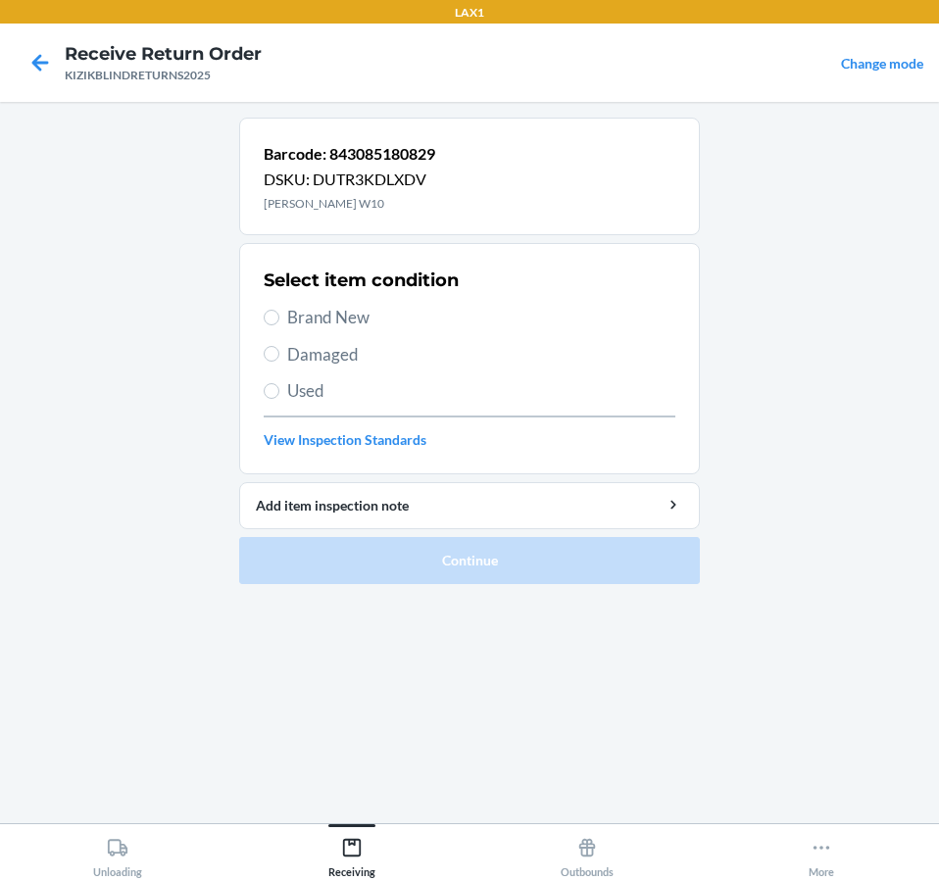
click at [295, 322] on span "Brand New" at bounding box center [481, 317] width 388 height 25
click at [279, 322] on input "Brand New" at bounding box center [272, 318] width 16 height 16
radio input "true"
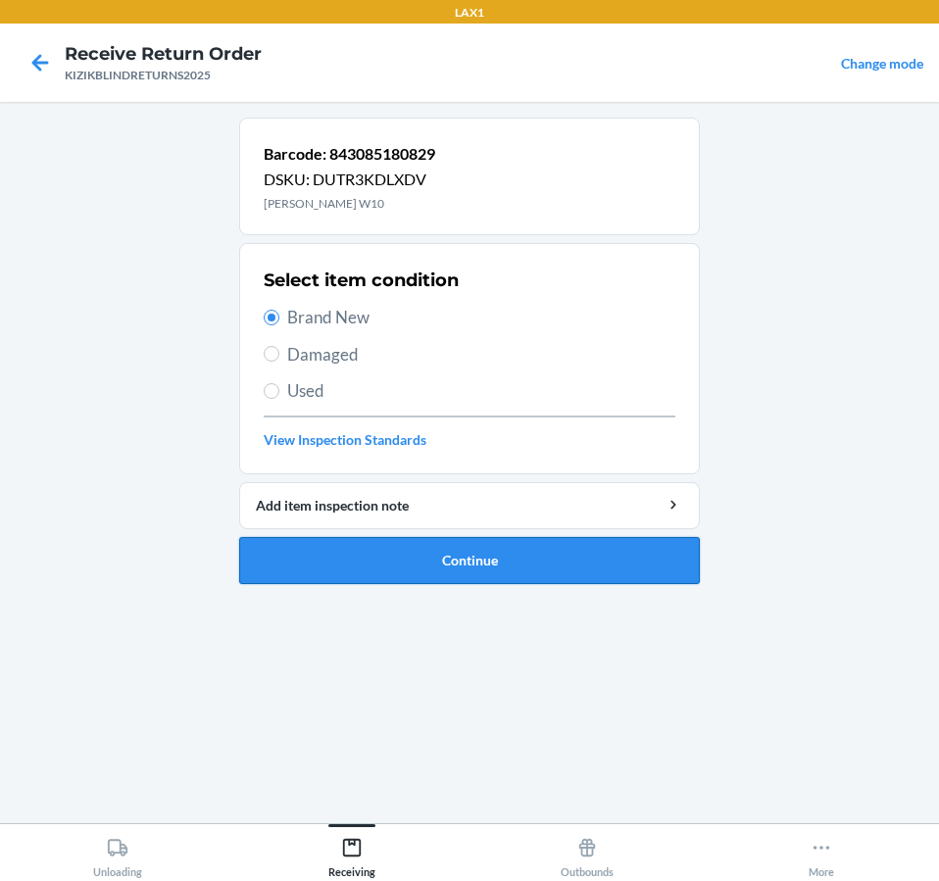
click at [325, 561] on button "Continue" at bounding box center [469, 560] width 460 height 47
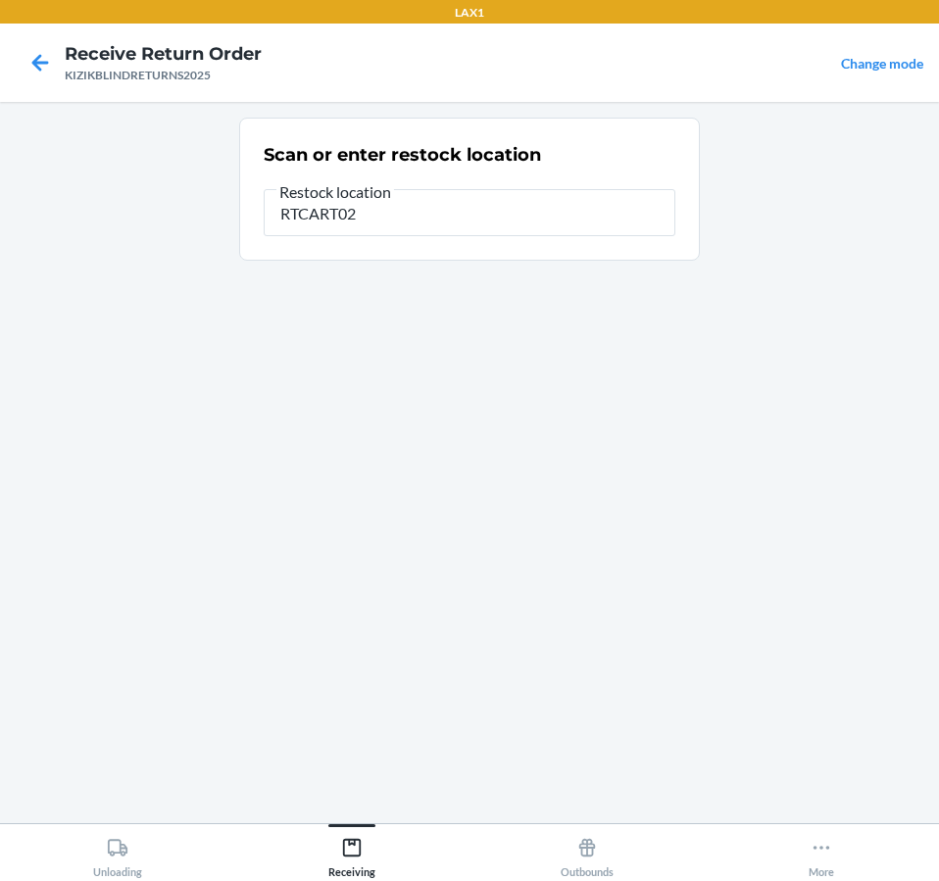
type input "RTCART020"
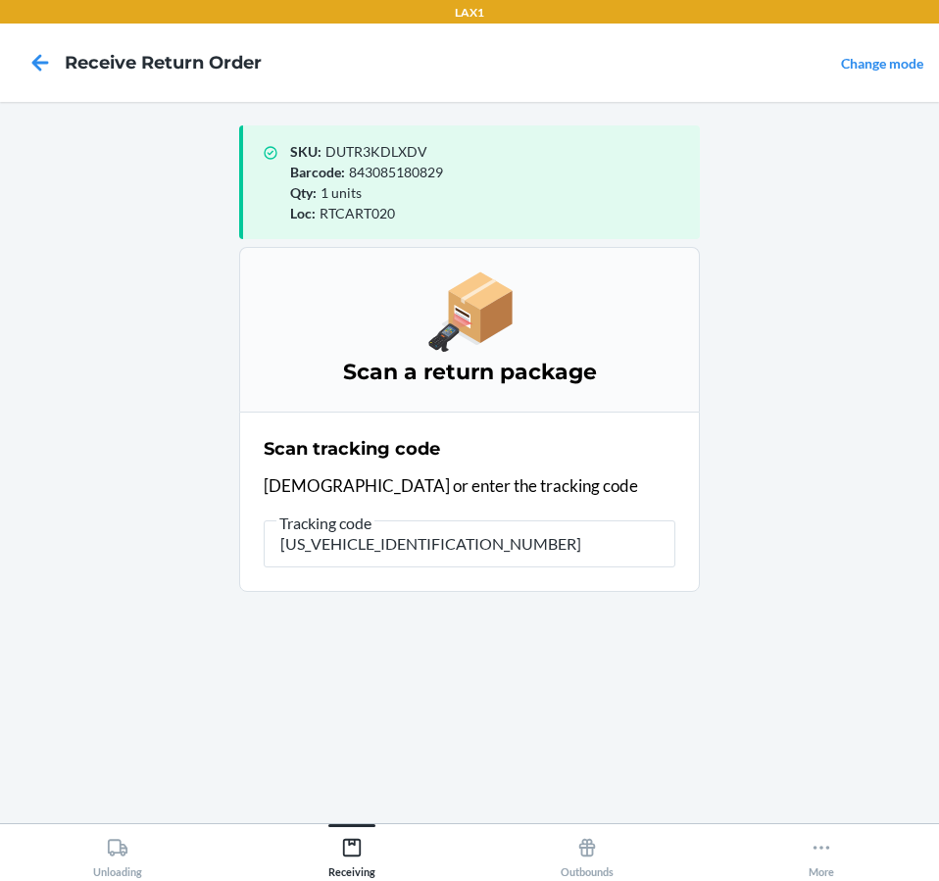
type input "1ZJ74J529029303050"
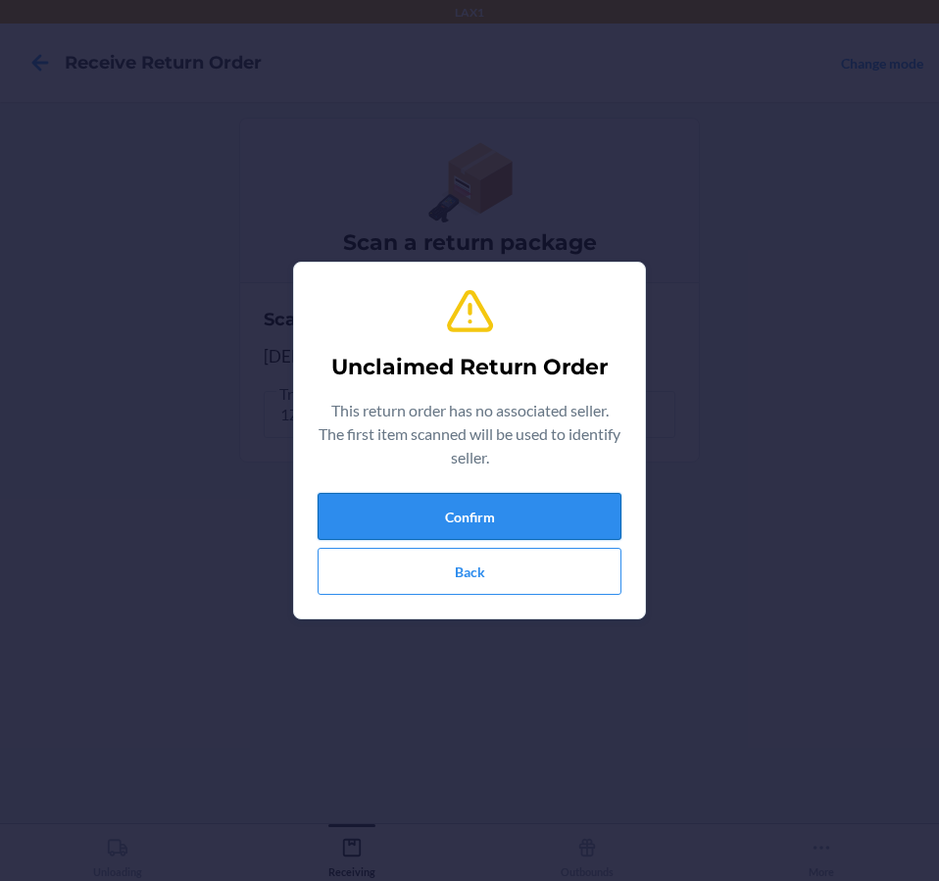
click at [350, 495] on button "Confirm" at bounding box center [469, 516] width 304 height 47
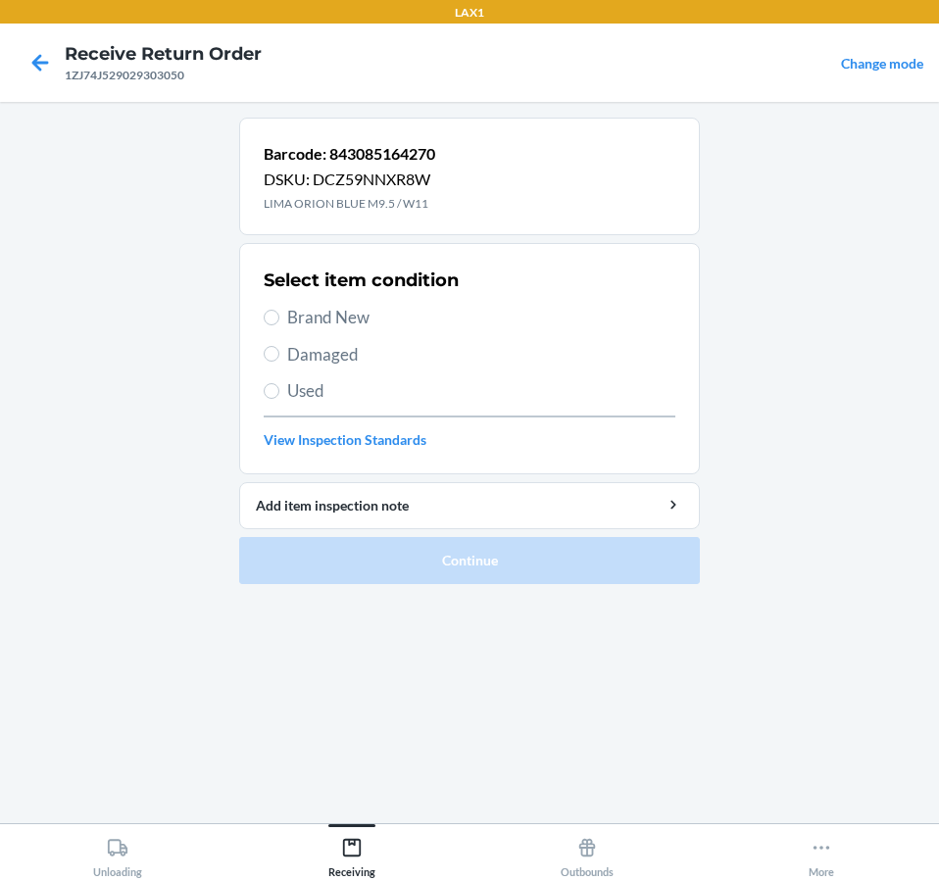
click at [310, 357] on span "Damaged" at bounding box center [481, 354] width 388 height 25
click at [279, 357] on input "Damaged" at bounding box center [272, 354] width 16 height 16
radio input "true"
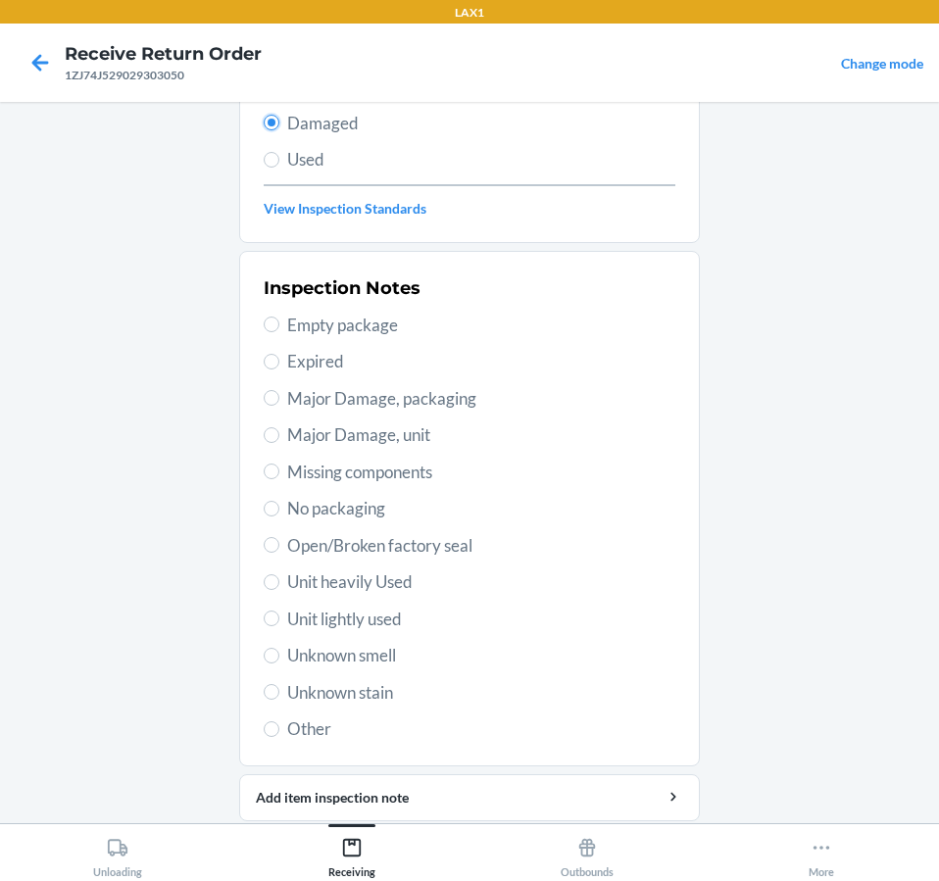
scroll to position [294, 0]
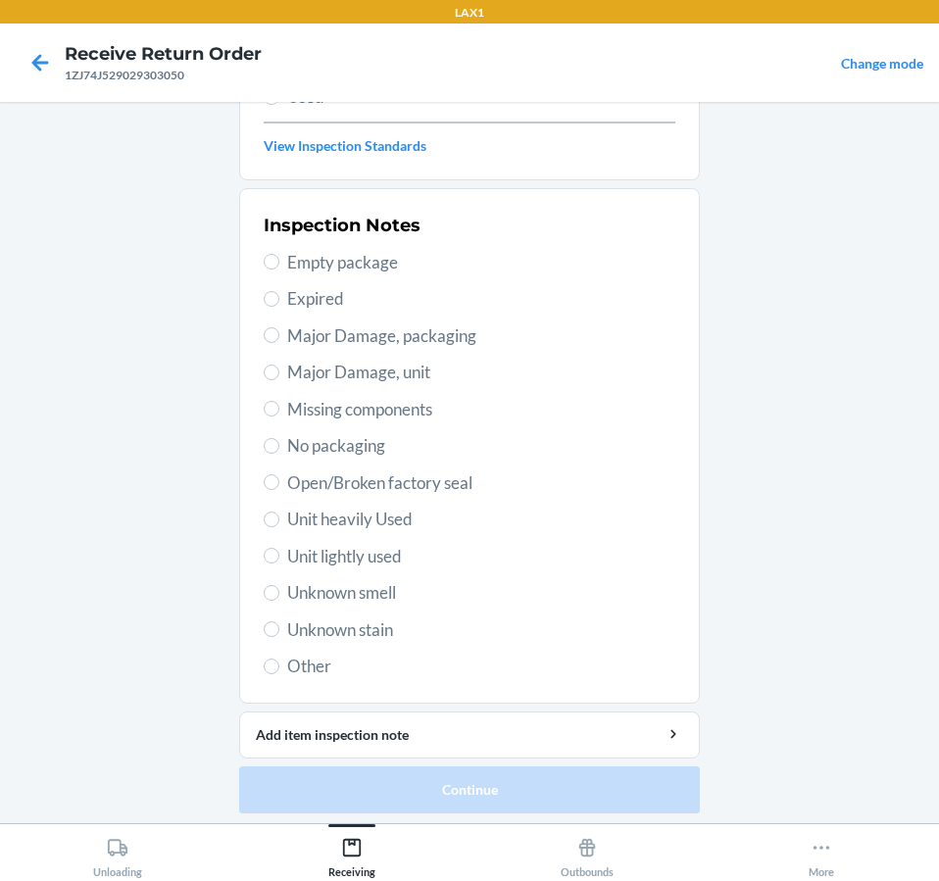
click at [378, 565] on span "Unit lightly used" at bounding box center [481, 556] width 388 height 25
click at [279, 563] on input "Unit lightly used" at bounding box center [272, 556] width 16 height 16
radio input "true"
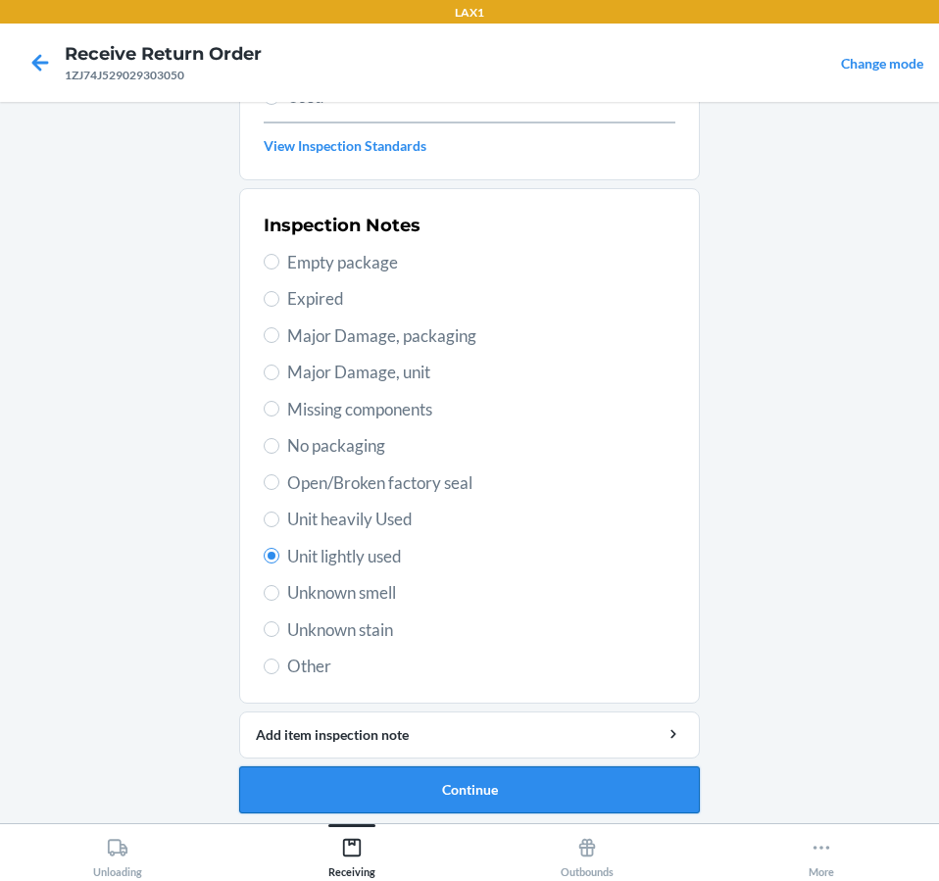
click at [472, 797] on button "Continue" at bounding box center [469, 789] width 460 height 47
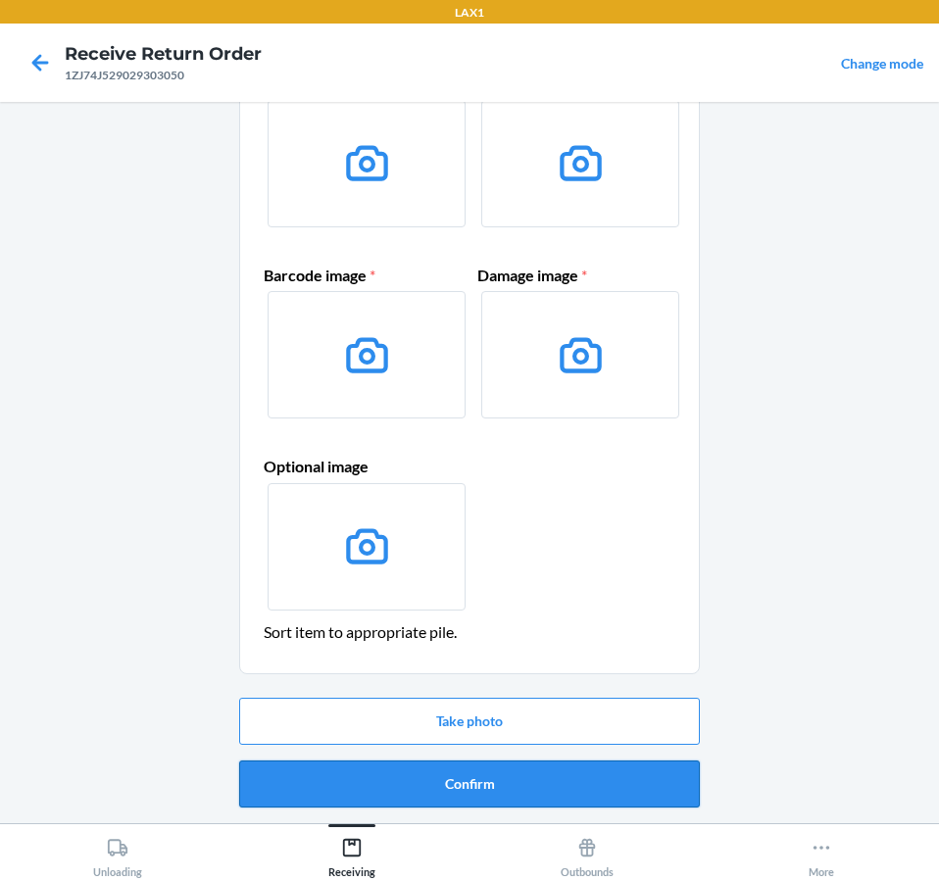
click at [483, 789] on button "Confirm" at bounding box center [469, 783] width 460 height 47
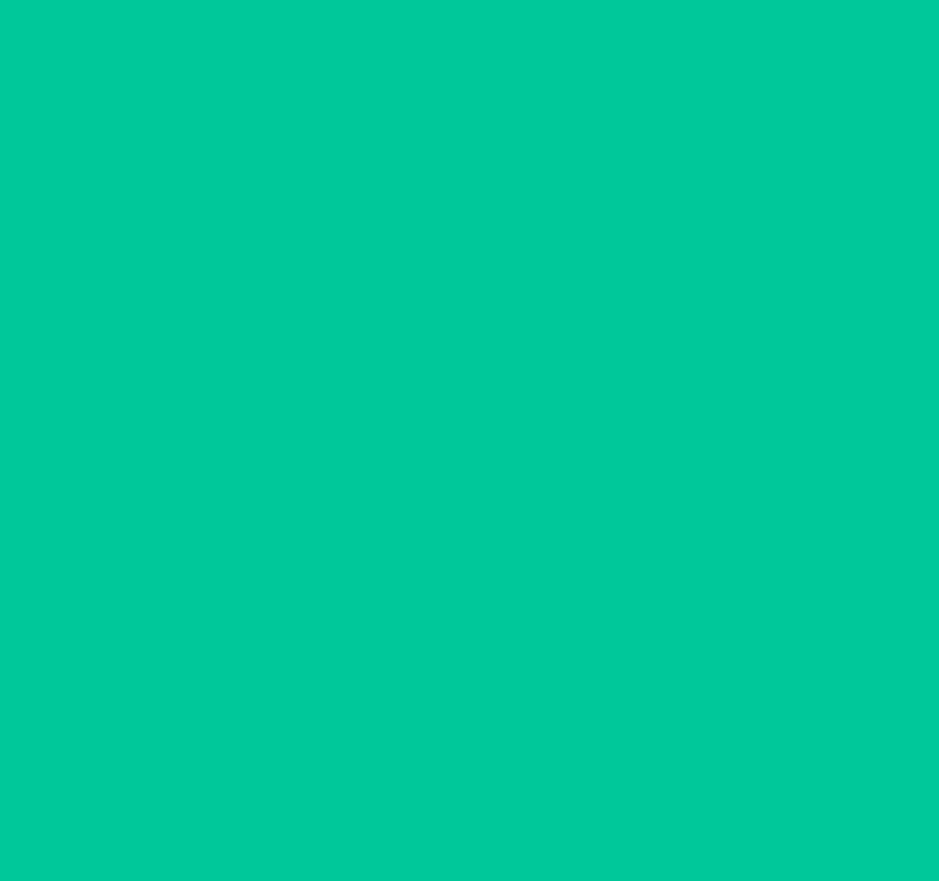
scroll to position [0, 0]
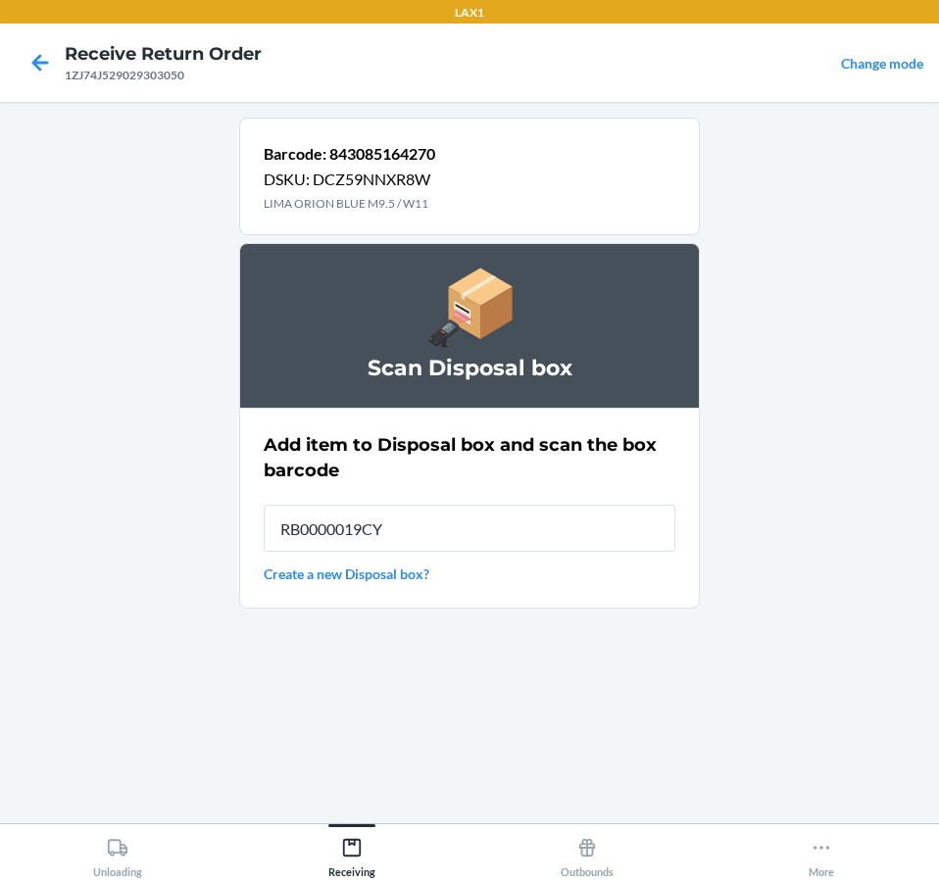
type input "RB0000019CY"
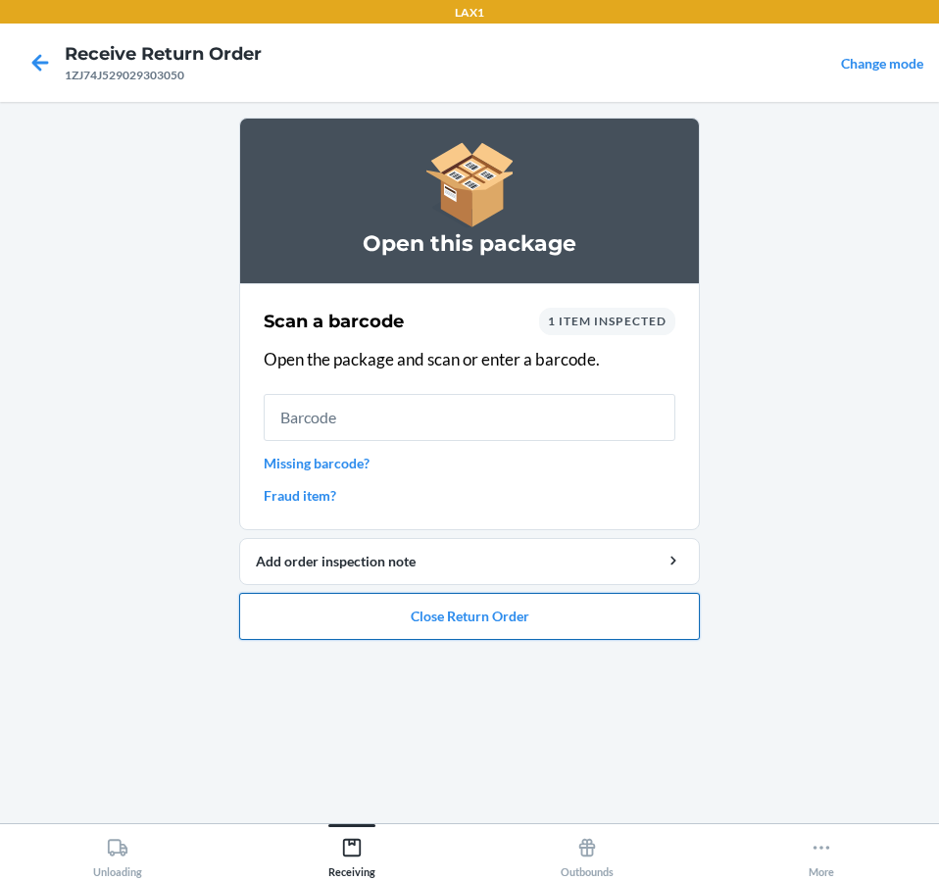
click at [346, 600] on button "Close Return Order" at bounding box center [469, 616] width 460 height 47
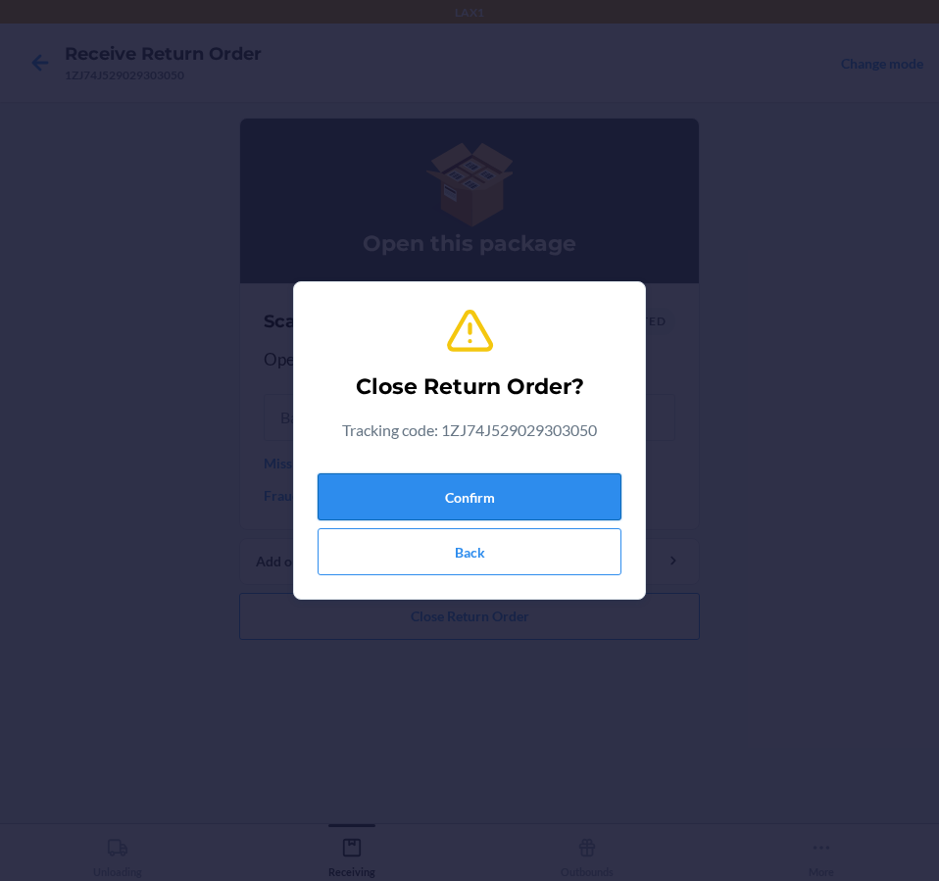
click at [421, 479] on button "Confirm" at bounding box center [469, 496] width 304 height 47
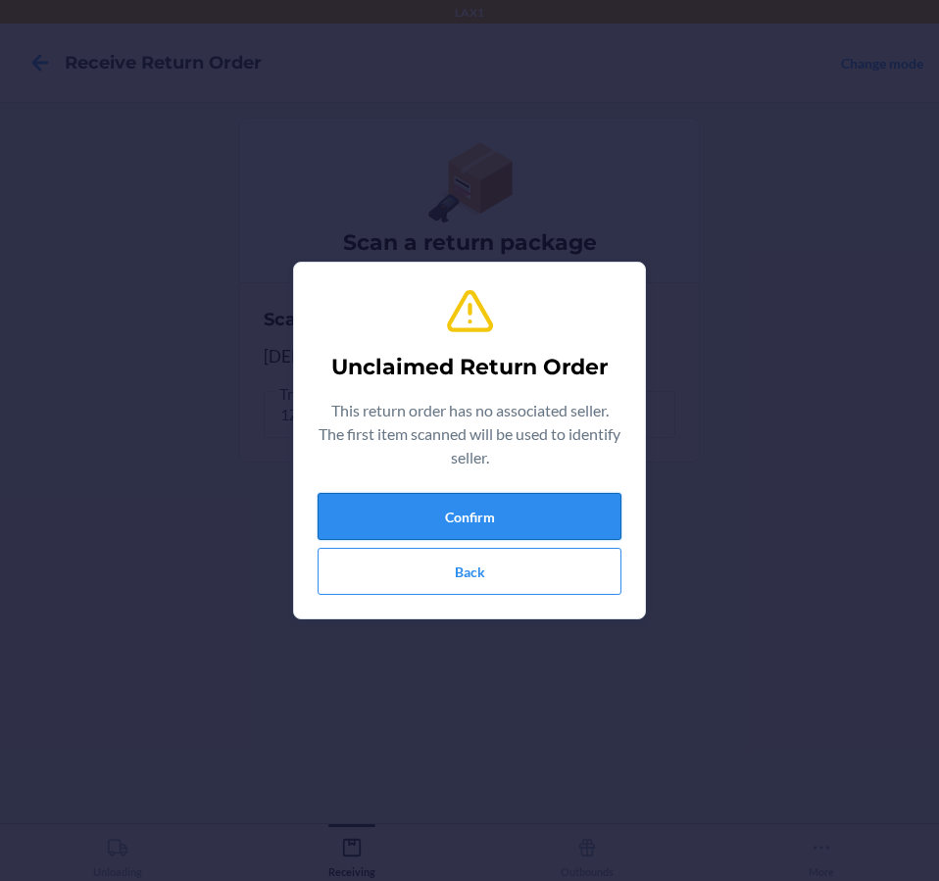
click at [601, 507] on button "Confirm" at bounding box center [469, 516] width 304 height 47
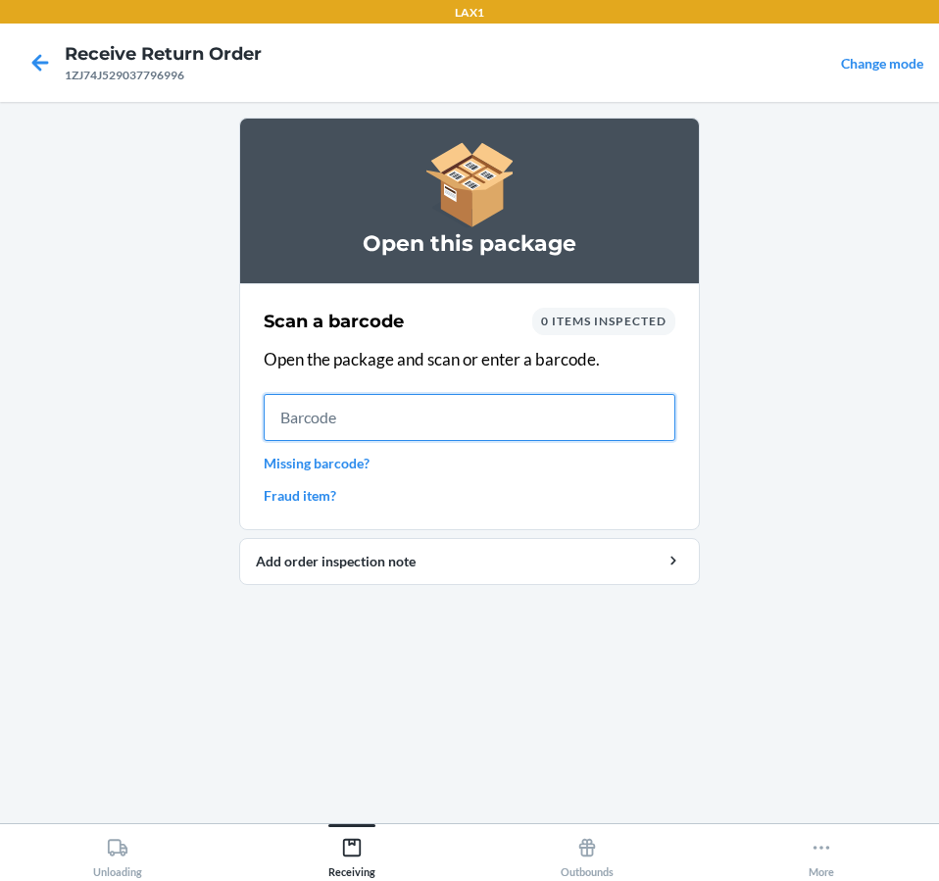
drag, startPoint x: 929, startPoint y: 371, endPoint x: 629, endPoint y: 405, distance: 301.6
click at [629, 405] on input "text" at bounding box center [469, 417] width 411 height 47
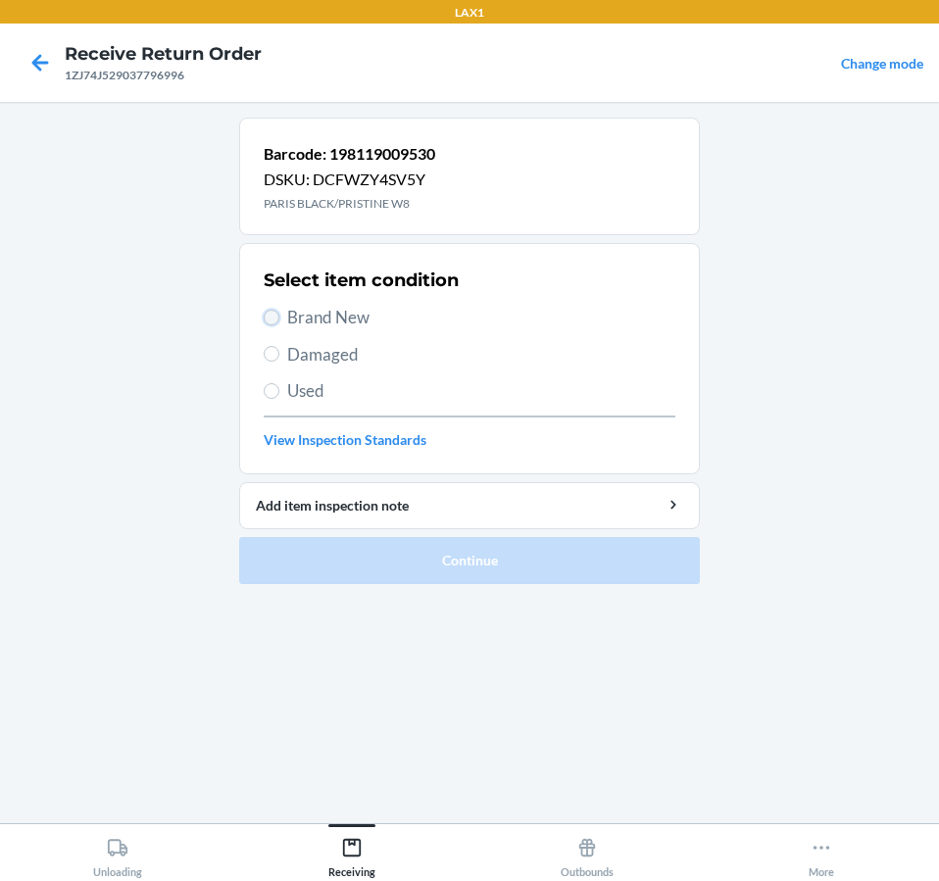
click at [275, 313] on input "Brand New" at bounding box center [272, 318] width 16 height 16
radio input "true"
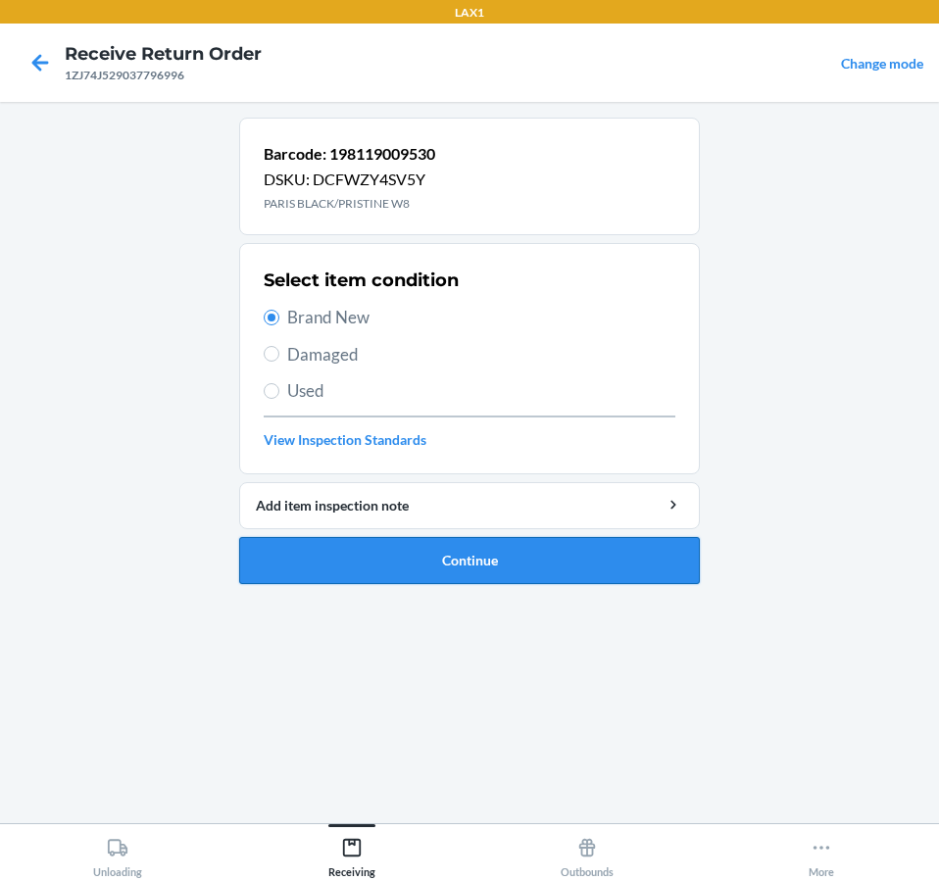
click at [550, 564] on button "Continue" at bounding box center [469, 560] width 460 height 47
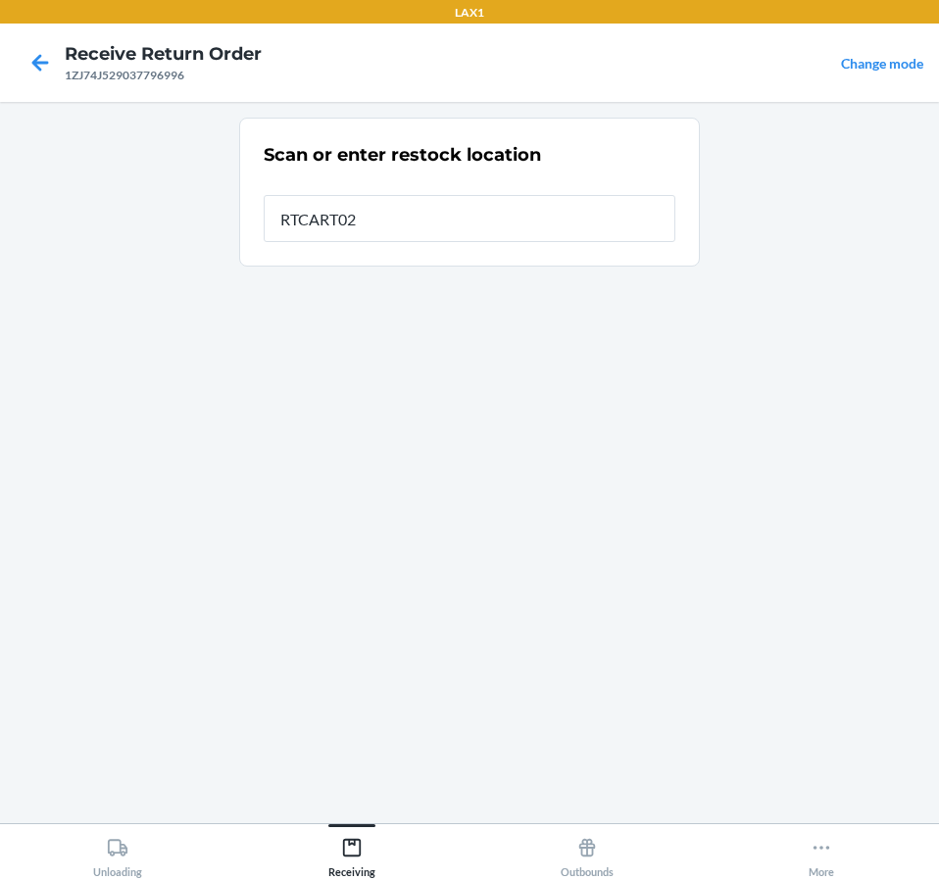
type input "RTCART020"
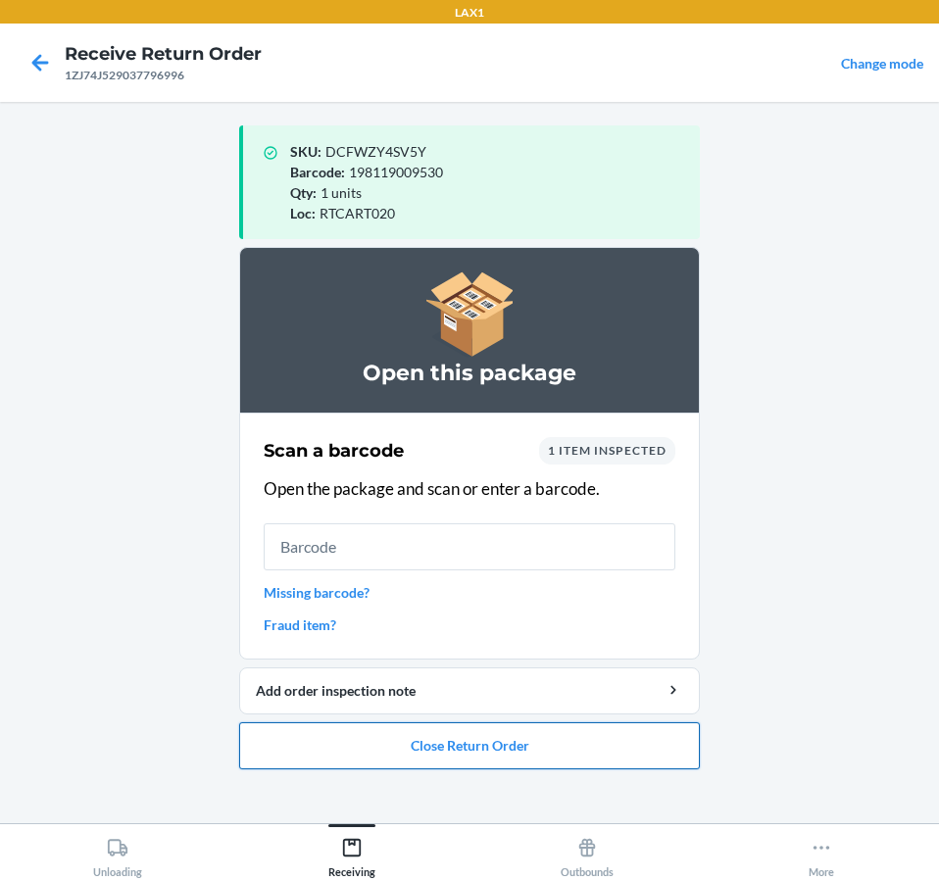
click at [466, 767] on button "Close Return Order" at bounding box center [469, 745] width 460 height 47
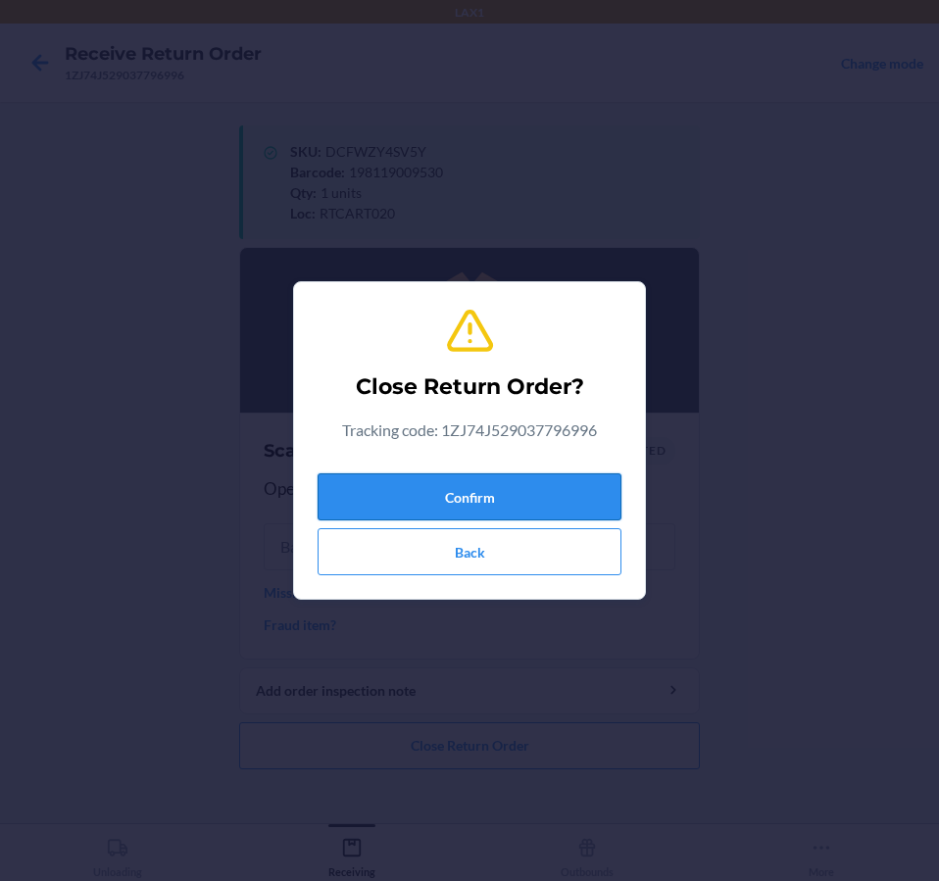
drag, startPoint x: 466, startPoint y: 767, endPoint x: 443, endPoint y: 510, distance: 257.8
click at [443, 510] on button "Confirm" at bounding box center [469, 496] width 304 height 47
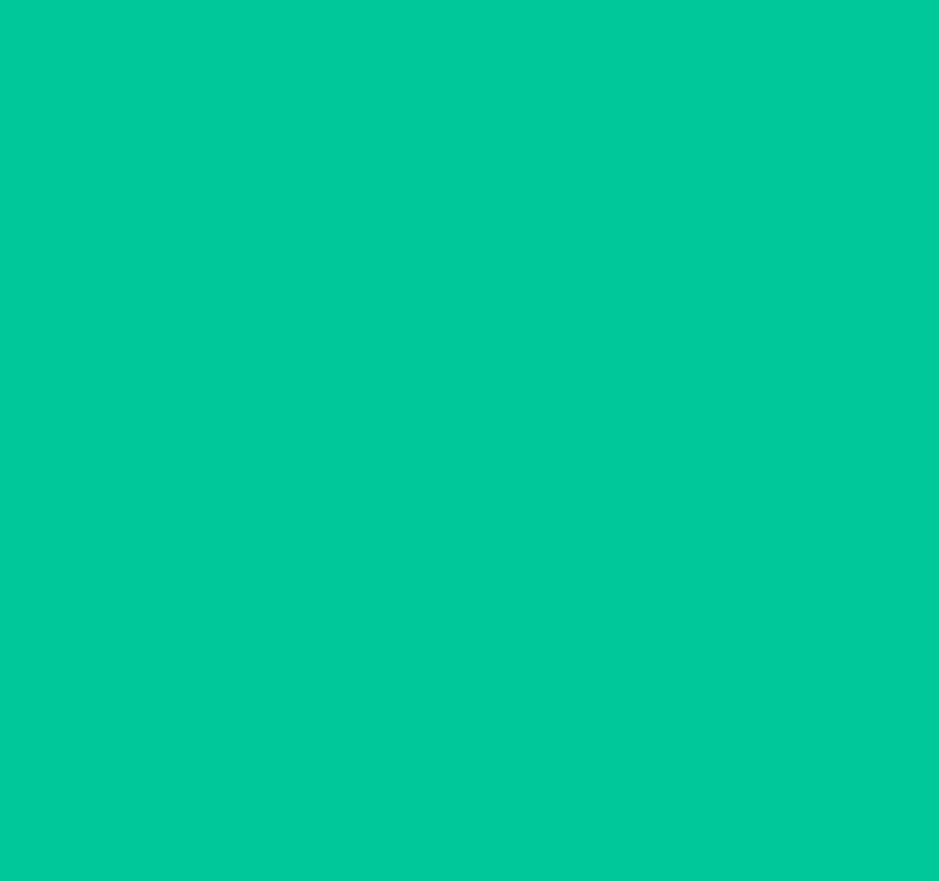
click at [443, 510] on input "text" at bounding box center [469, 502] width 411 height 47
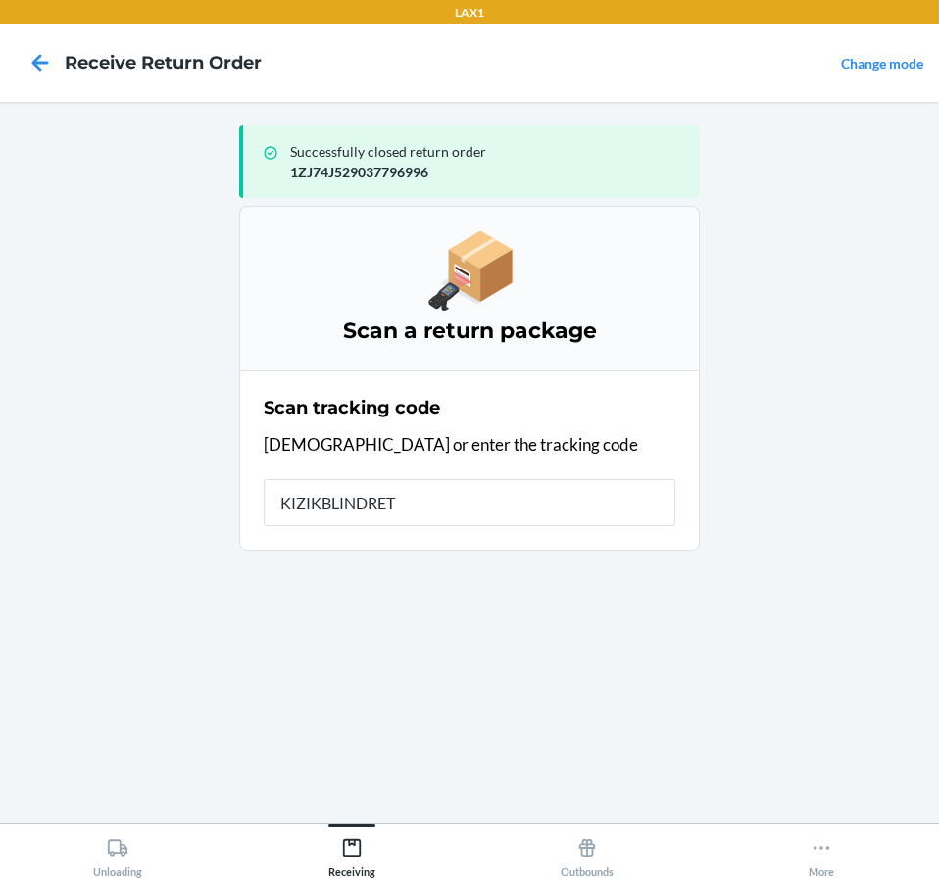
type input "KIZIKBLINDRETU"
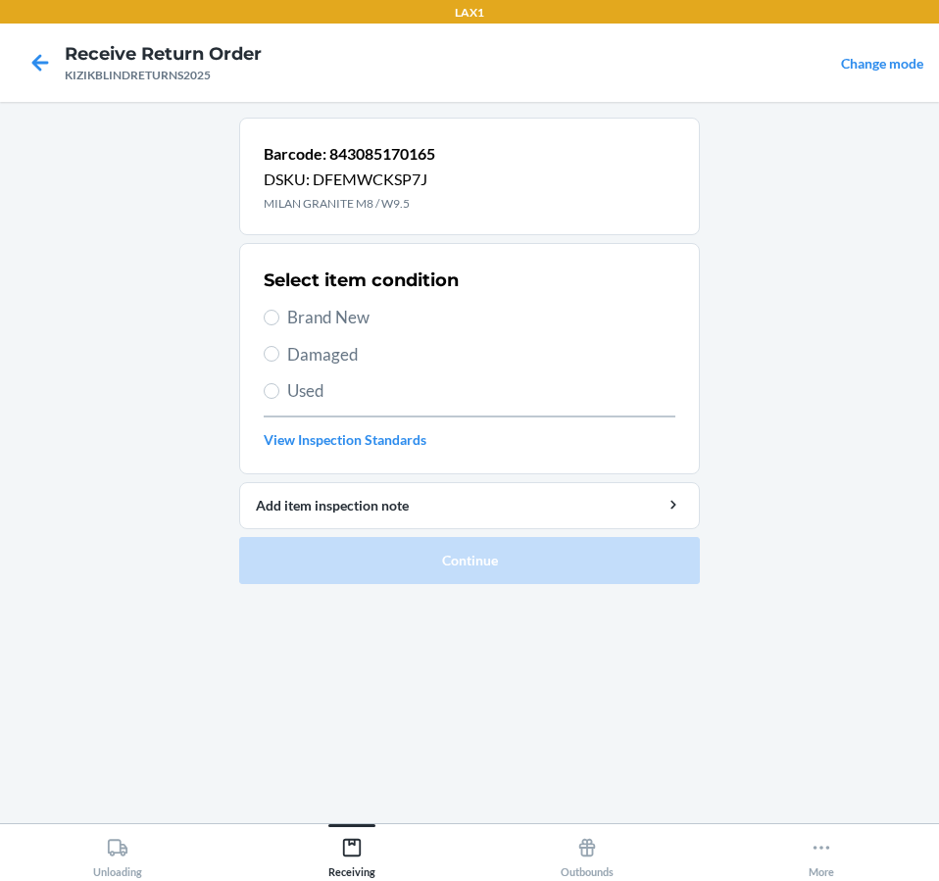
click at [343, 321] on span "Brand New" at bounding box center [481, 317] width 388 height 25
click at [279, 321] on input "Brand New" at bounding box center [272, 318] width 16 height 16
radio input "true"
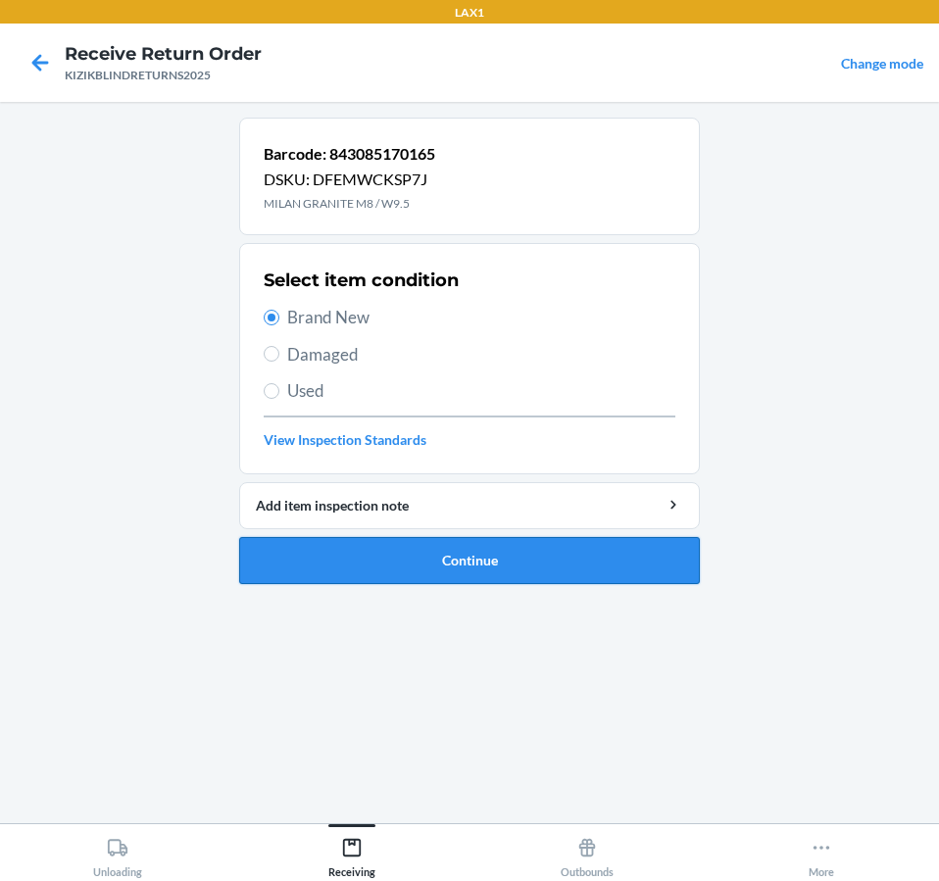
click at [379, 546] on button "Continue" at bounding box center [469, 560] width 460 height 47
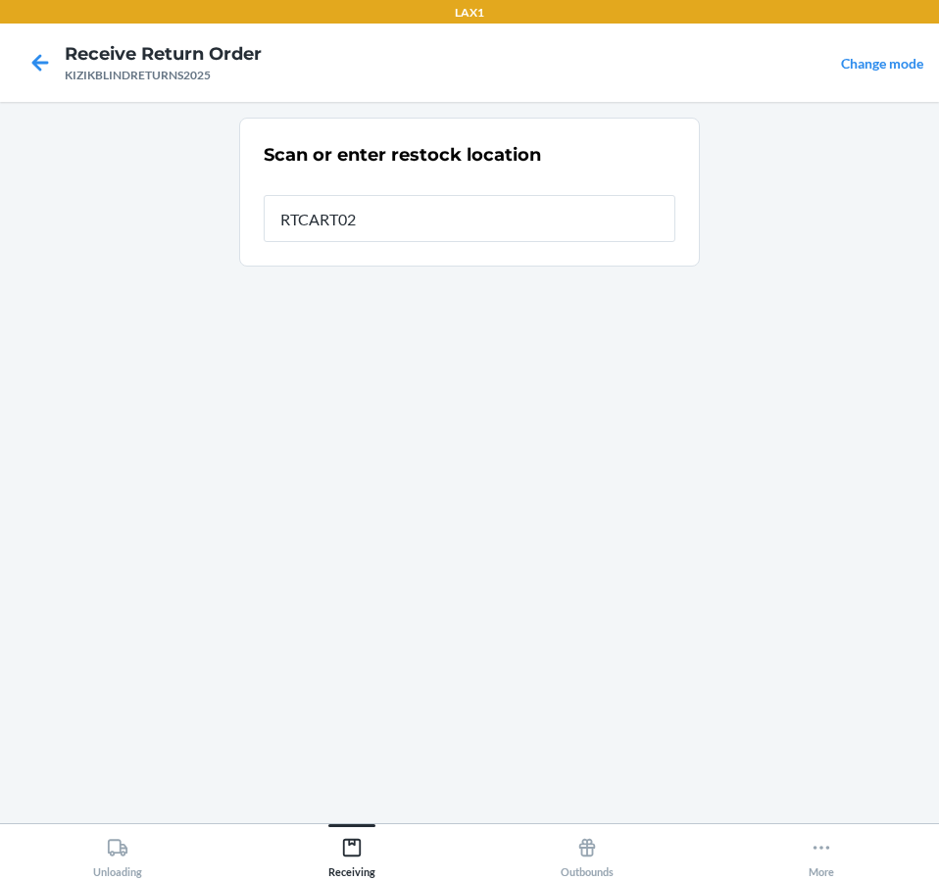
type input "RTCART020"
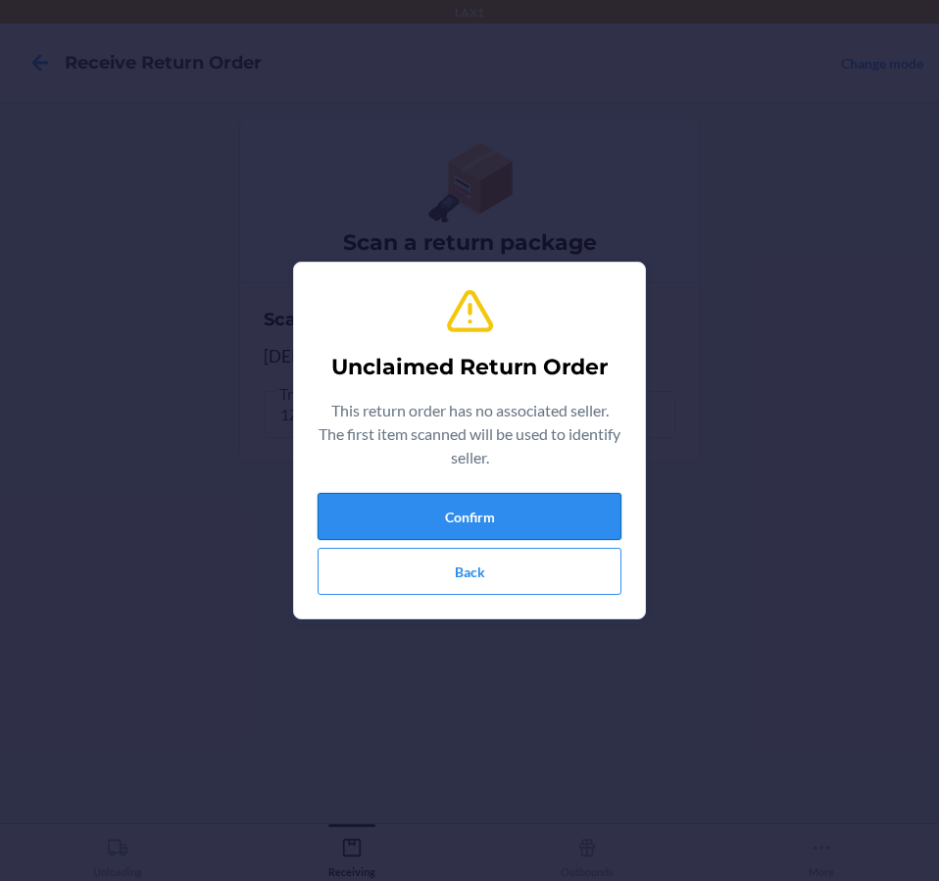
click at [396, 506] on button "Confirm" at bounding box center [469, 516] width 304 height 47
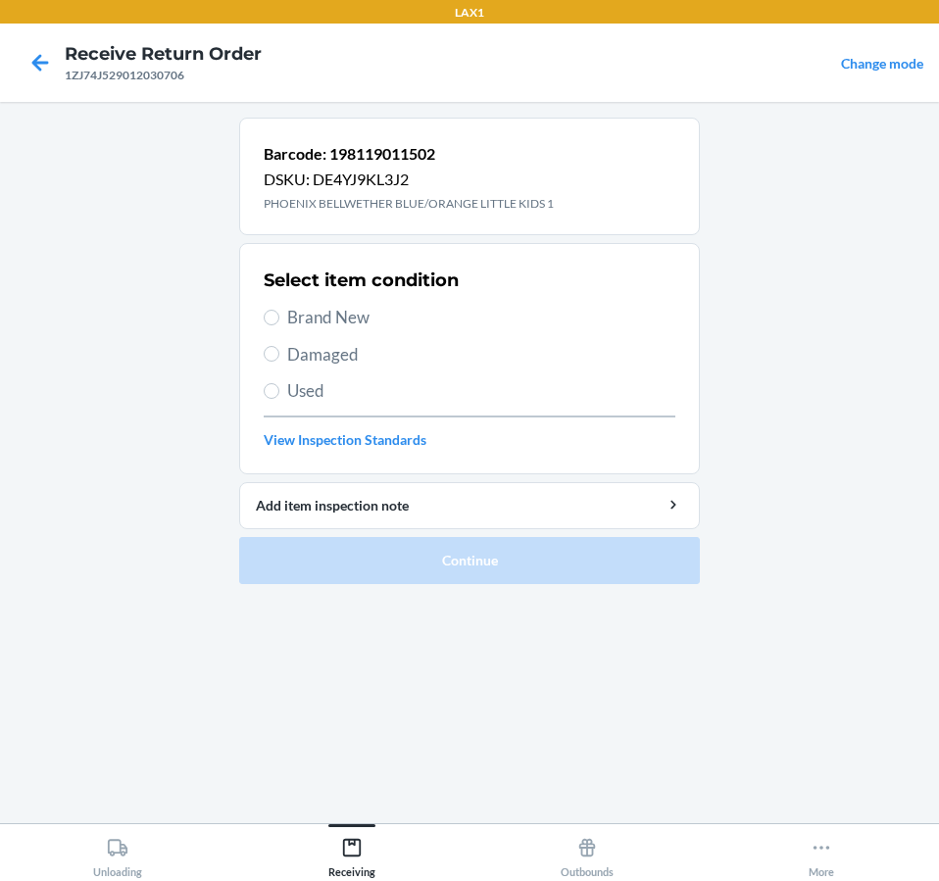
click at [285, 326] on label "Brand New" at bounding box center [469, 317] width 411 height 25
click at [279, 325] on input "Brand New" at bounding box center [272, 318] width 16 height 16
radio input "true"
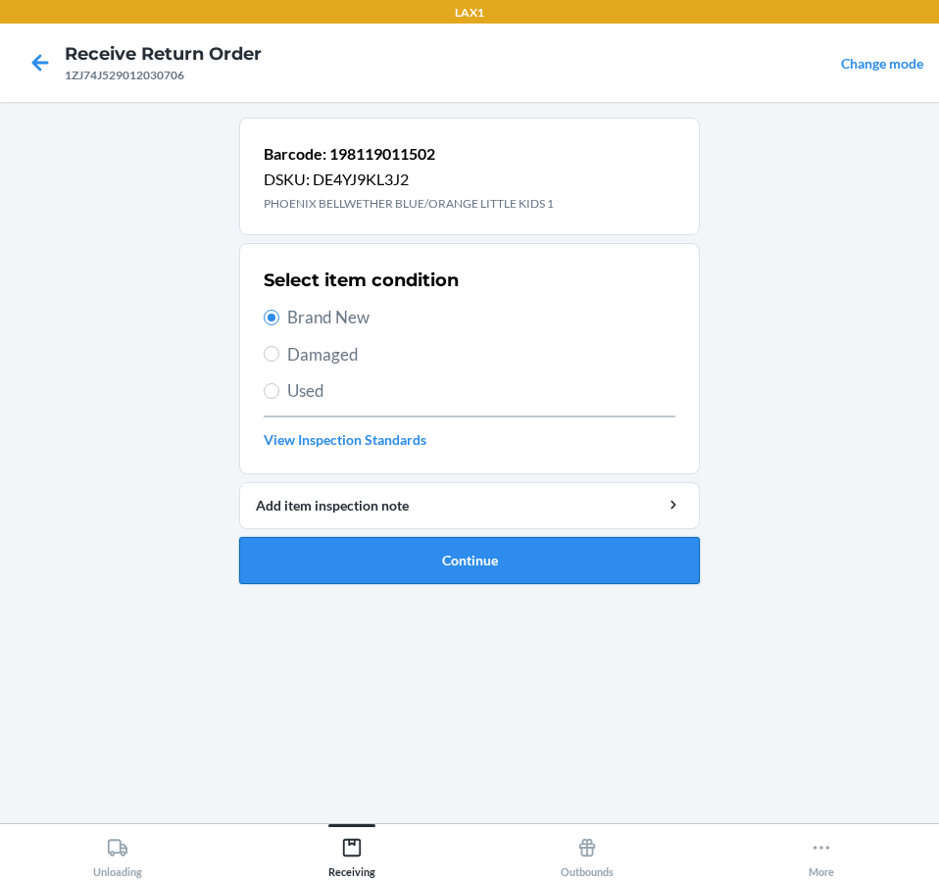
click at [546, 564] on button "Continue" at bounding box center [469, 560] width 460 height 47
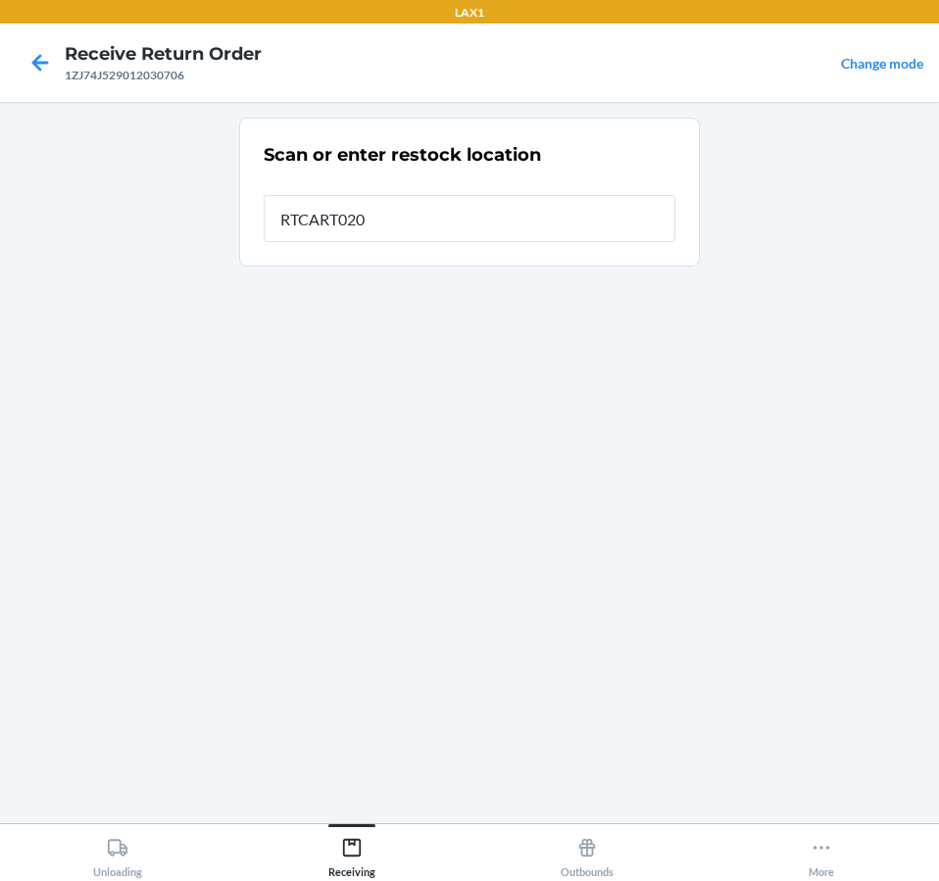
type input "RTCART020"
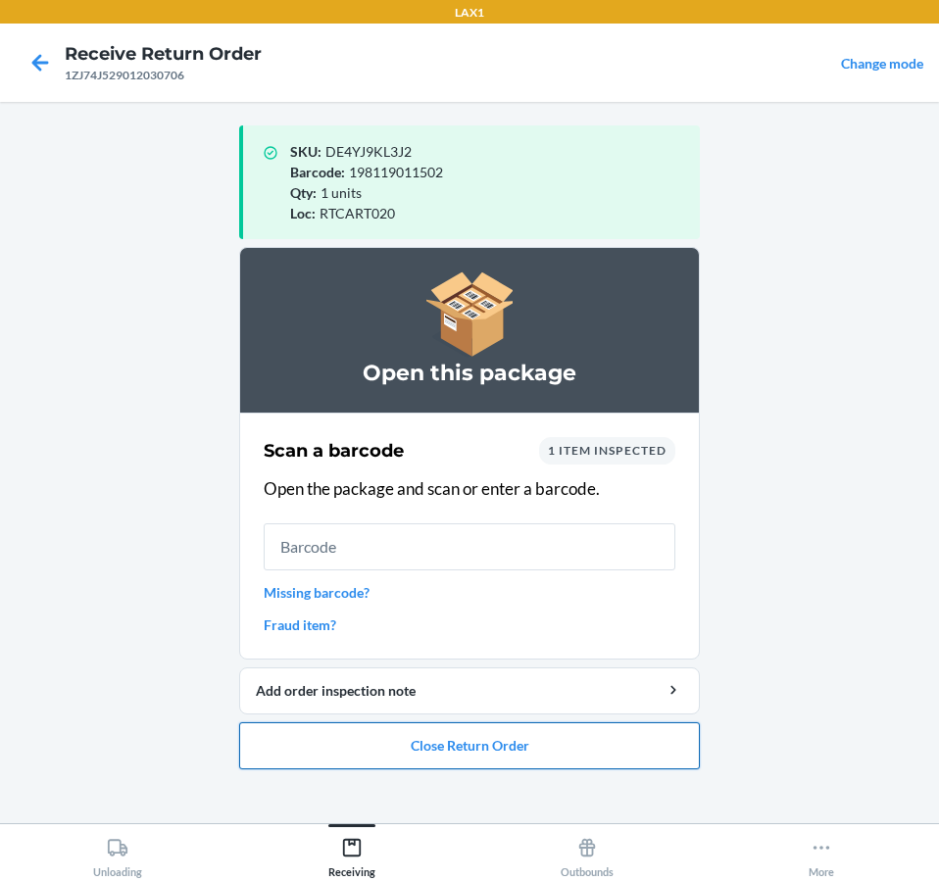
click at [510, 766] on button "Close Return Order" at bounding box center [469, 745] width 460 height 47
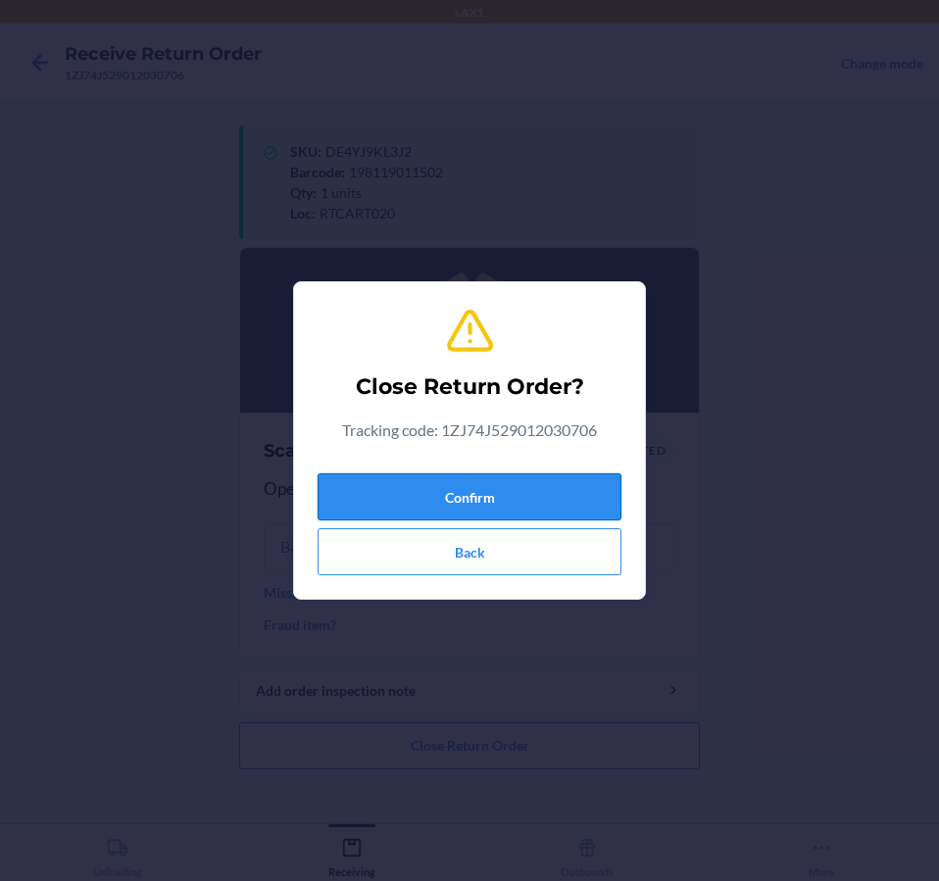
click at [585, 498] on button "Confirm" at bounding box center [469, 496] width 304 height 47
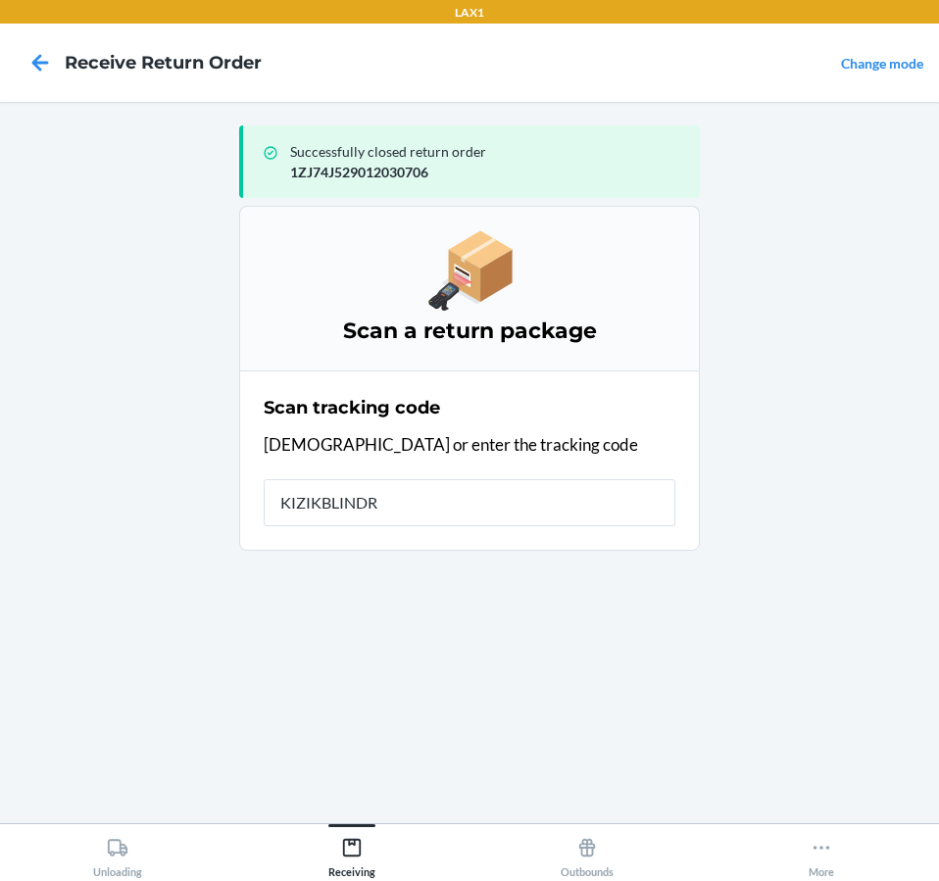
type input "KIZIKBLINDRE"
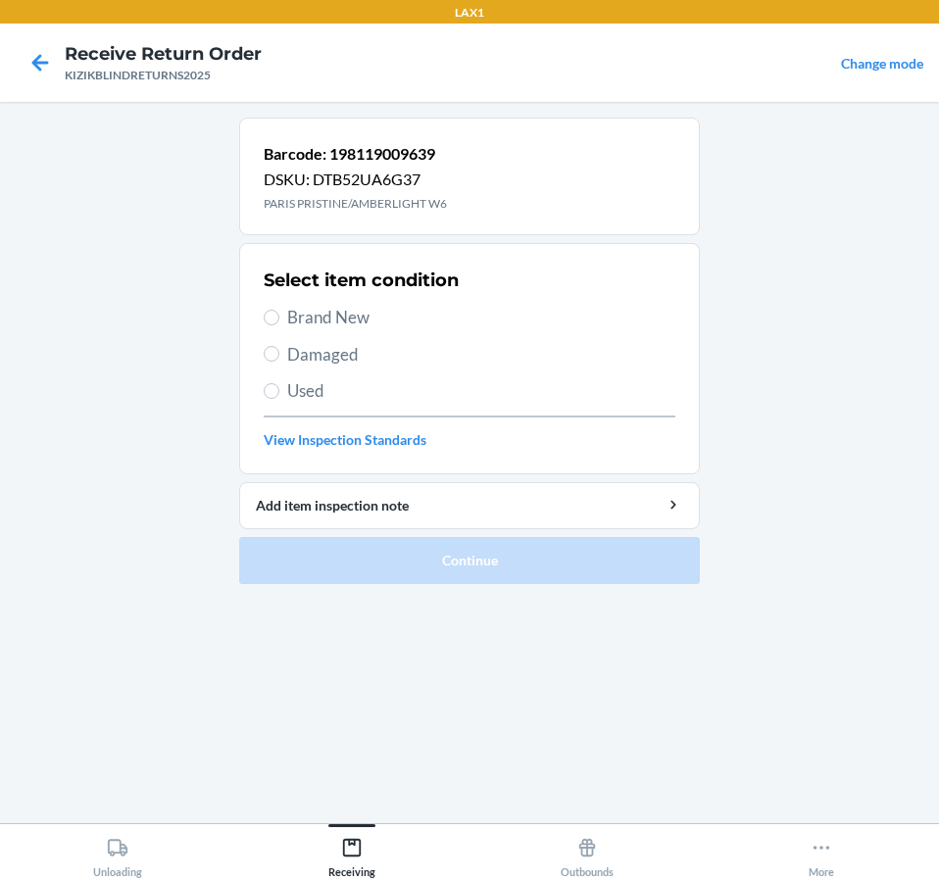
click at [336, 314] on span "Brand New" at bounding box center [481, 317] width 388 height 25
click at [279, 314] on input "Brand New" at bounding box center [272, 318] width 16 height 16
radio input "true"
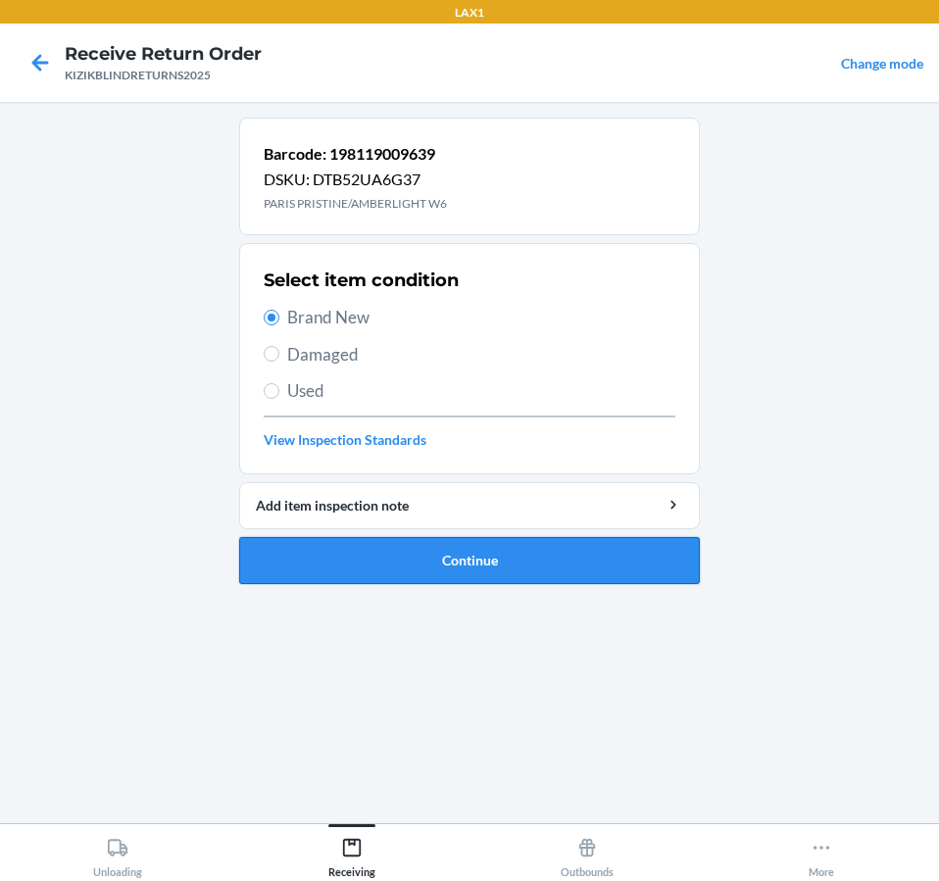
click at [295, 554] on button "Continue" at bounding box center [469, 560] width 460 height 47
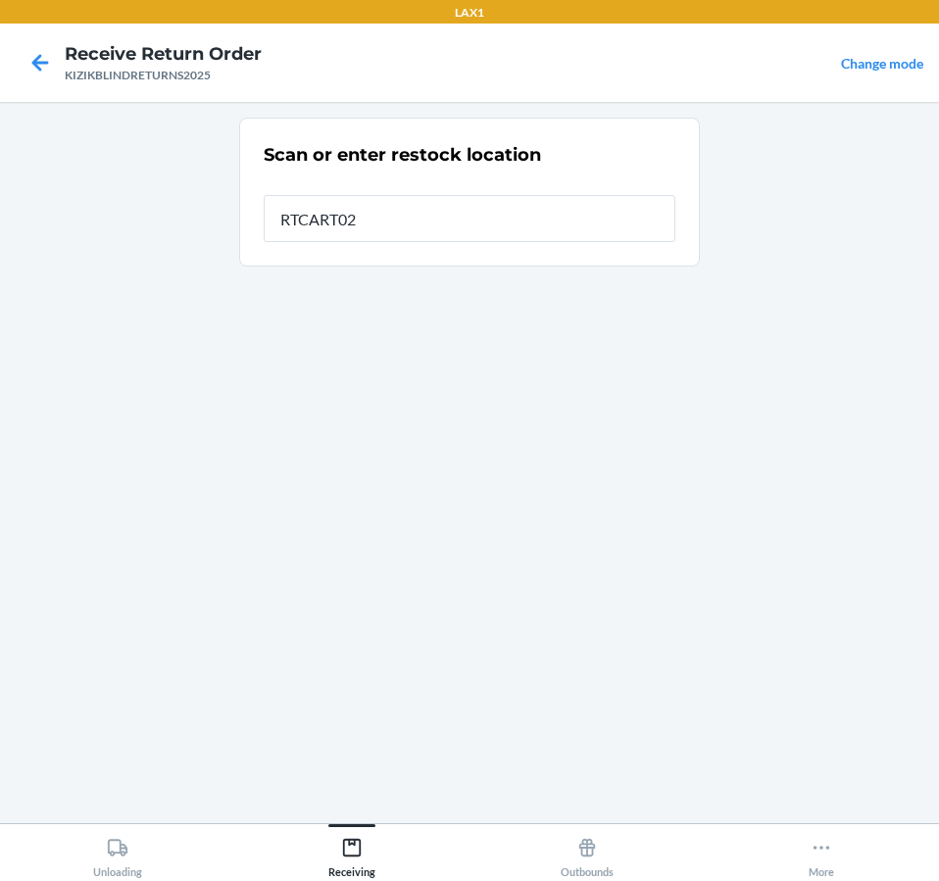
type input "RTCART020"
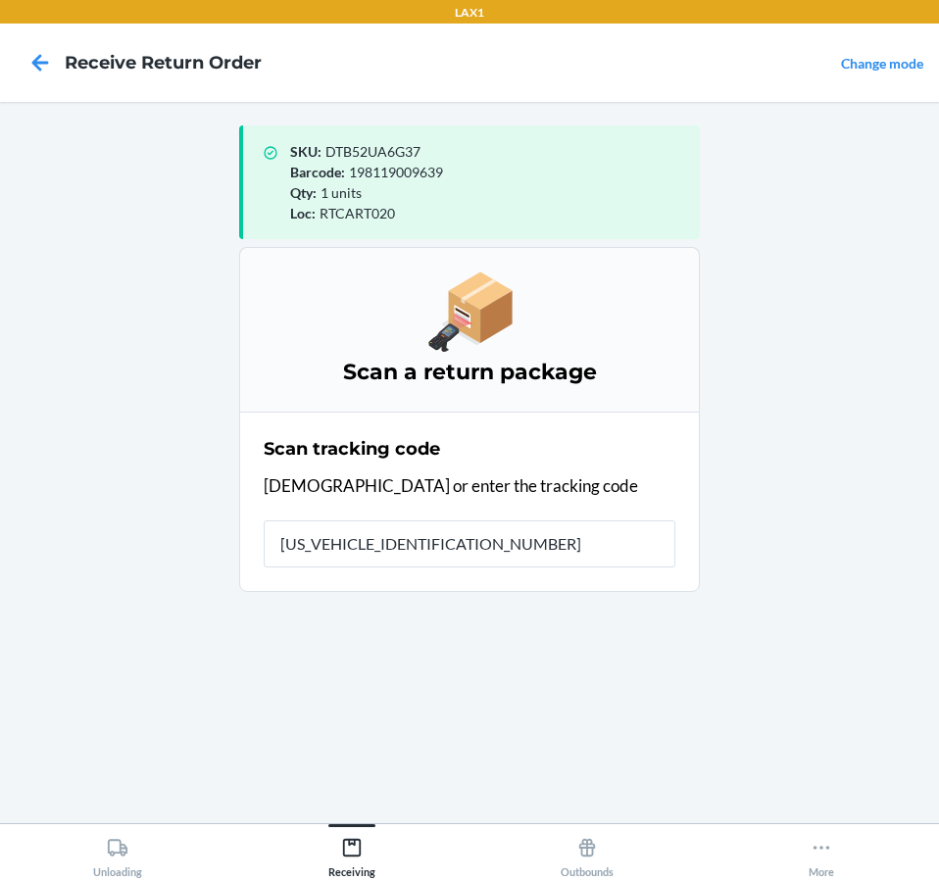
type input "1ZJ74J529033858266"
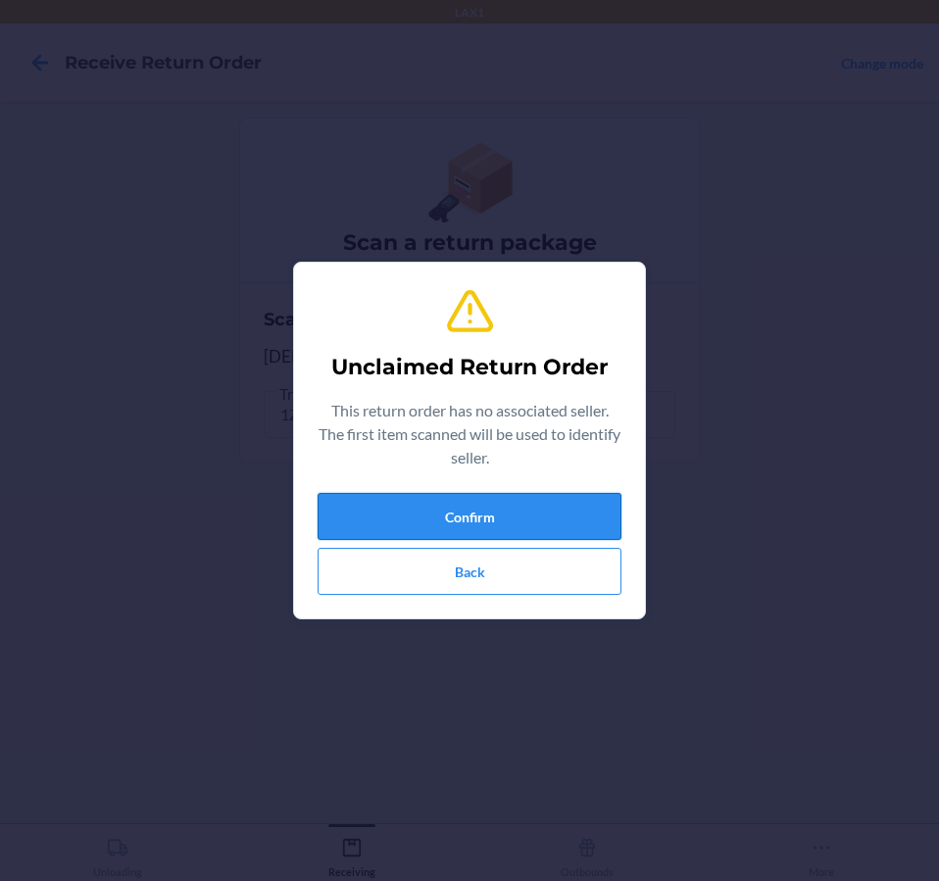
click at [366, 508] on button "Confirm" at bounding box center [469, 516] width 304 height 47
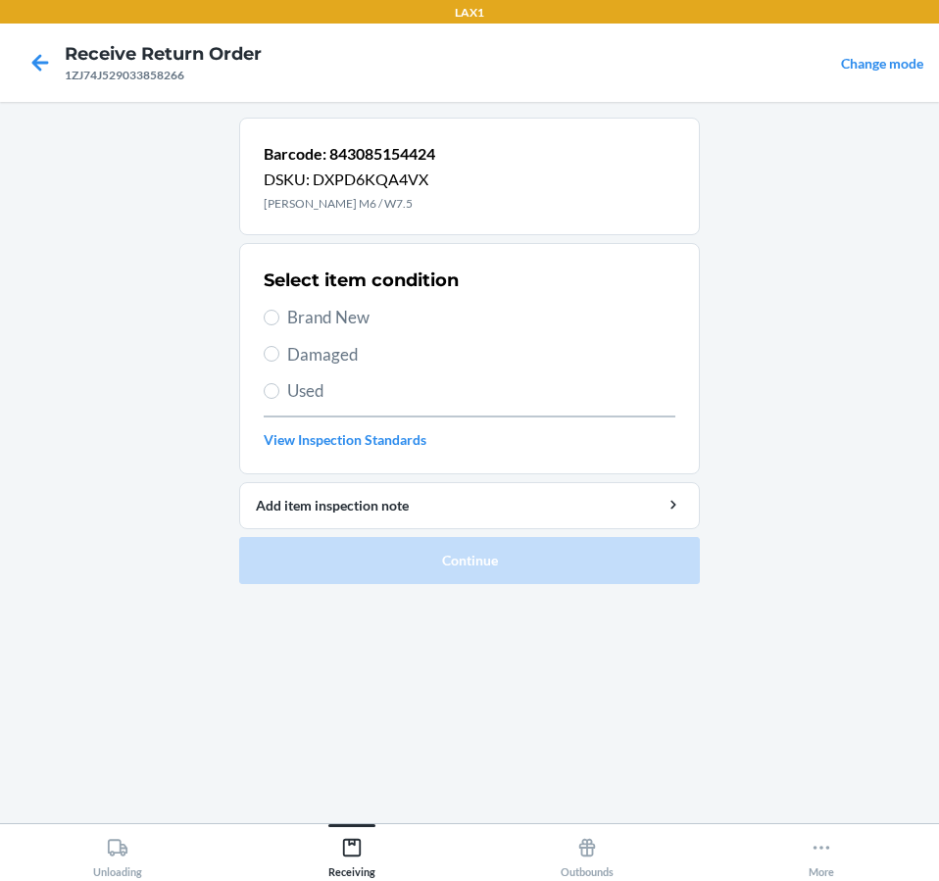
click at [341, 358] on span "Damaged" at bounding box center [481, 354] width 388 height 25
click at [279, 358] on input "Damaged" at bounding box center [272, 354] width 16 height 16
radio input "true"
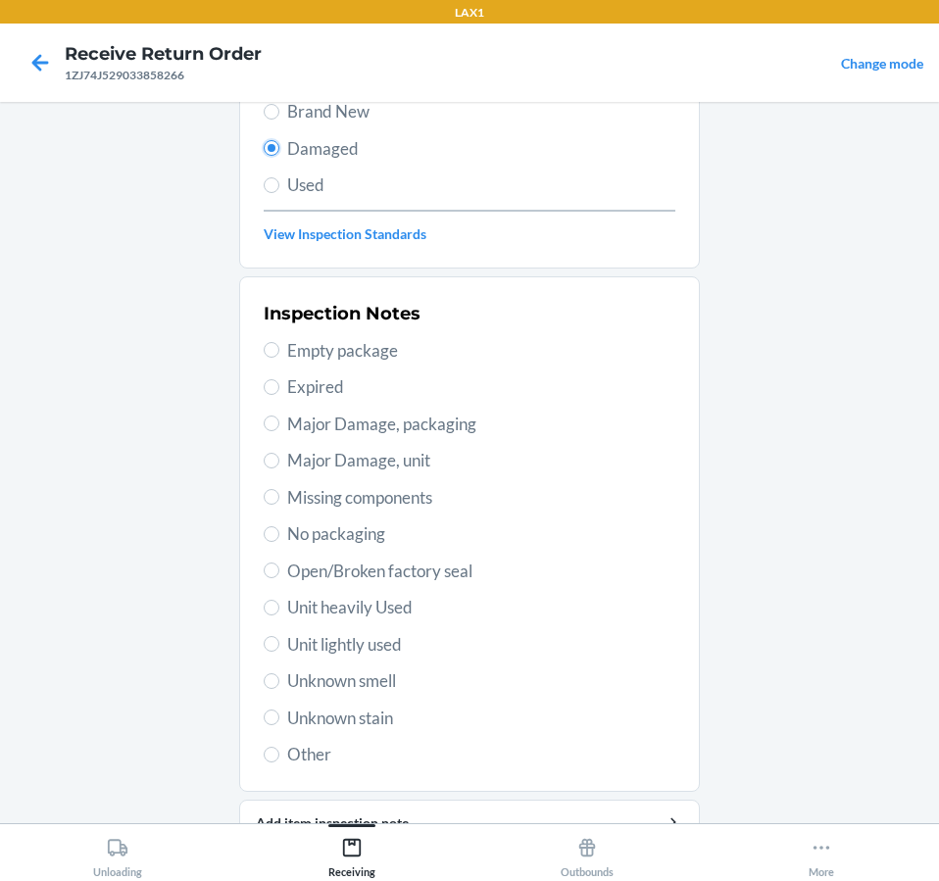
scroll to position [294, 0]
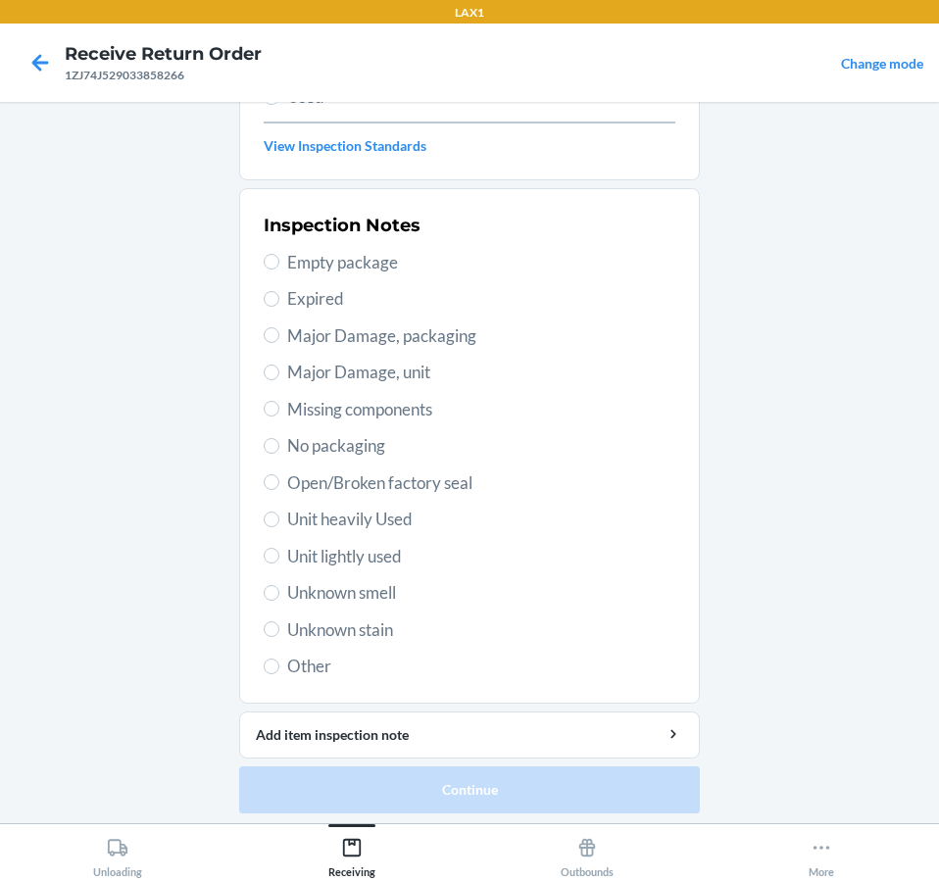
click at [386, 556] on span "Unit lightly used" at bounding box center [481, 556] width 388 height 25
click at [279, 556] on input "Unit lightly used" at bounding box center [272, 556] width 16 height 16
radio input "true"
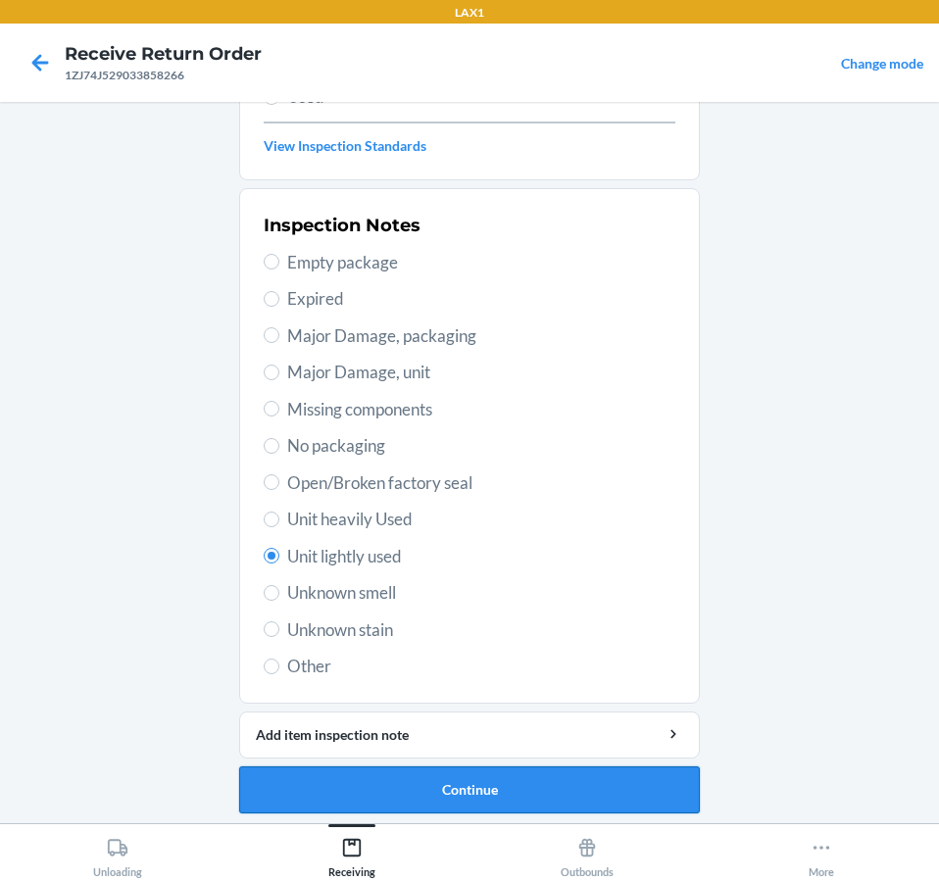
click at [417, 798] on button "Continue" at bounding box center [469, 789] width 460 height 47
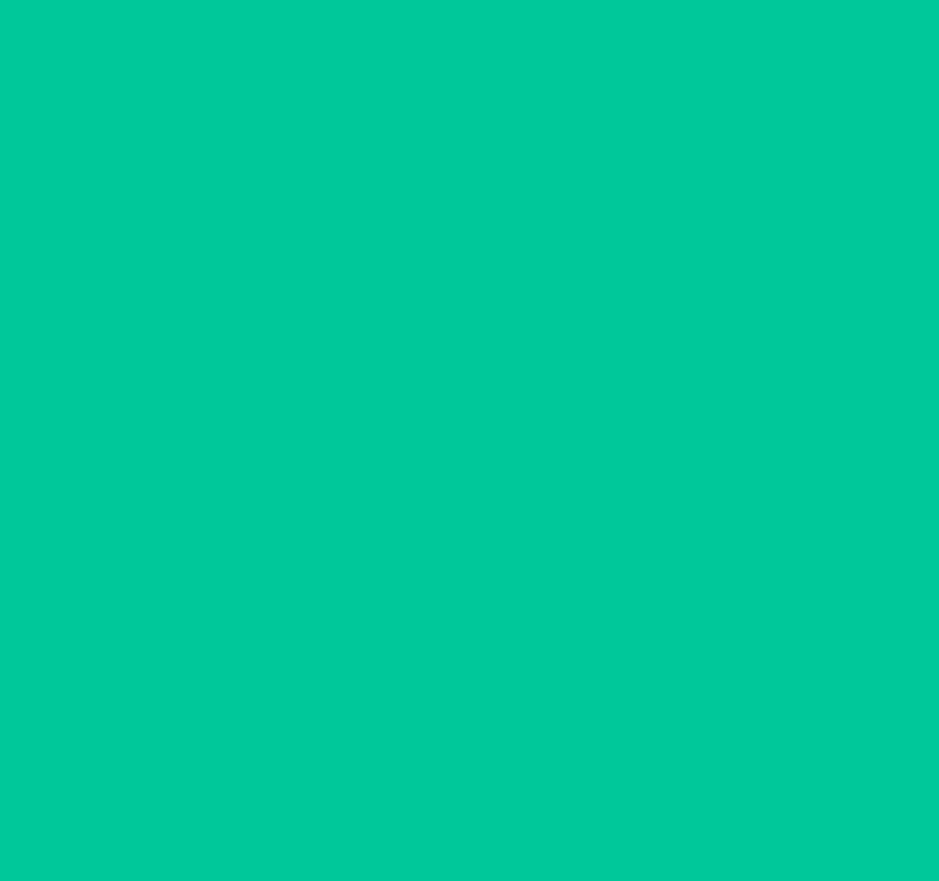
scroll to position [138, 0]
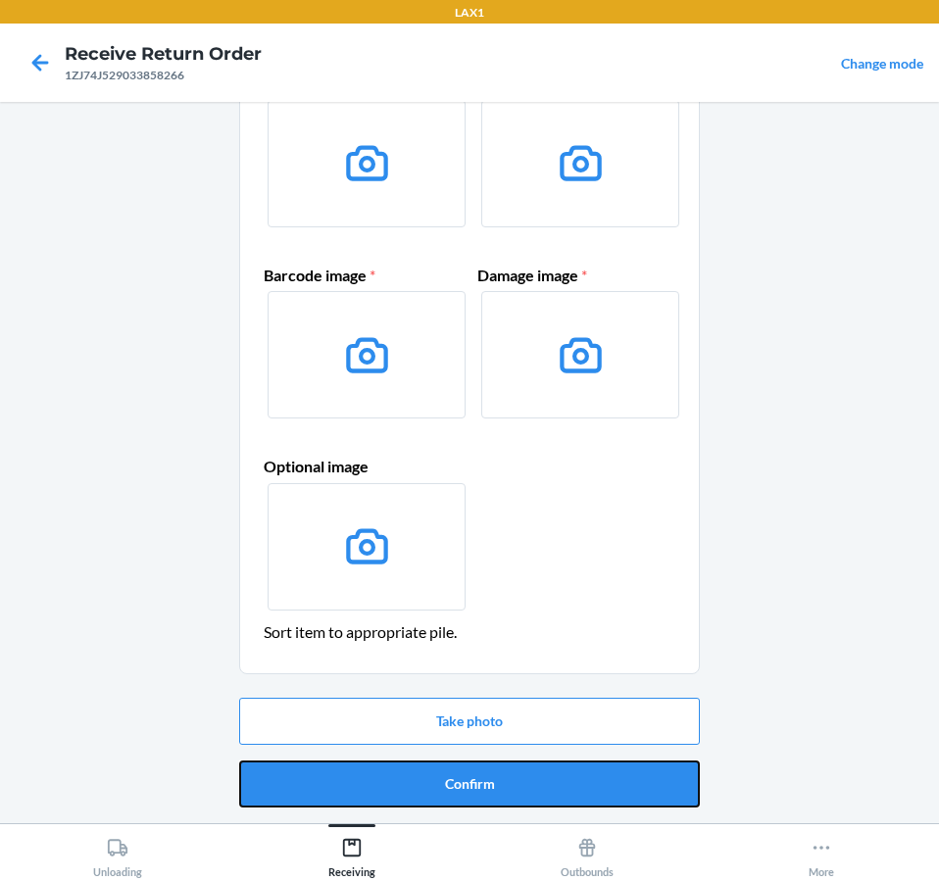
click at [456, 787] on button "Confirm" at bounding box center [469, 783] width 460 height 47
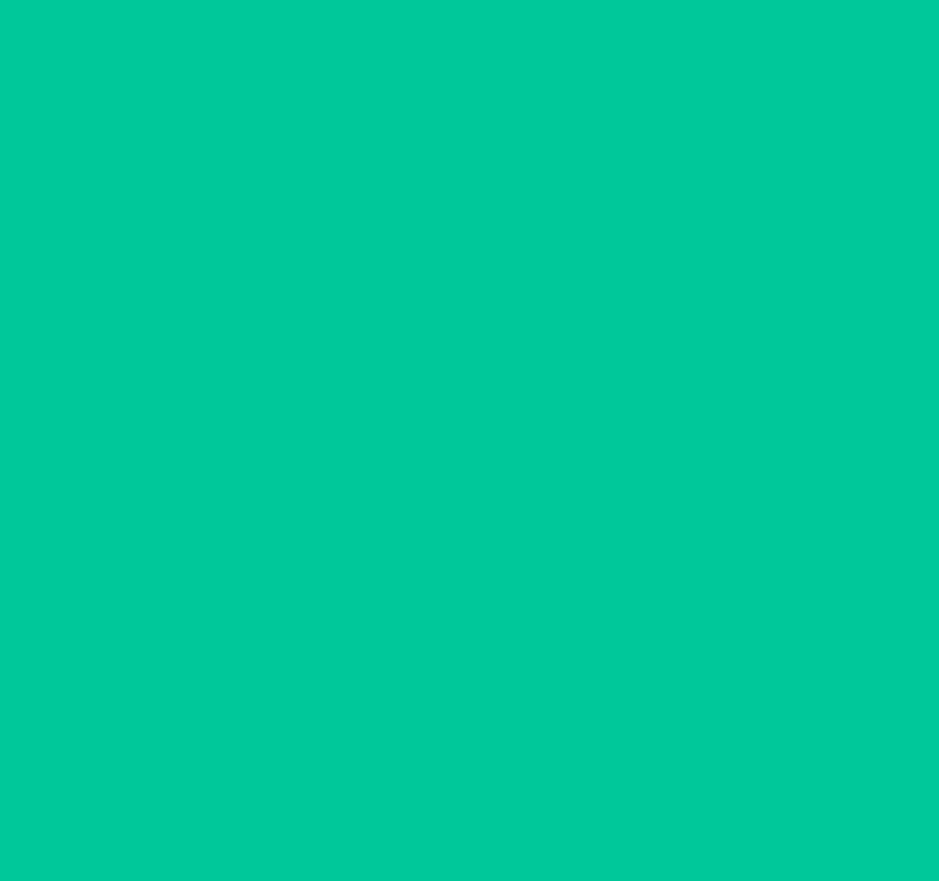
scroll to position [0, 0]
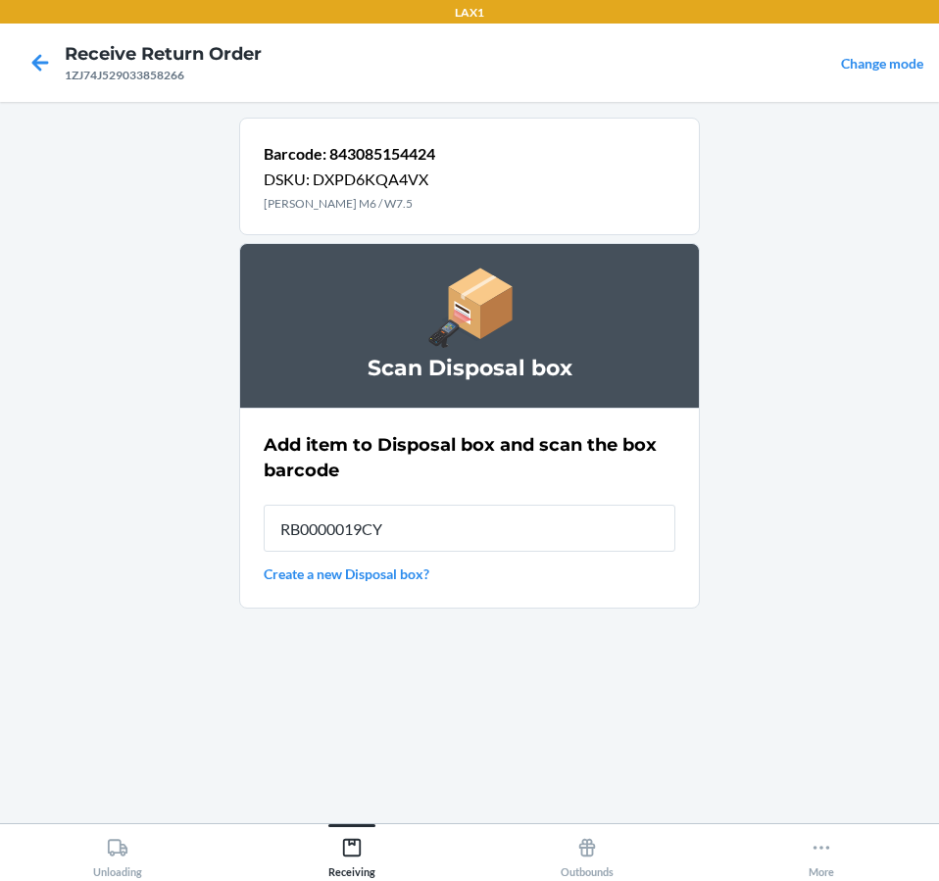
type input "RB0000019CY"
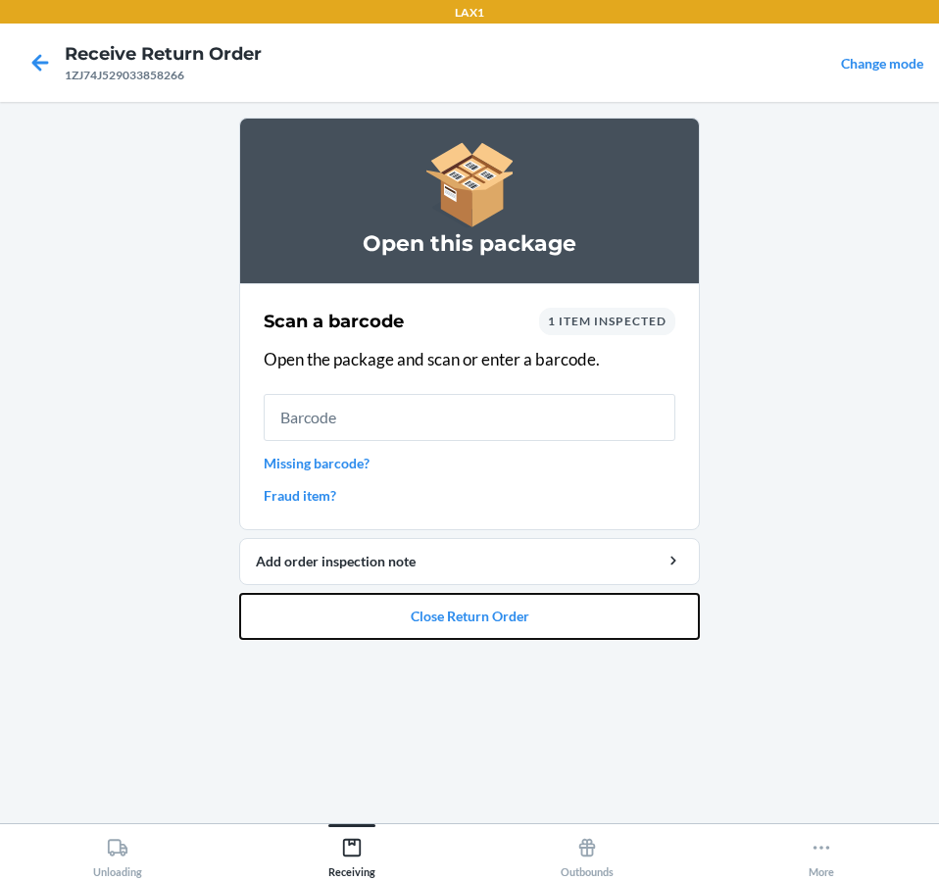
click at [651, 623] on button "Close Return Order" at bounding box center [469, 616] width 460 height 47
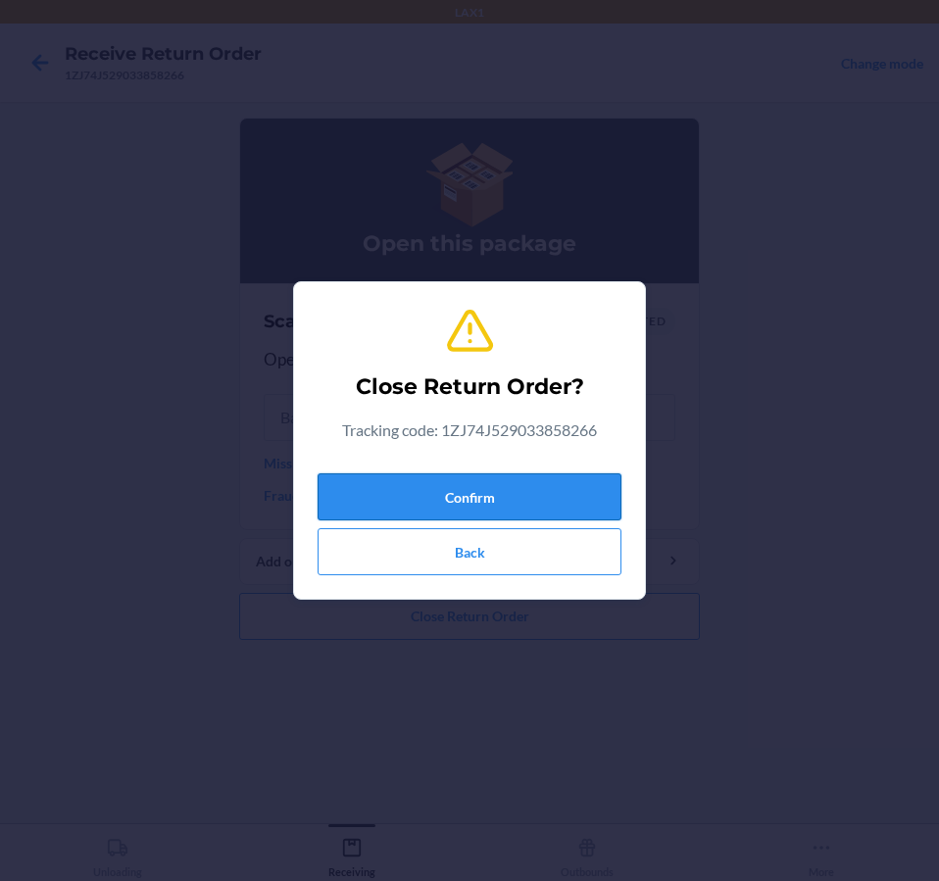
click at [403, 506] on button "Confirm" at bounding box center [469, 496] width 304 height 47
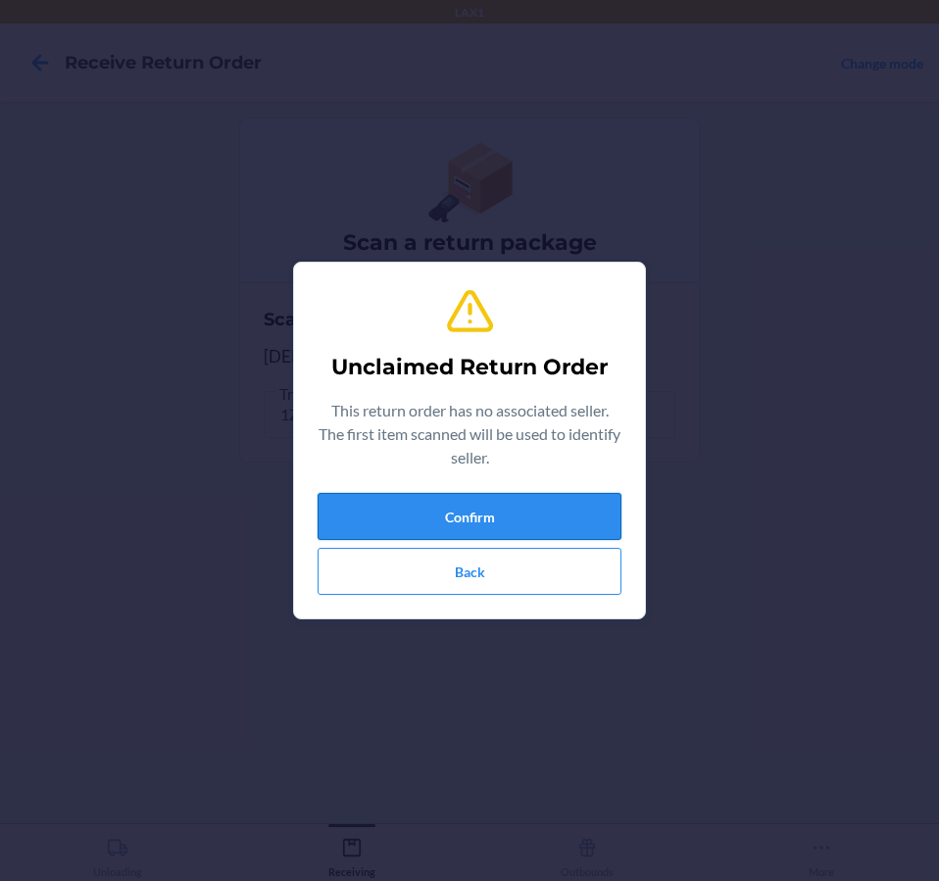
click at [505, 520] on button "Confirm" at bounding box center [469, 516] width 304 height 47
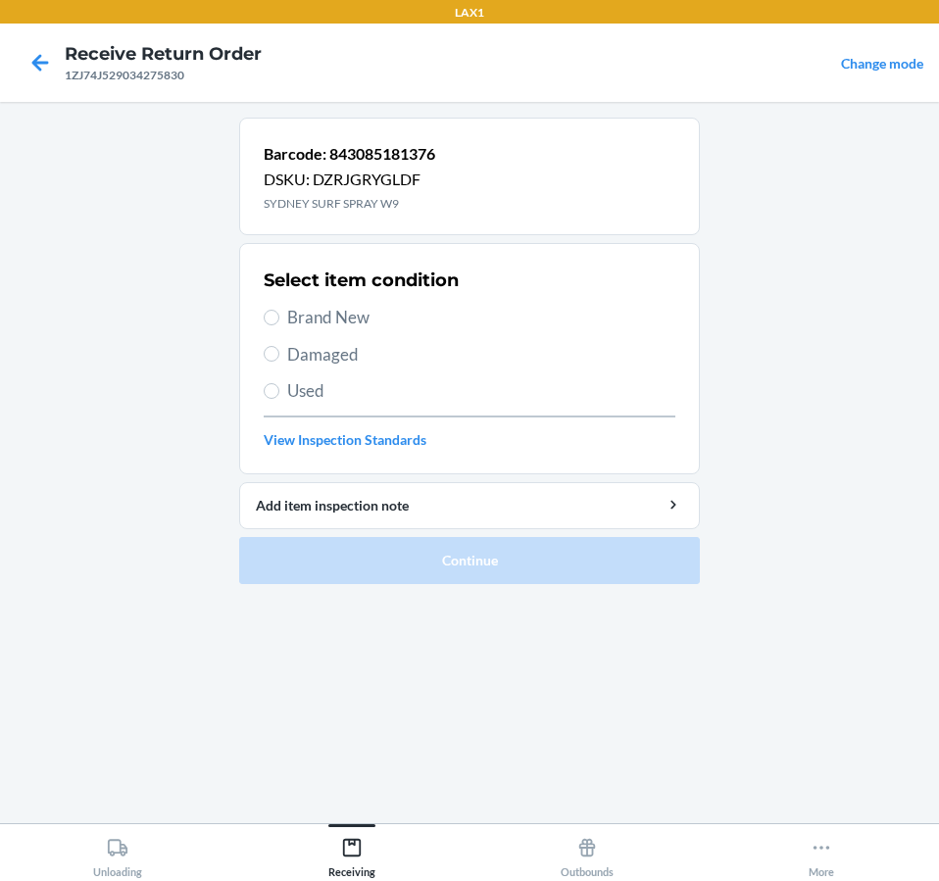
click at [334, 344] on span "Damaged" at bounding box center [481, 354] width 388 height 25
click at [279, 346] on input "Damaged" at bounding box center [272, 354] width 16 height 16
radio input "true"
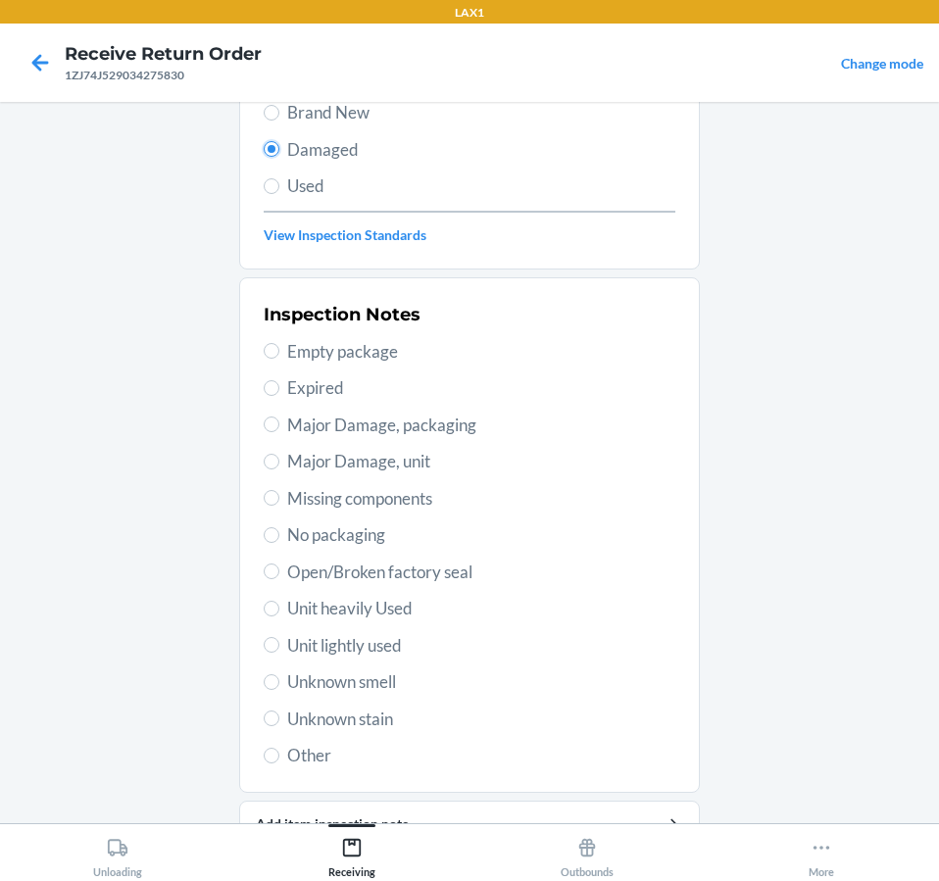
scroll to position [300, 0]
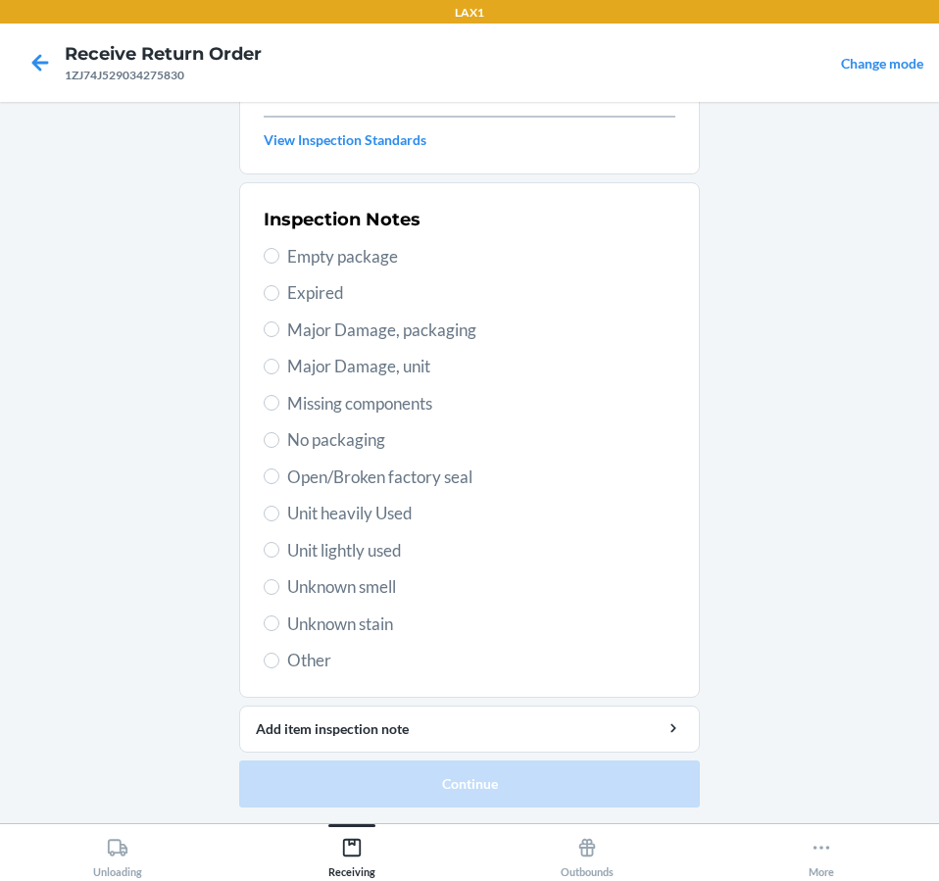
click at [365, 548] on span "Unit lightly used" at bounding box center [481, 550] width 388 height 25
click at [279, 548] on input "Unit lightly used" at bounding box center [272, 550] width 16 height 16
radio input "true"
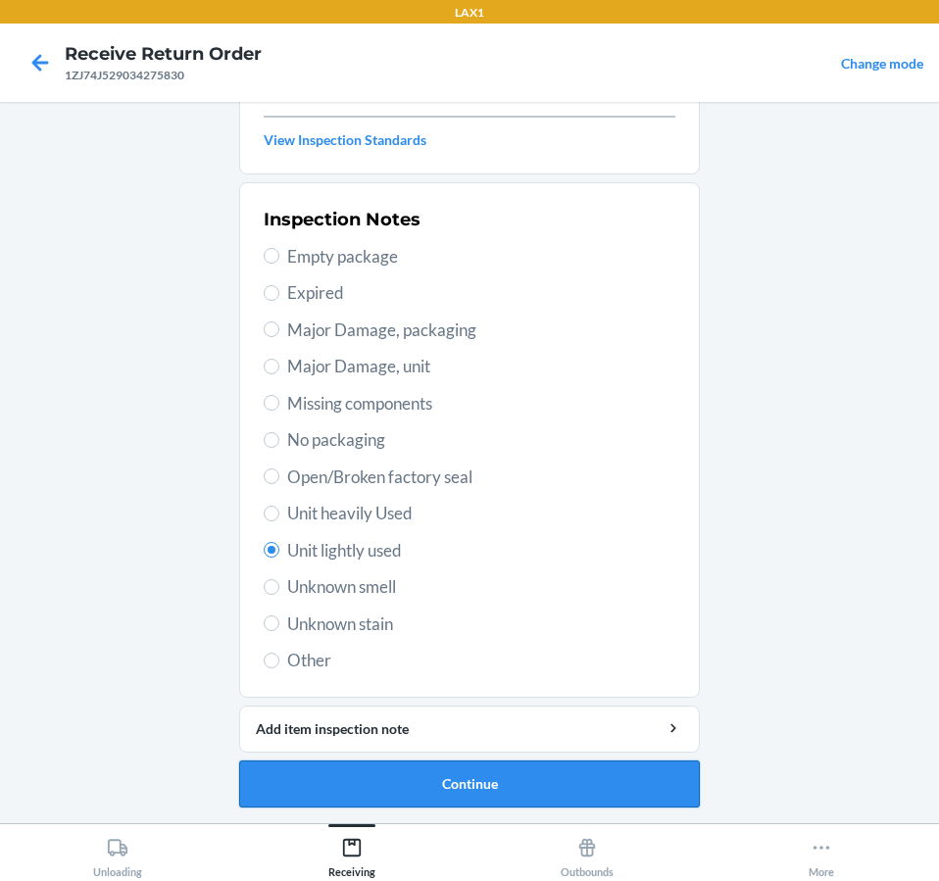
click at [453, 784] on button "Continue" at bounding box center [469, 783] width 460 height 47
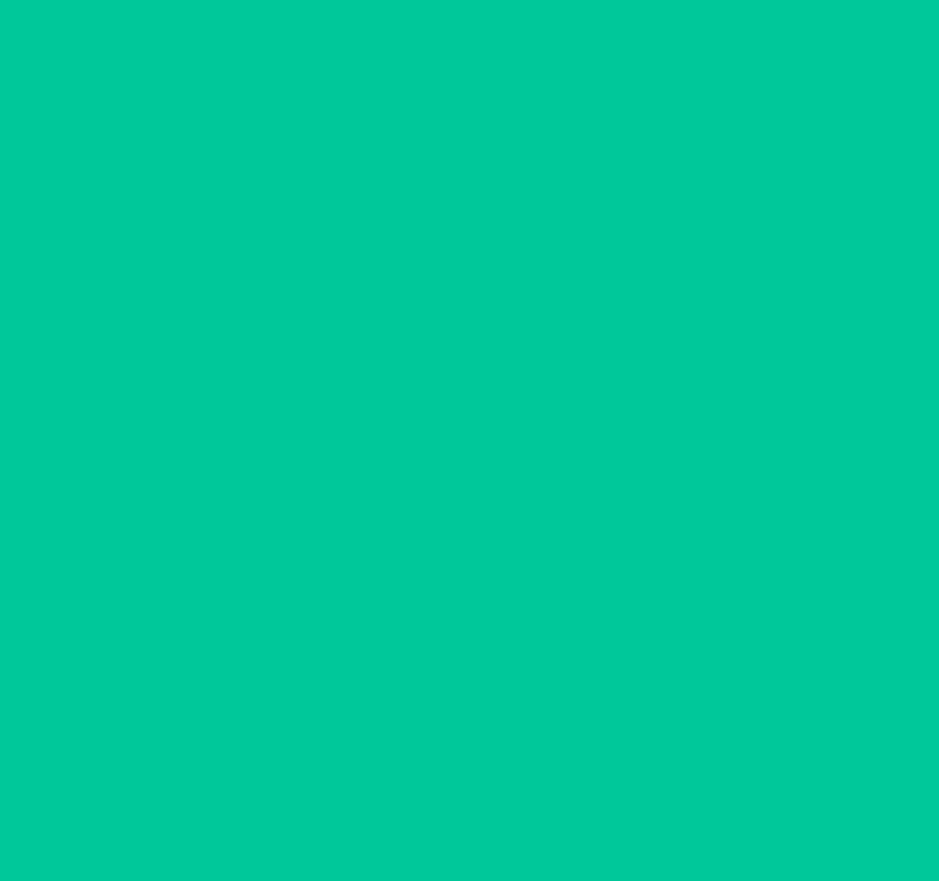
scroll to position [138, 0]
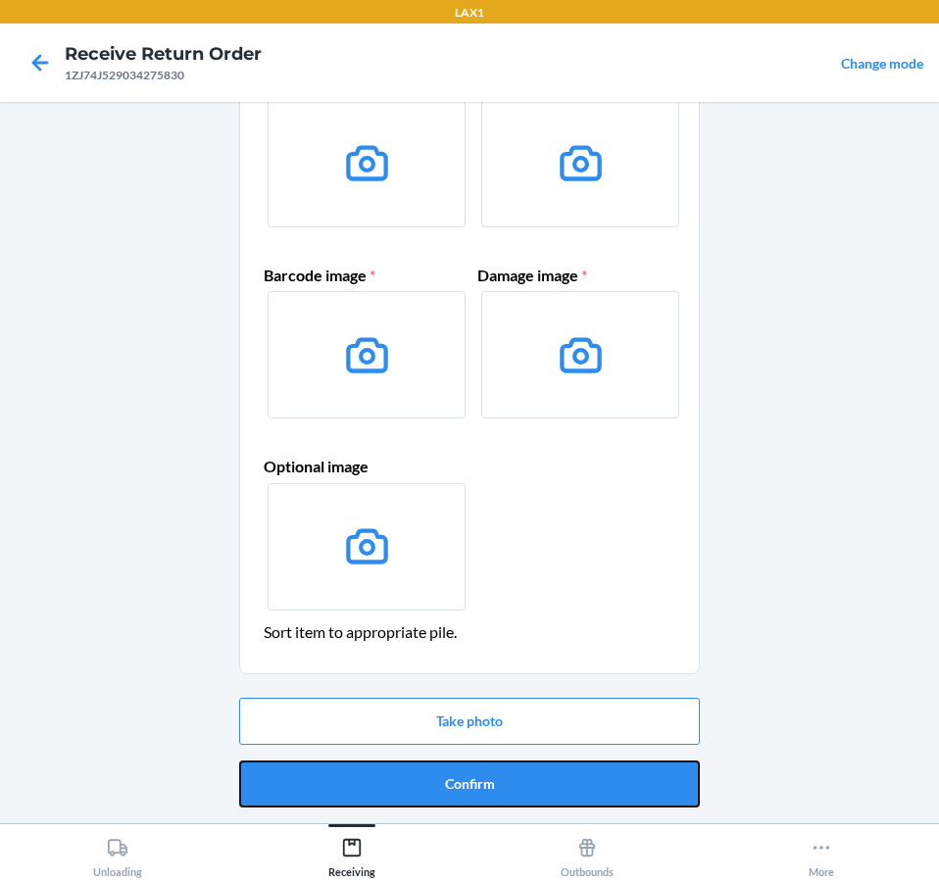
click at [453, 784] on button "Confirm" at bounding box center [469, 783] width 460 height 47
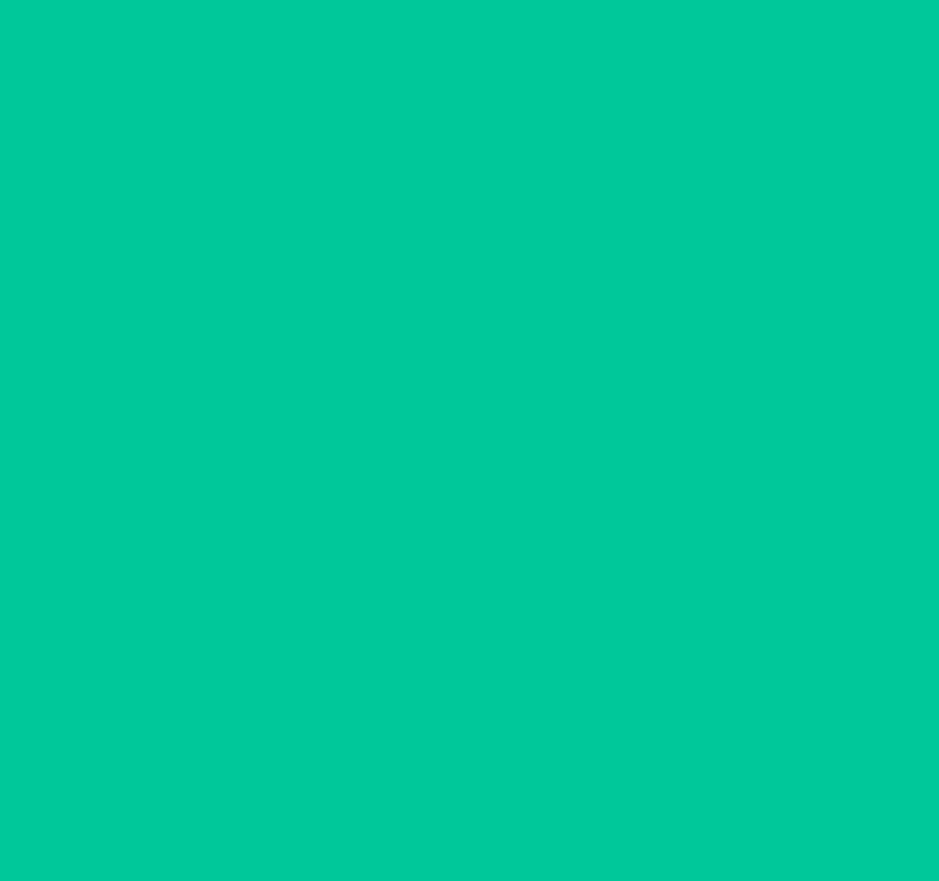
scroll to position [0, 0]
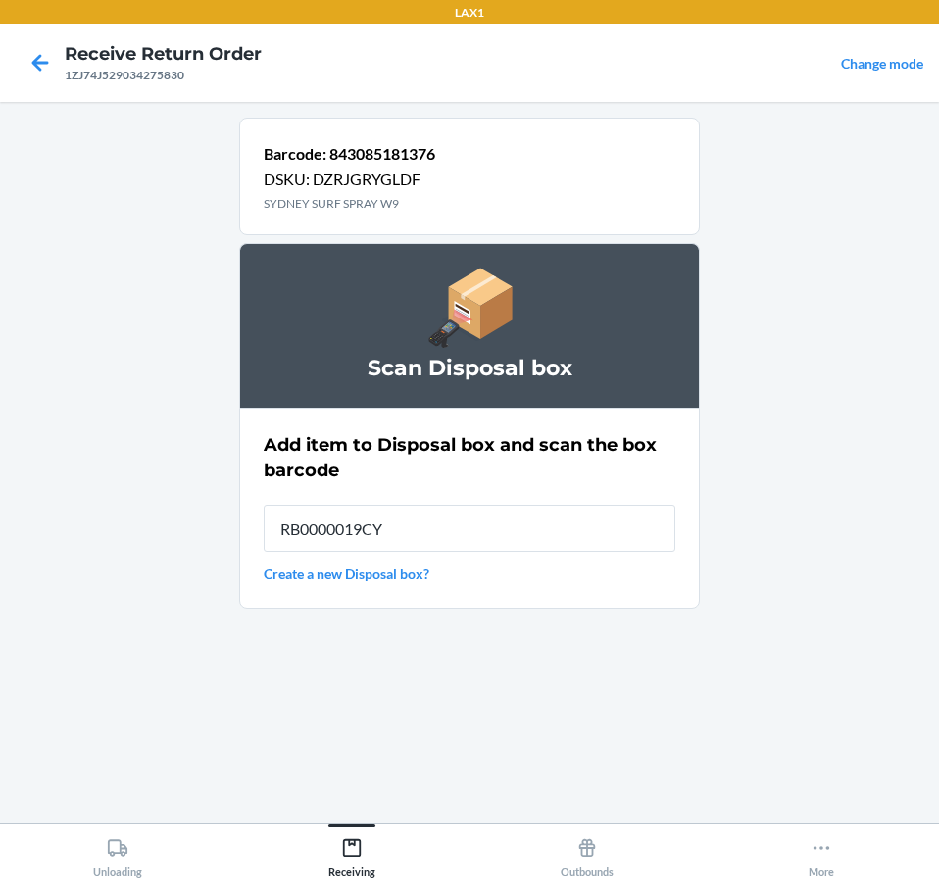
type input "RB0000019CY"
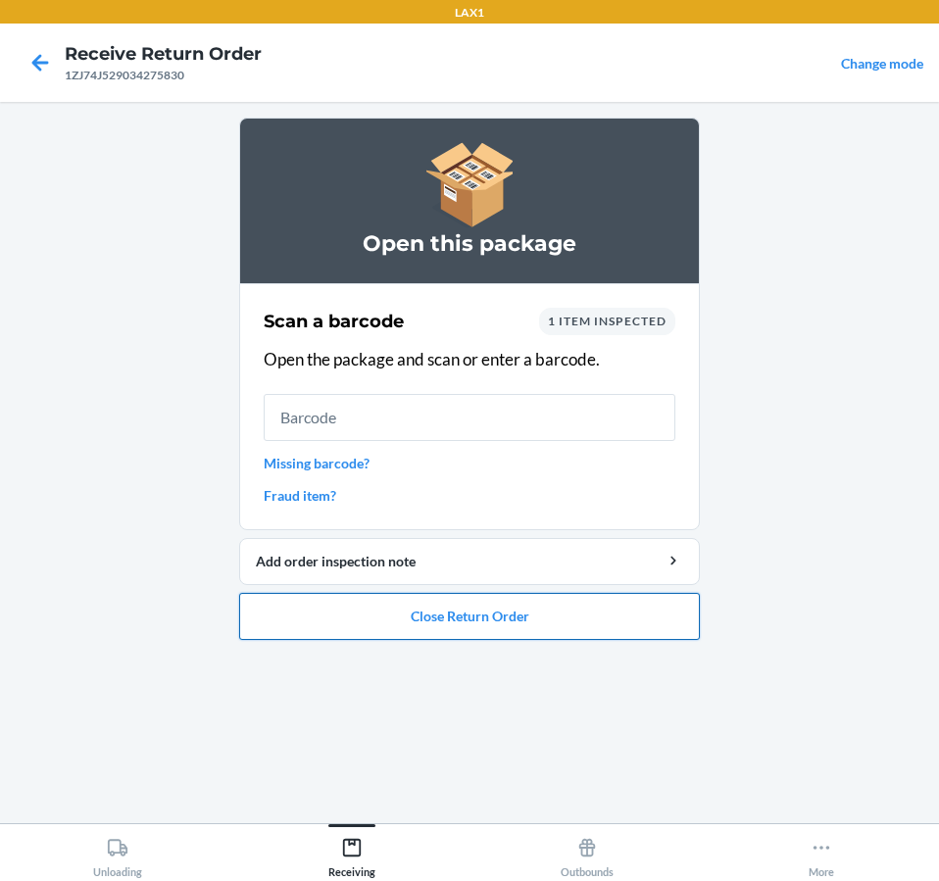
click at [612, 609] on button "Close Return Order" at bounding box center [469, 616] width 460 height 47
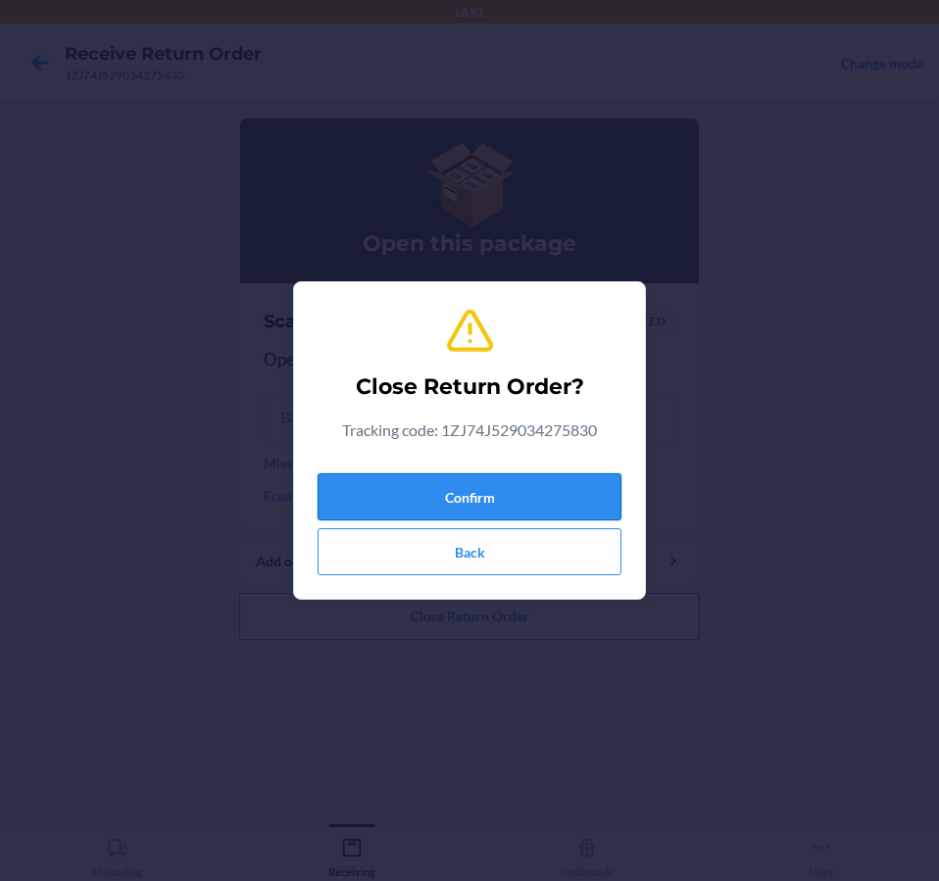
click at [587, 508] on button "Confirm" at bounding box center [469, 496] width 304 height 47
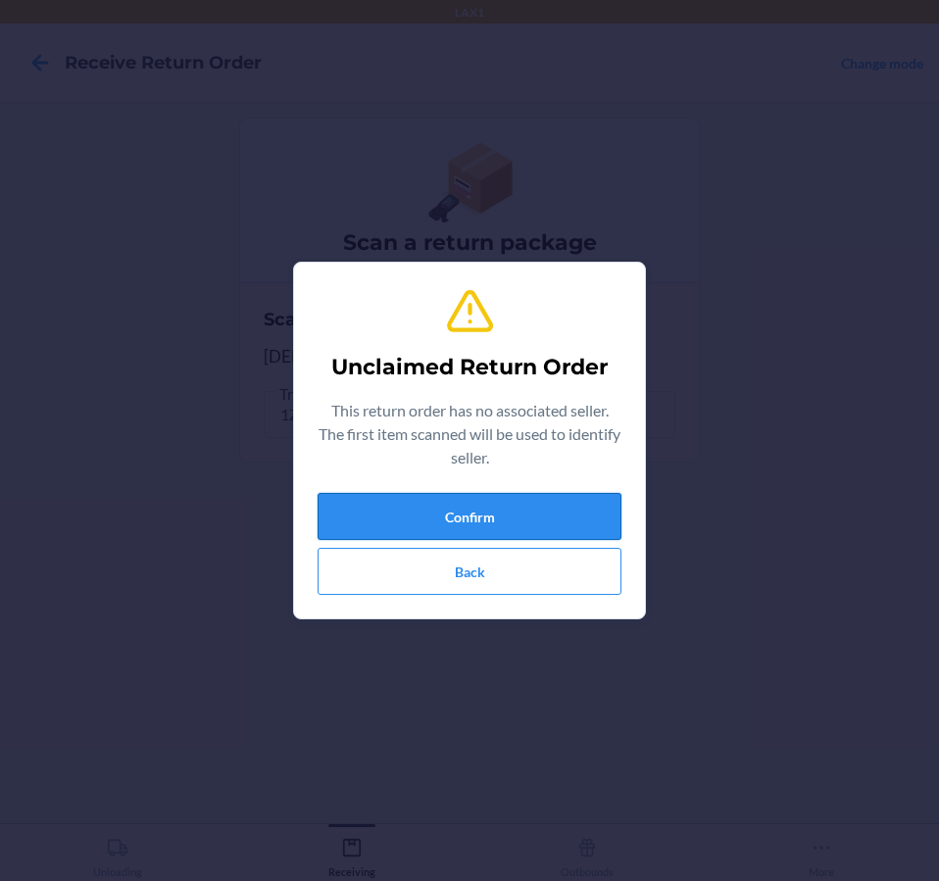
click at [579, 500] on button "Confirm" at bounding box center [469, 516] width 304 height 47
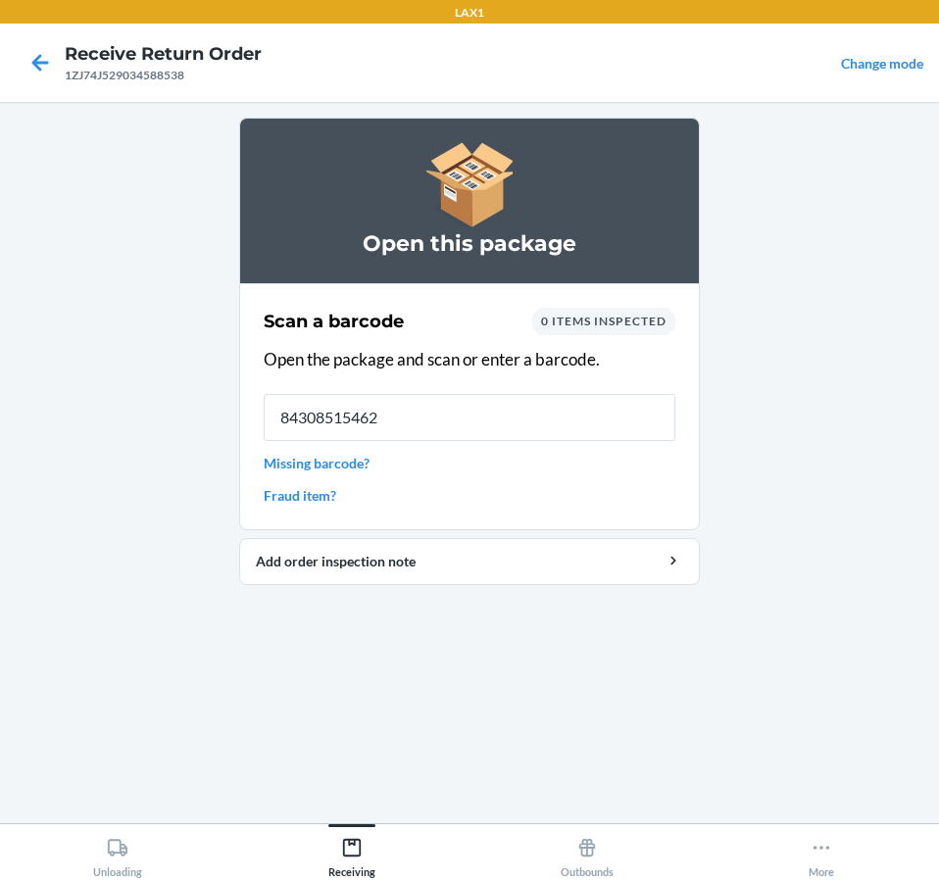
type input "843085154622"
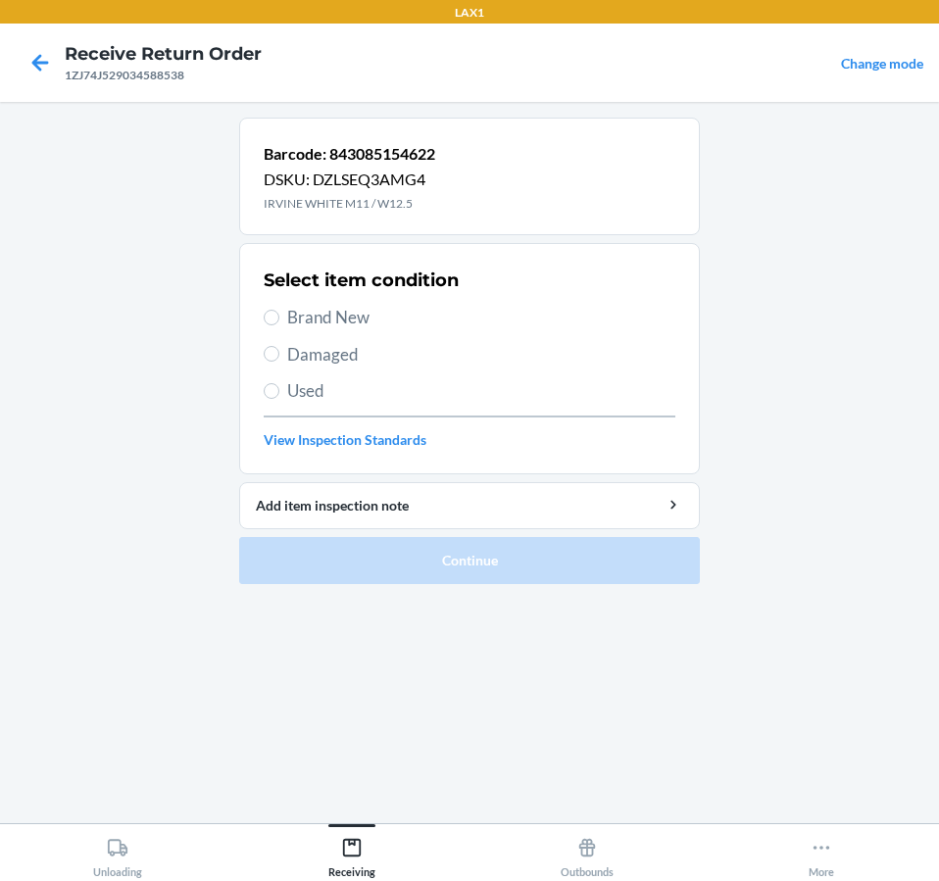
click at [334, 318] on span "Brand New" at bounding box center [481, 317] width 388 height 25
click at [279, 318] on input "Brand New" at bounding box center [272, 318] width 16 height 16
radio input "true"
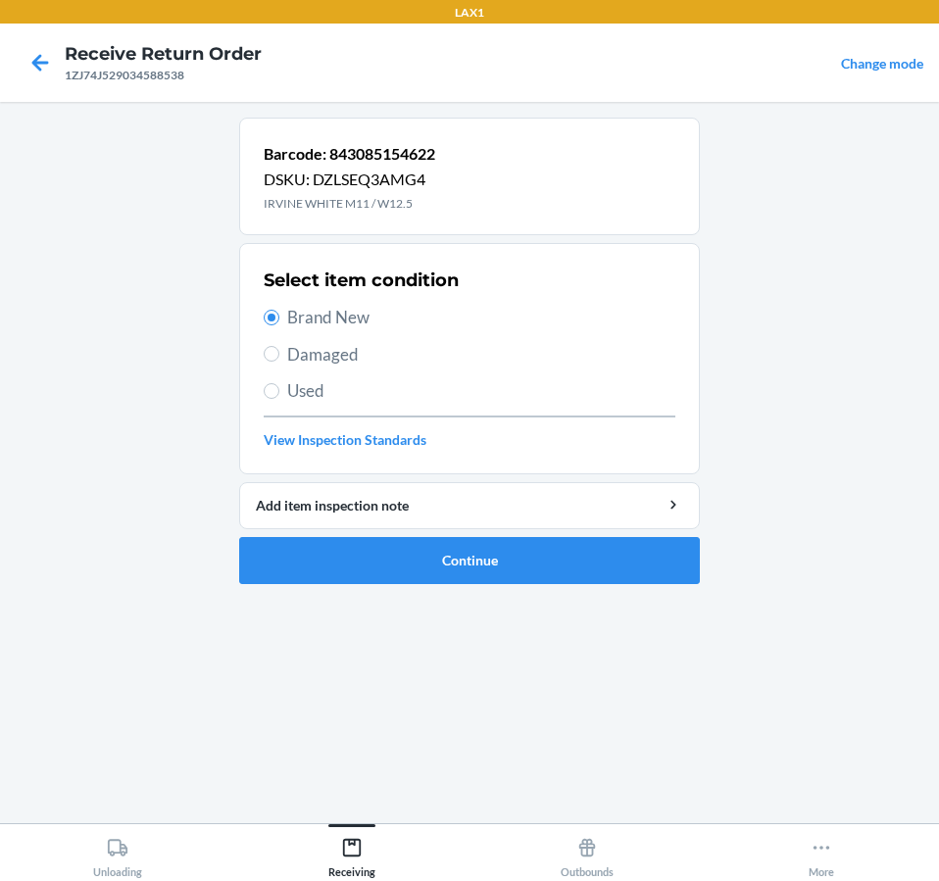
click at [456, 585] on ol "Barcode: 843085154622 DSKU: DZLSEQ3AMG4 IRVINE WHITE M11 / W12.5 Select item co…" at bounding box center [469, 359] width 460 height 482
click at [455, 580] on button "Continue" at bounding box center [469, 560] width 460 height 47
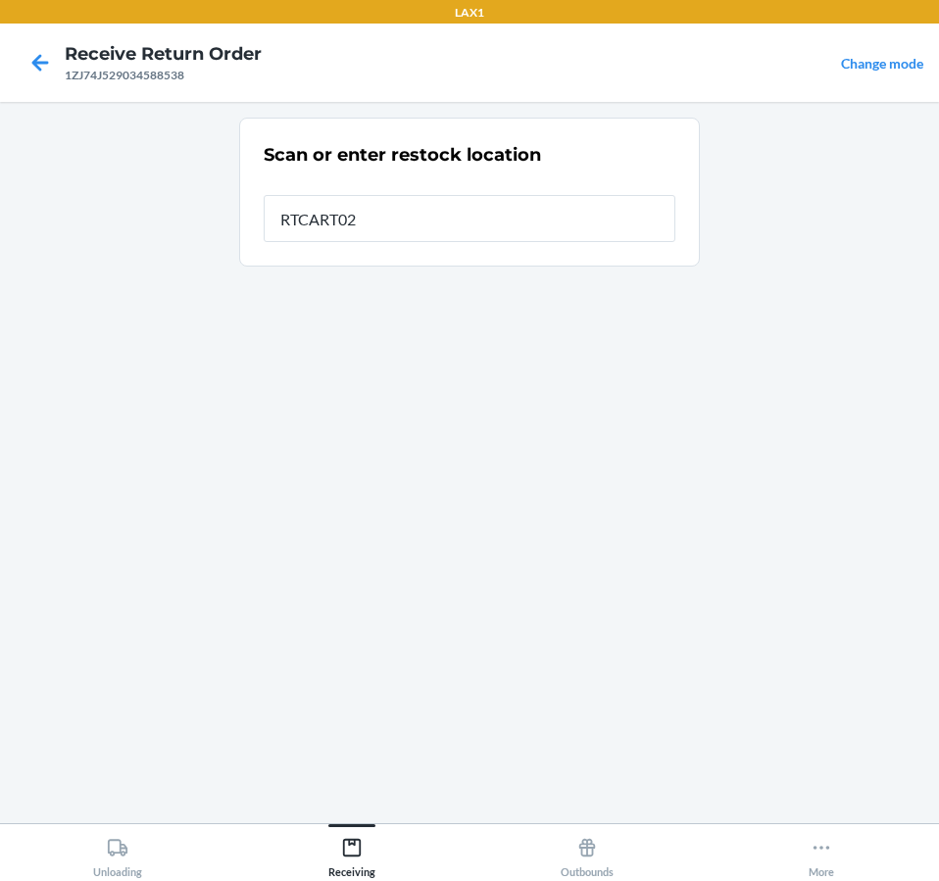
type input "RTCART020"
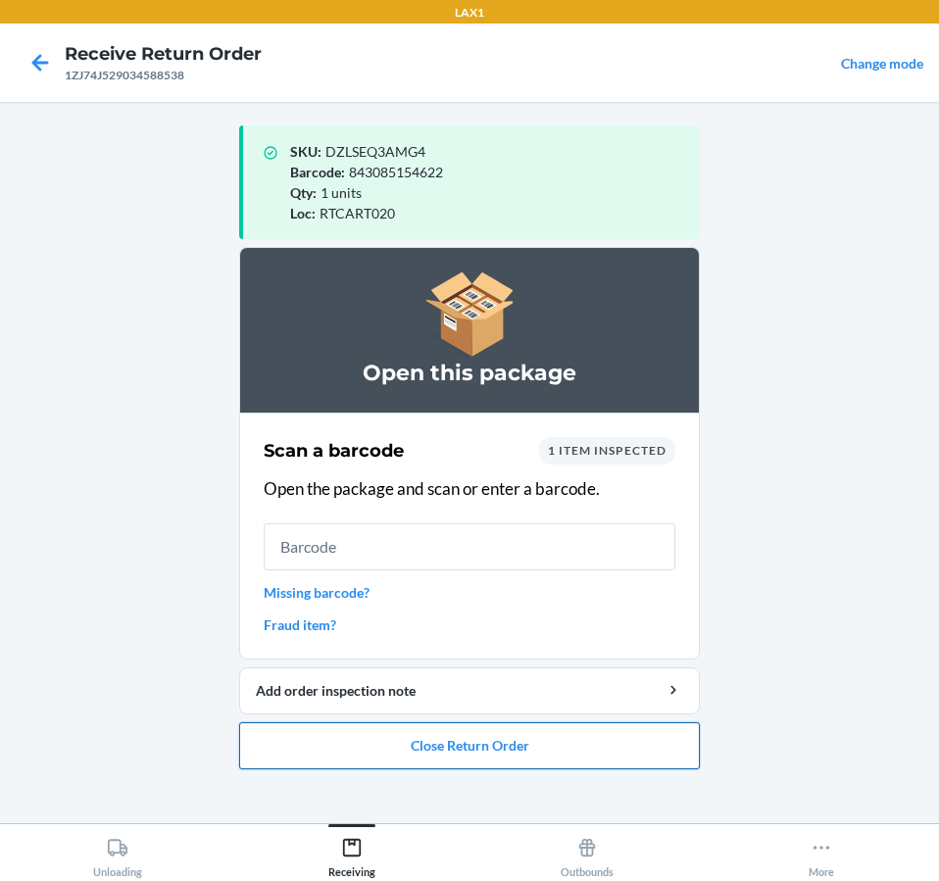
click at [591, 750] on button "Close Return Order" at bounding box center [469, 745] width 460 height 47
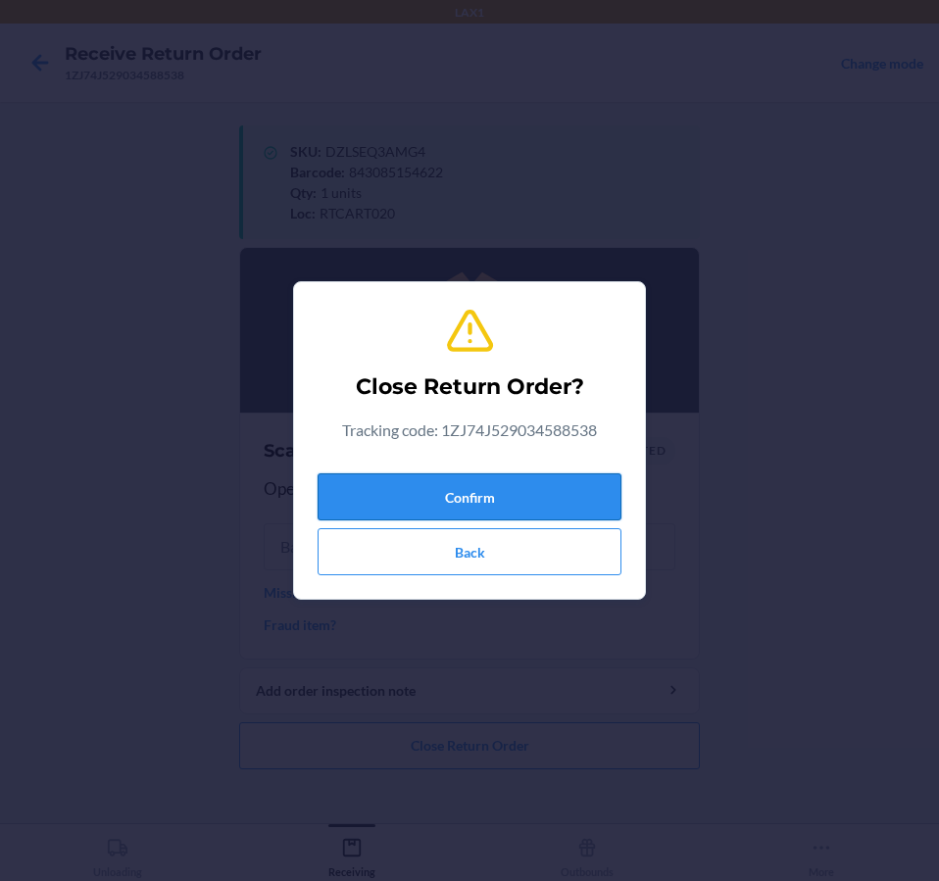
click at [454, 480] on button "Confirm" at bounding box center [469, 496] width 304 height 47
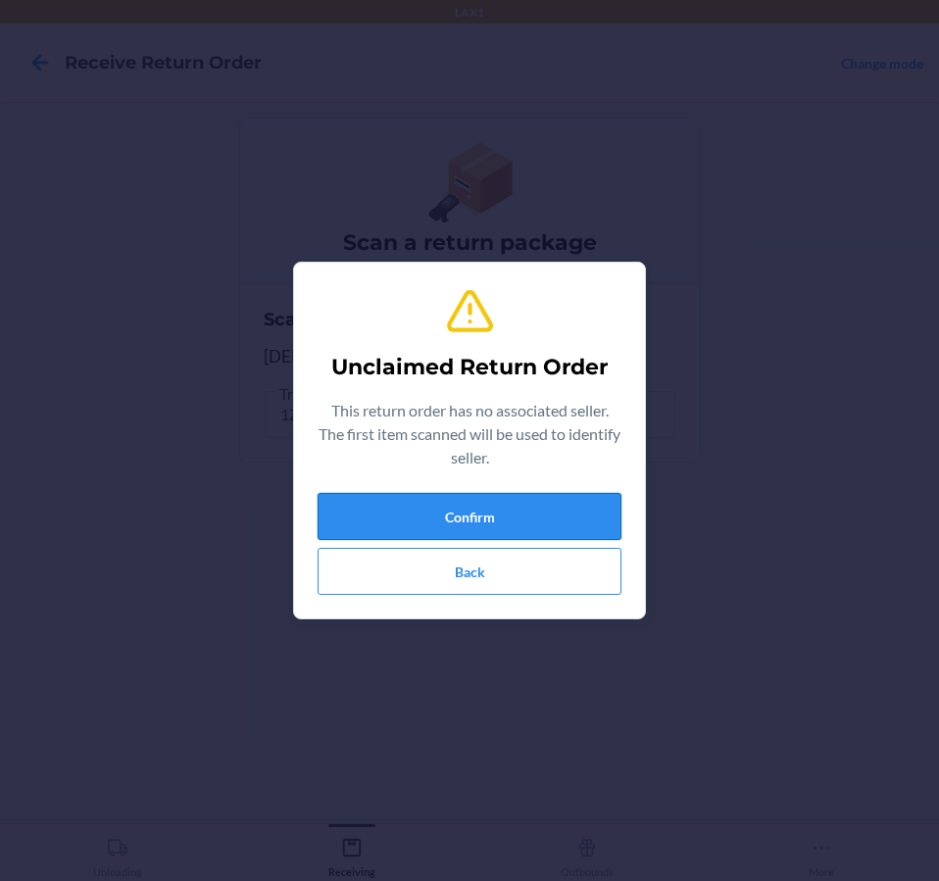
click at [488, 510] on button "Confirm" at bounding box center [469, 516] width 304 height 47
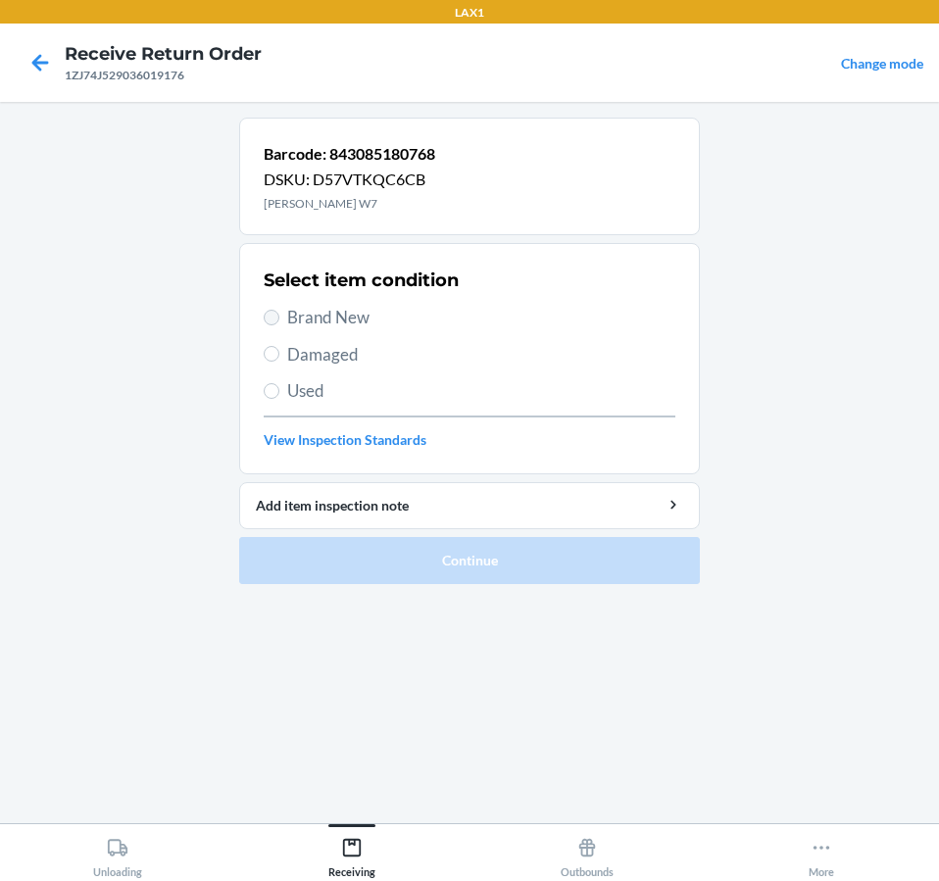
drag, startPoint x: 269, startPoint y: 300, endPoint x: 272, endPoint y: 313, distance: 13.1
click at [269, 300] on div "Select item condition Brand New Damaged Used View Inspection Standards" at bounding box center [469, 359] width 411 height 194
click at [273, 314] on input "Brand New" at bounding box center [272, 318] width 16 height 16
radio input "true"
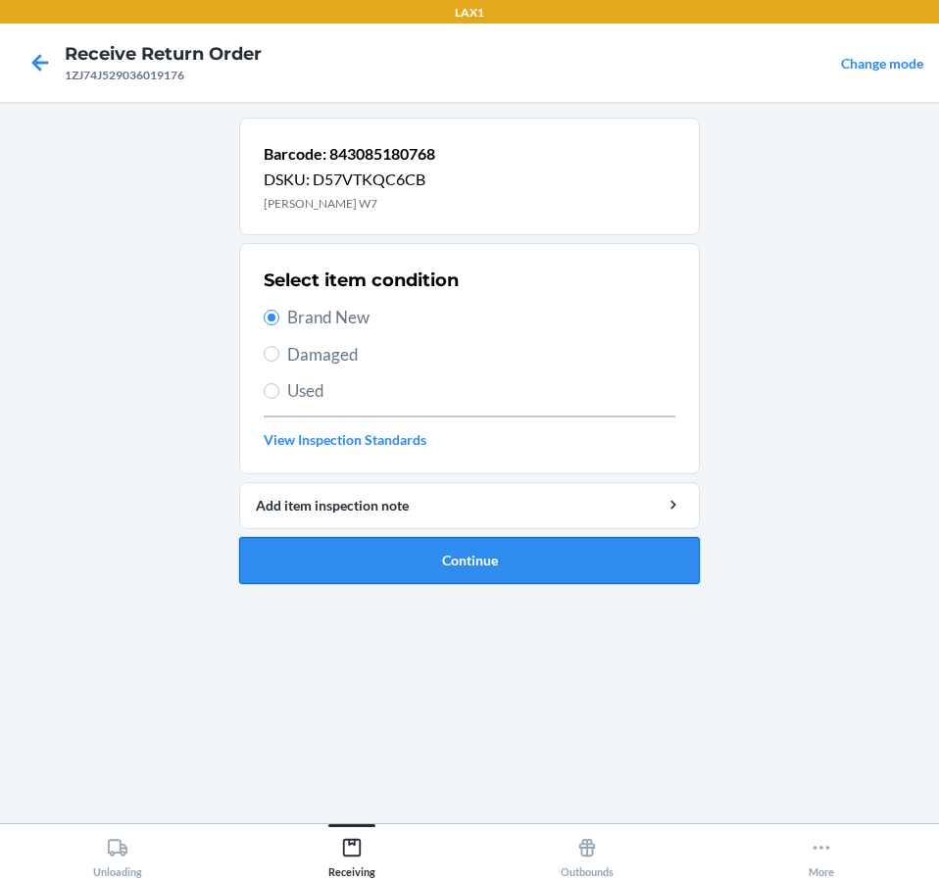
click at [409, 552] on button "Continue" at bounding box center [469, 560] width 460 height 47
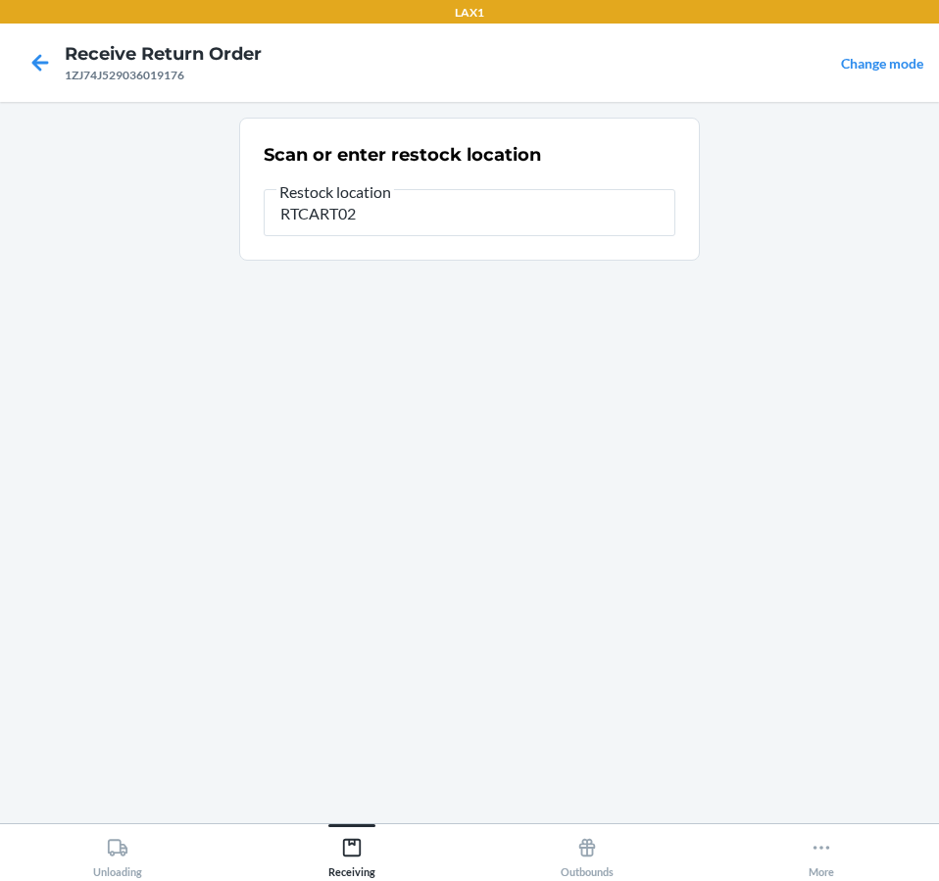
type input "RTCART020"
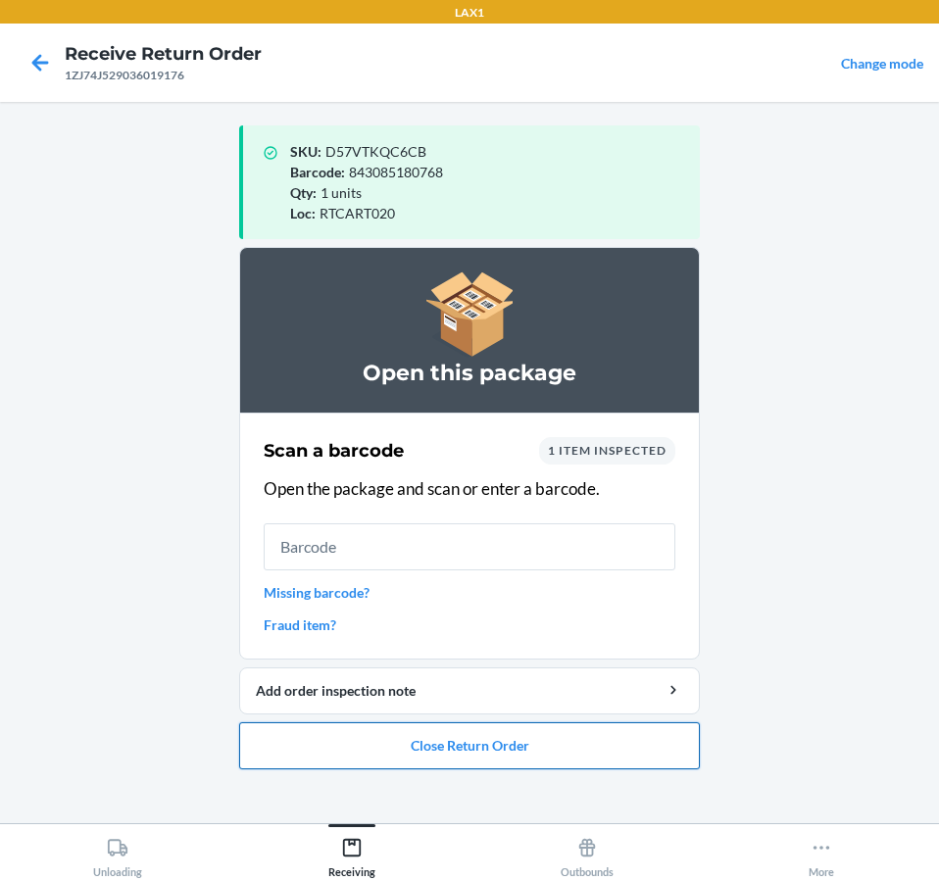
click at [562, 749] on button "Close Return Order" at bounding box center [469, 745] width 460 height 47
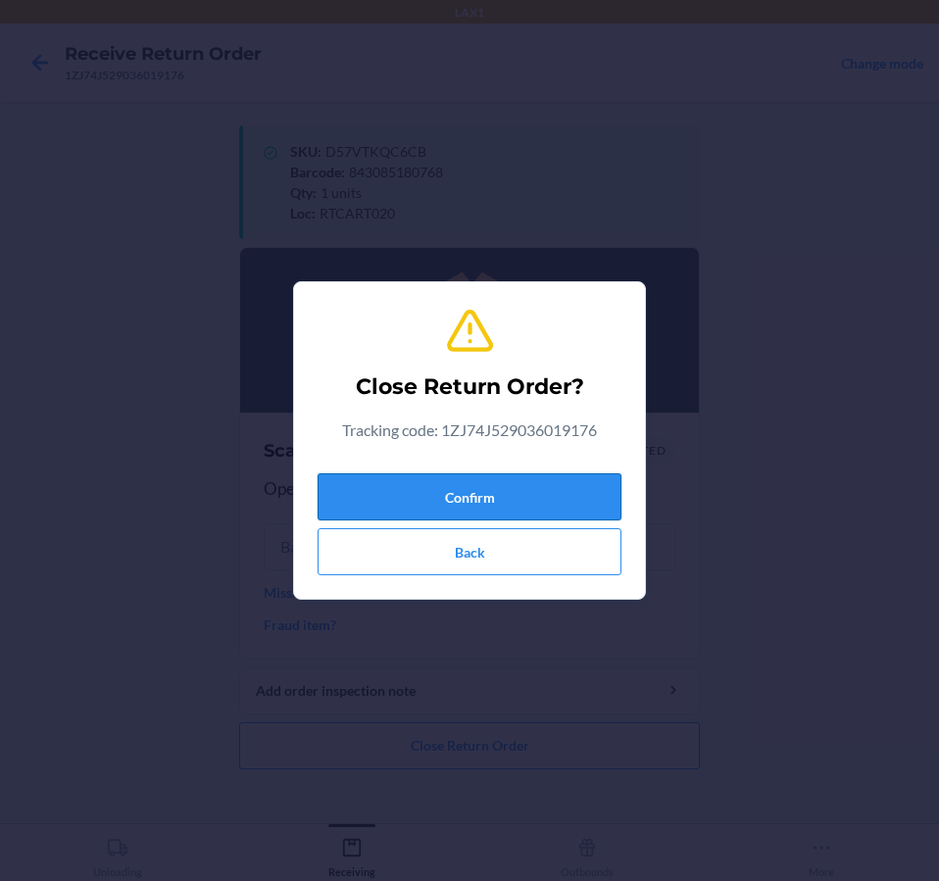
click at [535, 490] on button "Confirm" at bounding box center [469, 496] width 304 height 47
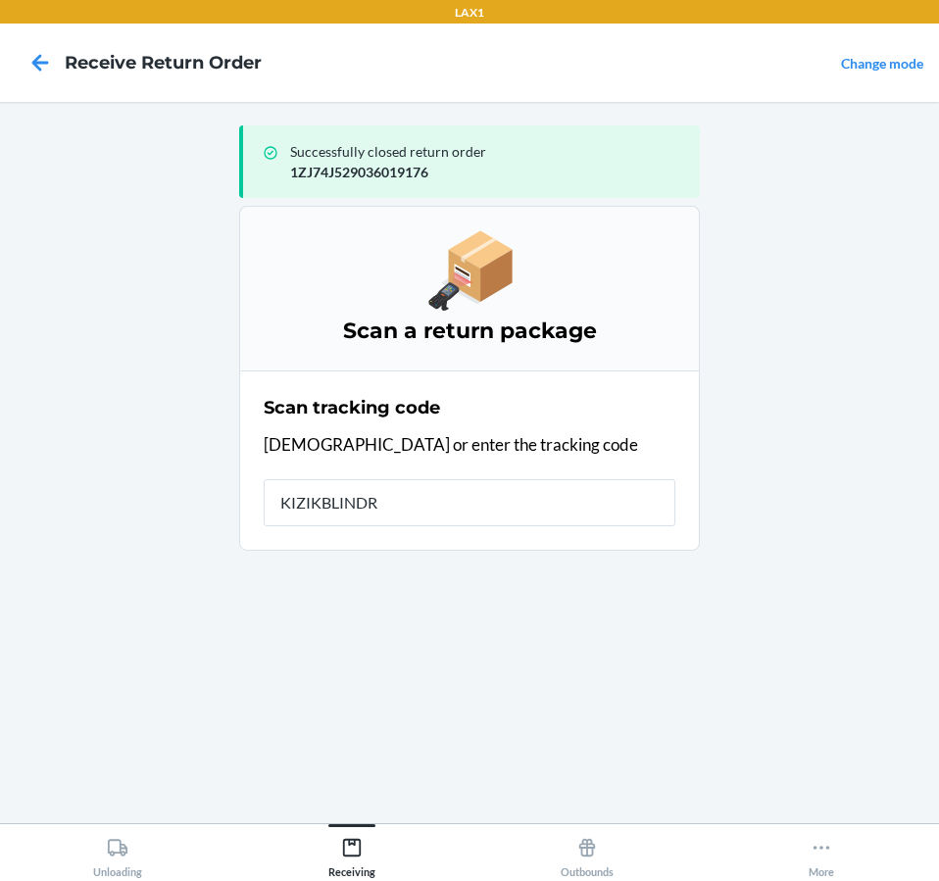
type input "KIZIKBLINDRE"
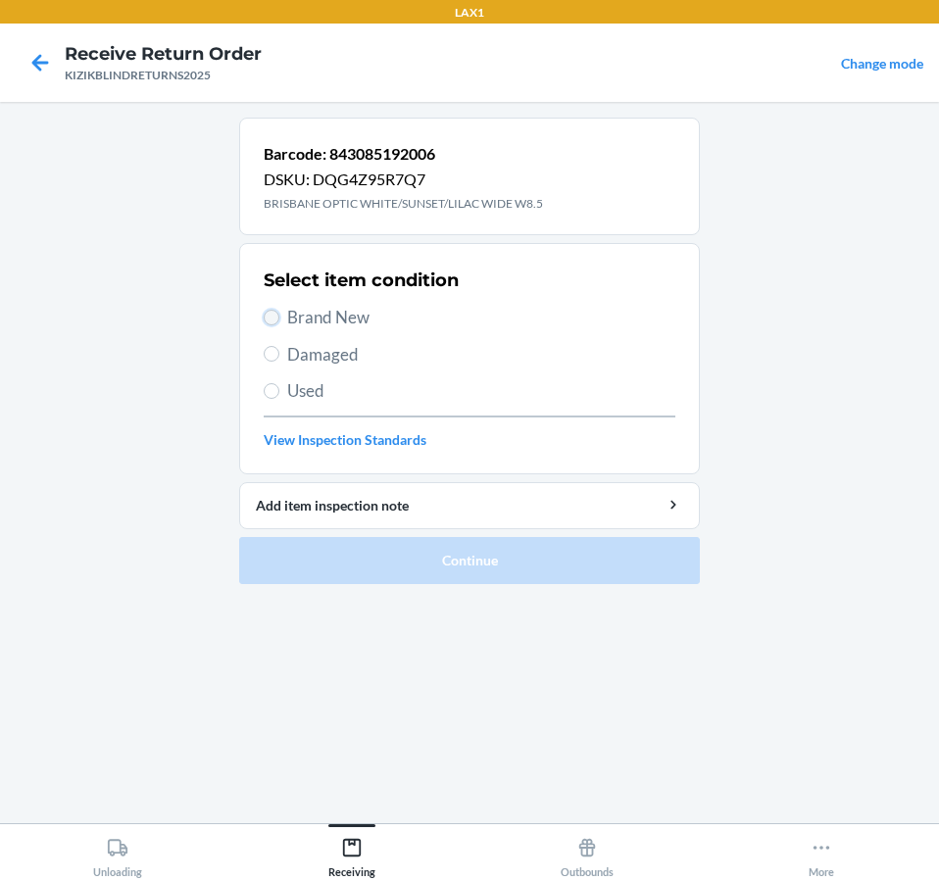
click at [266, 319] on input "Brand New" at bounding box center [272, 318] width 16 height 16
radio input "true"
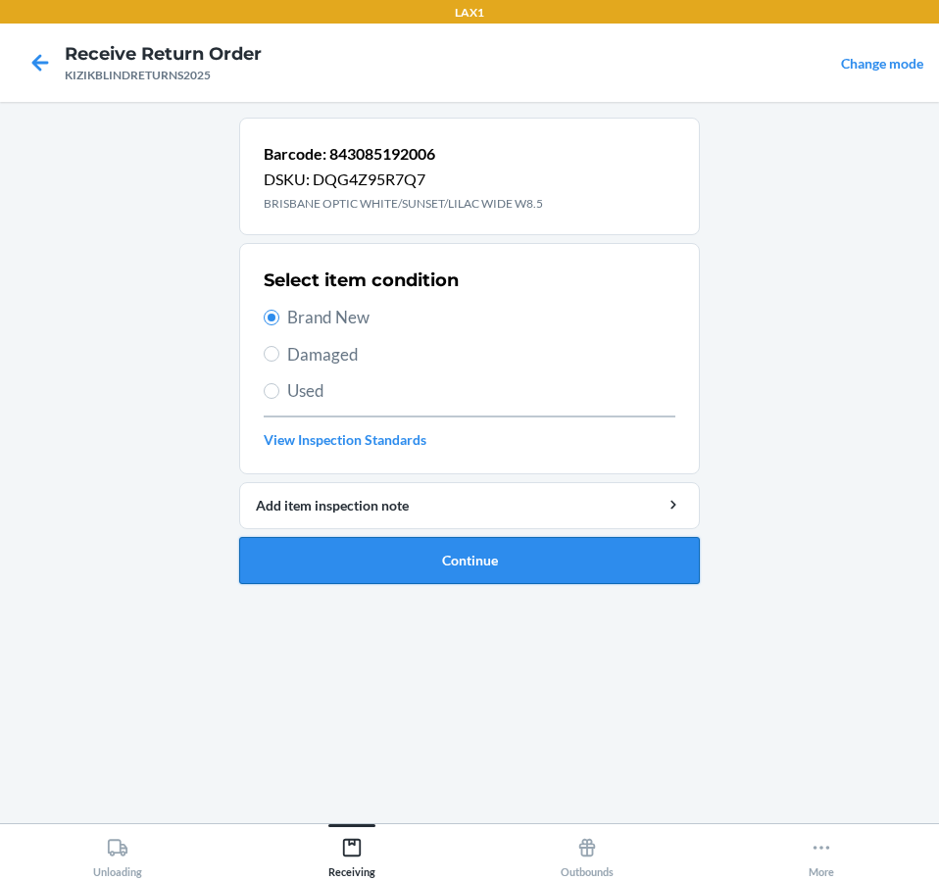
click at [366, 564] on button "Continue" at bounding box center [469, 560] width 460 height 47
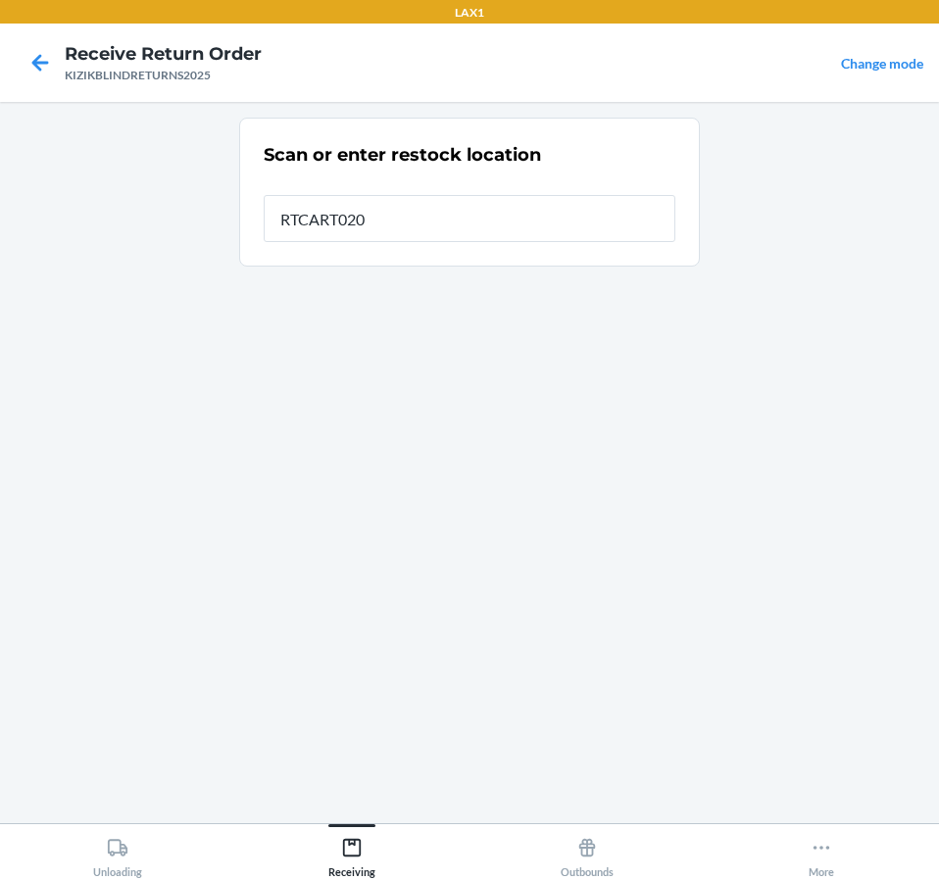
type input "RTCART020"
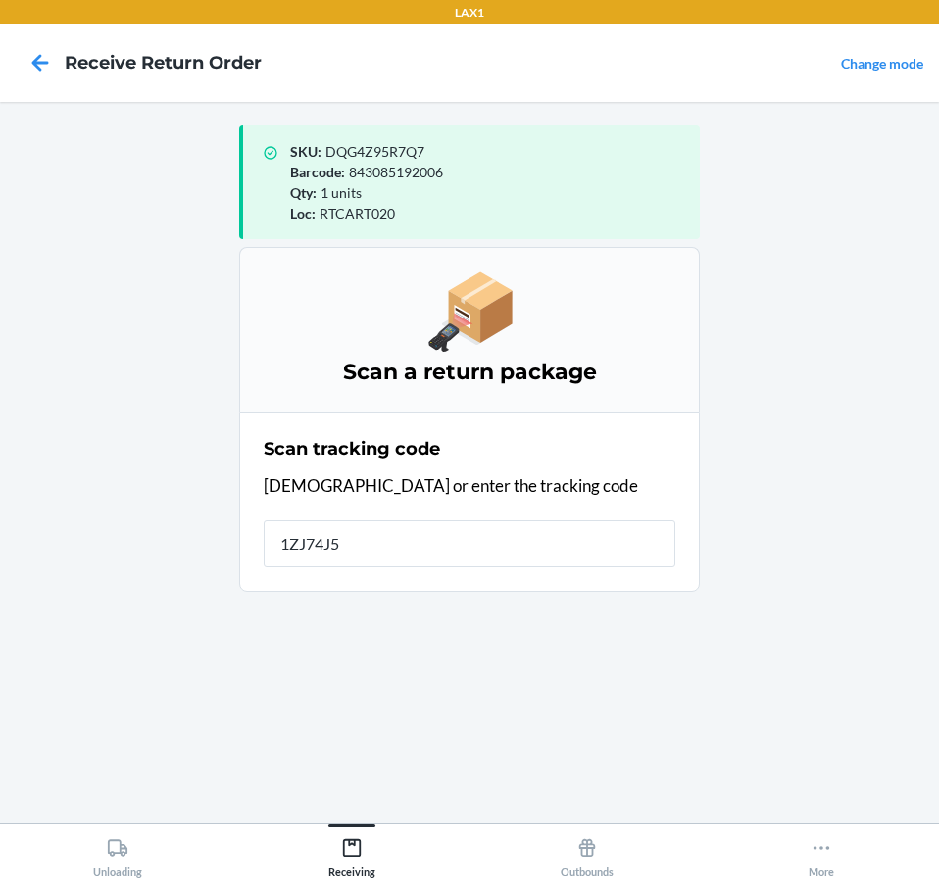
type input "1ZJ74J52"
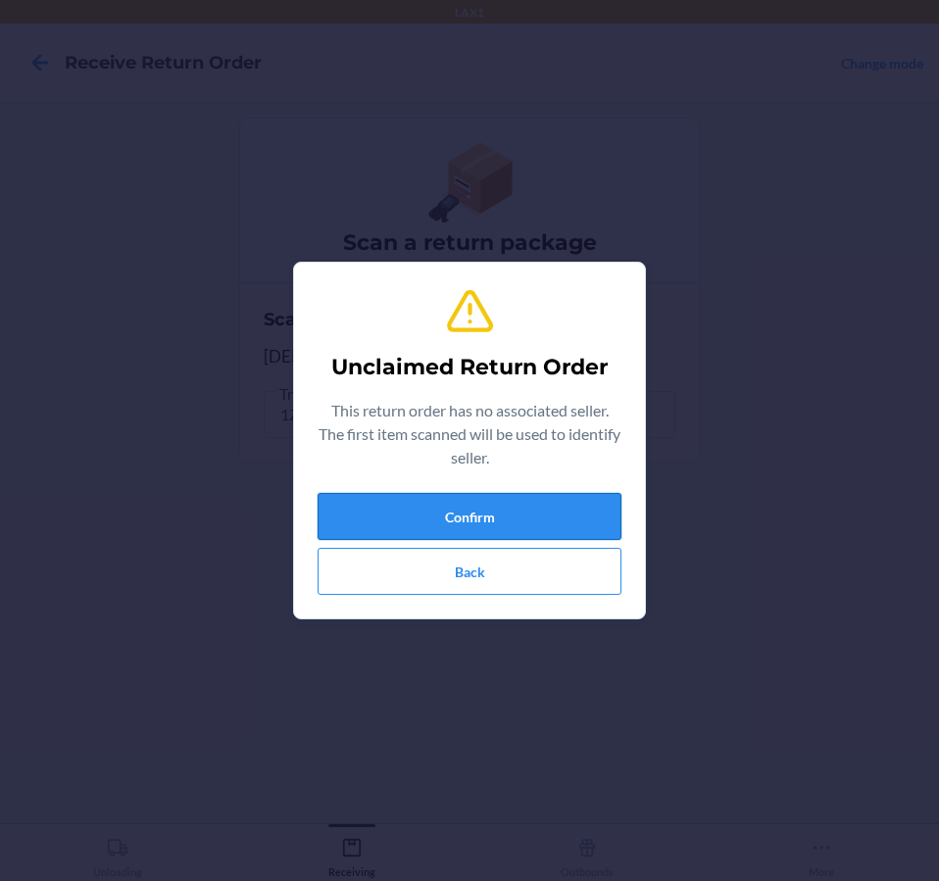
click at [487, 499] on button "Confirm" at bounding box center [469, 516] width 304 height 47
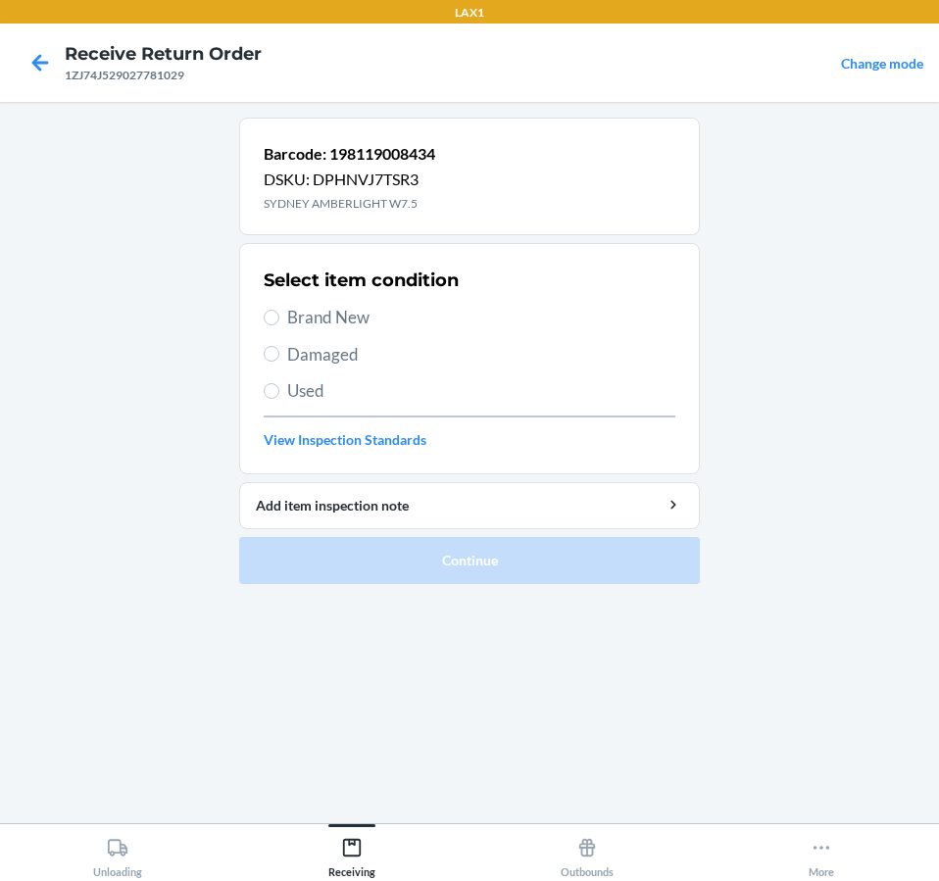
click at [301, 357] on span "Damaged" at bounding box center [481, 354] width 388 height 25
click at [279, 357] on input "Damaged" at bounding box center [272, 354] width 16 height 16
radio input "true"
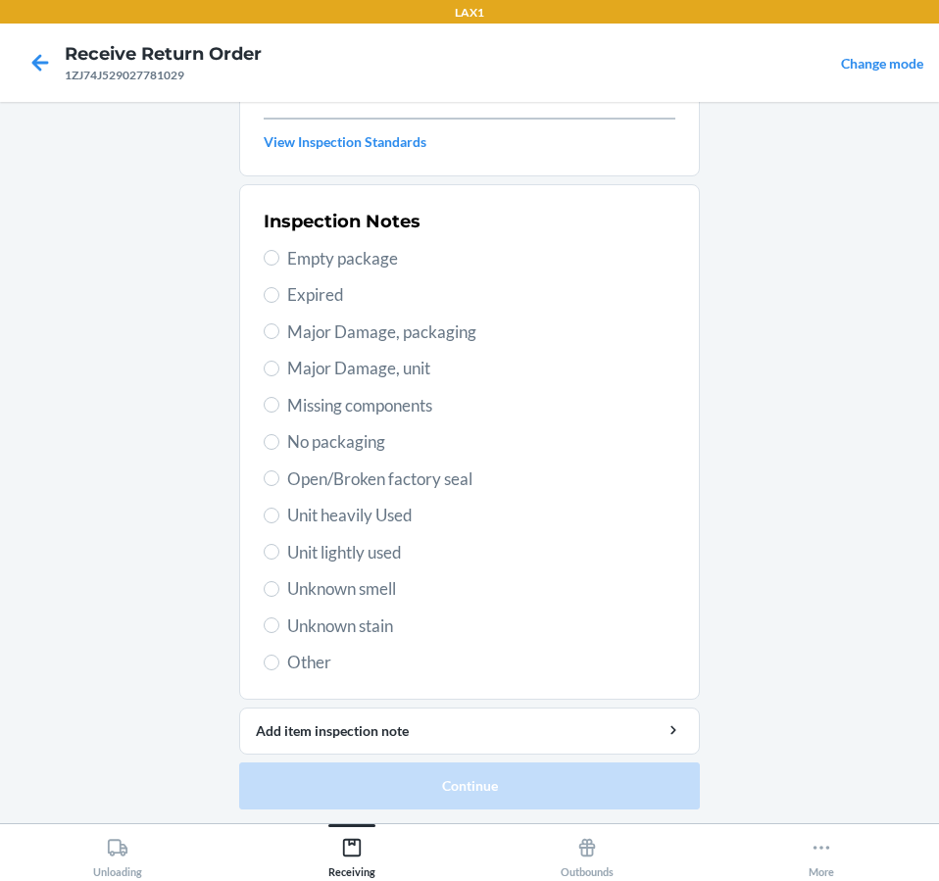
scroll to position [300, 0]
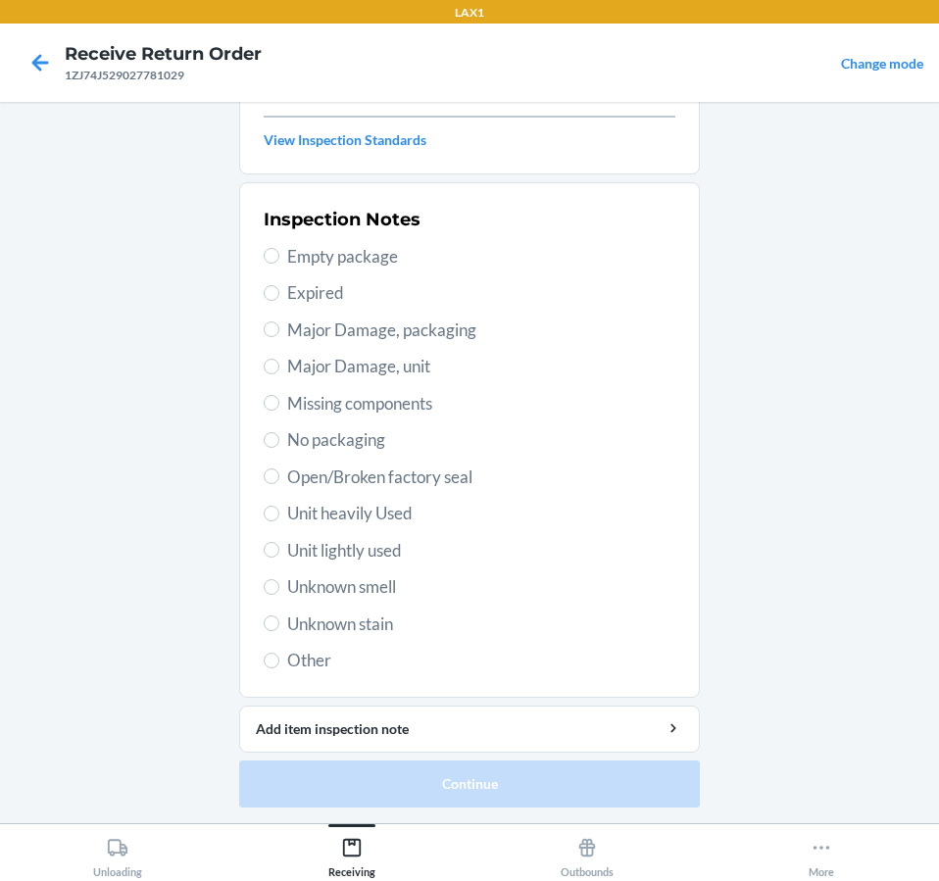
click at [325, 559] on span "Unit lightly used" at bounding box center [481, 550] width 388 height 25
click at [279, 557] on input "Unit lightly used" at bounding box center [272, 550] width 16 height 16
radio input "true"
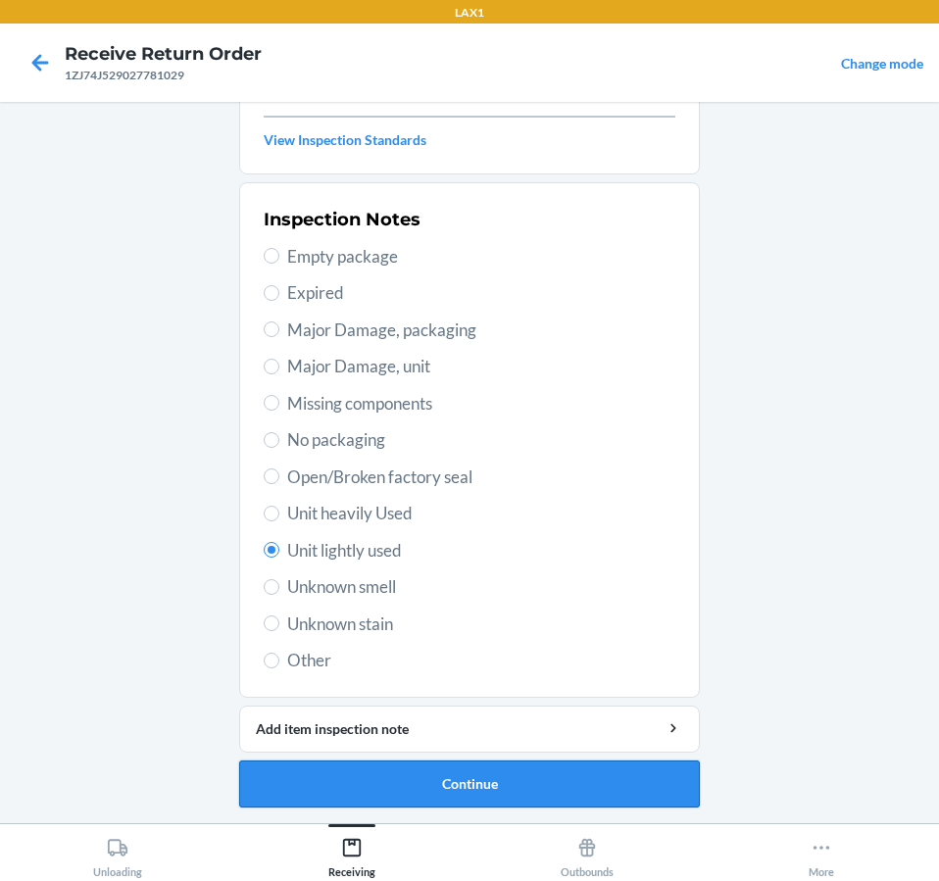
click at [478, 782] on button "Continue" at bounding box center [469, 783] width 460 height 47
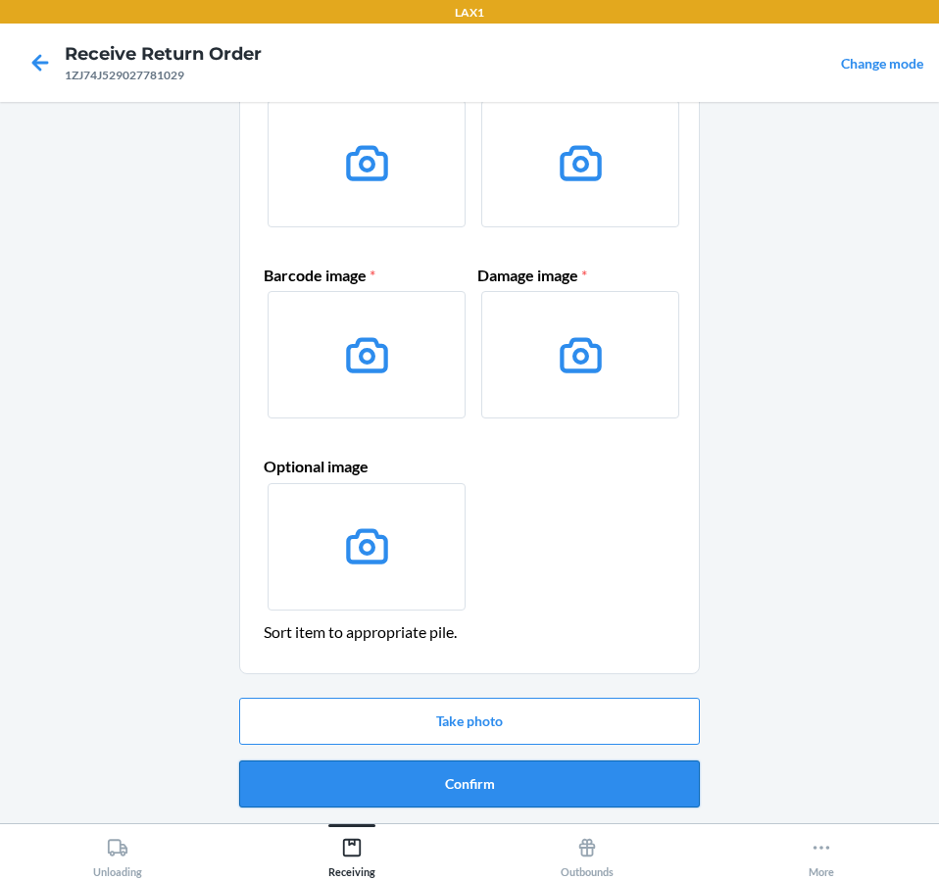
click at [531, 797] on button "Confirm" at bounding box center [469, 783] width 460 height 47
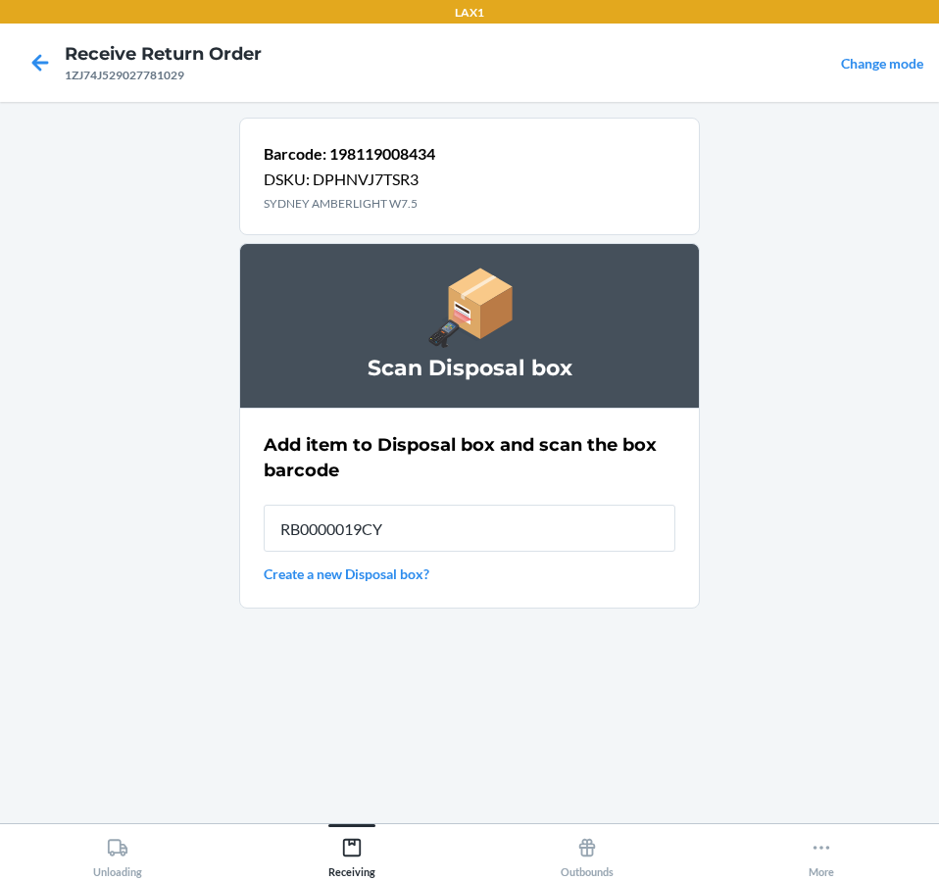
type input "RB0000019CY"
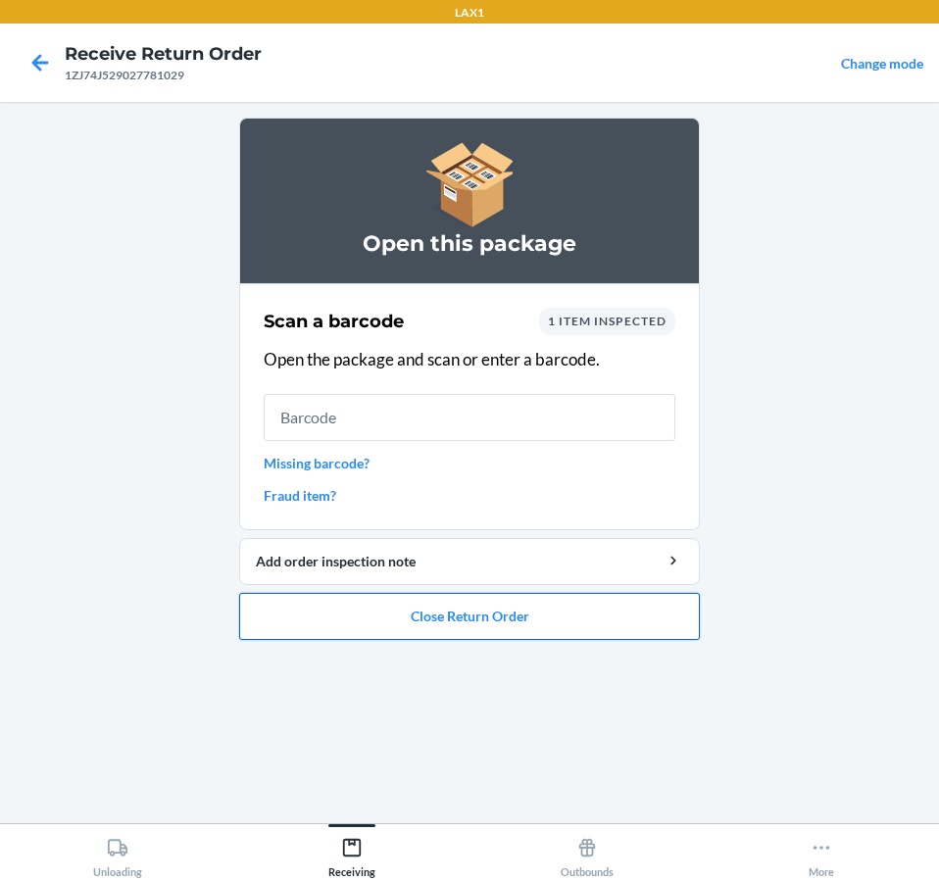
click at [640, 603] on button "Close Return Order" at bounding box center [469, 616] width 460 height 47
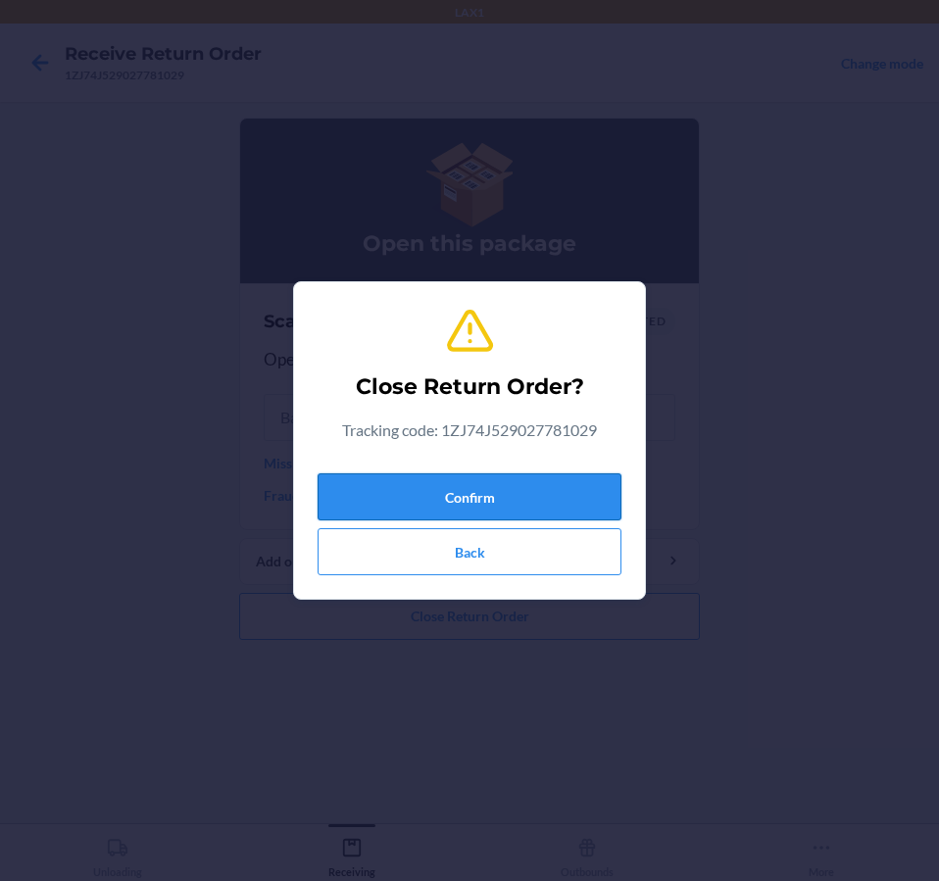
click at [521, 501] on button "Confirm" at bounding box center [469, 496] width 304 height 47
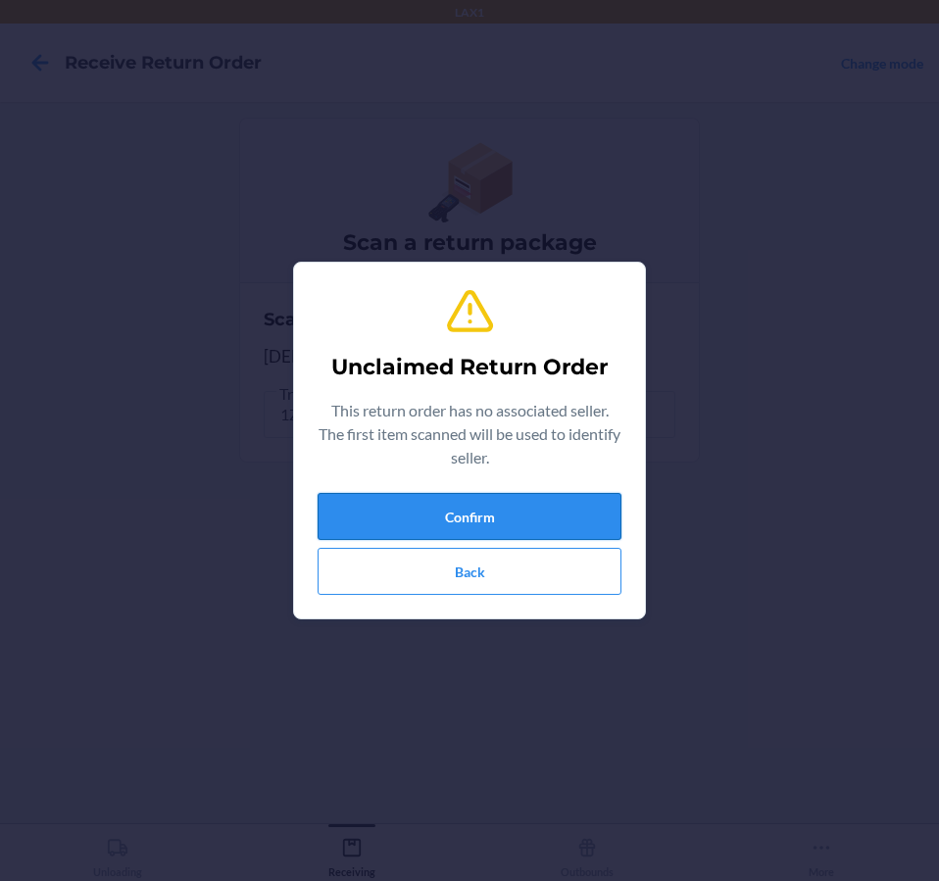
click at [542, 524] on button "Confirm" at bounding box center [469, 516] width 304 height 47
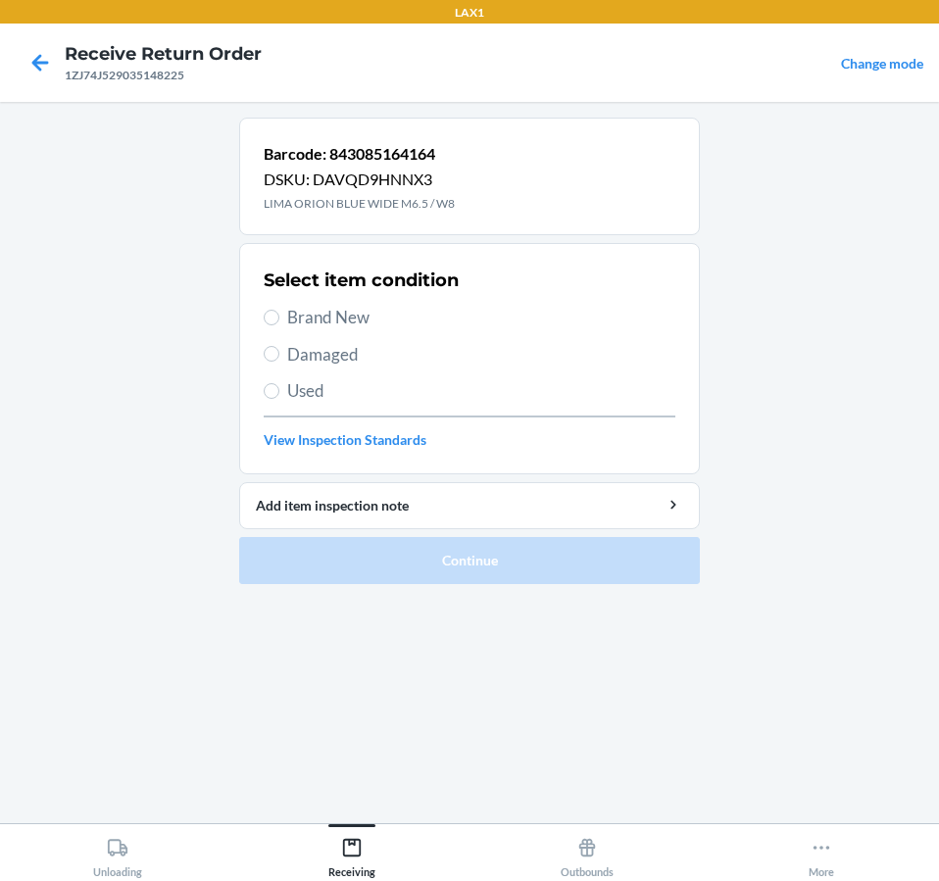
click at [367, 346] on span "Damaged" at bounding box center [481, 354] width 388 height 25
click at [279, 346] on input "Damaged" at bounding box center [272, 354] width 16 height 16
radio input "true"
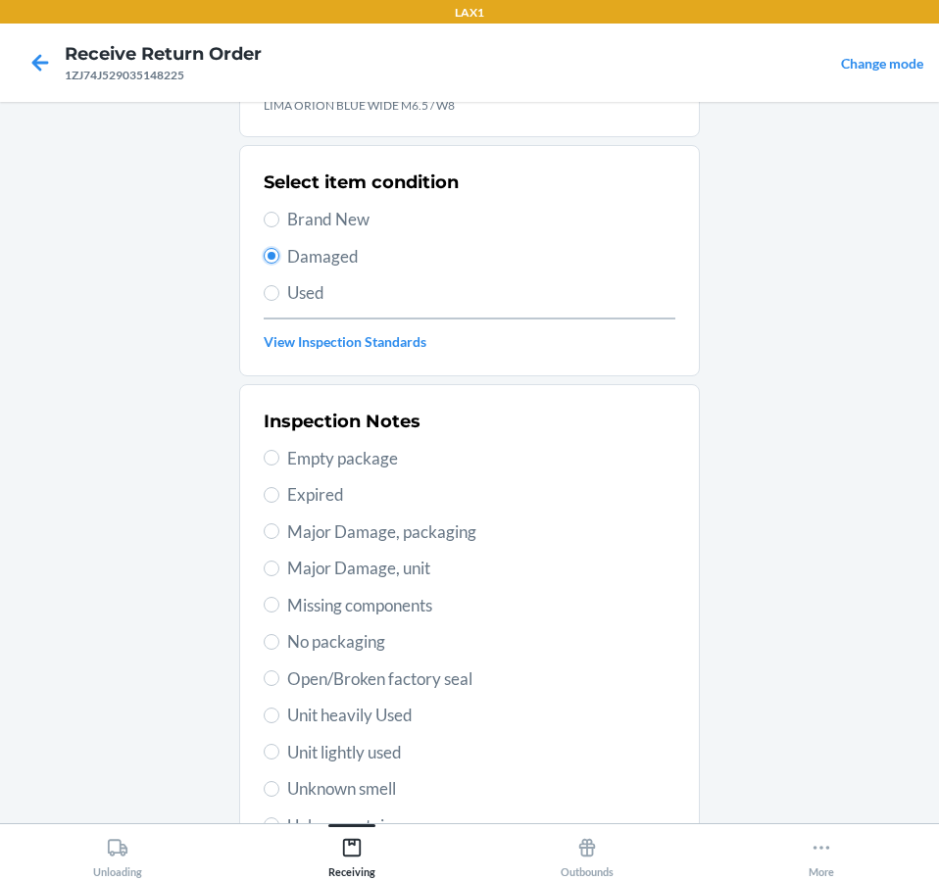
scroll to position [300, 0]
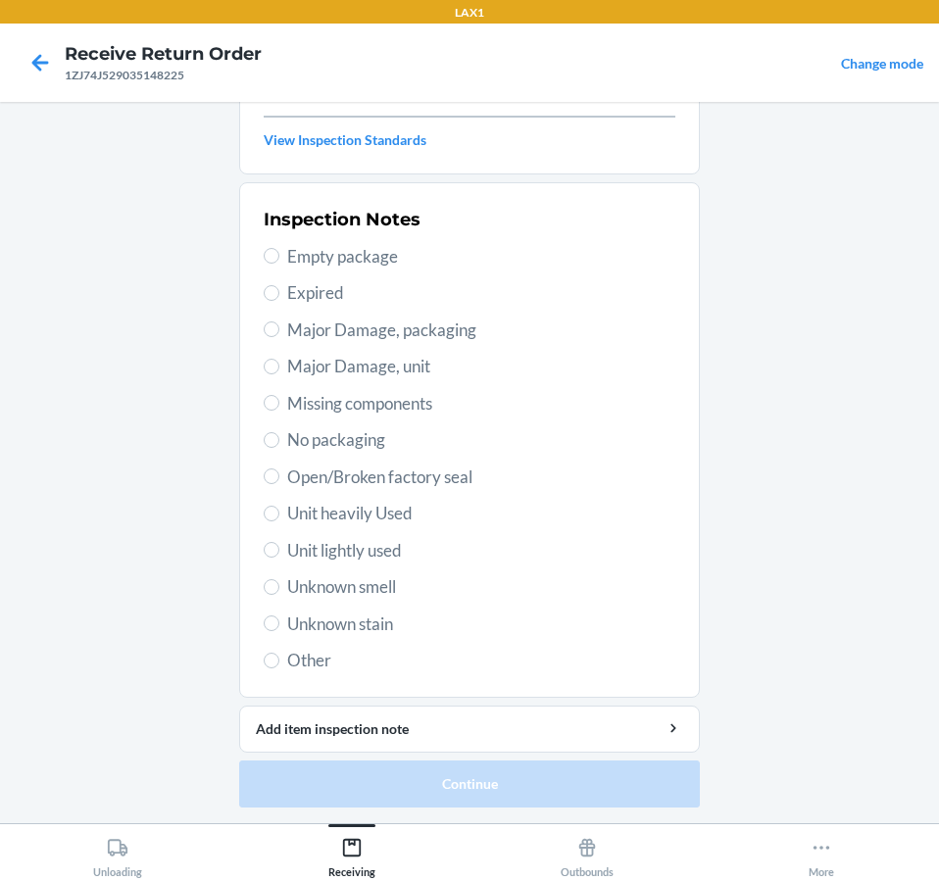
click at [363, 550] on span "Unit lightly used" at bounding box center [481, 550] width 388 height 25
click at [279, 550] on input "Unit lightly used" at bounding box center [272, 550] width 16 height 16
radio input "true"
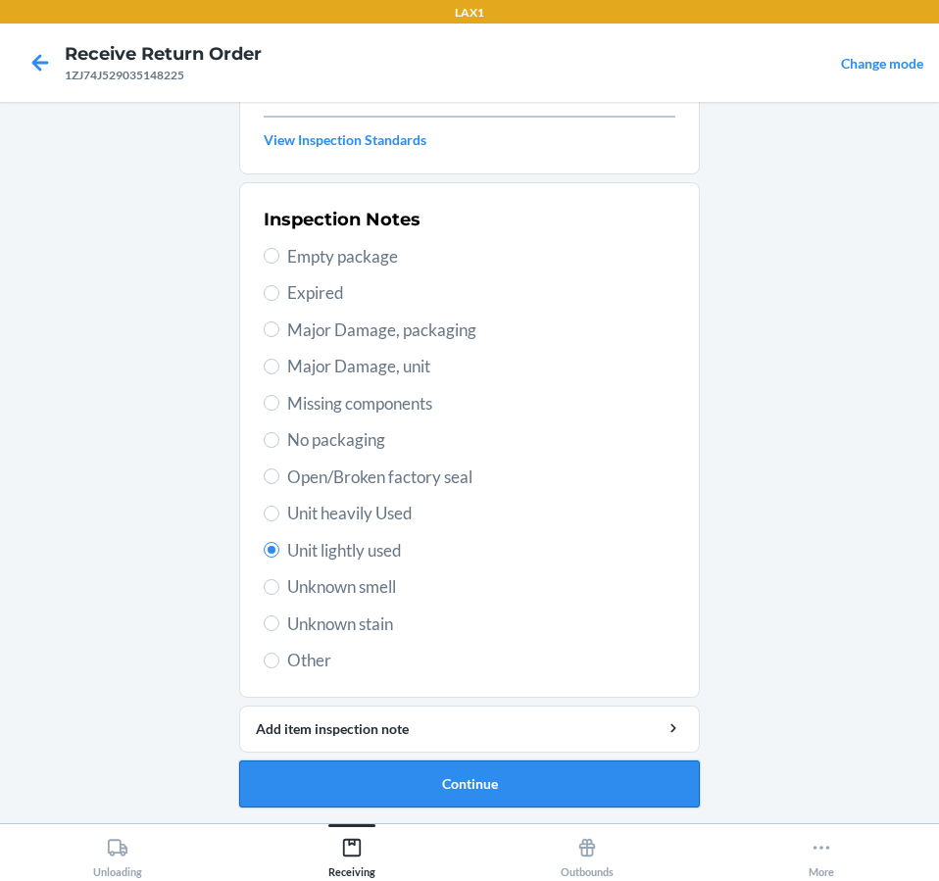
click at [486, 777] on button "Continue" at bounding box center [469, 783] width 460 height 47
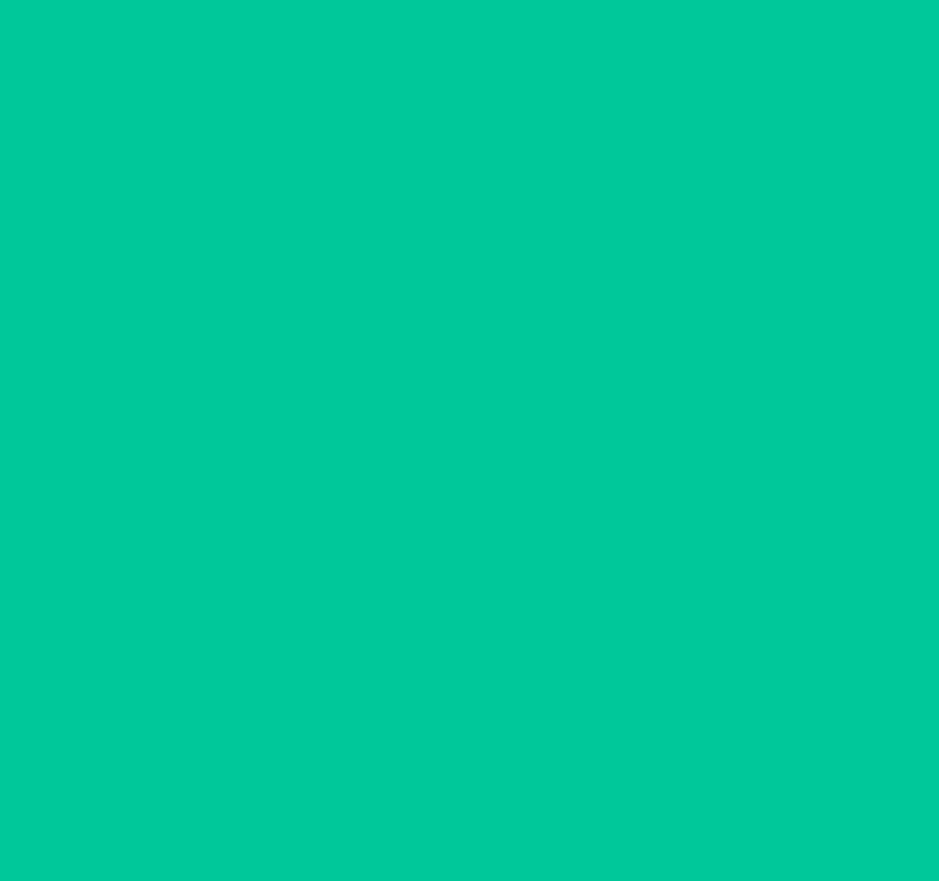
scroll to position [138, 0]
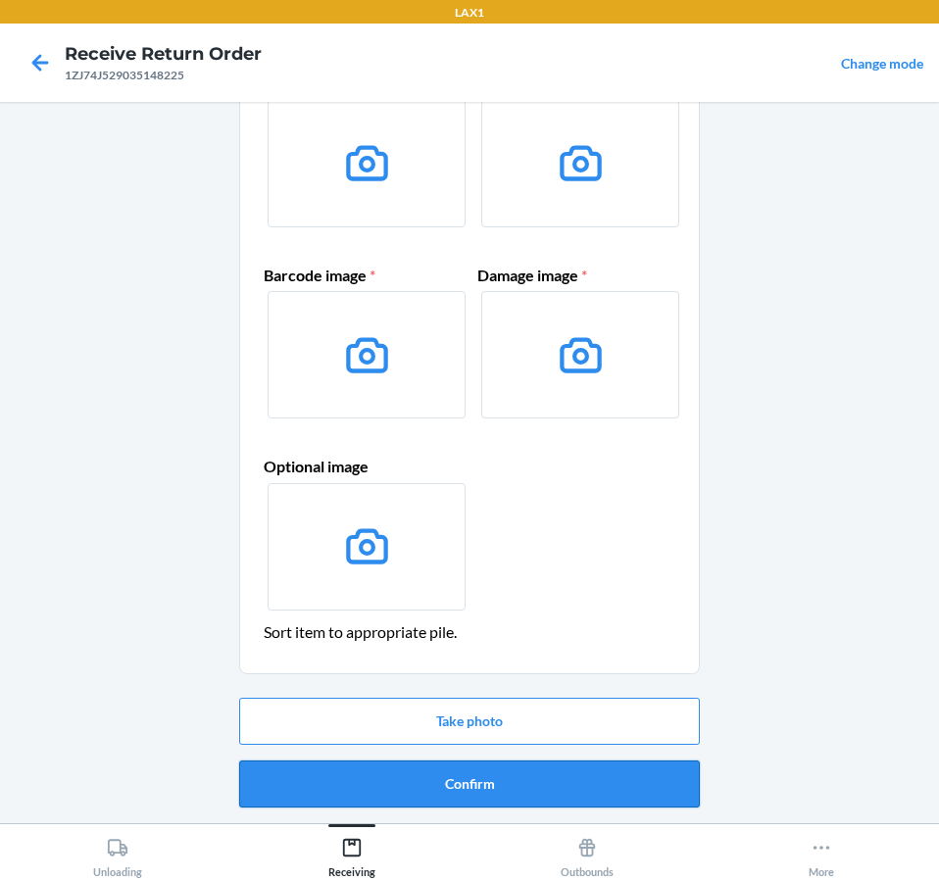
click at [535, 785] on button "Confirm" at bounding box center [469, 783] width 460 height 47
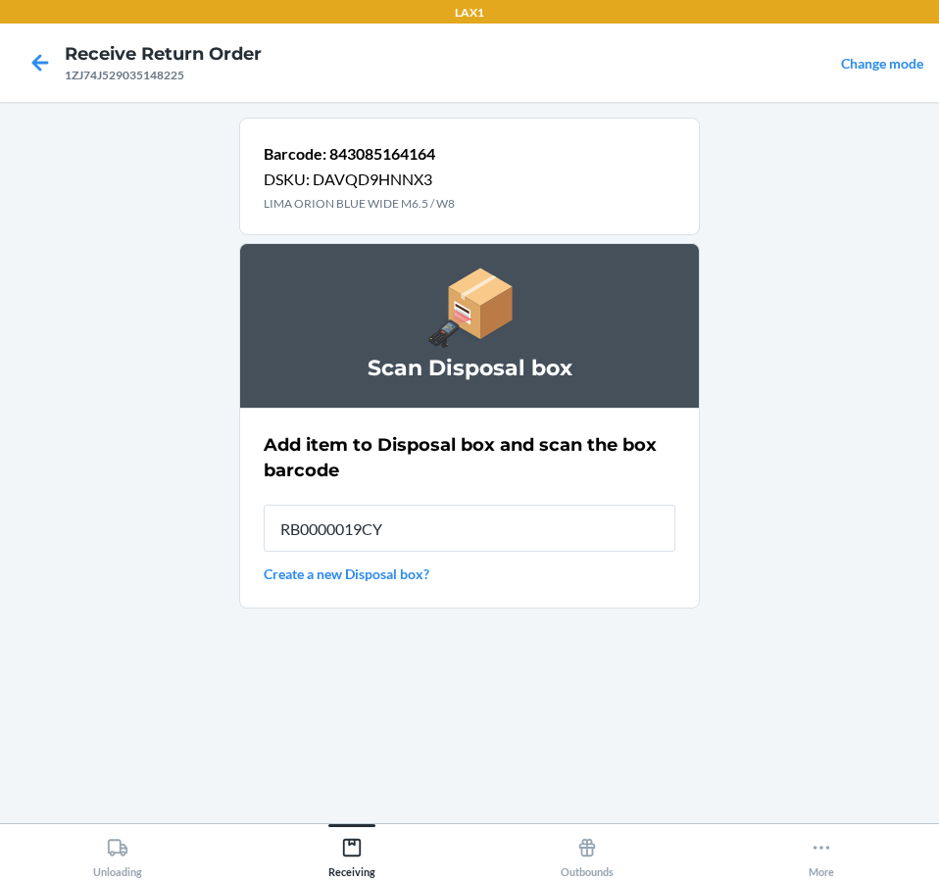
type input "RB0000019CY"
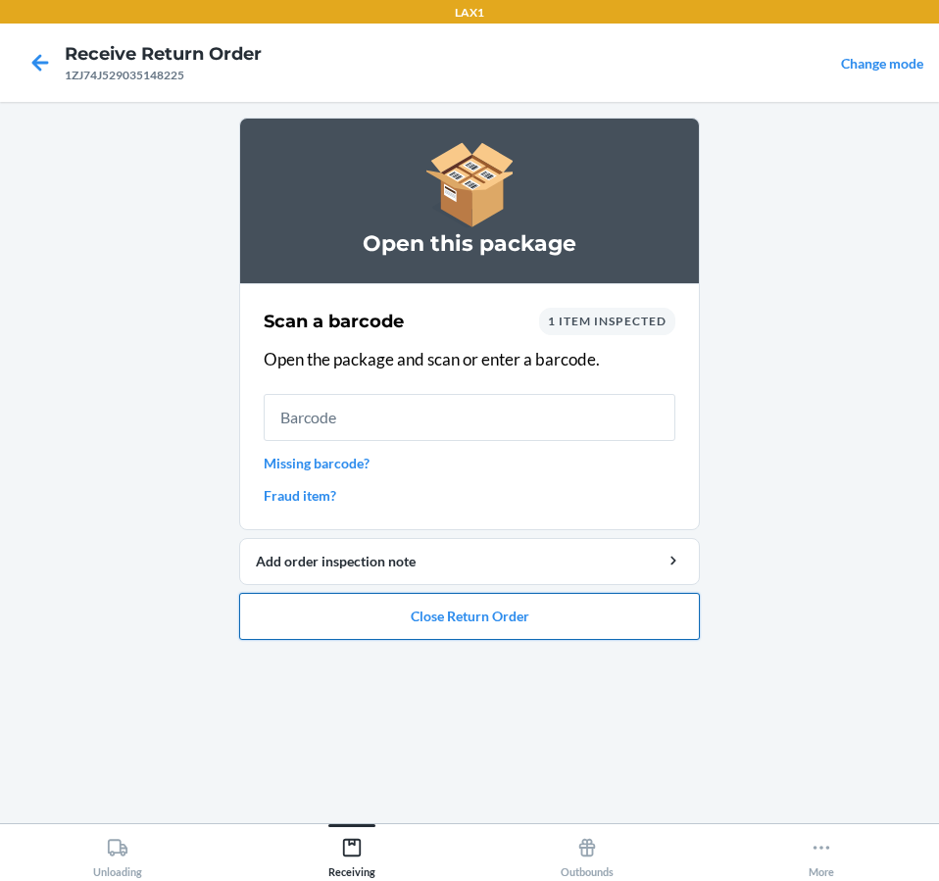
click at [620, 628] on button "Close Return Order" at bounding box center [469, 616] width 460 height 47
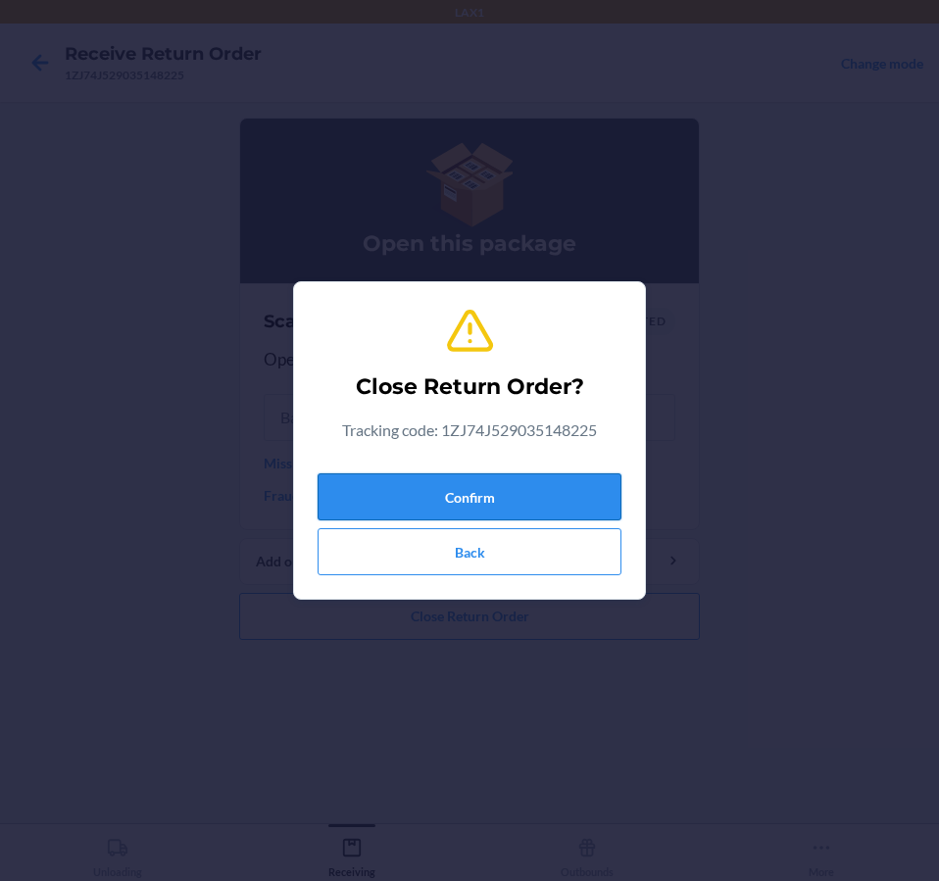
click at [585, 509] on button "Confirm" at bounding box center [469, 496] width 304 height 47
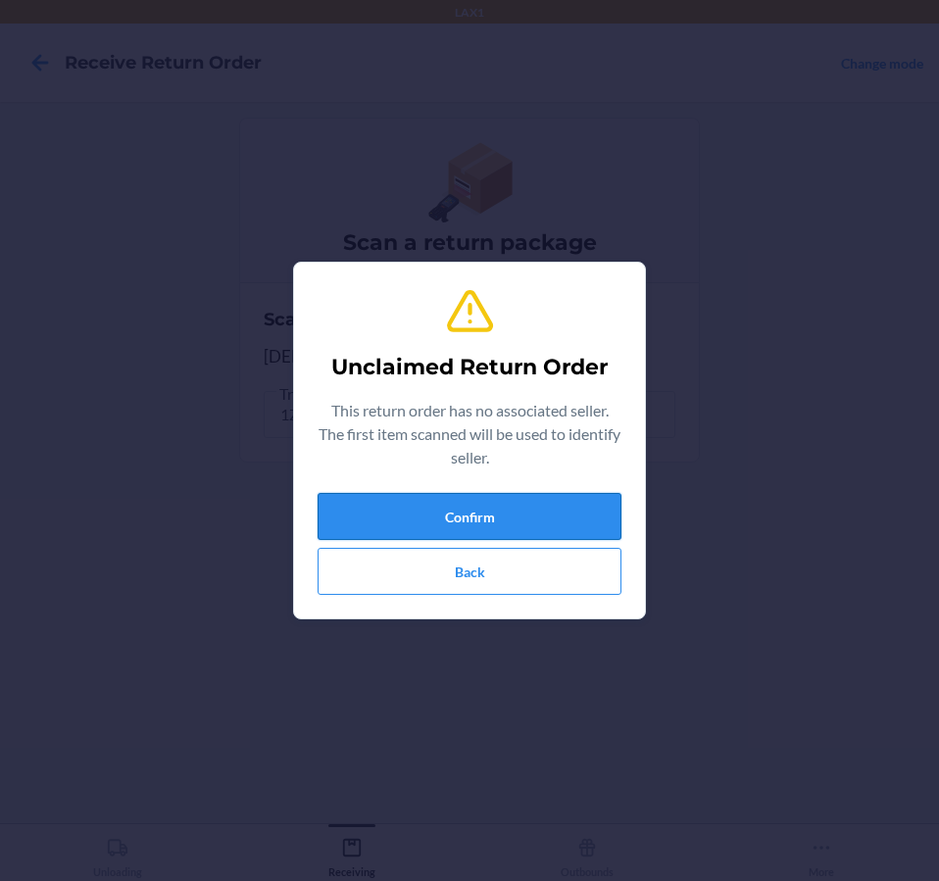
click at [609, 508] on button "Confirm" at bounding box center [469, 516] width 304 height 47
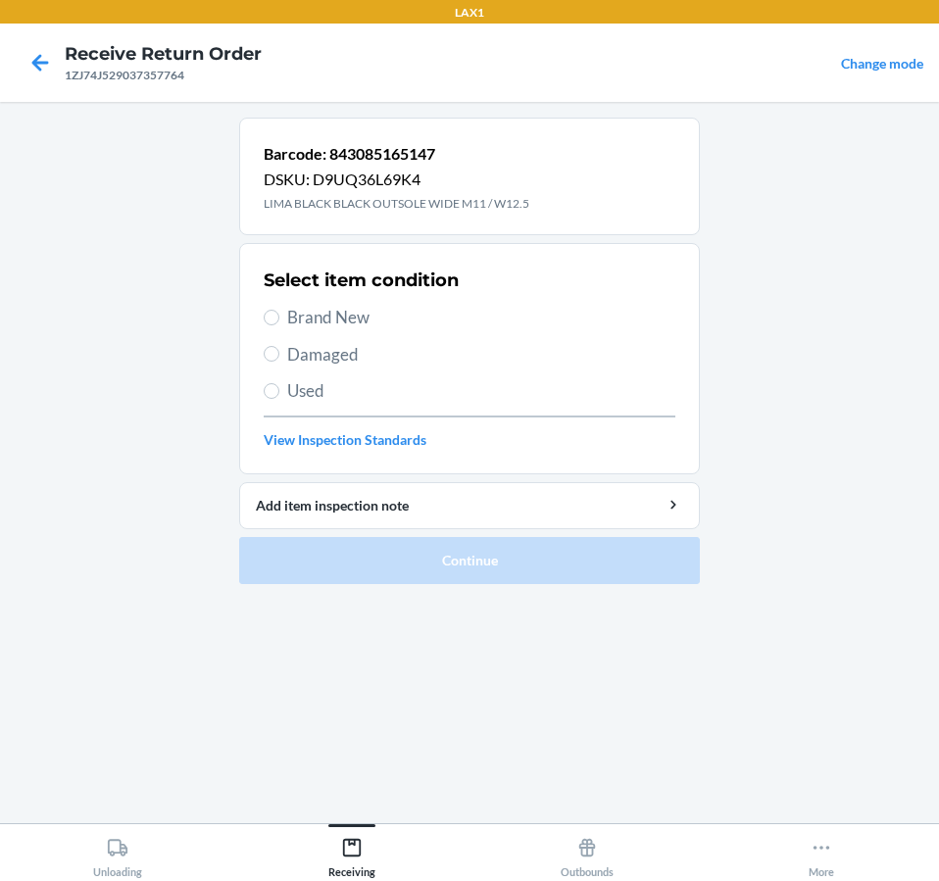
click at [364, 319] on span "Brand New" at bounding box center [481, 317] width 388 height 25
click at [279, 319] on input "Brand New" at bounding box center [272, 318] width 16 height 16
radio input "true"
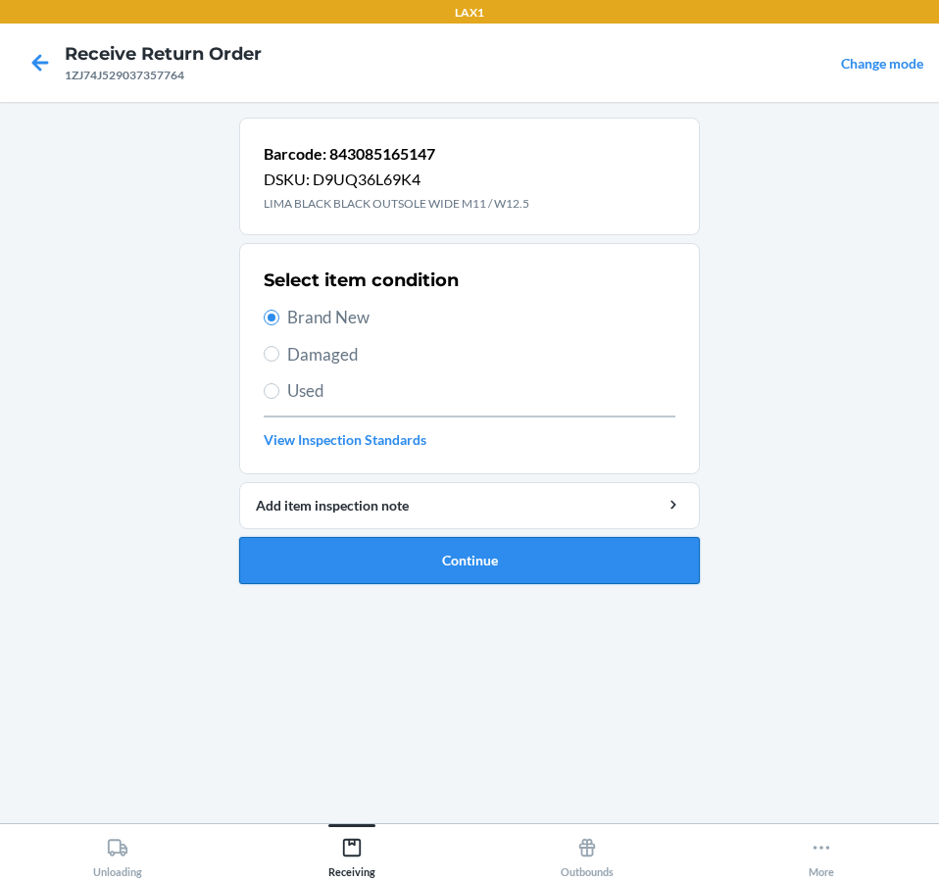
click at [382, 571] on button "Continue" at bounding box center [469, 560] width 460 height 47
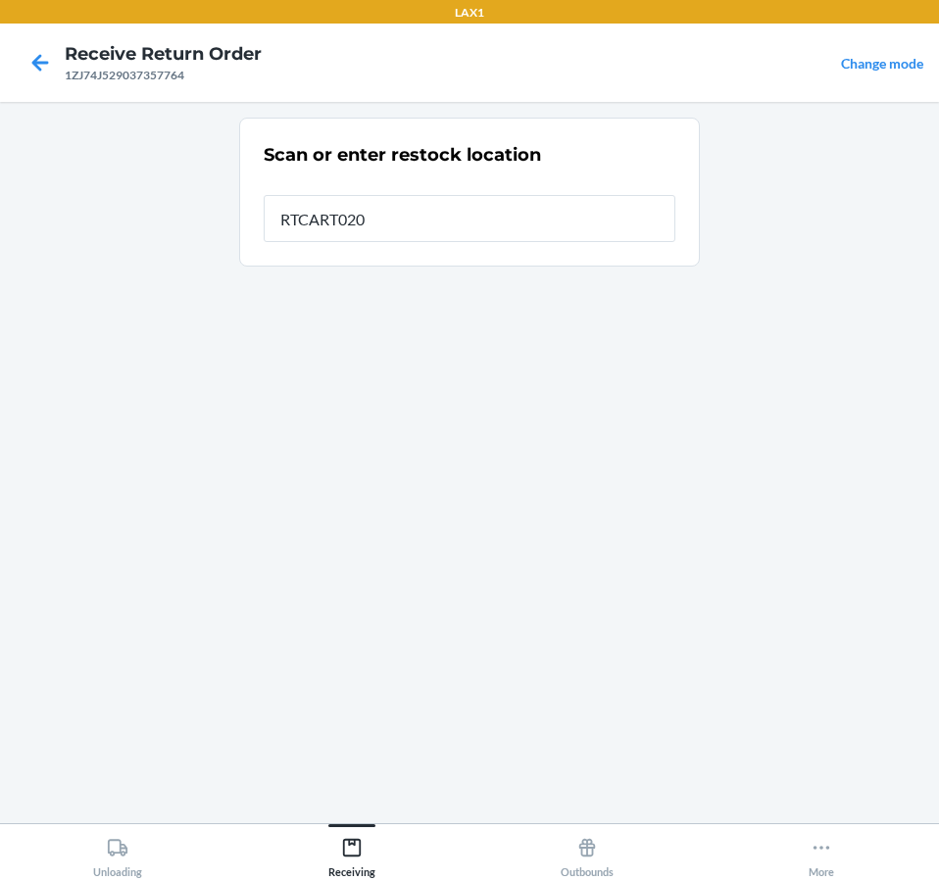
type input "RTCART020"
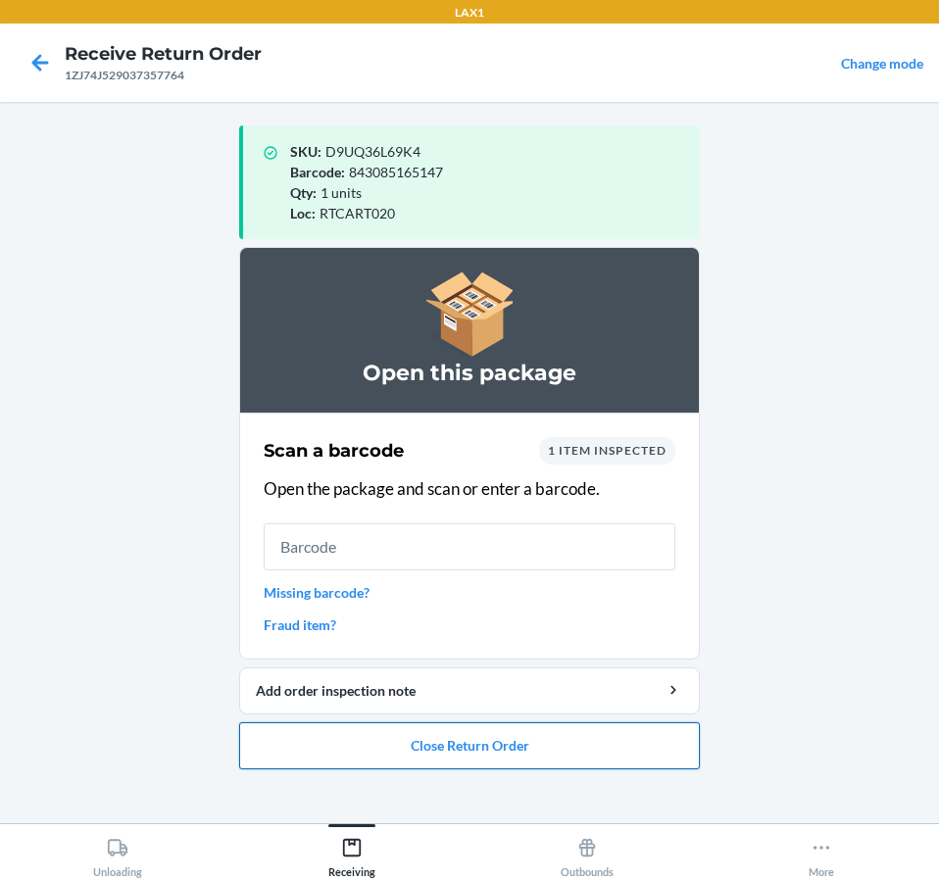
click at [423, 751] on button "Close Return Order" at bounding box center [469, 745] width 460 height 47
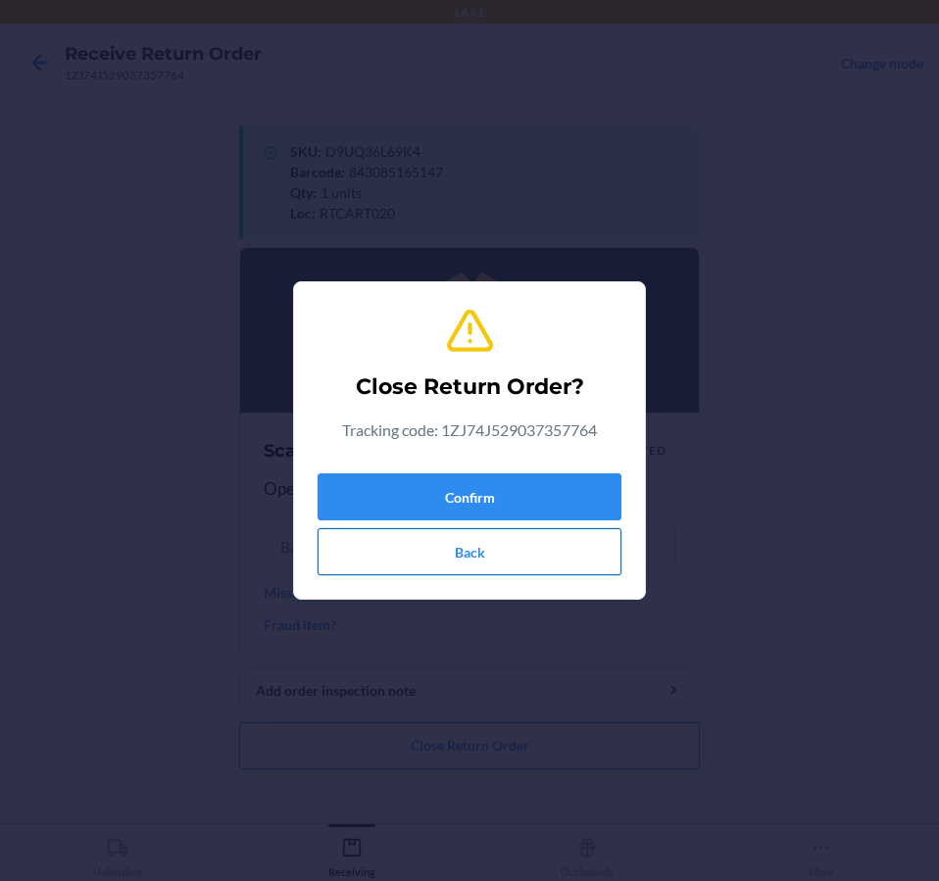
click at [578, 573] on button "Back" at bounding box center [469, 551] width 304 height 47
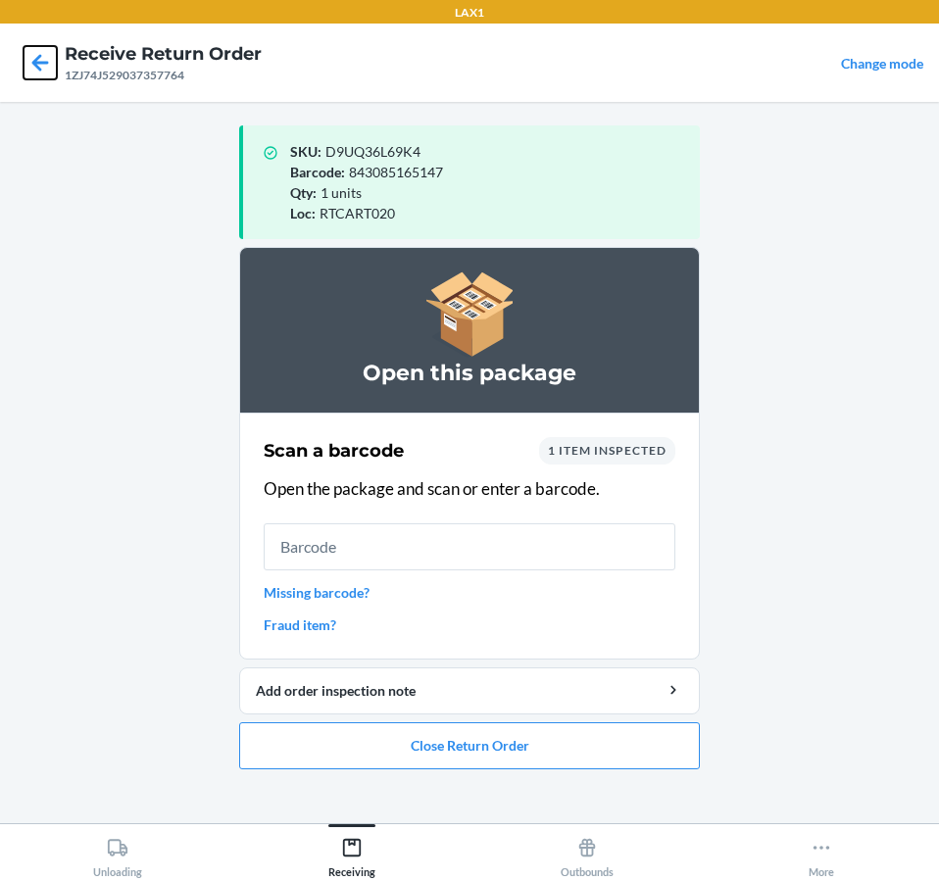
click at [36, 70] on icon at bounding box center [40, 62] width 33 height 33
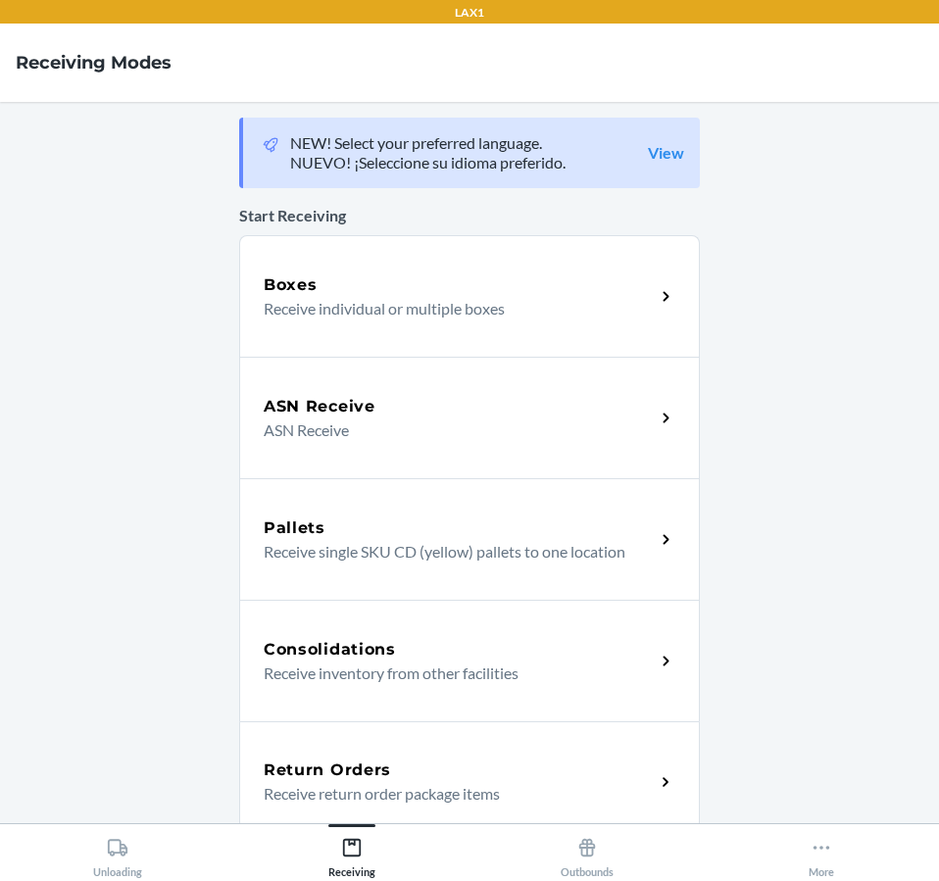
click at [521, 752] on div "Return Orders Receive return order package items" at bounding box center [469, 781] width 460 height 121
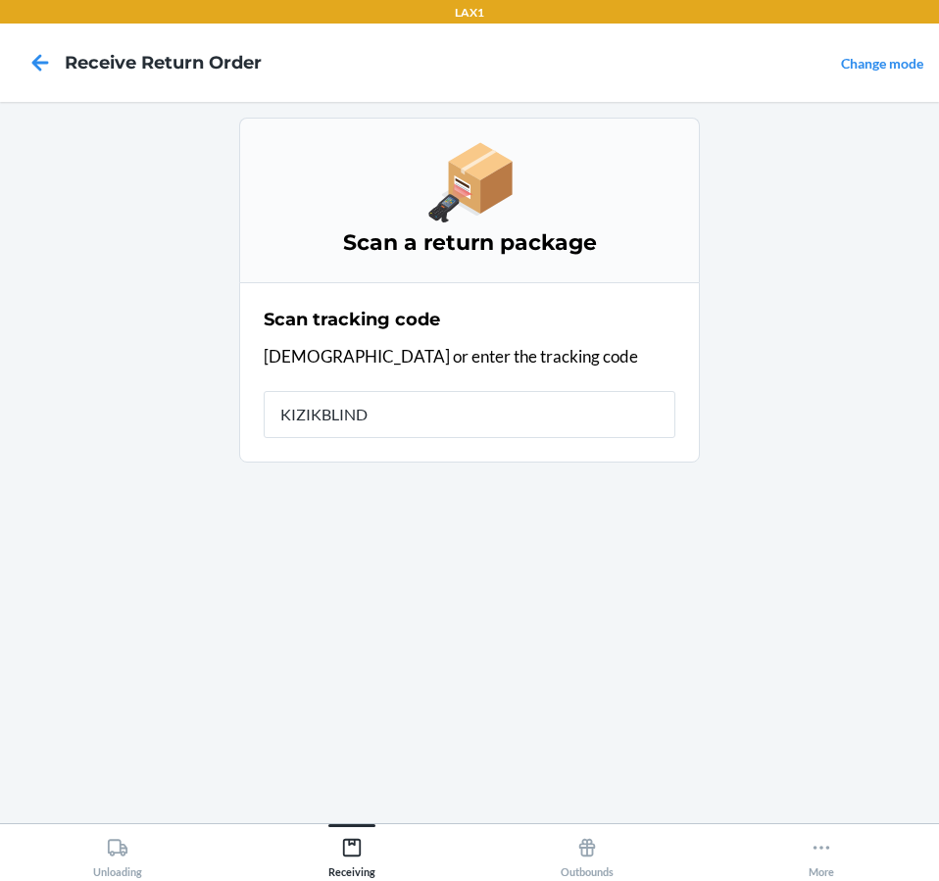
type input "KIZIKBLINDR"
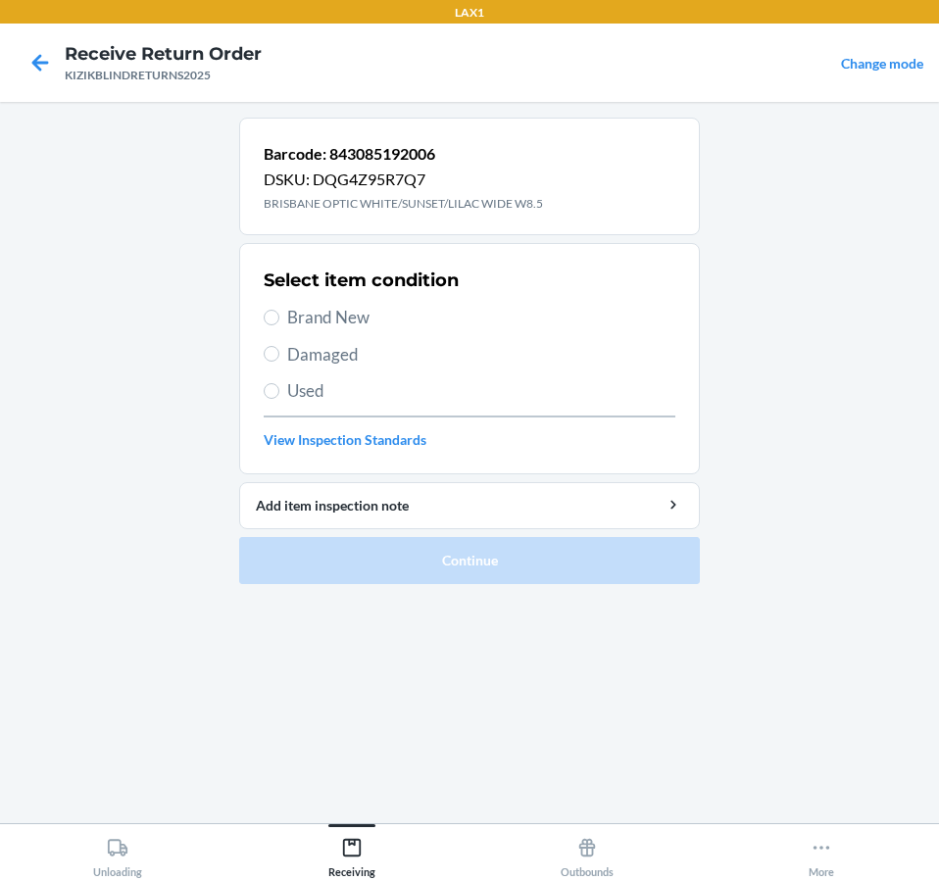
click at [292, 327] on span "Brand New" at bounding box center [481, 317] width 388 height 25
click at [279, 325] on input "Brand New" at bounding box center [272, 318] width 16 height 16
radio input "true"
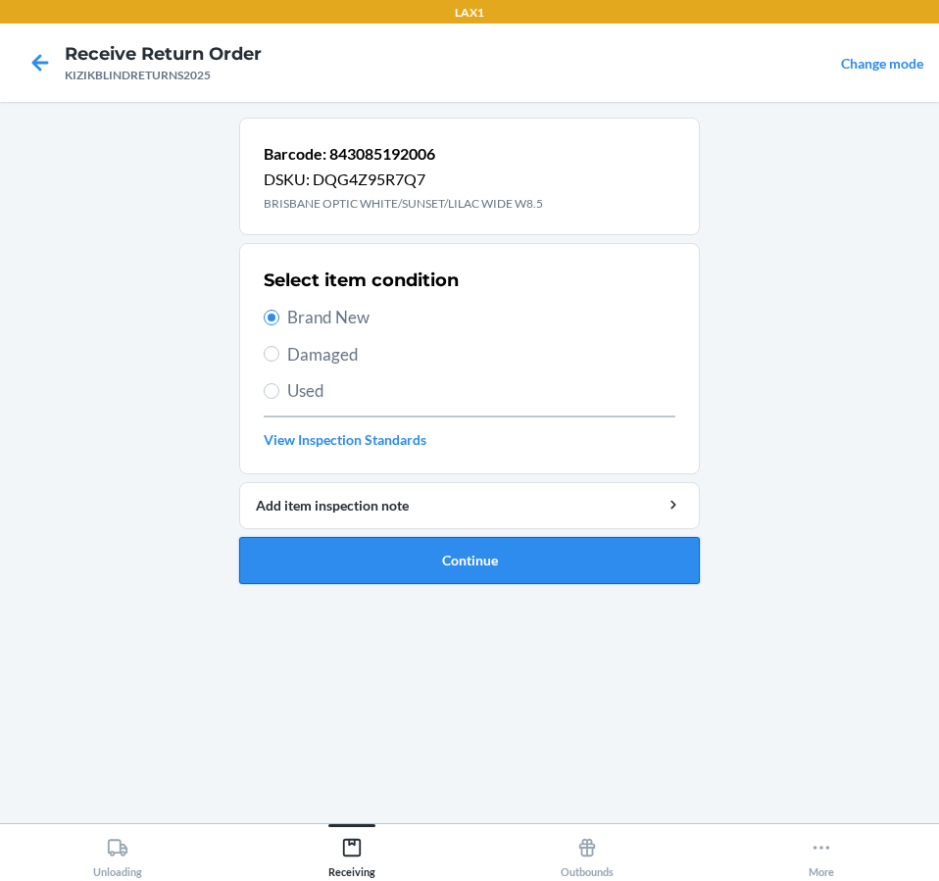
click at [327, 559] on button "Continue" at bounding box center [469, 560] width 460 height 47
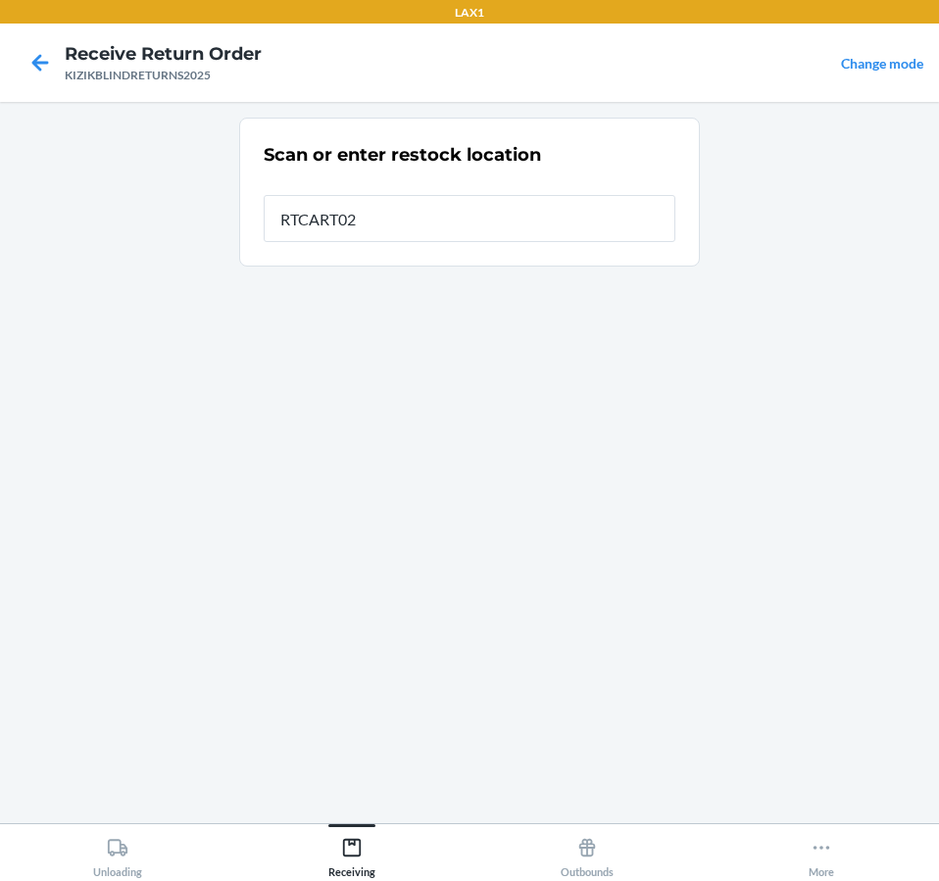
type input "RTCART020"
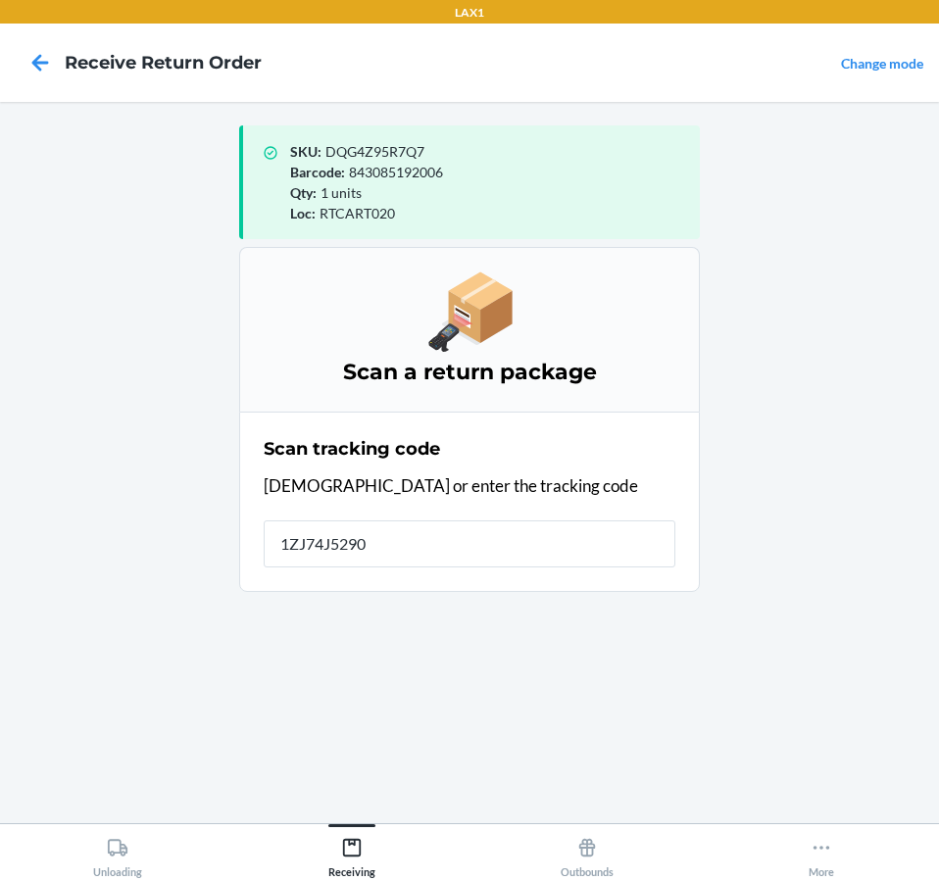
type input "1ZJ74J52903"
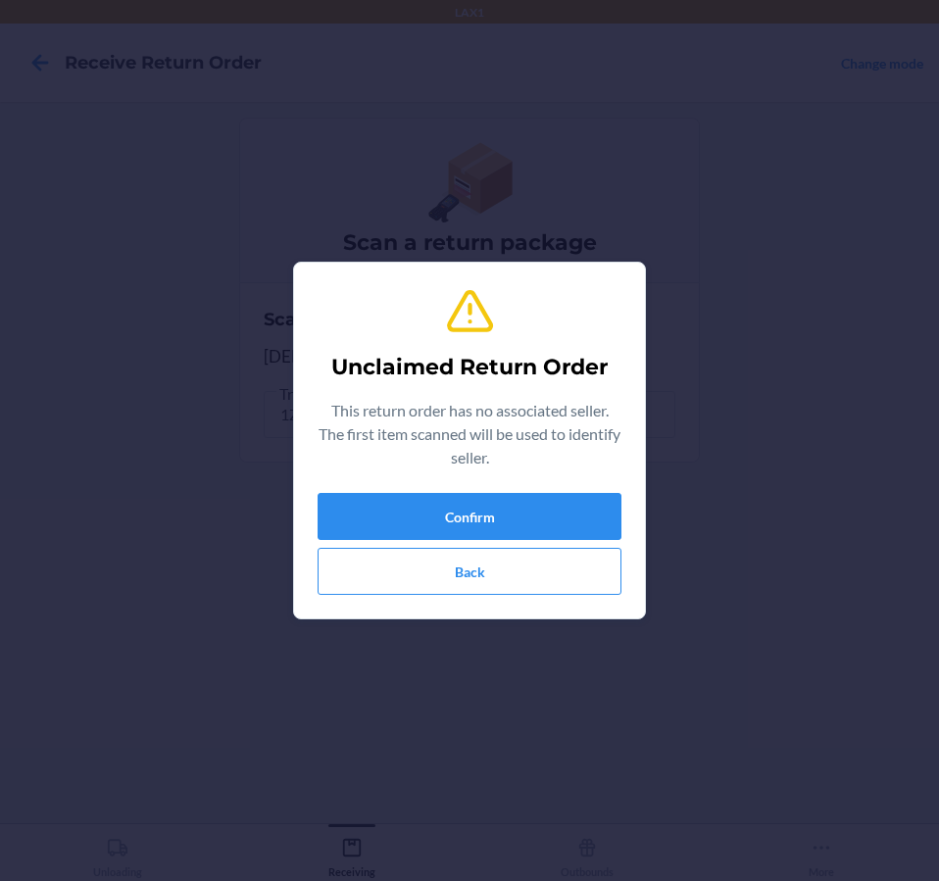
click at [563, 492] on div "Unclaimed Return Order This return order has no associated seller. The first it…" at bounding box center [469, 440] width 304 height 324
click at [564, 513] on button "Confirm" at bounding box center [469, 516] width 304 height 47
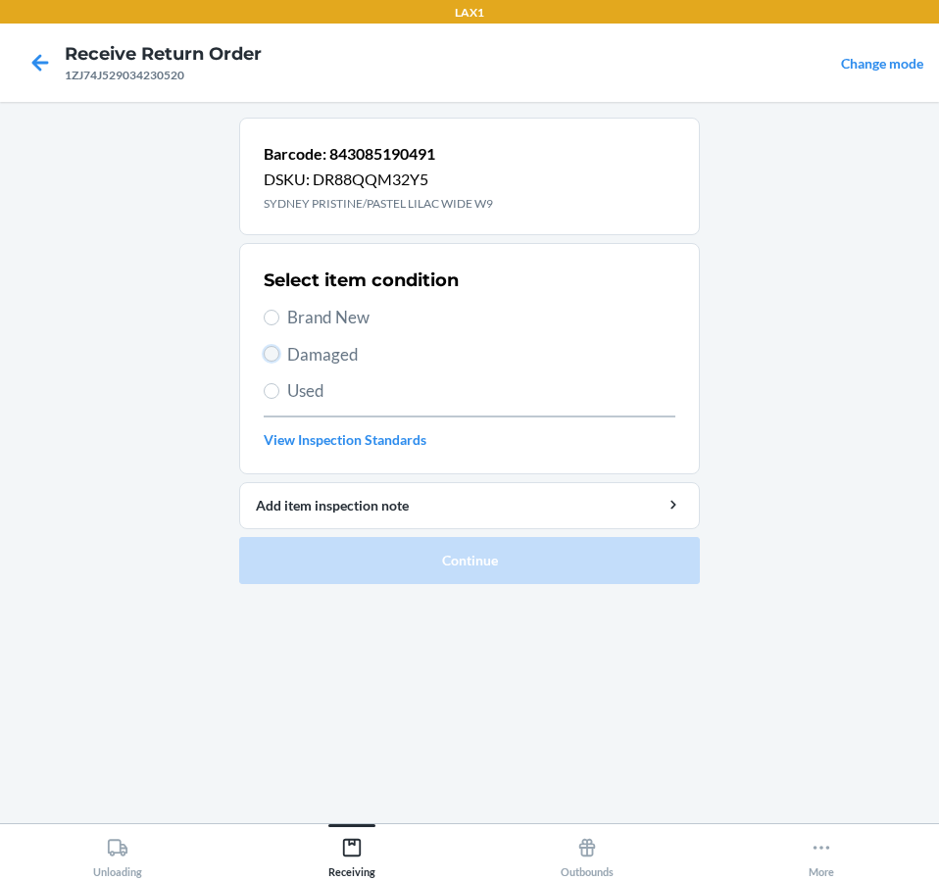
click at [266, 356] on input "Damaged" at bounding box center [272, 354] width 16 height 16
radio input "true"
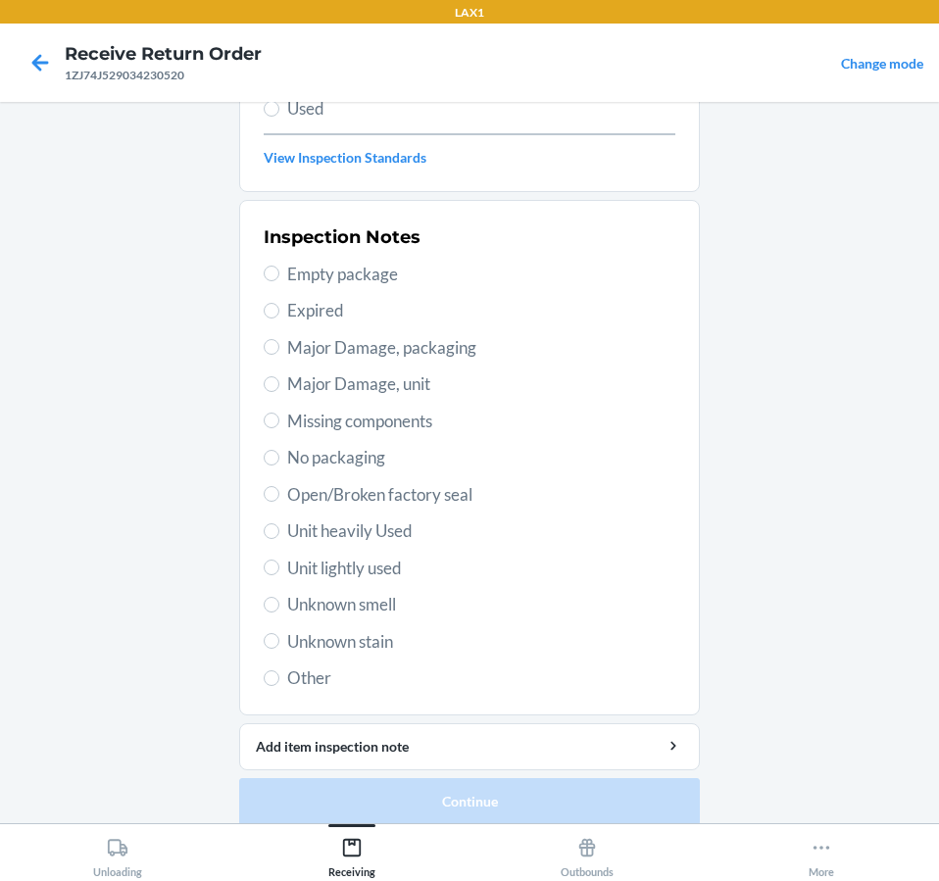
scroll to position [300, 0]
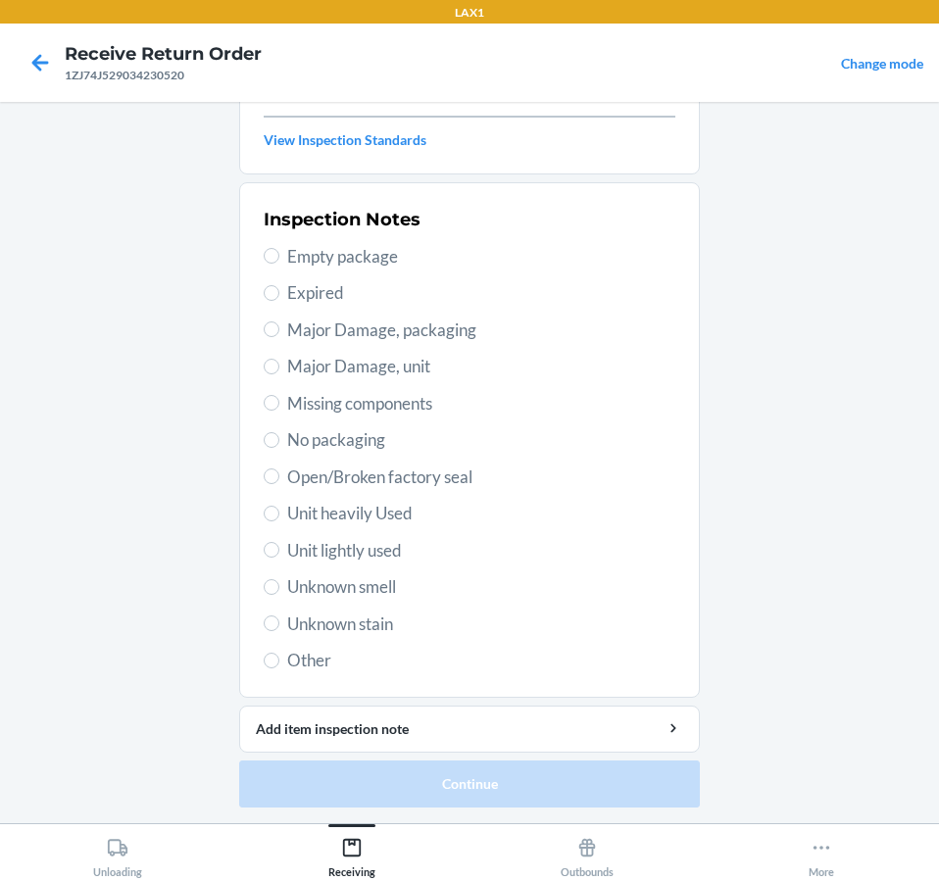
click at [366, 556] on span "Unit lightly used" at bounding box center [481, 550] width 388 height 25
click at [279, 556] on input "Unit lightly used" at bounding box center [272, 550] width 16 height 16
radio input "true"
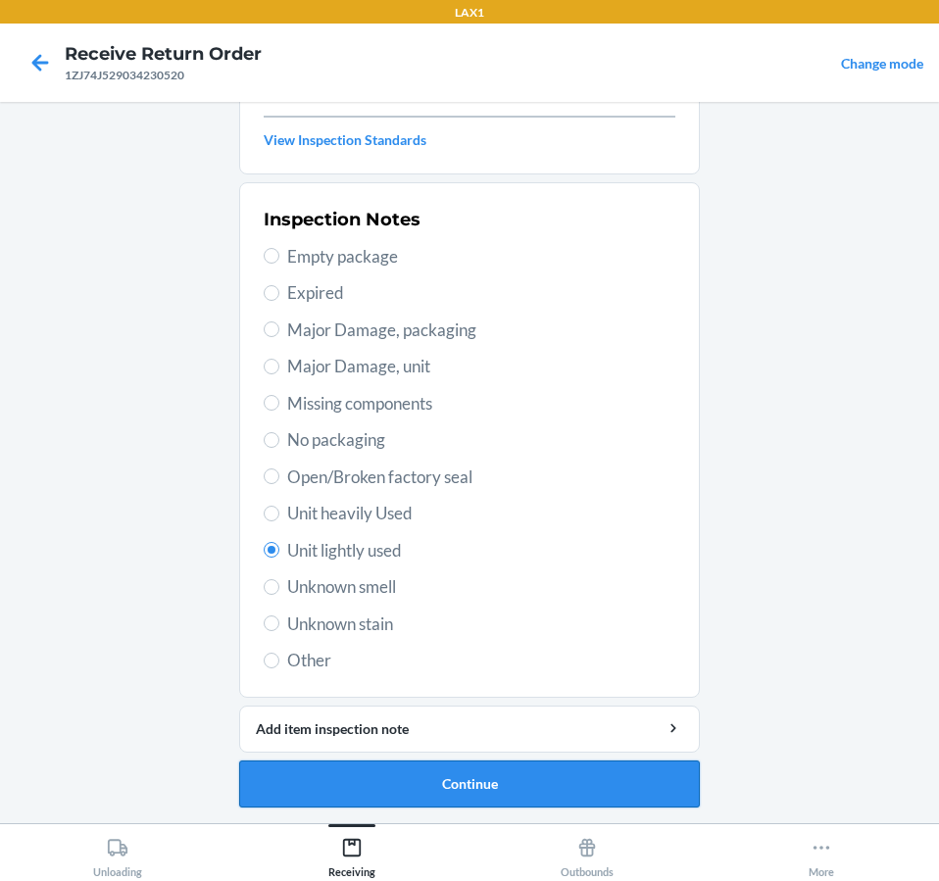
click at [681, 783] on button "Continue" at bounding box center [469, 783] width 460 height 47
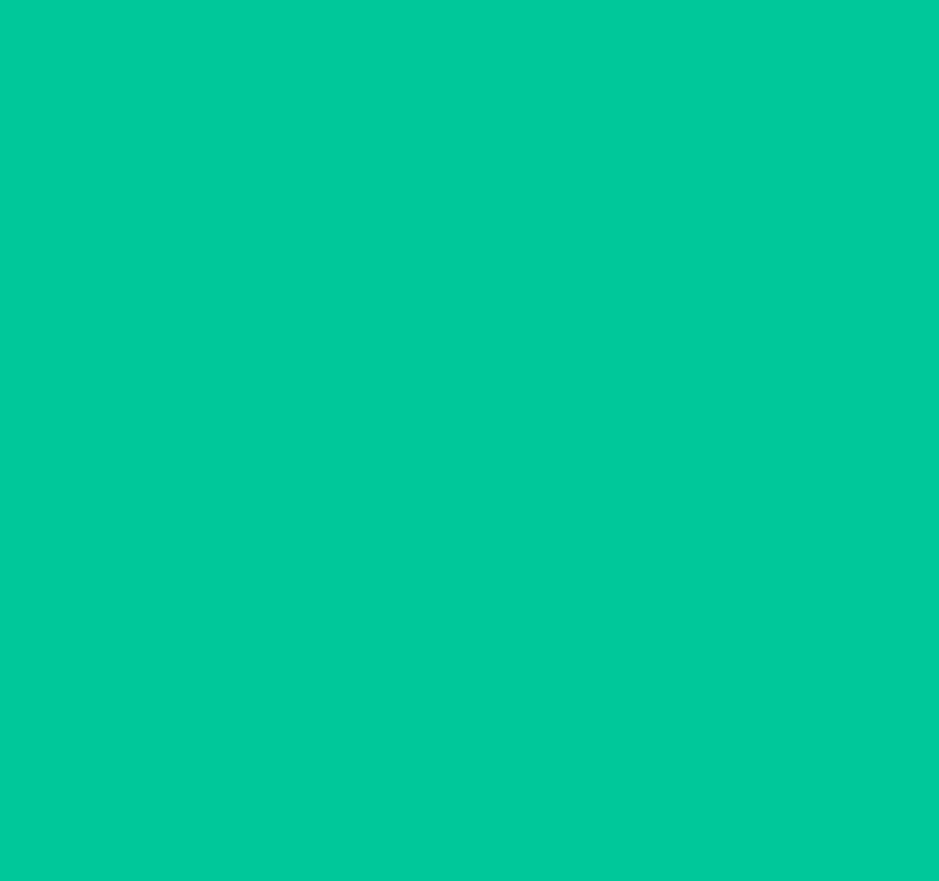
scroll to position [138, 0]
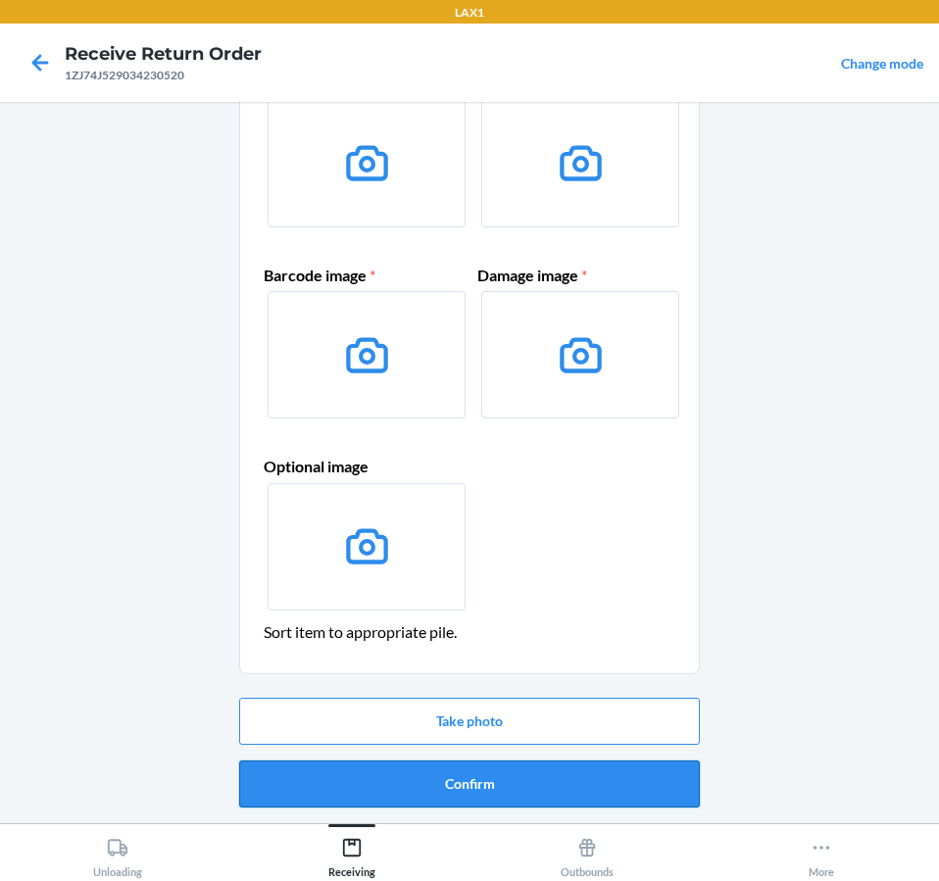
click at [671, 795] on button "Confirm" at bounding box center [469, 783] width 460 height 47
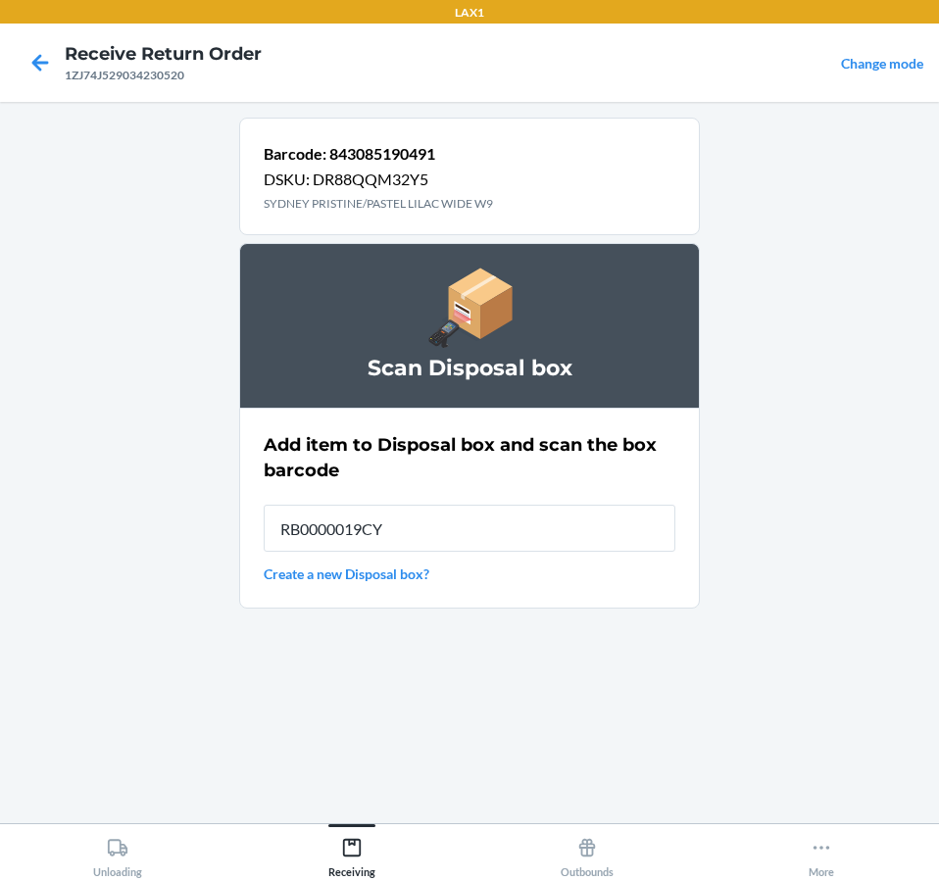
type input "RB0000019CY"
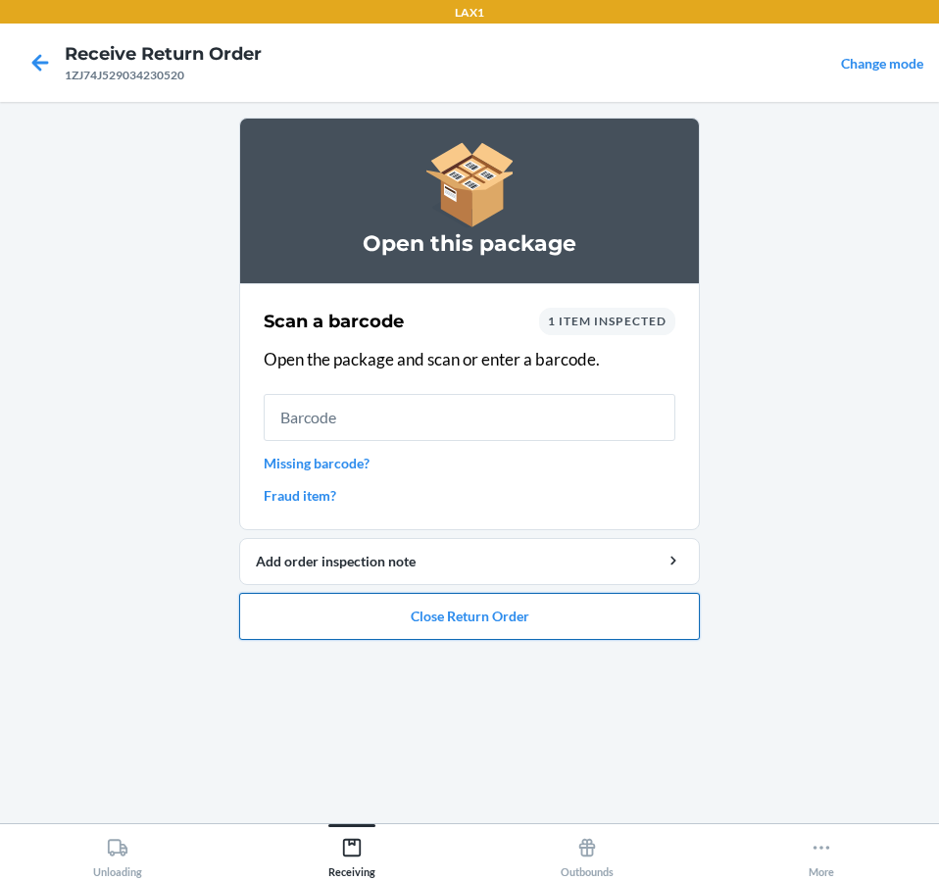
click at [627, 612] on button "Close Return Order" at bounding box center [469, 616] width 460 height 47
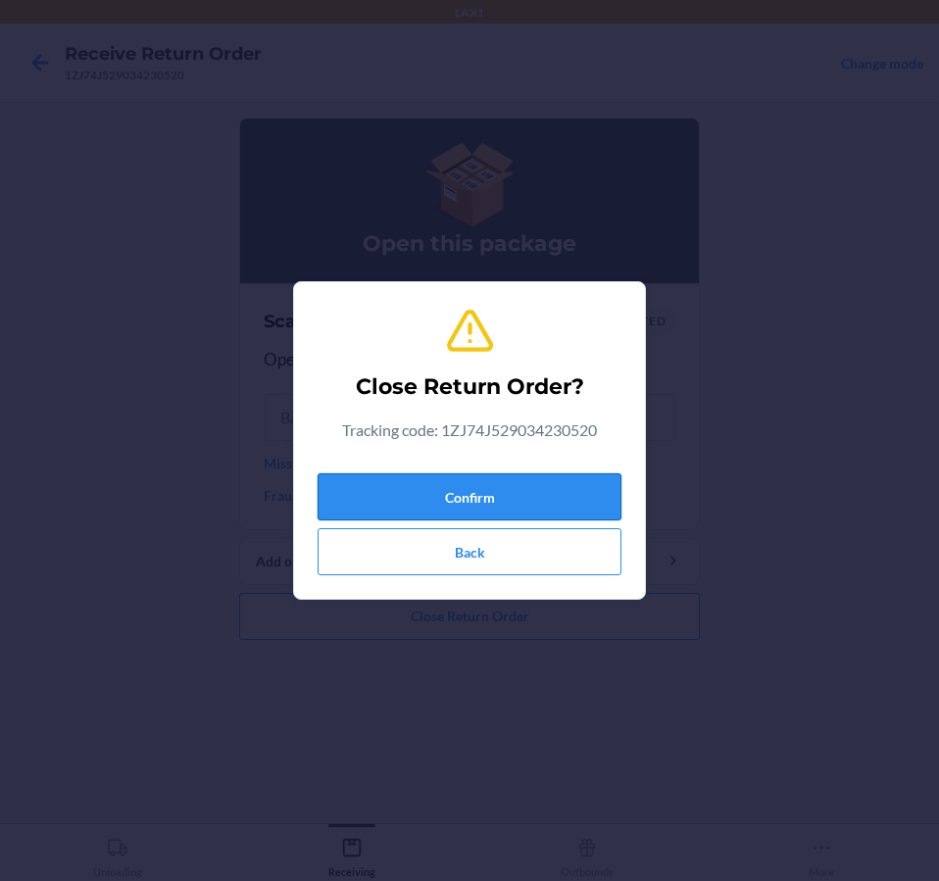
click at [595, 499] on button "Confirm" at bounding box center [469, 496] width 304 height 47
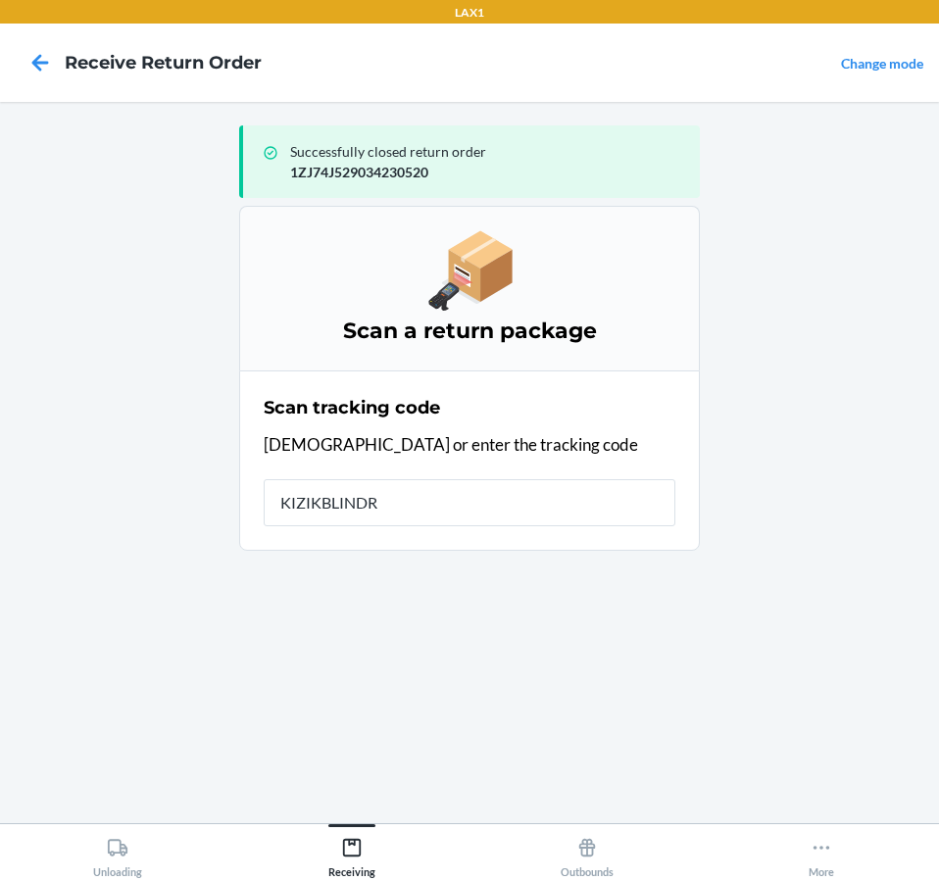
type input "KIZIKBLINDRE"
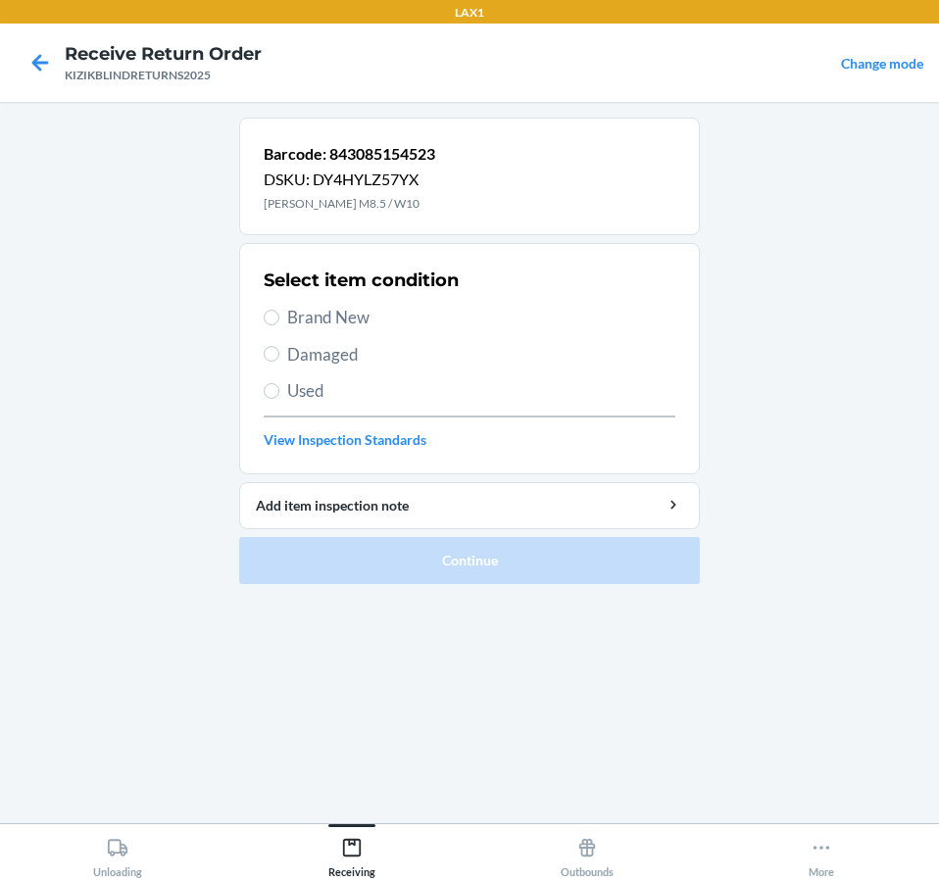
click at [289, 336] on div "Select item condition Brand New Damaged Used View Inspection Standards" at bounding box center [469, 359] width 411 height 194
click at [298, 319] on span "Brand New" at bounding box center [481, 317] width 388 height 25
click at [279, 319] on input "Brand New" at bounding box center [272, 318] width 16 height 16
radio input "true"
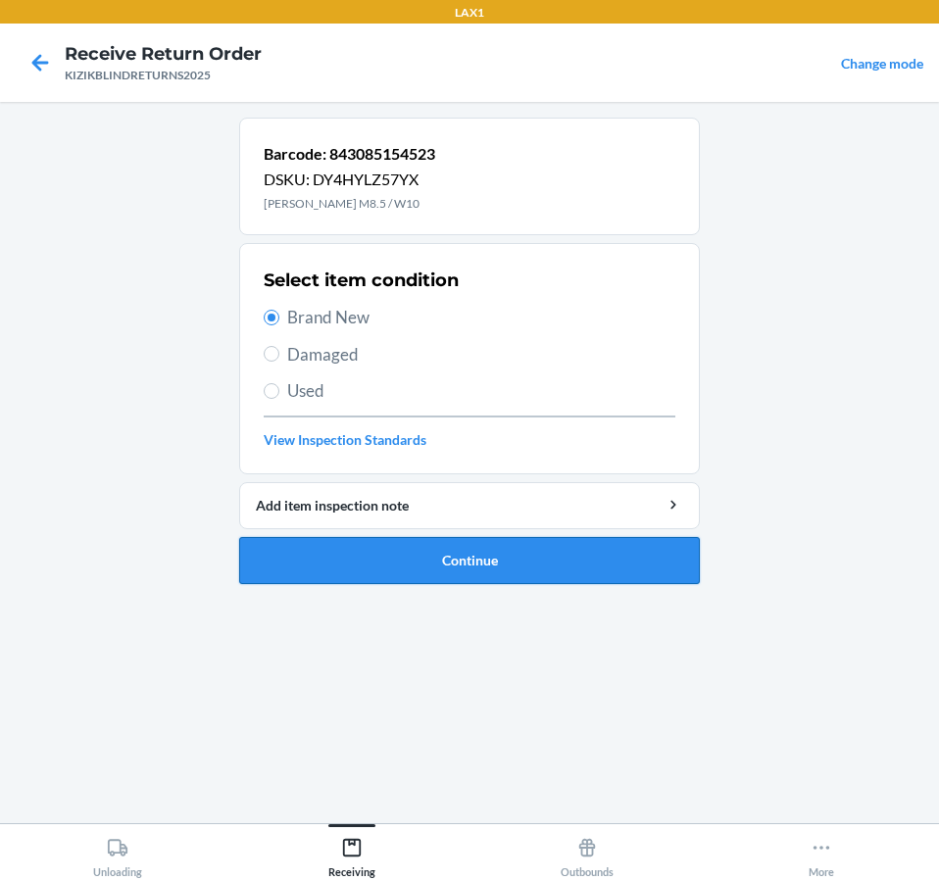
click at [393, 539] on button "Continue" at bounding box center [469, 560] width 460 height 47
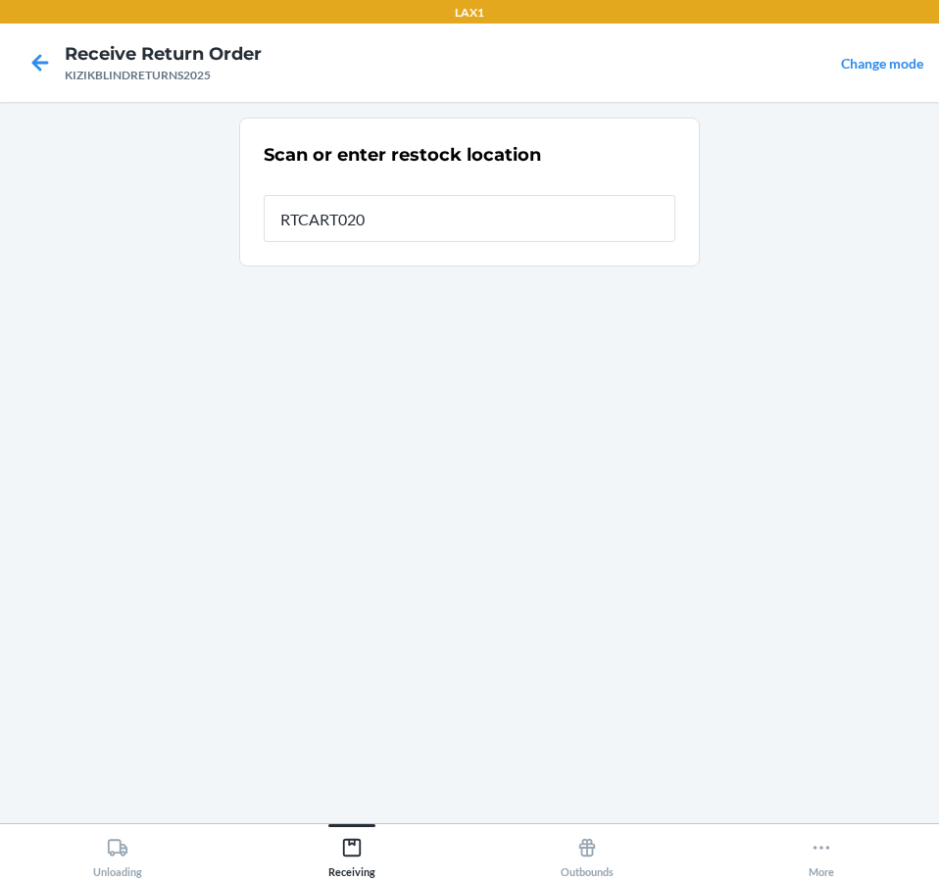
type input "RTCART020"
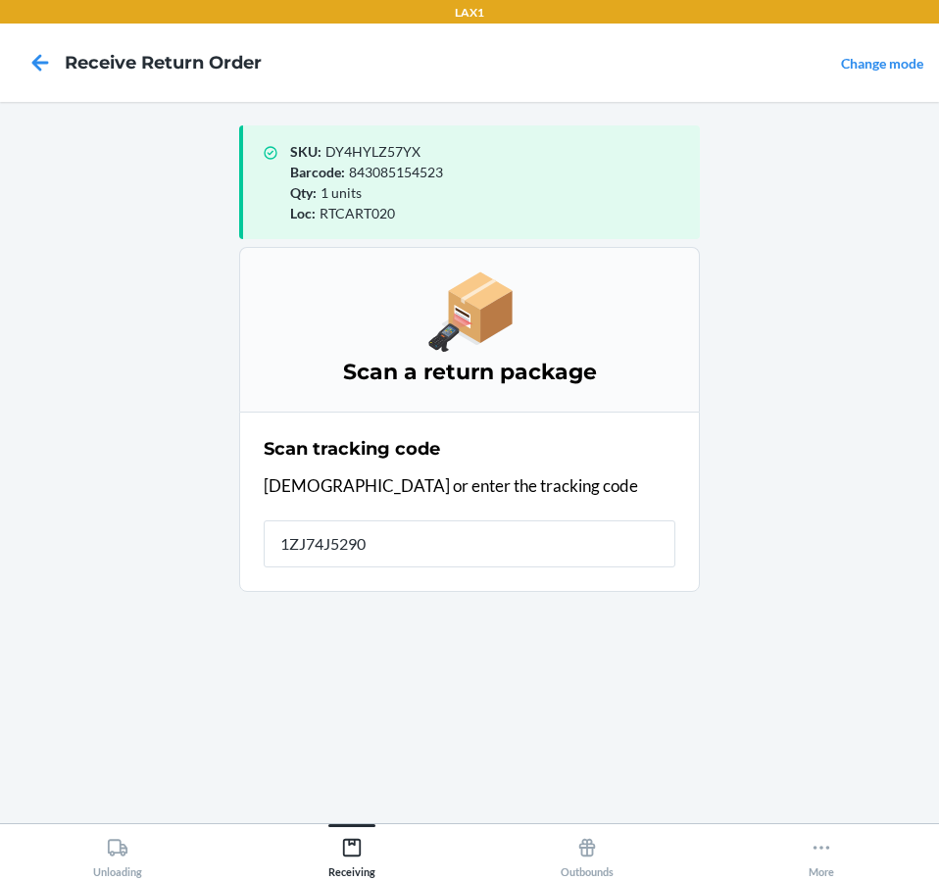
type input "1ZJ74J52903"
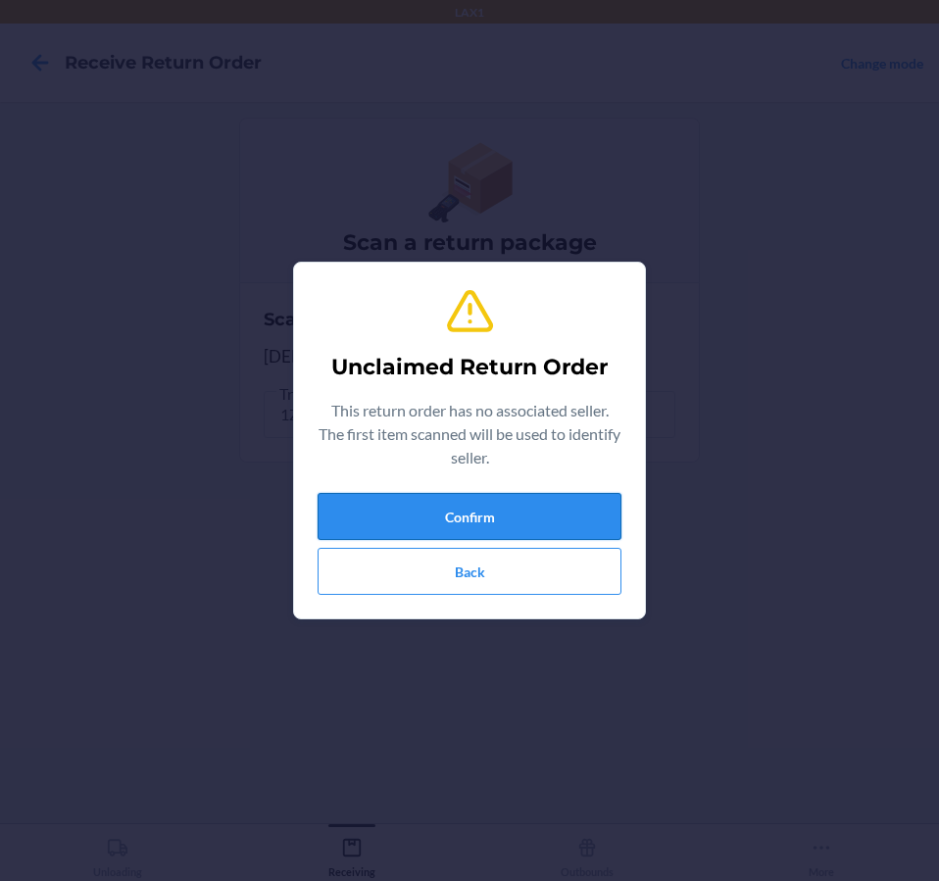
click at [419, 514] on button "Confirm" at bounding box center [469, 516] width 304 height 47
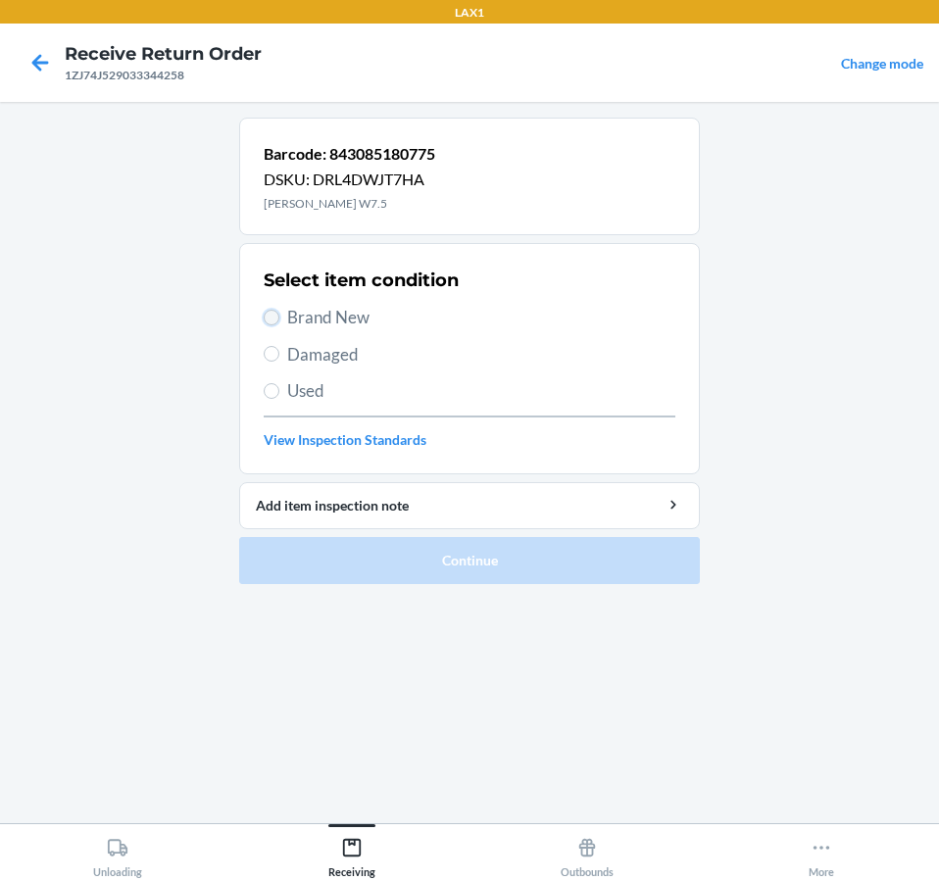
click at [272, 317] on input "Brand New" at bounding box center [272, 318] width 16 height 16
radio input "true"
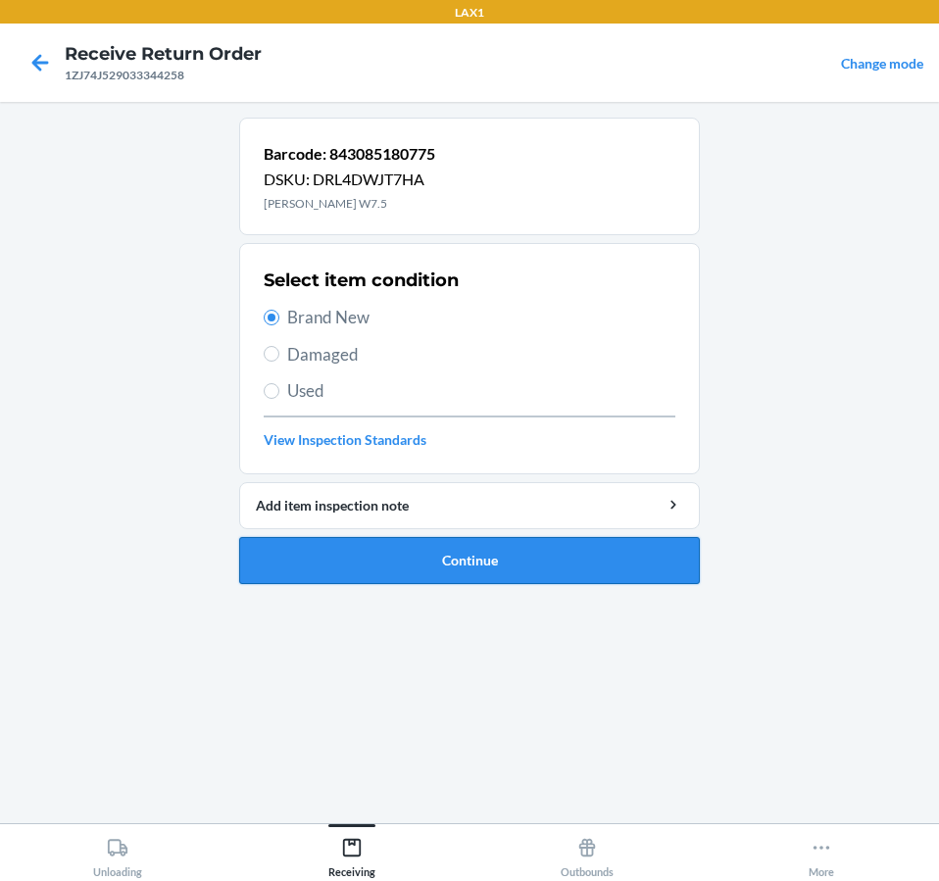
click at [314, 554] on button "Continue" at bounding box center [469, 560] width 460 height 47
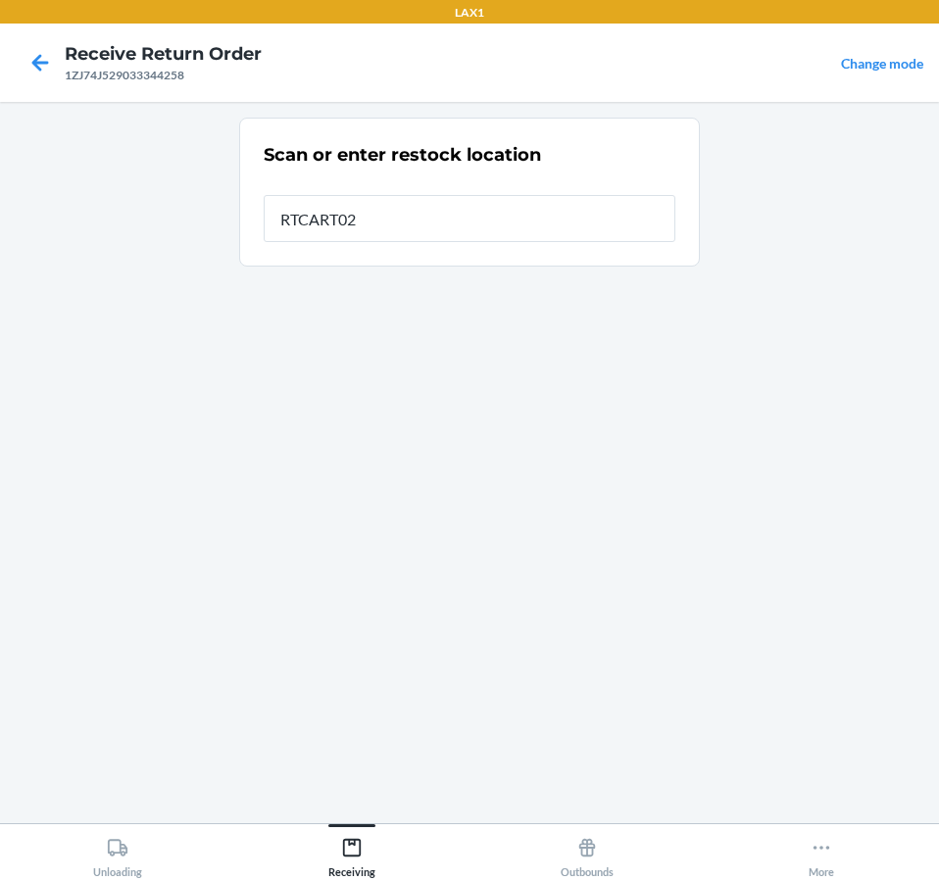
type input "RTCART020"
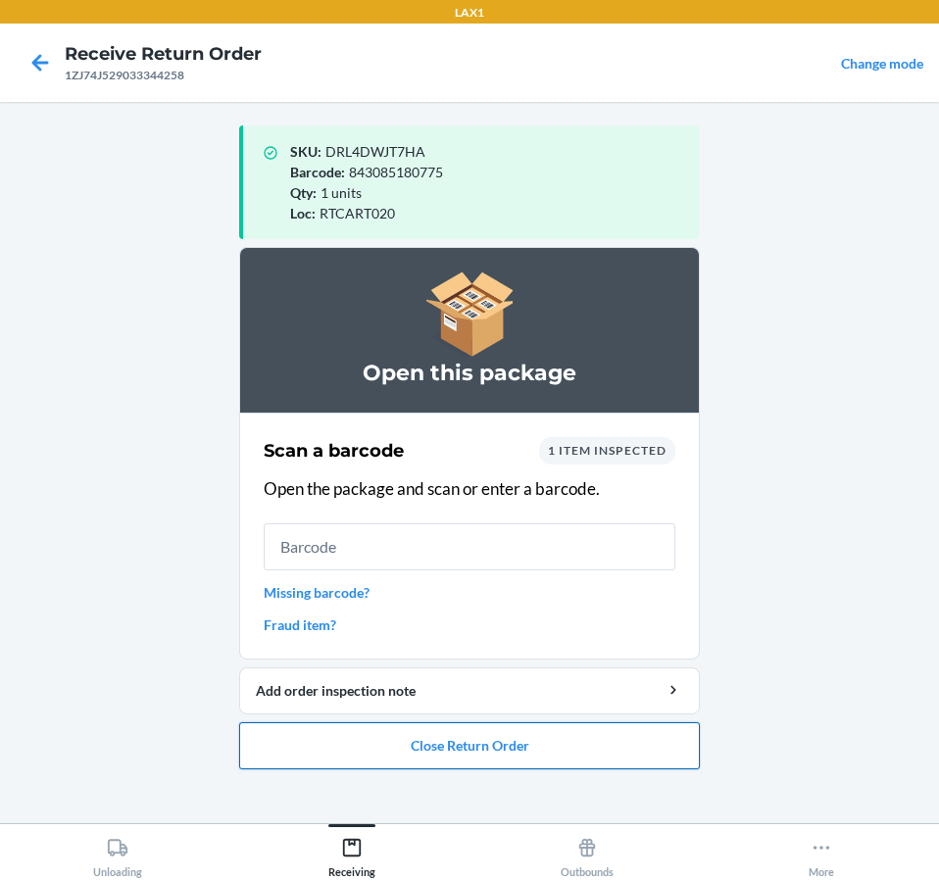
click at [406, 744] on button "Close Return Order" at bounding box center [469, 745] width 460 height 47
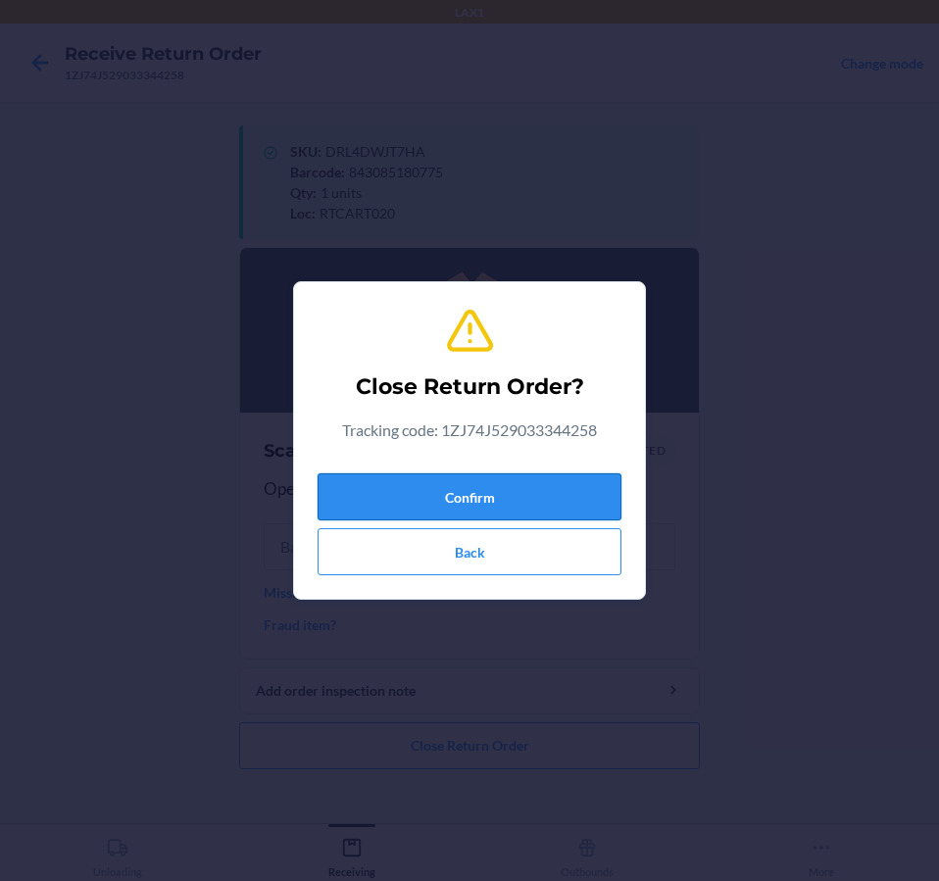
click at [455, 508] on button "Confirm" at bounding box center [469, 496] width 304 height 47
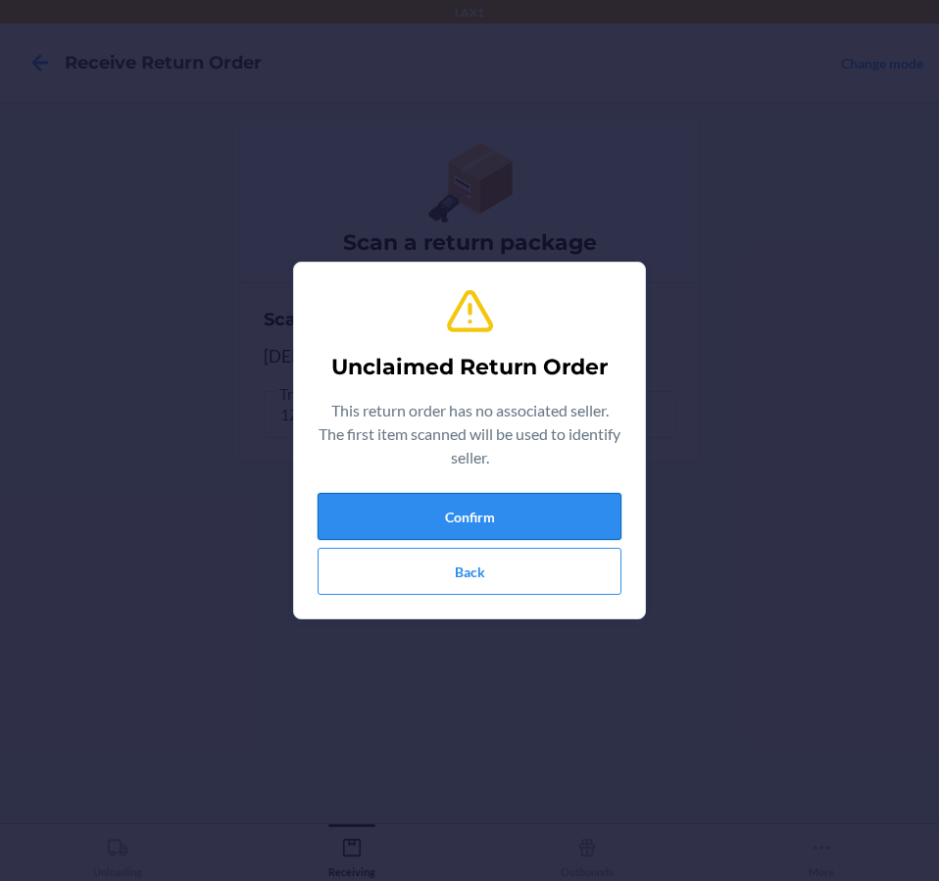
click at [519, 528] on button "Confirm" at bounding box center [469, 516] width 304 height 47
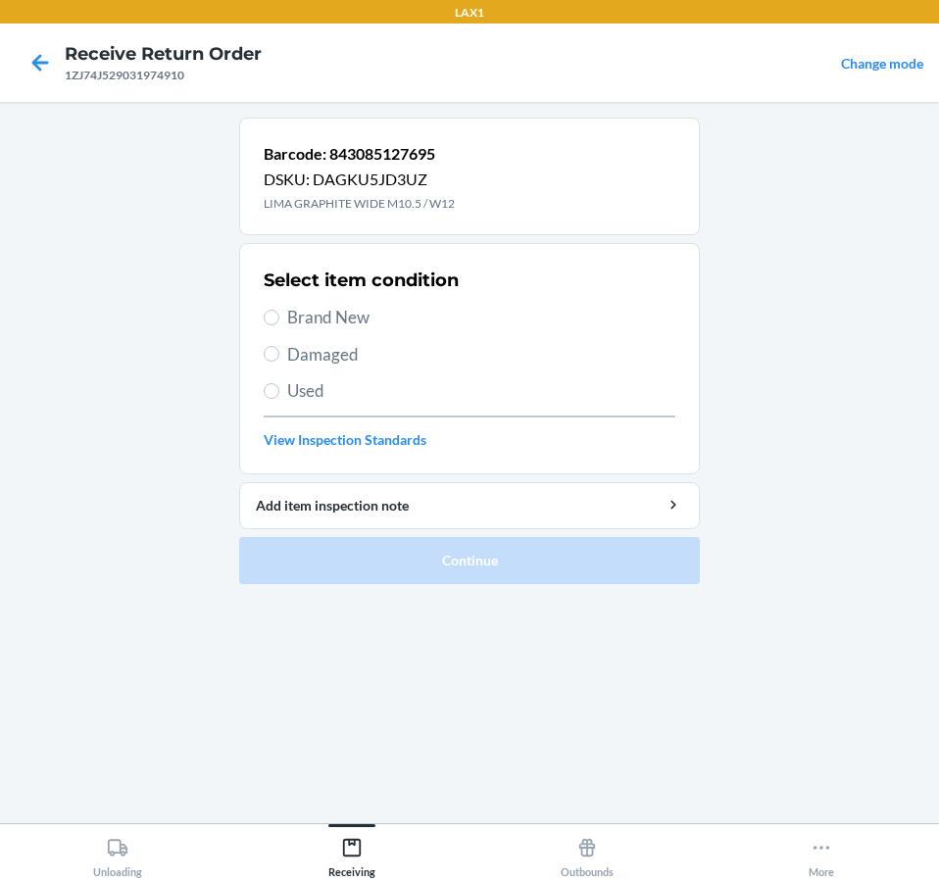
click at [307, 312] on span "Brand New" at bounding box center [481, 317] width 388 height 25
click at [279, 312] on input "Brand New" at bounding box center [272, 318] width 16 height 16
radio input "true"
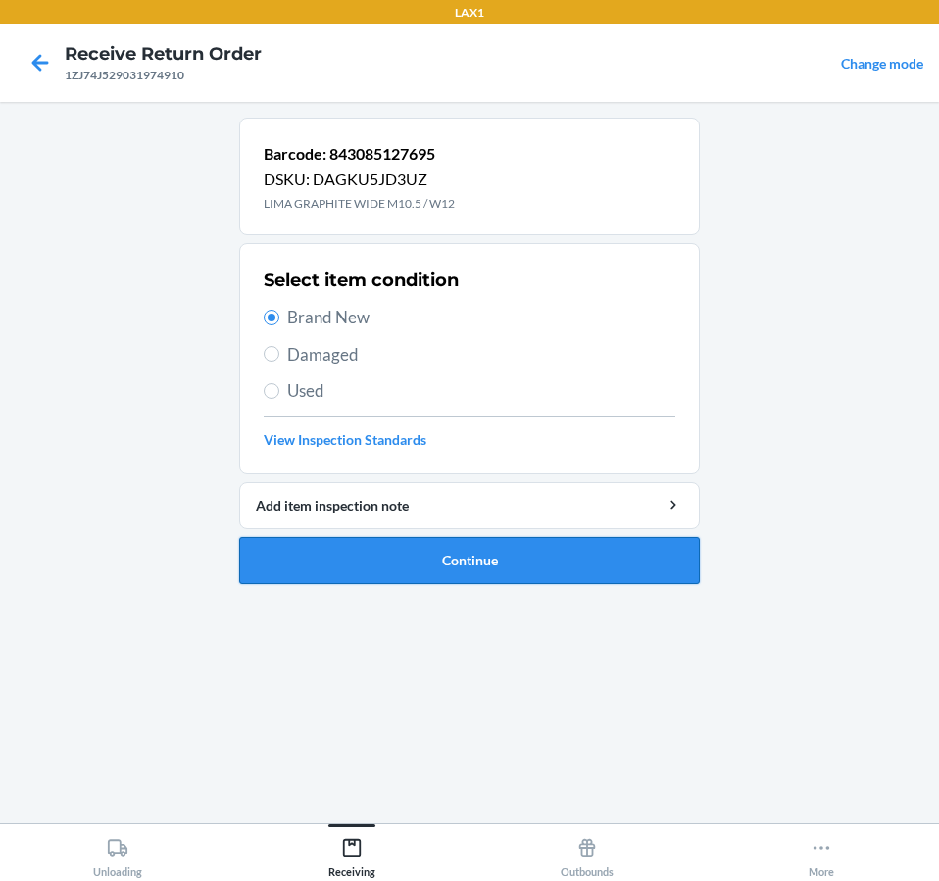
click at [438, 573] on button "Continue" at bounding box center [469, 560] width 460 height 47
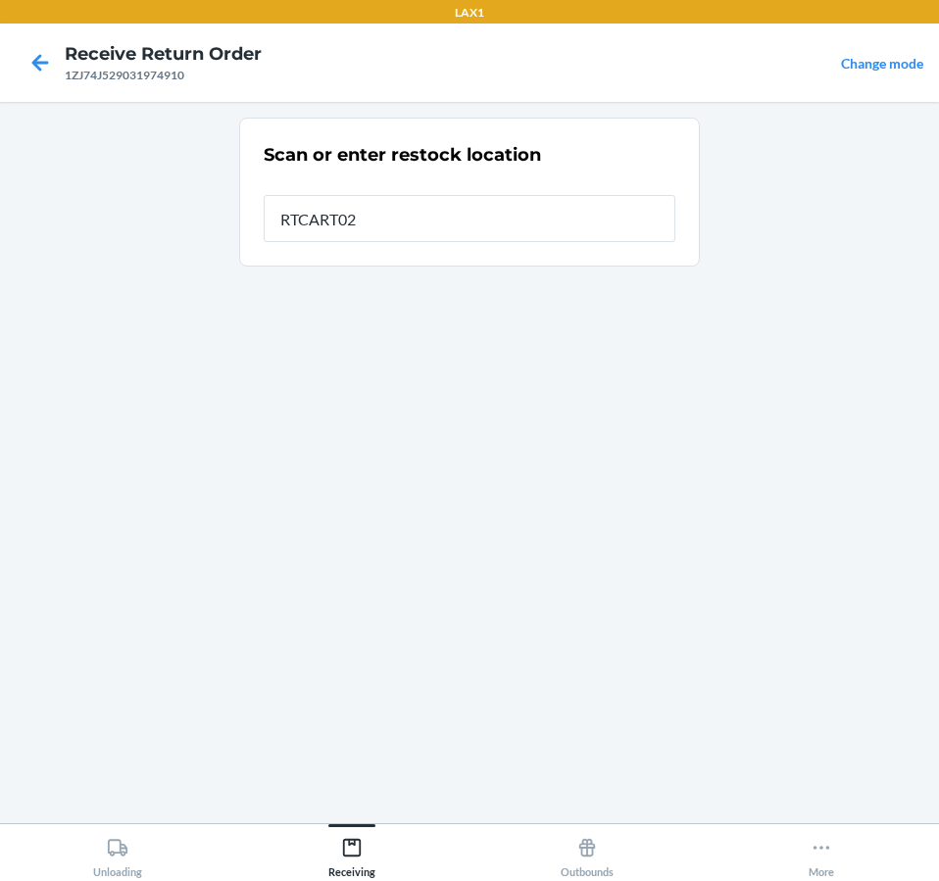
type input "RTCART020"
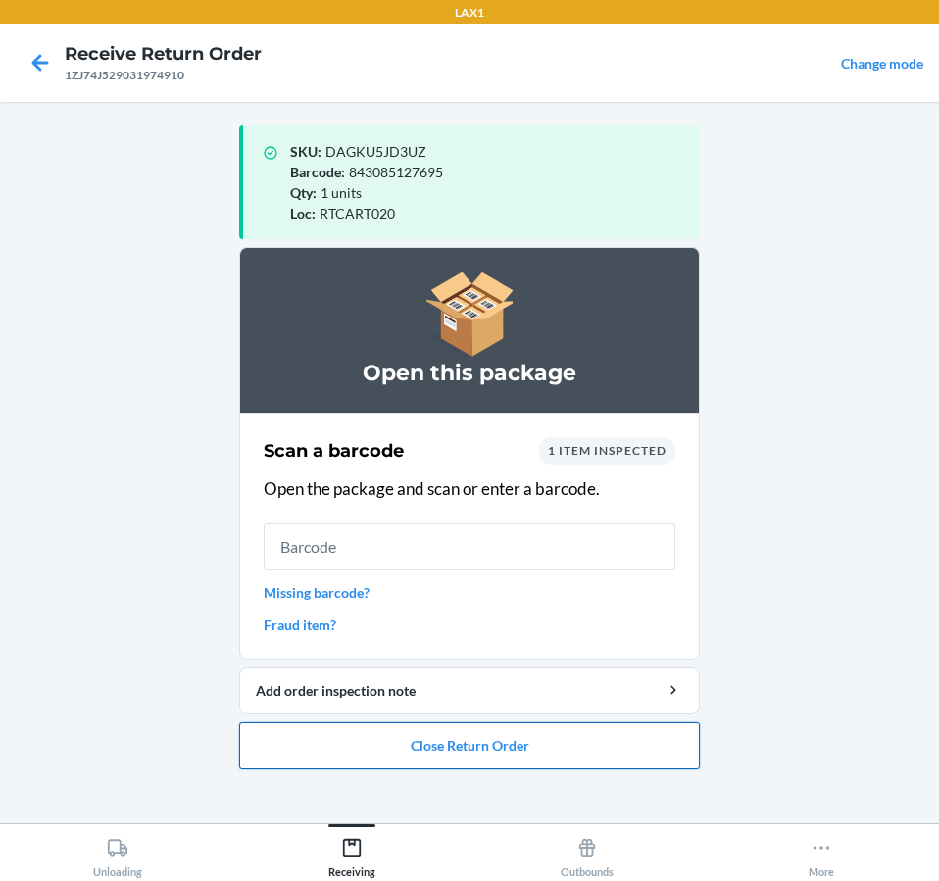
click at [622, 755] on button "Close Return Order" at bounding box center [469, 745] width 460 height 47
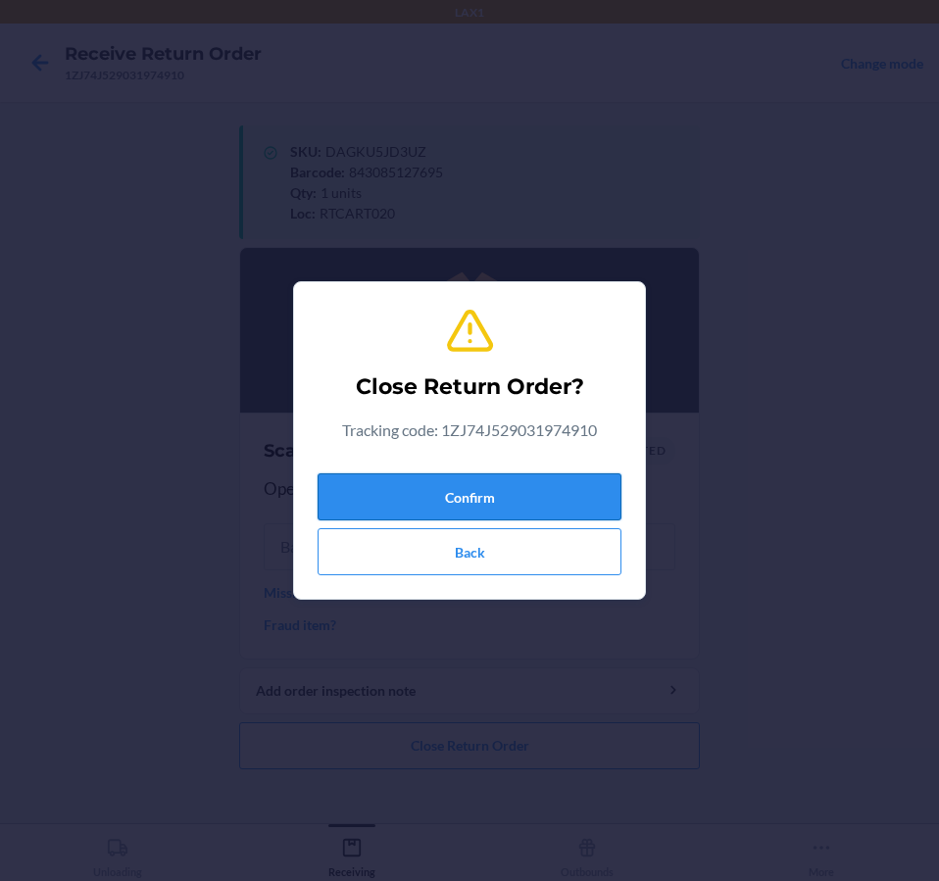
click at [581, 497] on button "Confirm" at bounding box center [469, 496] width 304 height 47
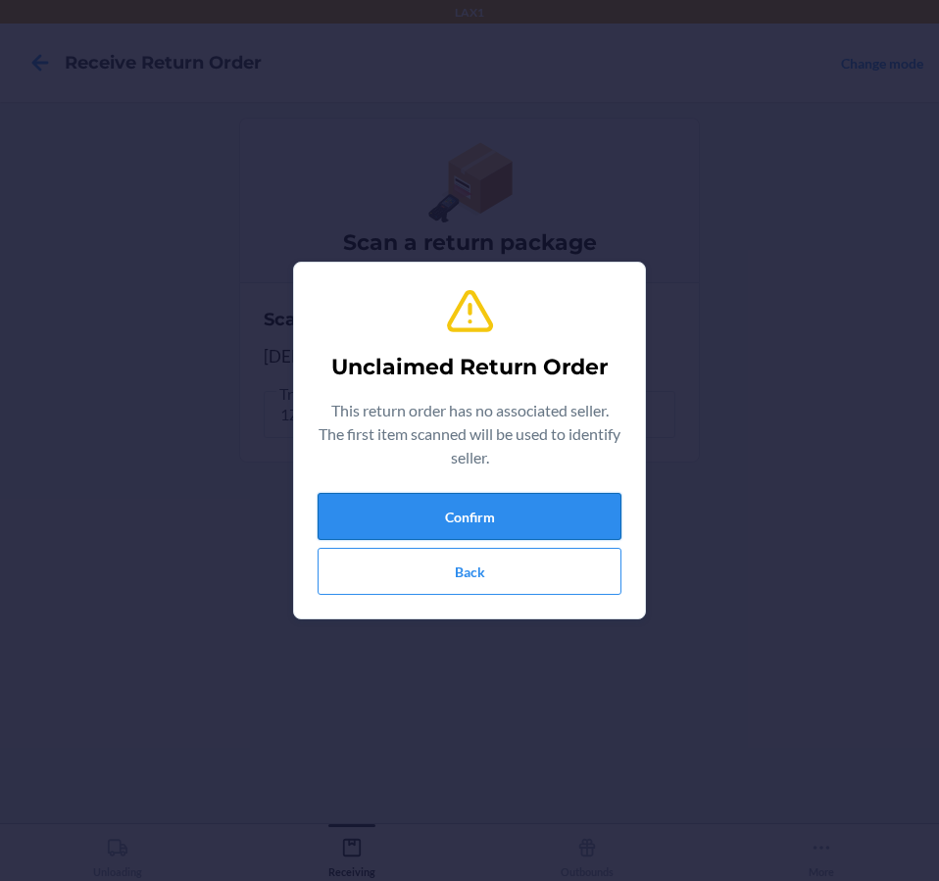
click at [533, 496] on button "Confirm" at bounding box center [469, 516] width 304 height 47
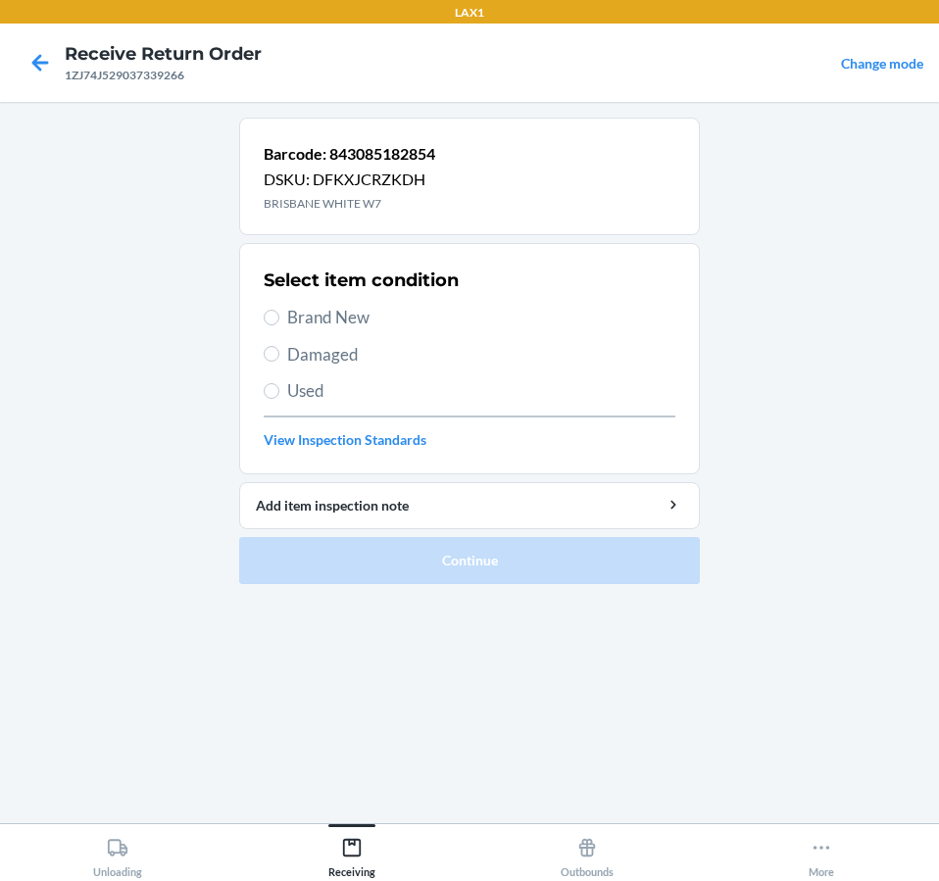
click at [301, 363] on span "Damaged" at bounding box center [481, 354] width 388 height 25
click at [279, 362] on input "Damaged" at bounding box center [272, 354] width 16 height 16
radio input "true"
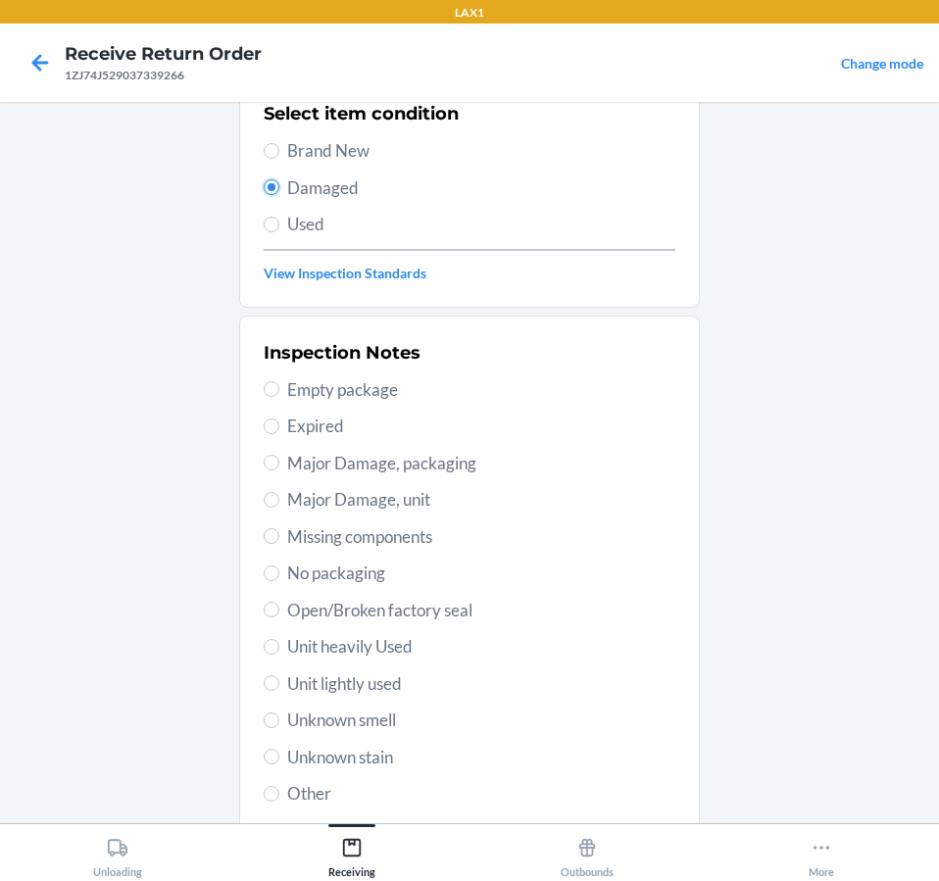
scroll to position [196, 0]
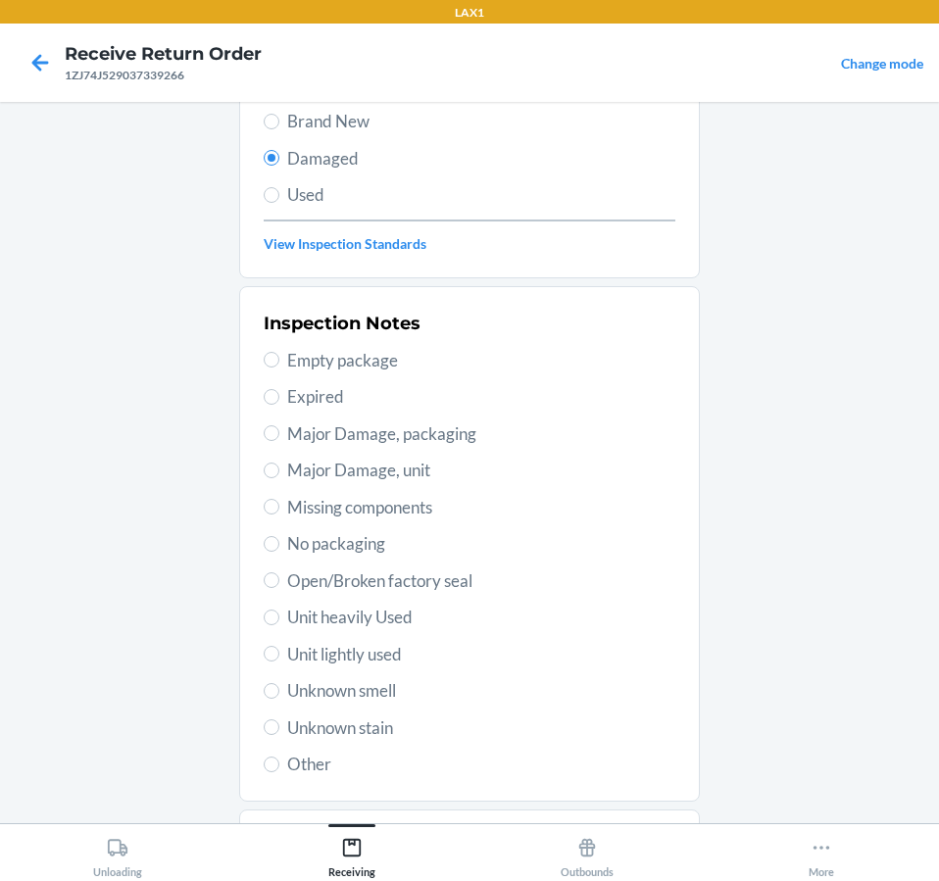
click at [381, 654] on span "Unit lightly used" at bounding box center [481, 654] width 388 height 25
click at [279, 654] on input "Unit lightly used" at bounding box center [272, 654] width 16 height 16
radio input "true"
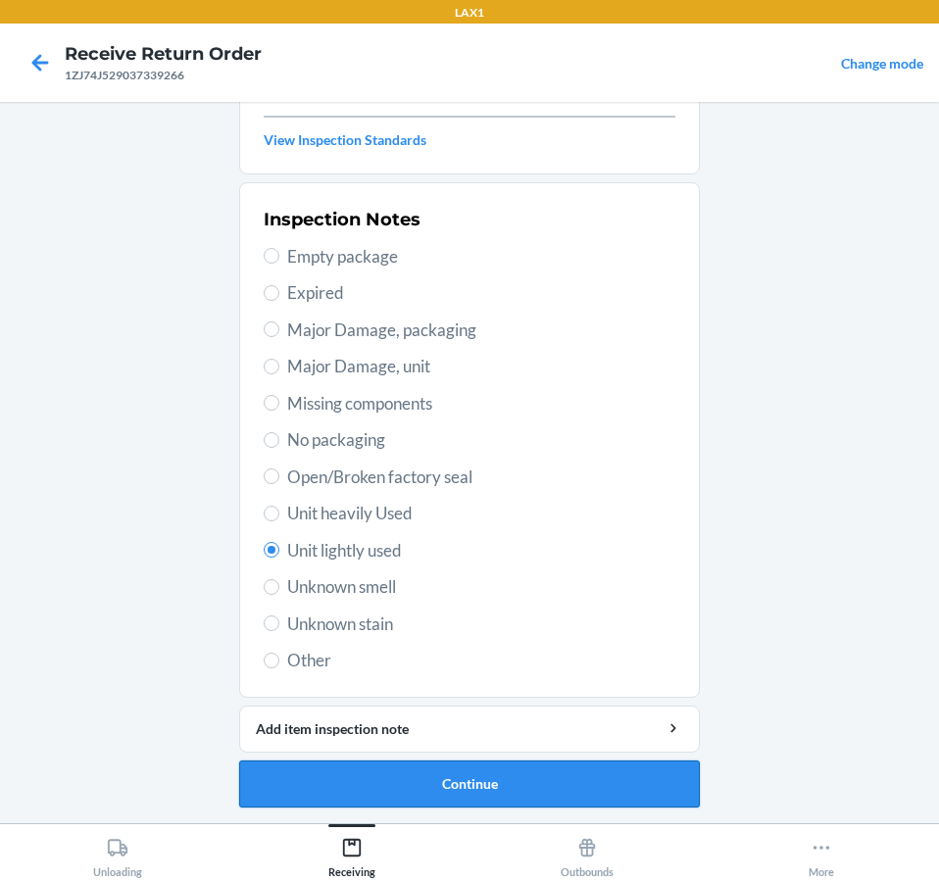
click at [545, 798] on button "Continue" at bounding box center [469, 783] width 460 height 47
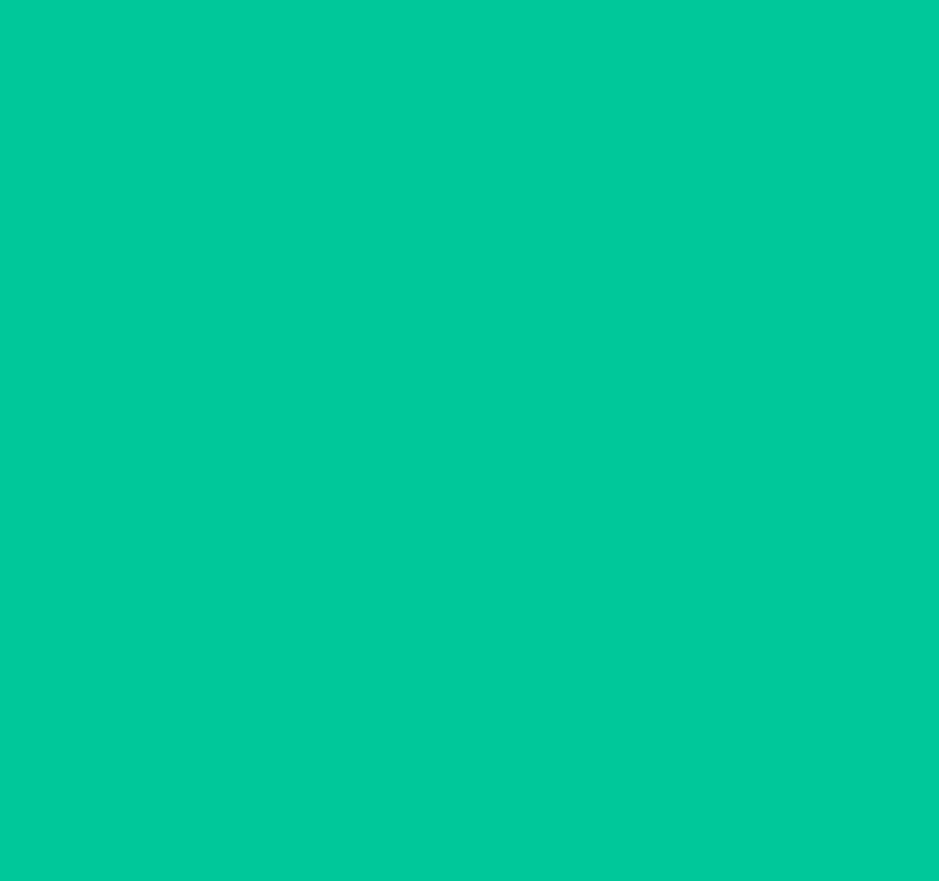
scroll to position [138, 0]
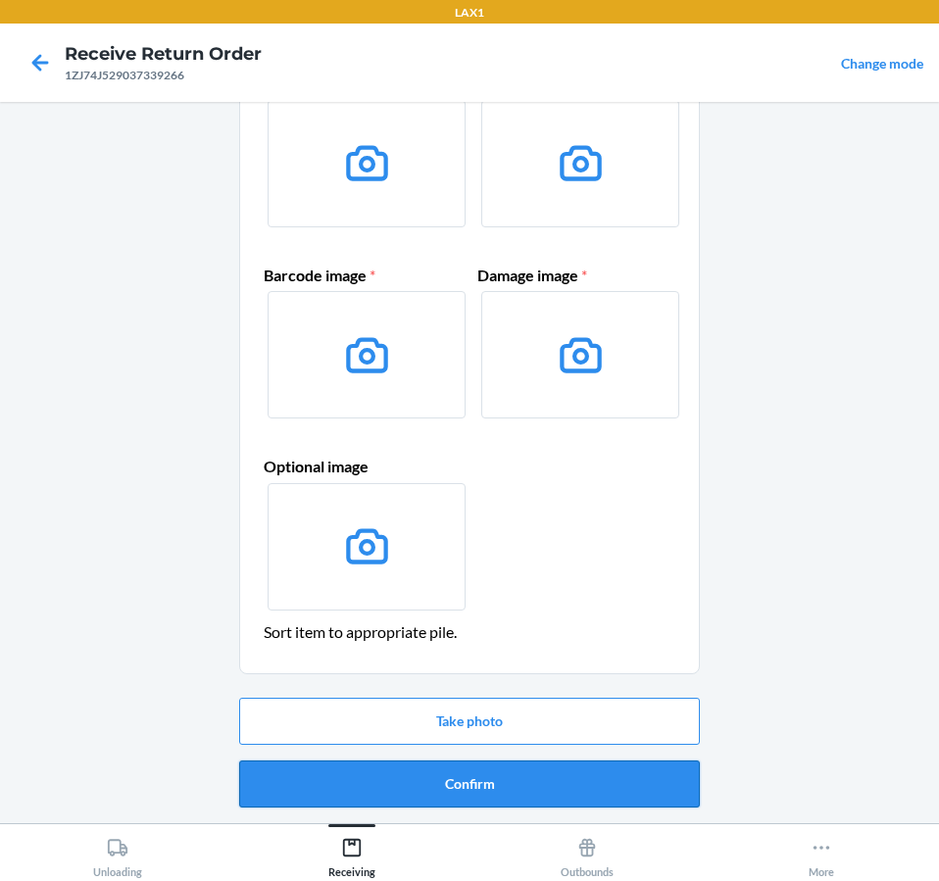
click at [550, 785] on button "Confirm" at bounding box center [469, 783] width 460 height 47
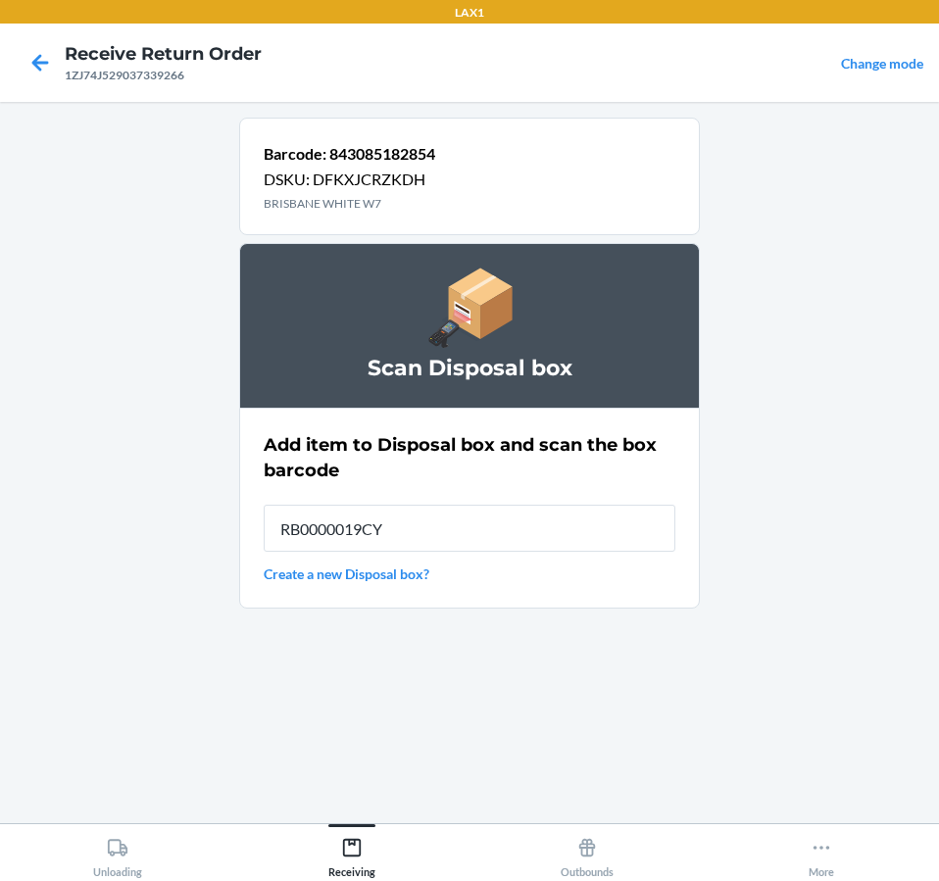
type input "RB0000019CY"
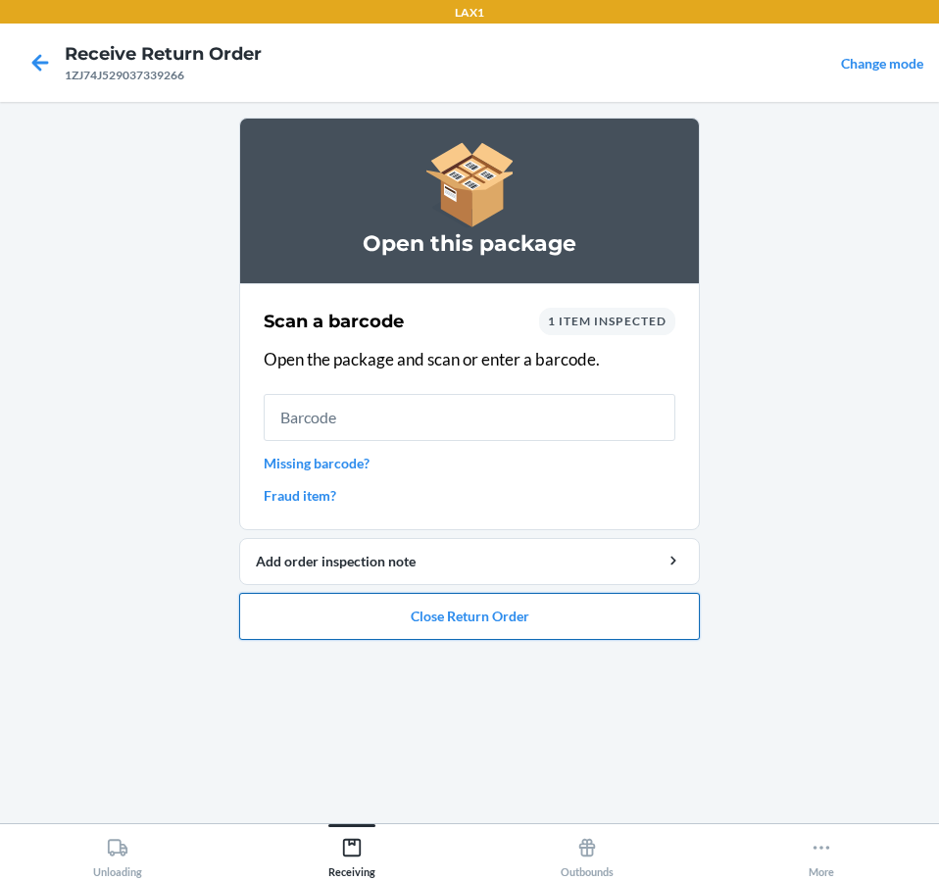
click at [614, 624] on button "Close Return Order" at bounding box center [469, 616] width 460 height 47
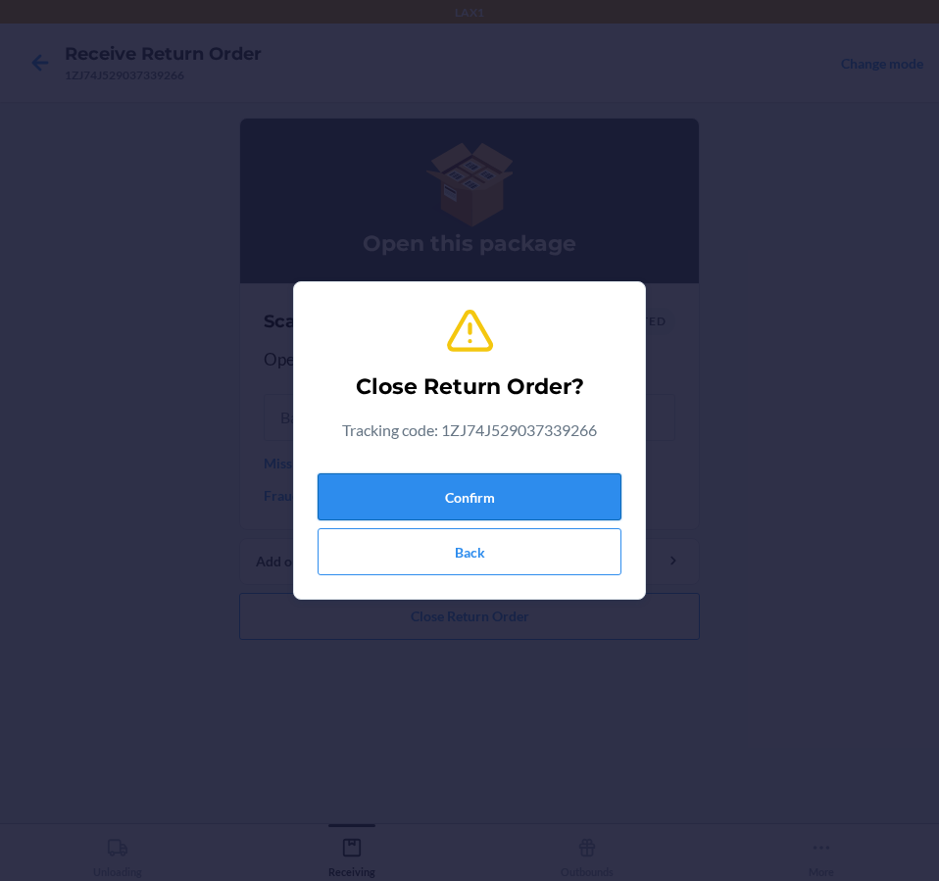
click at [555, 493] on button "Confirm" at bounding box center [469, 496] width 304 height 47
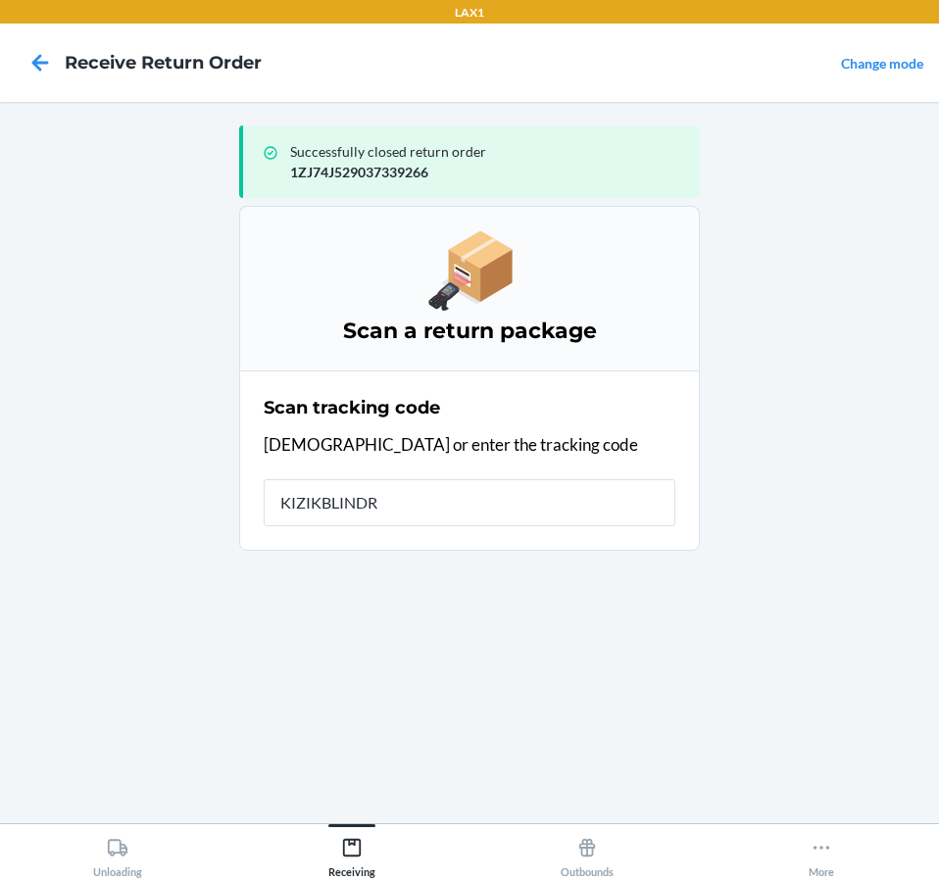
type input "KIZIKBLINDRE"
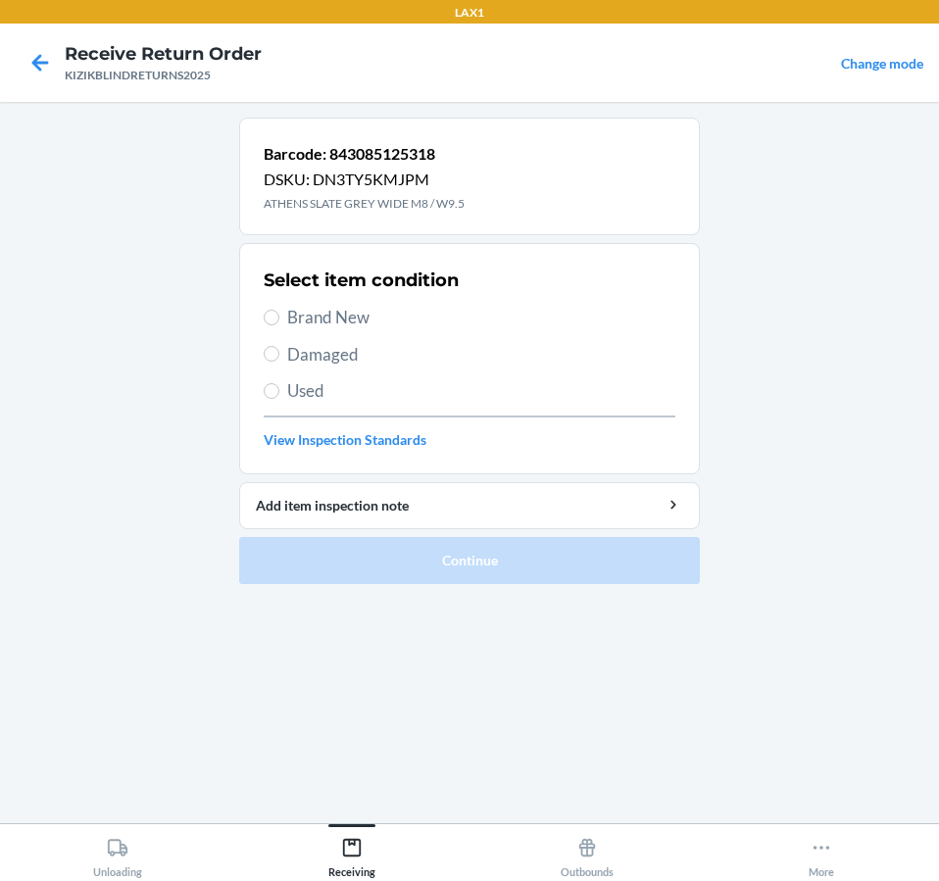
click at [346, 317] on span "Brand New" at bounding box center [481, 317] width 388 height 25
click at [279, 317] on input "Brand New" at bounding box center [272, 318] width 16 height 16
radio input "true"
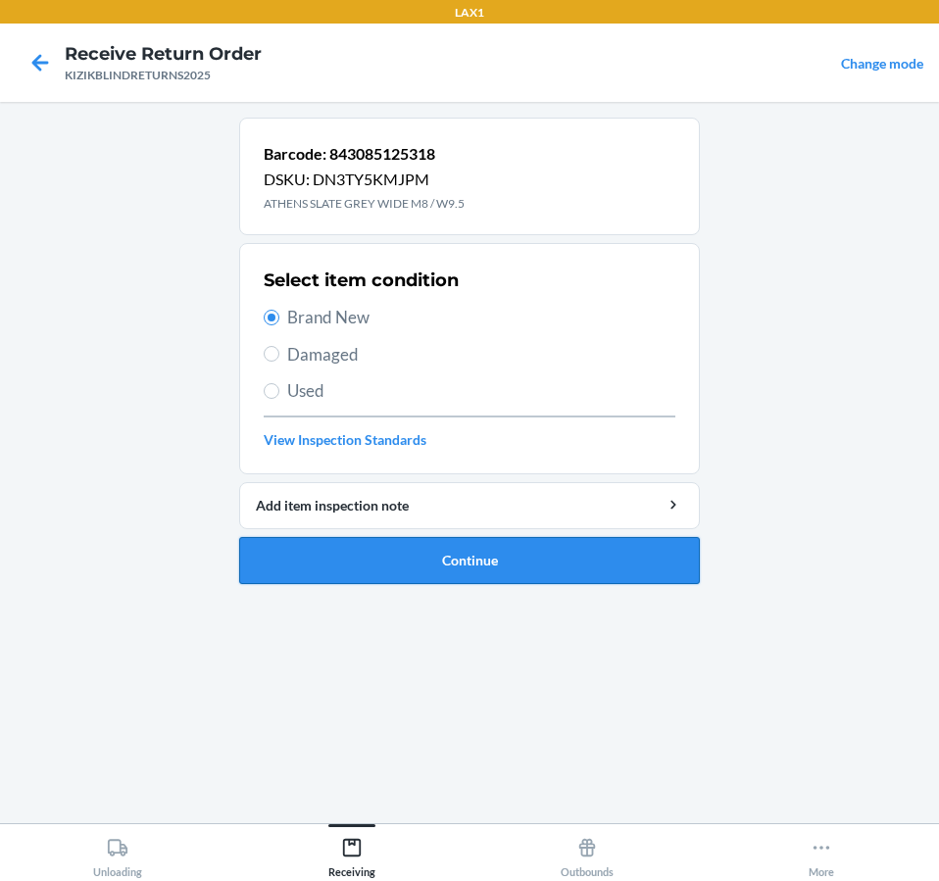
click at [375, 576] on button "Continue" at bounding box center [469, 560] width 460 height 47
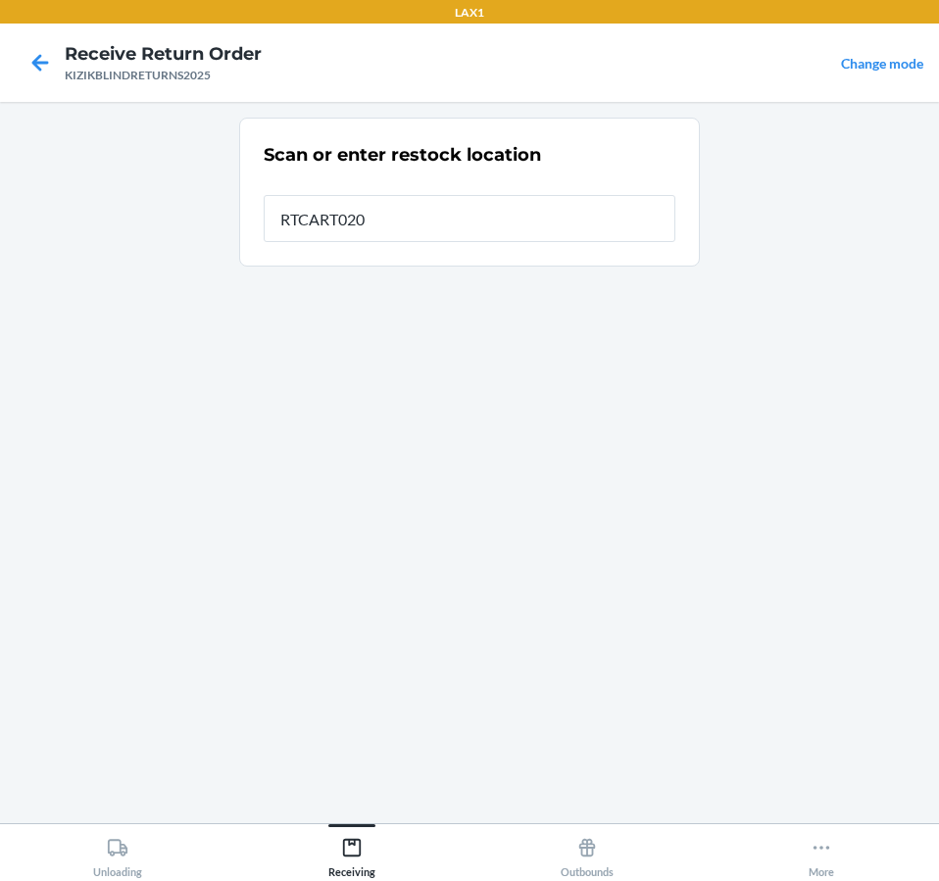
type input "RTCART020"
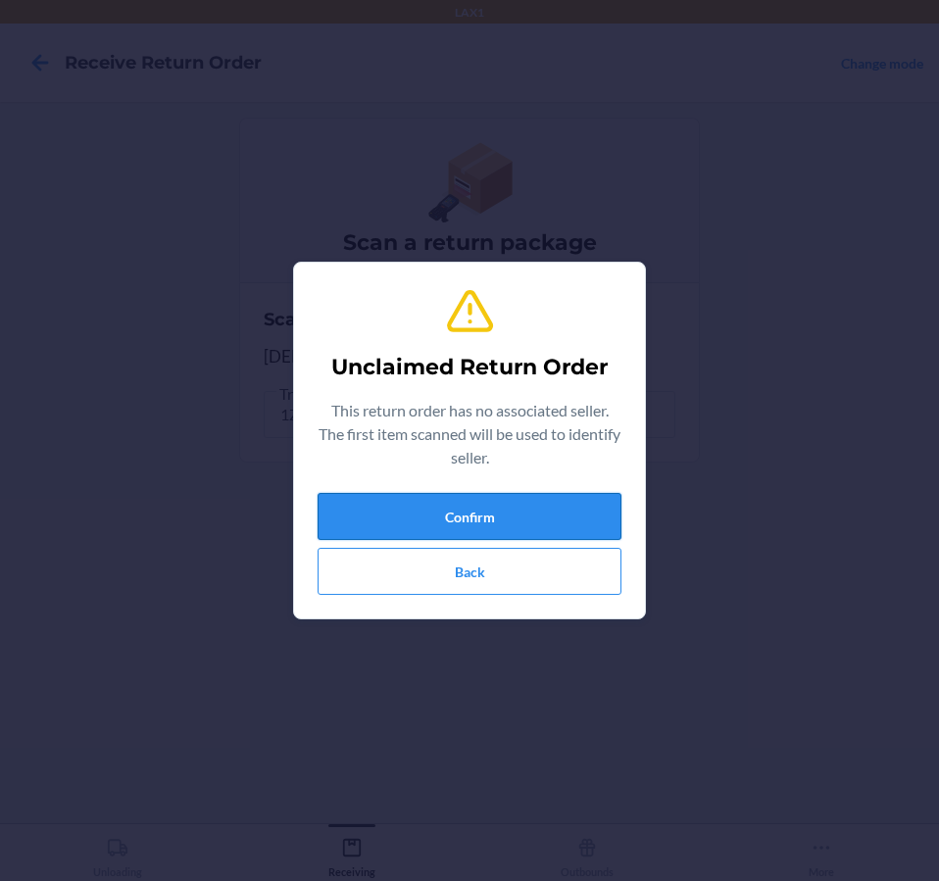
click at [496, 512] on button "Confirm" at bounding box center [469, 516] width 304 height 47
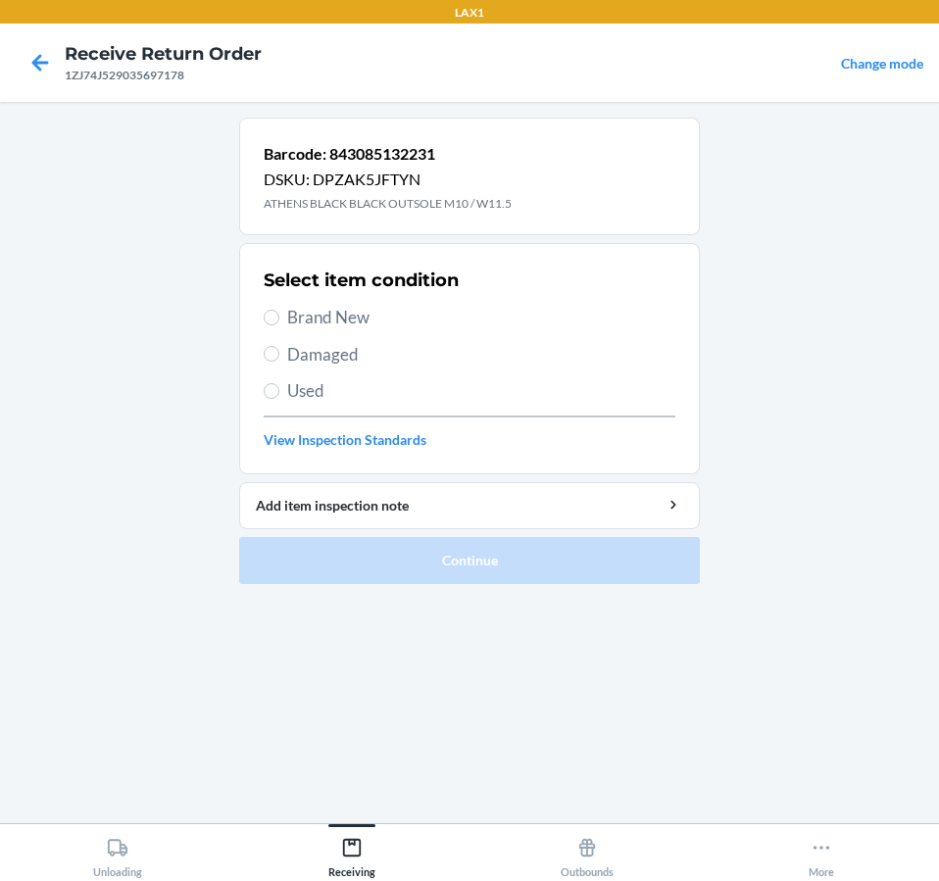
click at [350, 309] on span "Brand New" at bounding box center [481, 317] width 388 height 25
click at [279, 310] on input "Brand New" at bounding box center [272, 318] width 16 height 16
radio input "true"
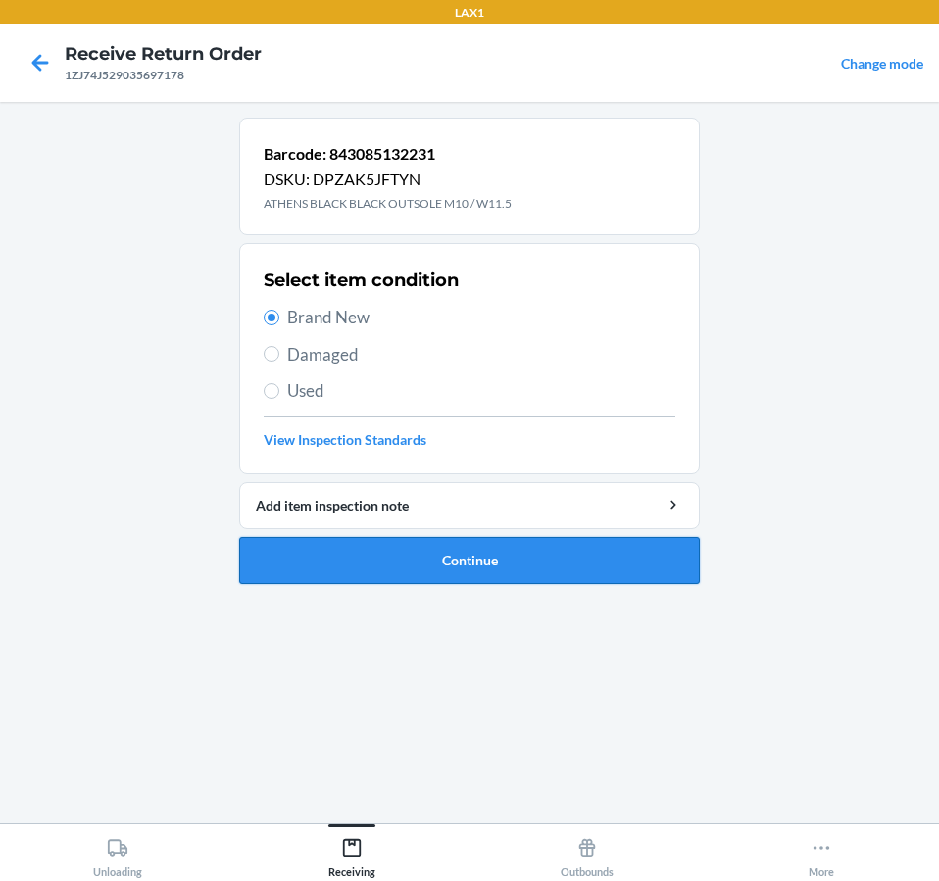
click at [362, 555] on button "Continue" at bounding box center [469, 560] width 460 height 47
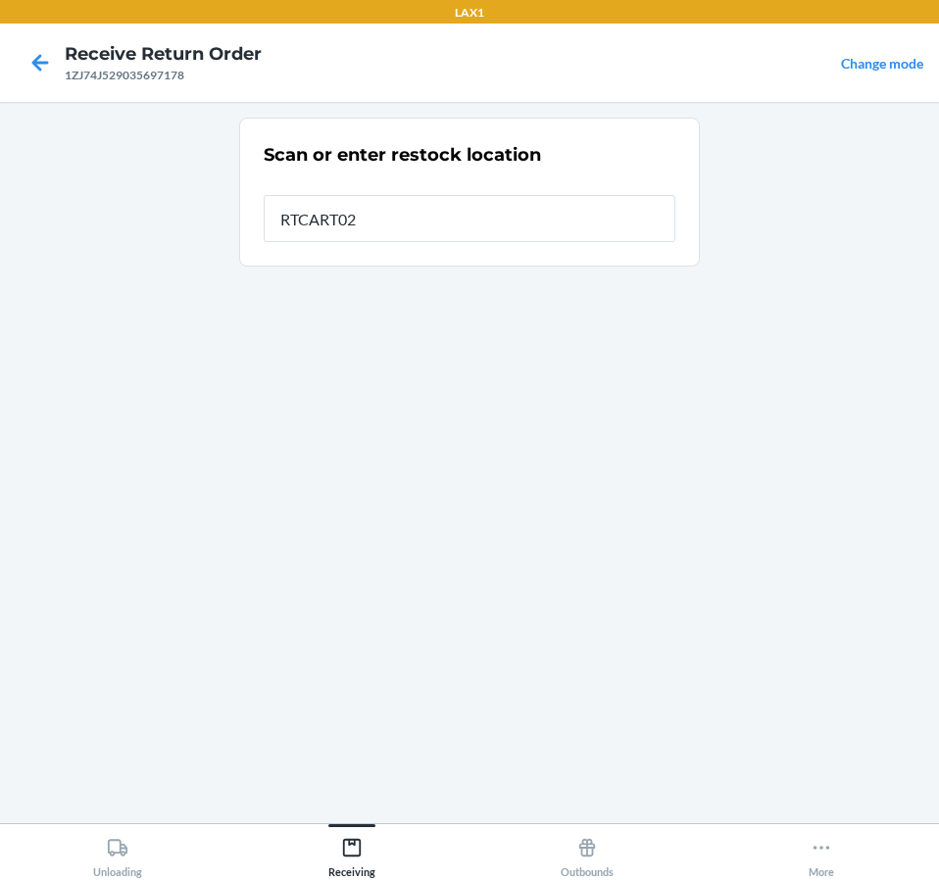
type input "RTCART020"
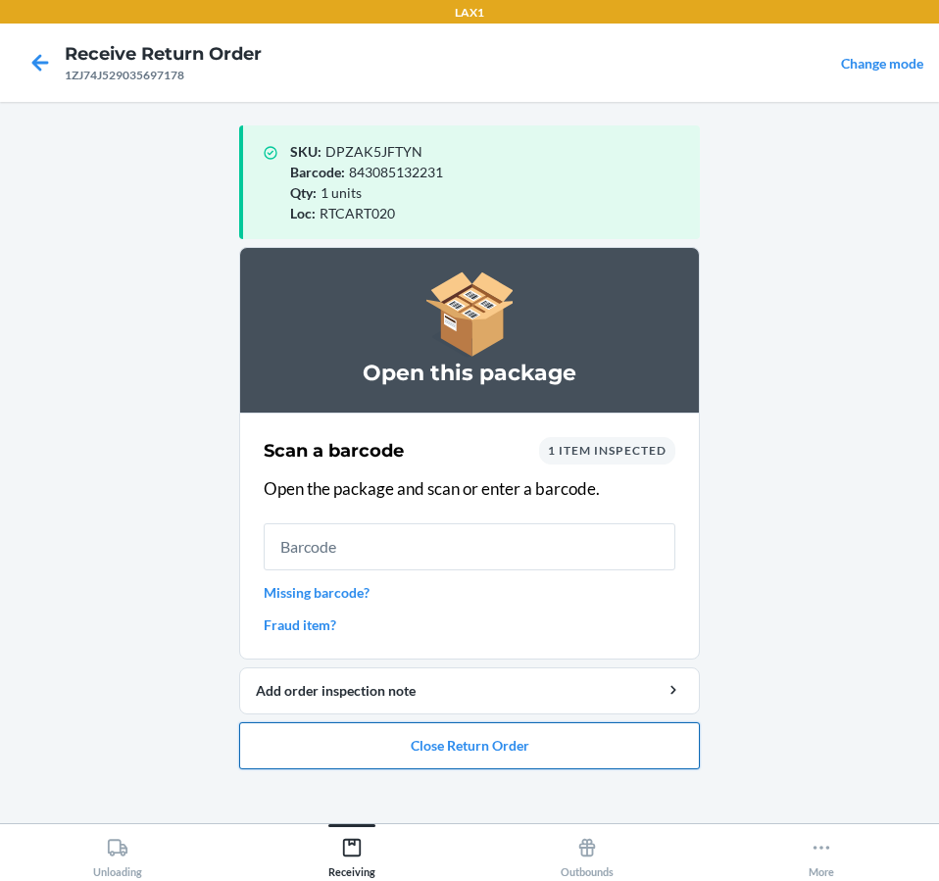
click at [538, 754] on button "Close Return Order" at bounding box center [469, 745] width 460 height 47
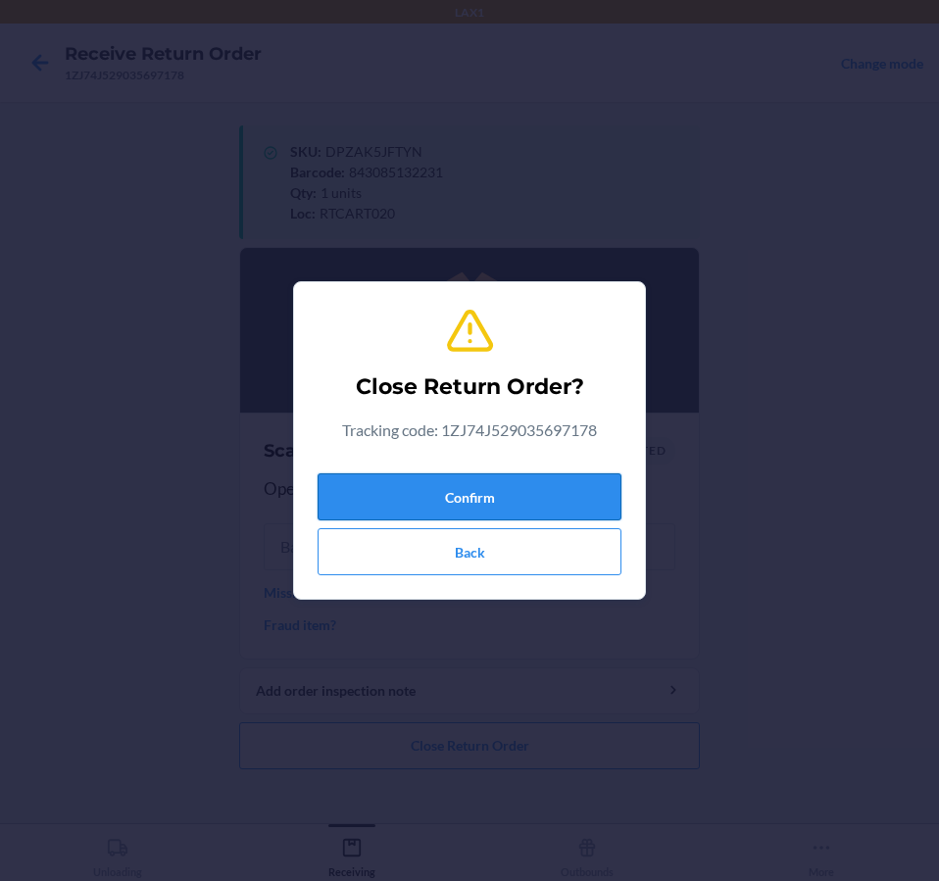
click at [614, 485] on button "Confirm" at bounding box center [469, 496] width 304 height 47
